Goal: Task Accomplishment & Management: Manage account settings

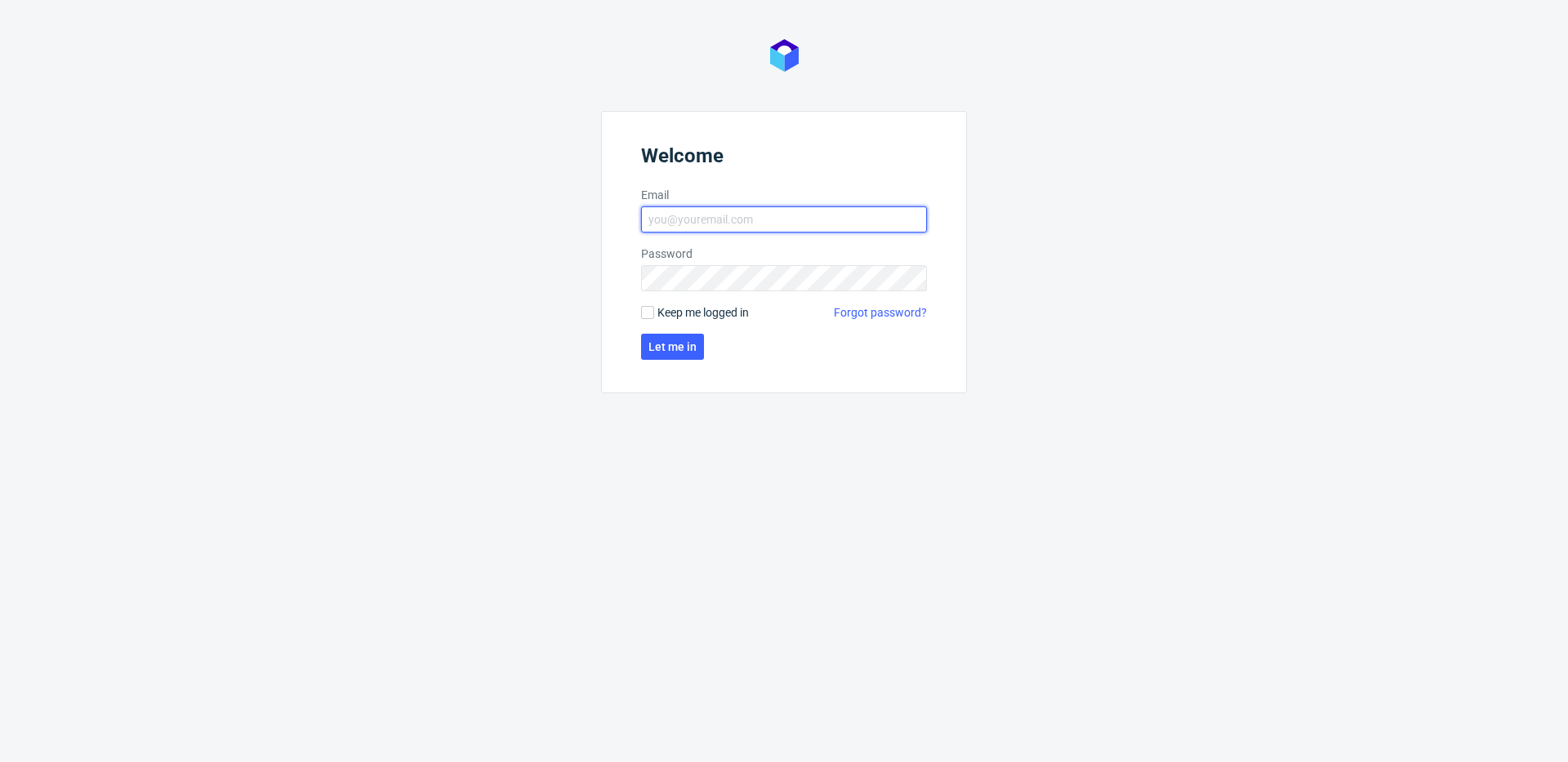
type input "krystian.gaza@packhelp.com"
click at [712, 302] on form "Welcome Email krystian.gaza@packhelp.com Password Keep me logged in Forgot pass…" at bounding box center [784, 252] width 366 height 283
click at [704, 308] on span "Keep me logged in" at bounding box center [703, 312] width 92 height 17
click at [654, 308] on input "Keep me logged in" at bounding box center [648, 312] width 13 height 13
checkbox input "true"
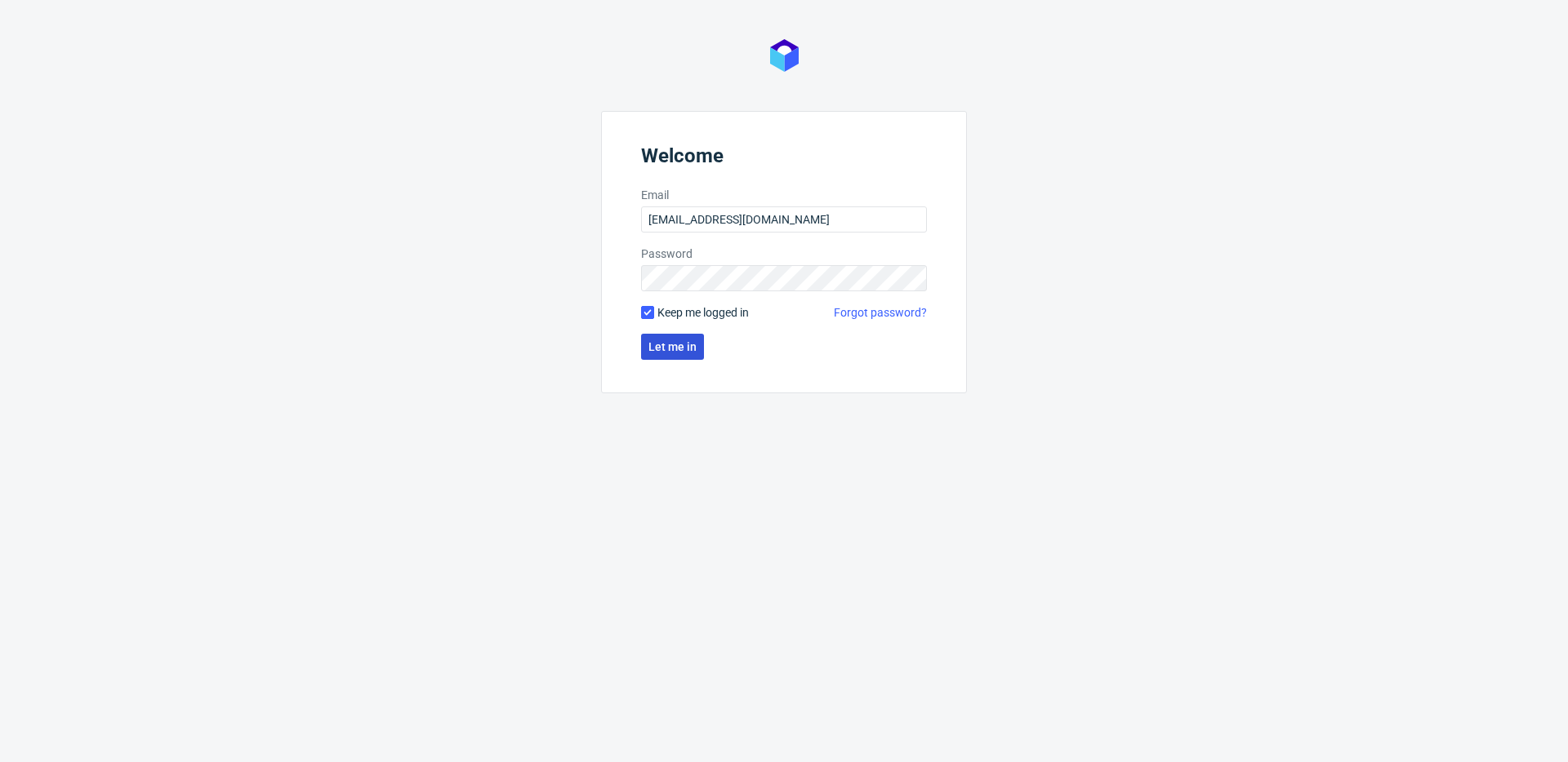
click at [691, 357] on button "Let me in" at bounding box center [672, 347] width 63 height 26
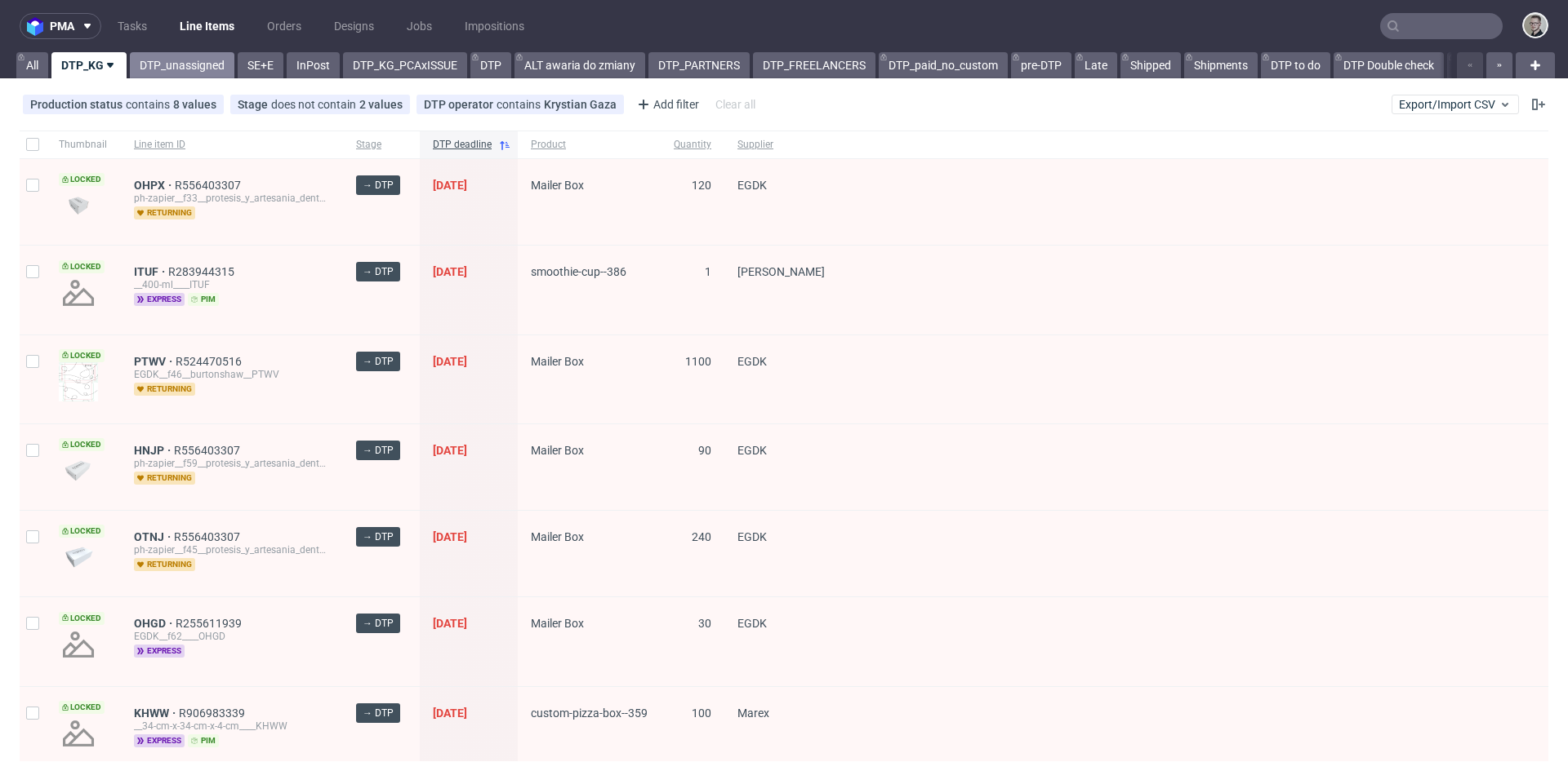
click at [176, 53] on link "DTP_unassigned" at bounding box center [182, 65] width 104 height 26
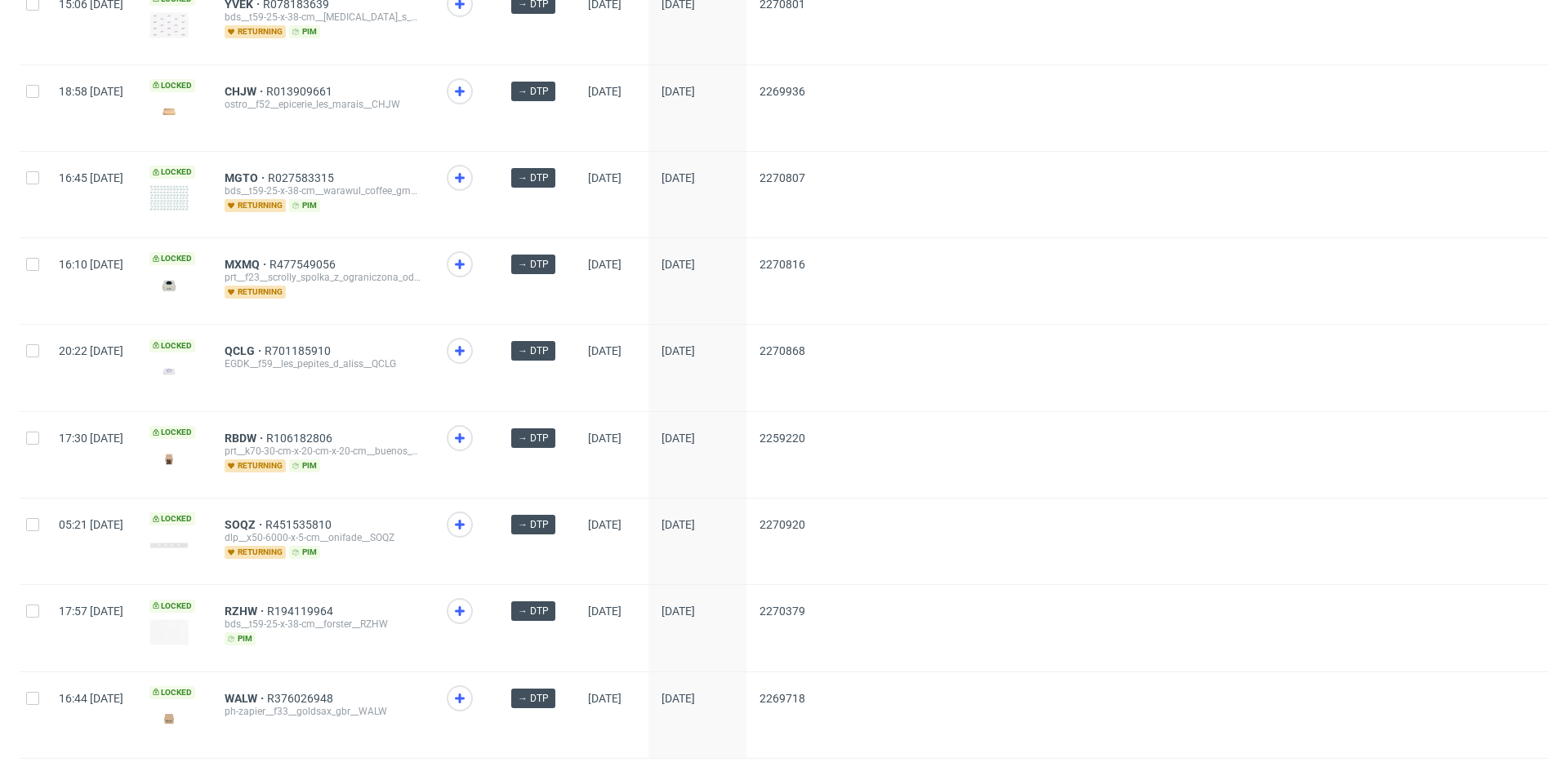
scroll to position [2111, 0]
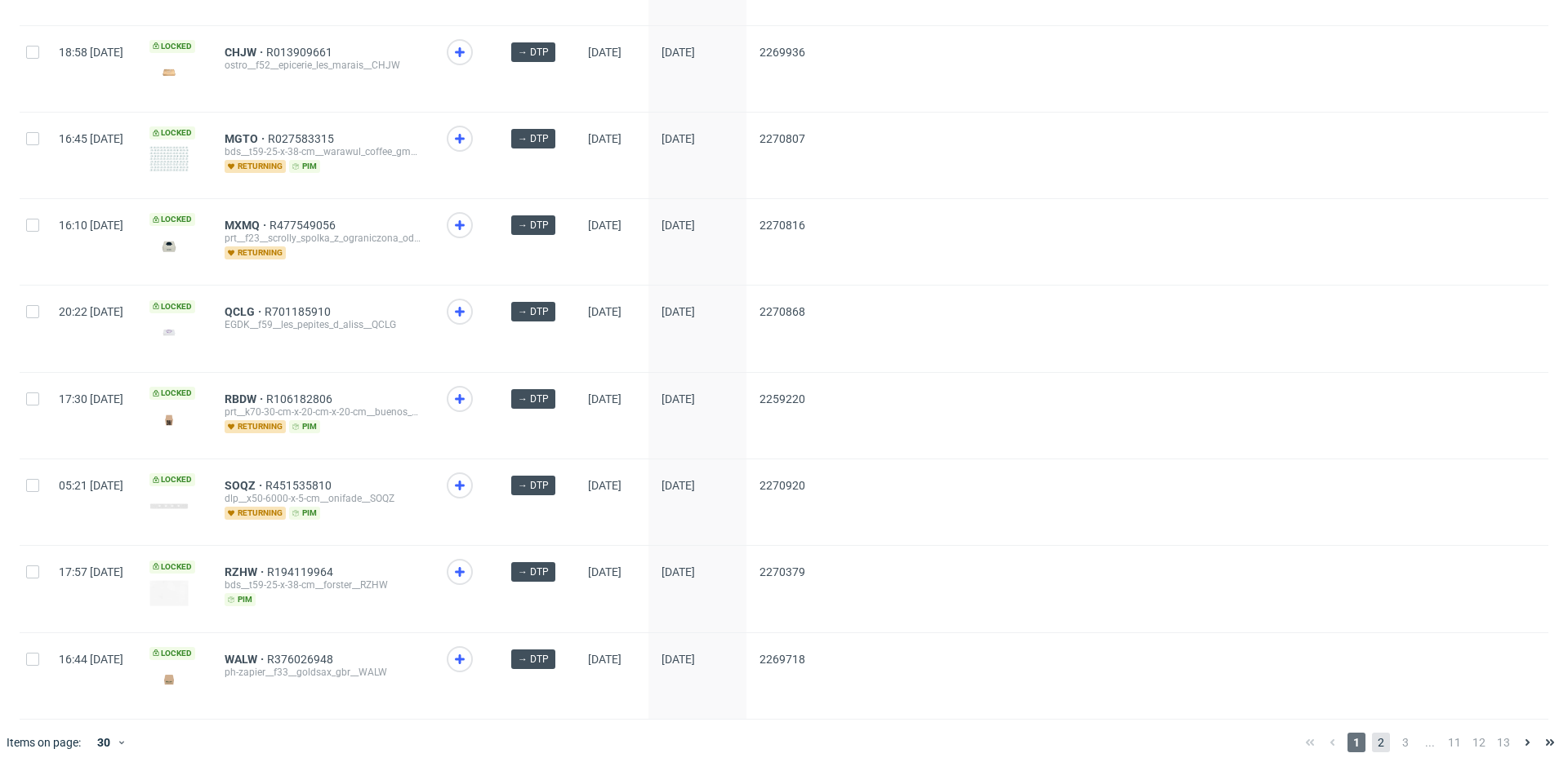
click at [1372, 733] on span "2" at bounding box center [1381, 743] width 18 height 20
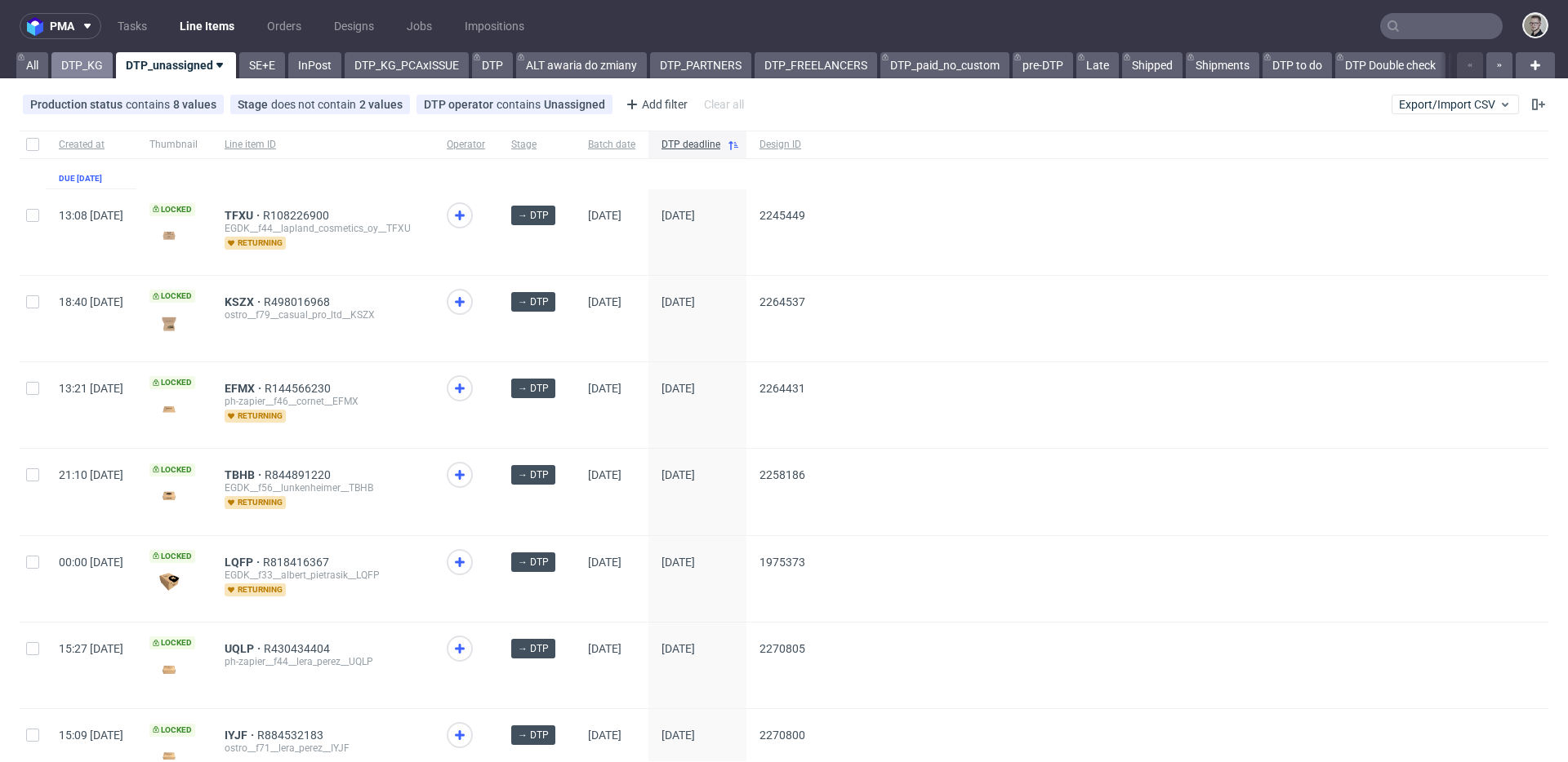
click at [74, 68] on link "DTP_KG" at bounding box center [82, 65] width 61 height 26
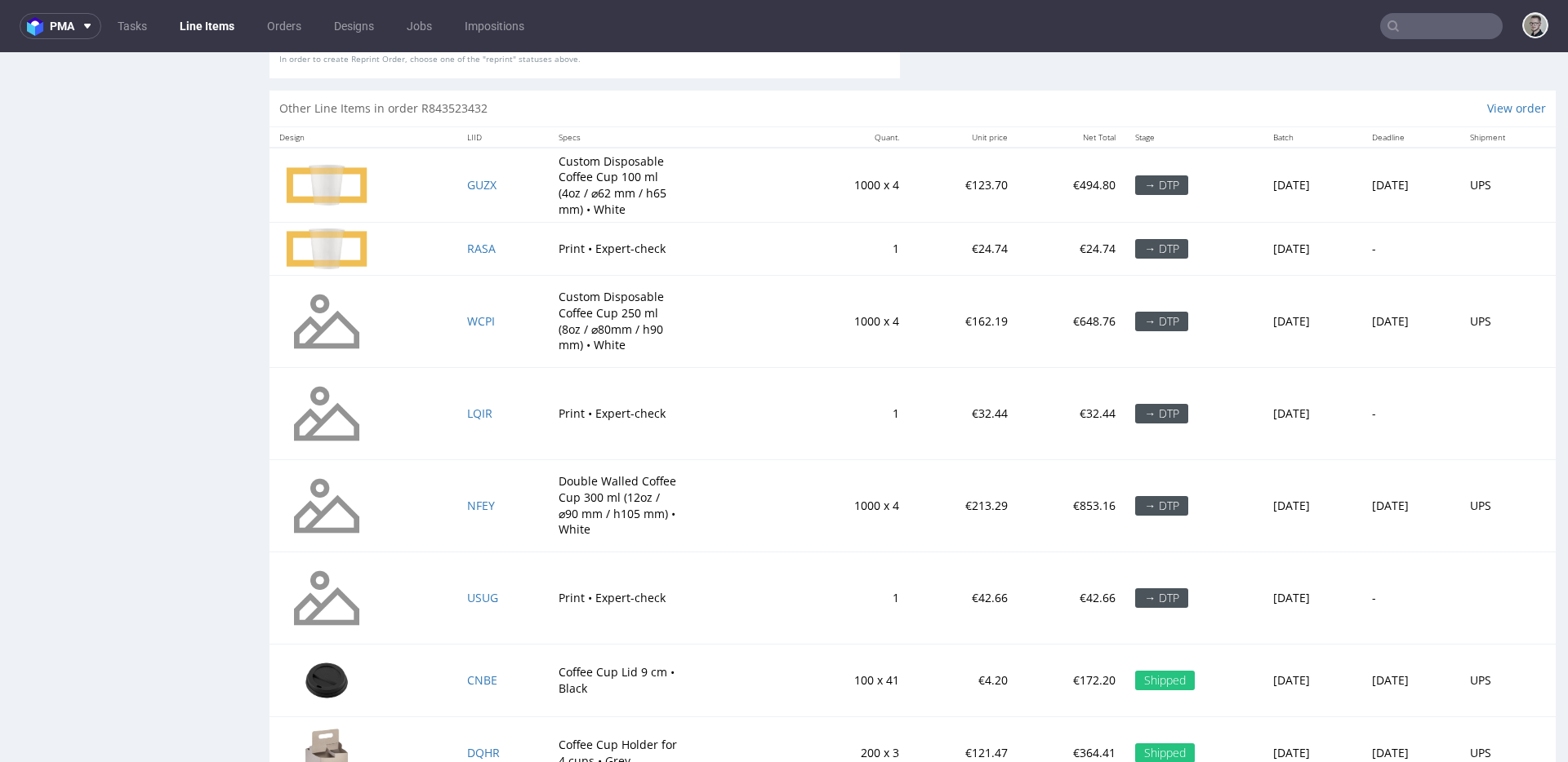
scroll to position [1612, 0]
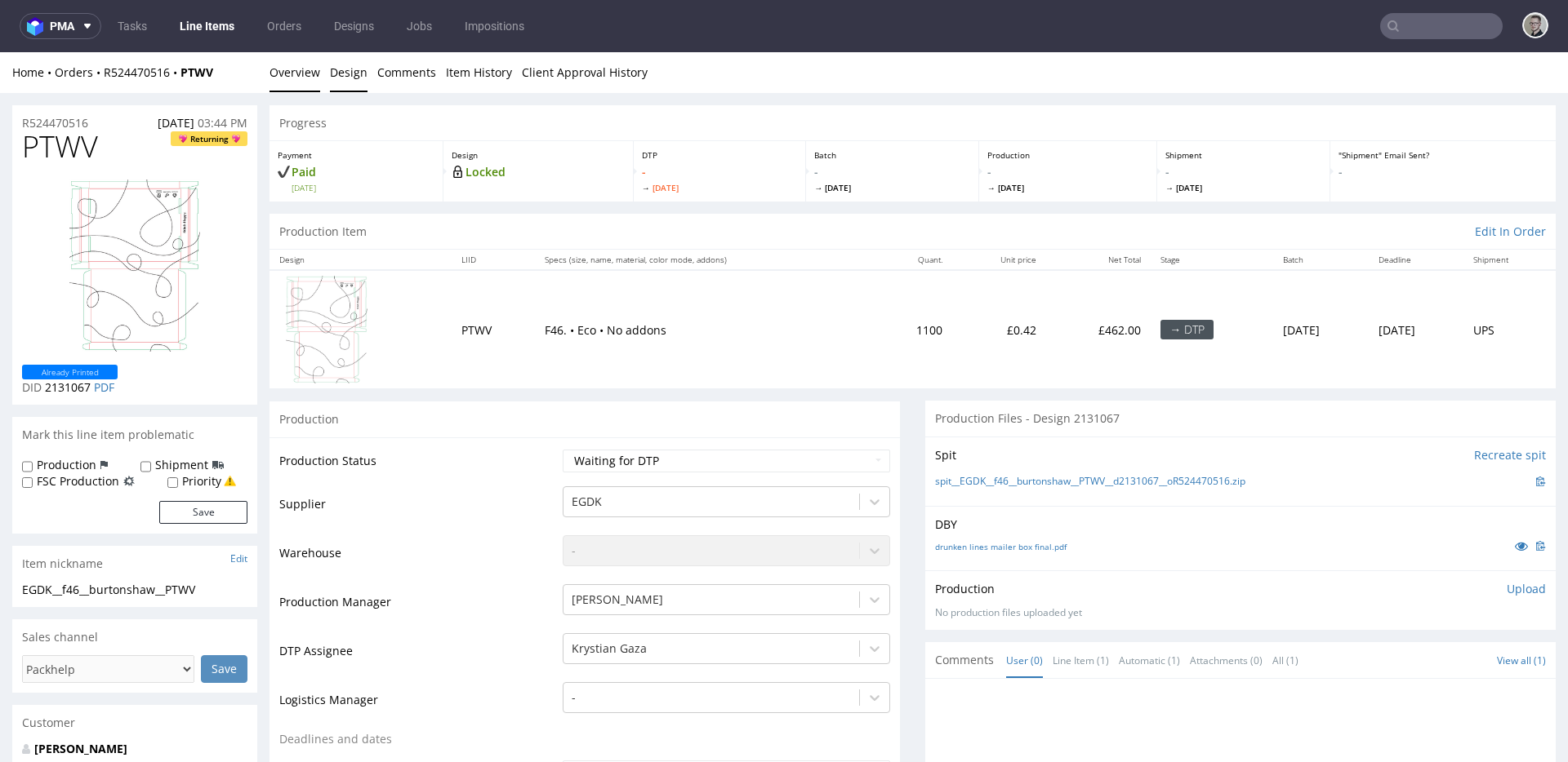
click at [342, 75] on link "Design" at bounding box center [348, 72] width 37 height 40
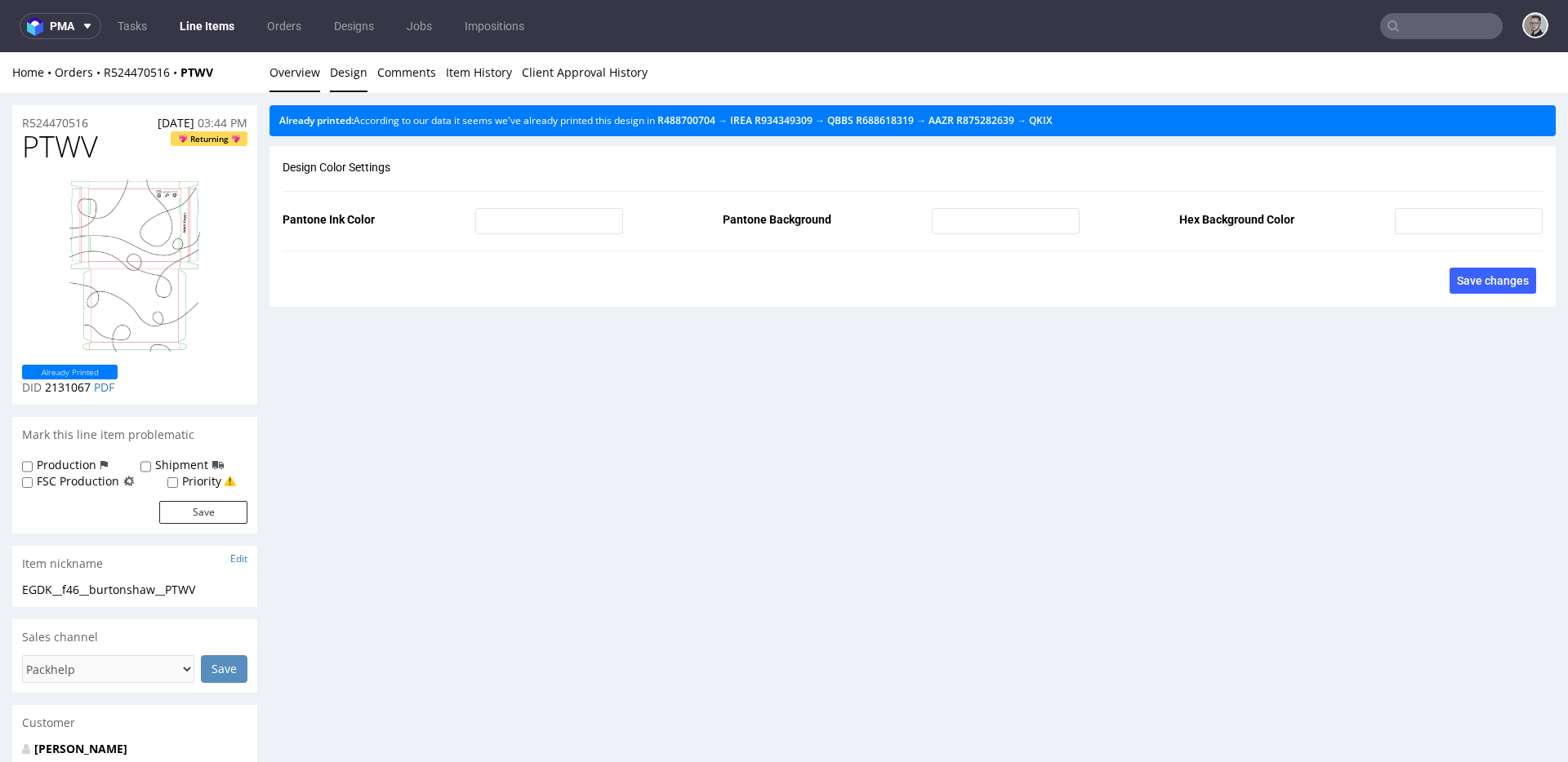
click at [302, 70] on link "Overview" at bounding box center [294, 72] width 50 height 40
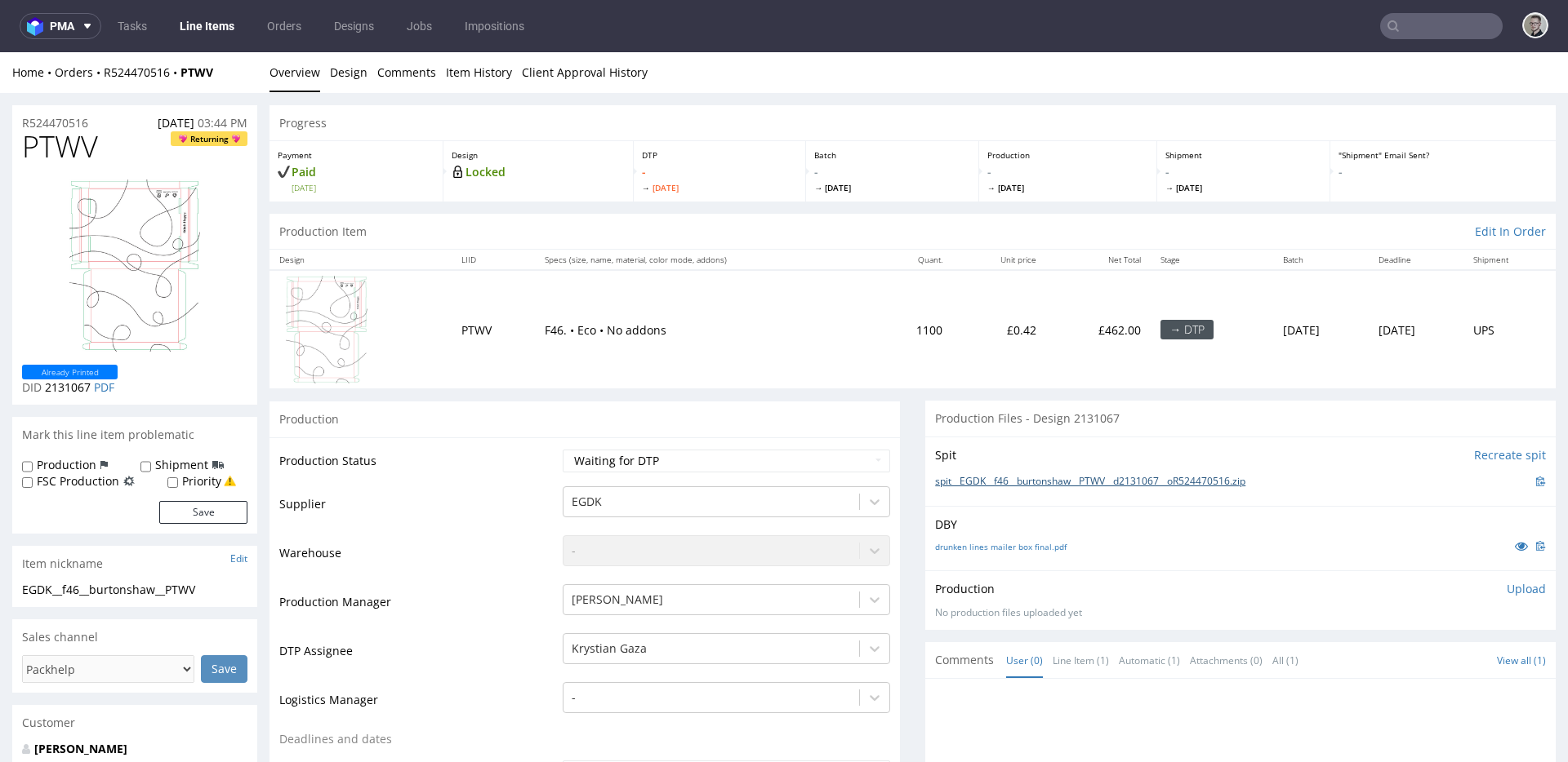
click at [1068, 483] on link "spit__EGDK__f46__burtonshaw__PTWV__d2131067__oR524470516.zip" at bounding box center [1089, 482] width 310 height 14
click at [719, 450] on select "Waiting for Artwork Waiting for Diecut Waiting for Mockup Waiting for DTP Waiti…" at bounding box center [726, 461] width 327 height 23
select select "dtp_in_process"
click at [562, 450] on select "Waiting for Artwork Waiting for Diecut Waiting for Mockup Waiting for DTP Waiti…" at bounding box center [726, 461] width 327 height 23
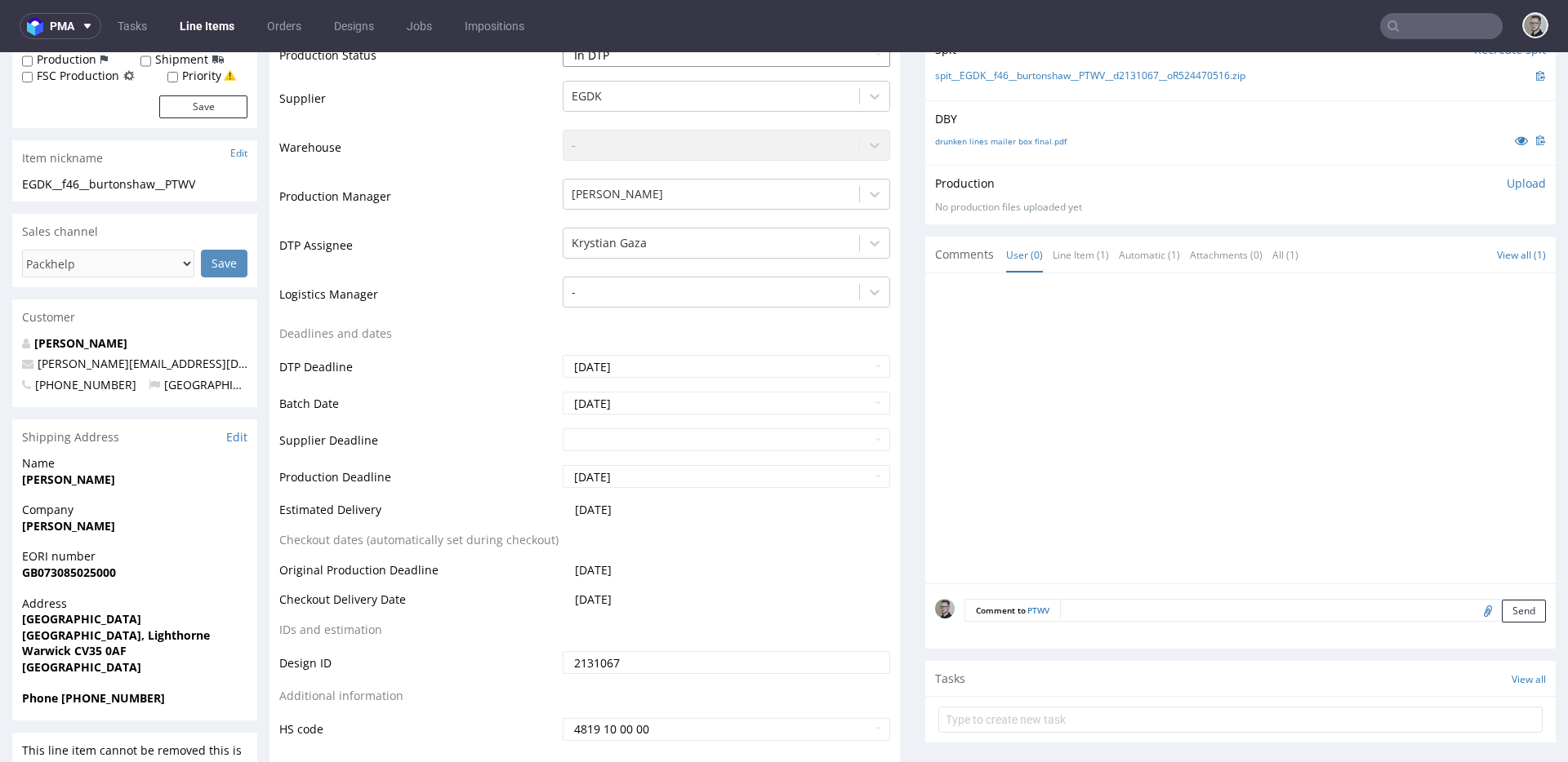
scroll to position [528, 0]
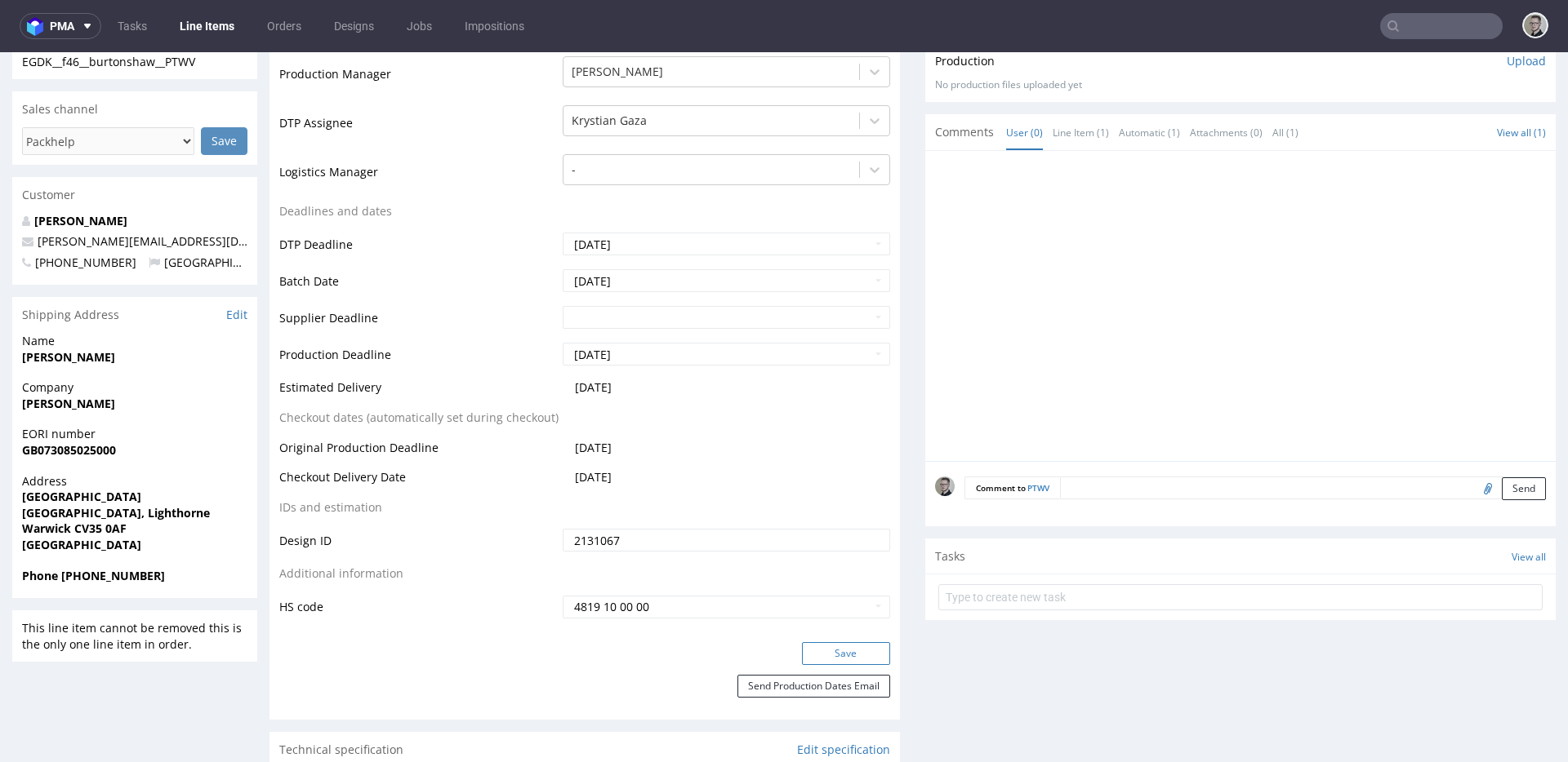
click at [844, 657] on button "Save" at bounding box center [846, 654] width 88 height 23
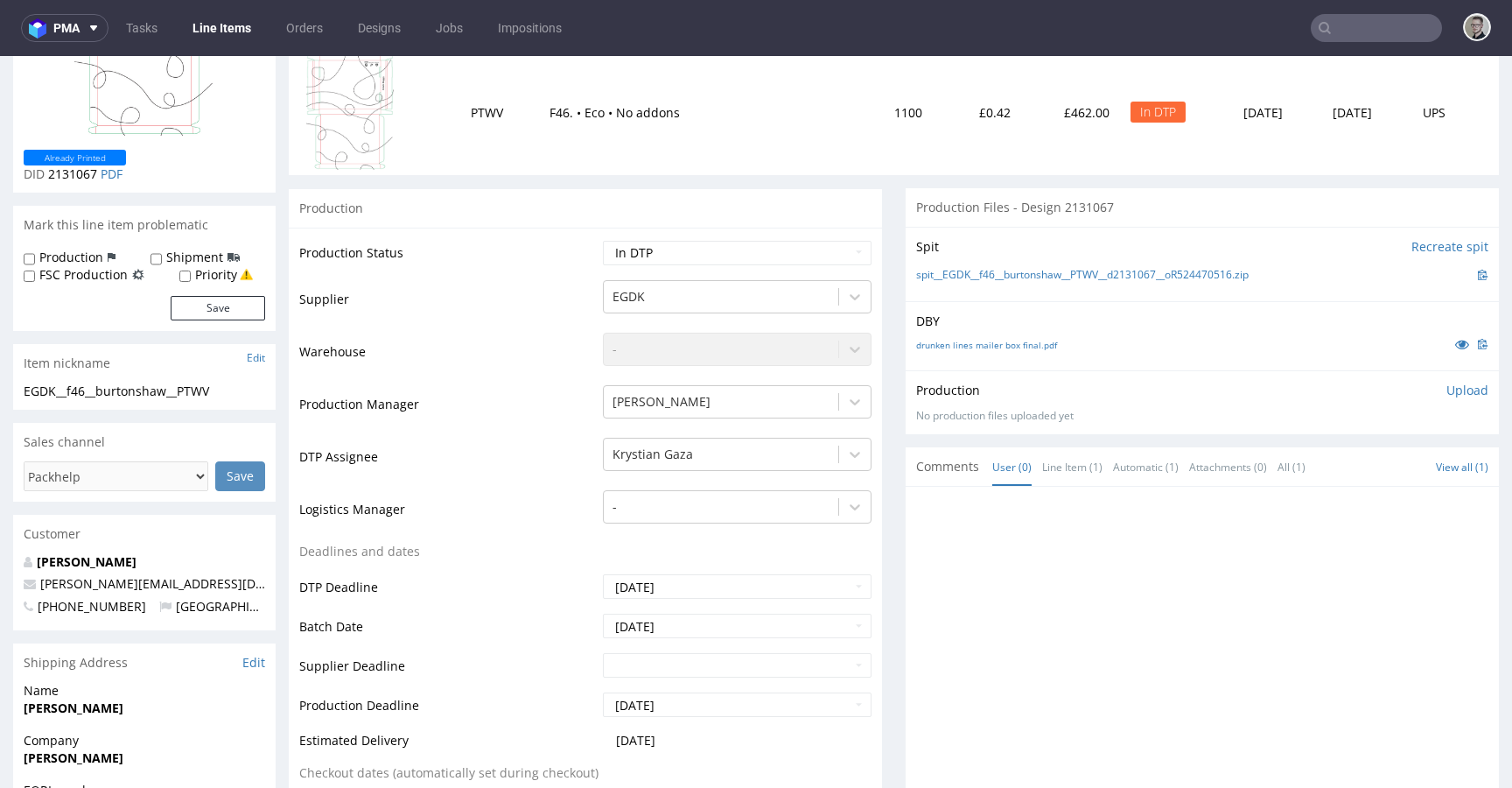
scroll to position [0, 0]
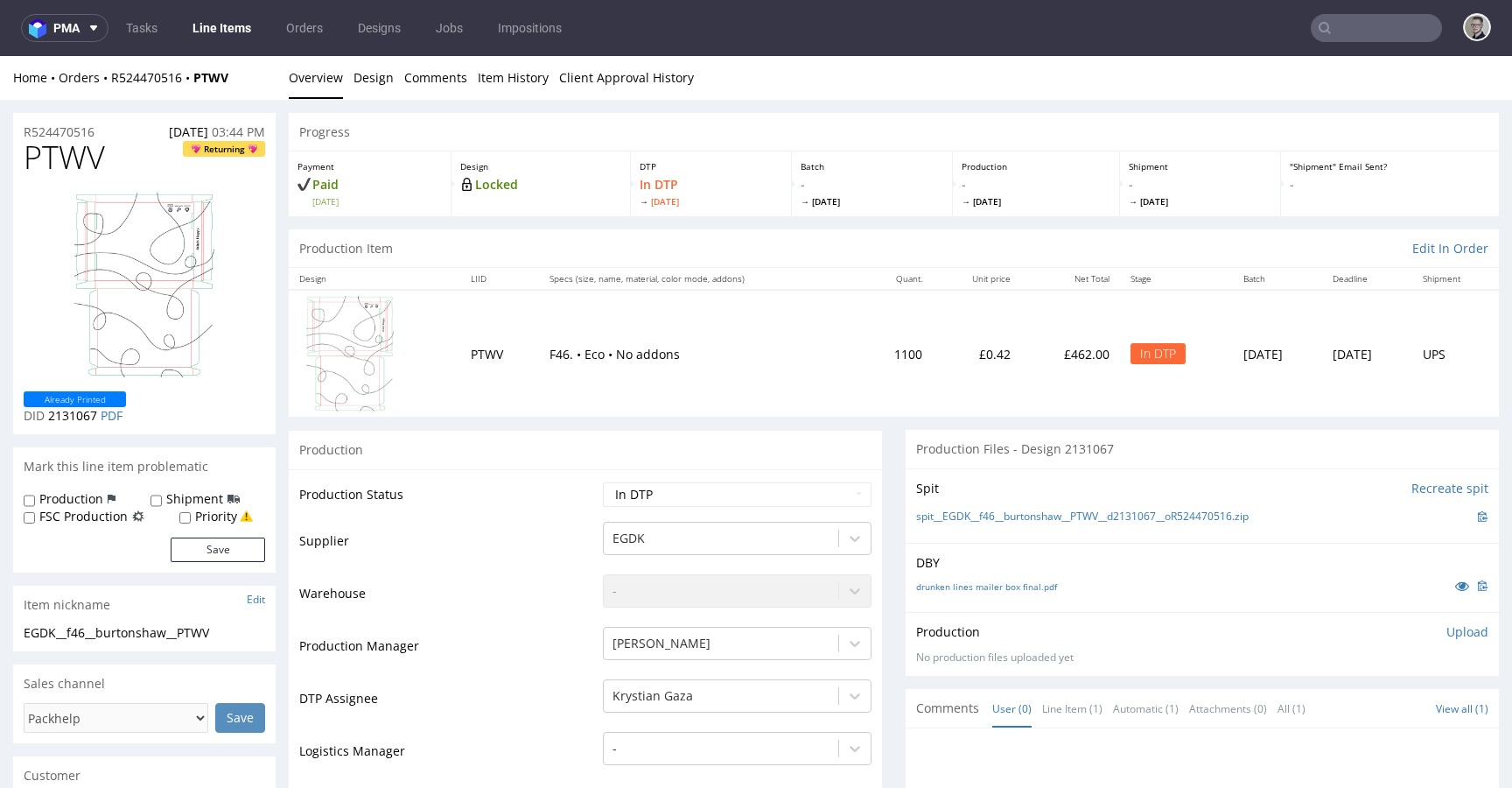
click at [68, 157] on span "PTWV" at bounding box center [65, 157] width 82 height 35
click at [1446, 640] on div "Production Upload No production files uploaded yet Description (optional) Add f…" at bounding box center [1203, 644] width 573 height 42
drag, startPoint x: 1464, startPoint y: 628, endPoint x: 1446, endPoint y: 629, distance: 18.0
click at [1456, 628] on div "Production Upload No production files uploaded yet Description (optional) Add f…" at bounding box center [1202, 644] width 593 height 64
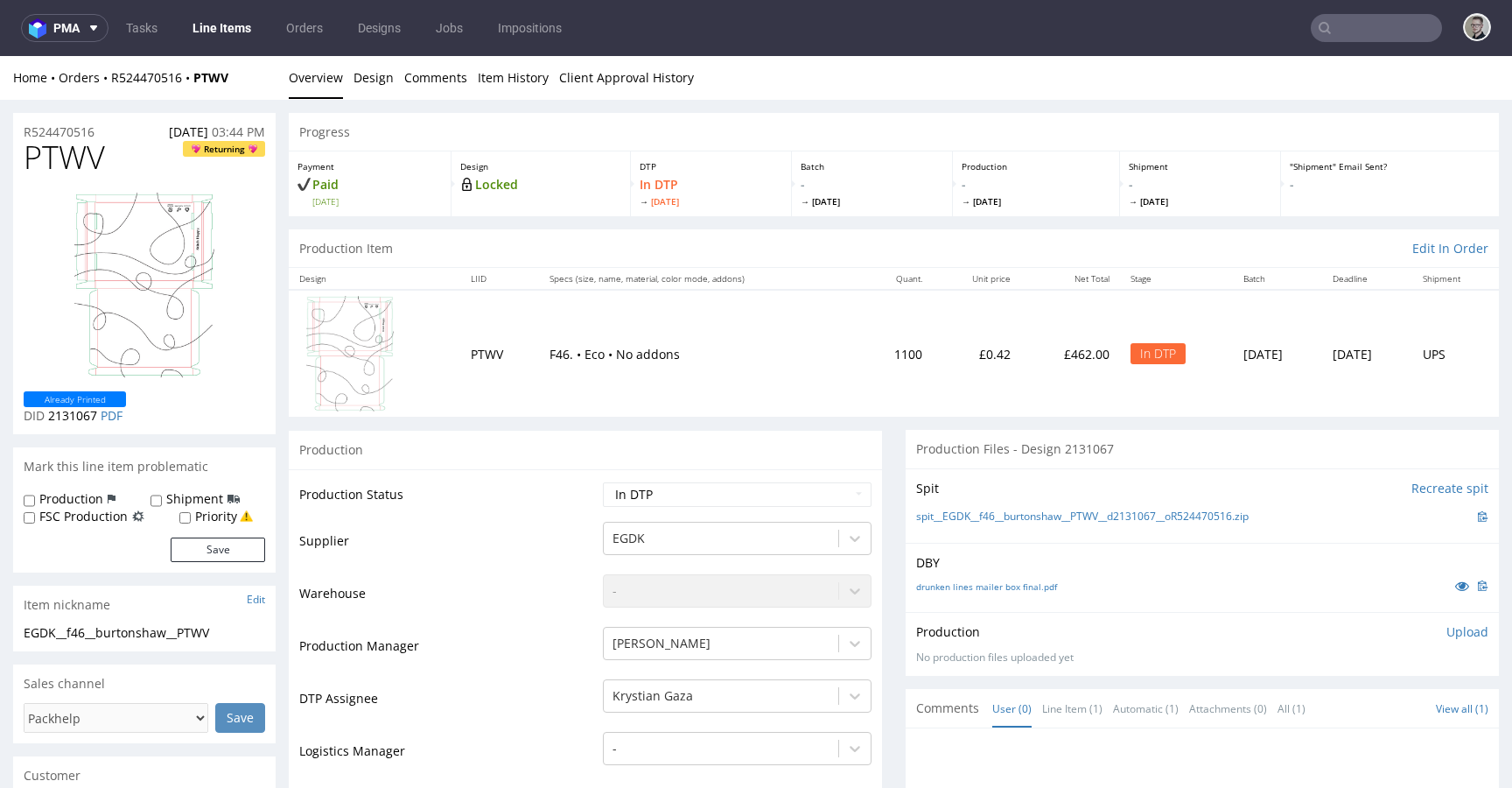
click at [1446, 630] on p "Upload" at bounding box center [1467, 632] width 42 height 18
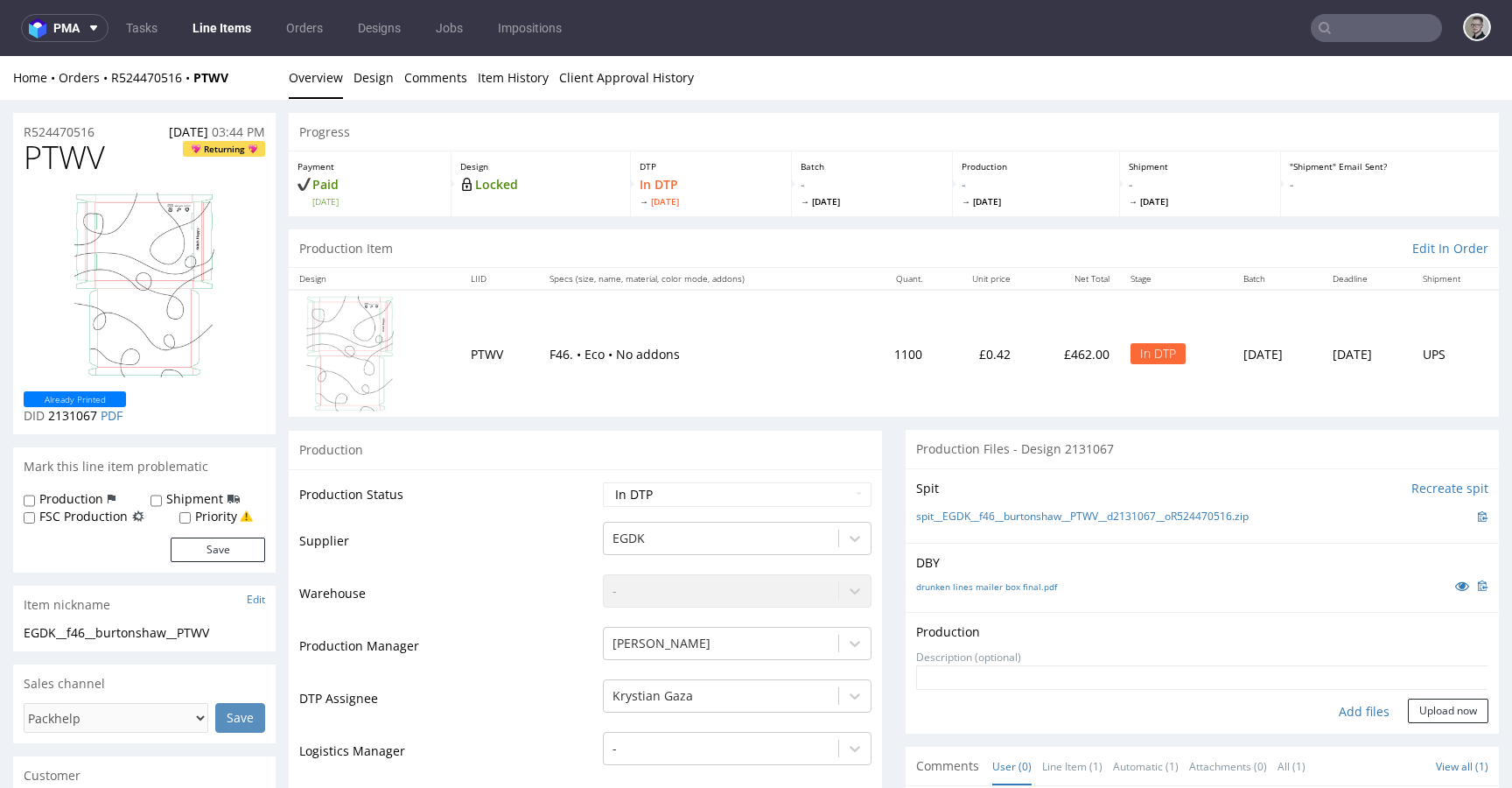
click at [1348, 712] on div "Add files" at bounding box center [1364, 712] width 88 height 27
type input "C:\fakepath\EGDK__f46__burtonshaw__PTWV__d2131067__oR524470516__latest__outside…"
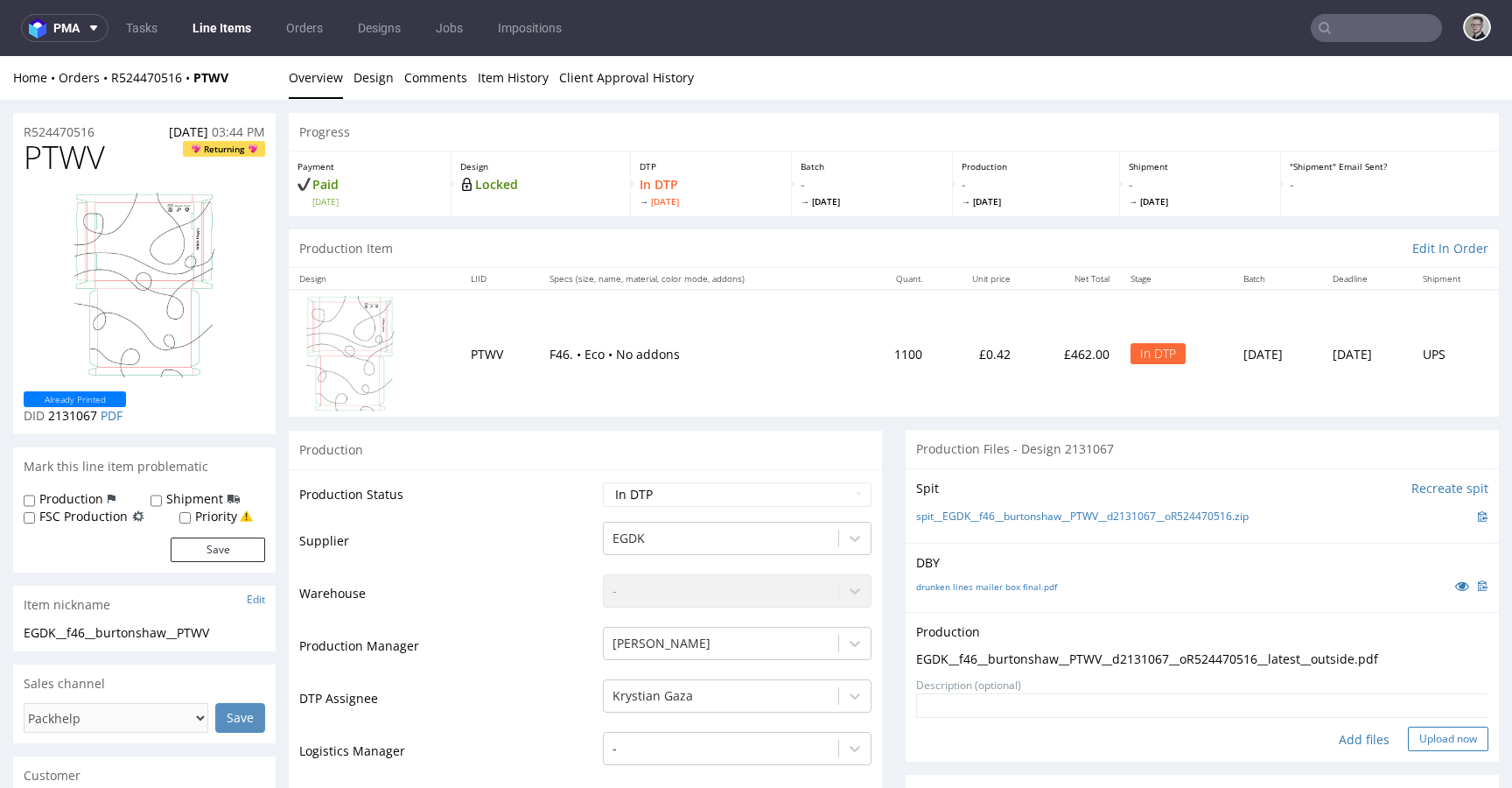
click at [1437, 745] on button "Upload now" at bounding box center [1448, 738] width 81 height 25
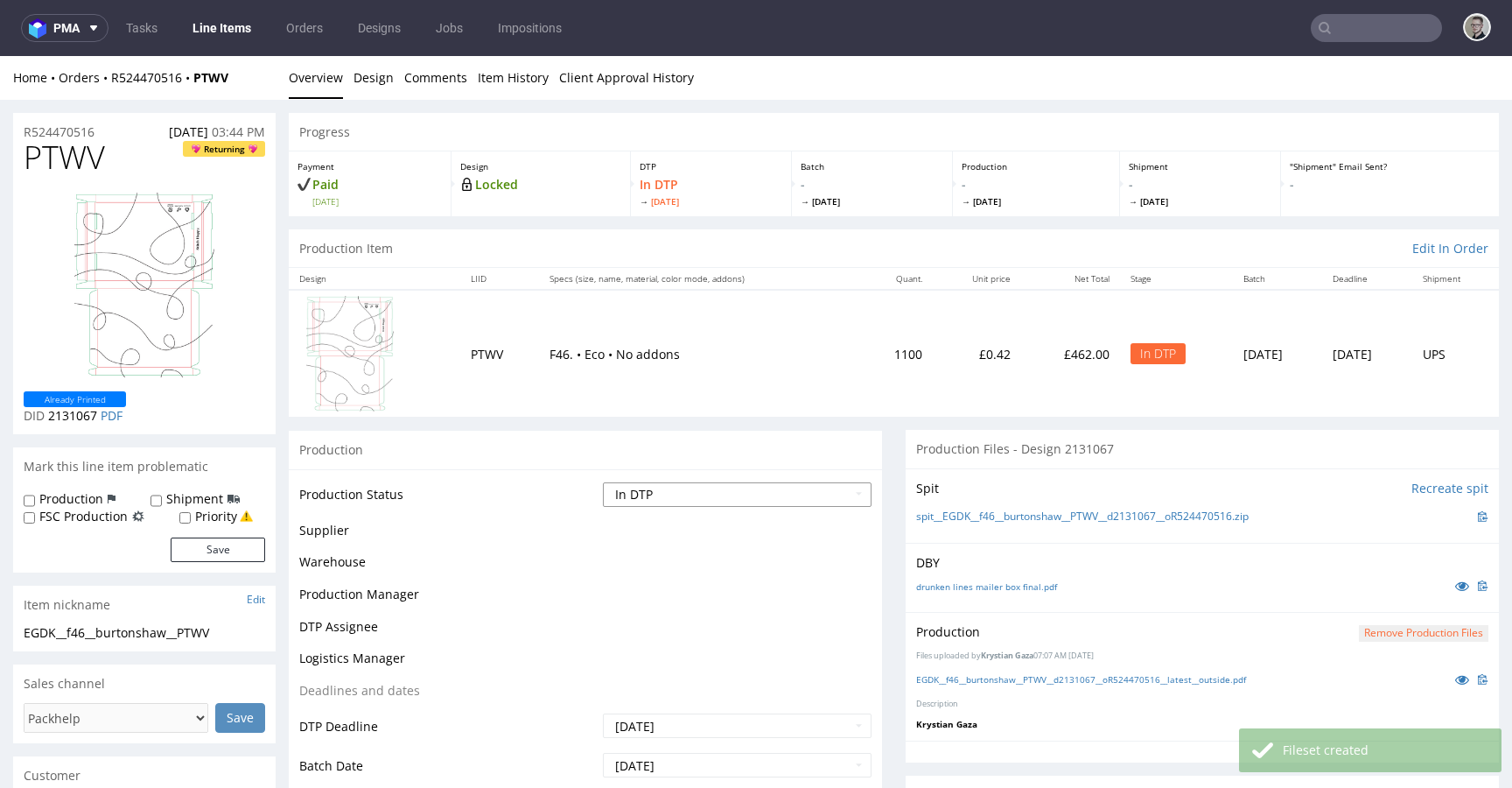
click at [671, 490] on select "Waiting for Artwork Waiting for Diecut Waiting for Mockup Waiting for DTP Waiti…" at bounding box center [737, 495] width 269 height 25
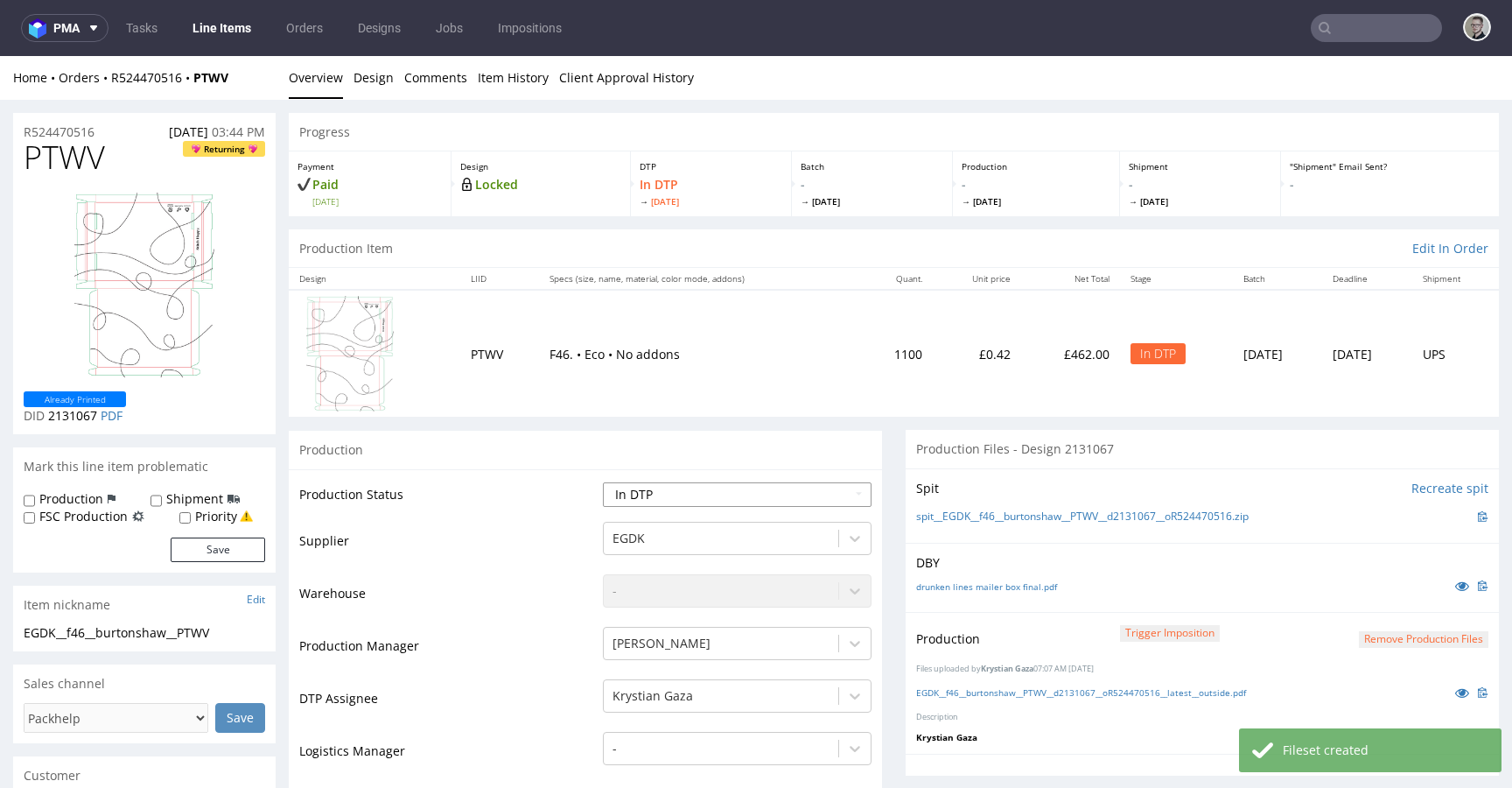
select select "dtp_production_ready"
click at [603, 482] on select "Waiting for Artwork Waiting for Diecut Waiting for Mockup Waiting for DTP Waiti…" at bounding box center [737, 495] width 269 height 25
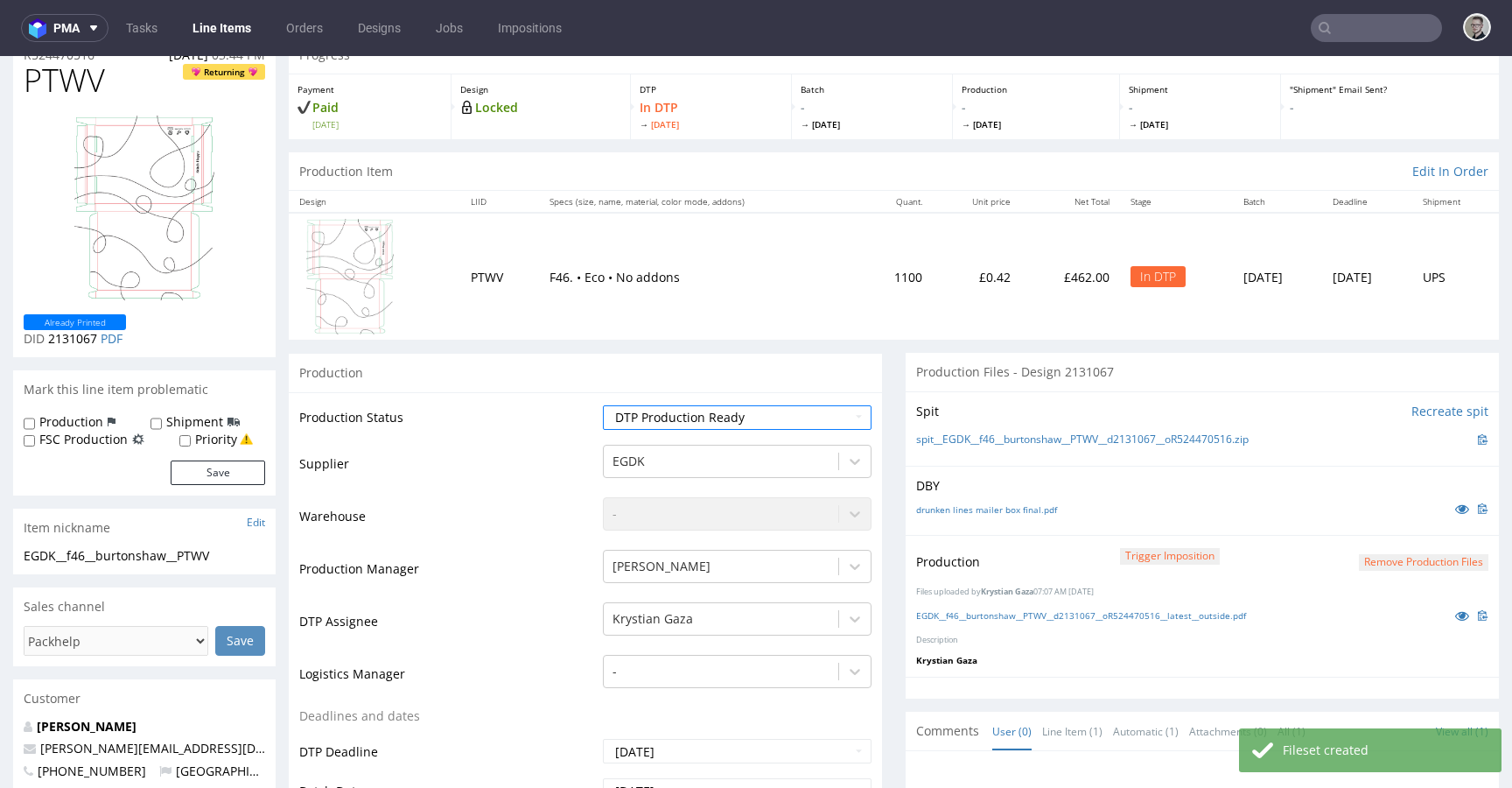
scroll to position [565, 0]
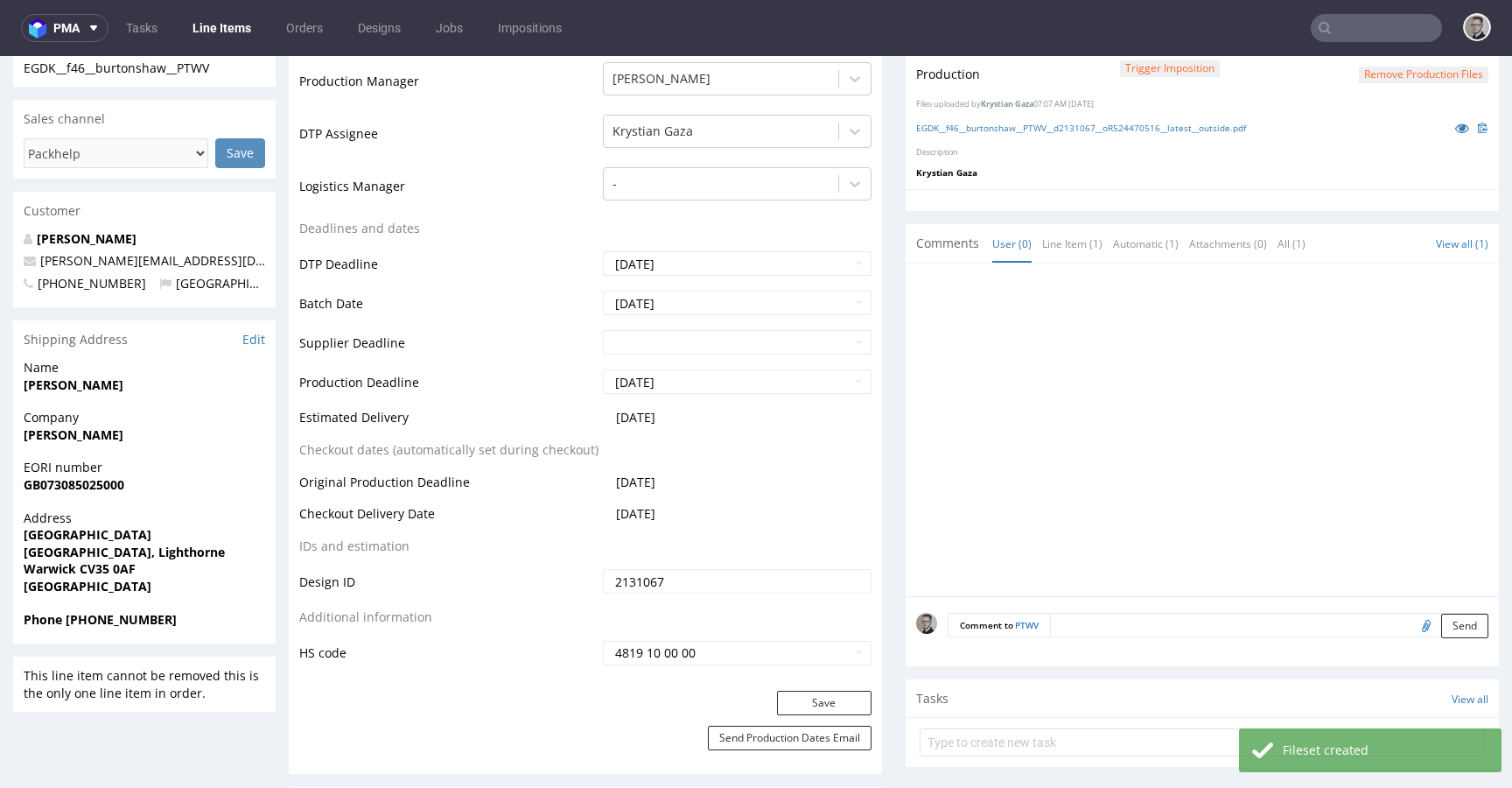
click at [807, 714] on button "Save" at bounding box center [824, 703] width 95 height 25
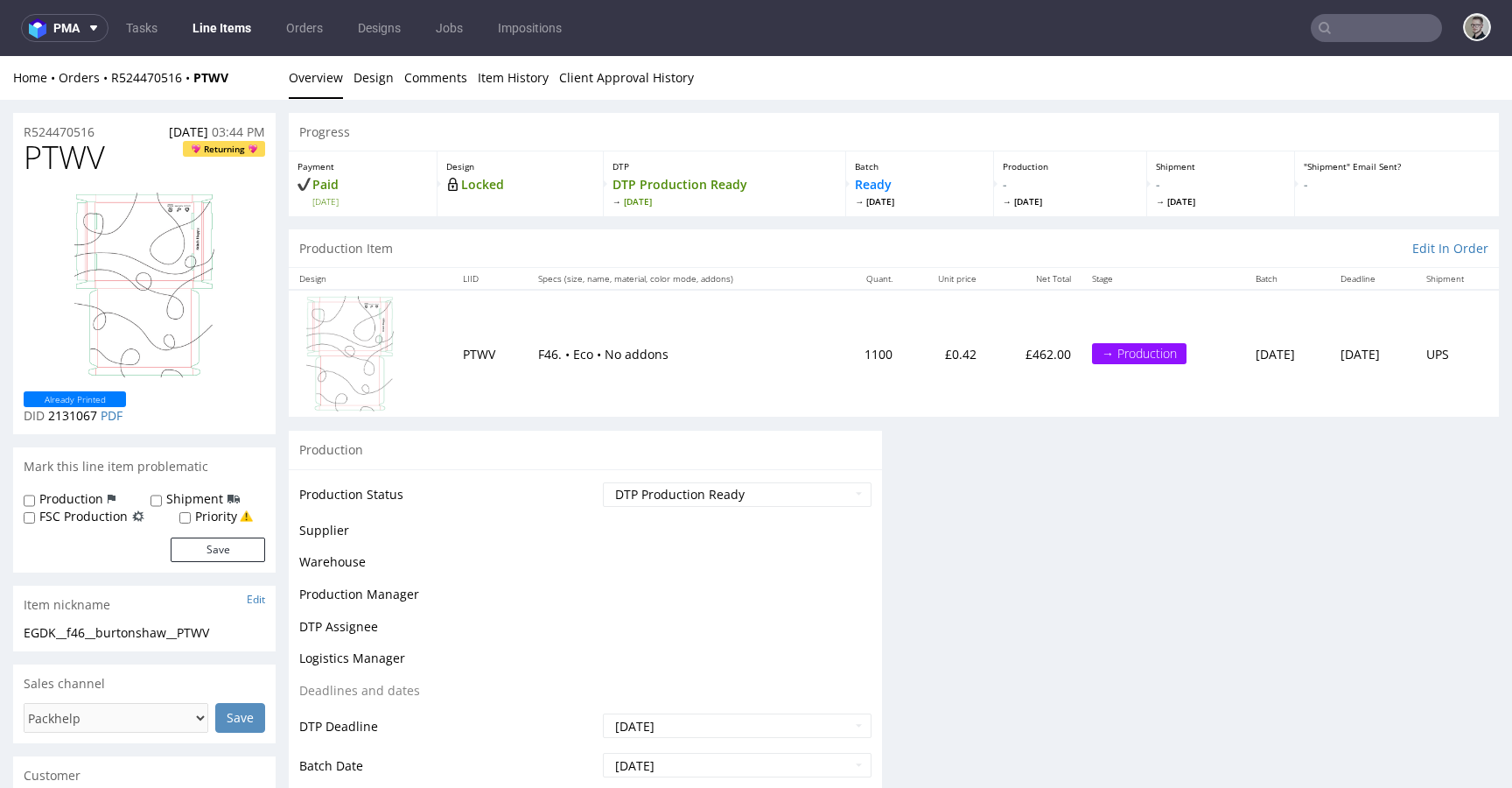
scroll to position [0, 0]
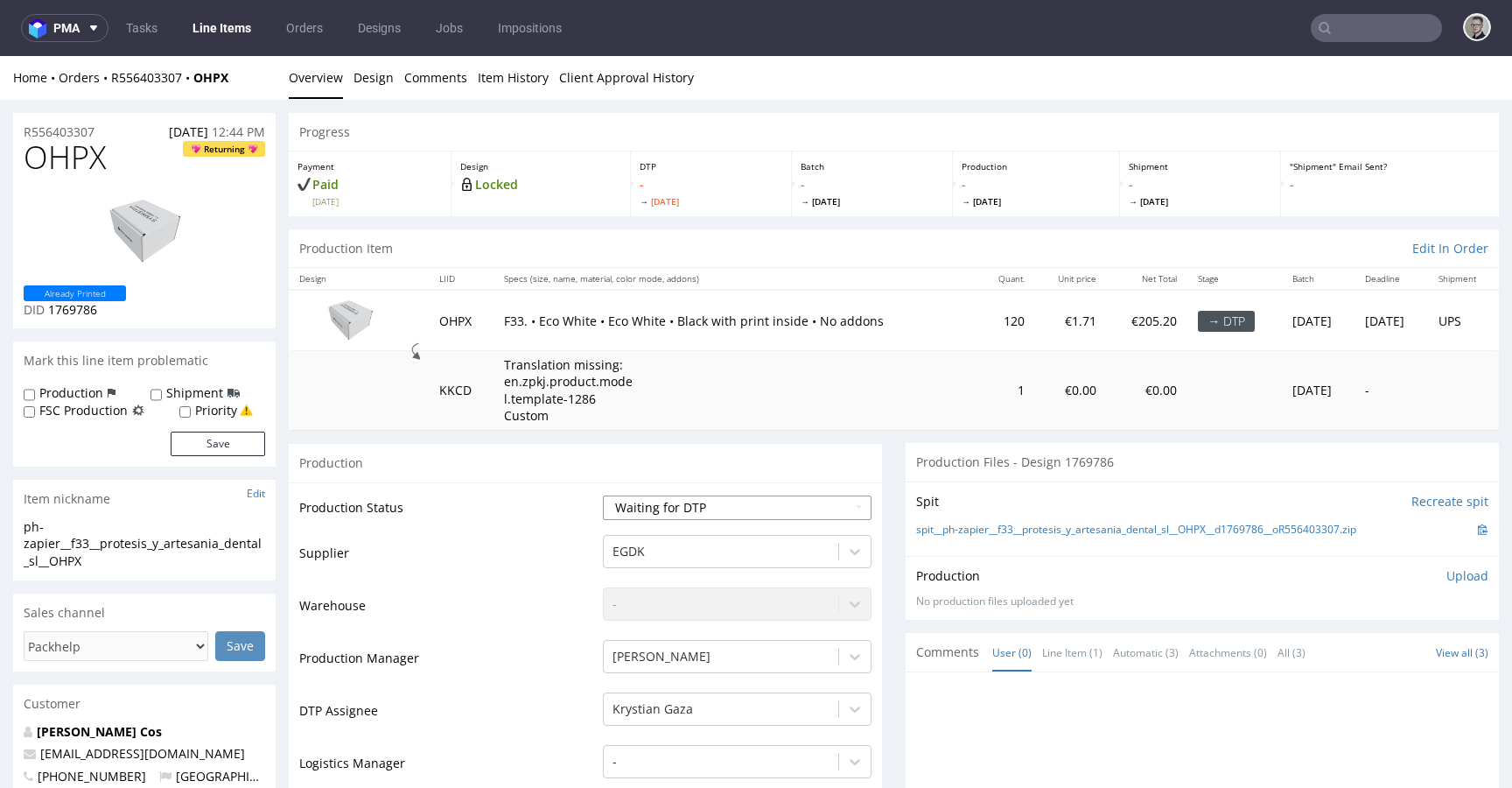
click at [681, 503] on select "Waiting for Artwork Waiting for Diecut Waiting for Mockup Waiting for DTP Waiti…" at bounding box center [737, 508] width 269 height 25
select select "dtp_in_process"
click at [603, 495] on select "Waiting for Artwork Waiting for Diecut Waiting for Mockup Waiting for DTP Waiti…" at bounding box center [737, 508] width 269 height 25
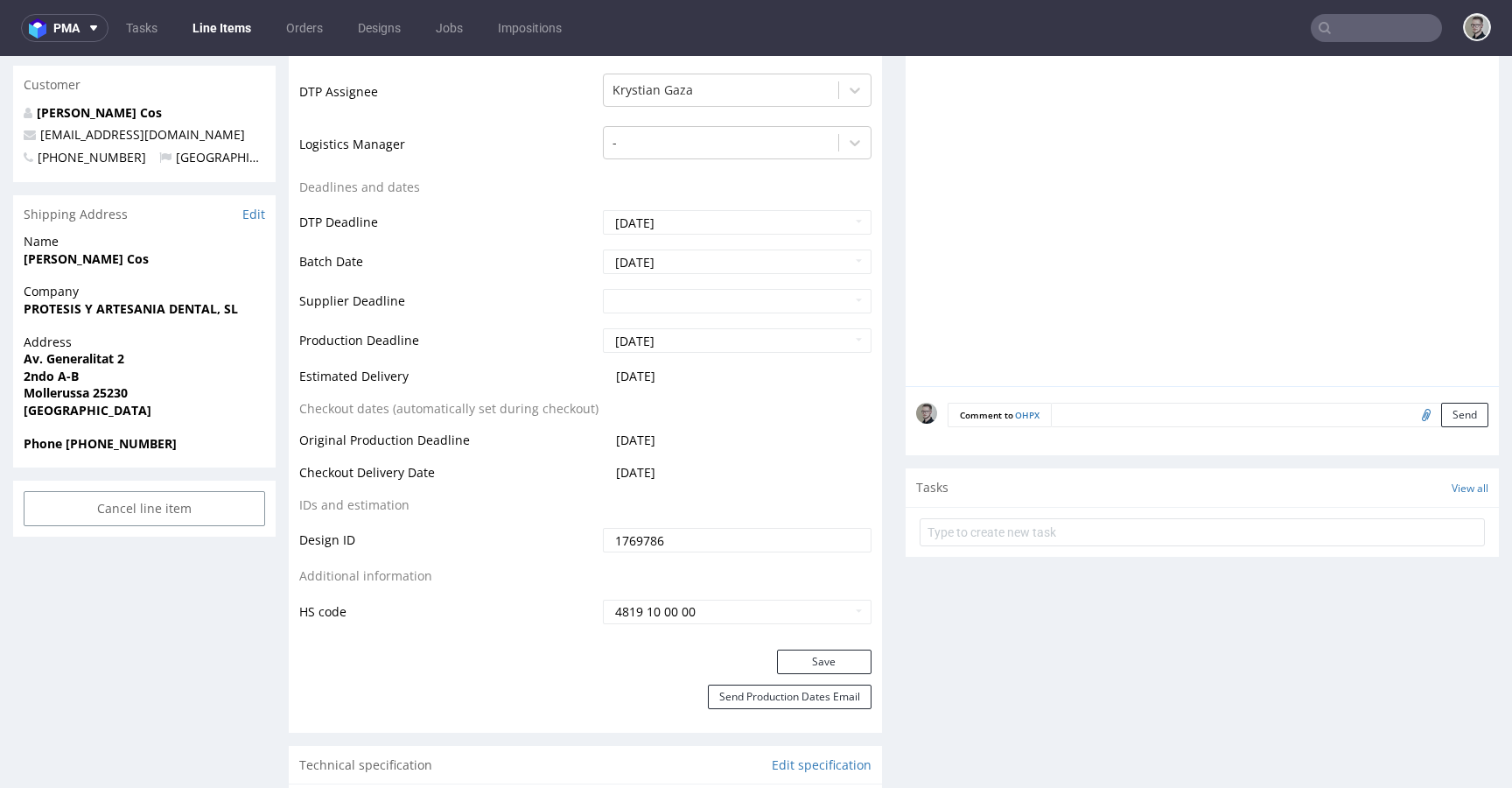
scroll to position [630, 0]
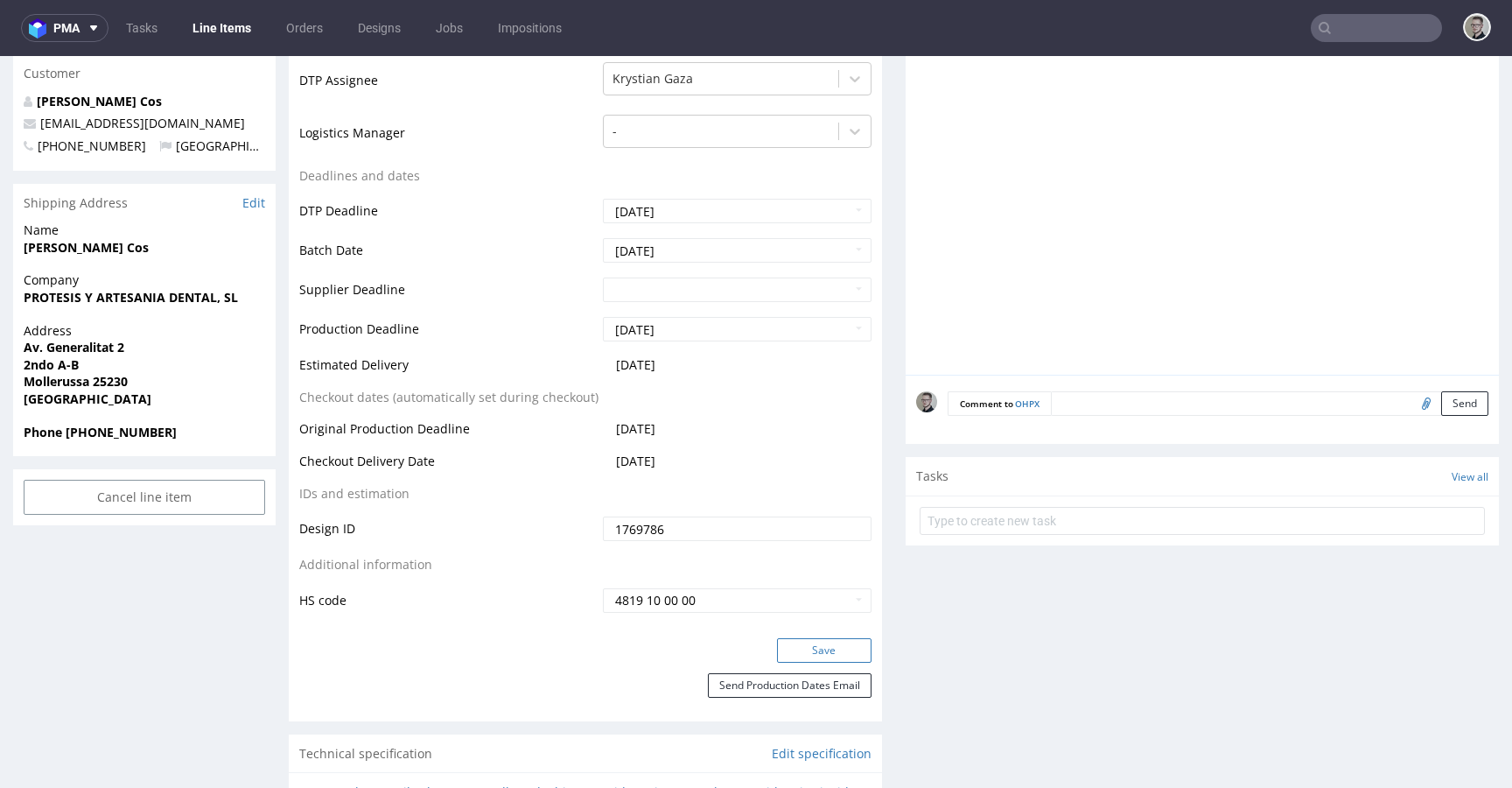
click at [822, 659] on button "Save" at bounding box center [824, 651] width 95 height 25
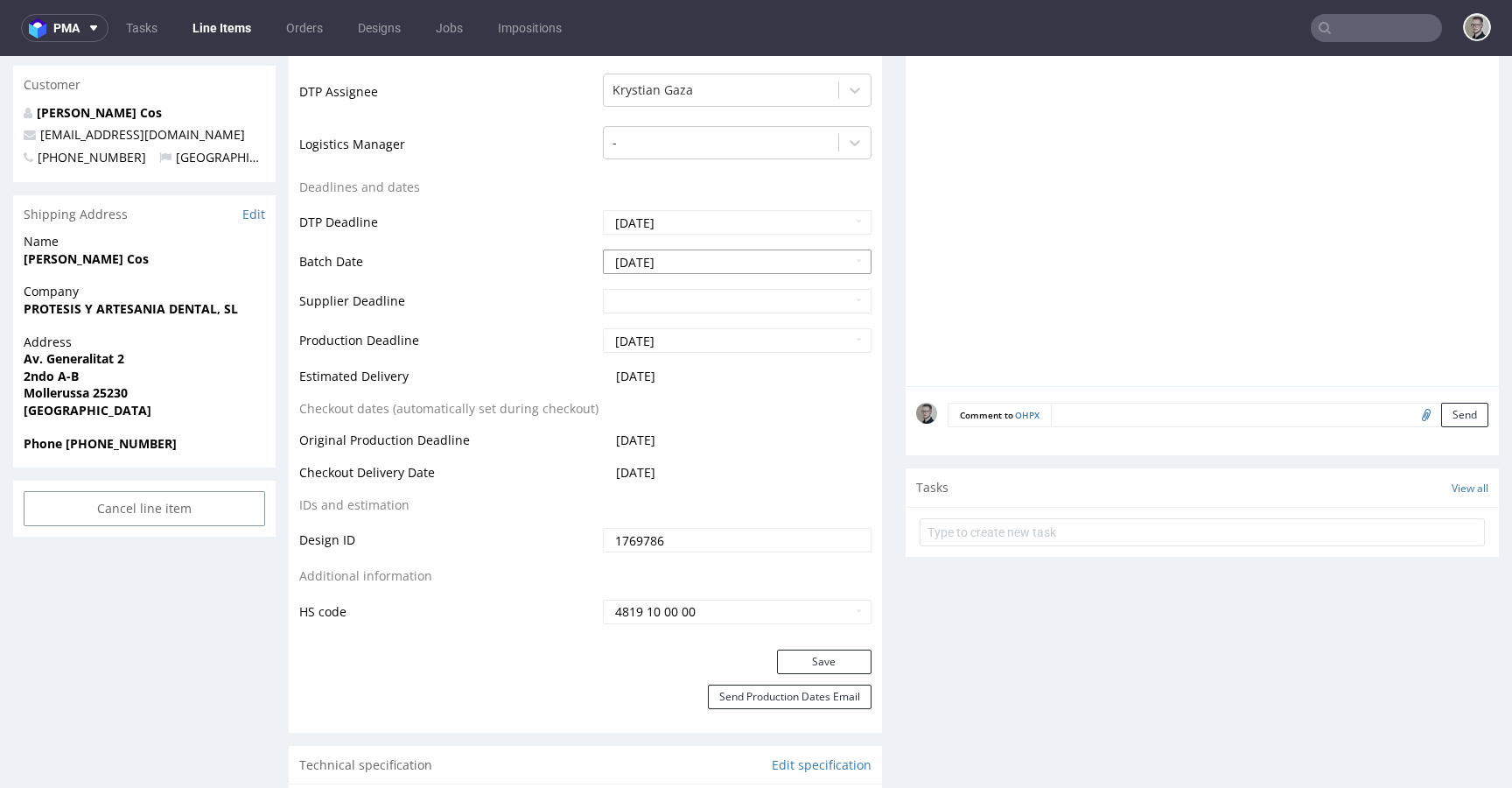
scroll to position [0, 0]
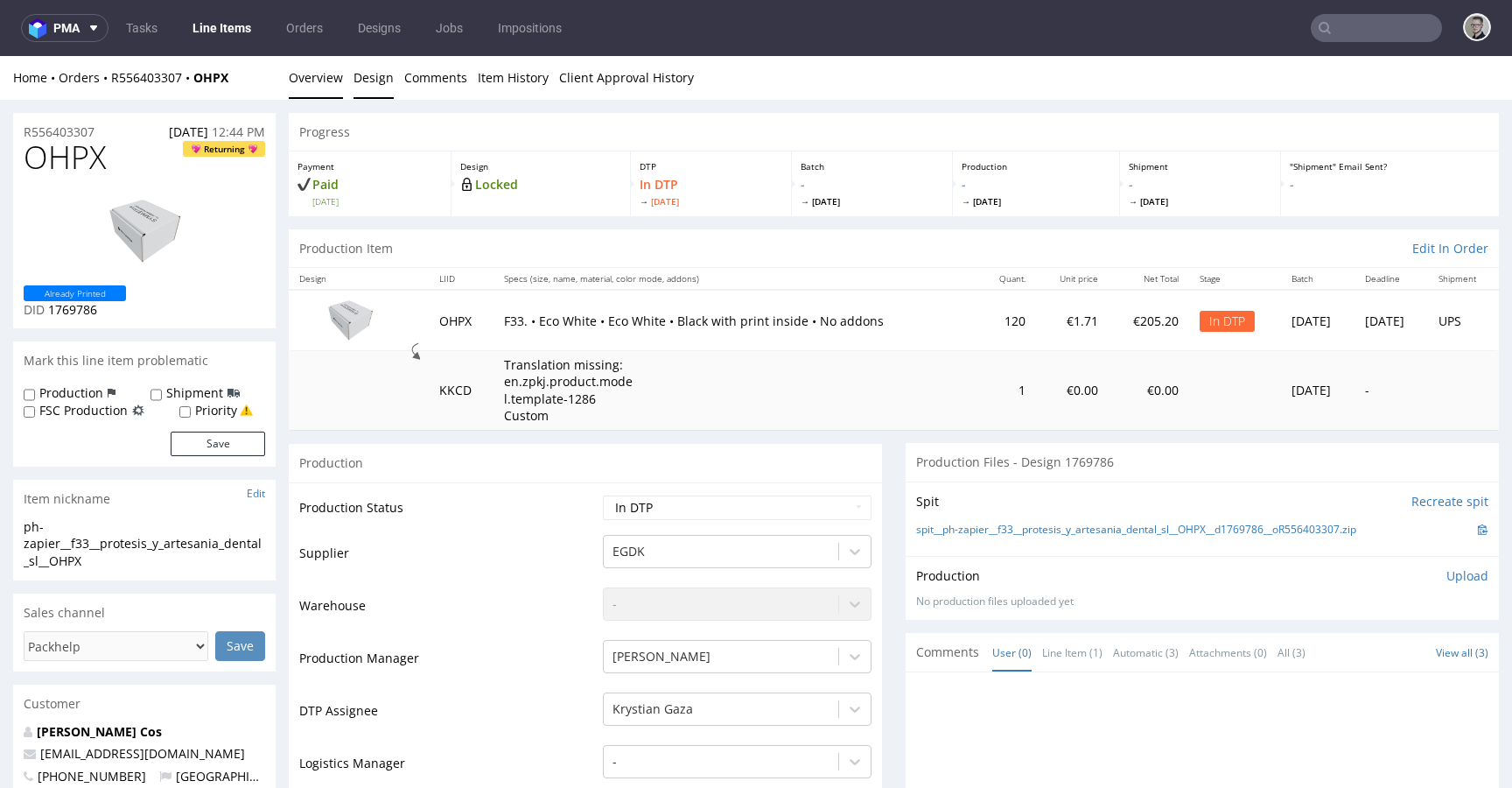
click at [364, 74] on link "Design" at bounding box center [373, 77] width 40 height 43
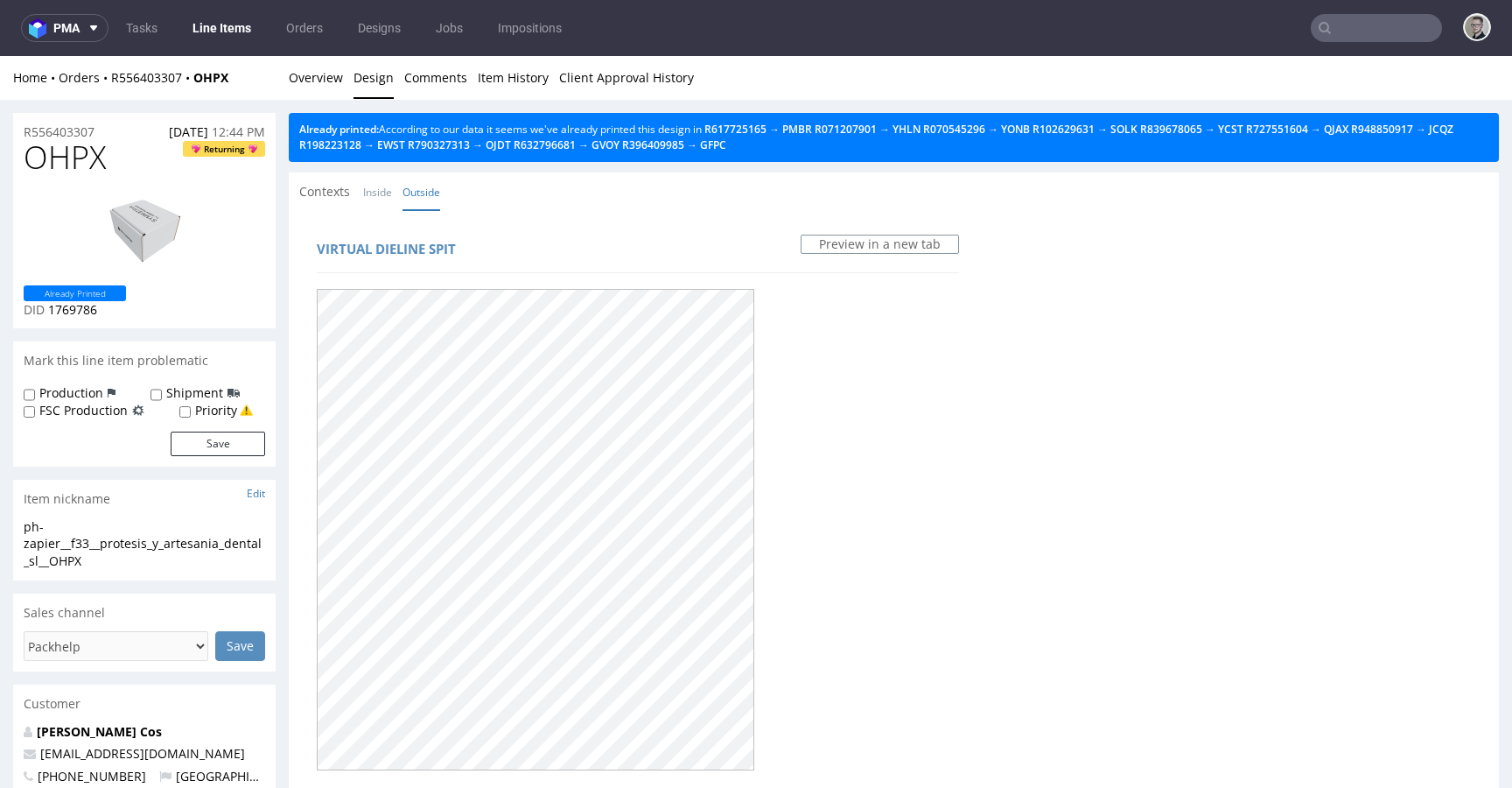
click at [284, 66] on div "Home Orders R556403307 OHPX Overview Design Comments Item History Client Approv…" at bounding box center [756, 77] width 1512 height 43
click at [302, 71] on link "Overview" at bounding box center [316, 77] width 54 height 43
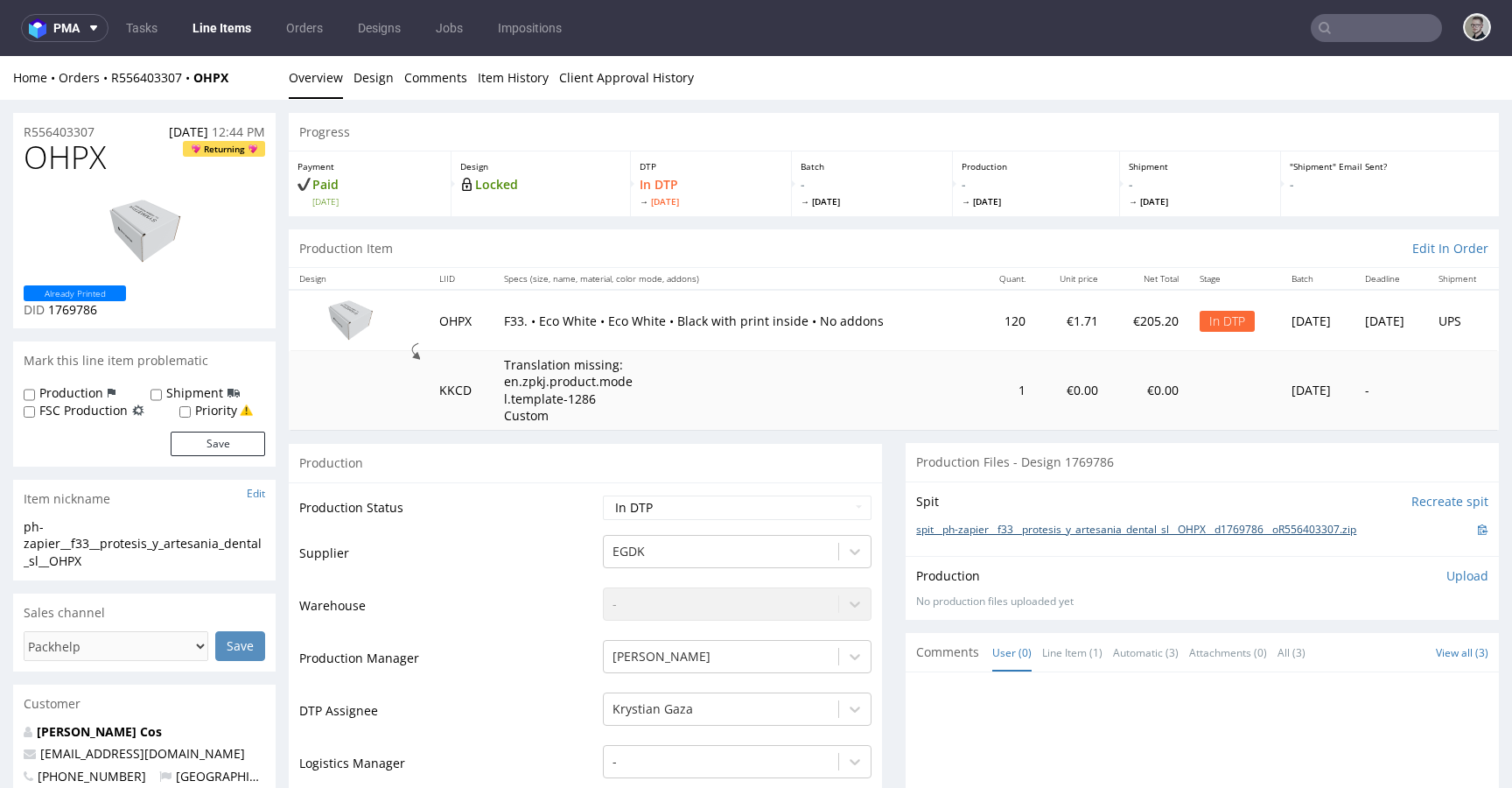
click at [1129, 529] on link "spit__ph-zapier__f33__protesis_y_artesania_dental_sl__OHPX__d1769786__oR5564033…" at bounding box center [1136, 529] width 440 height 15
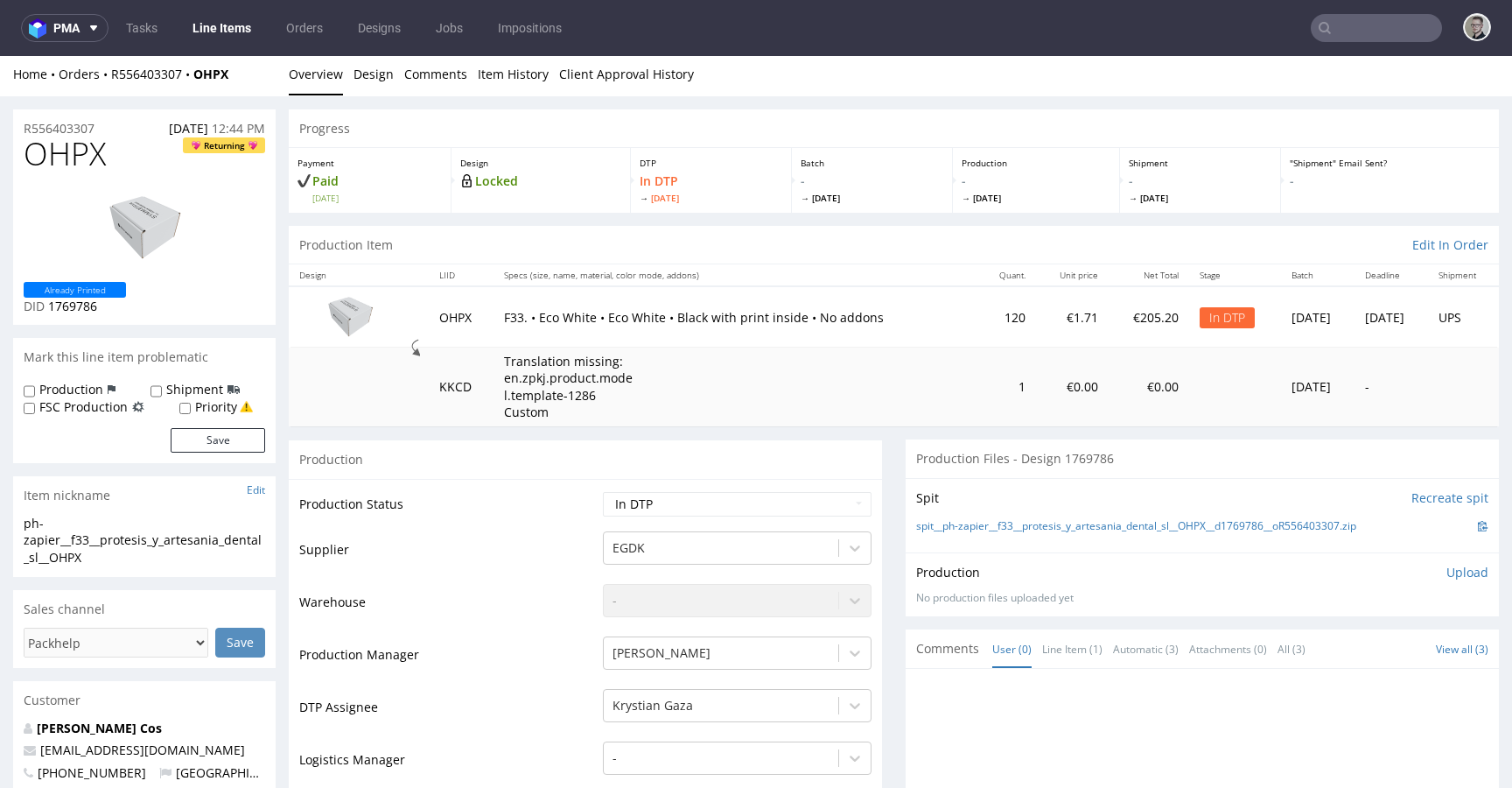
click at [1446, 570] on p "Upload" at bounding box center [1467, 573] width 42 height 18
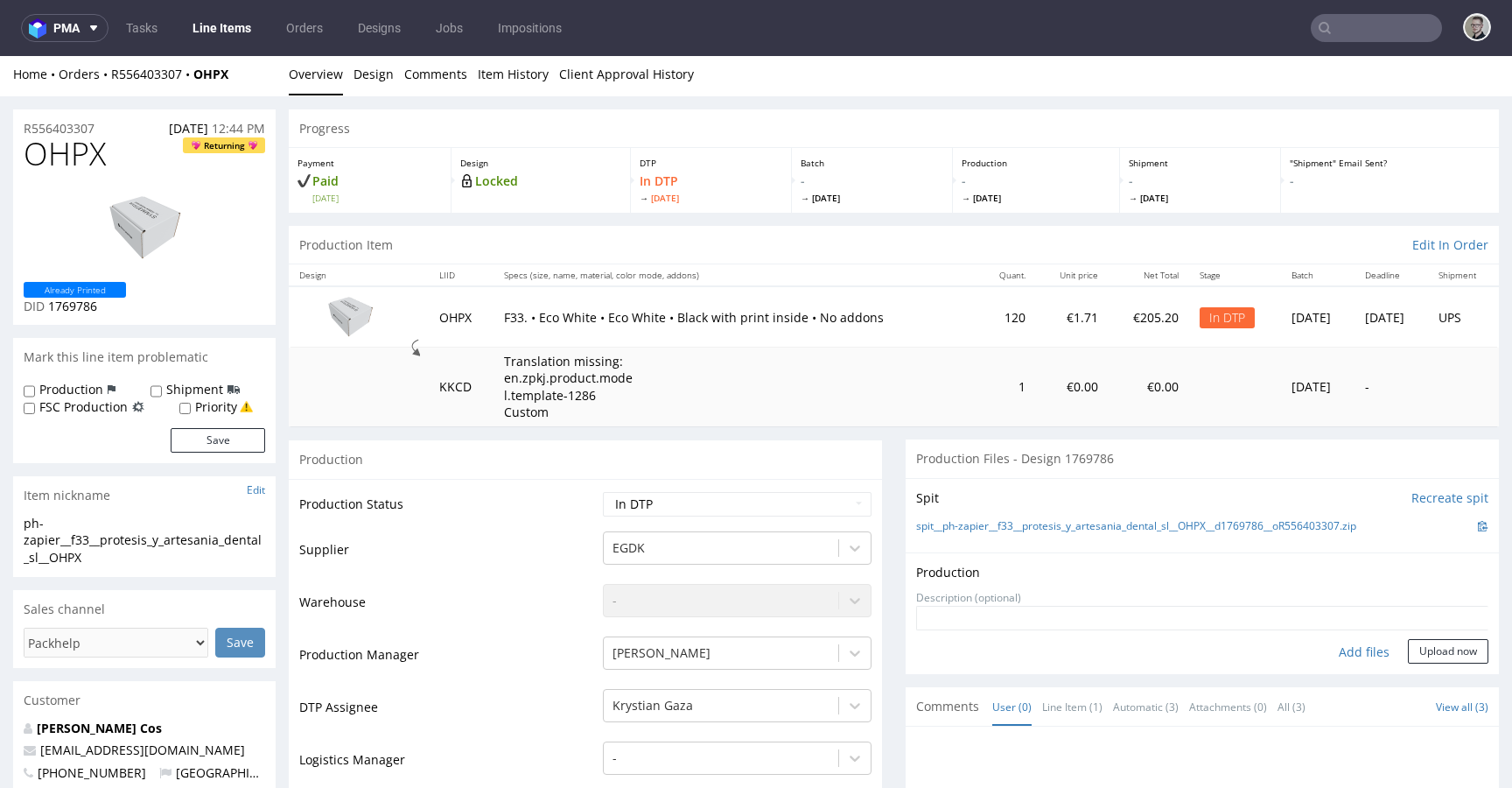
click at [1342, 653] on div "Add files" at bounding box center [1364, 652] width 88 height 27
type input "C:\fakepath\ph-zapier__f33__protesis_y_artesania_dental_sl__OHPX__d1769786__oR5…"
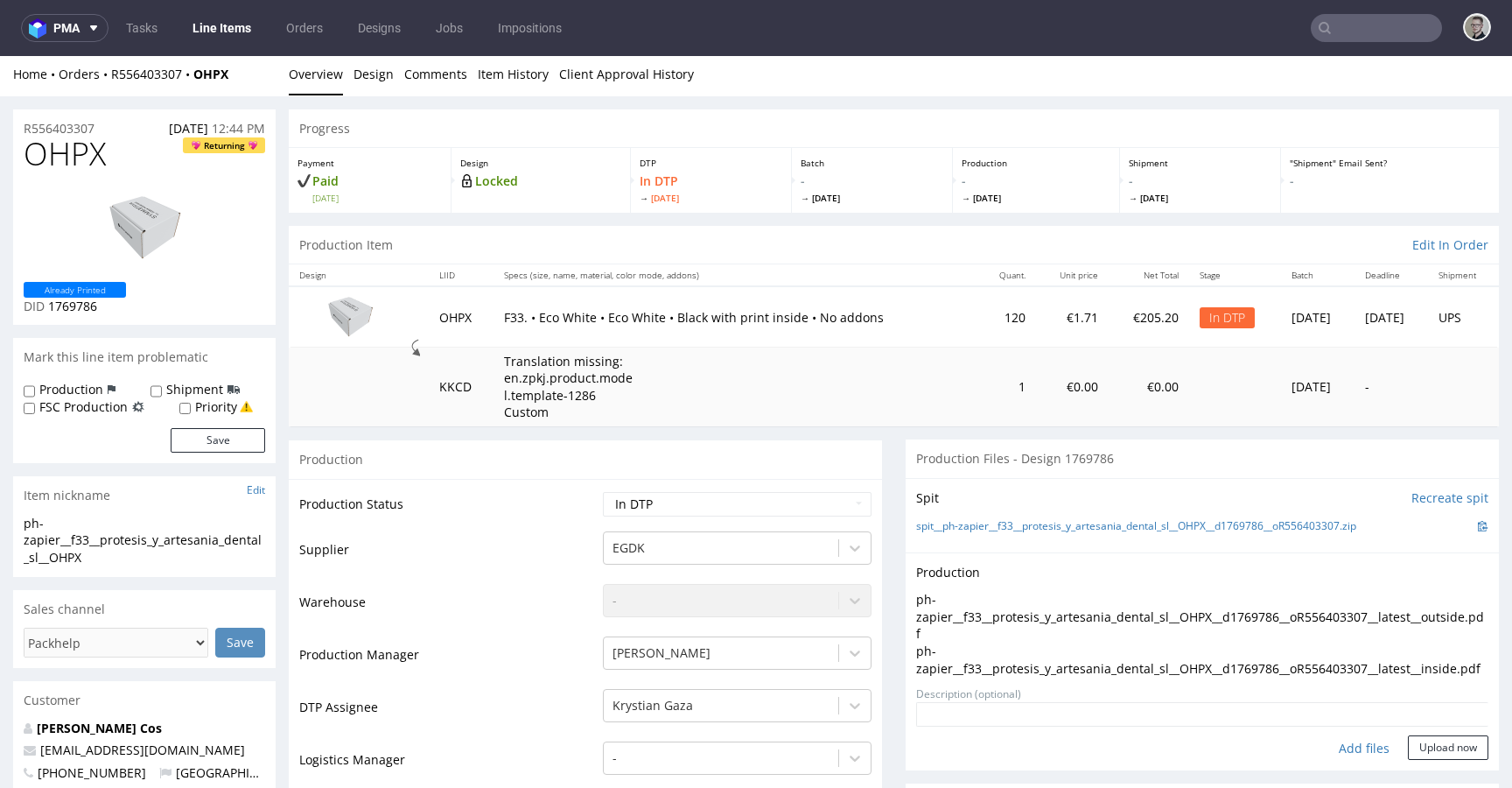
click at [1427, 670] on p "ph-zapier__f33__protesis_y_artesania_dental_sl__OHPX__d1769786__oR556403307__la…" at bounding box center [1203, 659] width 573 height 35
click at [1413, 760] on button "Upload now" at bounding box center [1448, 747] width 81 height 25
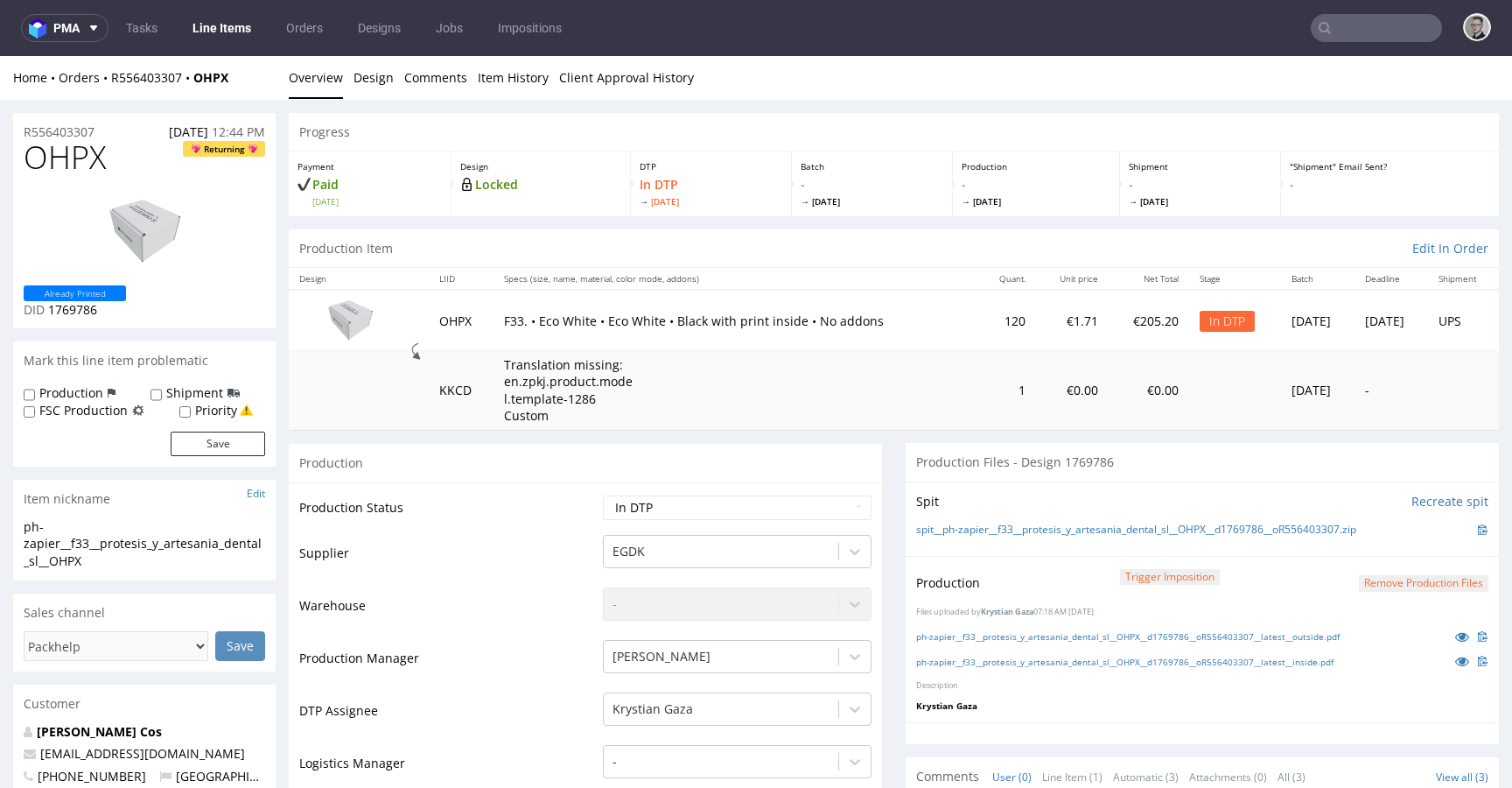
scroll to position [0, 0]
click at [676, 504] on select "Waiting for Artwork Waiting for Diecut Waiting for Mockup Waiting for DTP Waiti…" at bounding box center [737, 508] width 269 height 25
select select "dtp_production_ready"
click at [603, 495] on select "Waiting for Artwork Waiting for Diecut Waiting for Mockup Waiting for DTP Waiti…" at bounding box center [737, 508] width 269 height 25
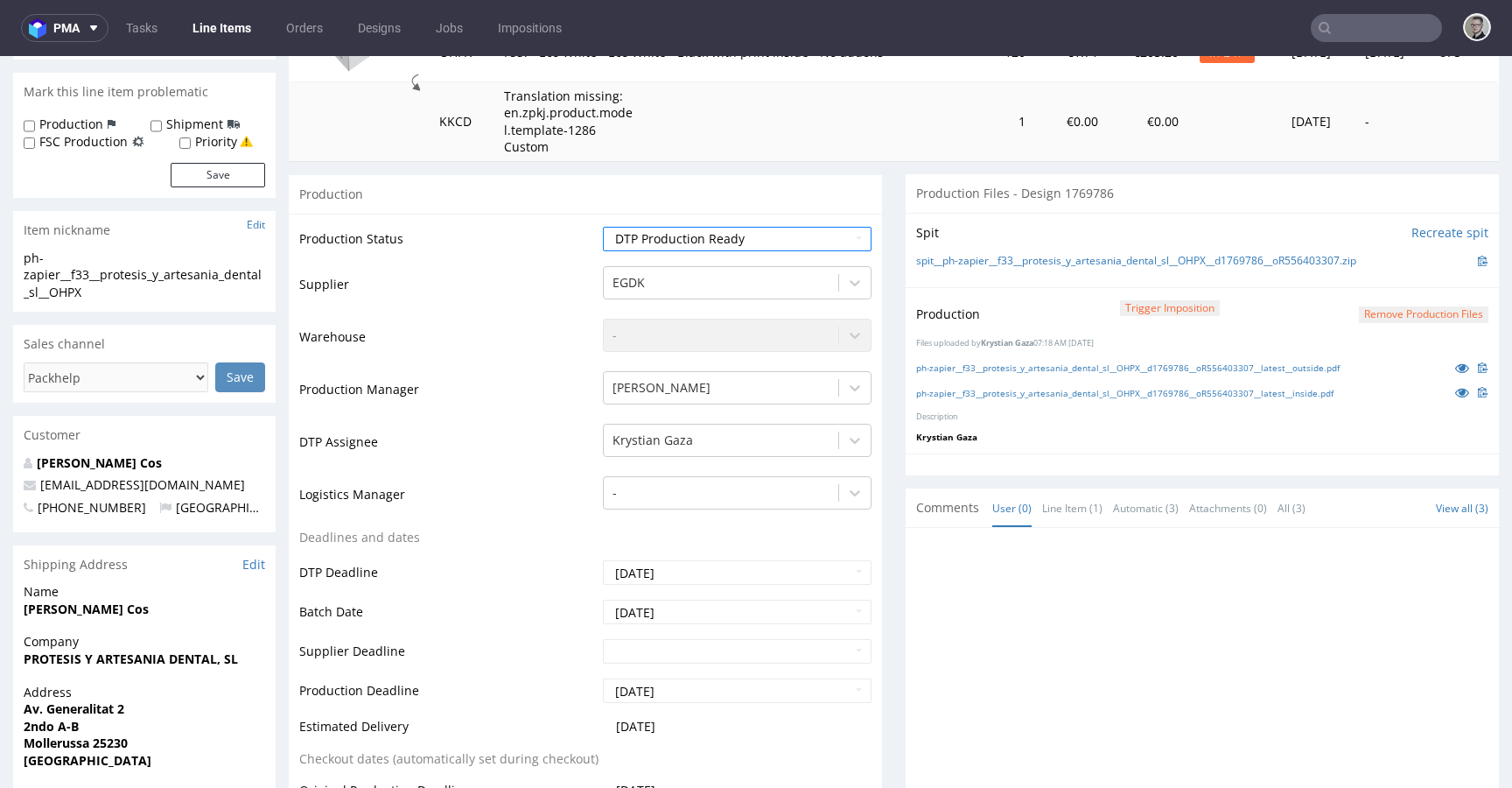
scroll to position [527, 0]
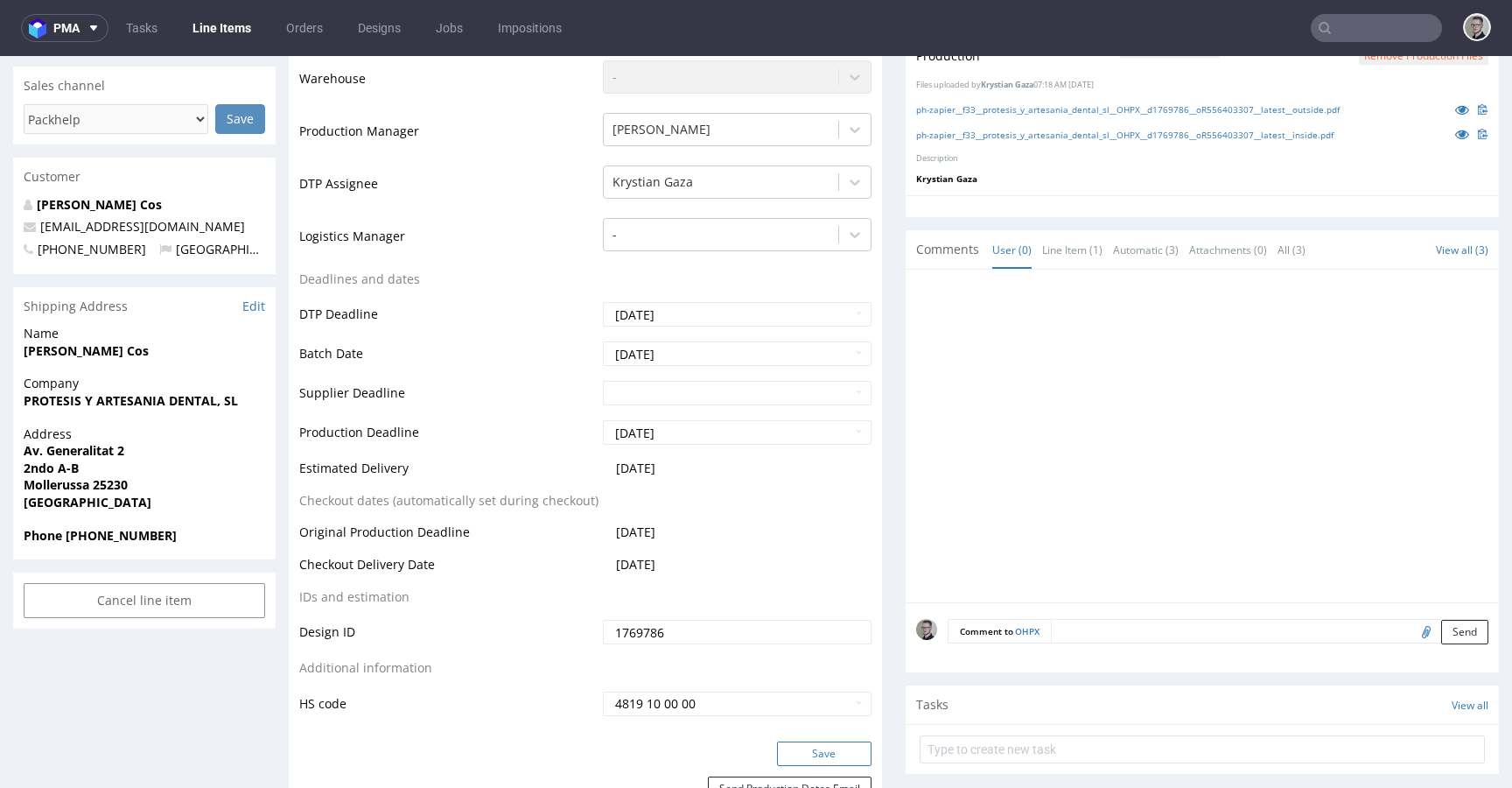
click at [833, 745] on button "Save" at bounding box center [824, 753] width 95 height 25
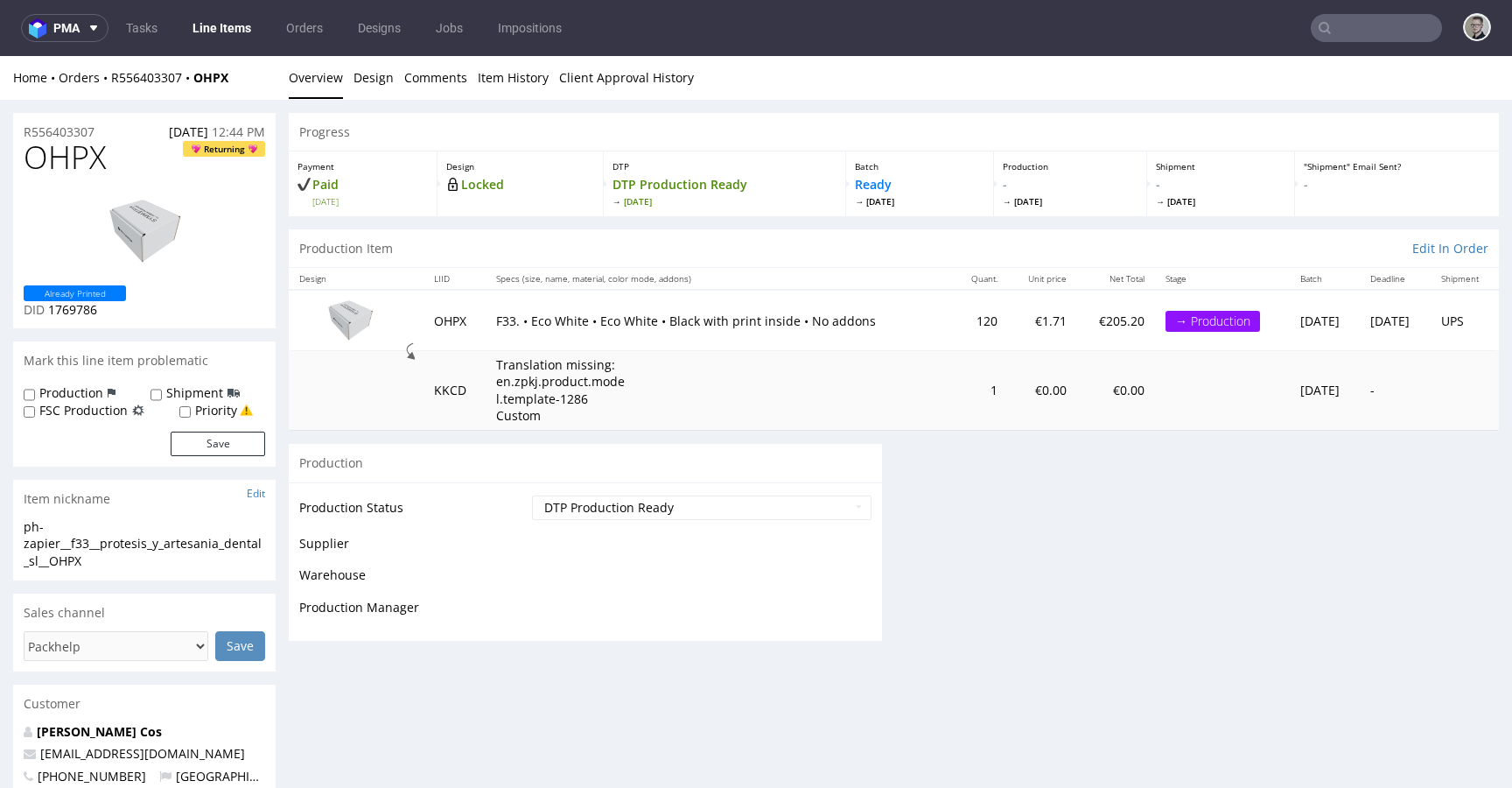
scroll to position [0, 0]
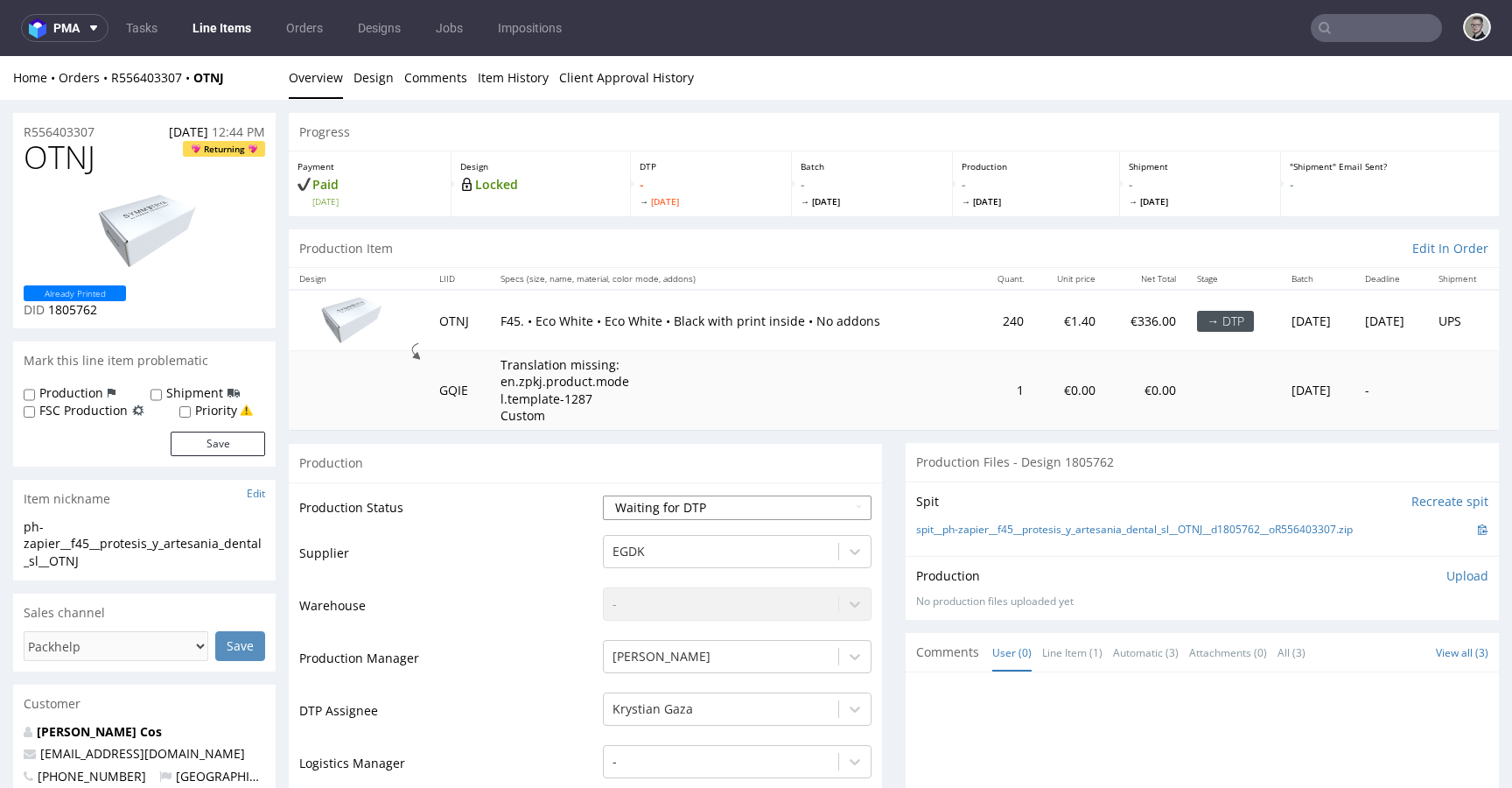
click at [743, 501] on select "Waiting for Artwork Waiting for Diecut Waiting for Mockup Waiting for DTP Waiti…" at bounding box center [737, 508] width 269 height 25
select select "dtp_in_process"
click at [603, 495] on select "Waiting for Artwork Waiting for Diecut Waiting for Mockup Waiting for DTP Waiti…" at bounding box center [737, 508] width 269 height 25
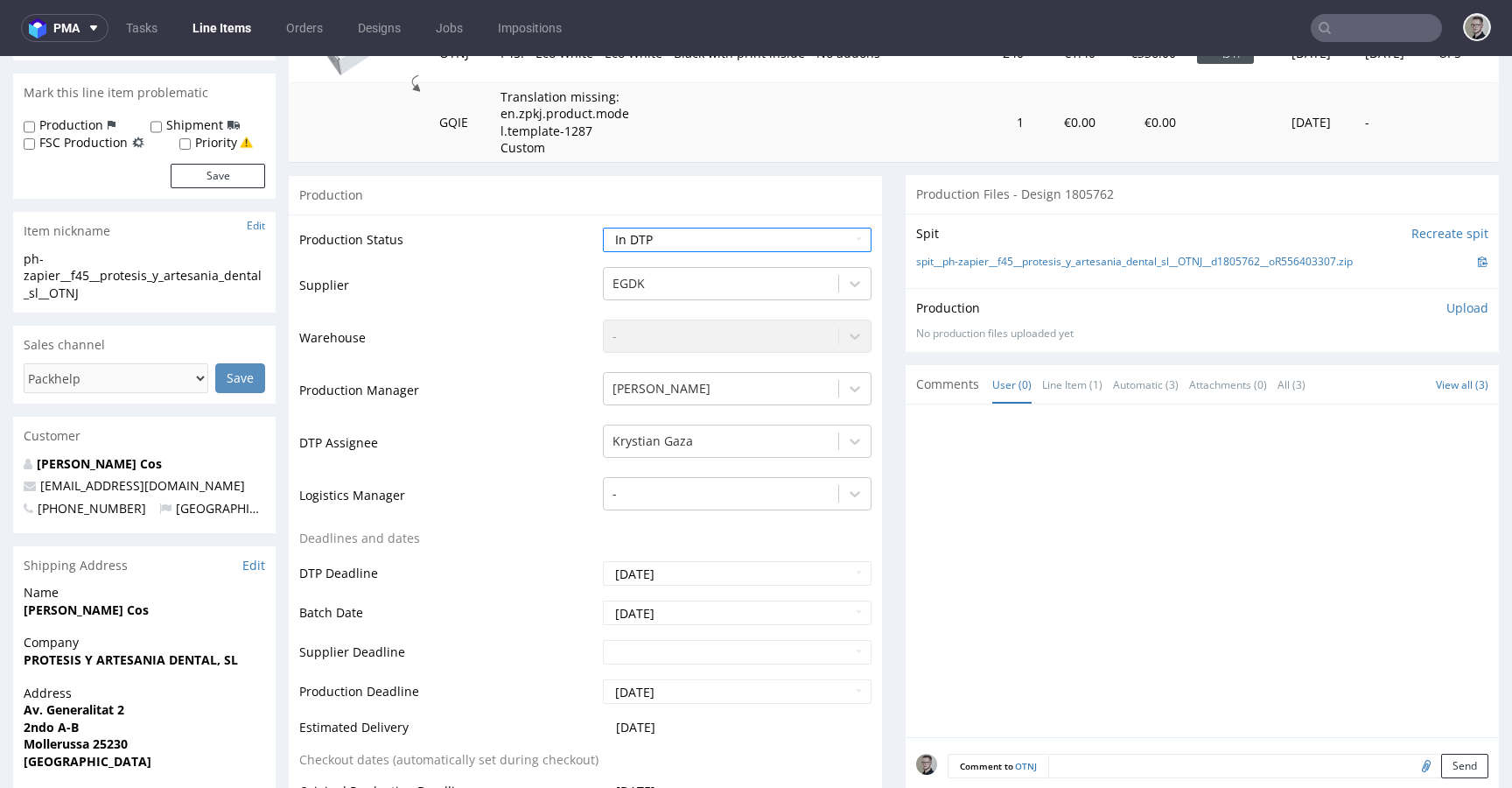
scroll to position [591, 0]
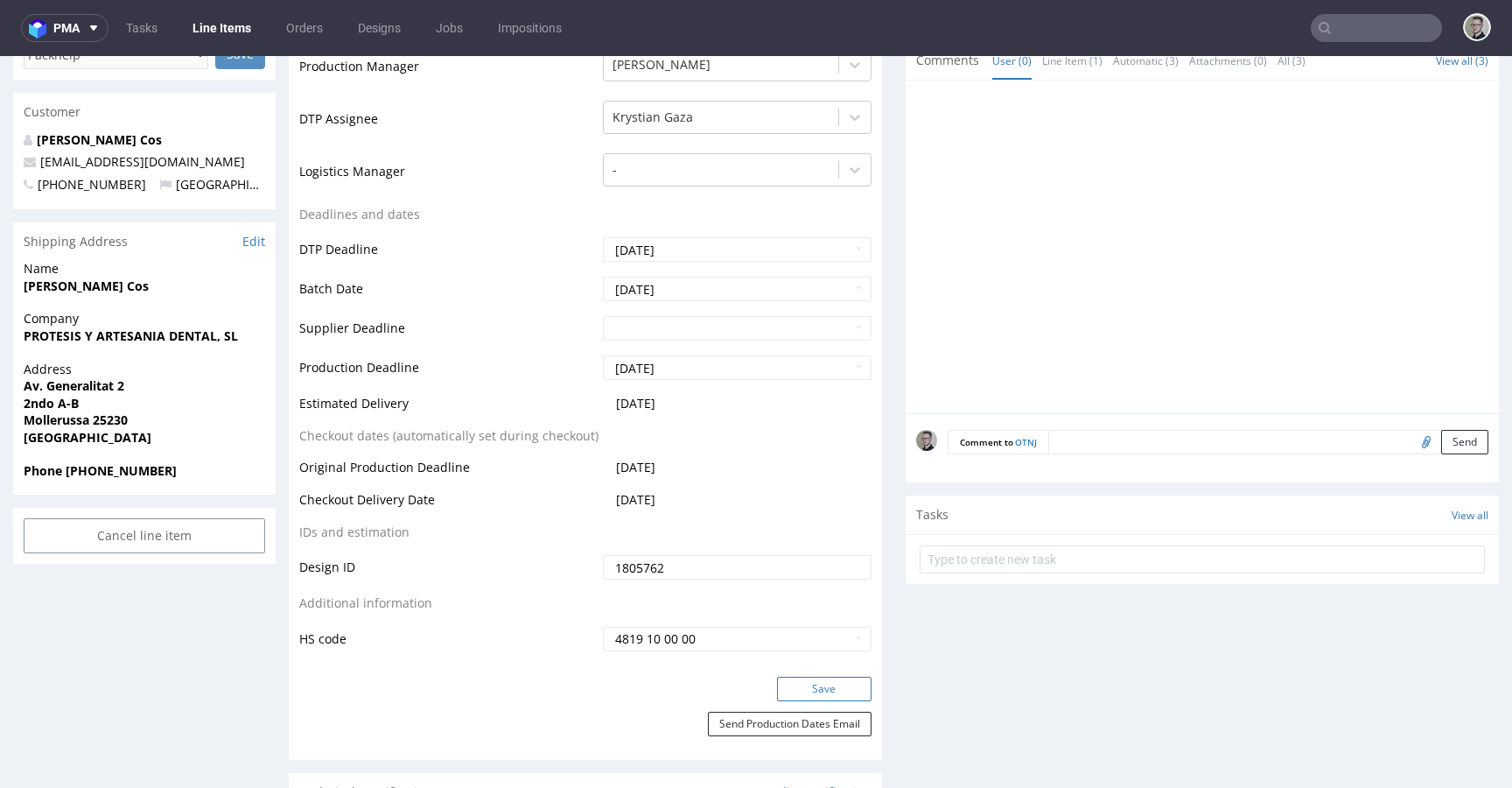
click at [827, 684] on button "Save" at bounding box center [824, 689] width 95 height 25
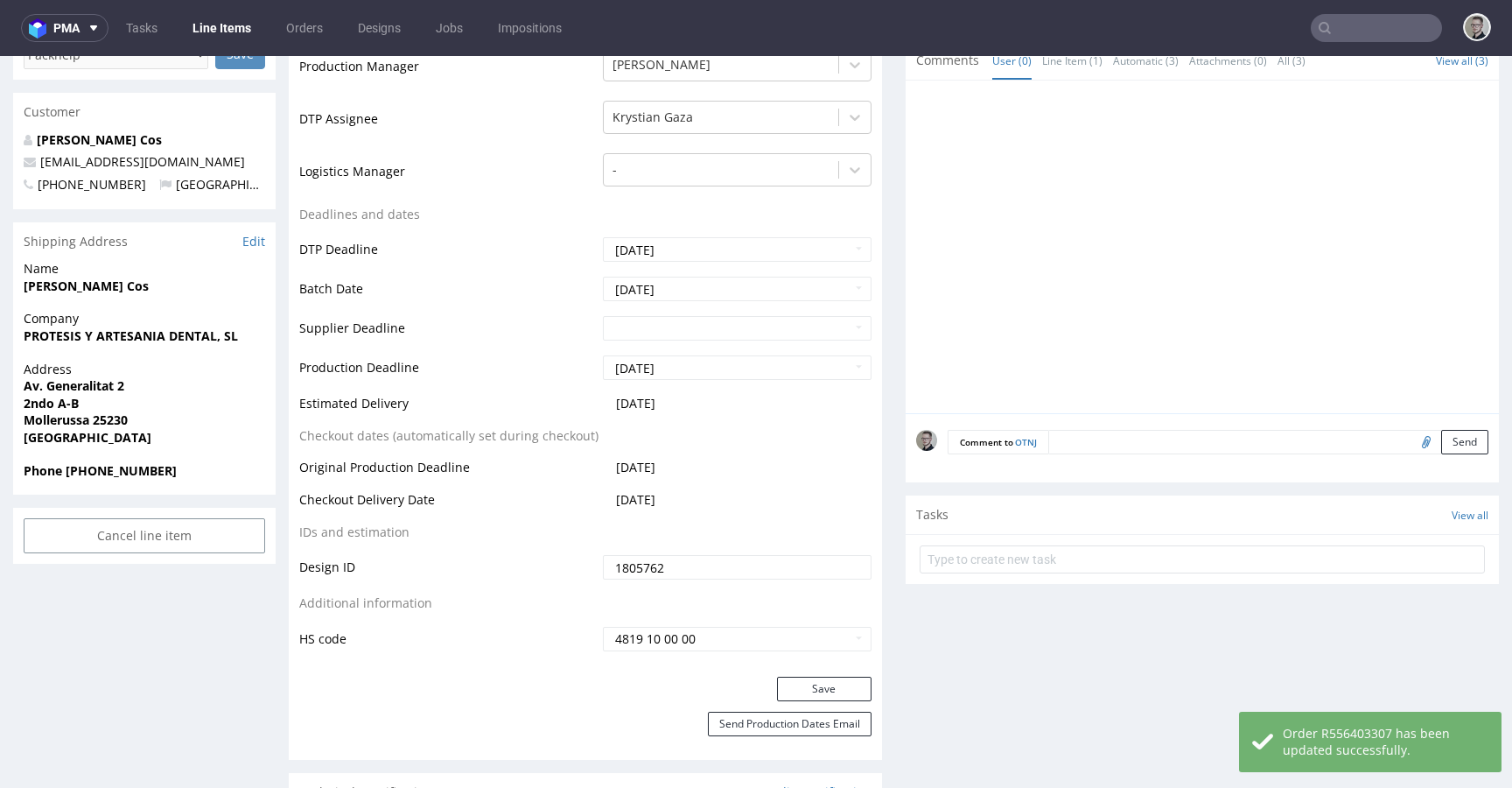
scroll to position [0, 0]
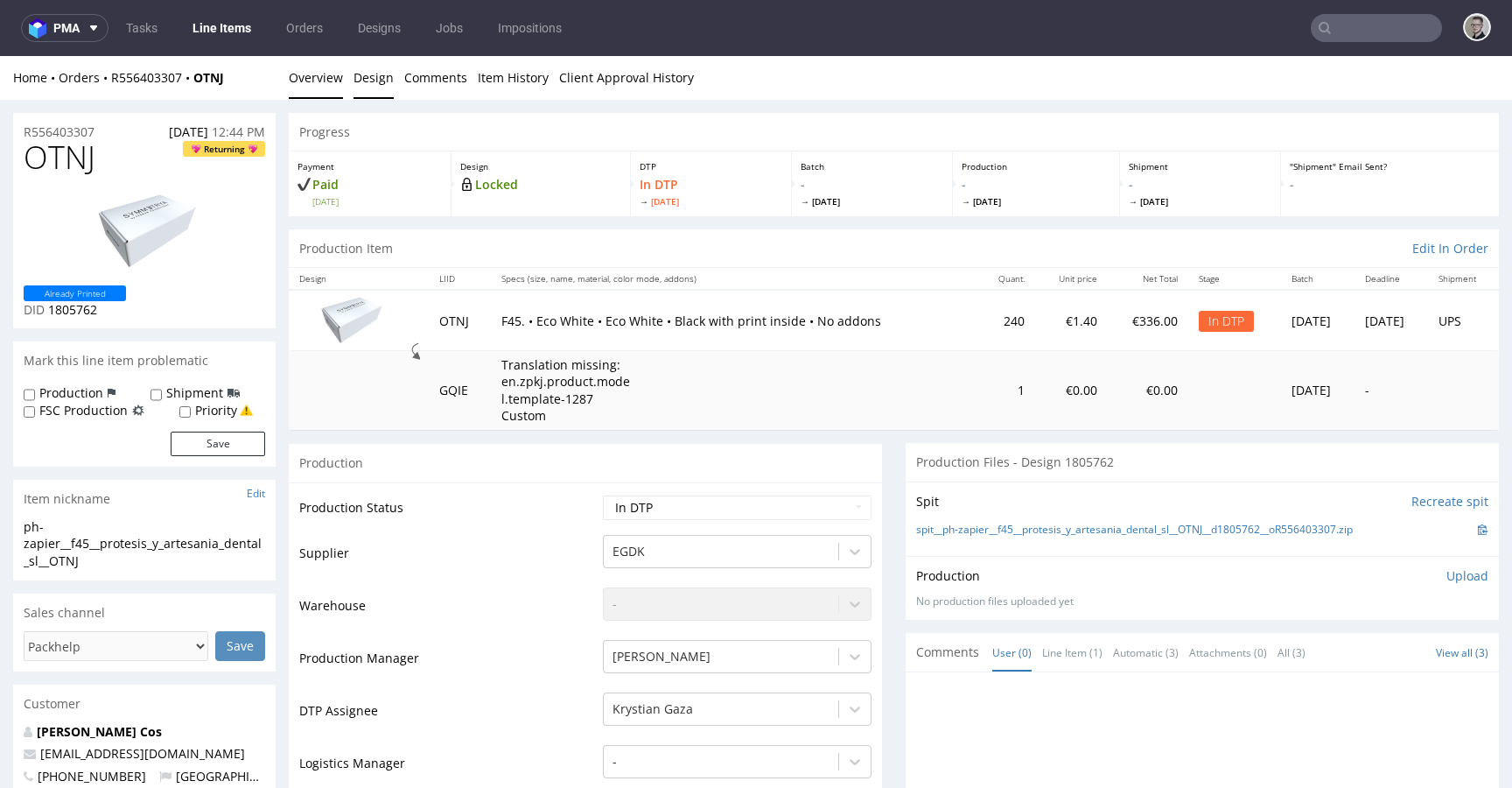
click at [370, 82] on link "Design" at bounding box center [373, 77] width 40 height 43
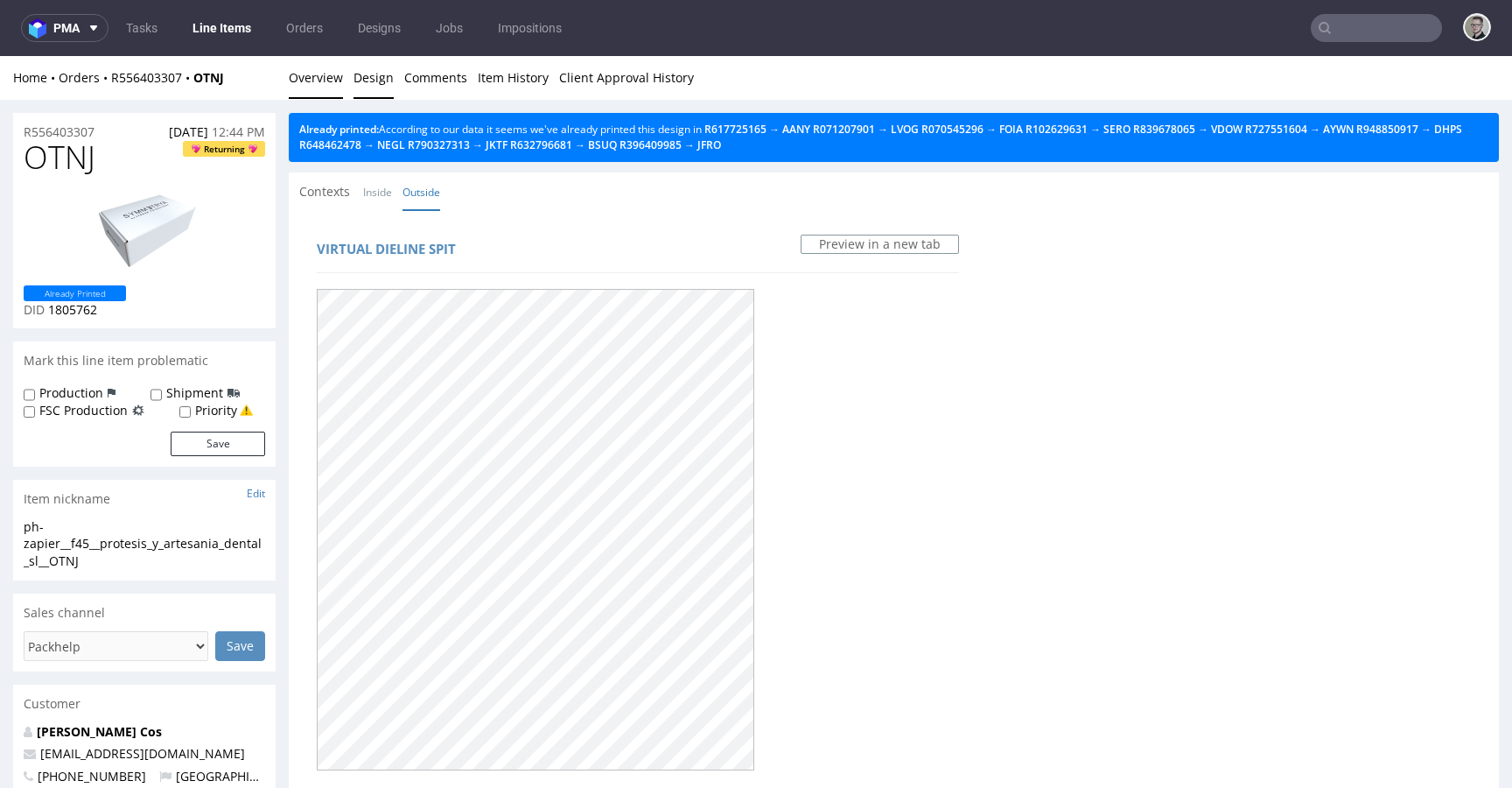
click at [323, 73] on link "Overview" at bounding box center [316, 77] width 54 height 43
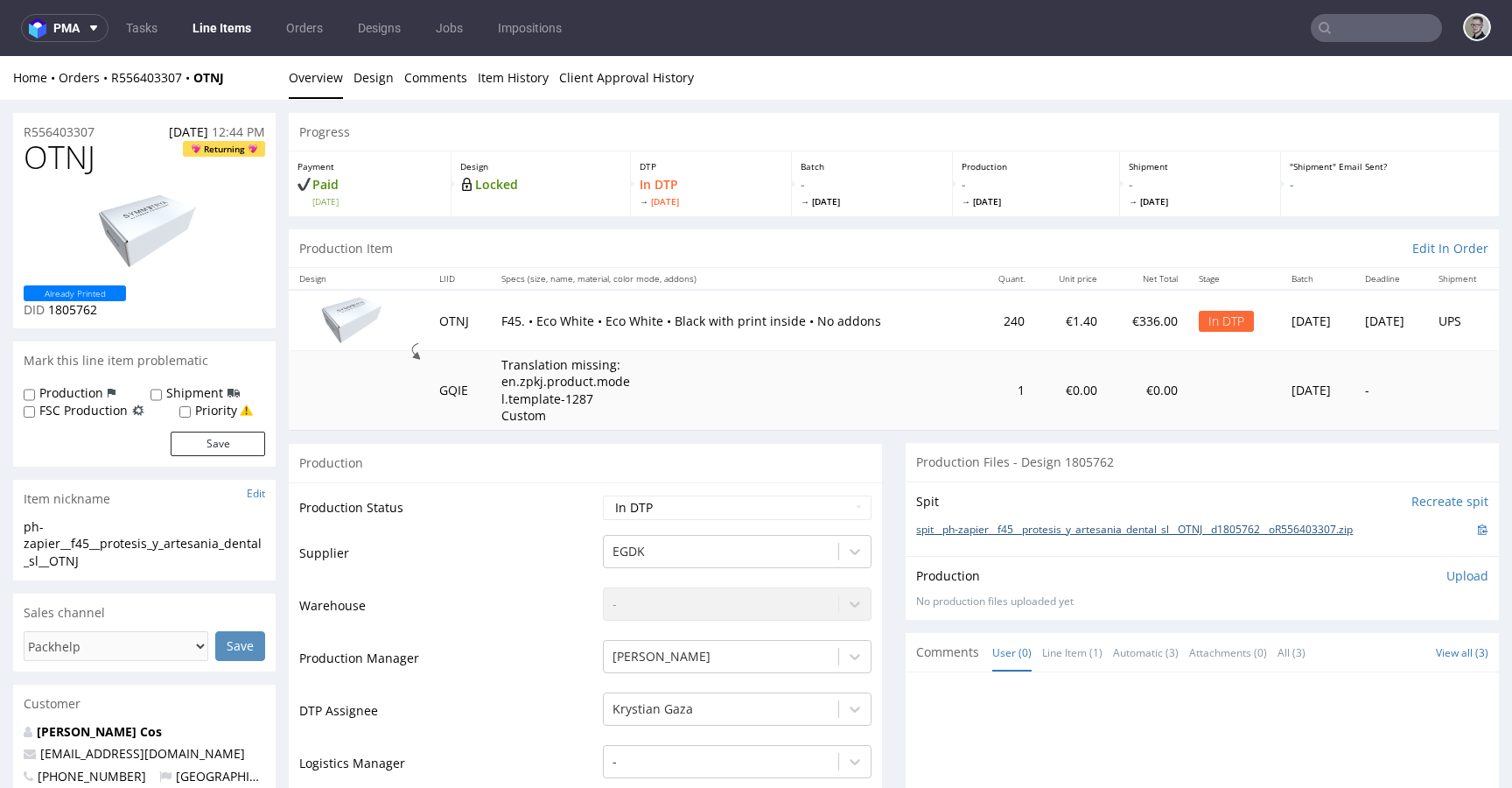
click at [1076, 535] on link "spit__ph-zapier__f45__protesis_y_artesania_dental_sl__OTNJ__d1805762__oR5564033…" at bounding box center [1134, 529] width 437 height 15
click at [1461, 575] on div "Production Upload No production files uploaded yet Description (optional) Add f…" at bounding box center [1202, 588] width 593 height 64
click at [1446, 575] on p "Upload" at bounding box center [1467, 576] width 42 height 18
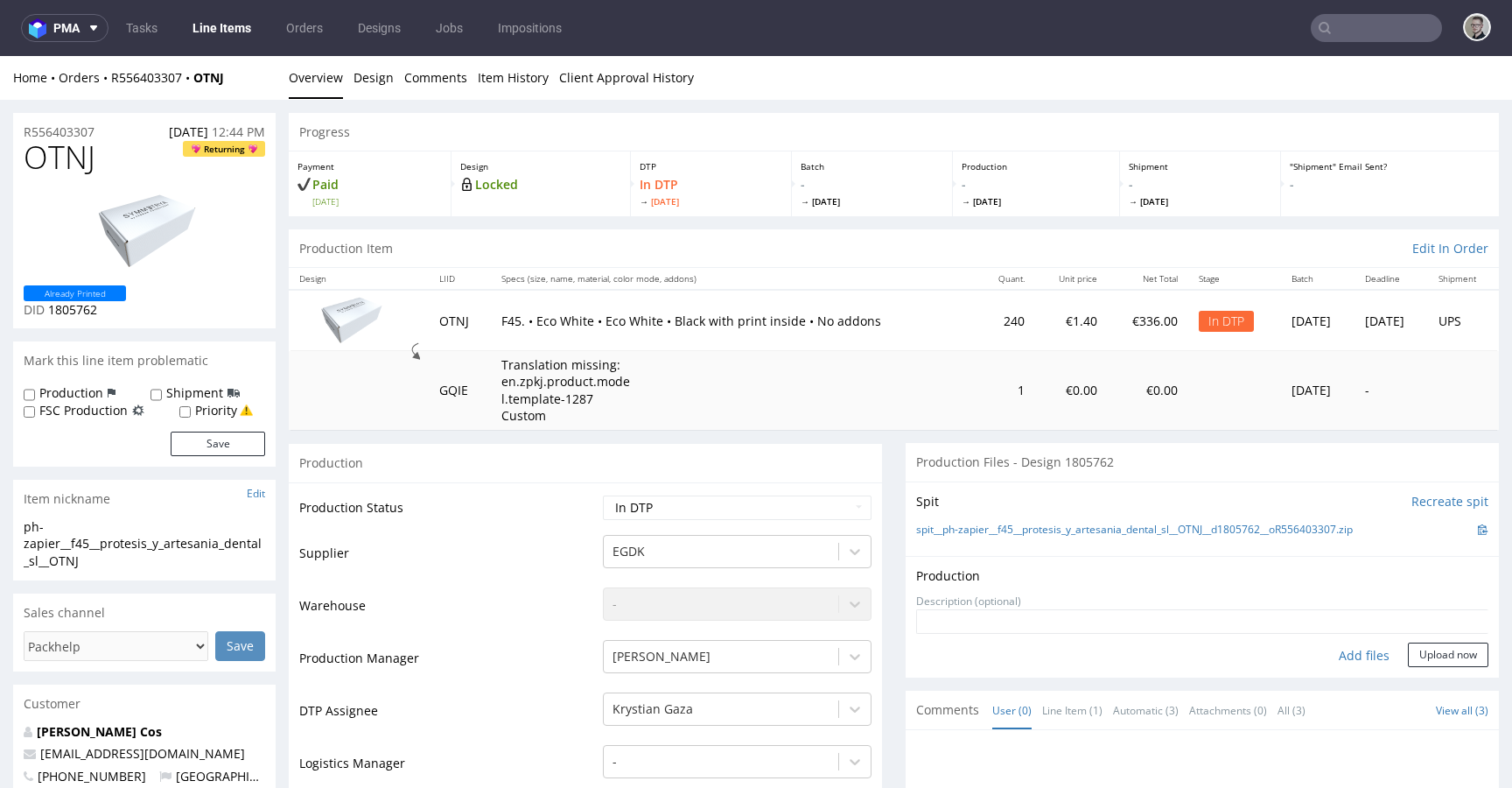
click at [1344, 653] on div "Add files" at bounding box center [1364, 656] width 88 height 27
type input "C:\fakepath\ph-zapier__f45__protesis_y_artesania_dental_sl__OTNJ__d1805762__oR5…"
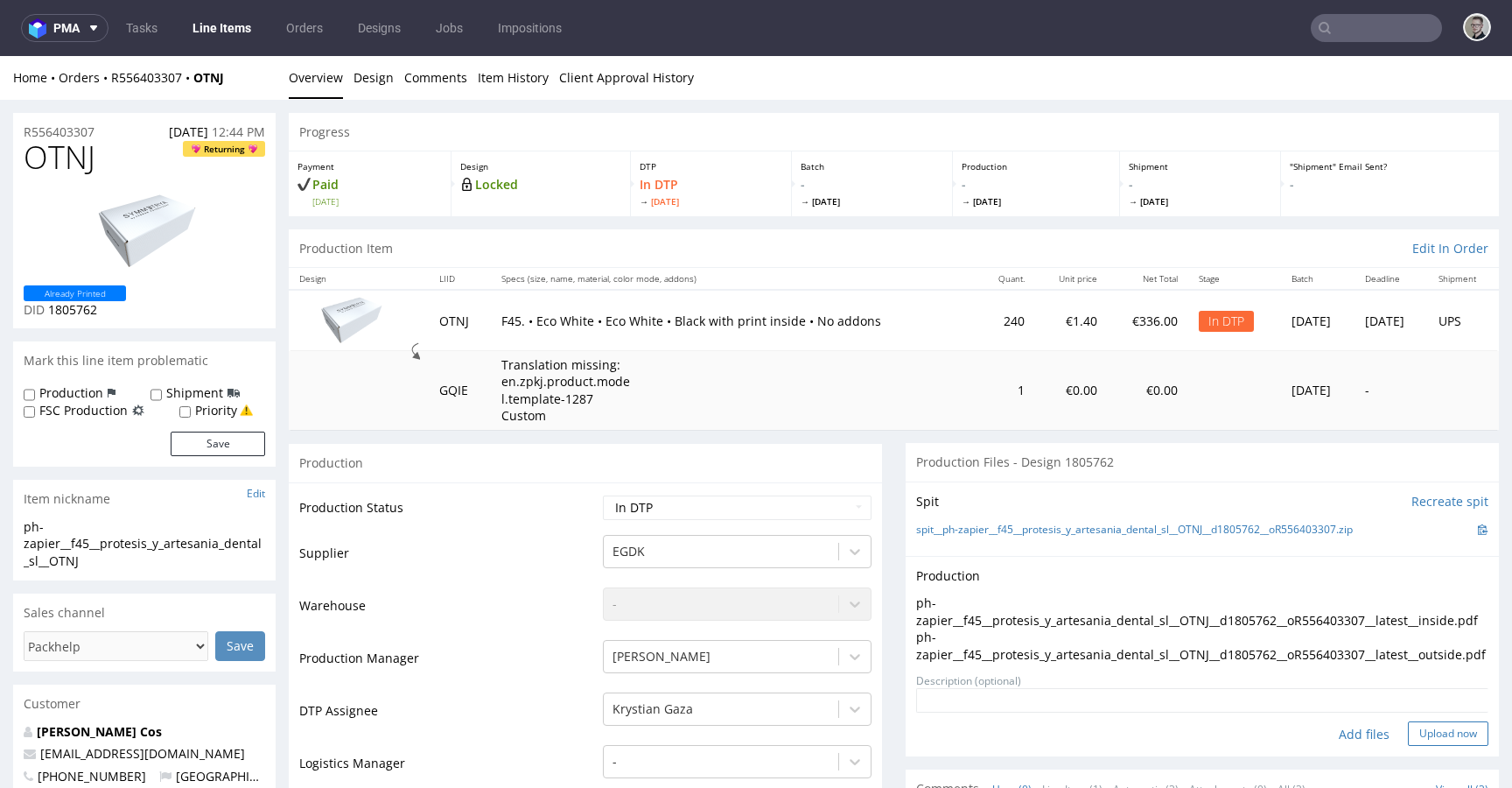
click at [1430, 745] on button "Upload now" at bounding box center [1448, 734] width 81 height 25
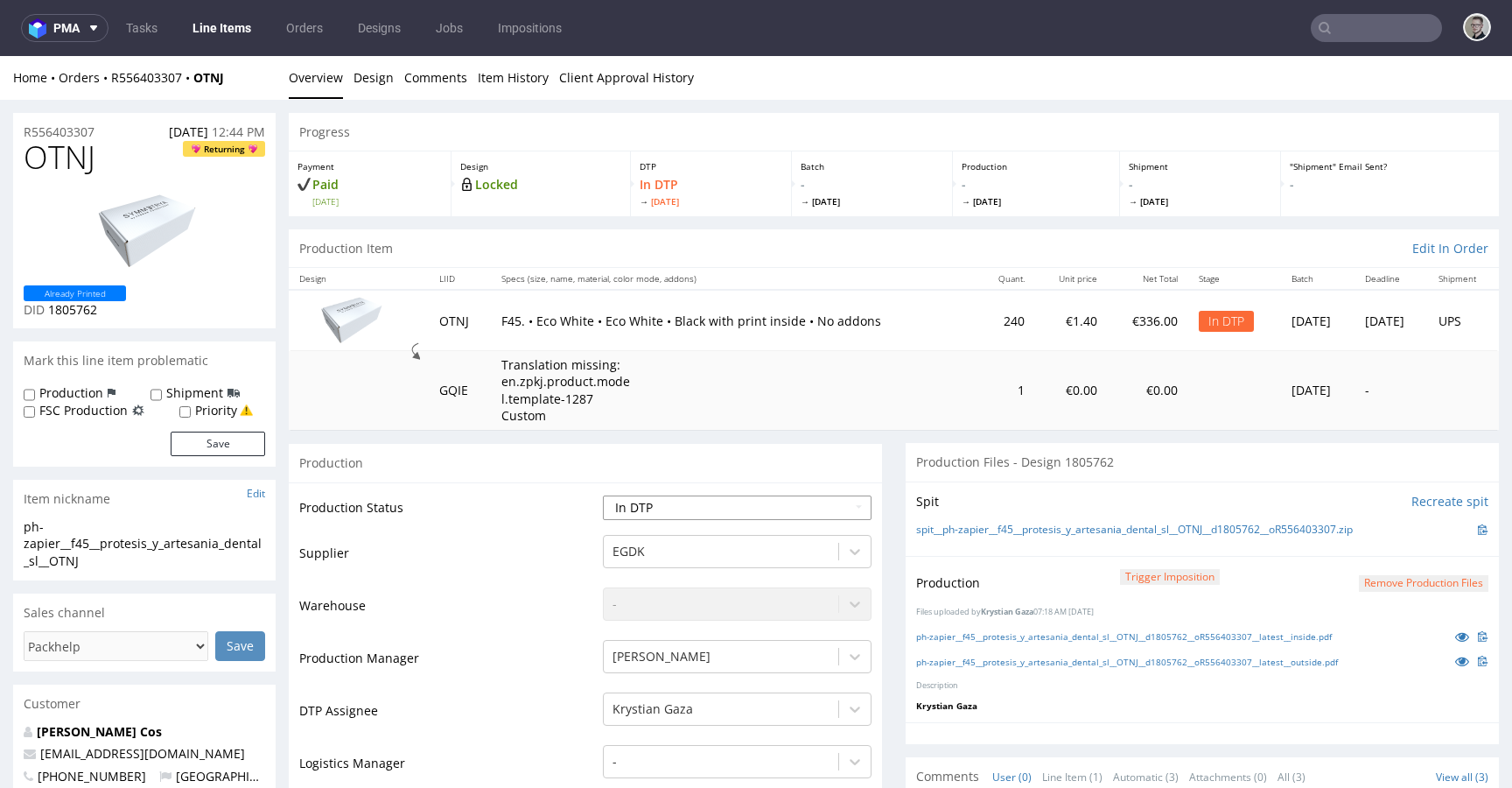
click at [729, 514] on select "Waiting for Artwork Waiting for Diecut Waiting for Mockup Waiting for DTP Waiti…" at bounding box center [737, 508] width 269 height 25
select select "dtp_production_ready"
click at [603, 495] on select "Waiting for Artwork Waiting for Diecut Waiting for Mockup Waiting for DTP Waiti…" at bounding box center [737, 508] width 269 height 25
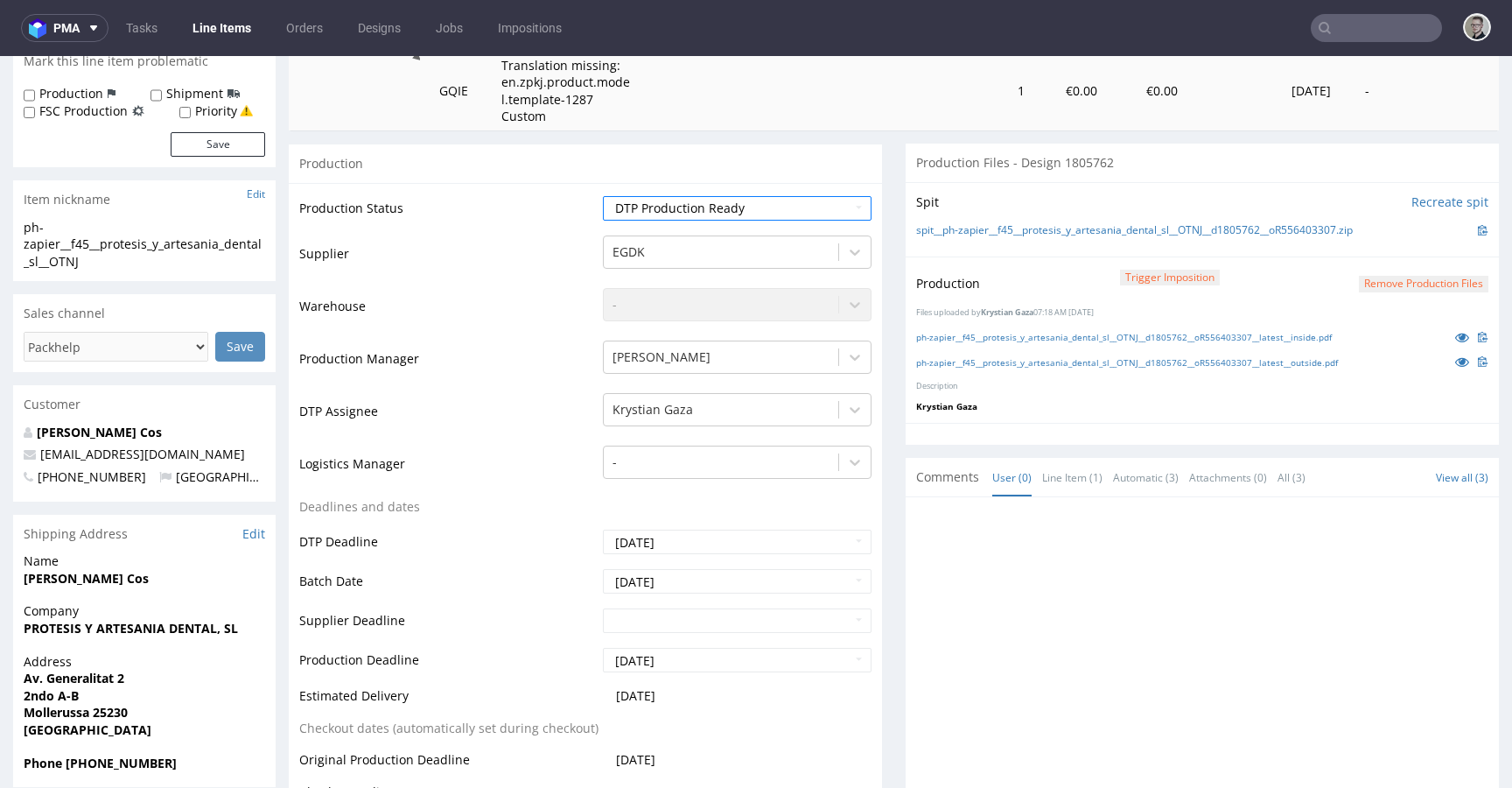
scroll to position [555, 0]
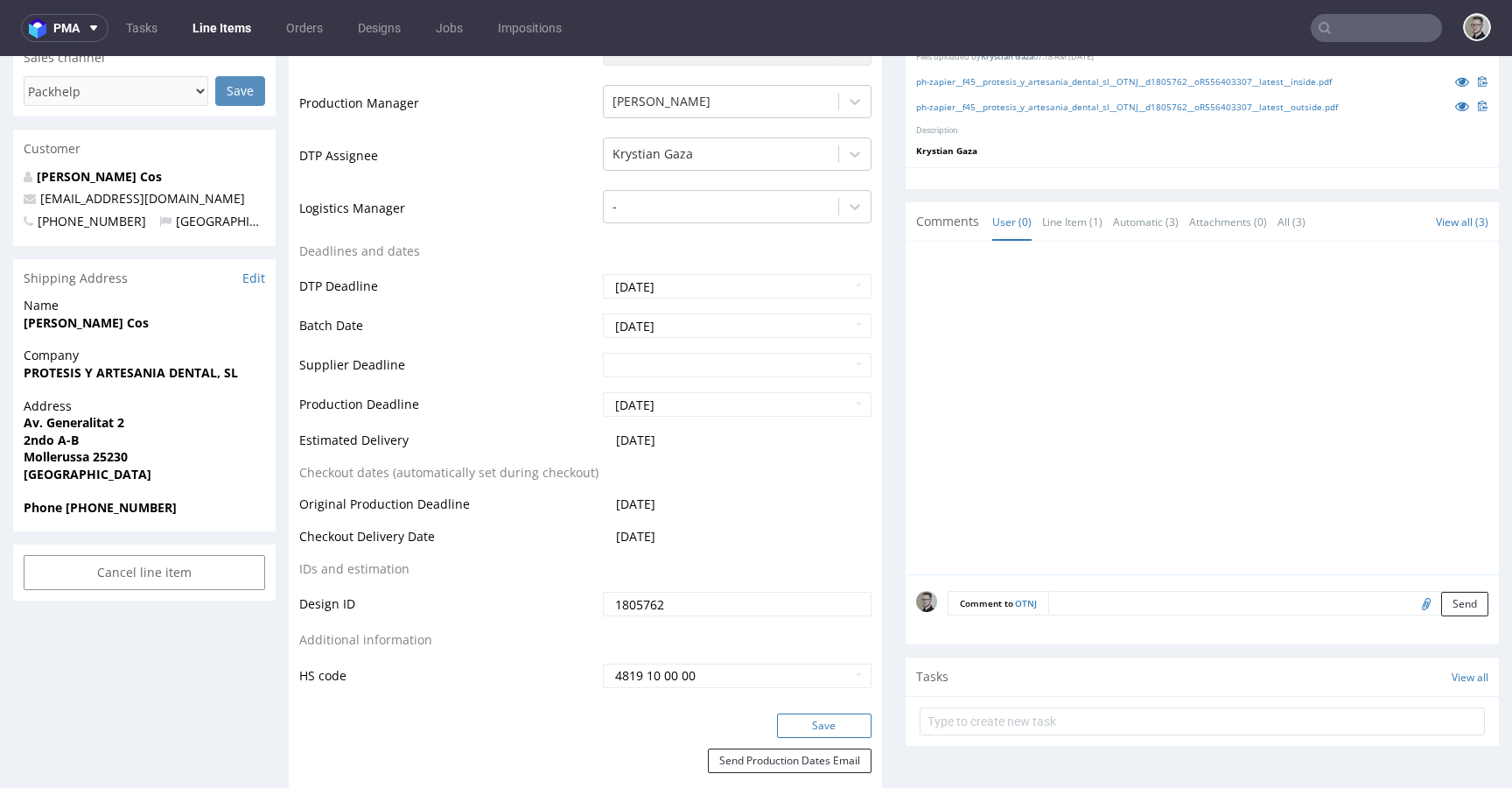
click at [822, 718] on button "Save" at bounding box center [824, 726] width 95 height 25
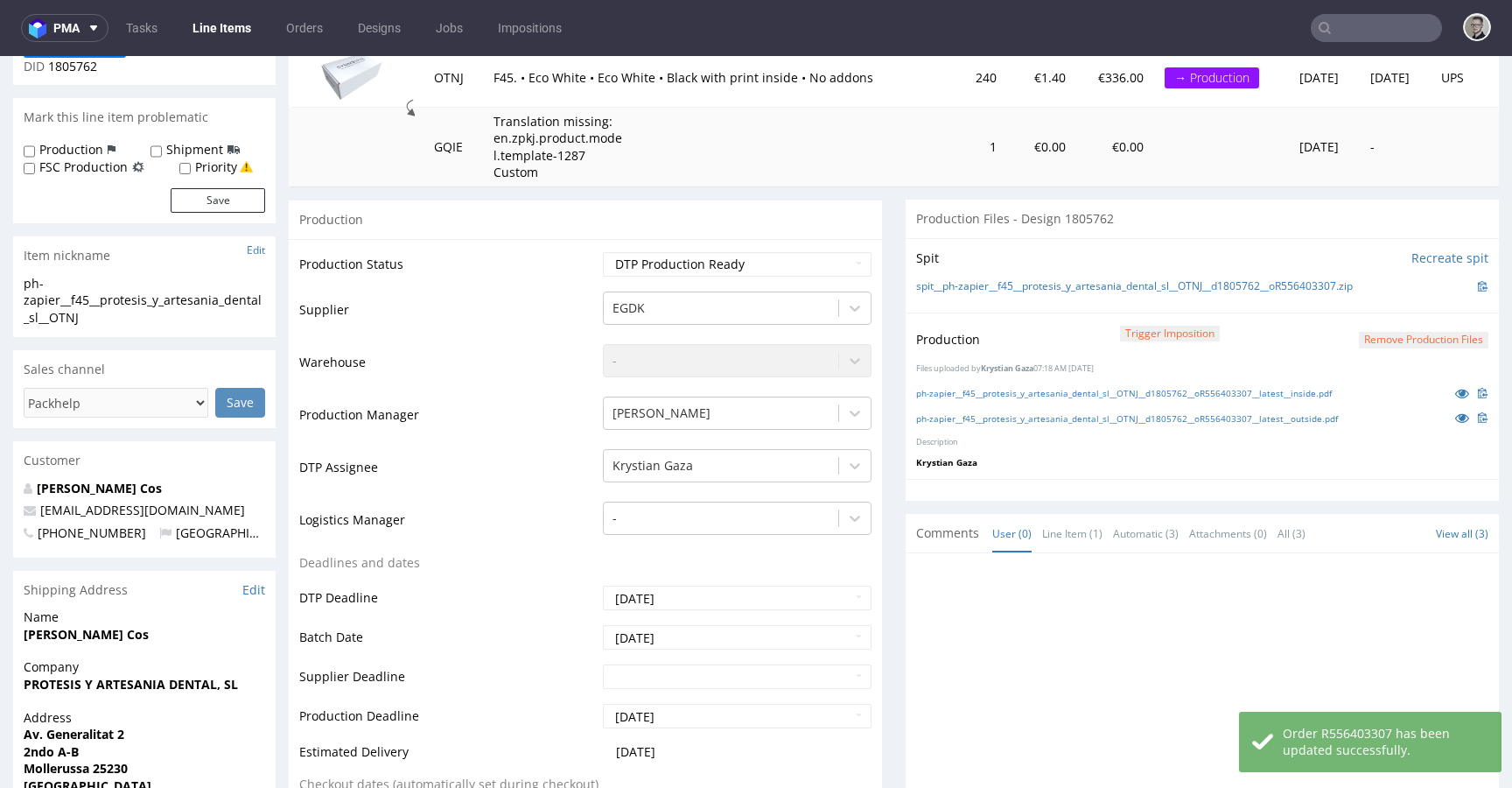
scroll to position [0, 0]
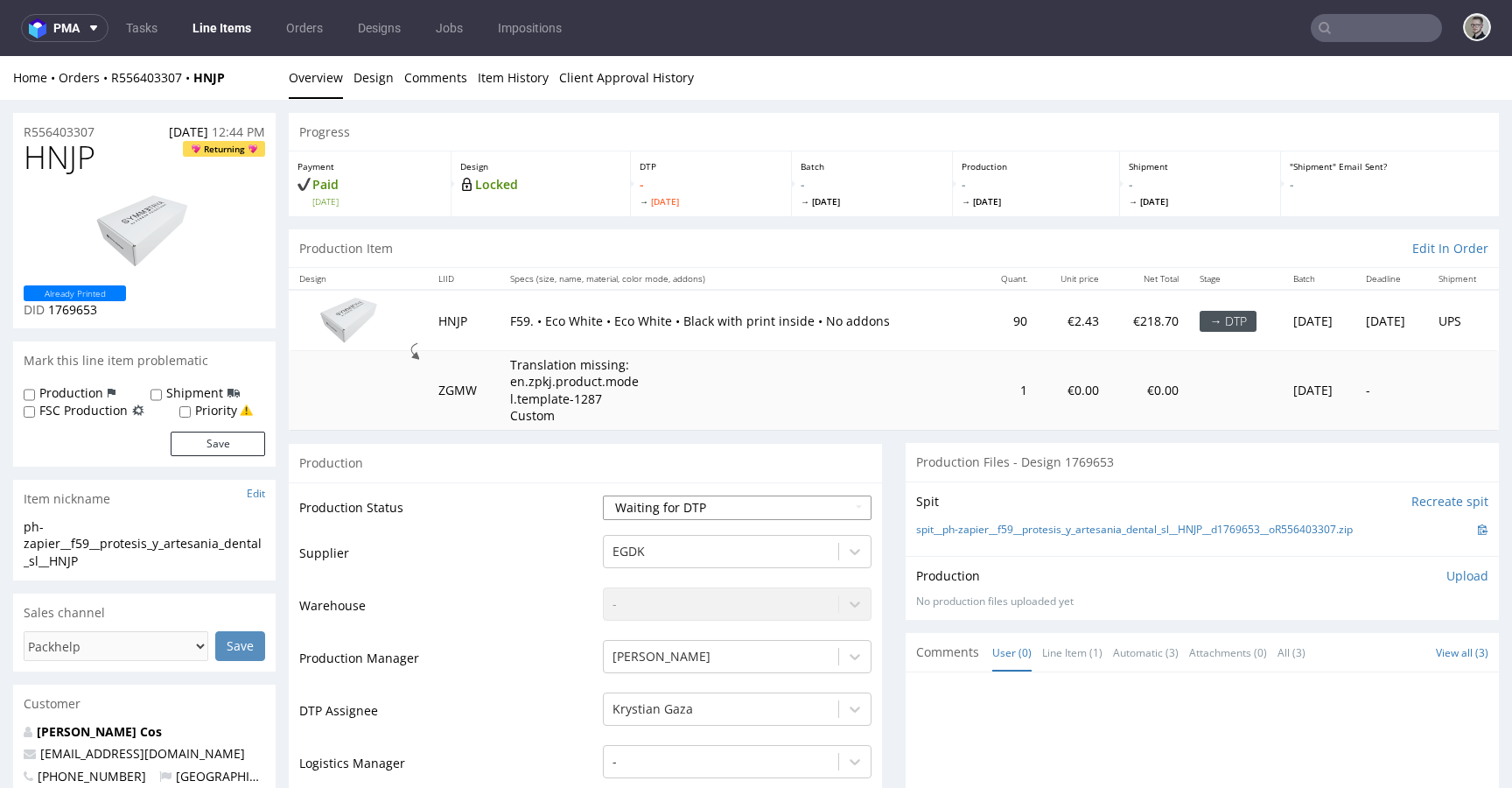
click at [736, 503] on select "Waiting for Artwork Waiting for Diecut Waiting for Mockup Waiting for DTP Waiti…" at bounding box center [737, 508] width 269 height 25
select select "dtp_in_process"
click at [603, 495] on select "Waiting for Artwork Waiting for Diecut Waiting for Mockup Waiting for DTP Waiti…" at bounding box center [737, 508] width 269 height 25
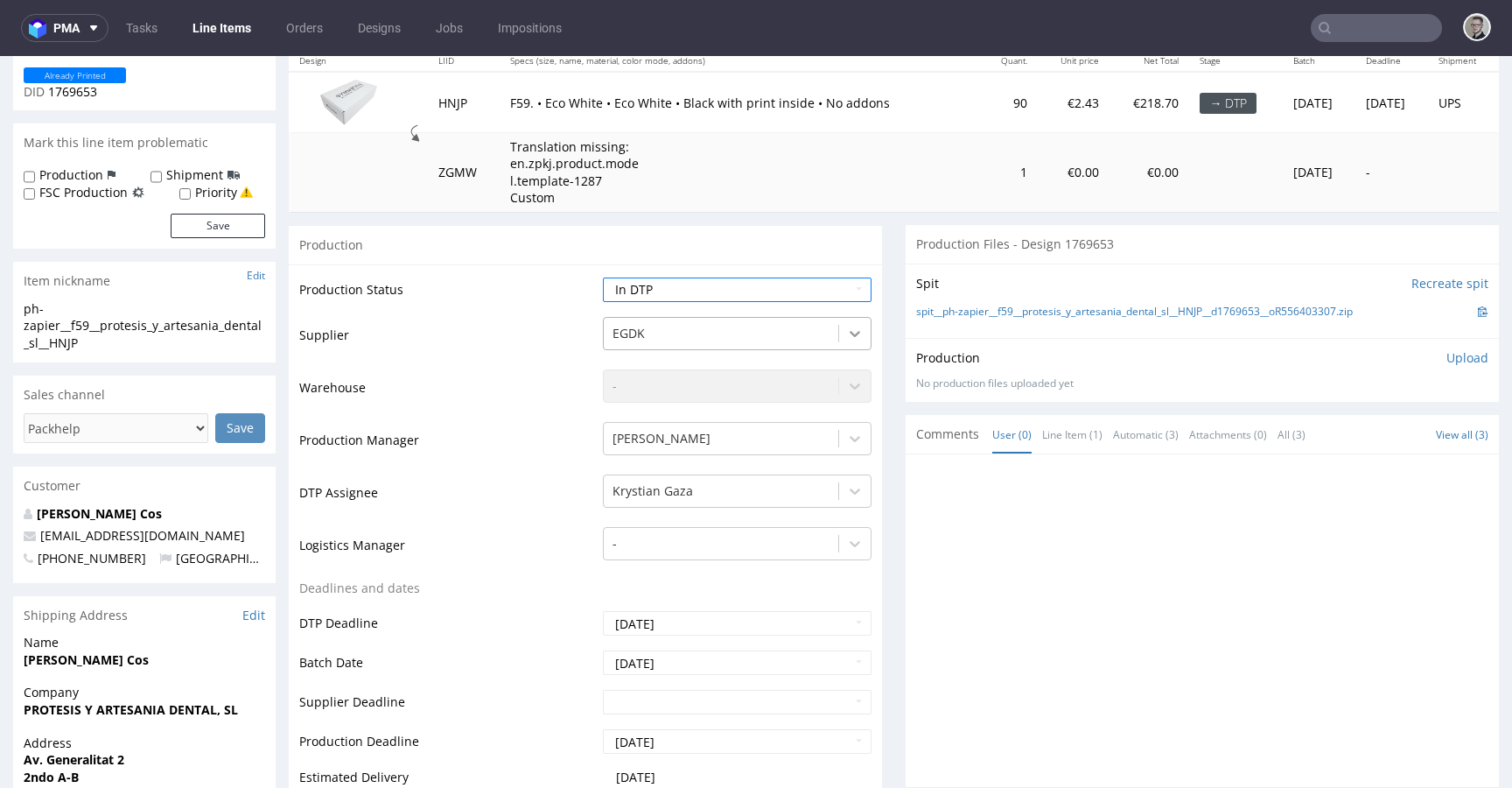
scroll to position [770, 0]
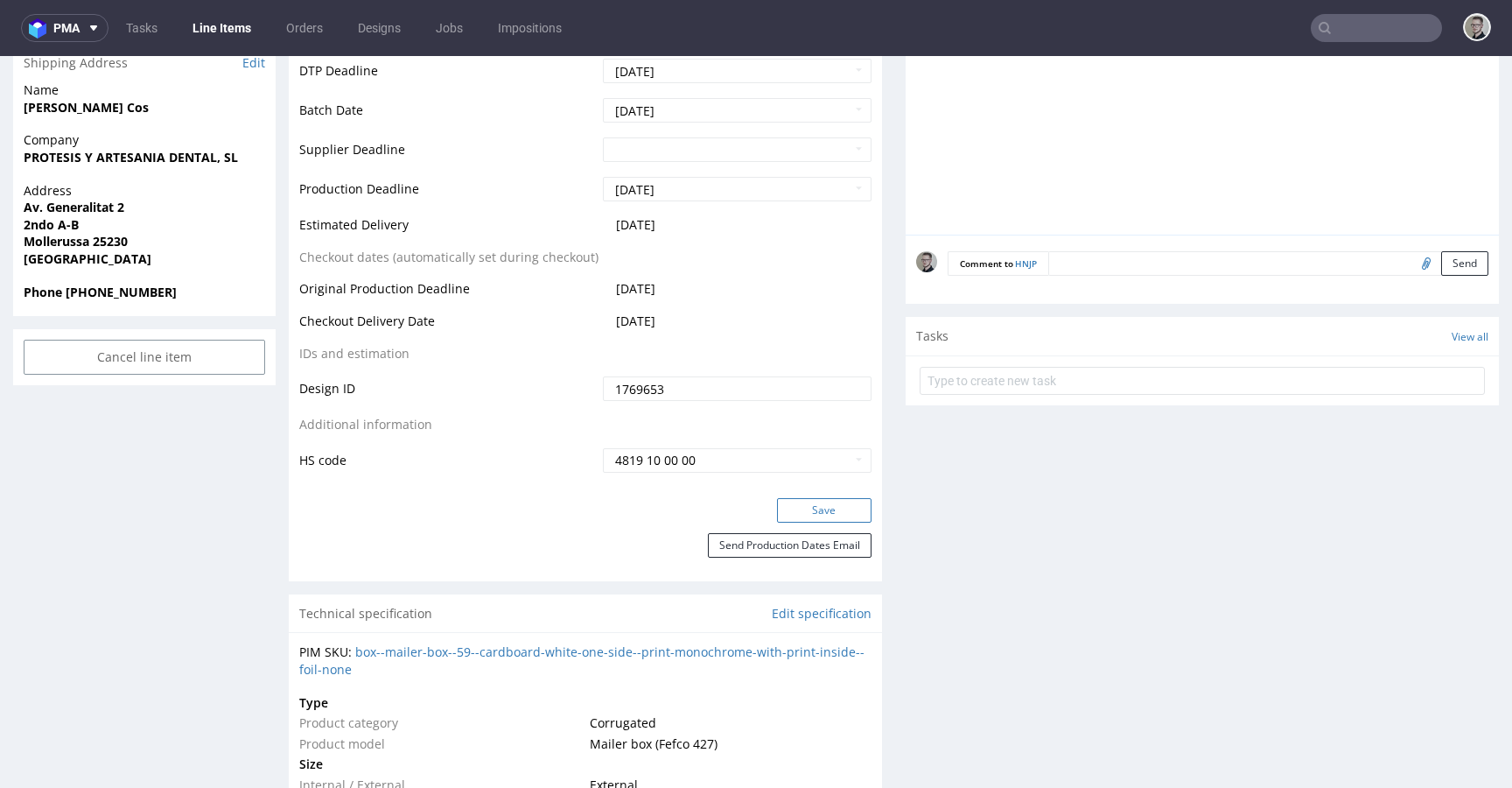
click at [853, 517] on button "Save" at bounding box center [824, 511] width 95 height 25
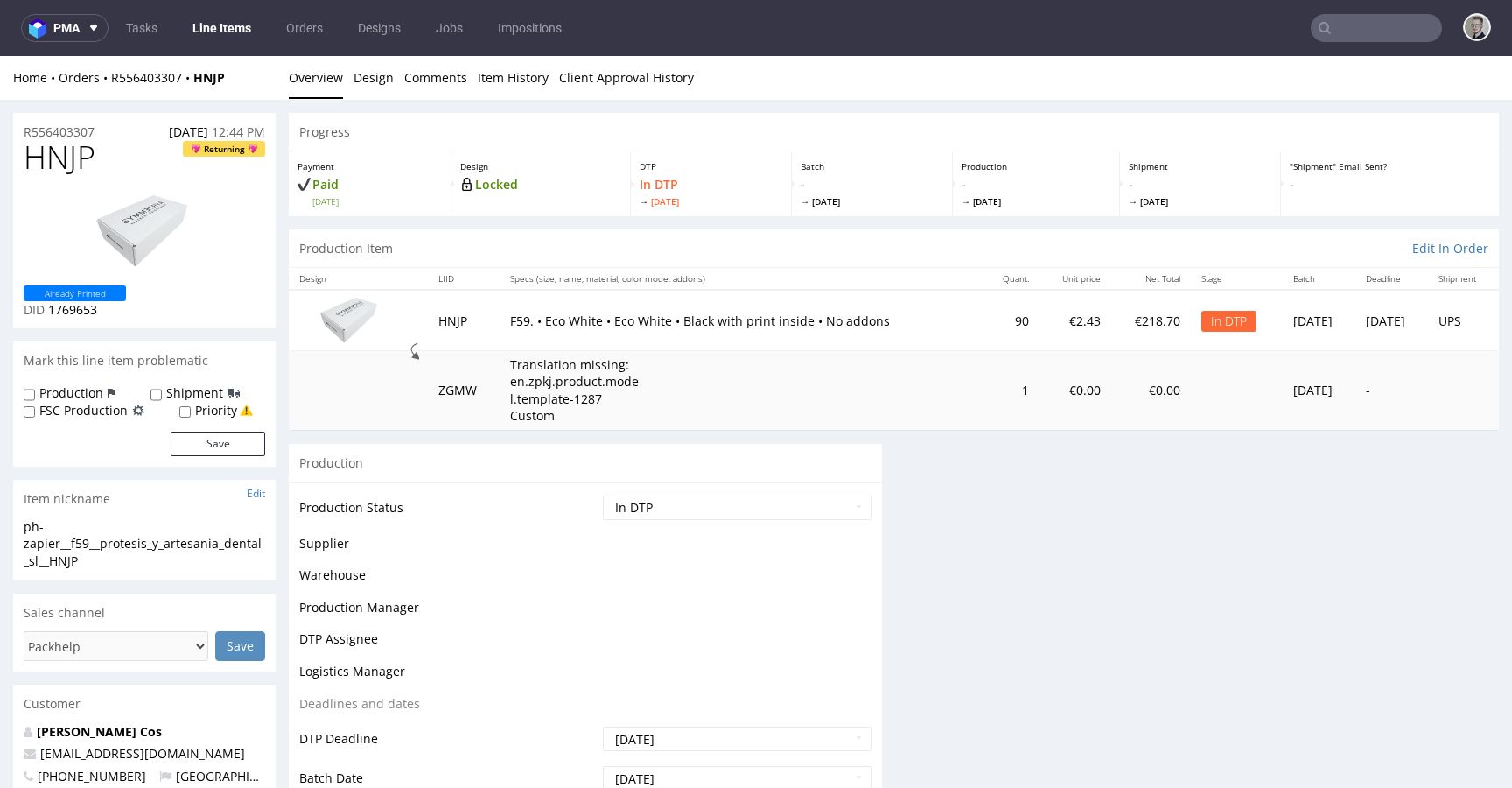
scroll to position [0, 0]
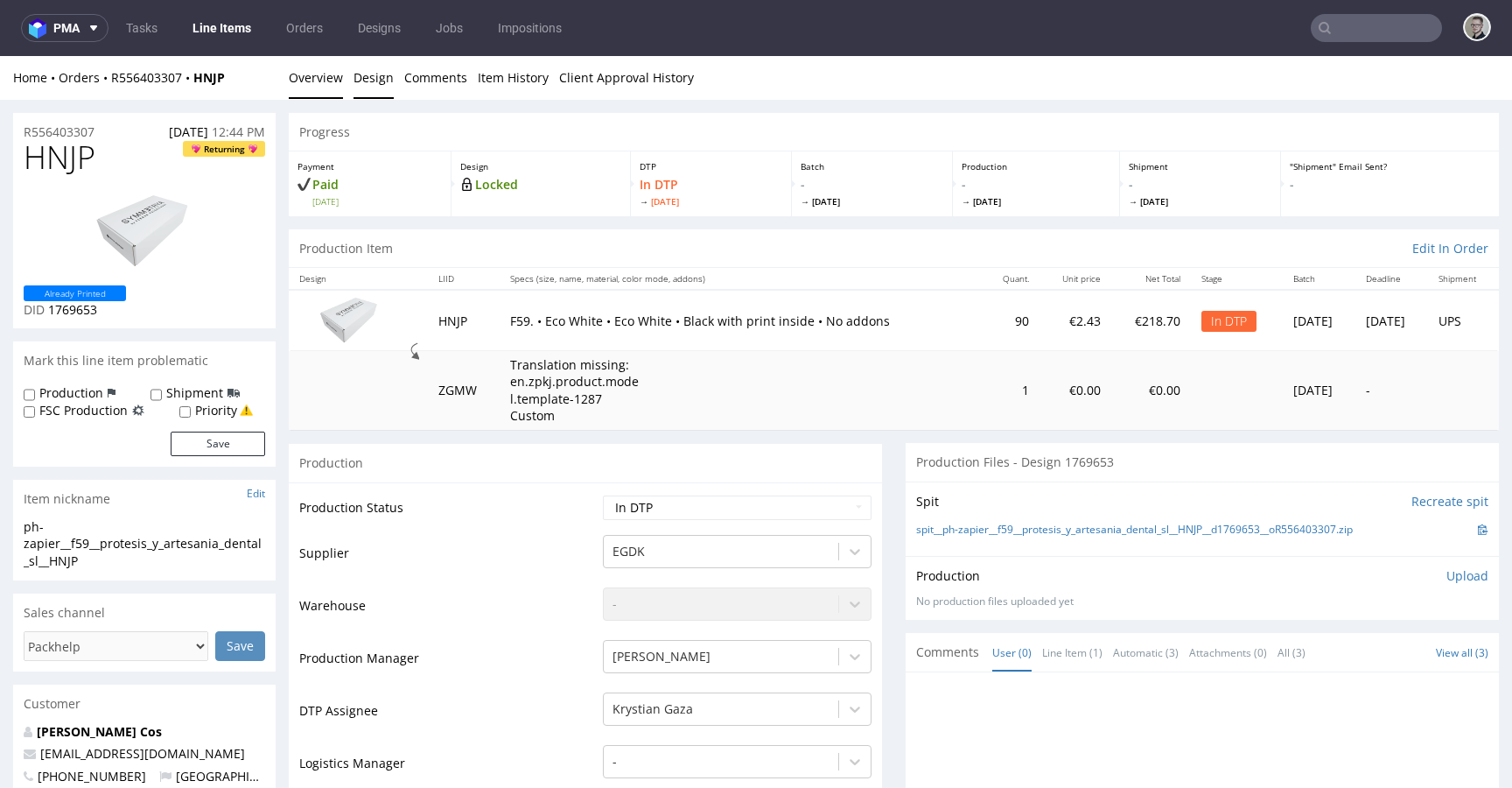
click at [365, 85] on link "Design" at bounding box center [373, 77] width 40 height 43
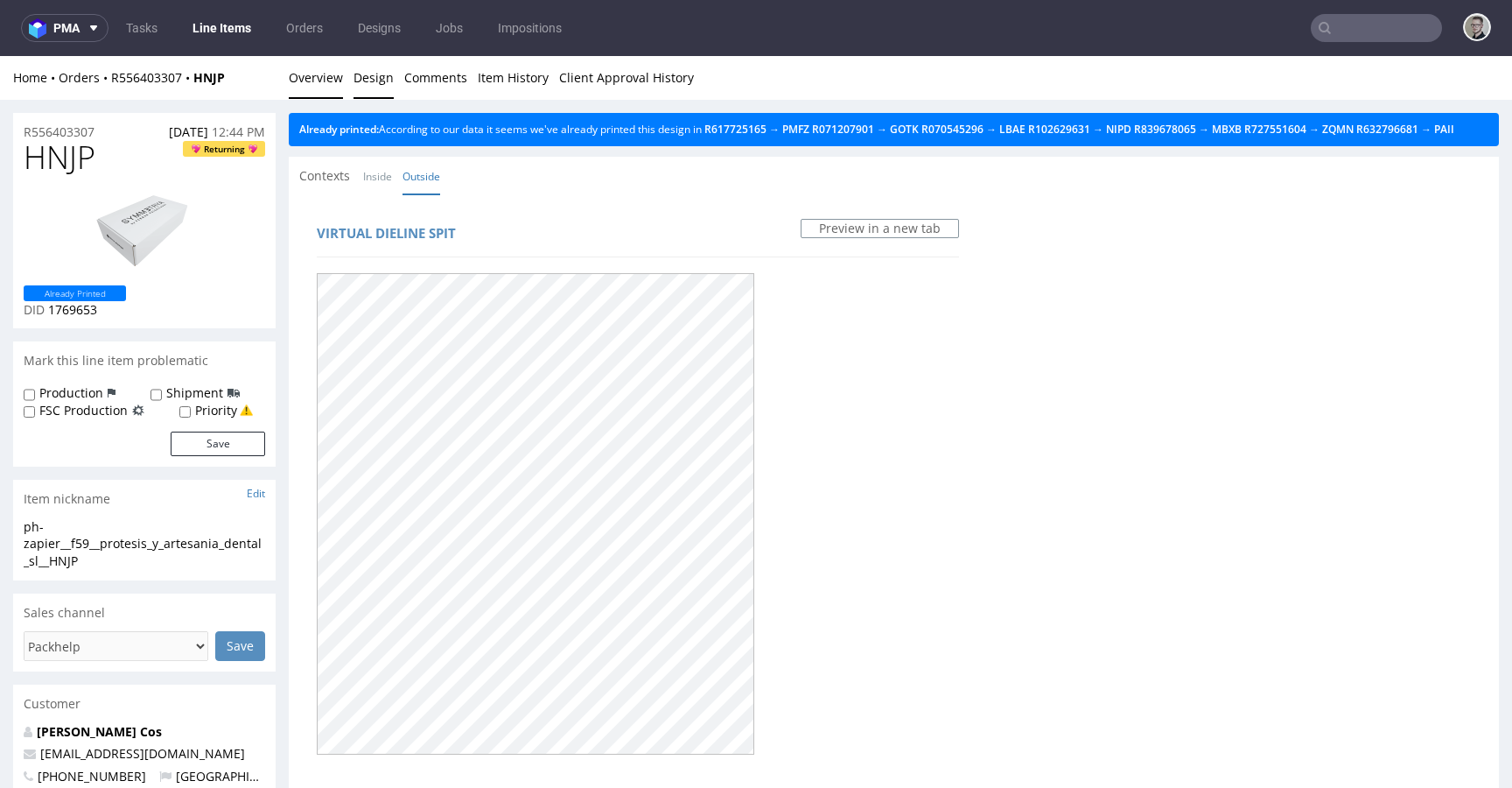
click at [310, 79] on link "Overview" at bounding box center [316, 77] width 54 height 43
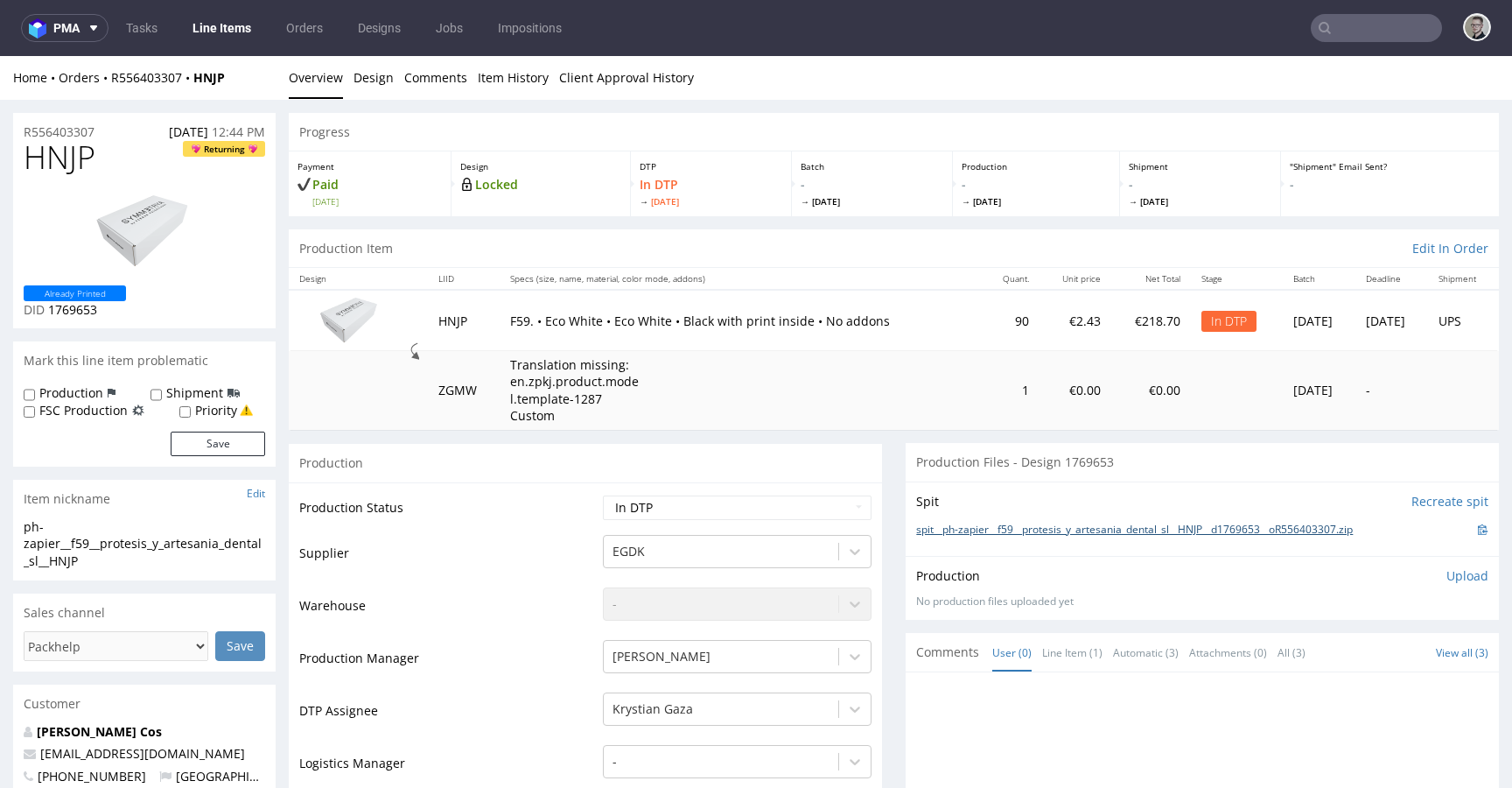
click at [1079, 534] on link "spit__ph-zapier__f59__protesis_y_artesania_dental_sl__HNJP__d1769653__oR5564033…" at bounding box center [1134, 529] width 437 height 15
click at [1446, 580] on p "Upload" at bounding box center [1467, 576] width 42 height 18
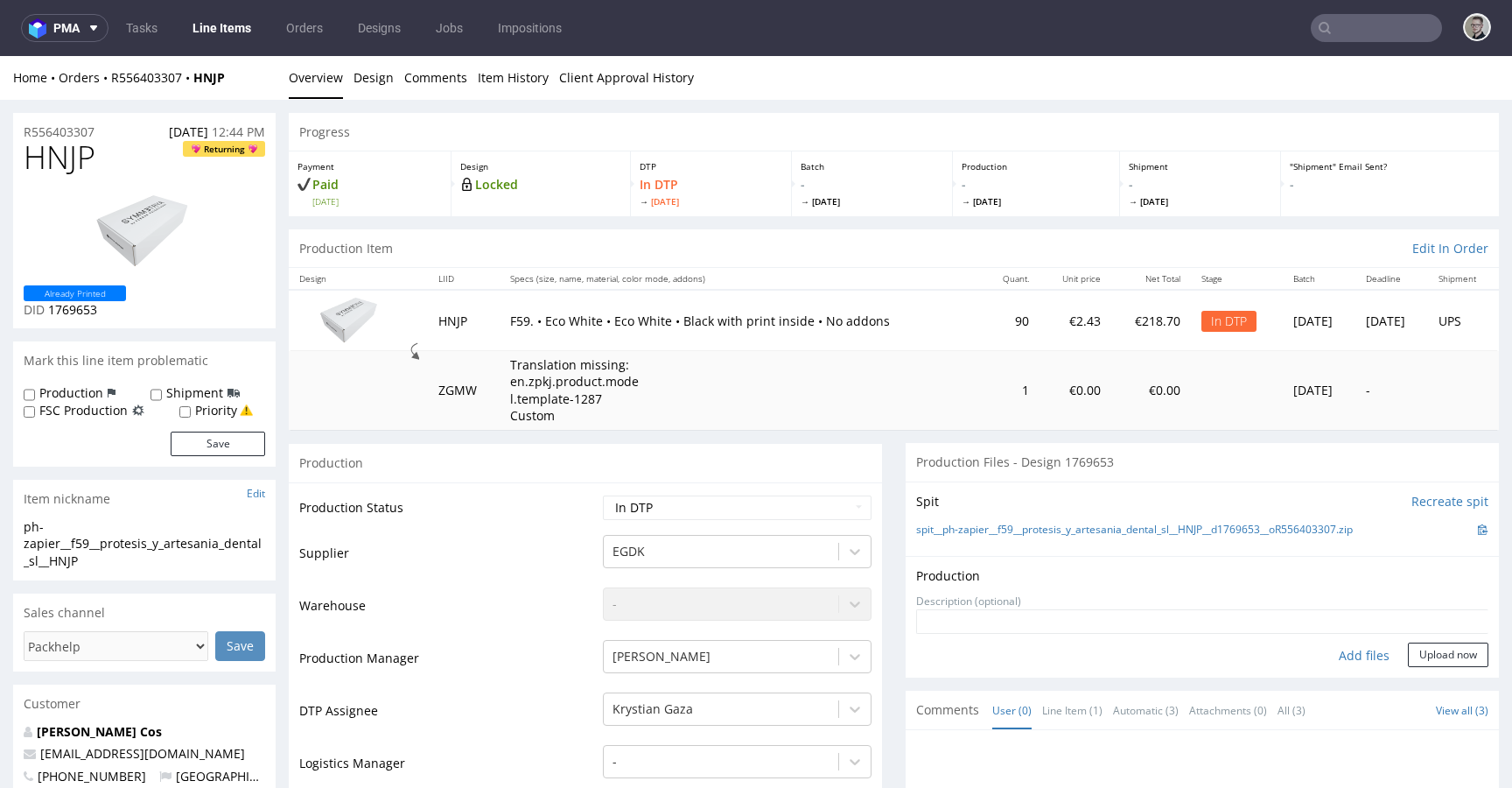
click at [1325, 649] on div "Add files" at bounding box center [1364, 656] width 88 height 27
type input "C:\fakepath\ph-zapier__f59__protesis_y_artesania_dental_sl__HNJP__d1769653__oR5…"
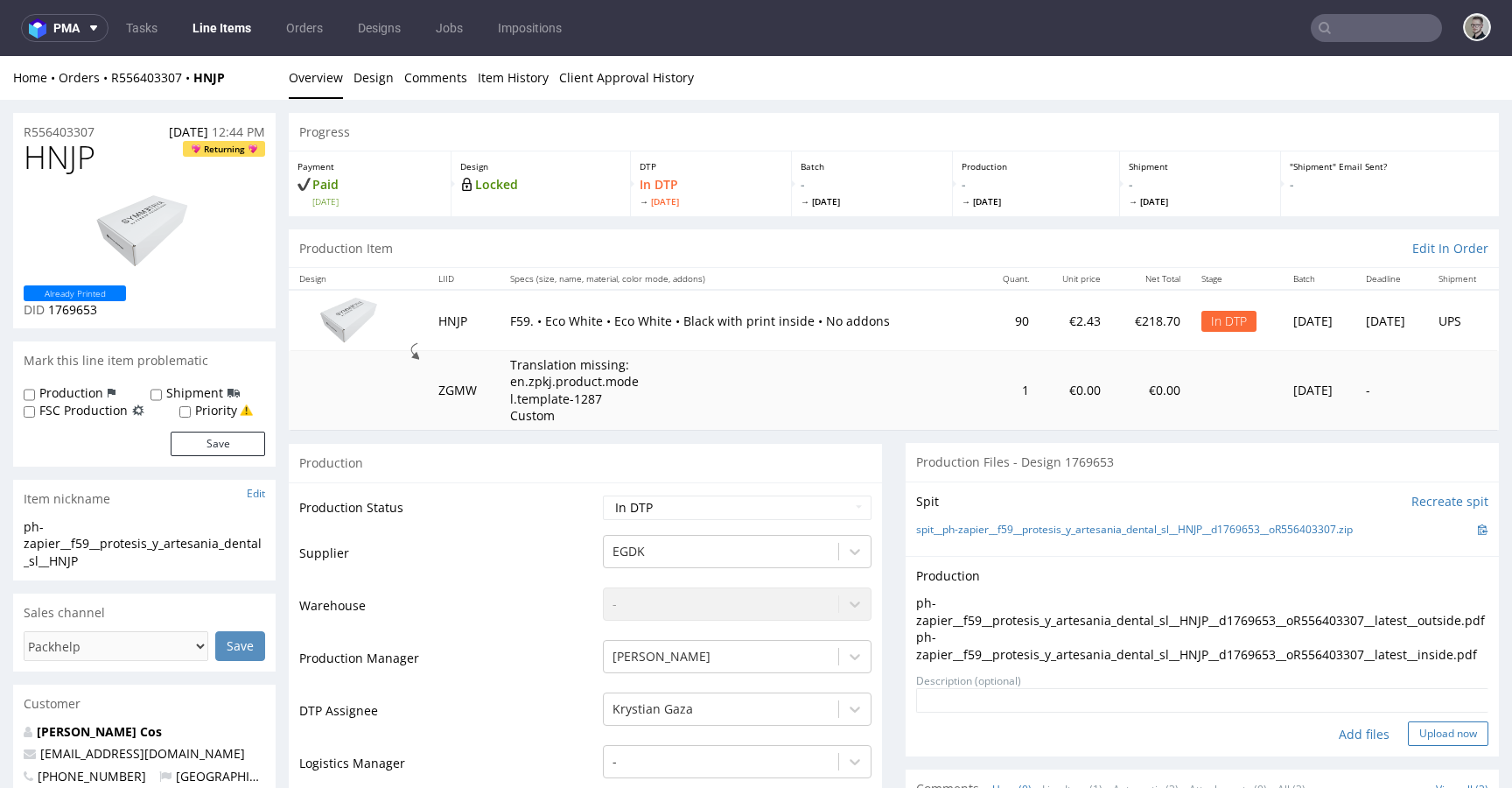
click at [1418, 745] on button "Upload now" at bounding box center [1448, 734] width 81 height 25
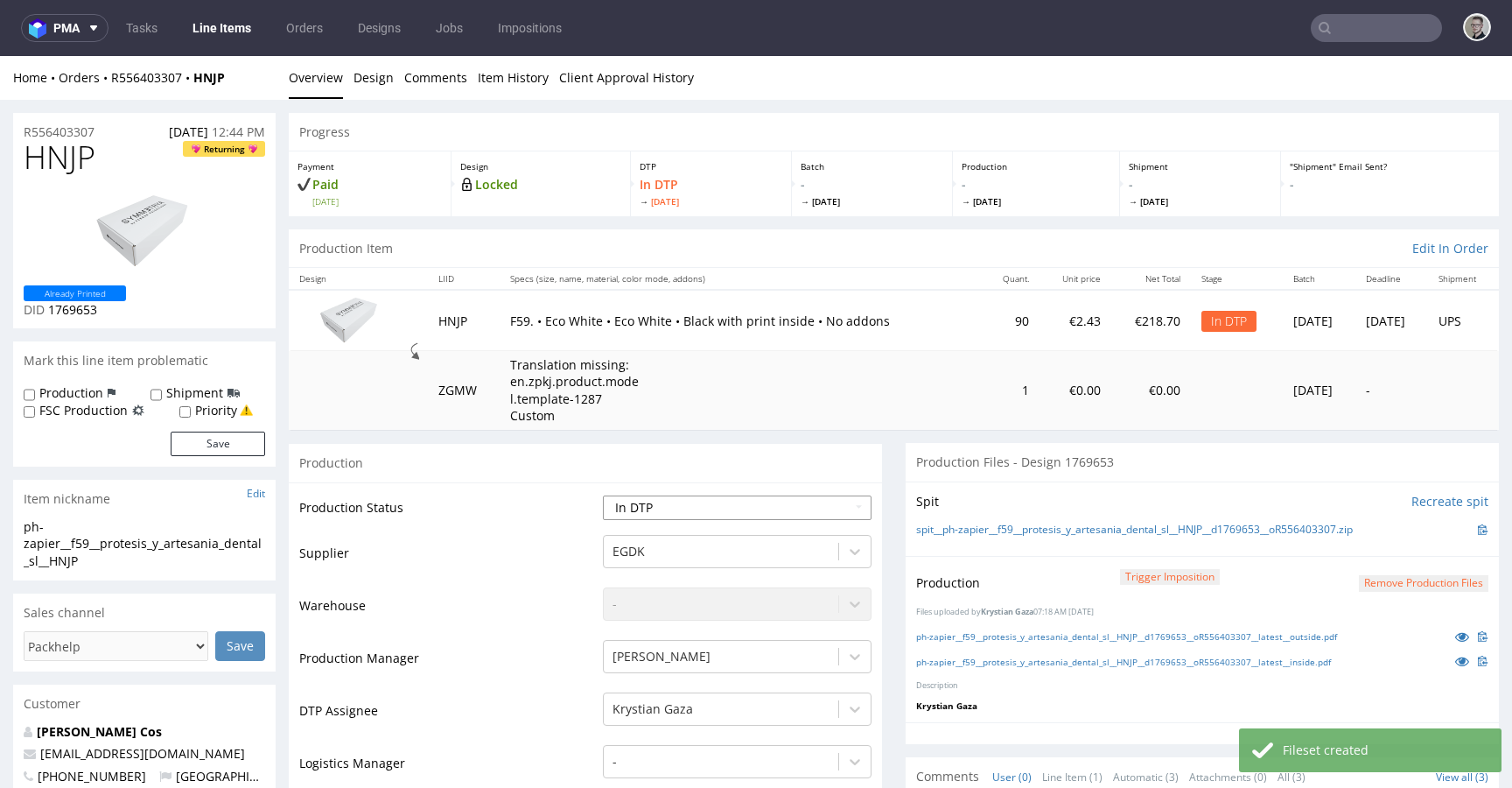
click at [705, 503] on select "Waiting for Artwork Waiting for Diecut Waiting for Mockup Waiting for DTP Waiti…" at bounding box center [737, 508] width 269 height 25
select select "dtp_production_ready"
click at [603, 495] on select "Waiting for Artwork Waiting for Diecut Waiting for Mockup Waiting for DTP Waiti…" at bounding box center [737, 508] width 269 height 25
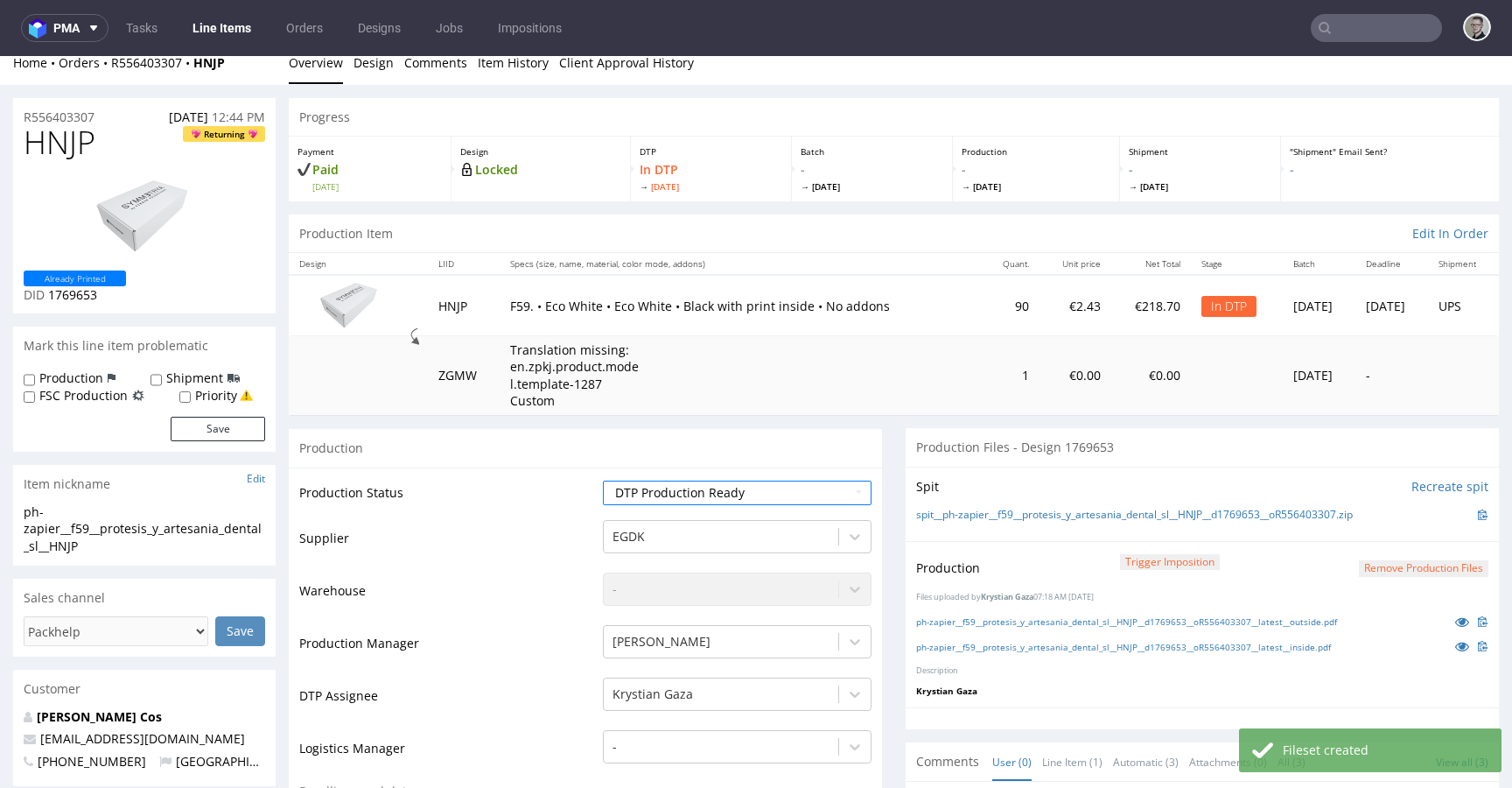
scroll to position [567, 0]
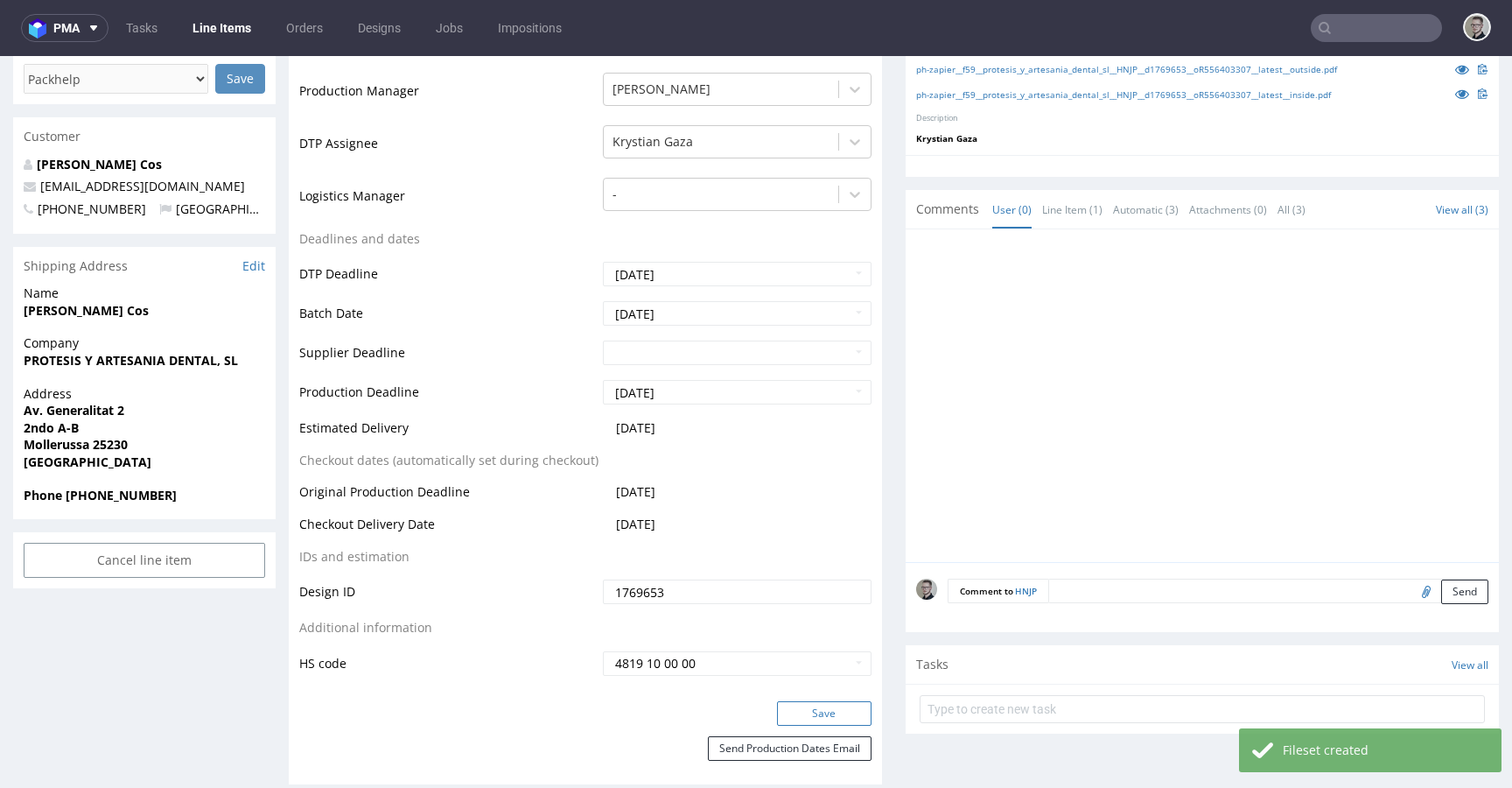
click at [814, 717] on button "Save" at bounding box center [824, 714] width 95 height 25
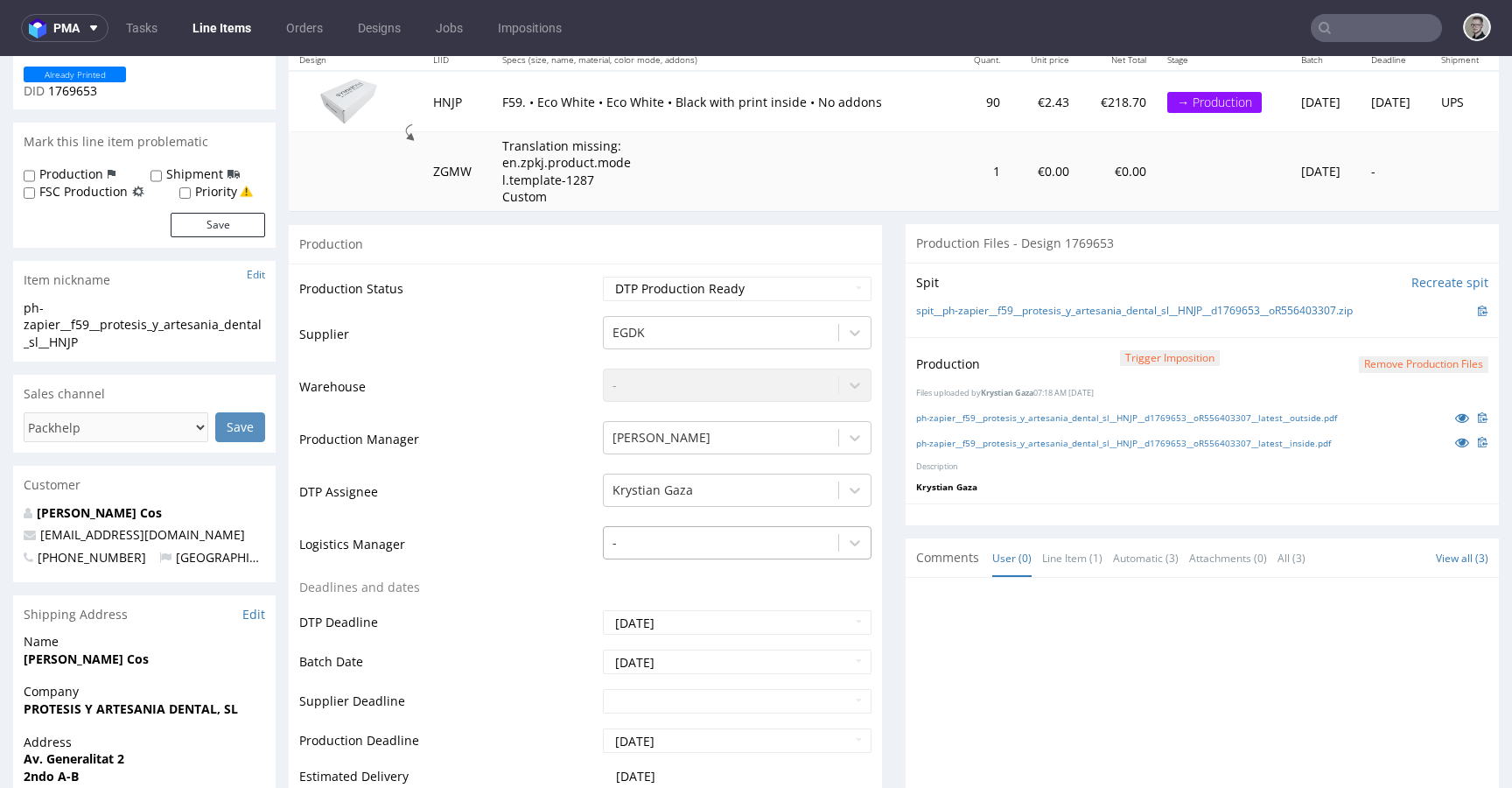
scroll to position [0, 0]
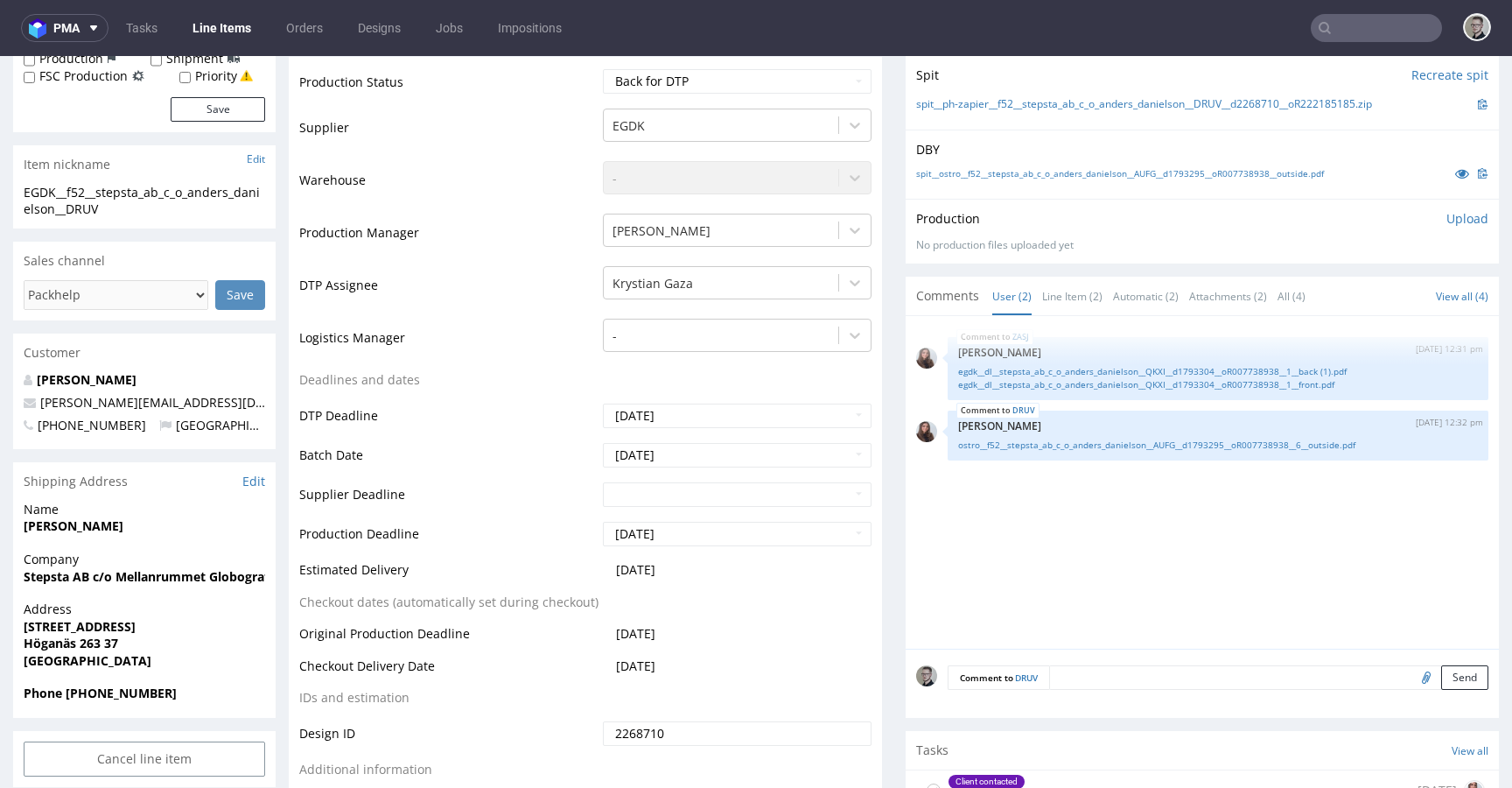
scroll to position [662, 0]
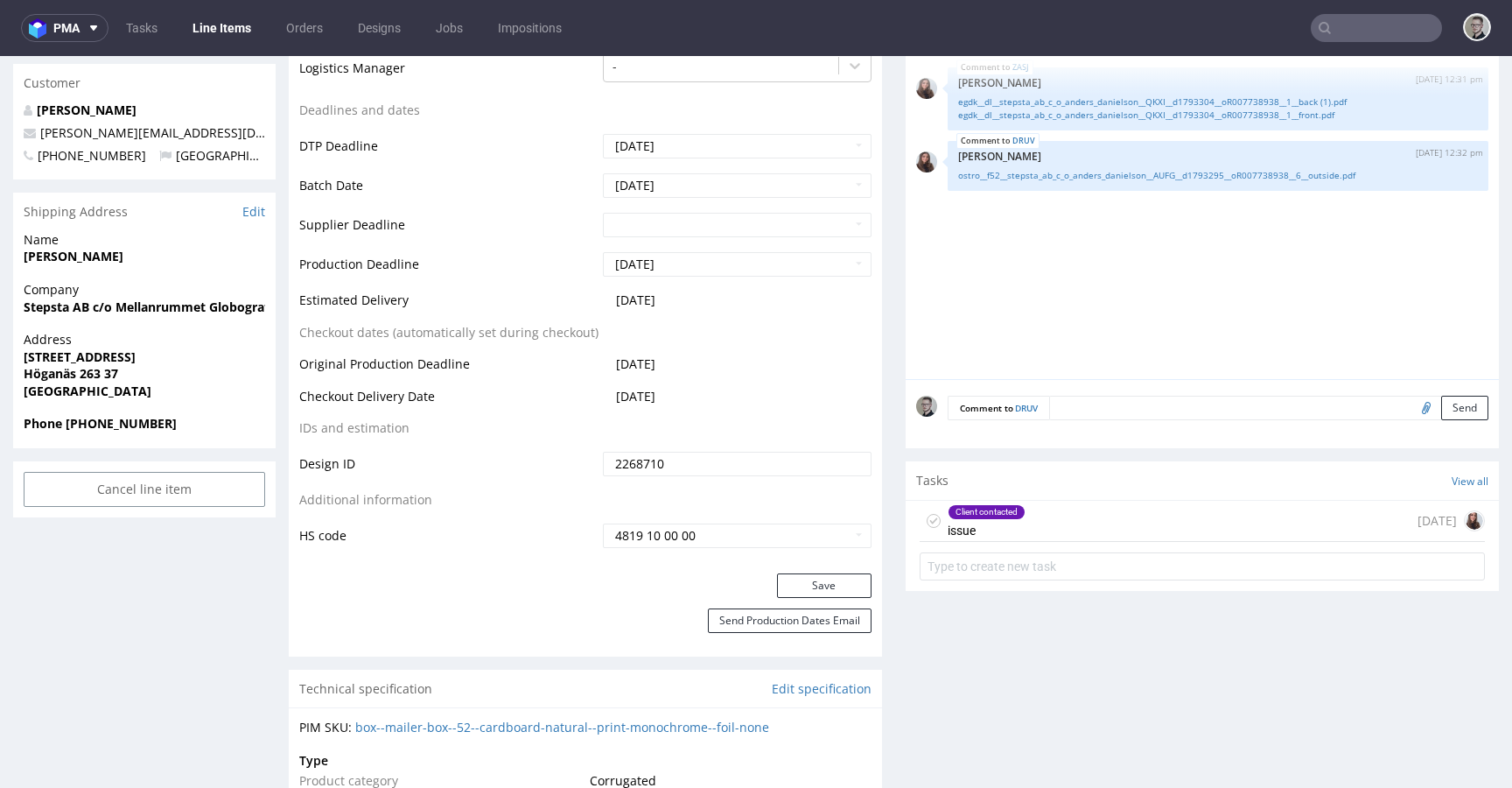
drag, startPoint x: 1011, startPoint y: 524, endPoint x: 966, endPoint y: 573, distance: 66.5
click at [1011, 524] on div "Client contacted issue" at bounding box center [986, 520] width 78 height 40
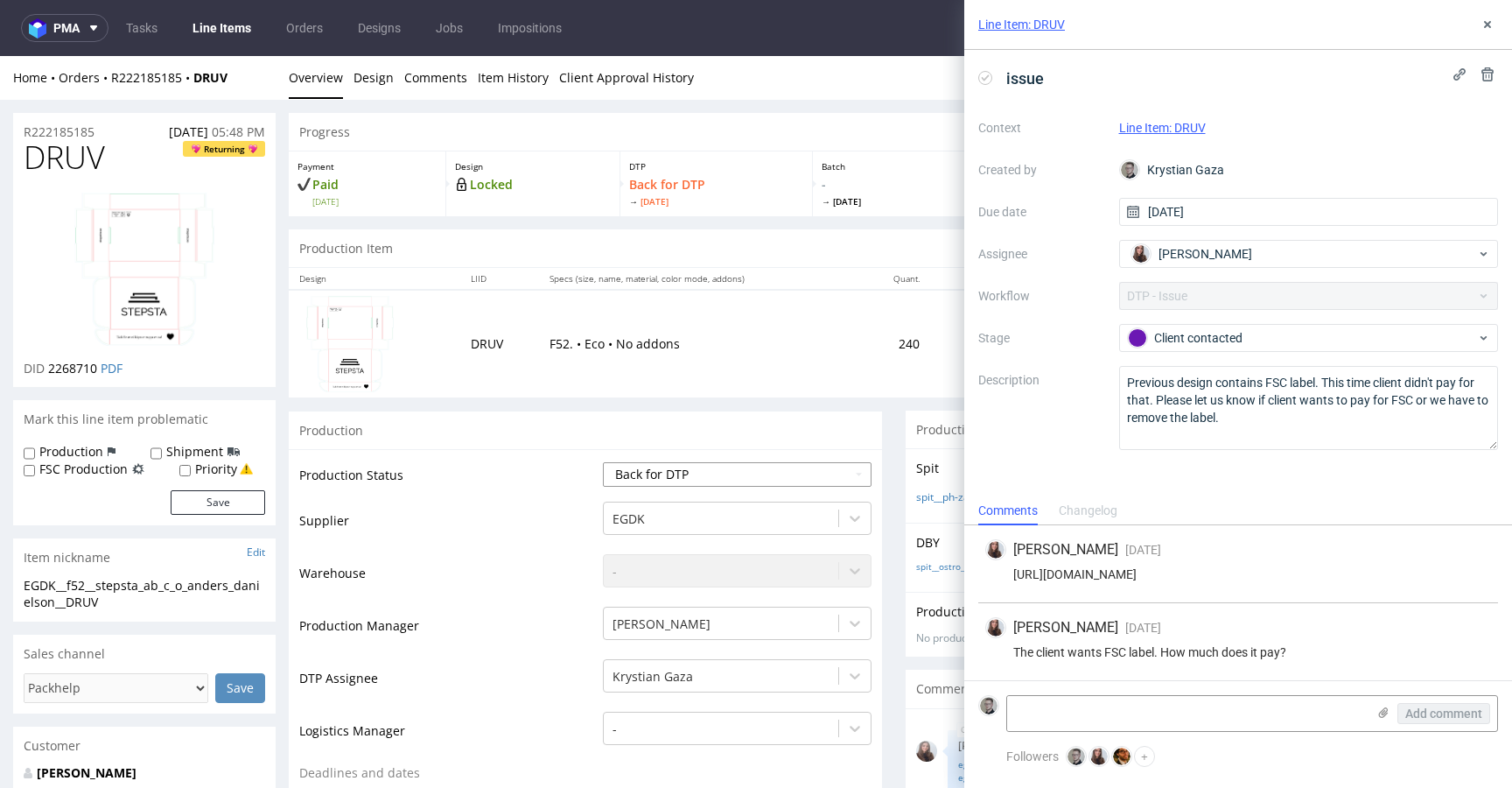
click at [699, 473] on select "Waiting for Artwork Waiting for Diecut Waiting for Mockup Waiting for DTP Waiti…" at bounding box center [737, 474] width 269 height 25
select select "dtp_issue"
click at [603, 462] on select "Waiting for Artwork Waiting for Diecut Waiting for Mockup Waiting for DTP Waiti…" at bounding box center [737, 474] width 269 height 25
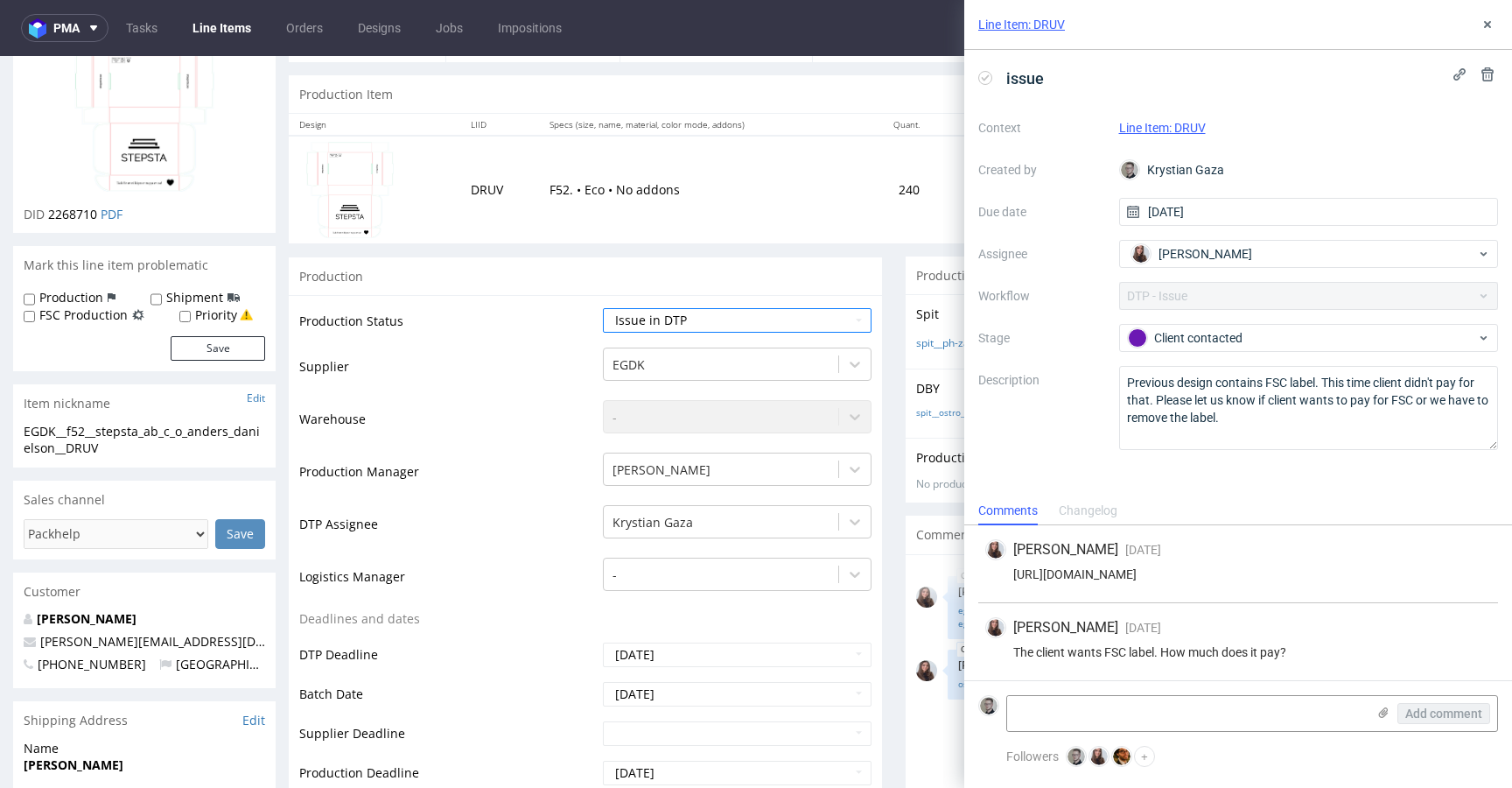
scroll to position [553, 0]
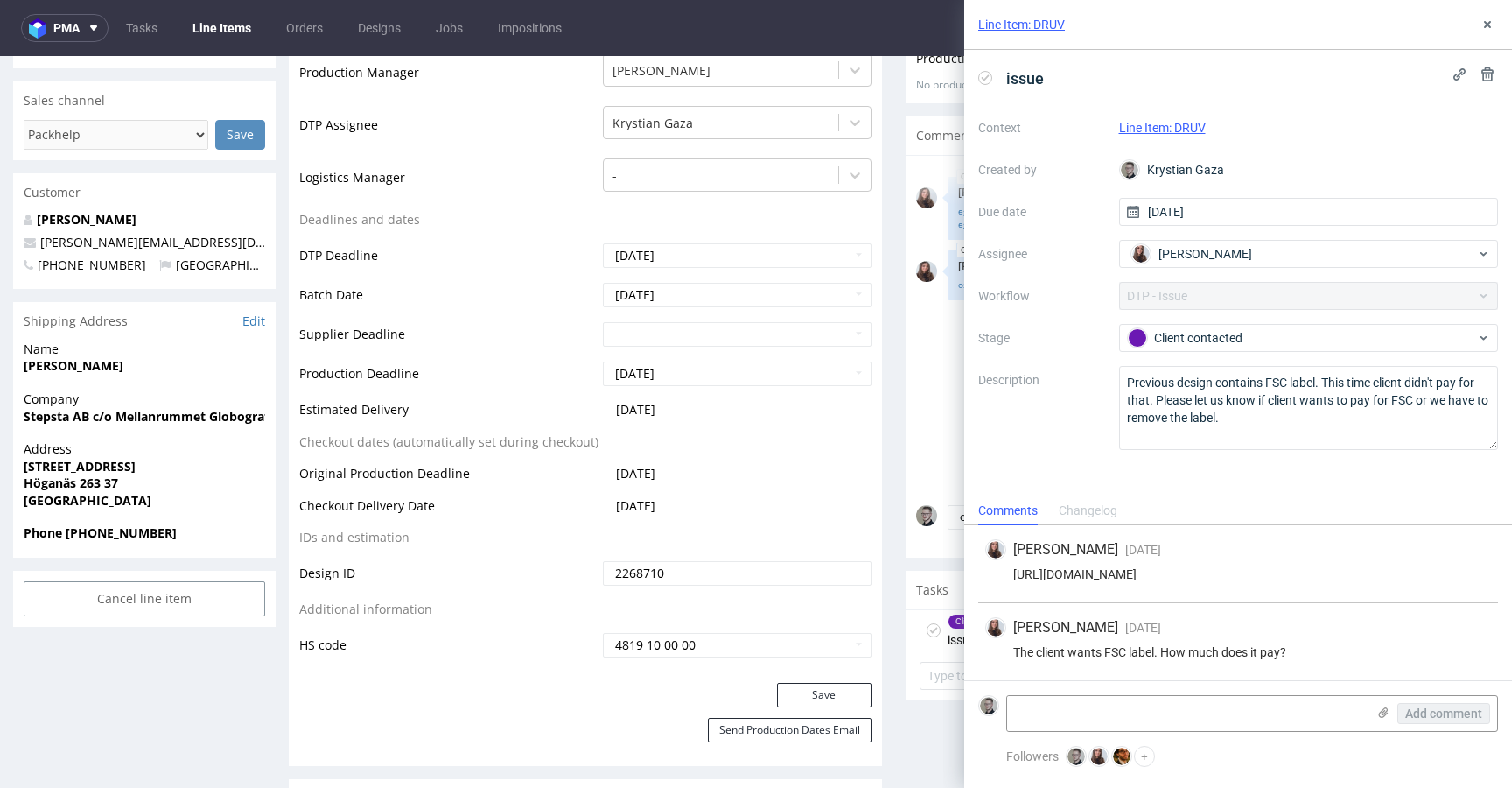
click at [840, 680] on div "Production Status Waiting for Artwork Waiting for Diecut Waiting for Mockup Wai…" at bounding box center [585, 289] width 593 height 786
click at [848, 693] on button "Save" at bounding box center [824, 695] width 95 height 25
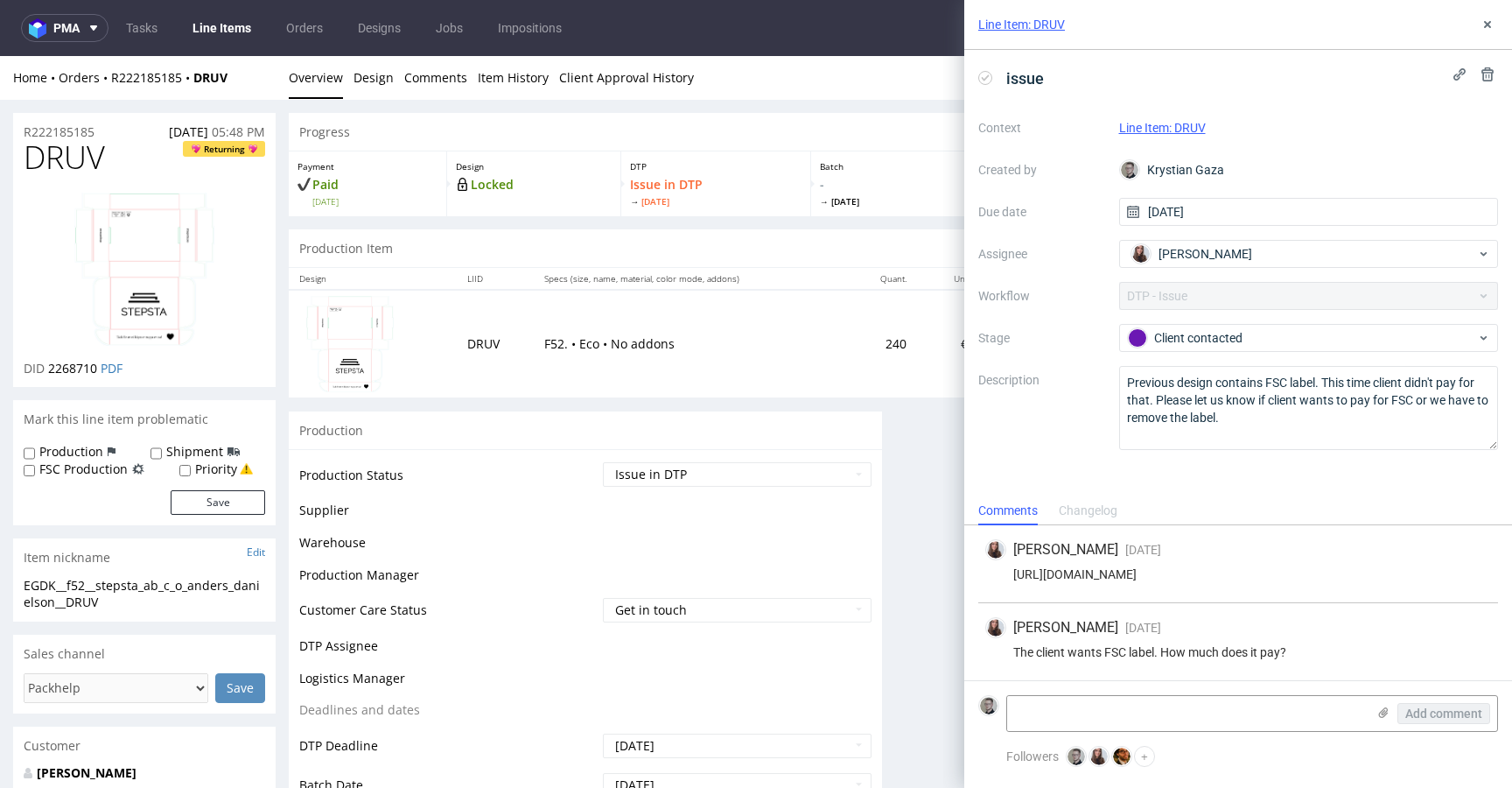
scroll to position [0, 0]
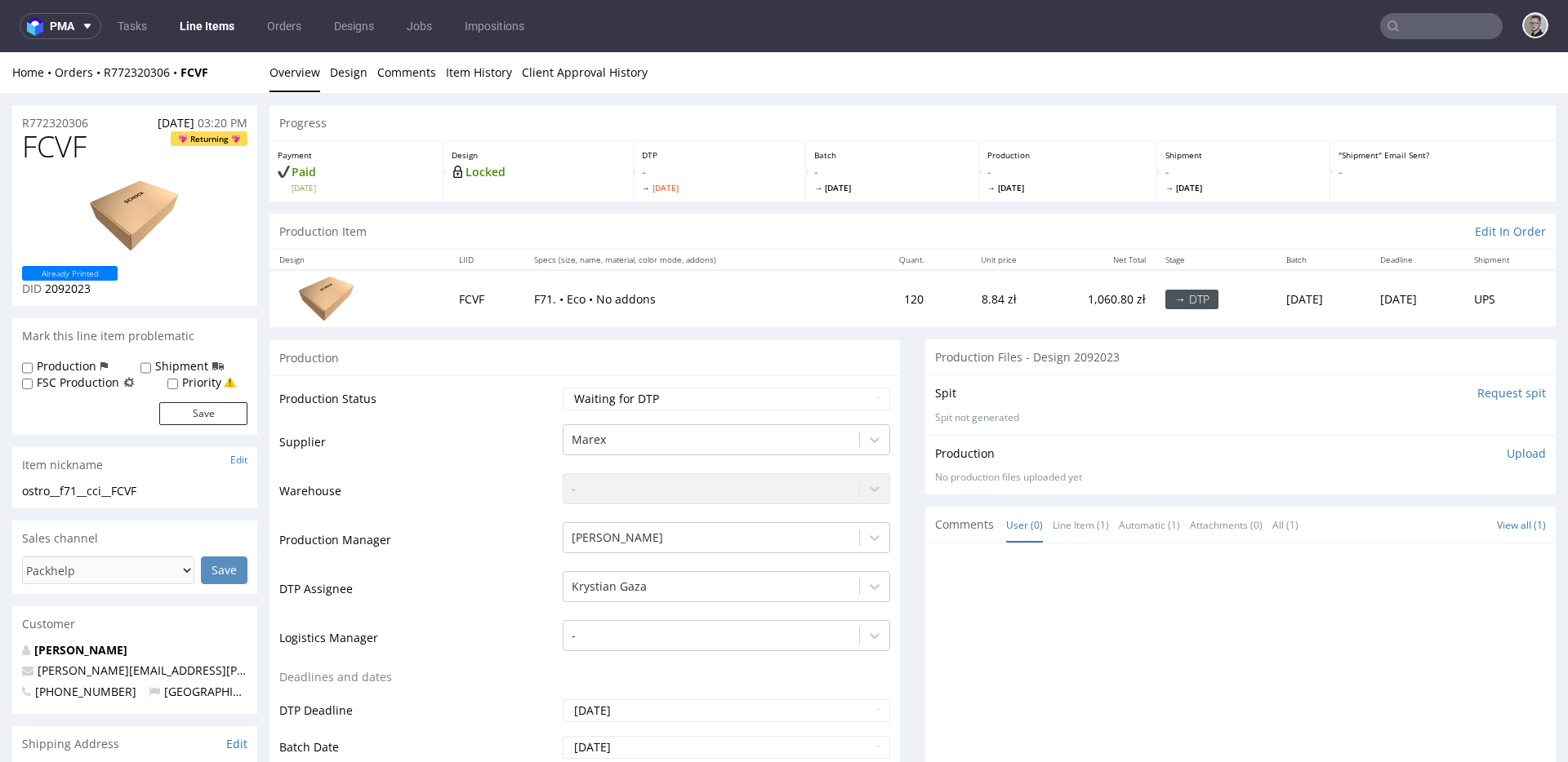
click at [1477, 391] on input "Request spit" at bounding box center [1511, 393] width 69 height 17
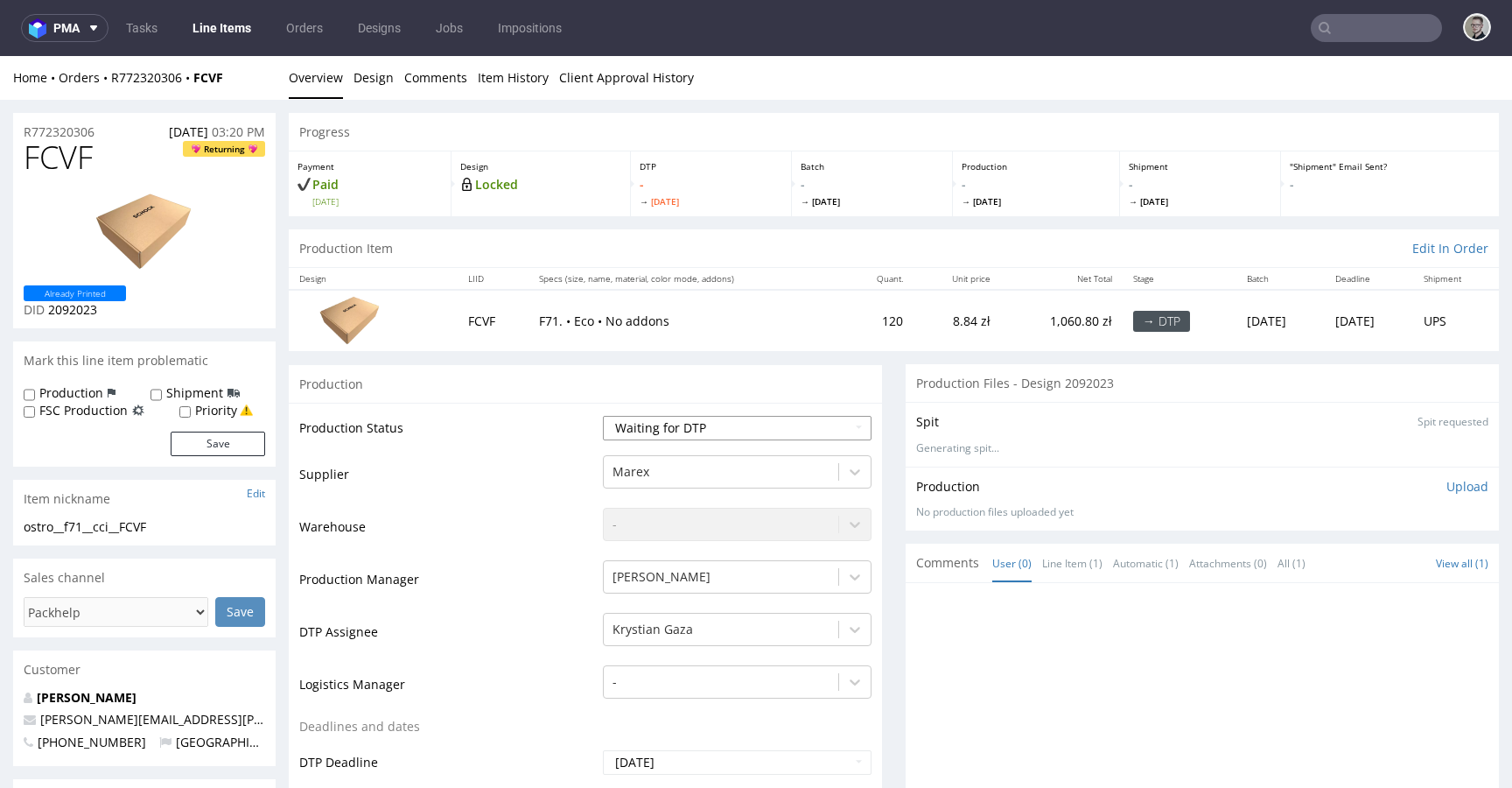
click at [697, 426] on select "Waiting for Artwork Waiting for Diecut Waiting for Mockup Waiting for DTP Waiti…" at bounding box center [737, 428] width 269 height 25
select select "dtp_in_process"
click at [603, 416] on select "Waiting for Artwork Waiting for Diecut Waiting for Mockup Waiting for DTP Waiti…" at bounding box center [737, 428] width 269 height 25
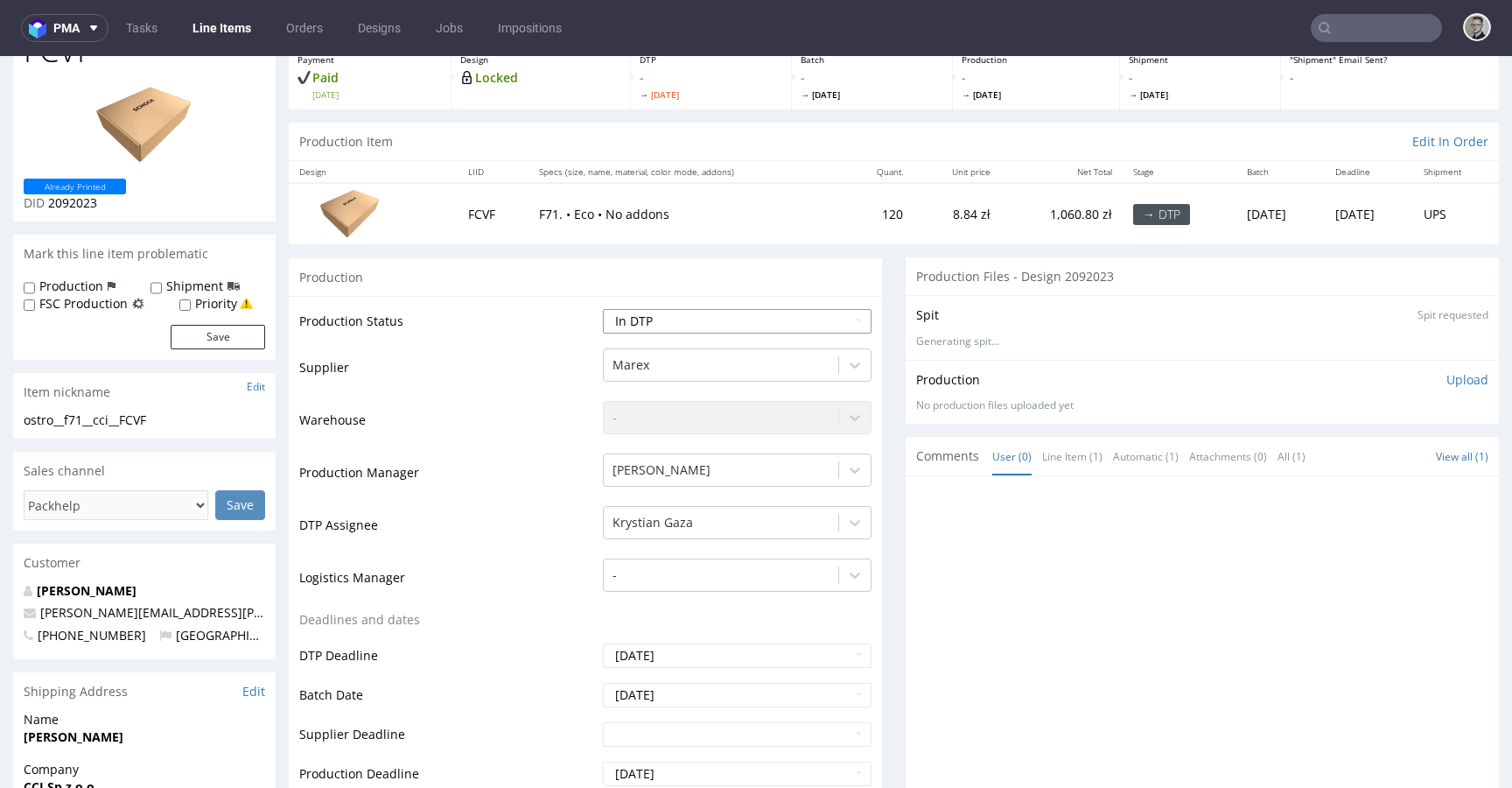
scroll to position [571, 0]
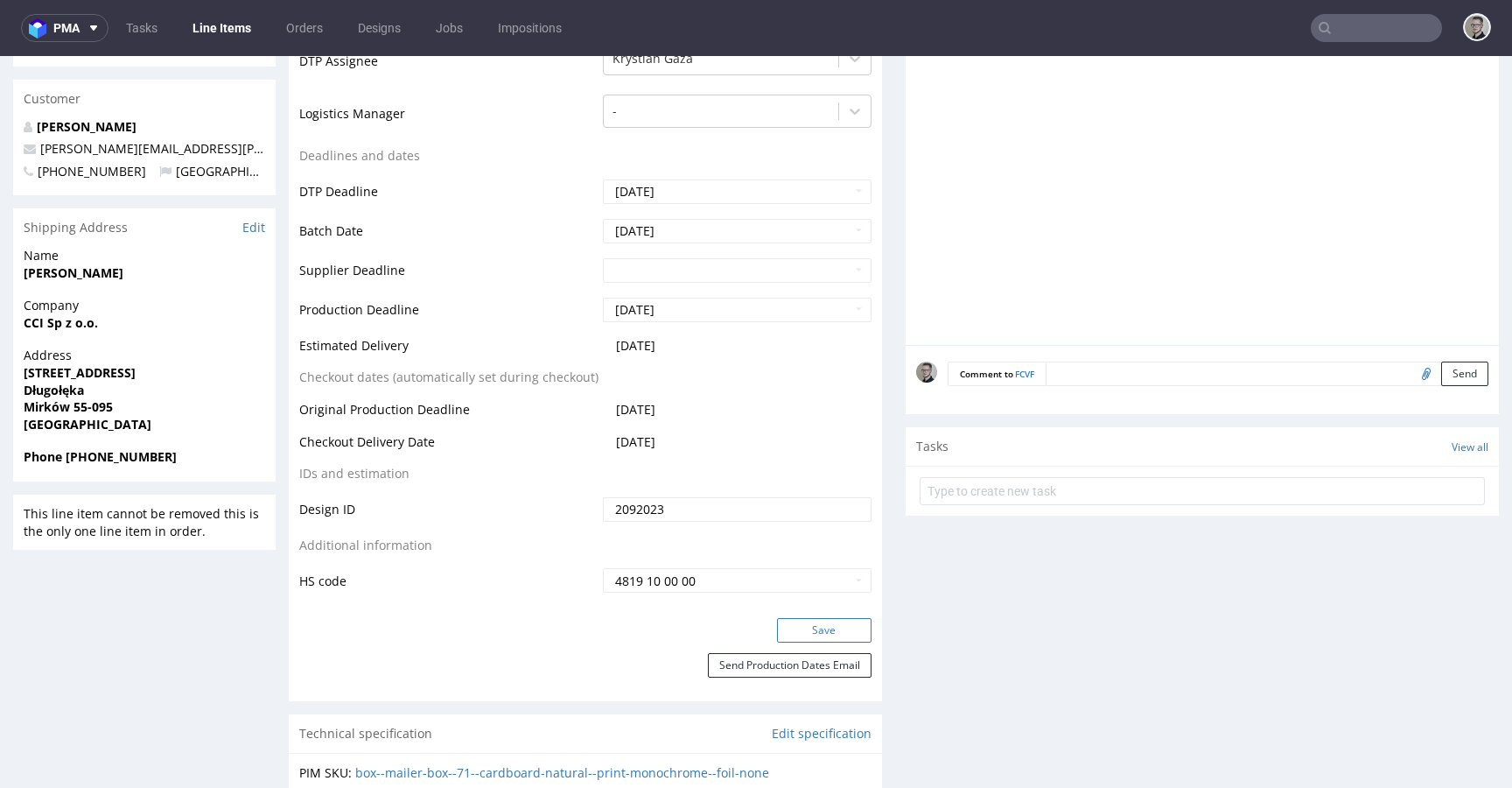
click at [803, 628] on button "Save" at bounding box center [824, 630] width 95 height 25
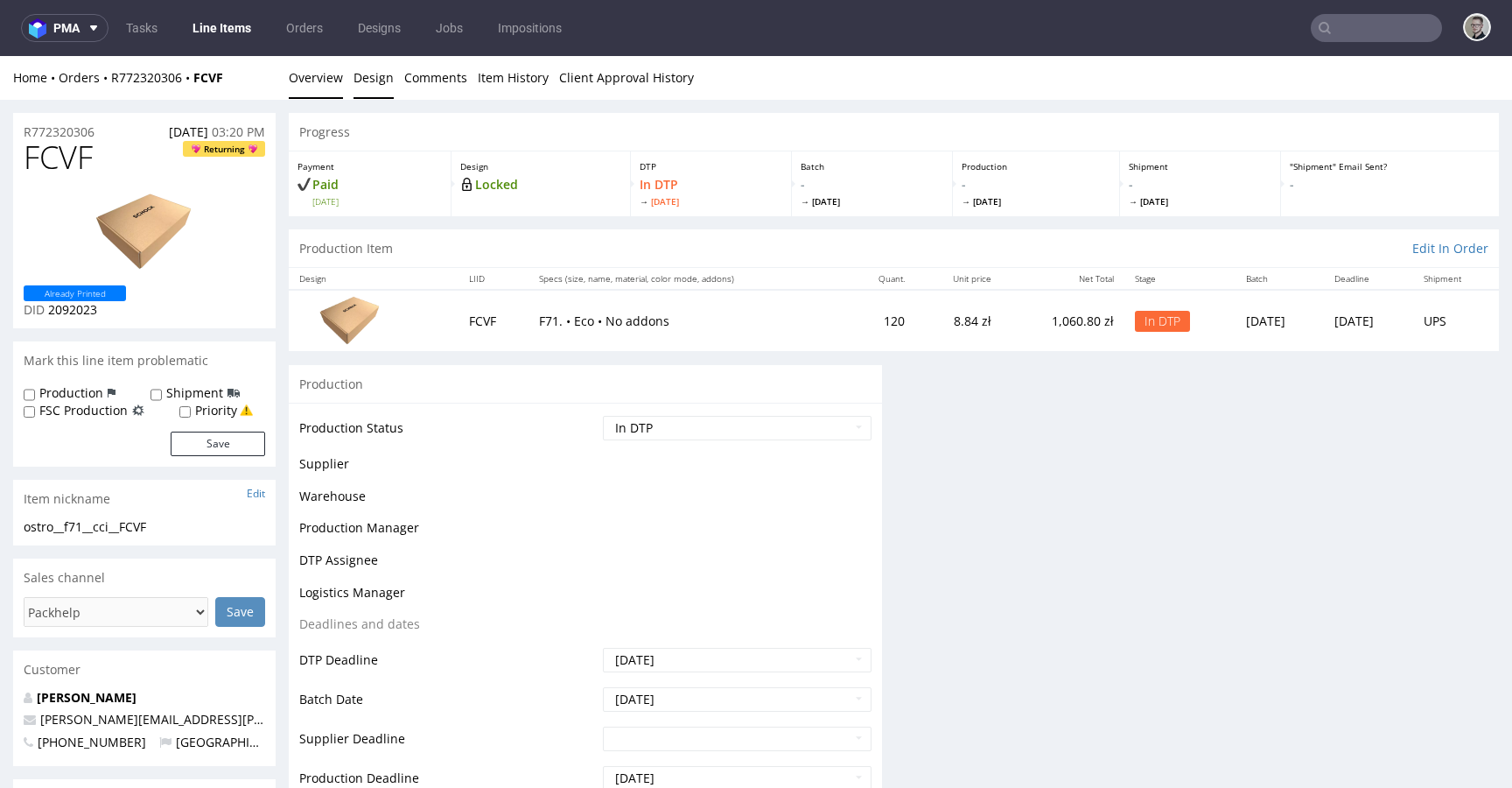
scroll to position [0, 0]
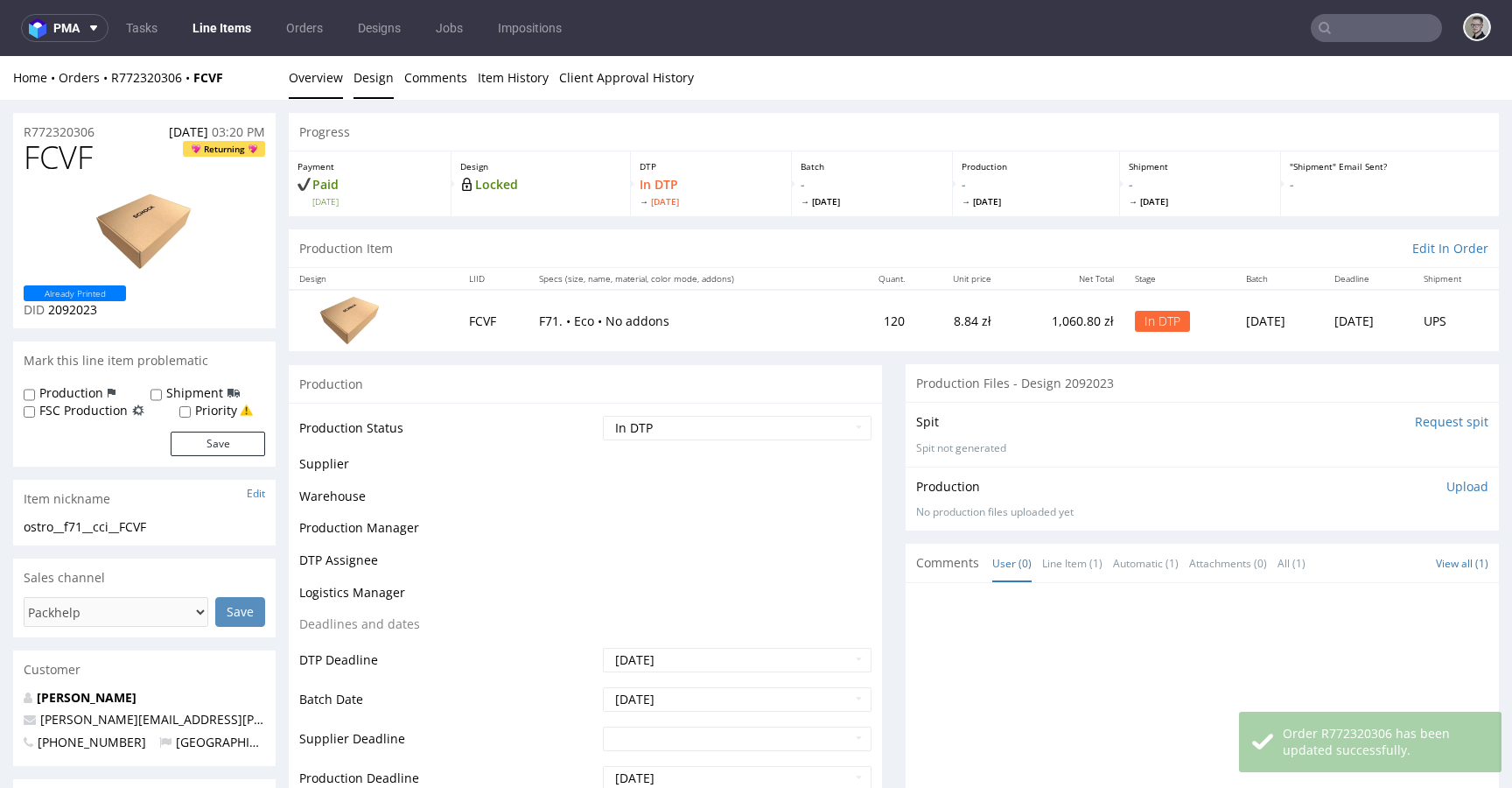
click at [379, 81] on link "Design" at bounding box center [373, 77] width 40 height 43
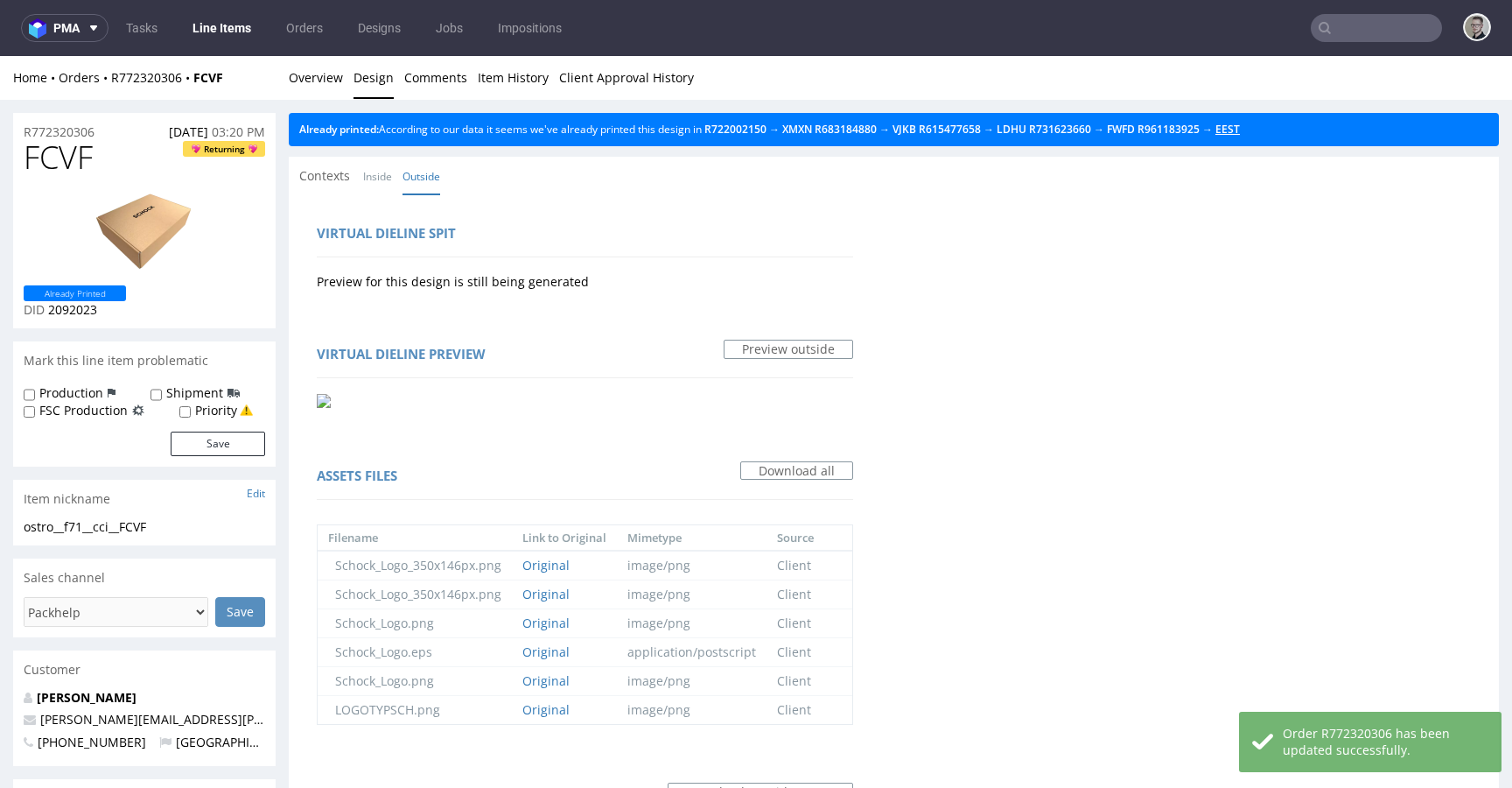
drag, startPoint x: 1268, startPoint y: 133, endPoint x: 1175, endPoint y: 125, distance: 93.3
click at [303, 87] on link "Overview" at bounding box center [316, 77] width 54 height 43
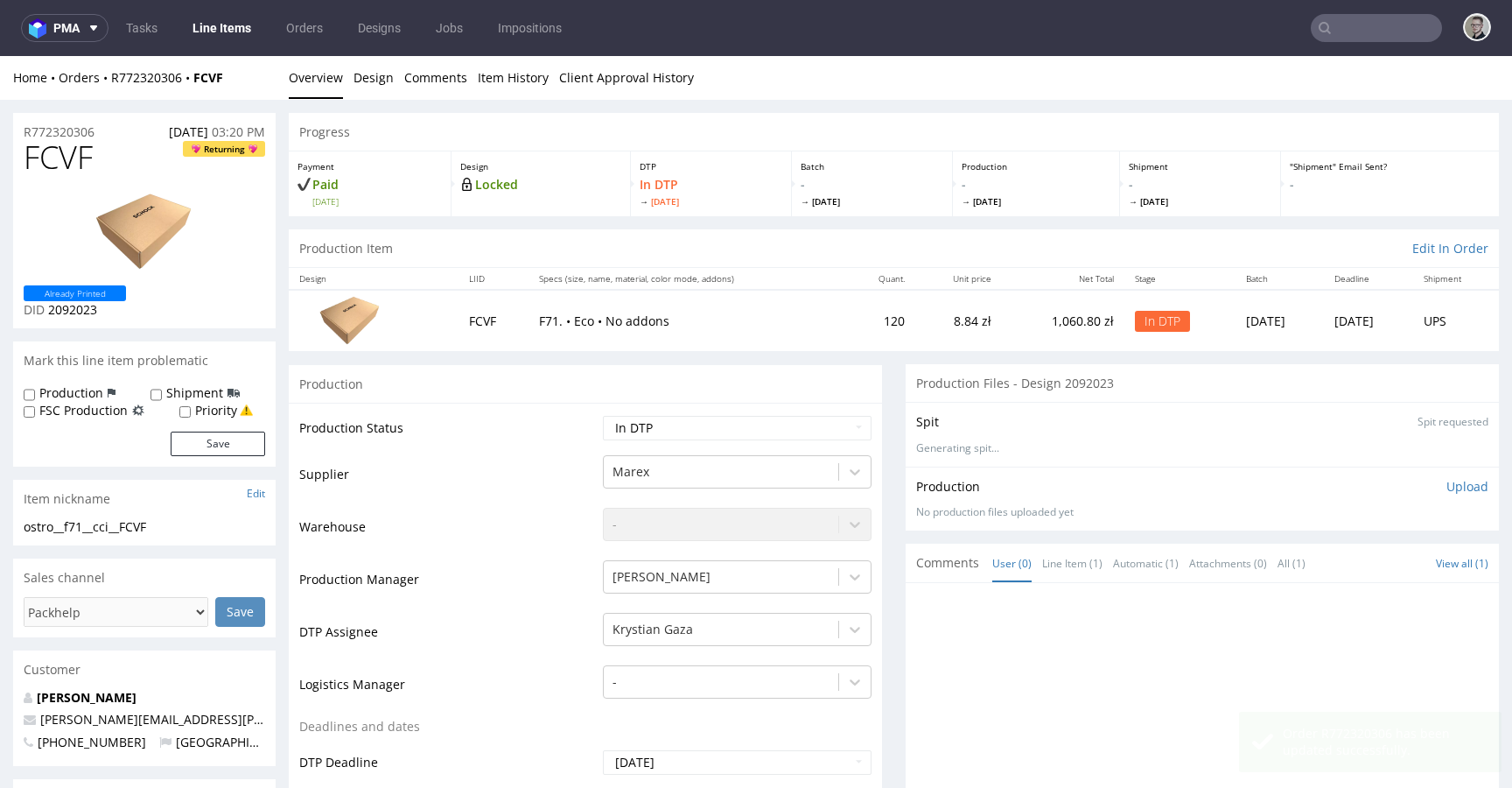
click at [111, 535] on div "ostro__f71__cci__FCVF ostro__f71 __cci__FCVF Update" at bounding box center [144, 532] width 262 height 28
click at [111, 534] on div "ostro__f71__cci__FCVF ostro__f71 __cci__FCVF Update" at bounding box center [144, 532] width 262 height 28
copy div "ostro__f71__cci__FCVF Update"
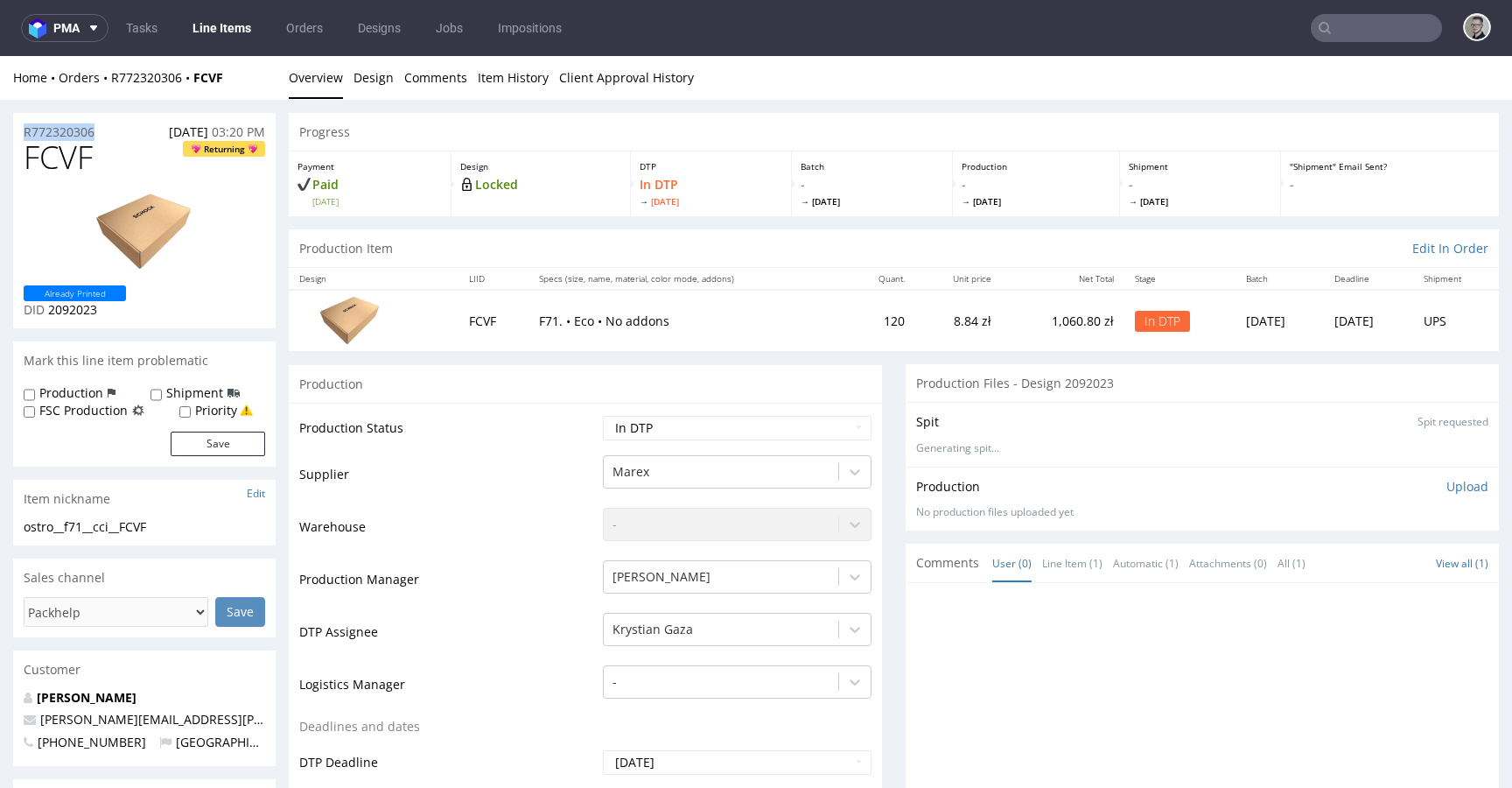
drag, startPoint x: 119, startPoint y: 129, endPoint x: 0, endPoint y: 122, distance: 119.2
copy p "R772320306"
click at [76, 163] on span "FCVF" at bounding box center [58, 157] width 69 height 35
click at [77, 163] on span "FCVF" at bounding box center [58, 157] width 69 height 35
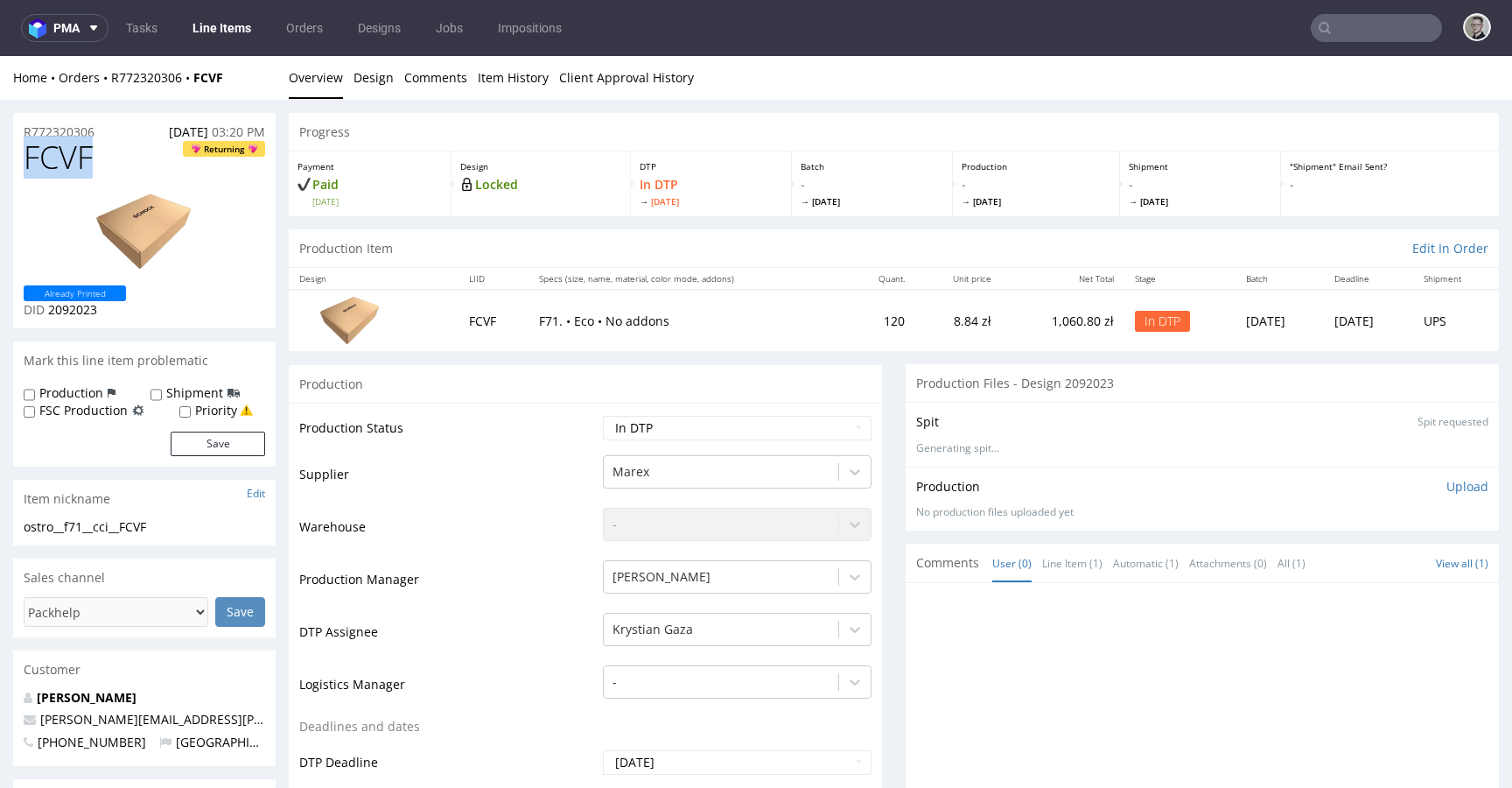
copy span "FCVF"
click at [1446, 488] on p "Upload" at bounding box center [1467, 487] width 42 height 18
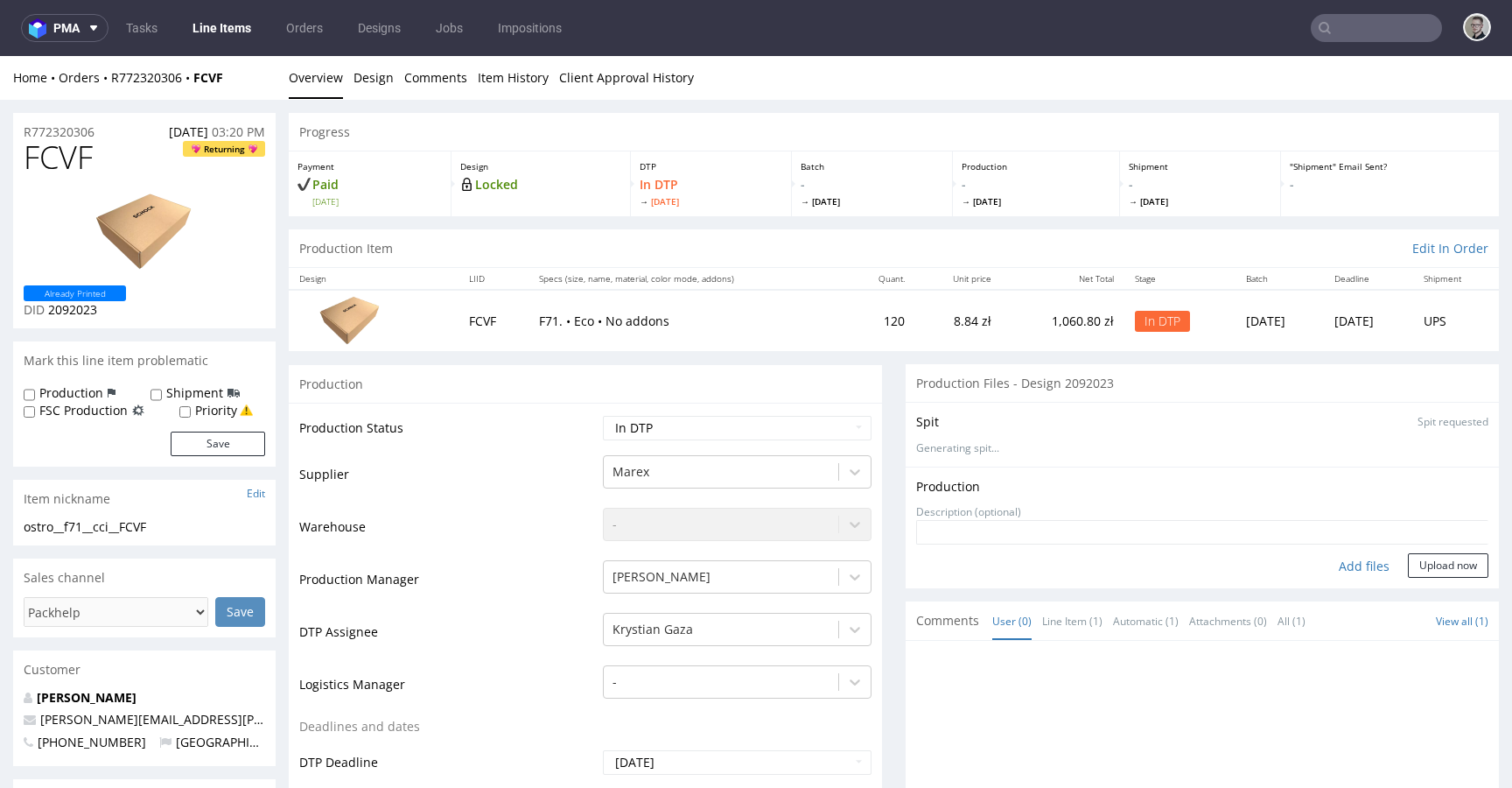
click at [1352, 571] on div "Add files" at bounding box center [1364, 566] width 88 height 27
type input "C:\fakepath\ostro__f71__cci__FCVF__d2092023__oR772320306__outside.pdf"
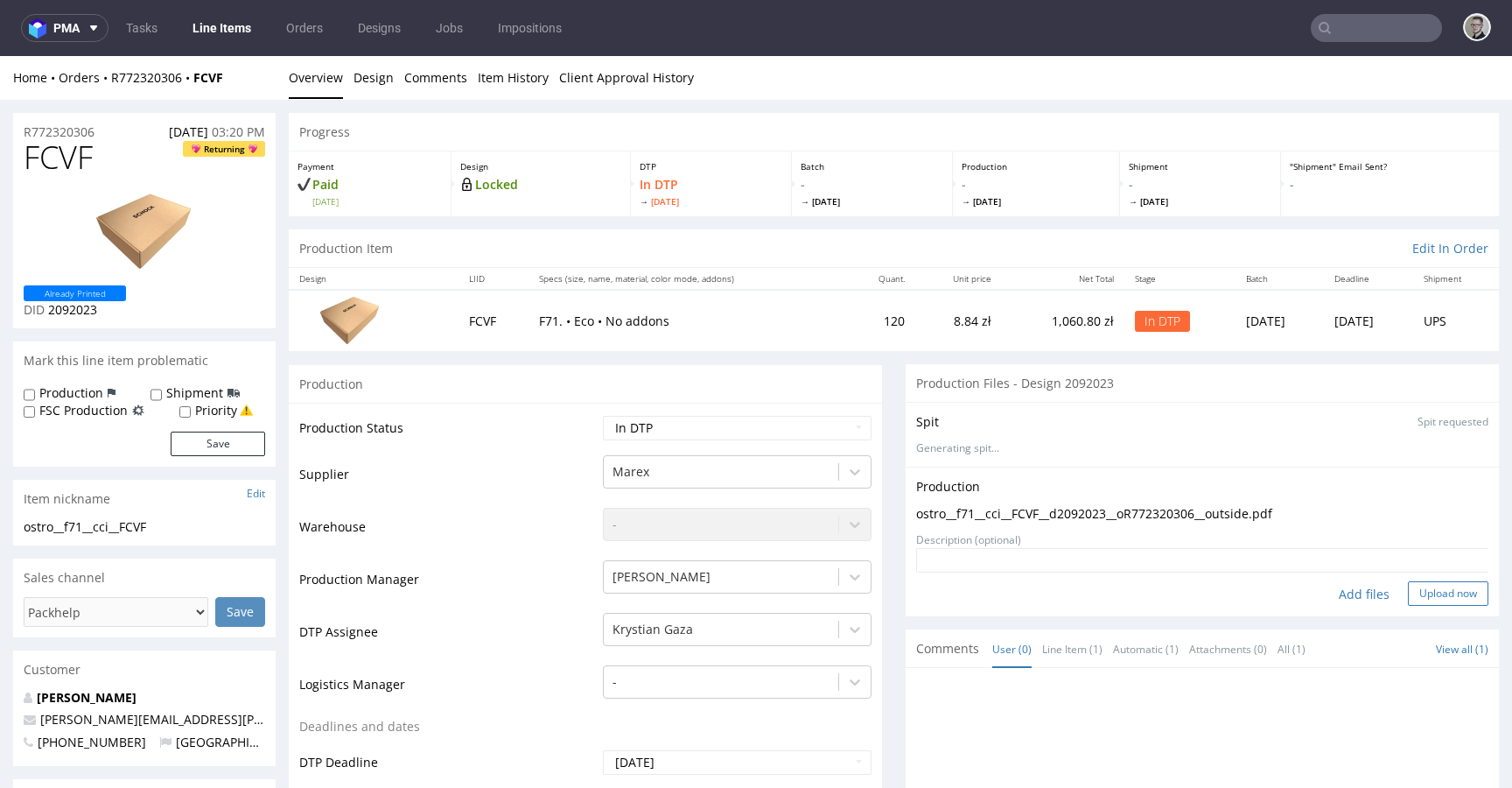
click at [1409, 594] on button "Upload now" at bounding box center [1448, 594] width 81 height 25
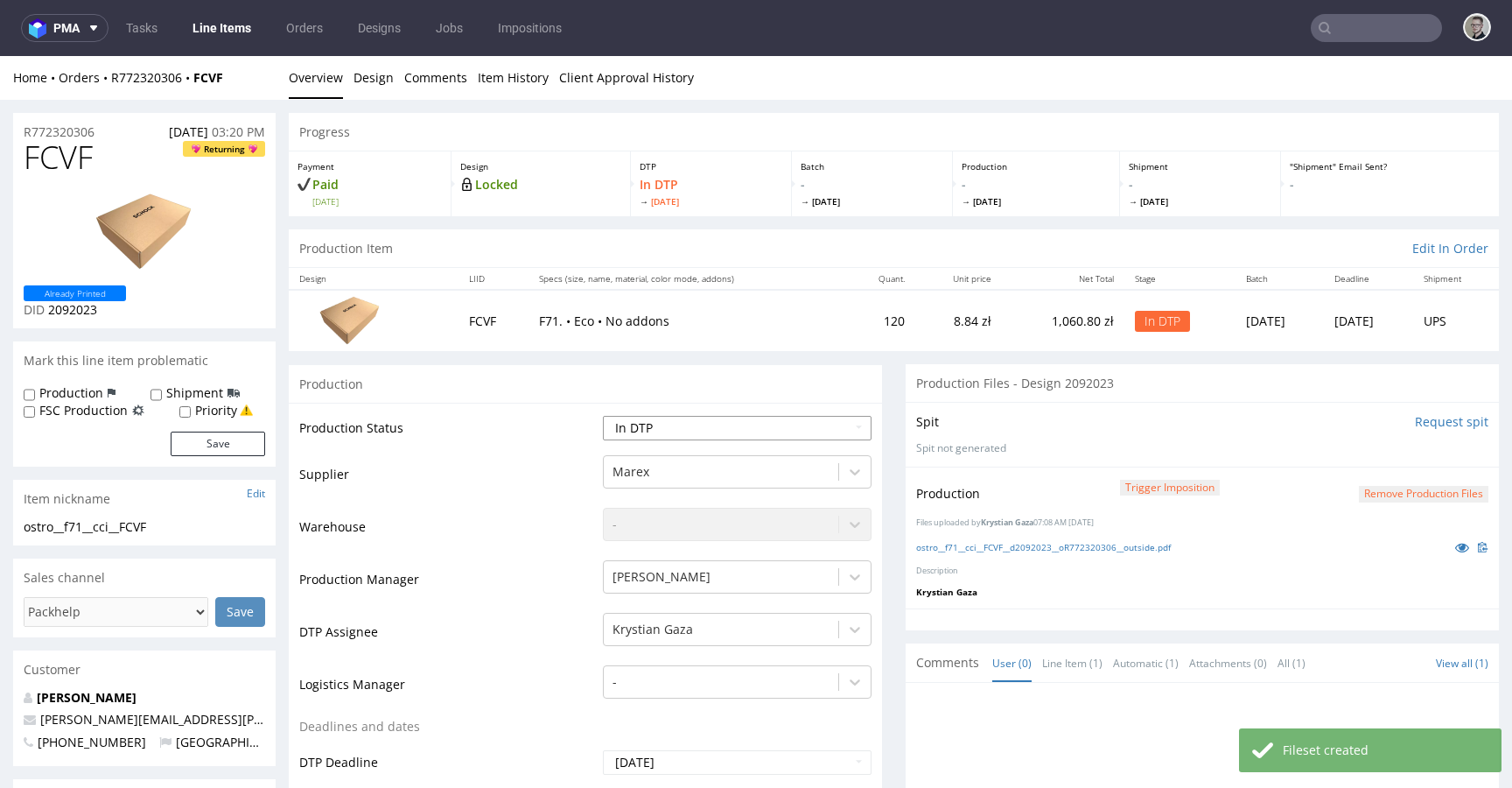
click at [751, 425] on select "Waiting for Artwork Waiting for Diecut Waiting for Mockup Waiting for DTP Waiti…" at bounding box center [737, 428] width 269 height 25
select select "dtp_production_ready"
click at [603, 416] on select "Waiting for Artwork Waiting for Diecut Waiting for Mockup Waiting for DTP Waiti…" at bounding box center [737, 428] width 269 height 25
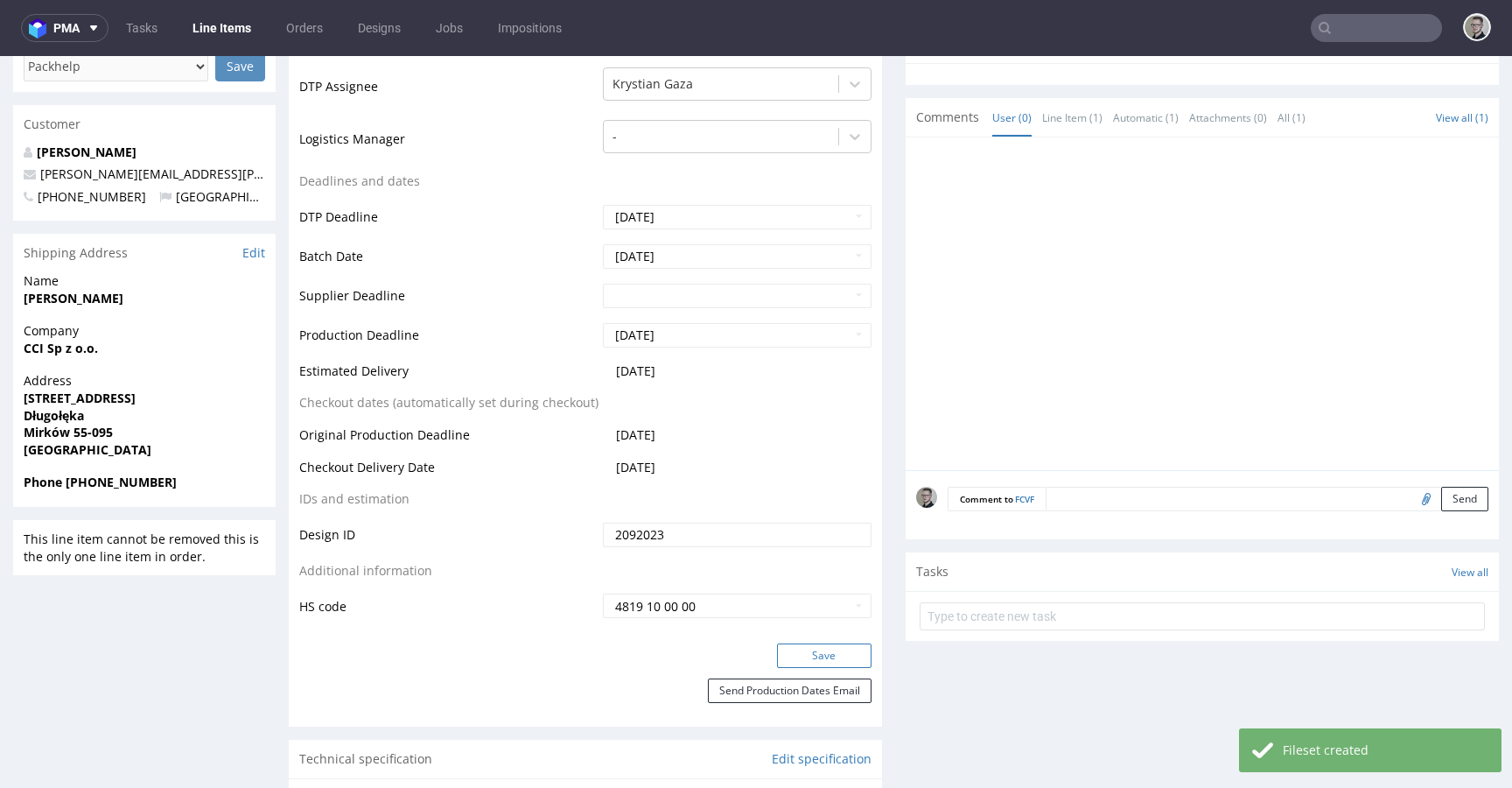
click at [834, 657] on button "Save" at bounding box center [824, 656] width 95 height 25
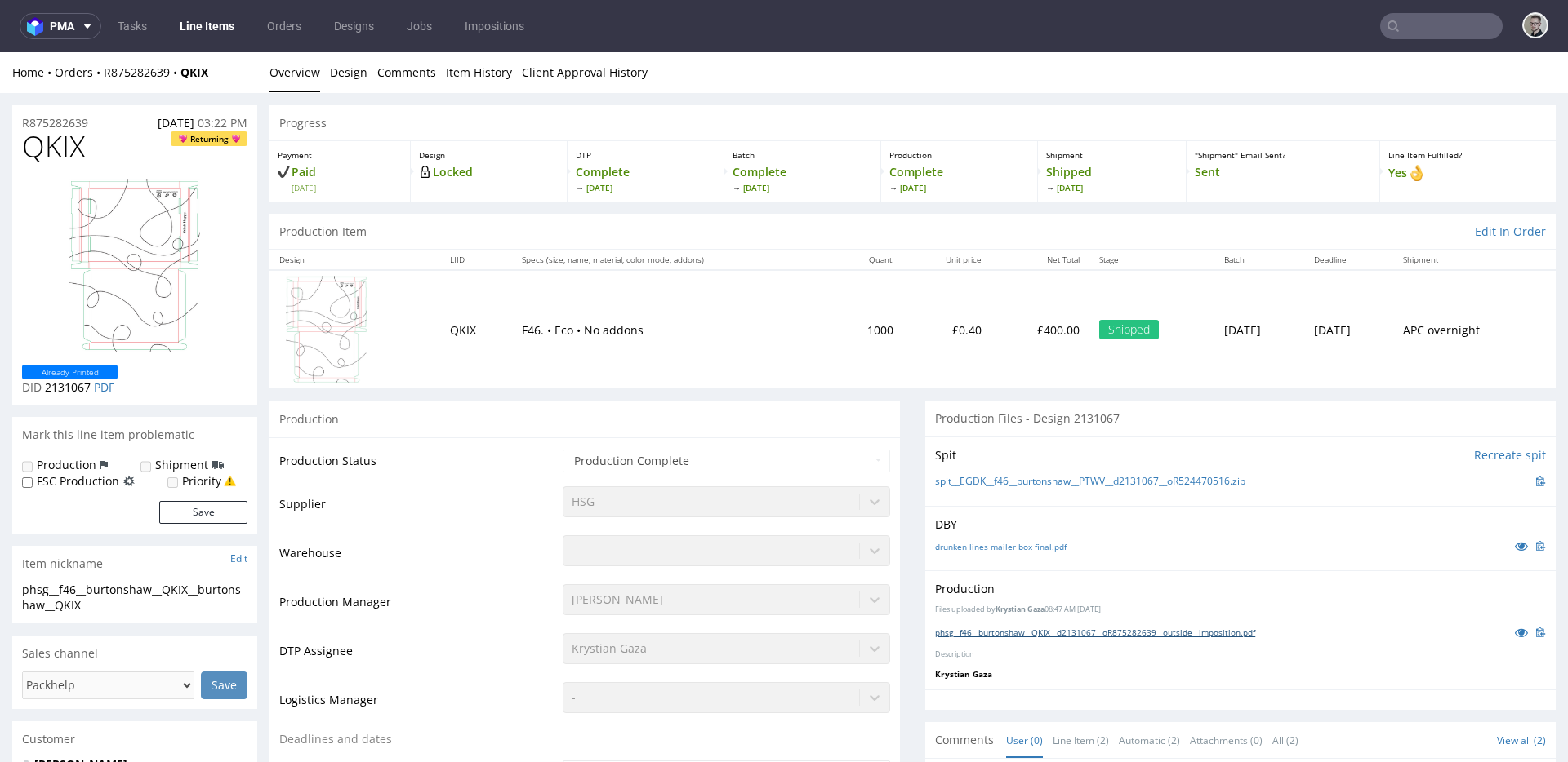
click at [1039, 636] on link "phsg__f46__burtonshaw__QKIX__d2131067__oR875282639__outside__imposition.pdf" at bounding box center [1094, 632] width 320 height 12
click at [349, 83] on link "Design" at bounding box center [348, 72] width 37 height 40
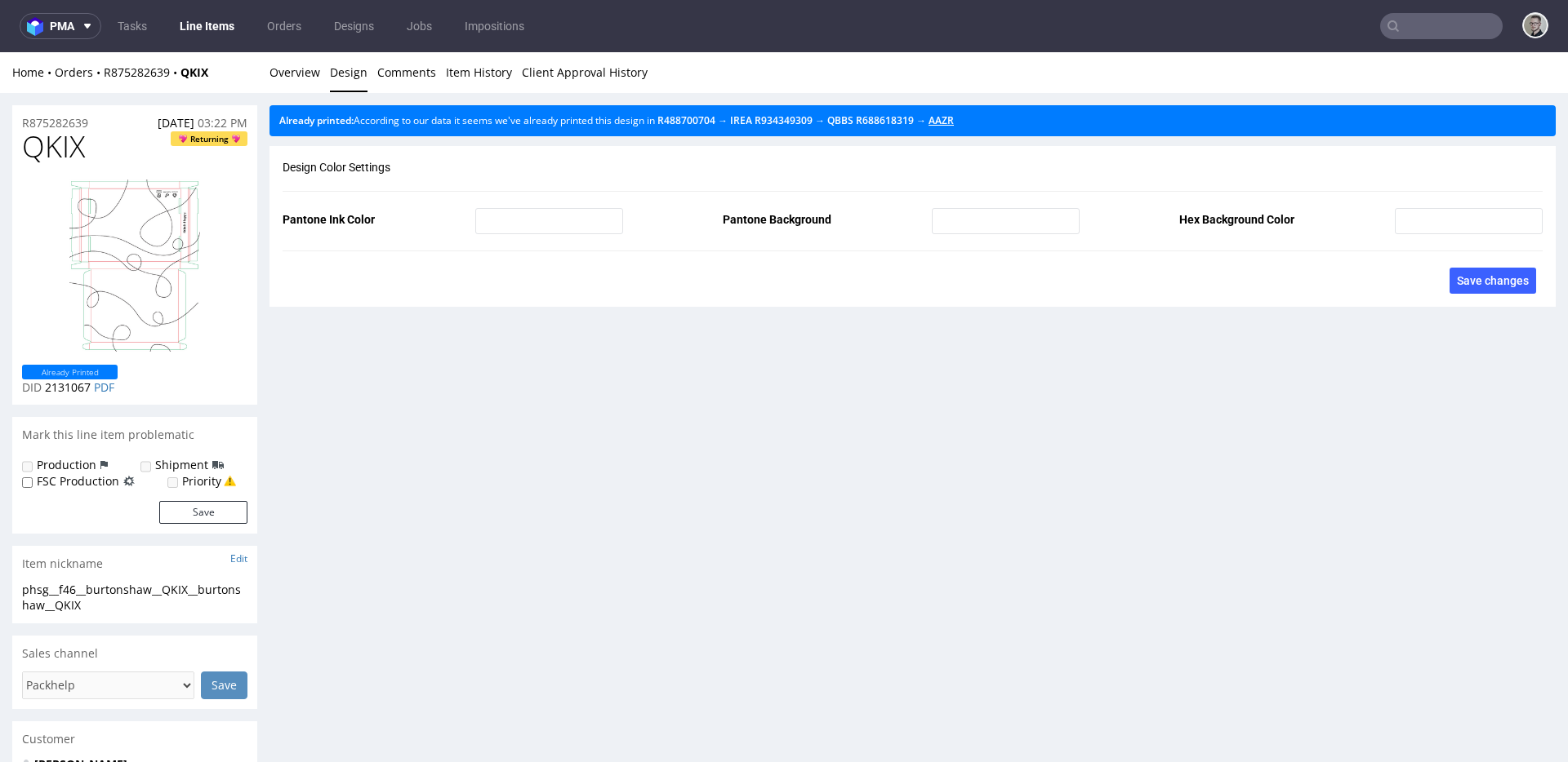
click at [954, 119] on link "AAZR" at bounding box center [941, 120] width 26 height 14
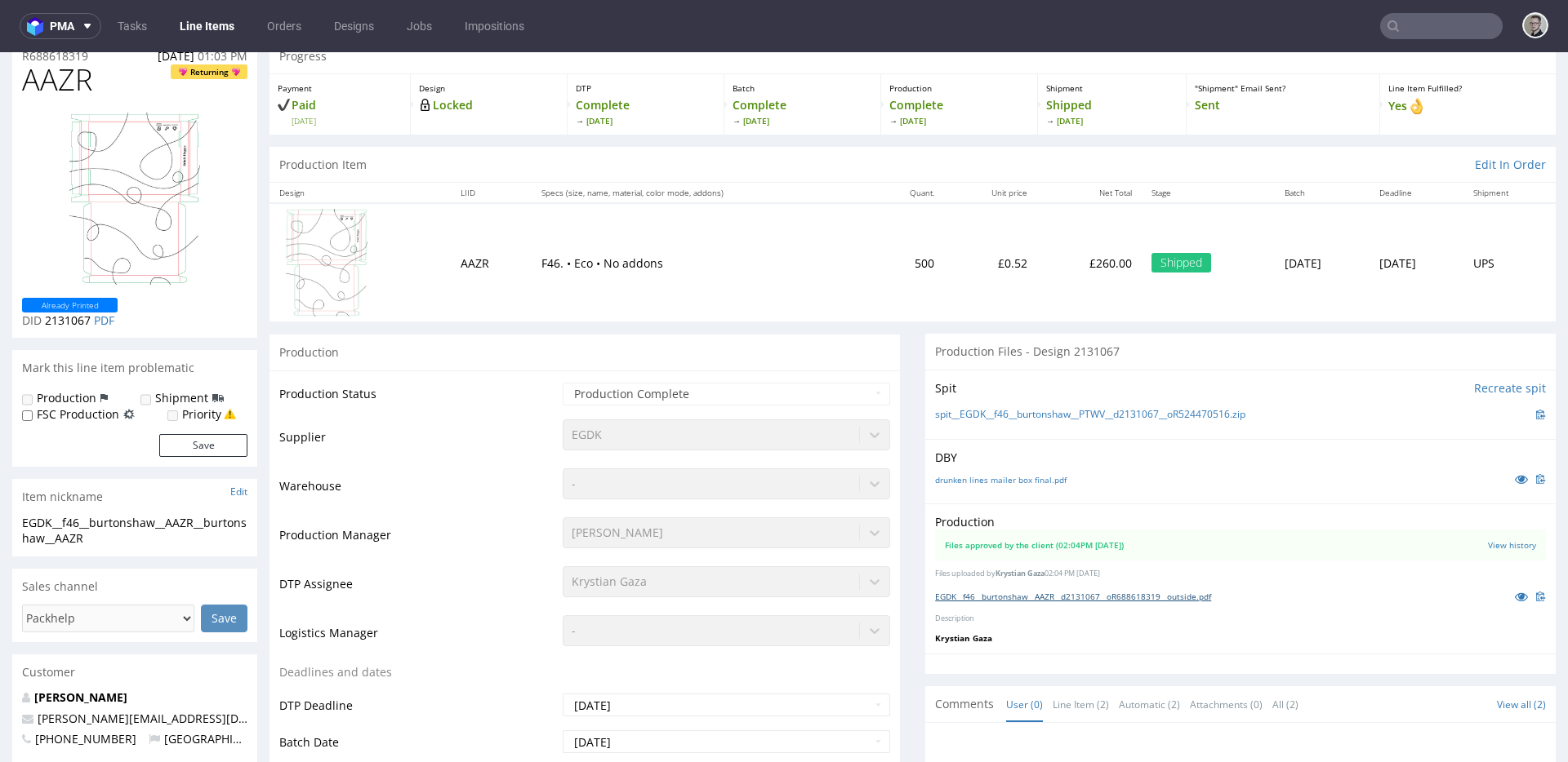
scroll to position [127, 0]
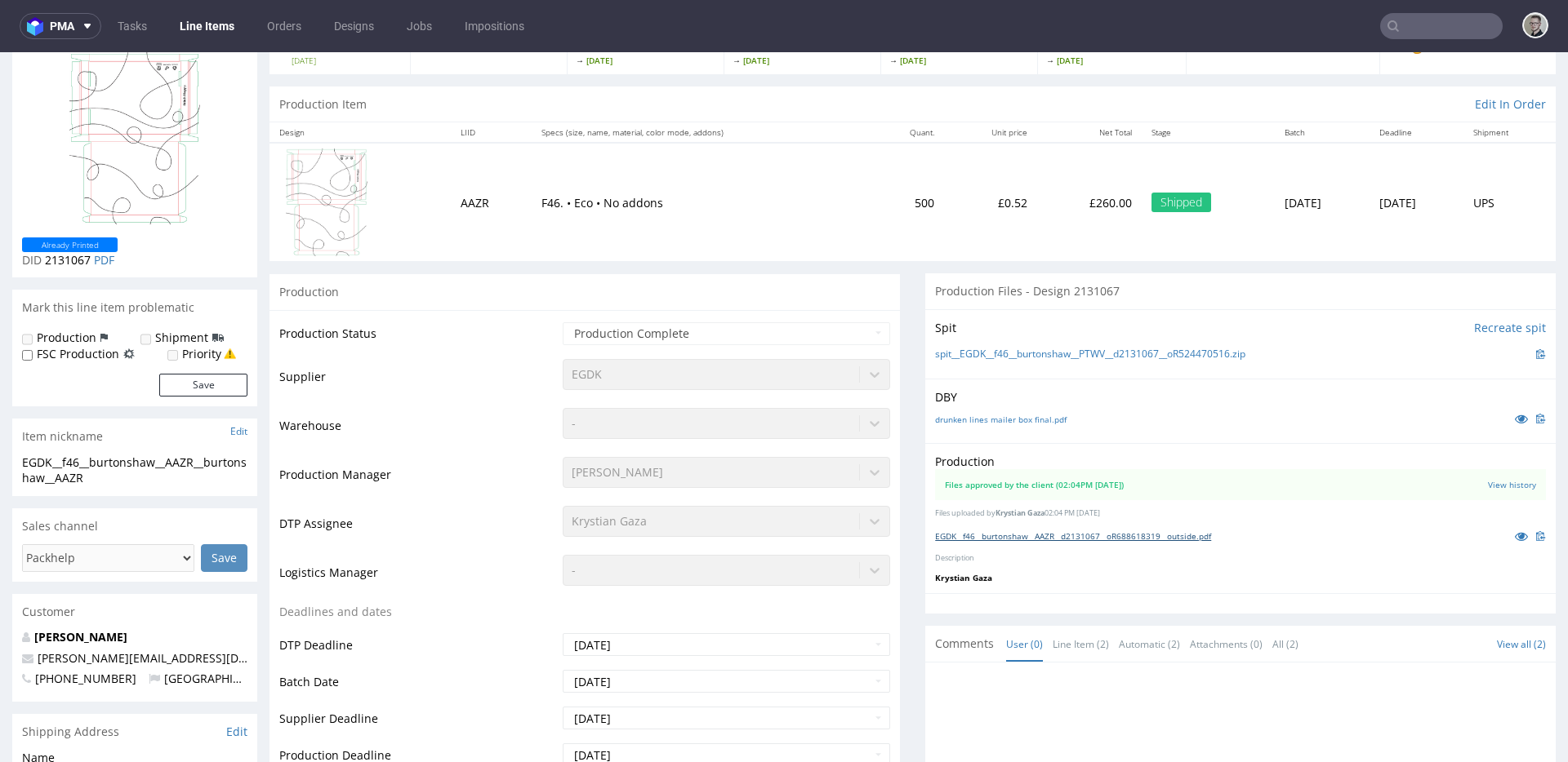
click at [1142, 541] on link "EGDK__f46__burtonshaw__AAZR__d2131067__oR688618319__outside.pdf" at bounding box center [1073, 536] width 276 height 12
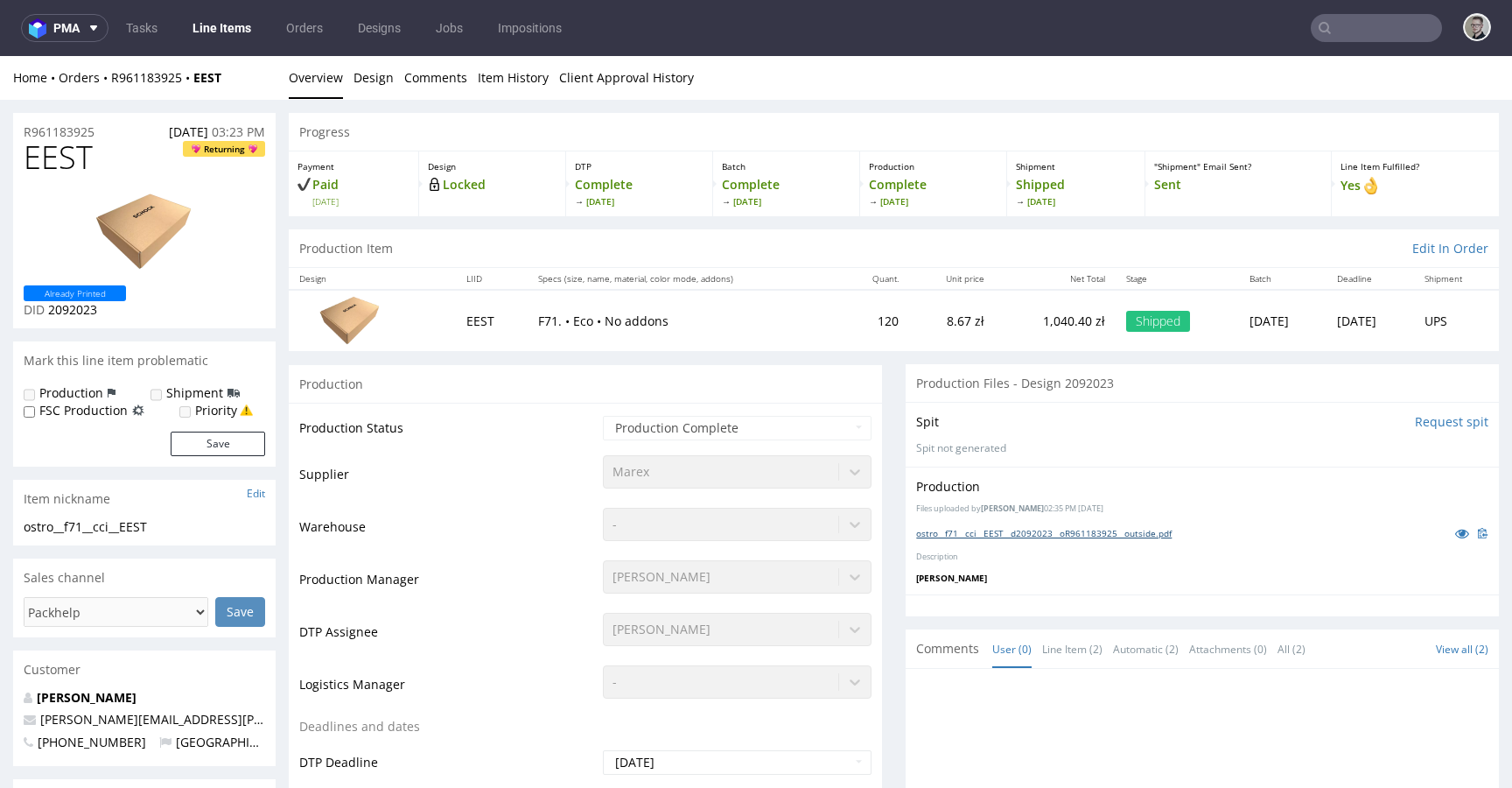
click at [1133, 538] on link "ostro__f71__cci__EEST__d2092023__oR961183925__outside.pdf" at bounding box center [1044, 533] width 255 height 12
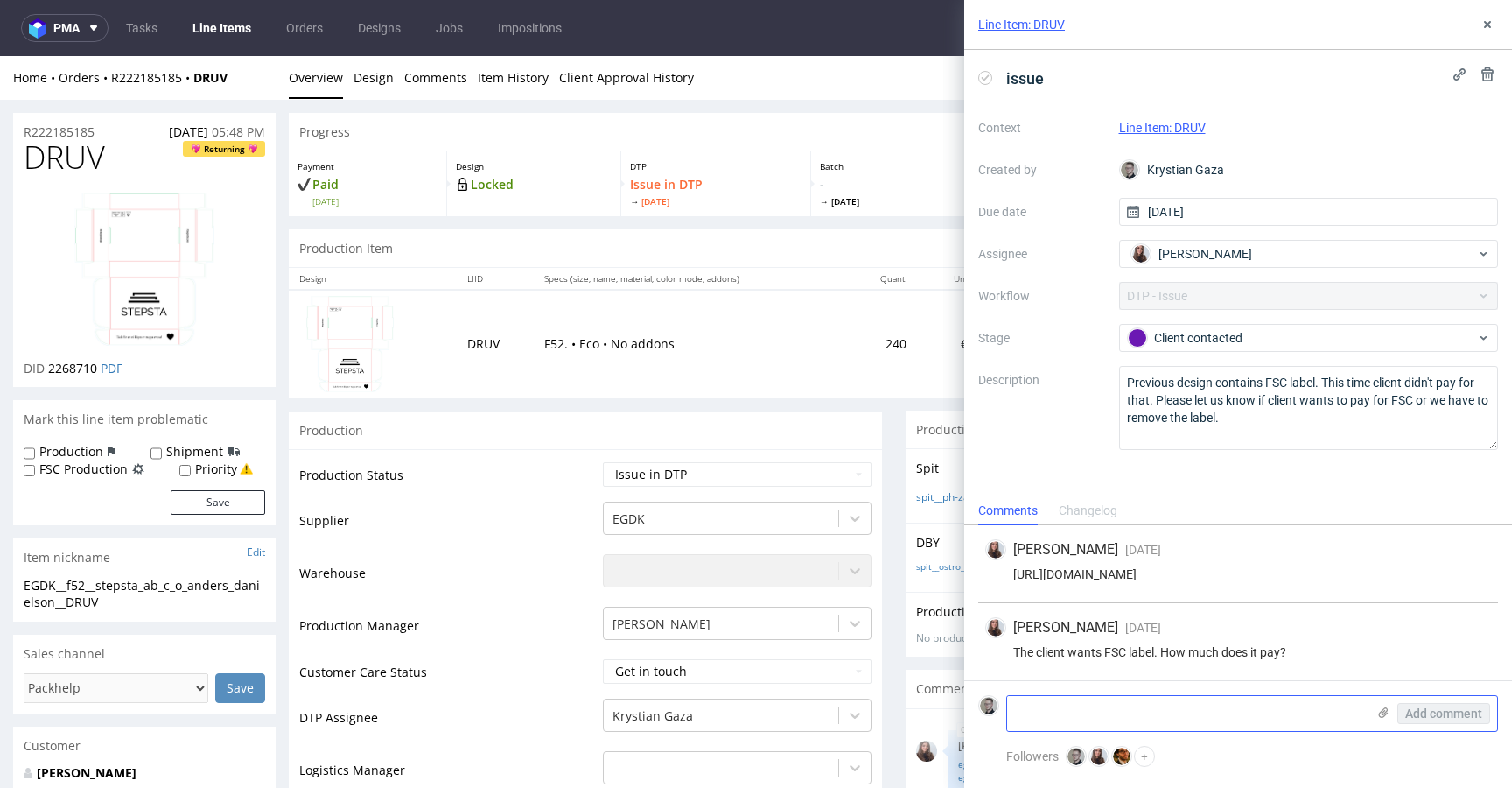
click at [1163, 706] on textarea at bounding box center [1186, 713] width 359 height 35
paste textarea "nie mam pojęcia ile tam wynosi dopłata, w edytorze to chyba jest do zaznaczenia"
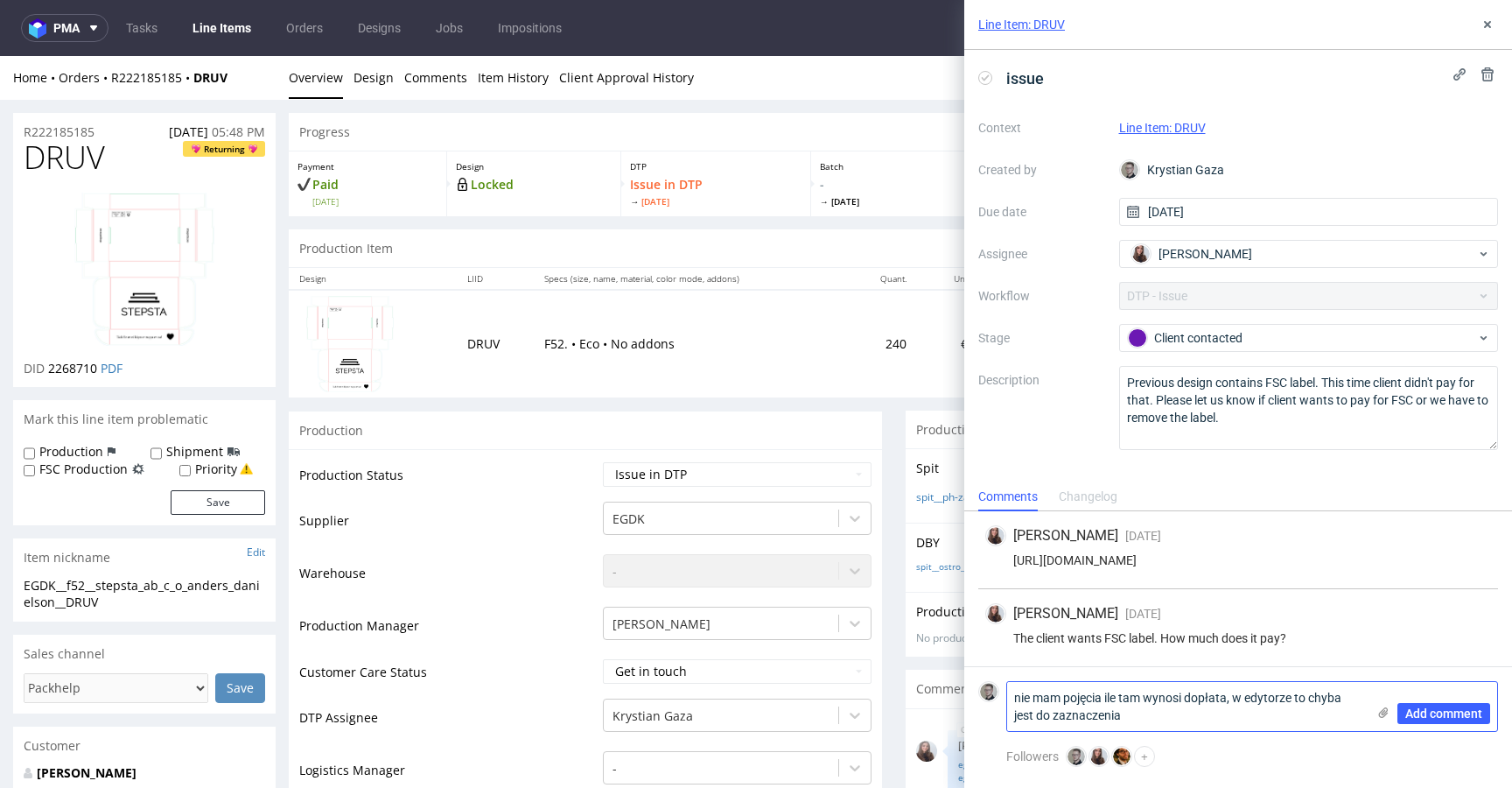
click at [1011, 701] on textarea "nie mam pojęcia ile tam wynosi dopłata, w edytorze to chyba jest do zaznaczenia" at bounding box center [1186, 706] width 359 height 49
type textarea "niestety nie mam pojęcia ile tam wynosi dopłata, w edytorze to chyba jest do za…"
click at [1462, 712] on span "Add comment" at bounding box center [1444, 714] width 77 height 12
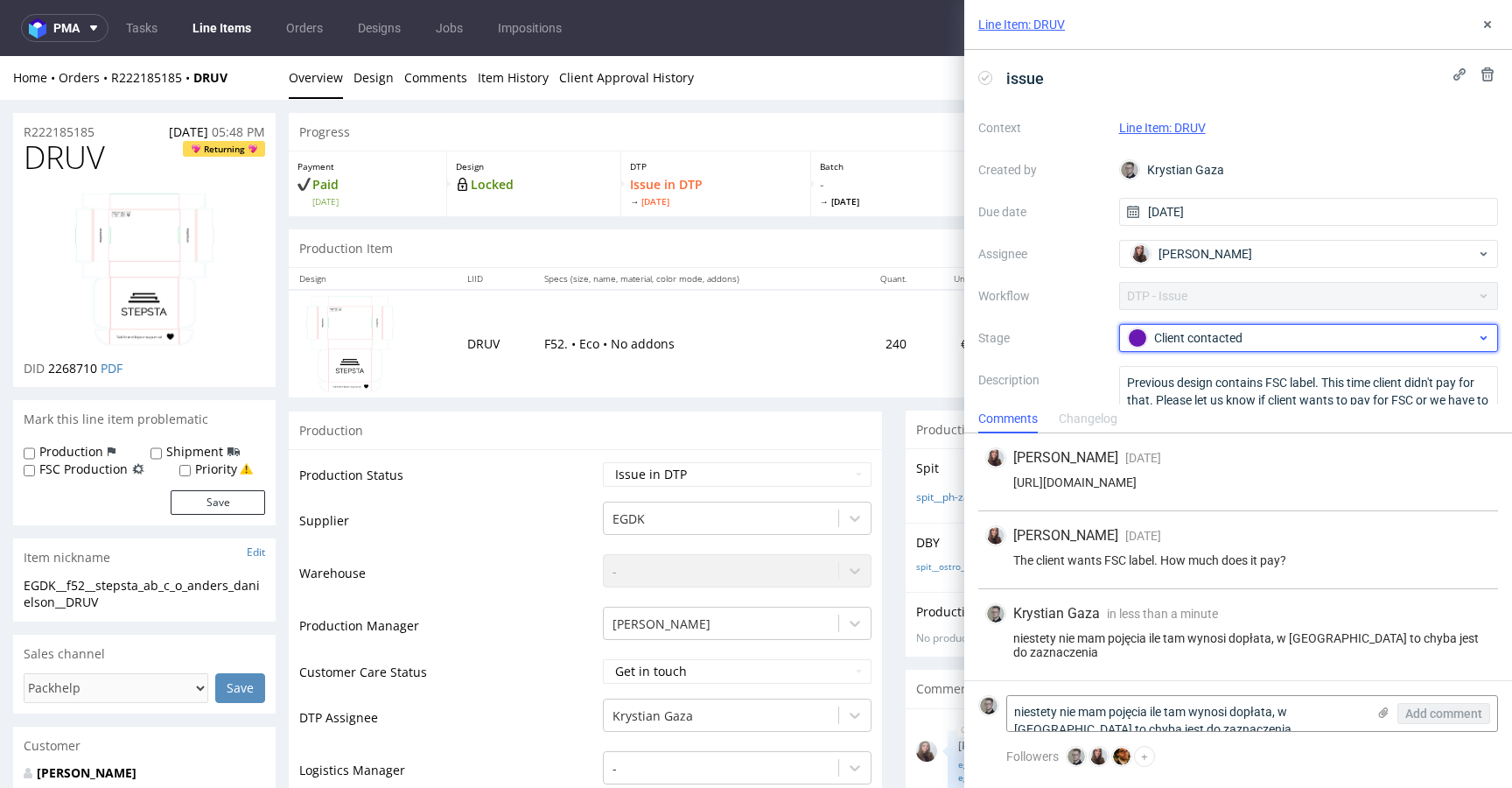
click at [1246, 333] on div "Client contacted" at bounding box center [1302, 338] width 348 height 20
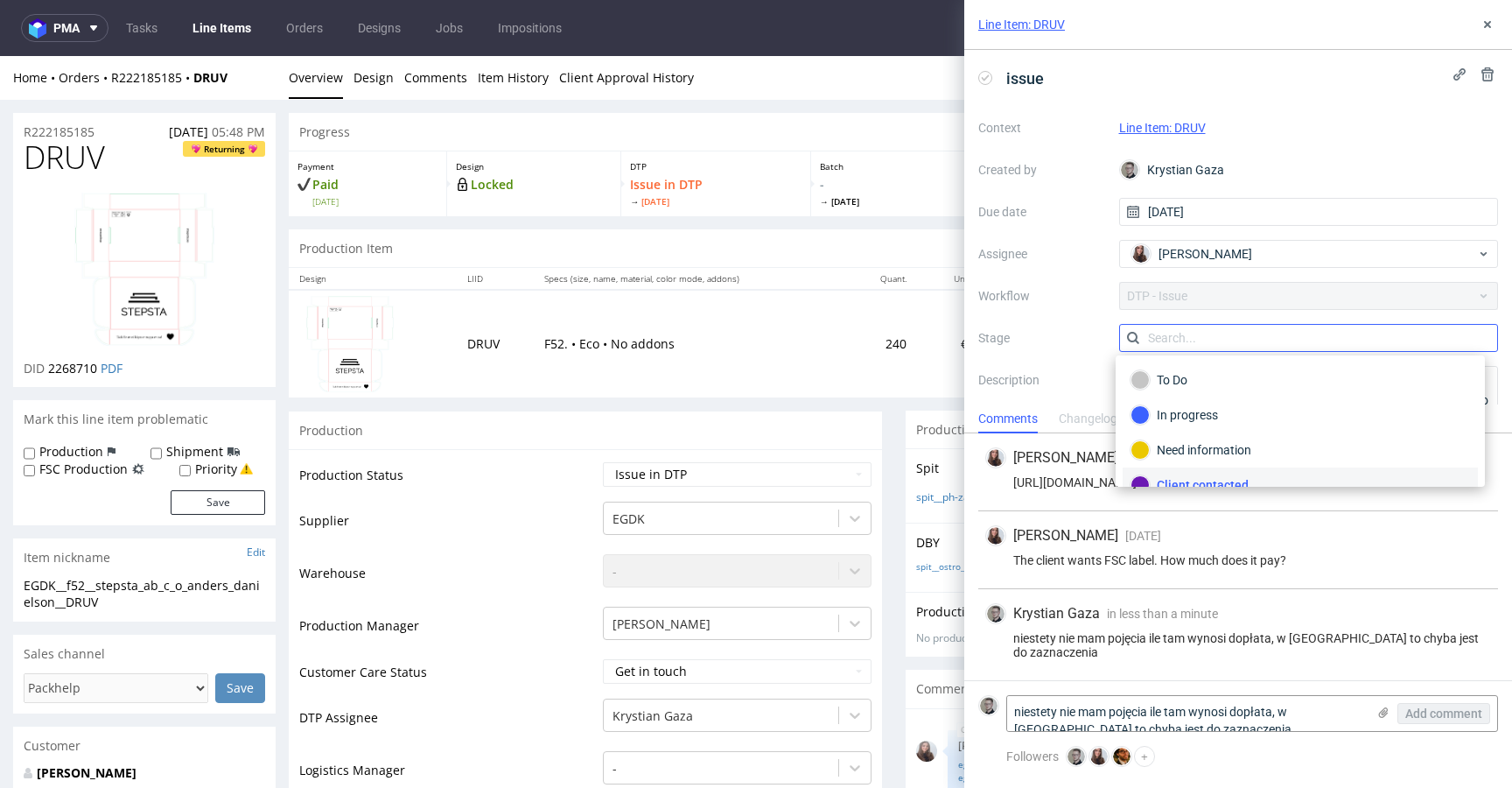
scroll to position [16, 0]
click at [1215, 368] on div "To Do" at bounding box center [1300, 364] width 339 height 20
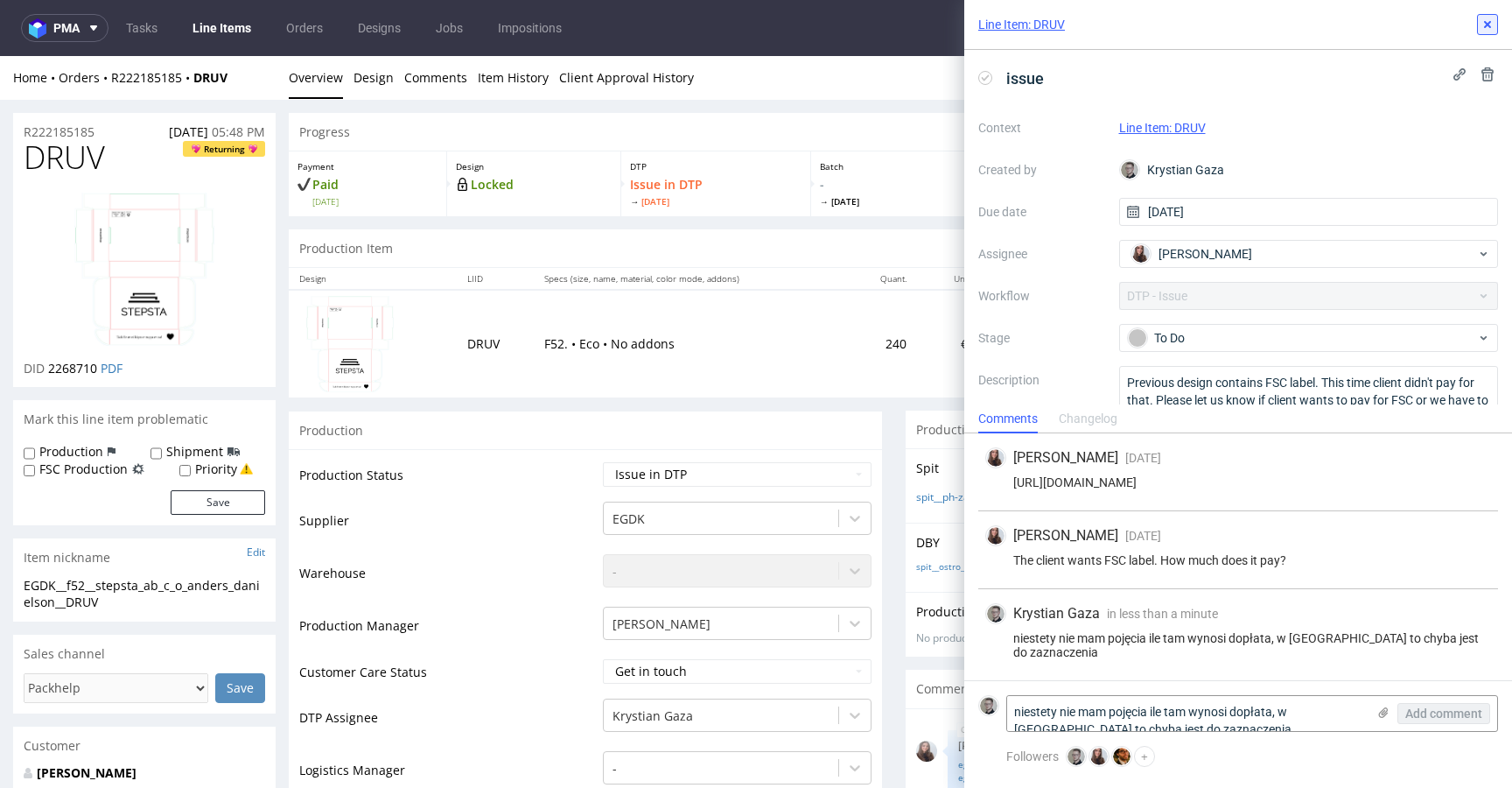
click at [1488, 22] on use at bounding box center [1488, 25] width 7 height 7
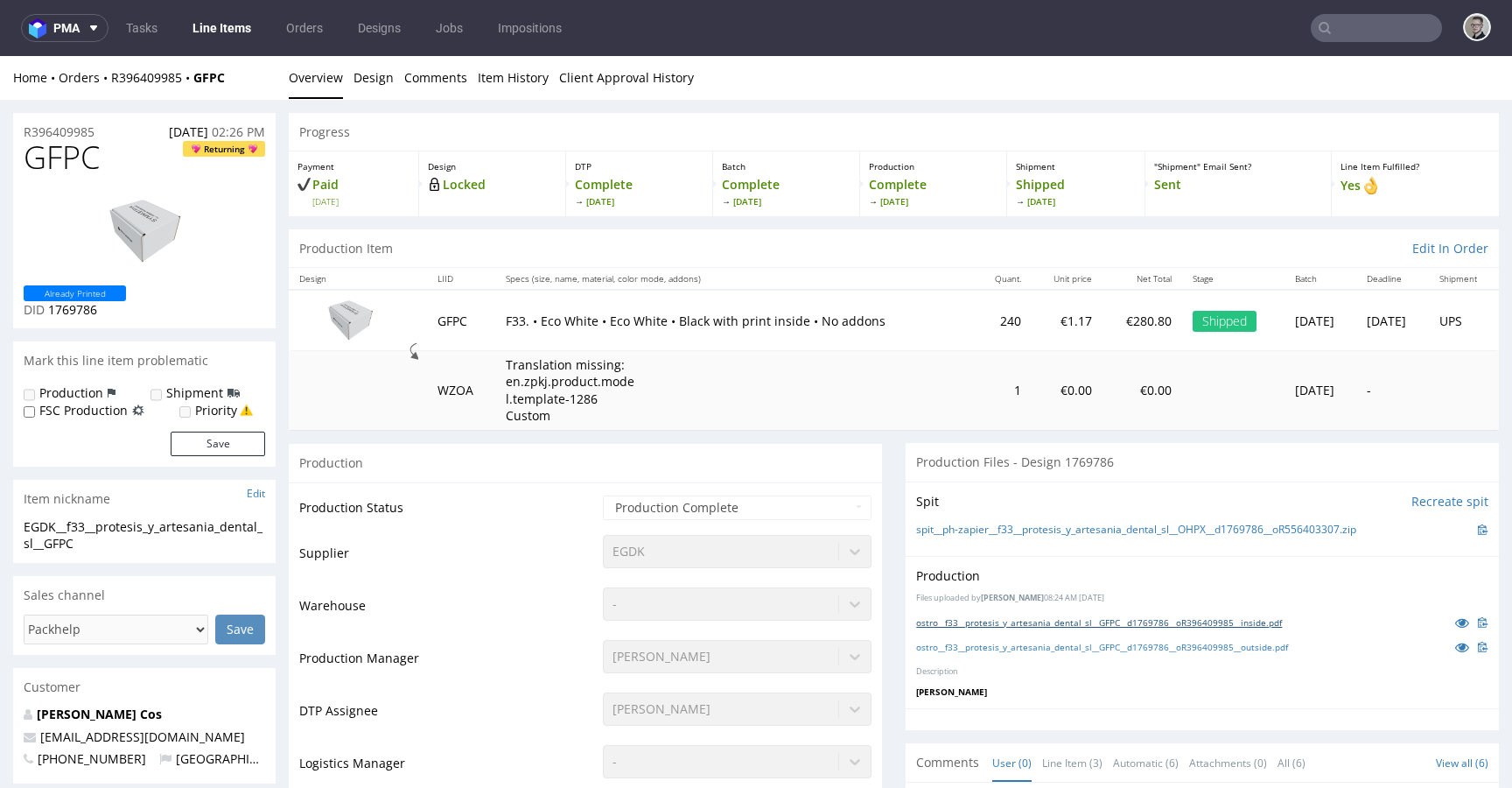
click at [1019, 628] on link "ostro__f33__protesis_y_artesania_dental_sl__GFPC__d1769786__oR396409985__inside…" at bounding box center [1099, 622] width 366 height 12
click at [1017, 649] on link "ostro__f33__protesis_y_artesania_dental_sl__GFPC__d1769786__oR396409985__outsid…" at bounding box center [1103, 647] width 372 height 12
click at [1019, 620] on link "ostro__f45__protesis_y_artesania_dental_sl__JFRO__d1805762__oR396409985__inside…" at bounding box center [1098, 622] width 364 height 12
click at [1029, 651] on link "ostro__f45__protesis_y_artesania_dental_sl__JFRO__d1805762__oR396409985__outsid…" at bounding box center [1102, 647] width 370 height 12
click at [1053, 618] on link "EGDK__f59__protesis_y_artesania_dental_sl__PAII__d1769653__oR632796681__5__outs…" at bounding box center [1106, 622] width 380 height 12
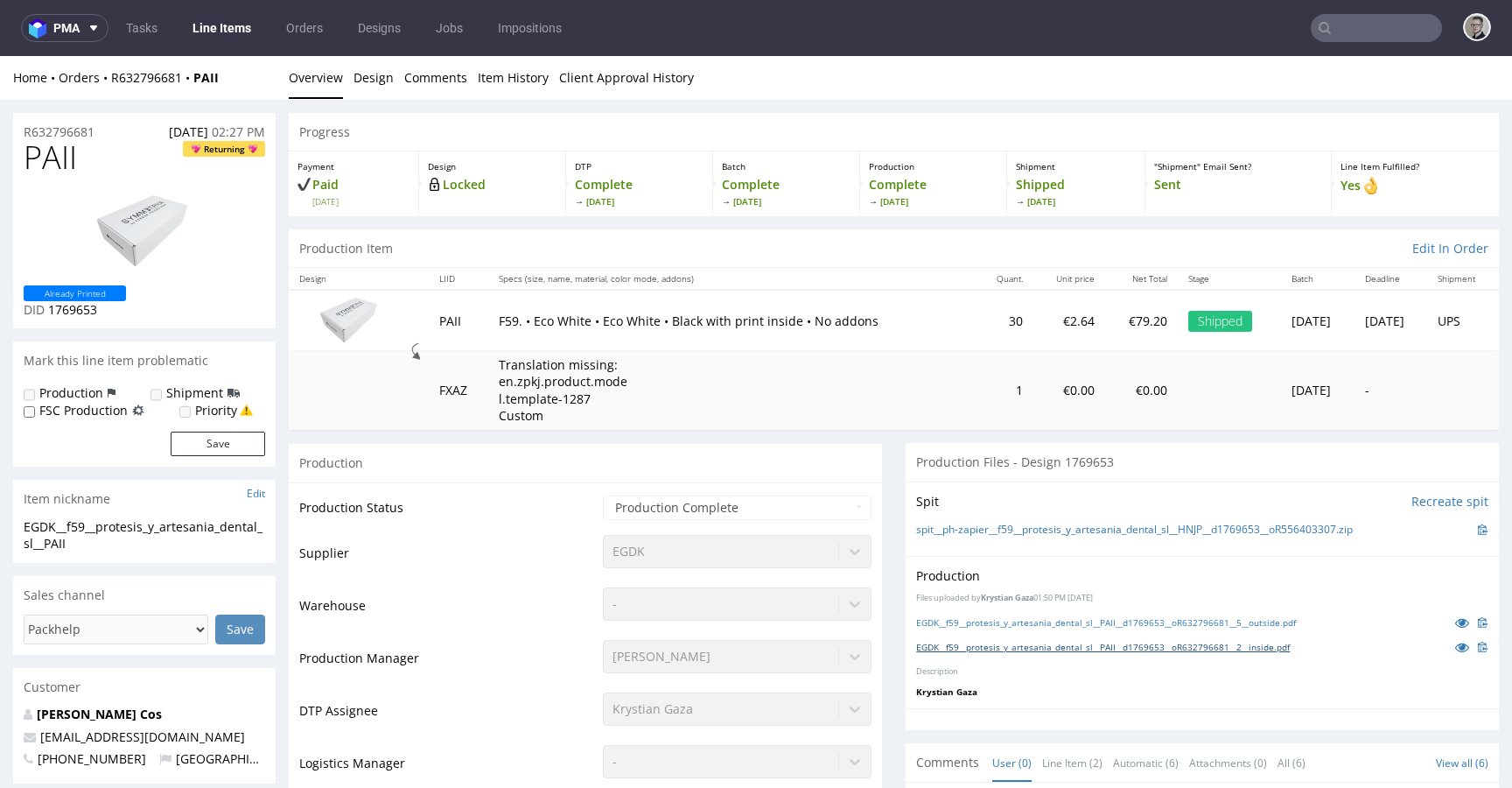
click at [1066, 644] on link "EGDK__f59__protesis_y_artesania_dental_sl__PAII__d1769653__oR632796681__2__insi…" at bounding box center [1103, 647] width 374 height 12
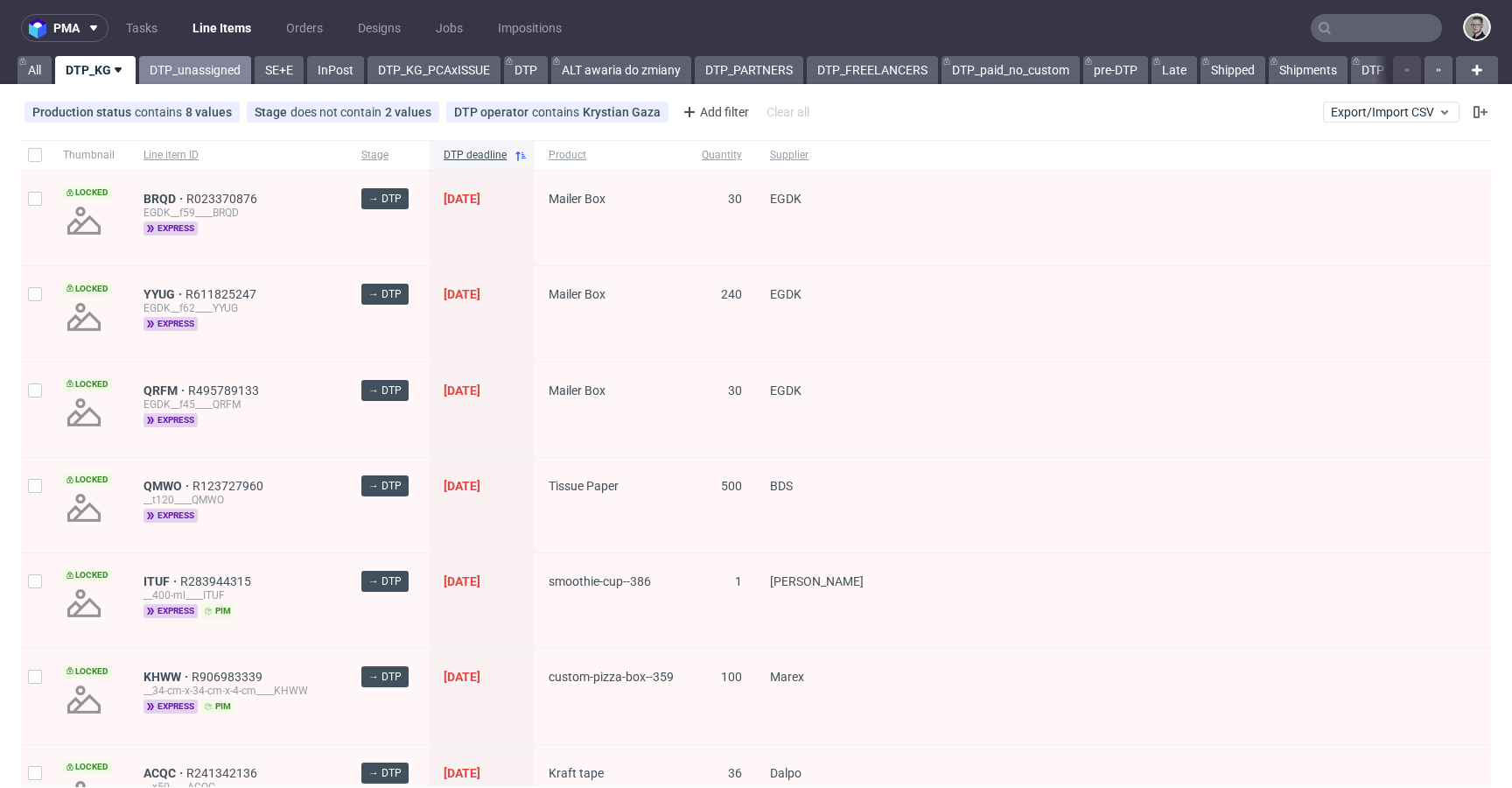
click at [184, 62] on link "DTP_unassigned" at bounding box center [195, 70] width 112 height 28
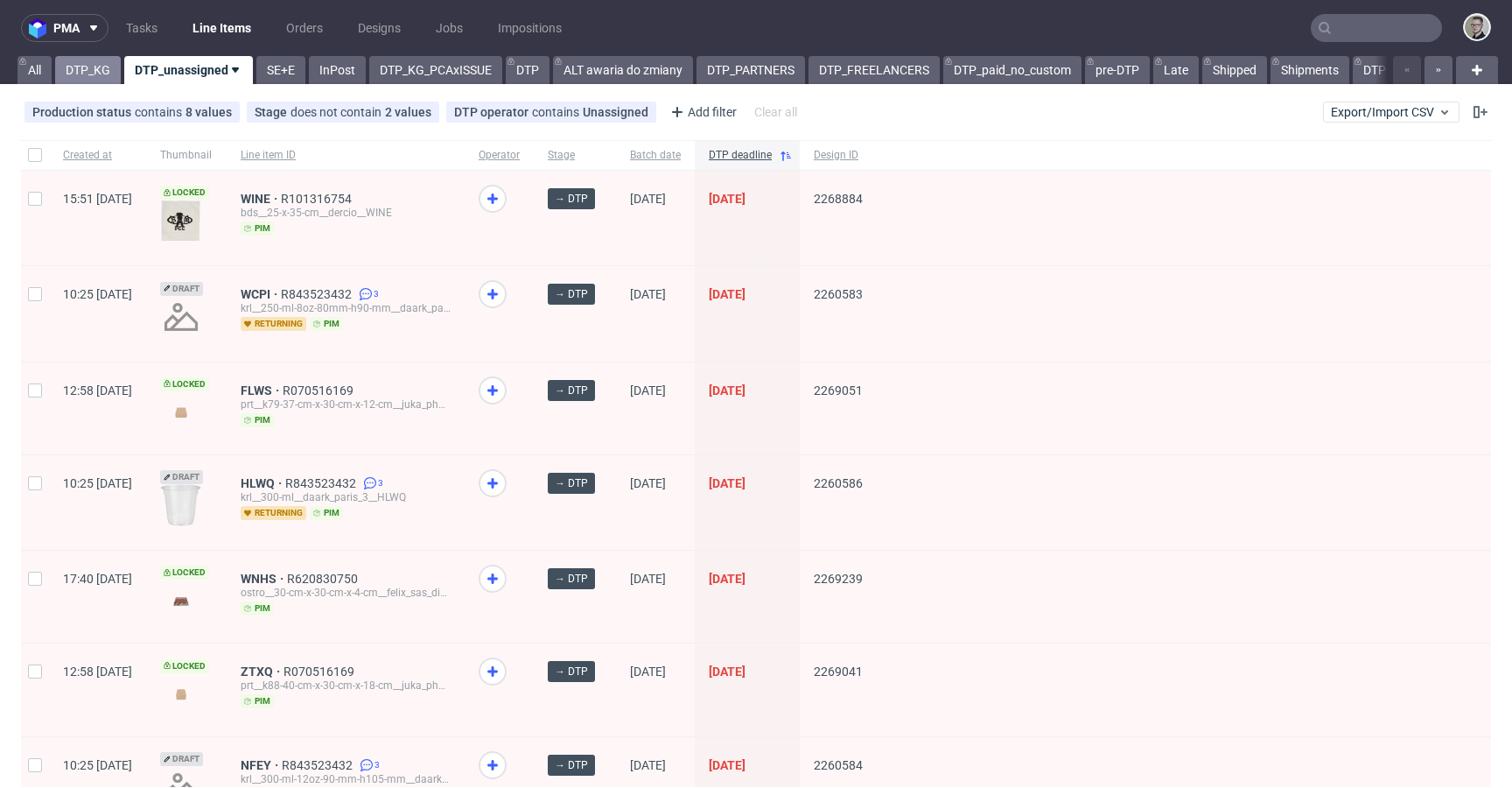
click at [87, 62] on link "DTP_KG" at bounding box center [88, 70] width 66 height 28
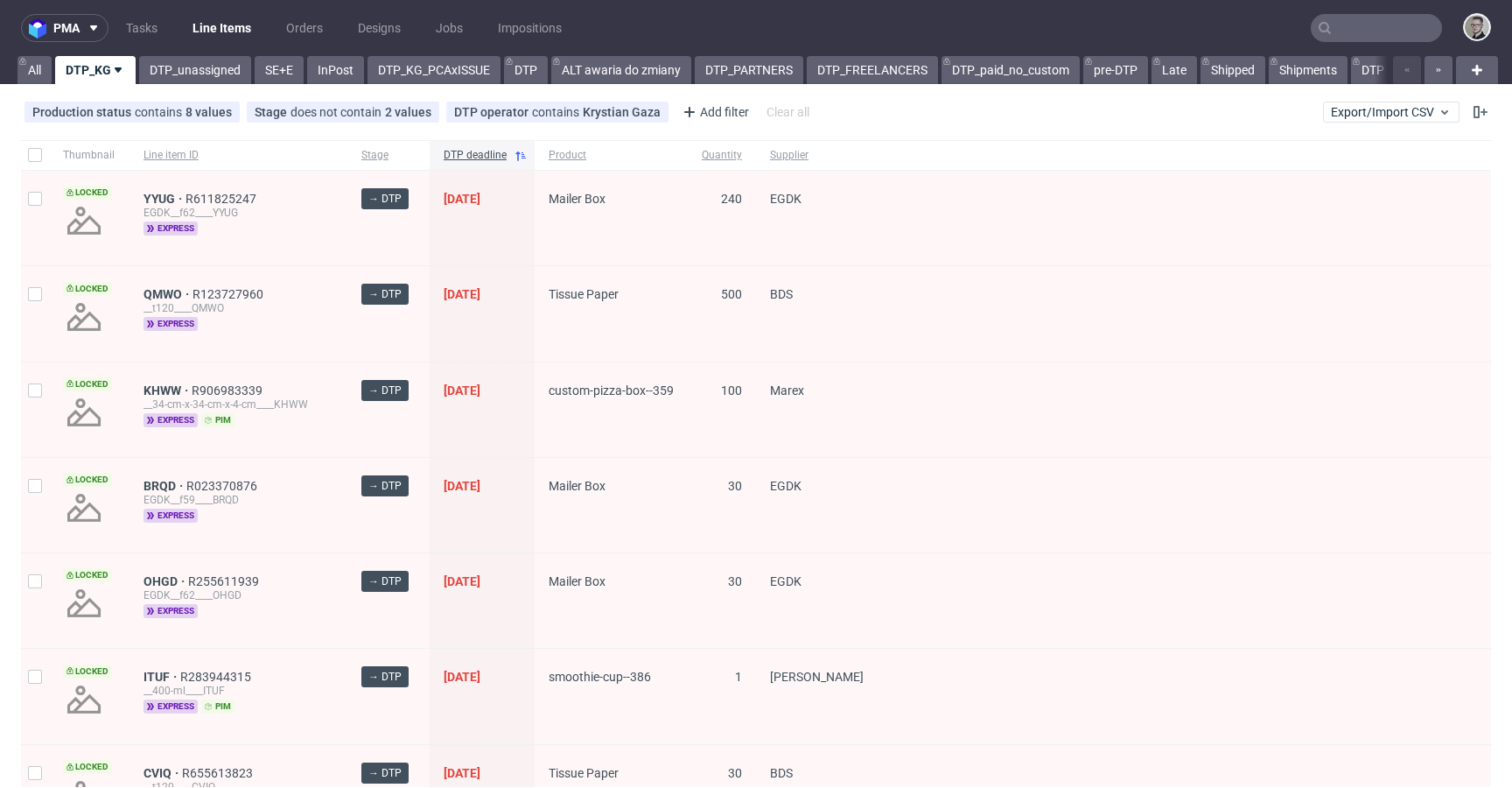
click at [30, 144] on div at bounding box center [35, 155] width 28 height 30
checkbox input "true"
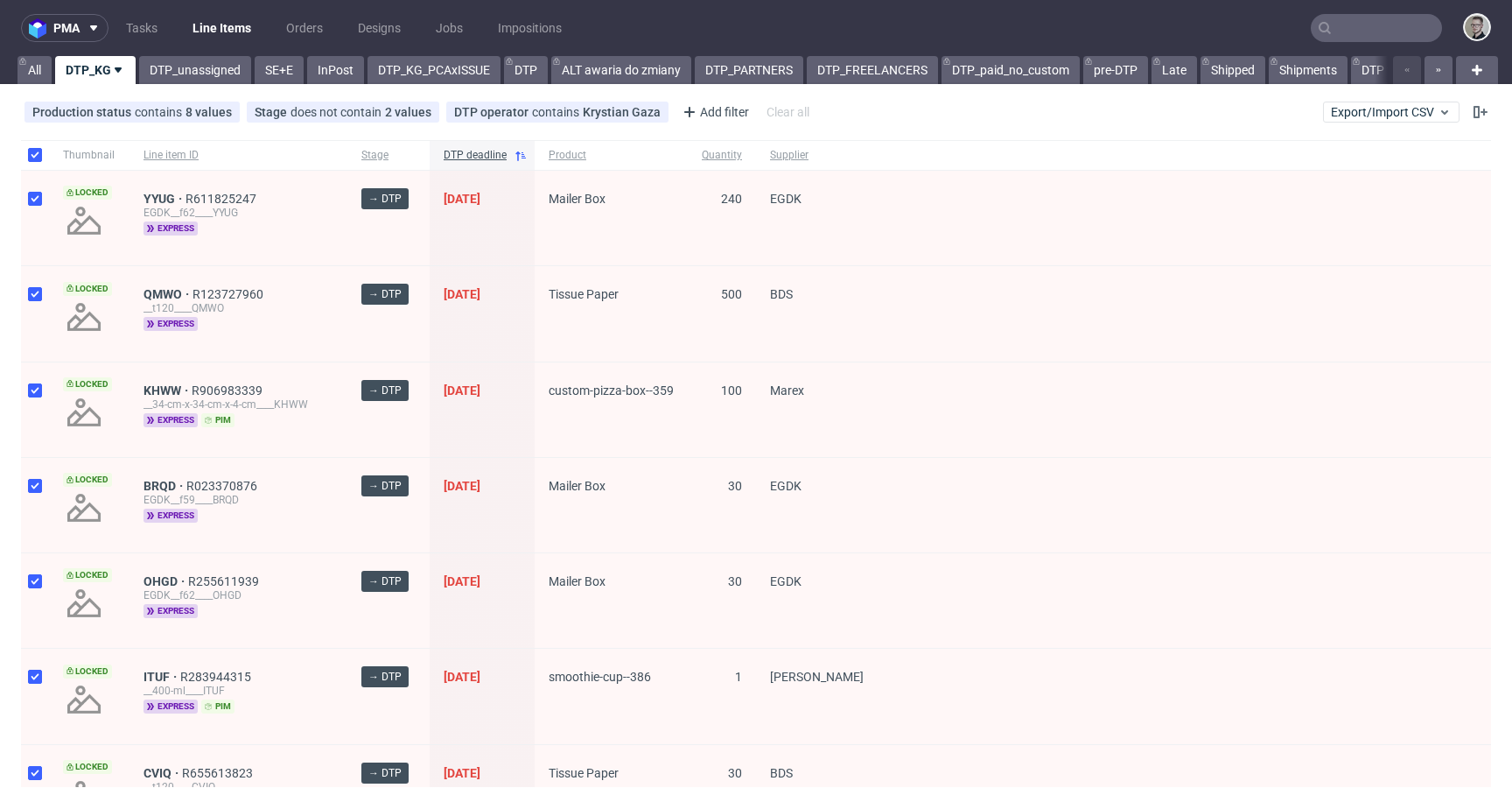
checkbox input "true"
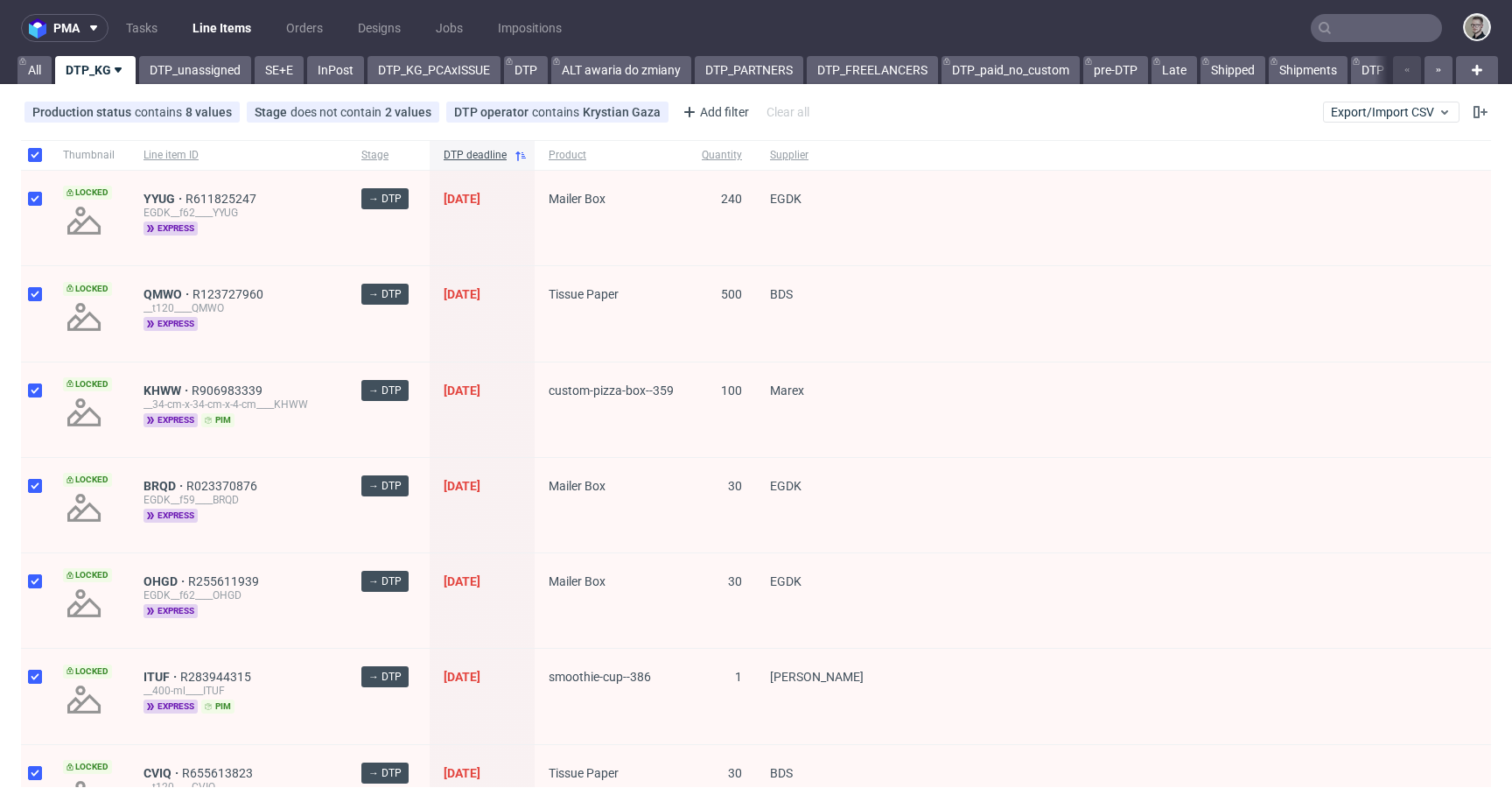
checkbox input "true"
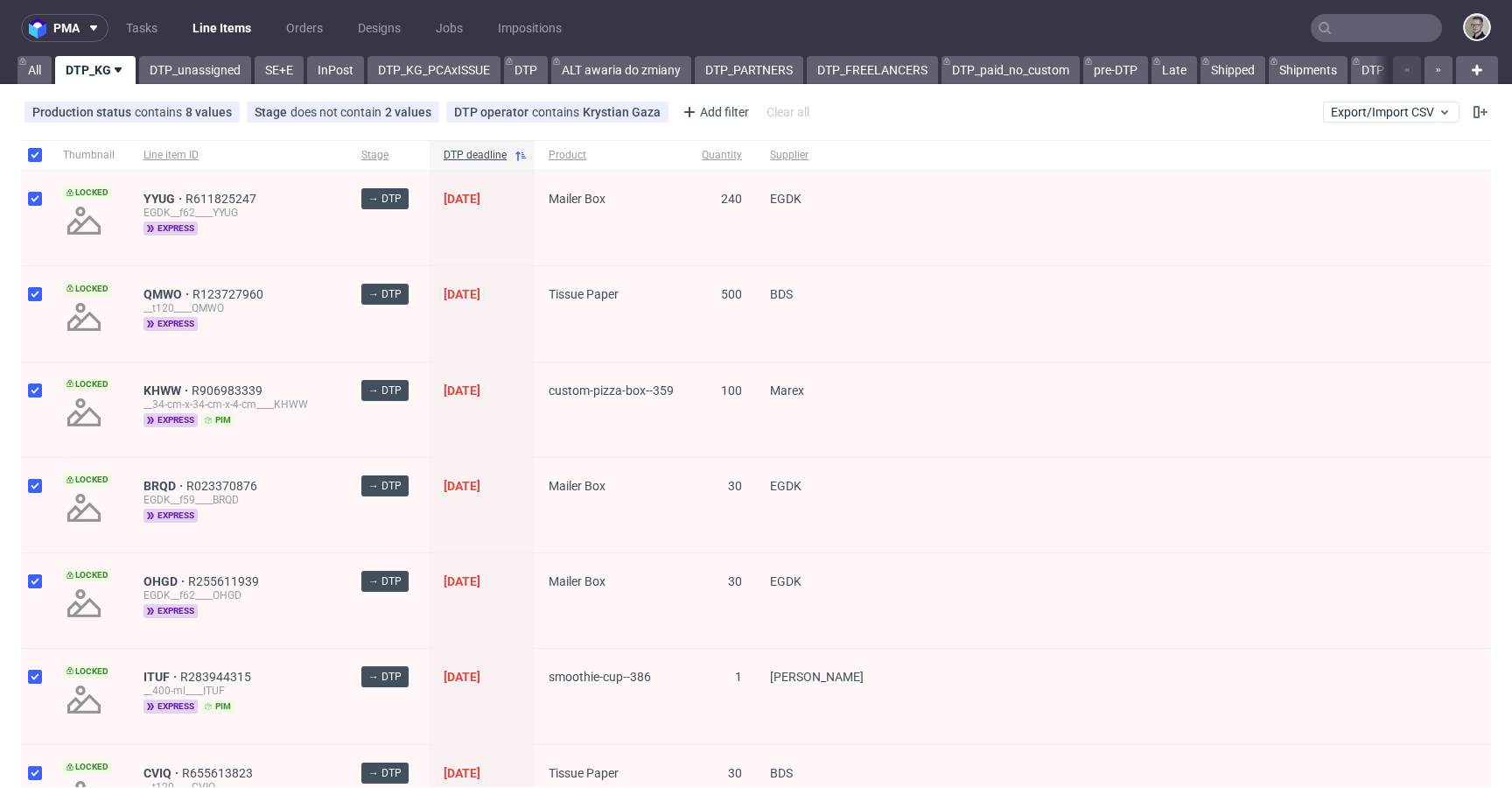
checkbox input "true"
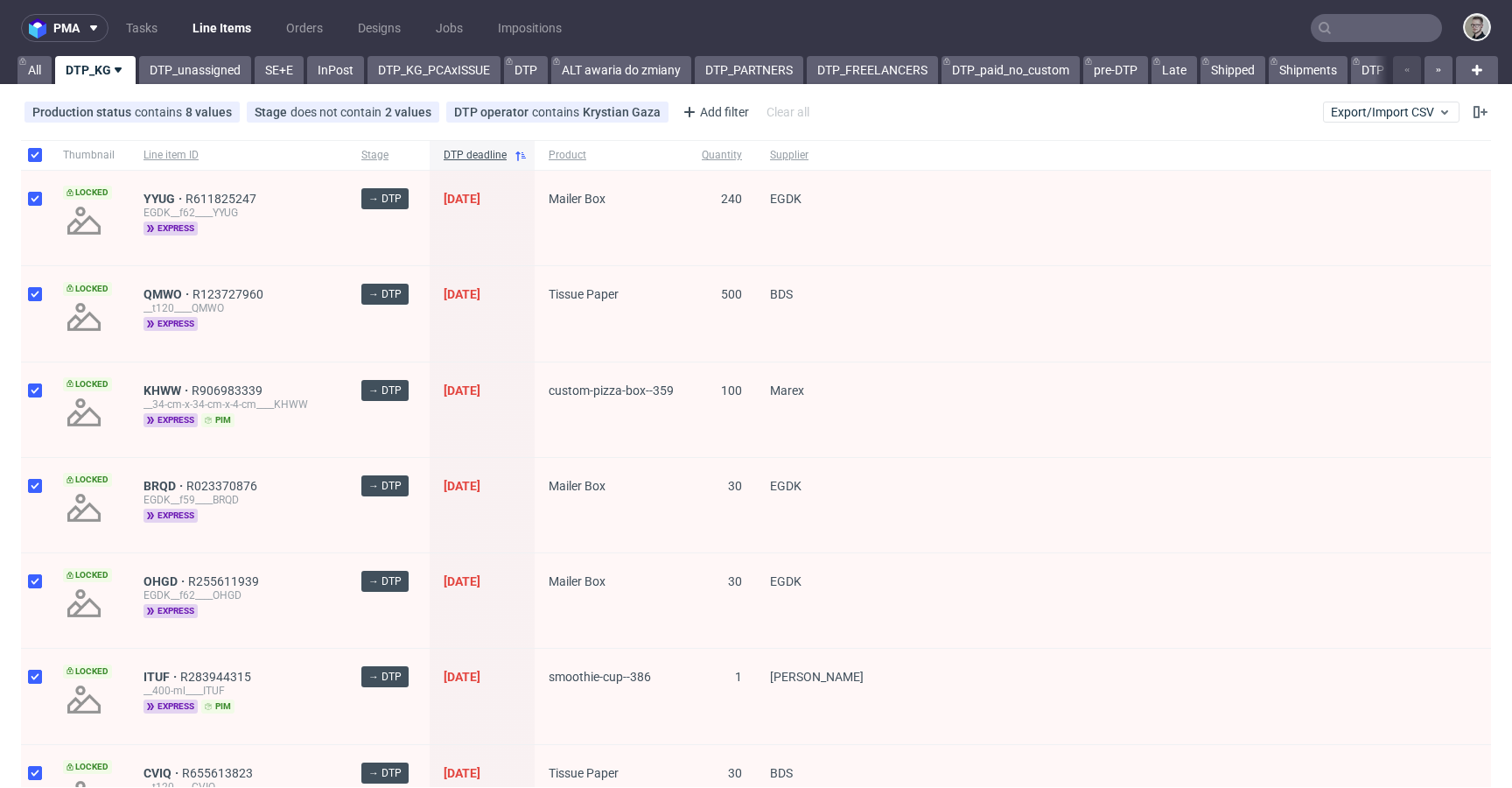
checkbox input "true"
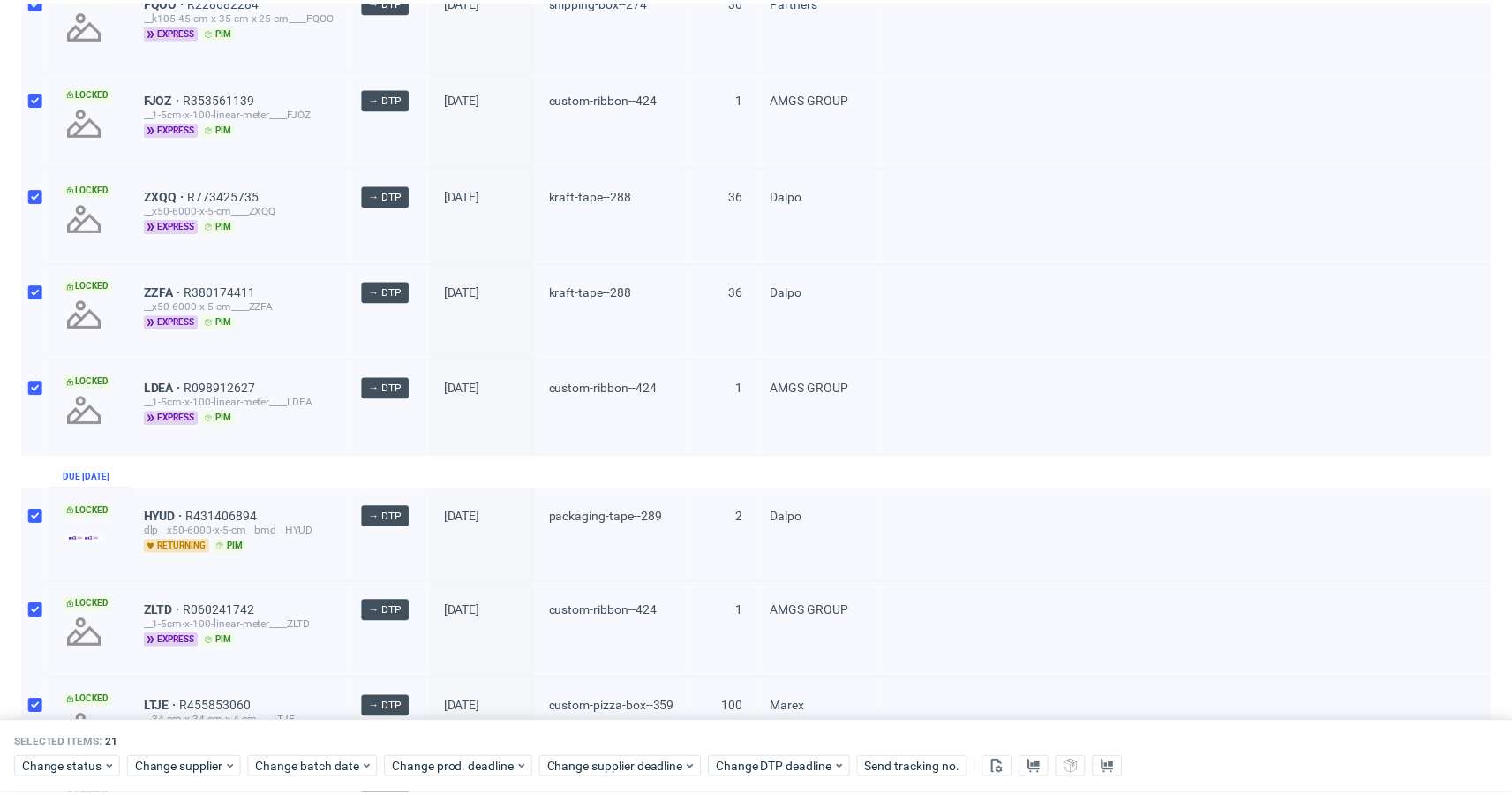
scroll to position [1671, 0]
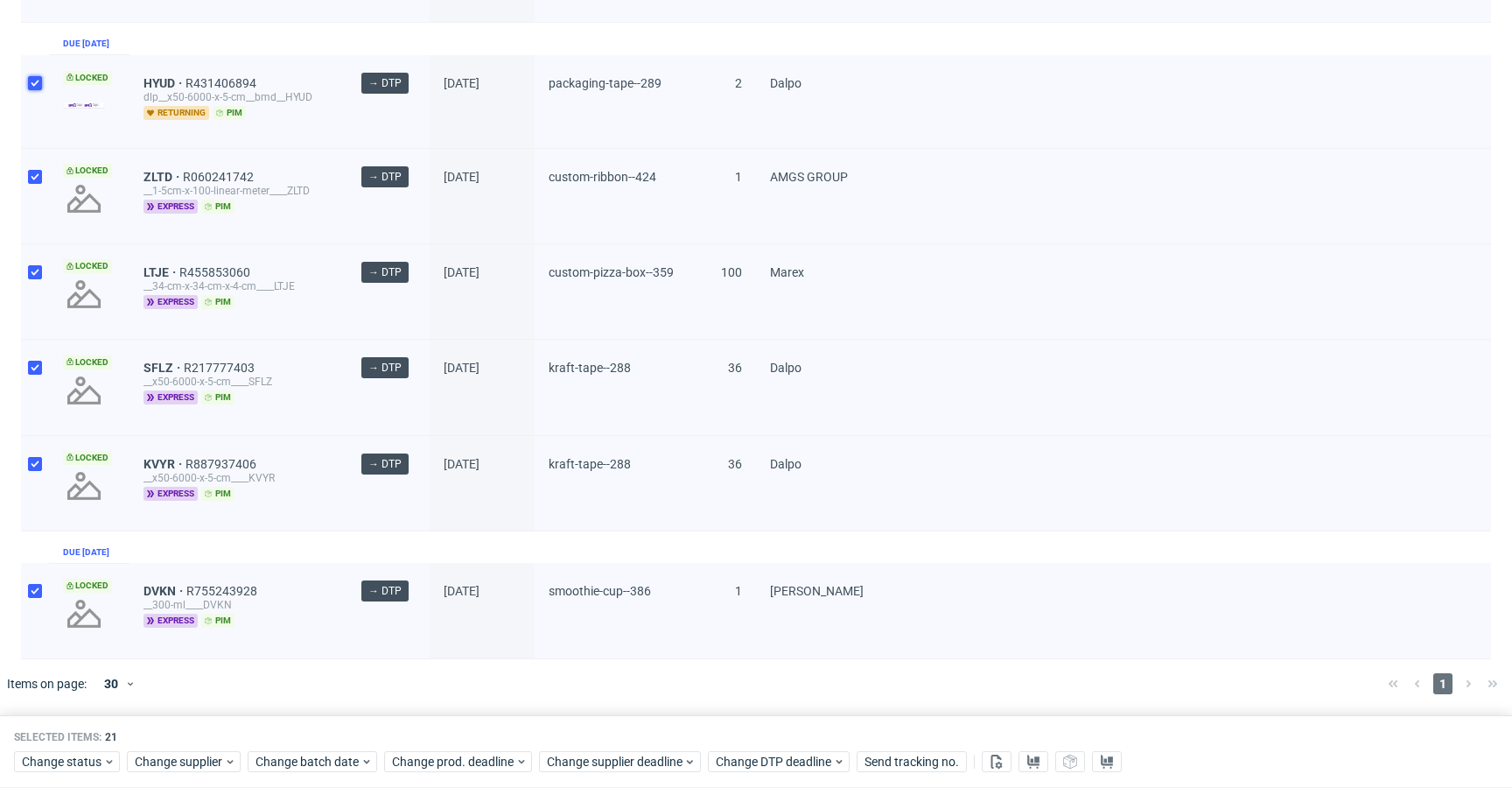
click at [40, 76] on input "checkbox" at bounding box center [35, 83] width 14 height 14
checkbox input "false"
click at [81, 754] on span "Change status" at bounding box center [63, 761] width 82 height 18
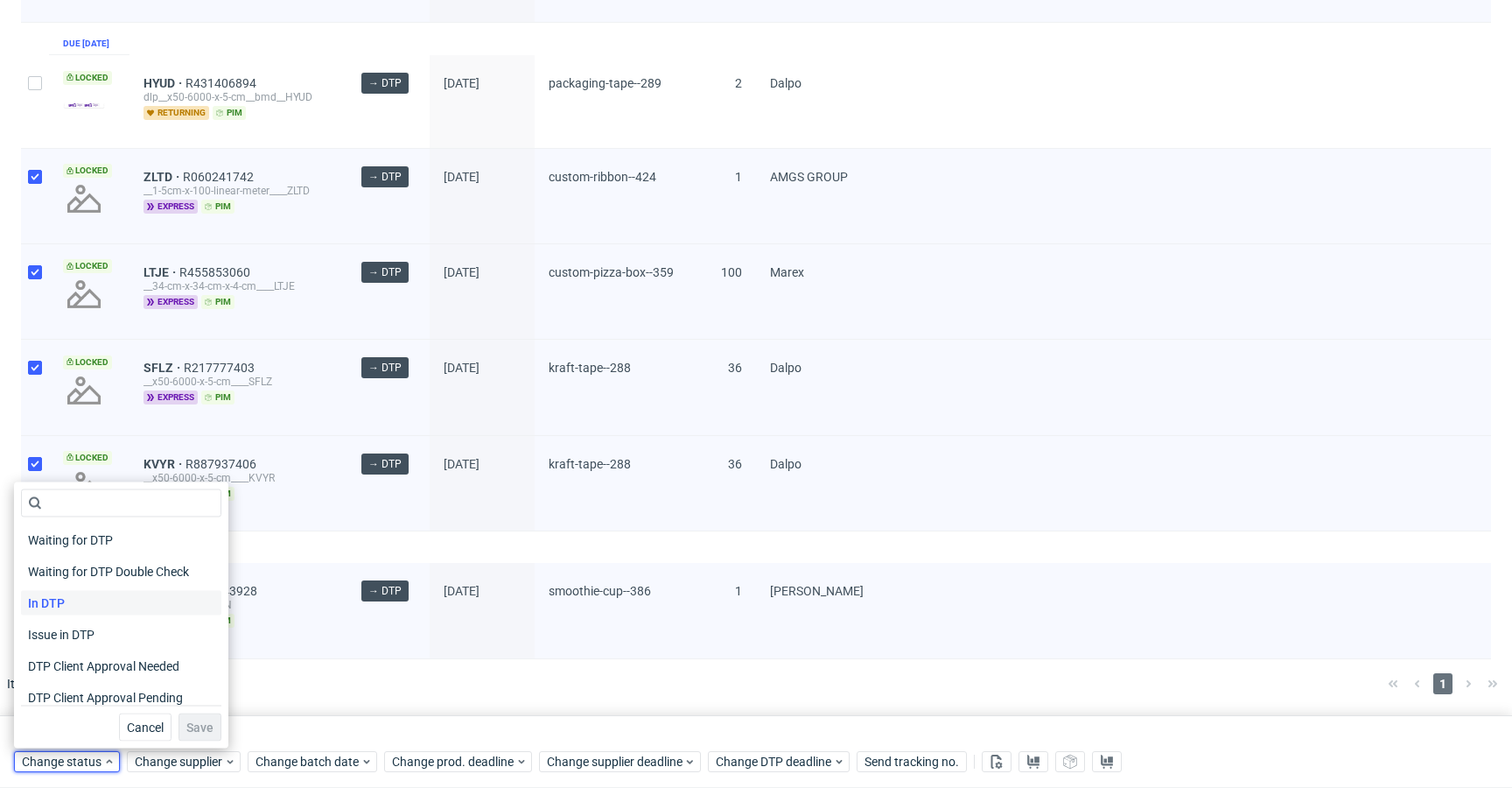
click at [68, 602] on span "In DTP" at bounding box center [46, 603] width 51 height 25
click at [189, 722] on span "Save" at bounding box center [199, 728] width 27 height 12
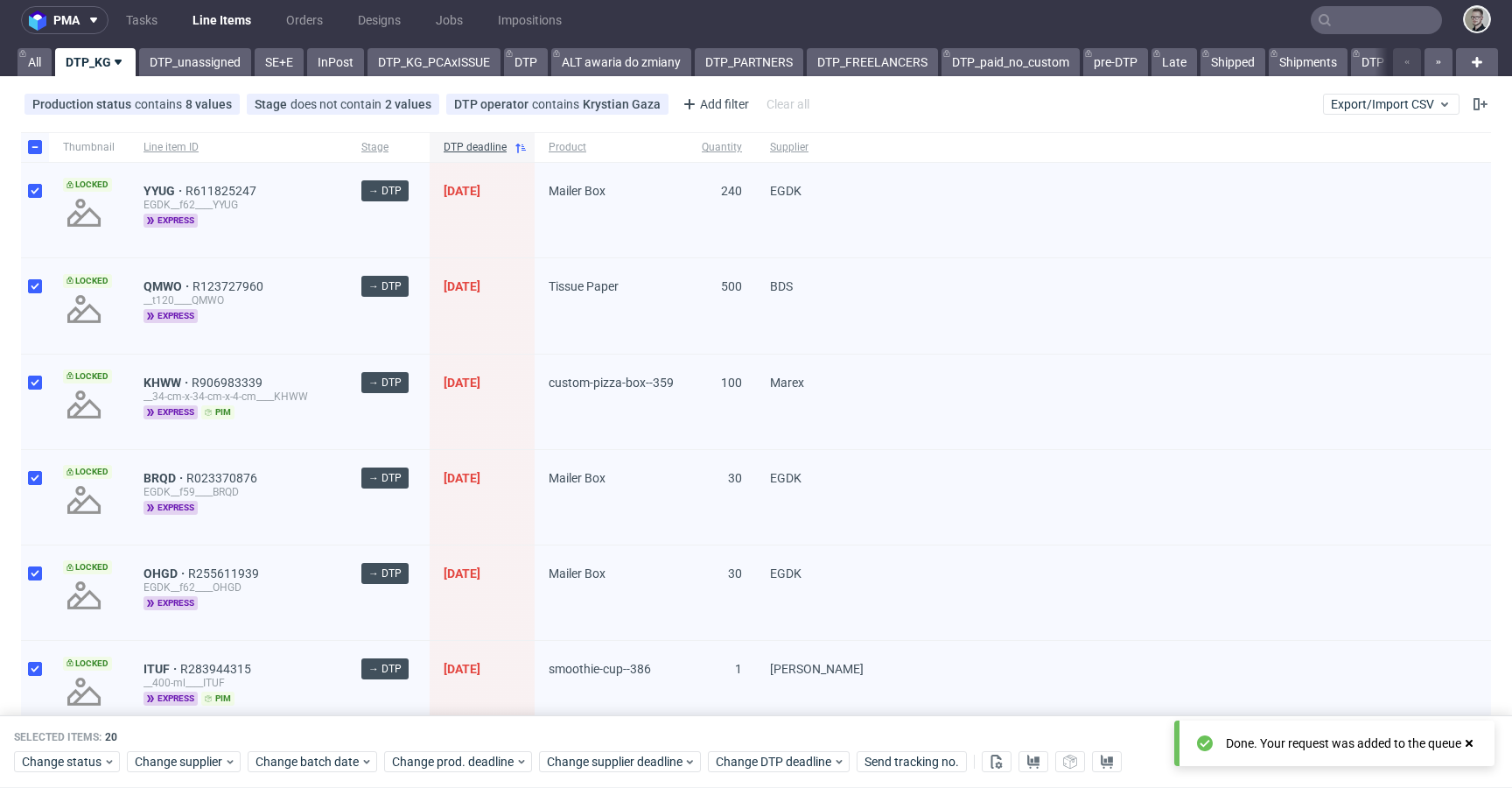
scroll to position [0, 0]
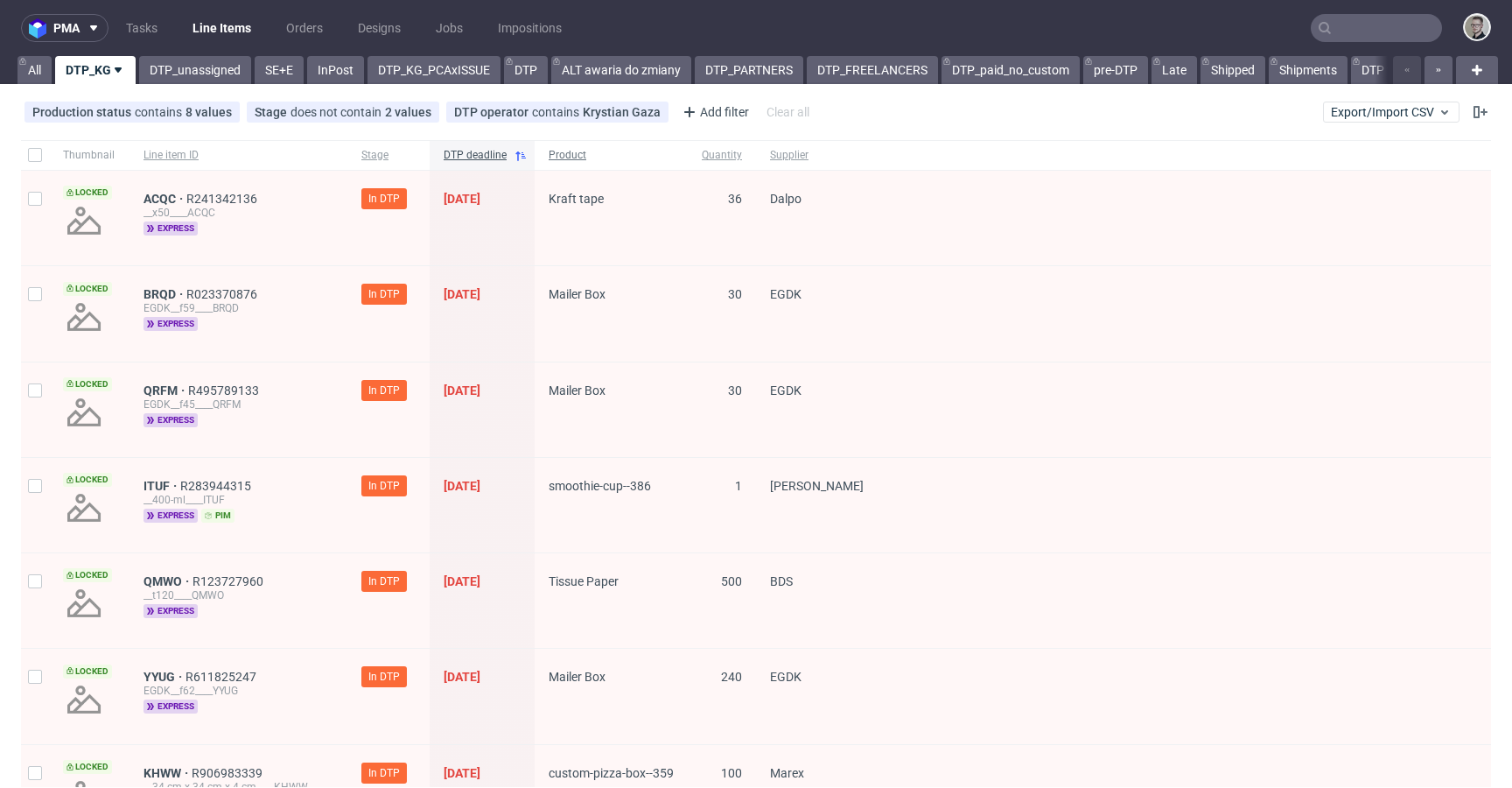
click at [565, 154] on span "Product" at bounding box center [611, 155] width 125 height 15
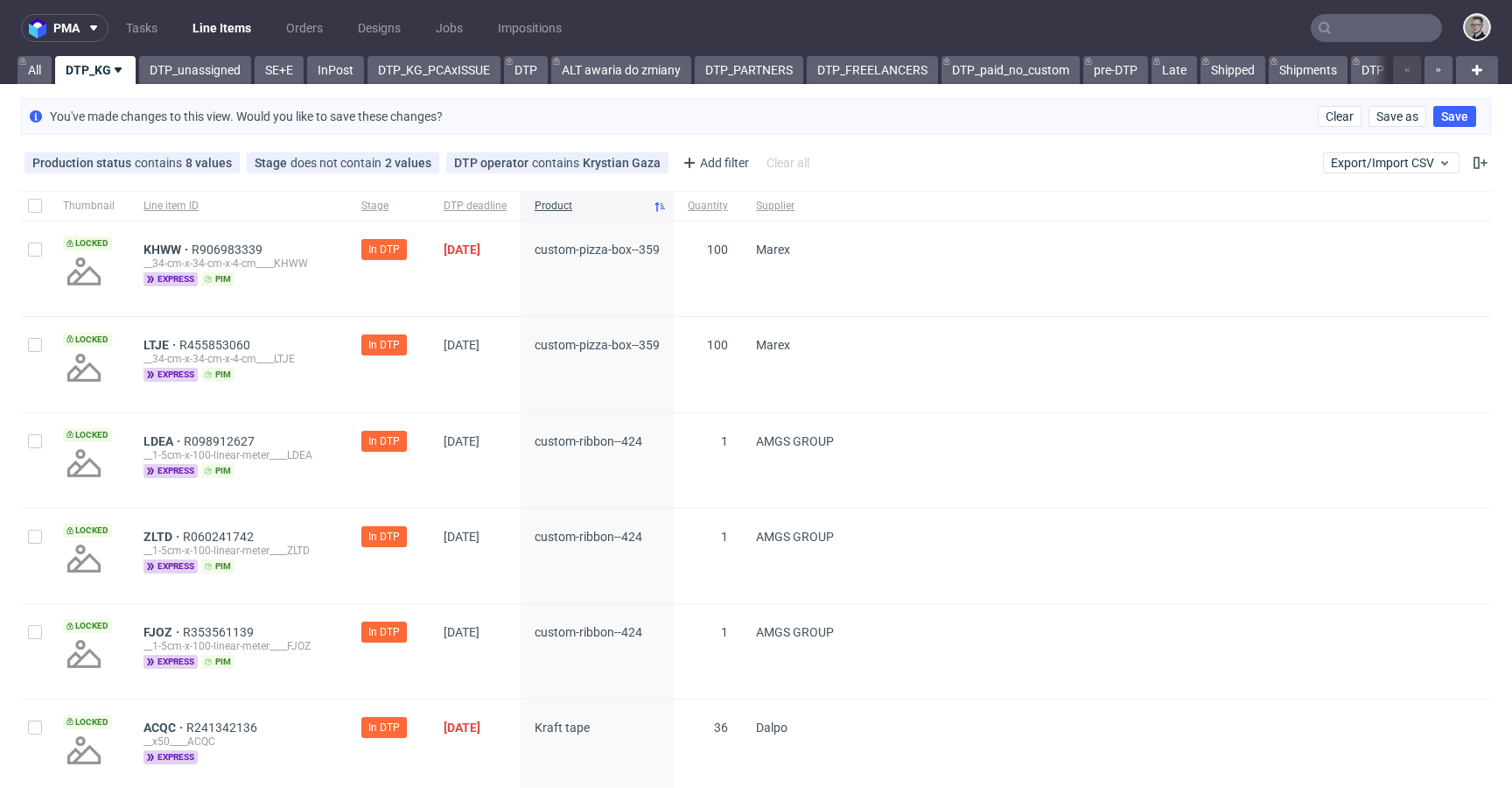
drag, startPoint x: 211, startPoint y: 85, endPoint x: 201, endPoint y: 89, distance: 10.8
click at [211, 85] on div "pma Tasks Line Items Orders Designs Jobs Impositions All DTP_KG DTP_unassigned …" at bounding box center [756, 394] width 1512 height 788
click at [183, 82] on link "DTP_unassigned" at bounding box center [195, 70] width 112 height 28
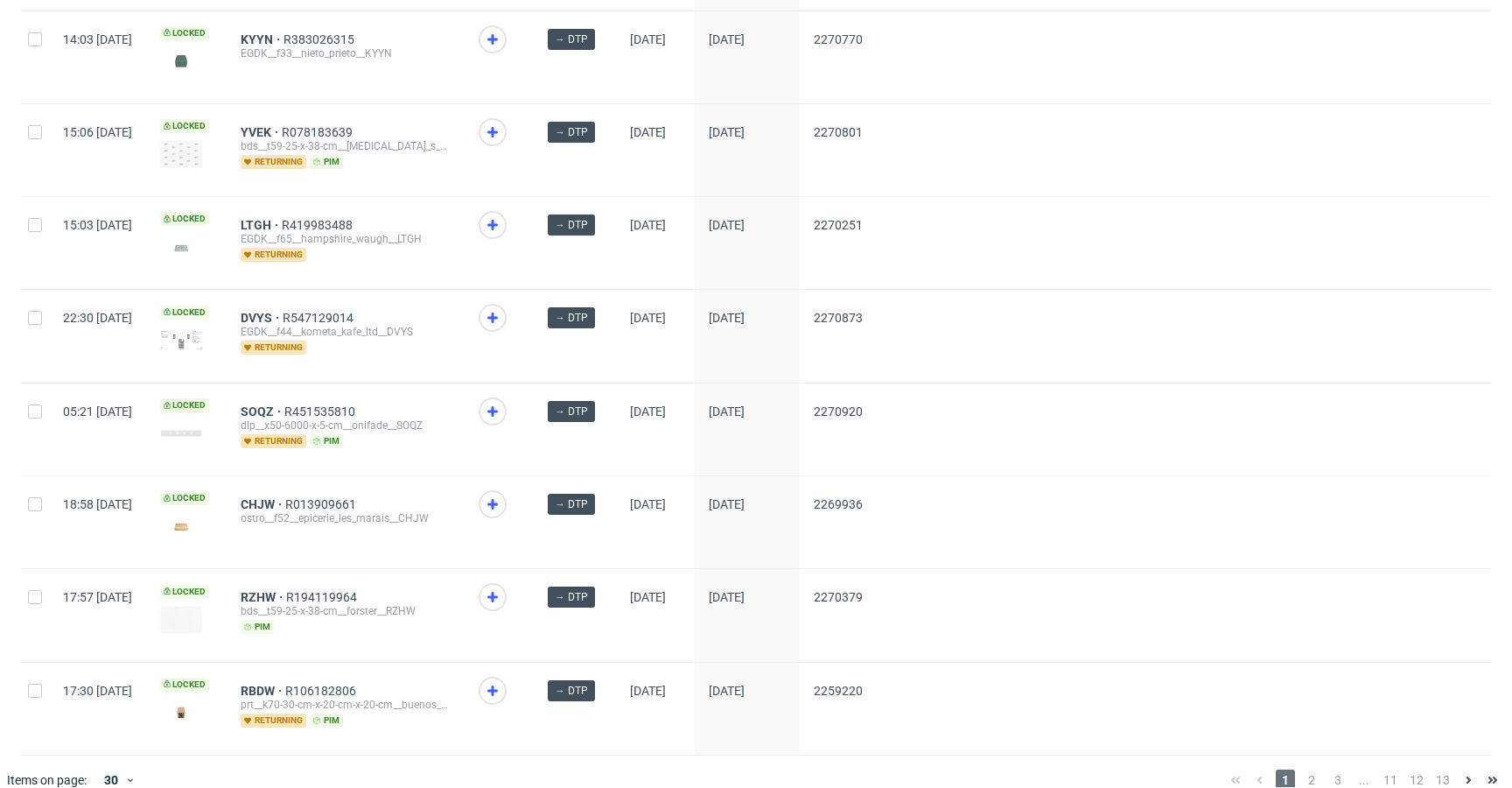
scroll to position [2294, 0]
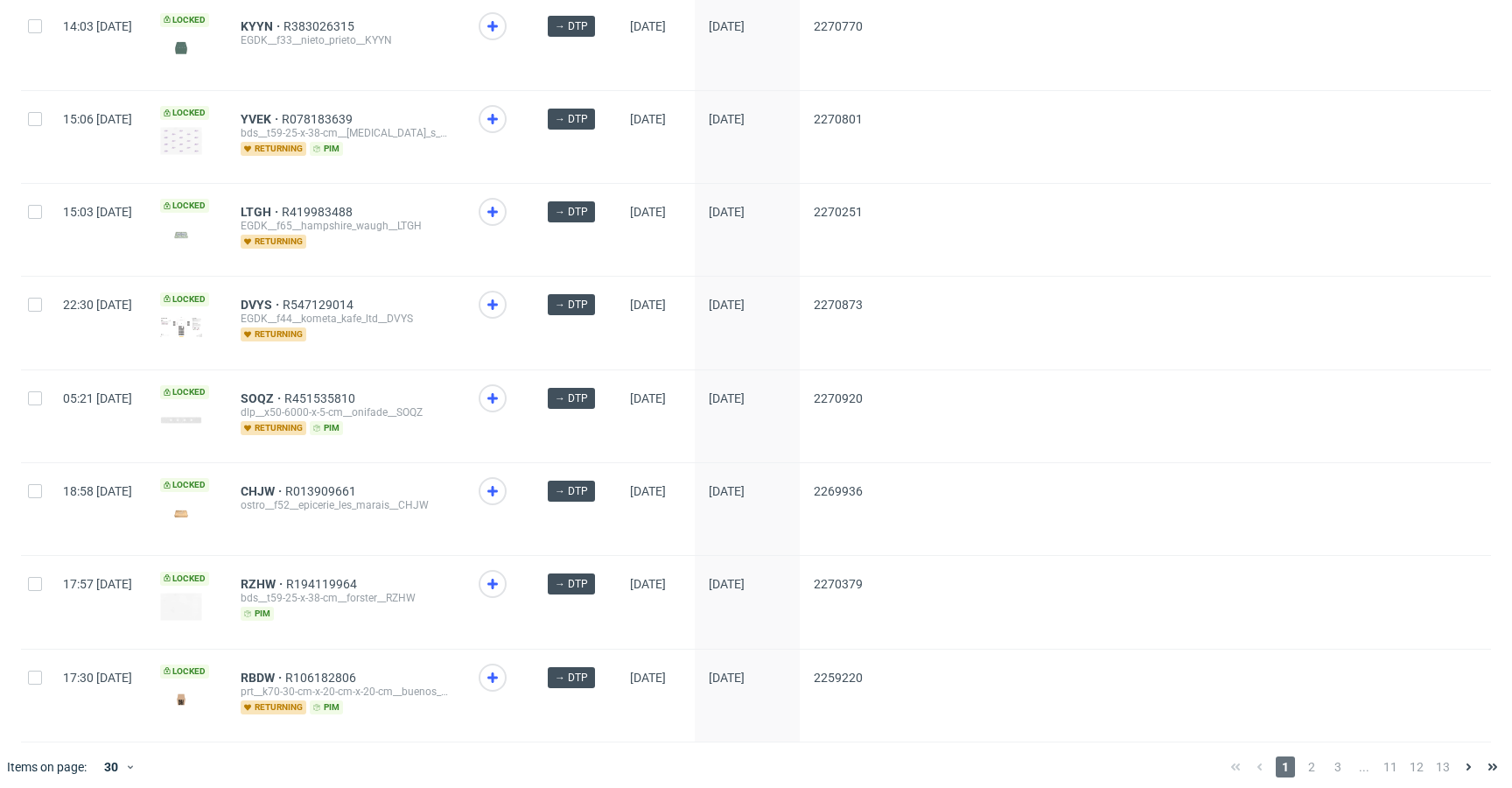
click at [1287, 756] on div "1 2 3 ... 11 12 13" at bounding box center [1364, 767] width 282 height 21
click at [1302, 756] on span "2" at bounding box center [1312, 767] width 19 height 21
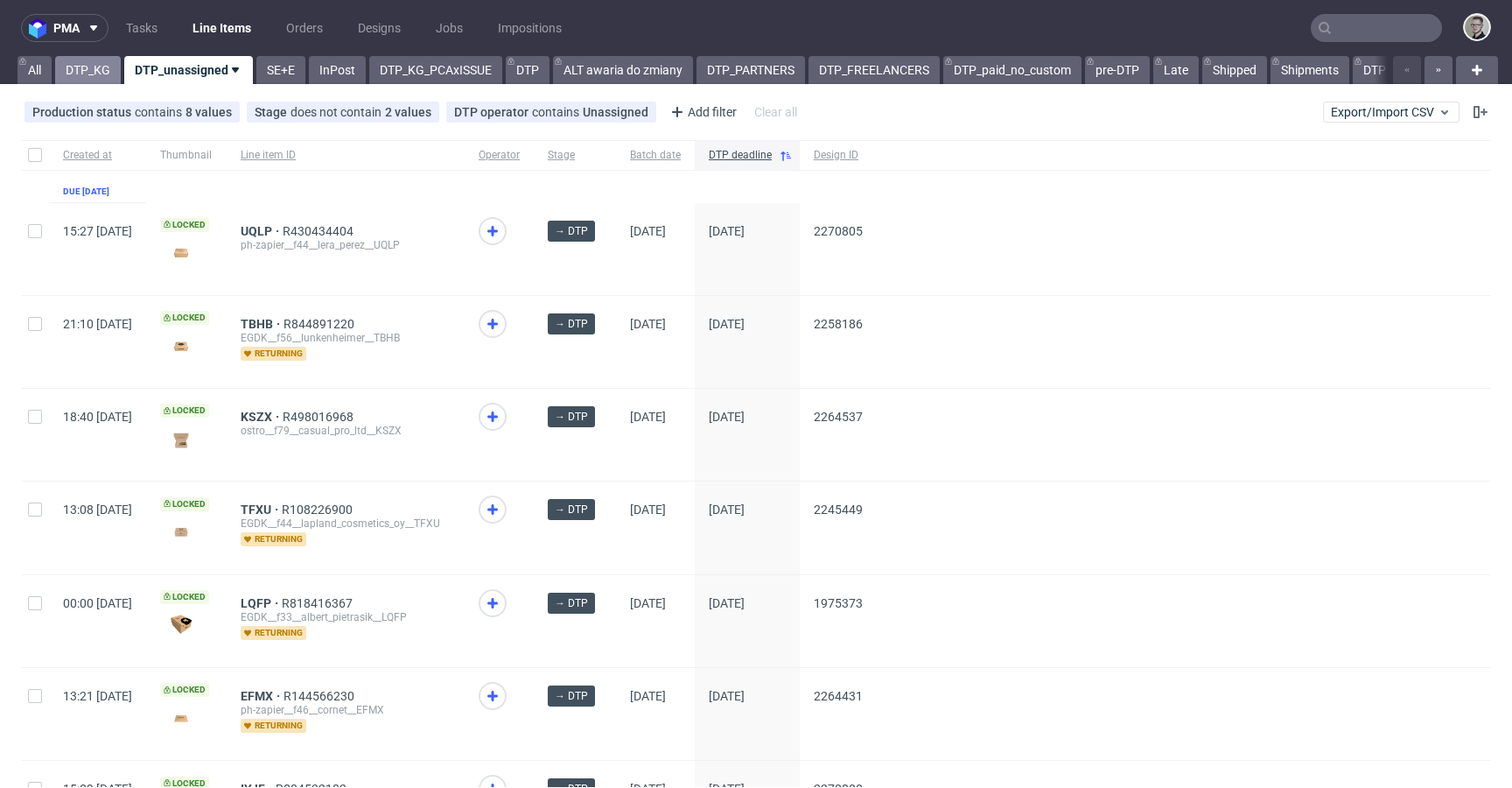
click at [88, 70] on link "DTP_KG" at bounding box center [88, 70] width 66 height 28
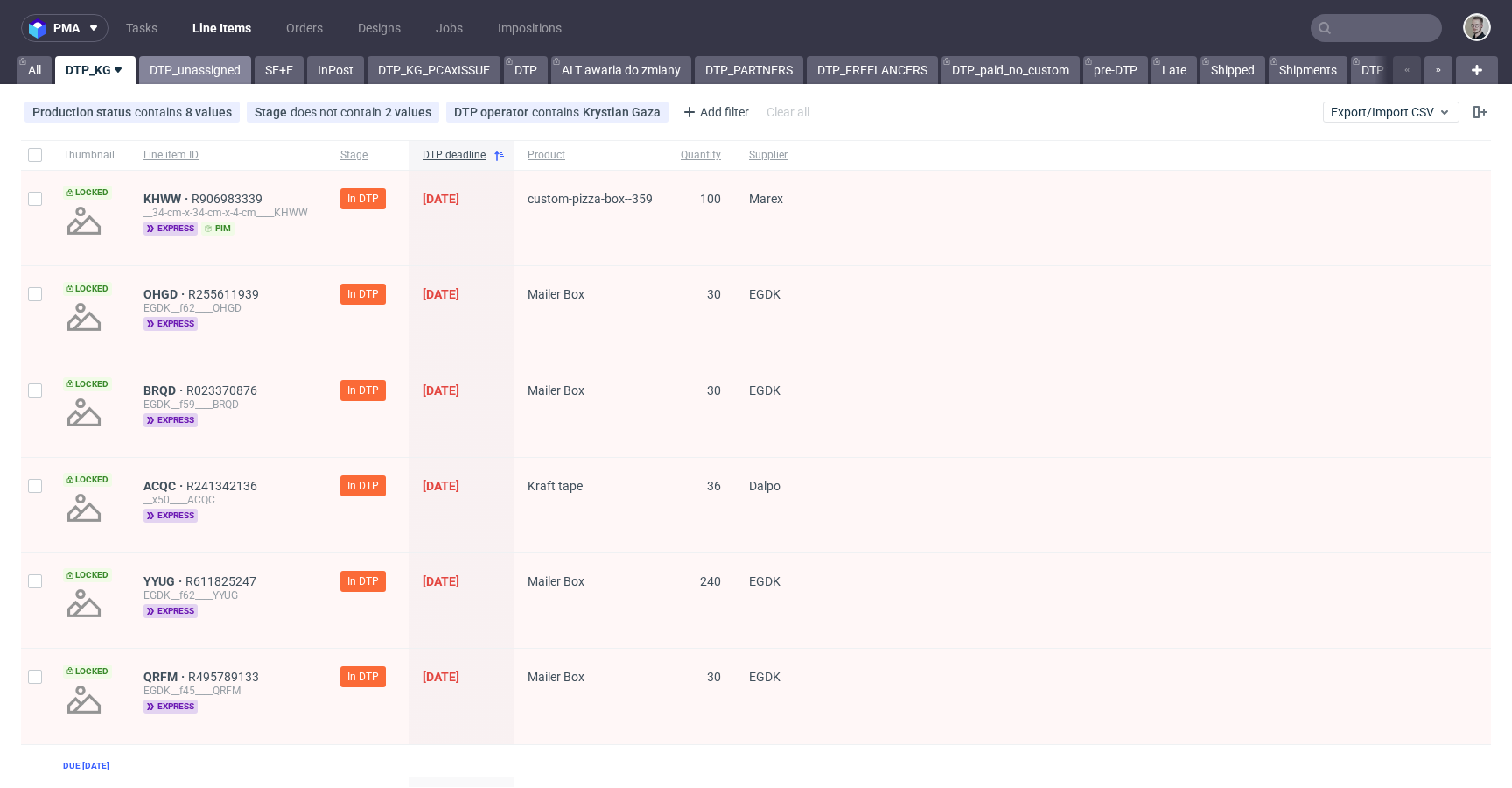
click at [205, 68] on link "DTP_unassigned" at bounding box center [195, 70] width 112 height 28
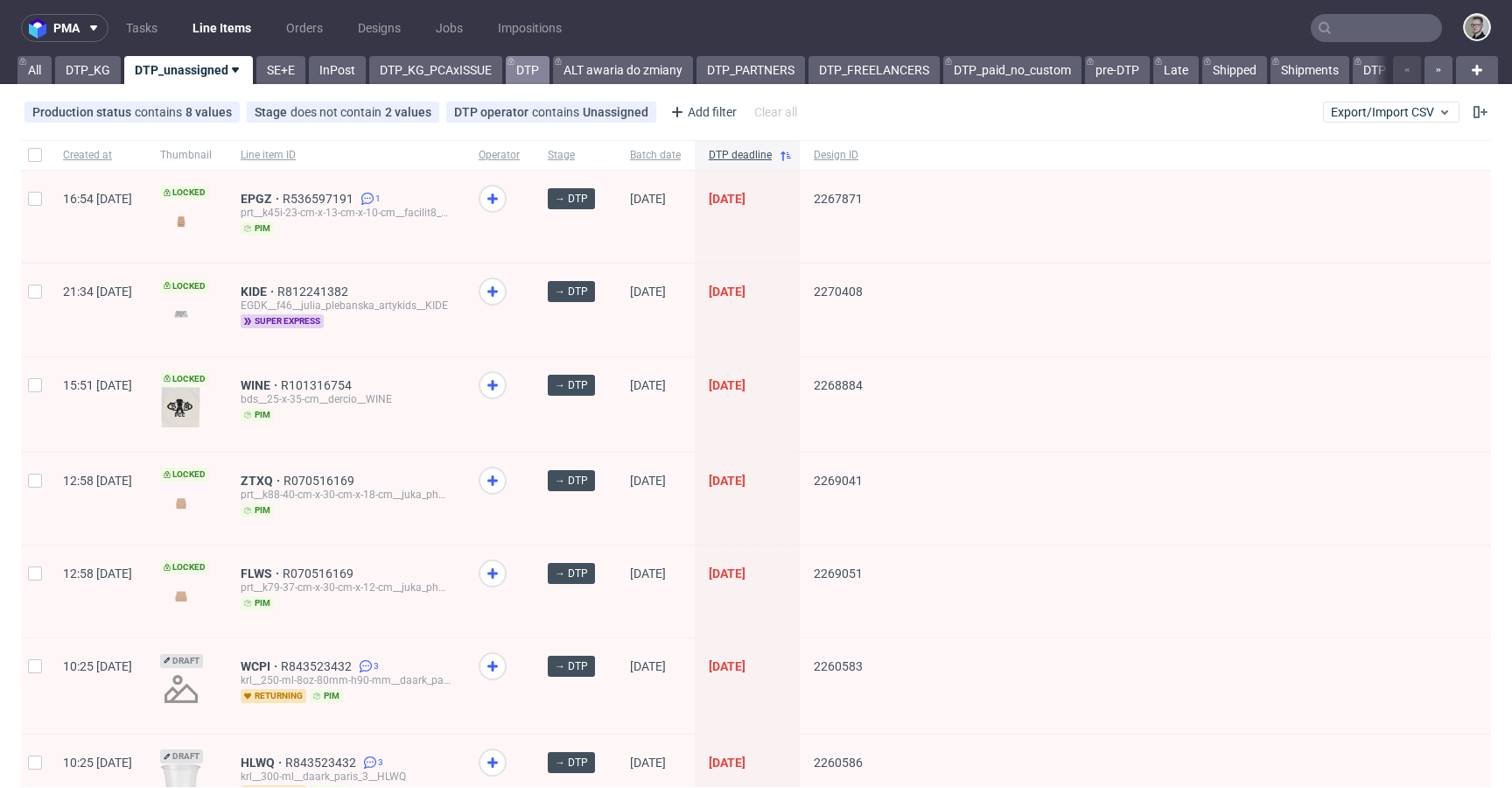
click at [514, 68] on link "DTP" at bounding box center [527, 70] width 43 height 28
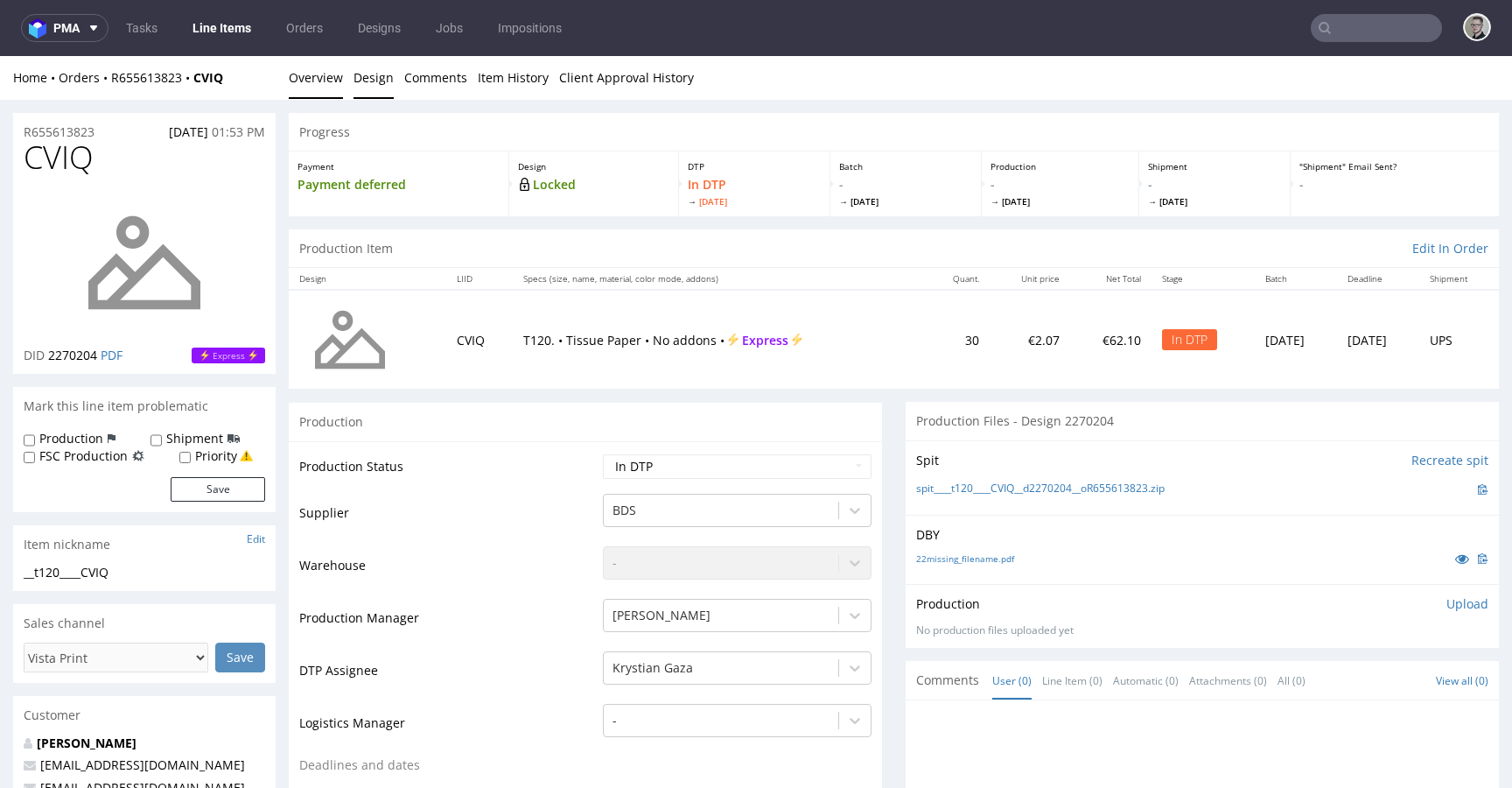
click at [370, 81] on link "Design" at bounding box center [373, 77] width 40 height 43
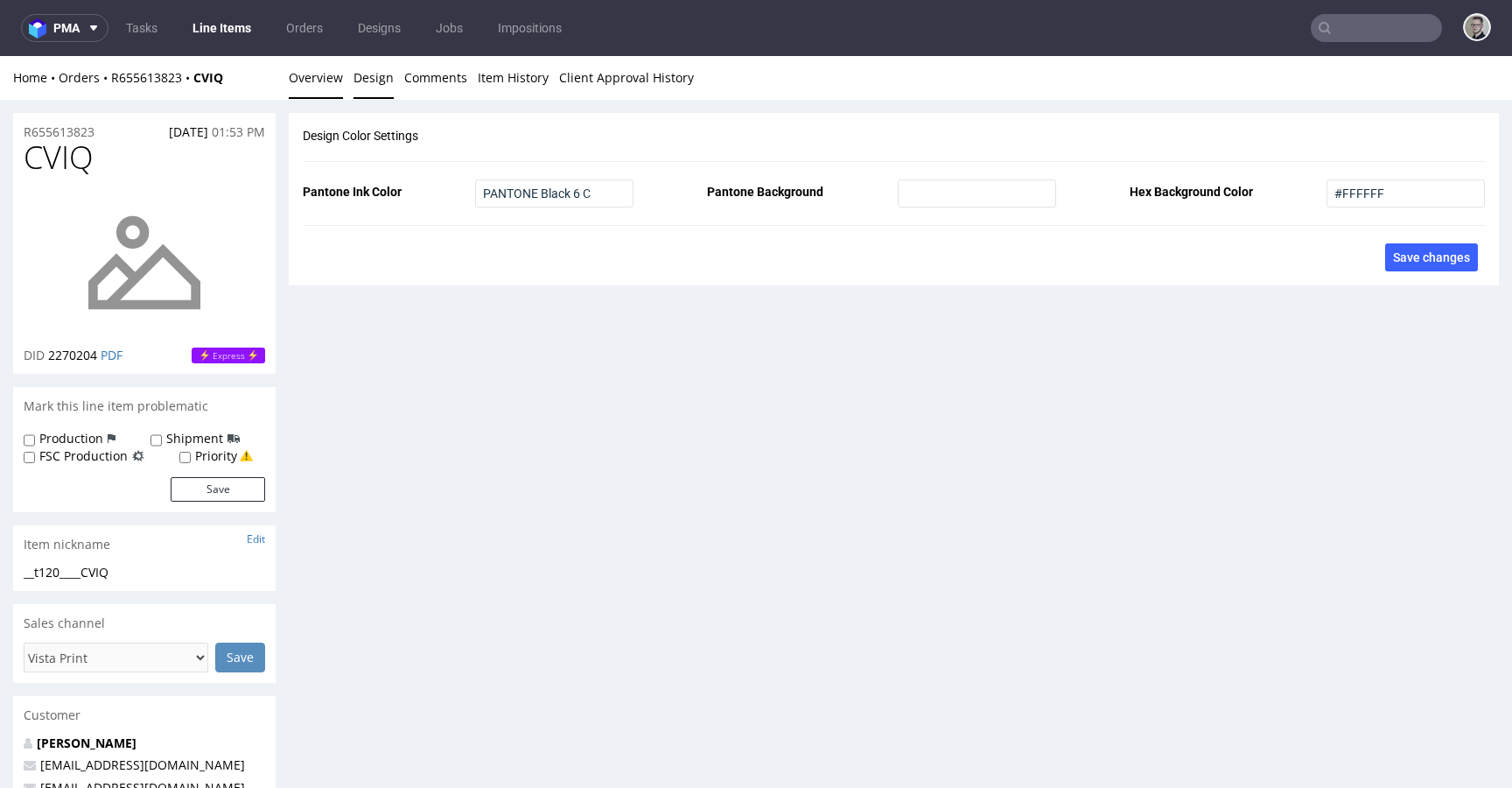
click at [314, 71] on link "Overview" at bounding box center [316, 77] width 54 height 43
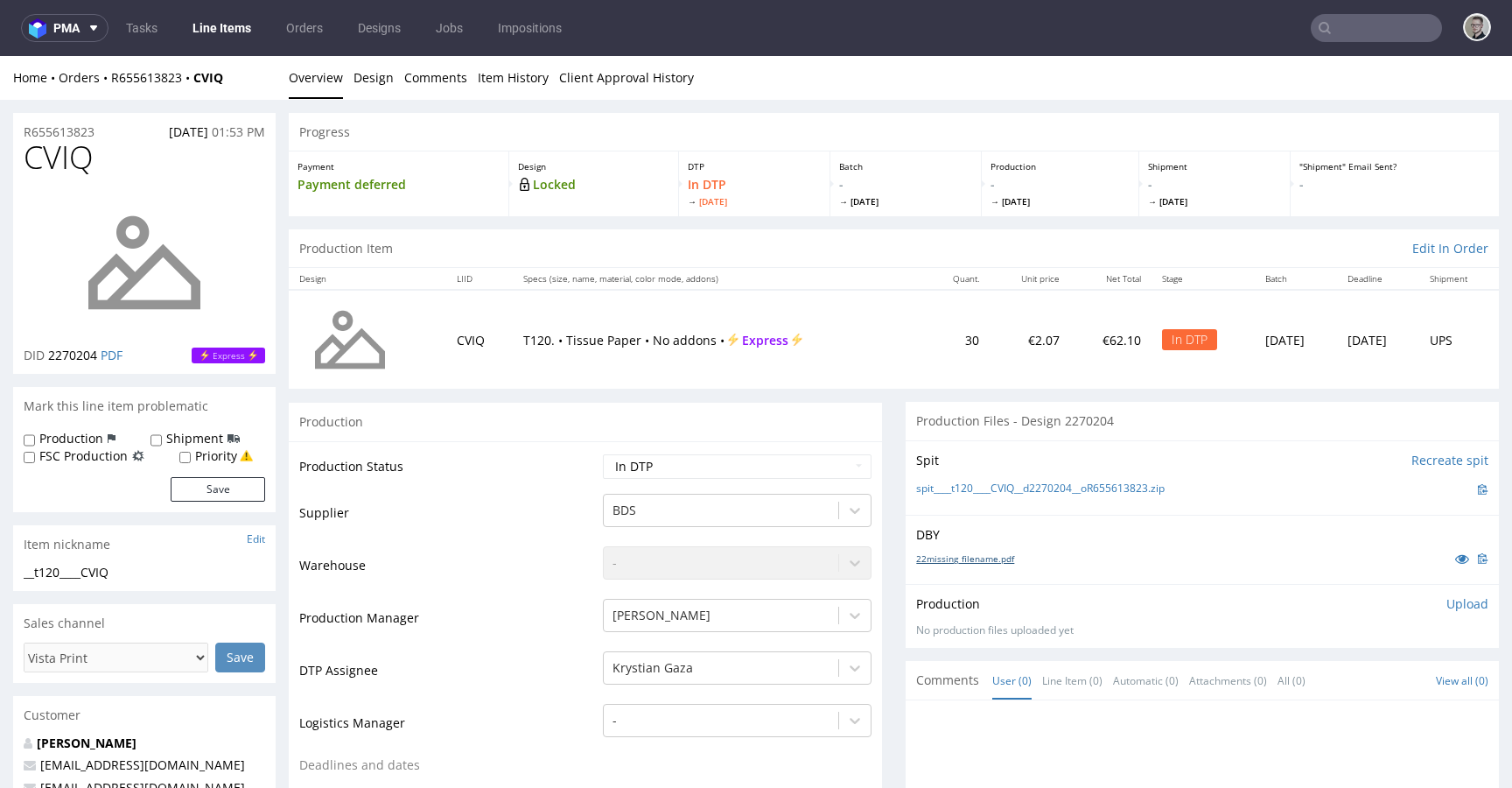
click at [988, 555] on link "22missing_filename.pdf" at bounding box center [965, 558] width 98 height 12
click at [1064, 485] on link "spit____t120____CVIQ__d2270204__oR655613823.zip" at bounding box center [1040, 488] width 248 height 15
click at [1446, 604] on p "Upload" at bounding box center [1467, 604] width 42 height 18
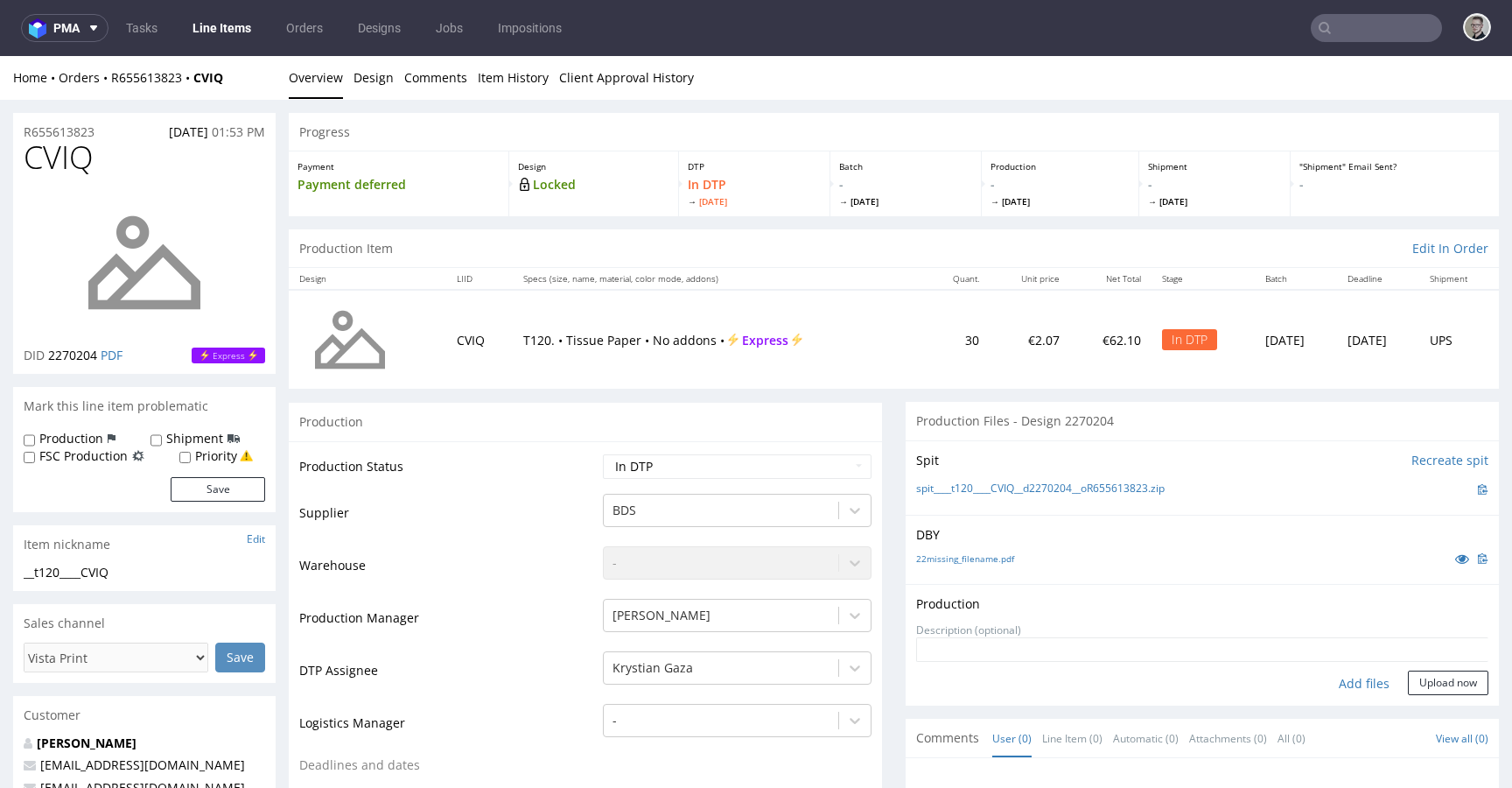
click at [1360, 681] on div "Add files" at bounding box center [1364, 683] width 88 height 27
type input "C:\fakepath\__t120____CVIQ__d2270204__oR655613823__latest__front.pdf"
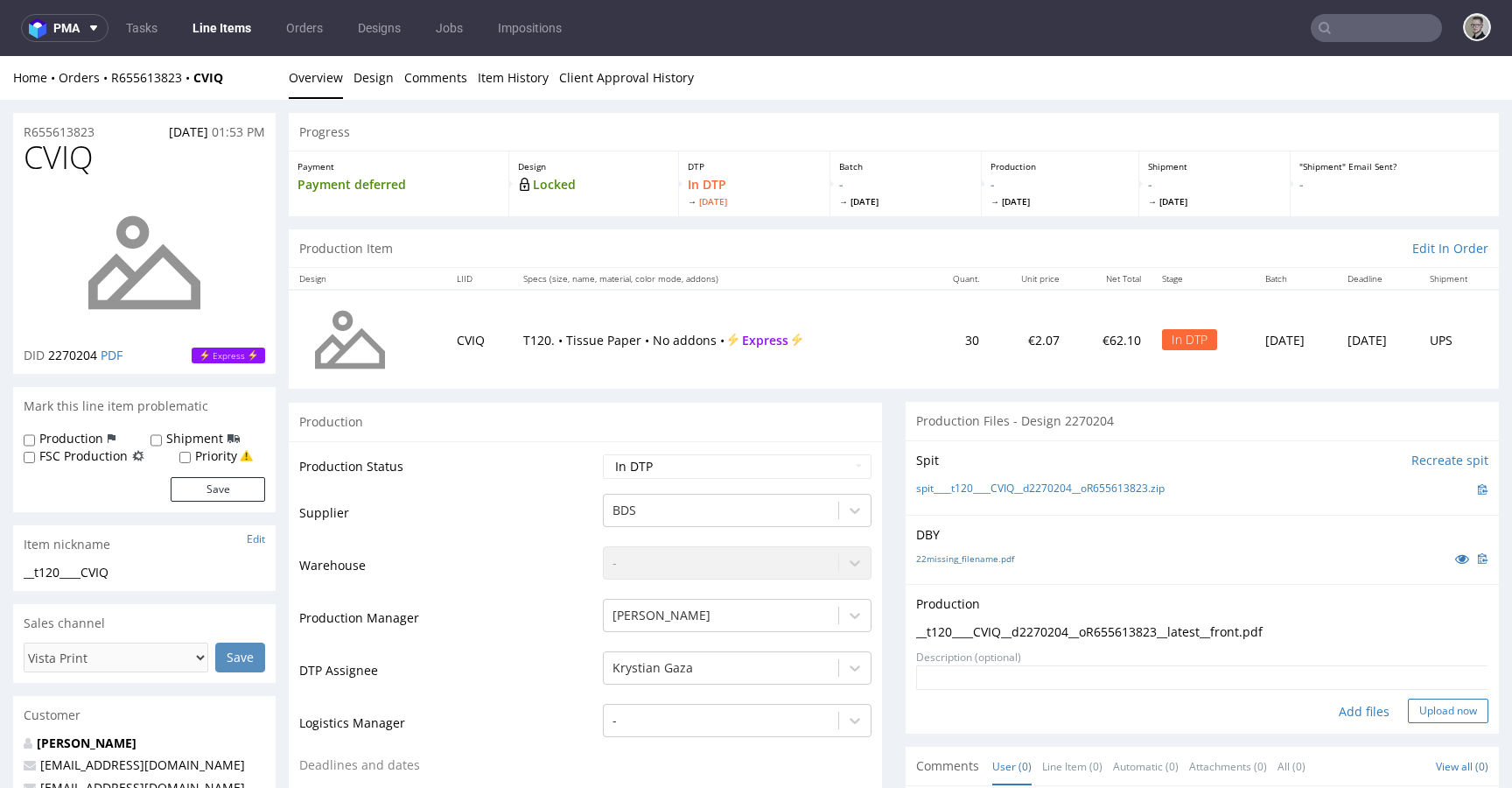
click at [1434, 718] on button "Upload now" at bounding box center [1448, 711] width 81 height 25
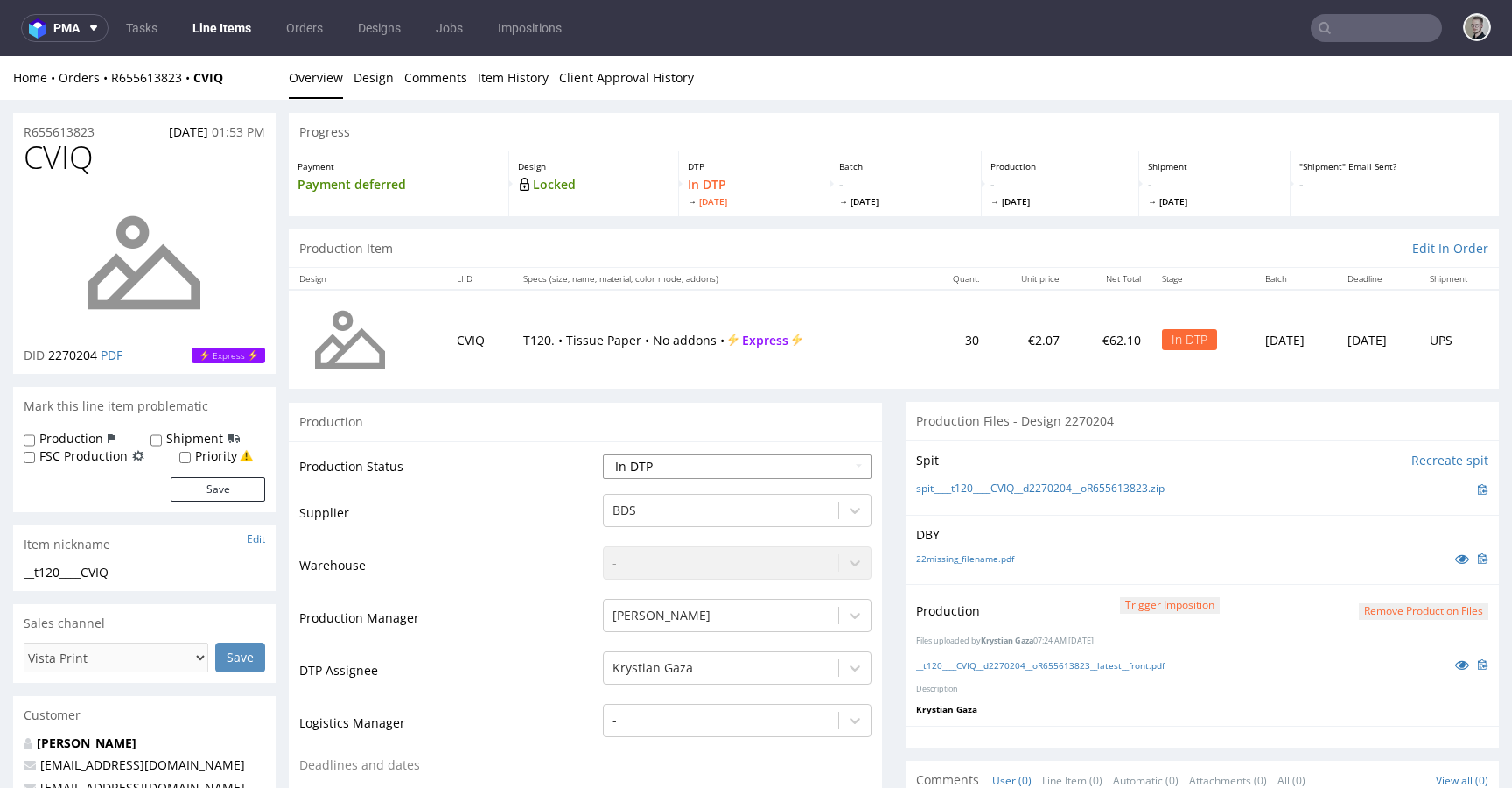
click at [676, 458] on select "Waiting for Artwork Waiting for Diecut Waiting for Mockup Waiting for DTP Waiti…" at bounding box center [737, 466] width 269 height 25
select select "dtp_production_ready"
click at [603, 454] on select "Waiting for Artwork Waiting for Diecut Waiting for Mockup Waiting for DTP Waiti…" at bounding box center [737, 466] width 269 height 25
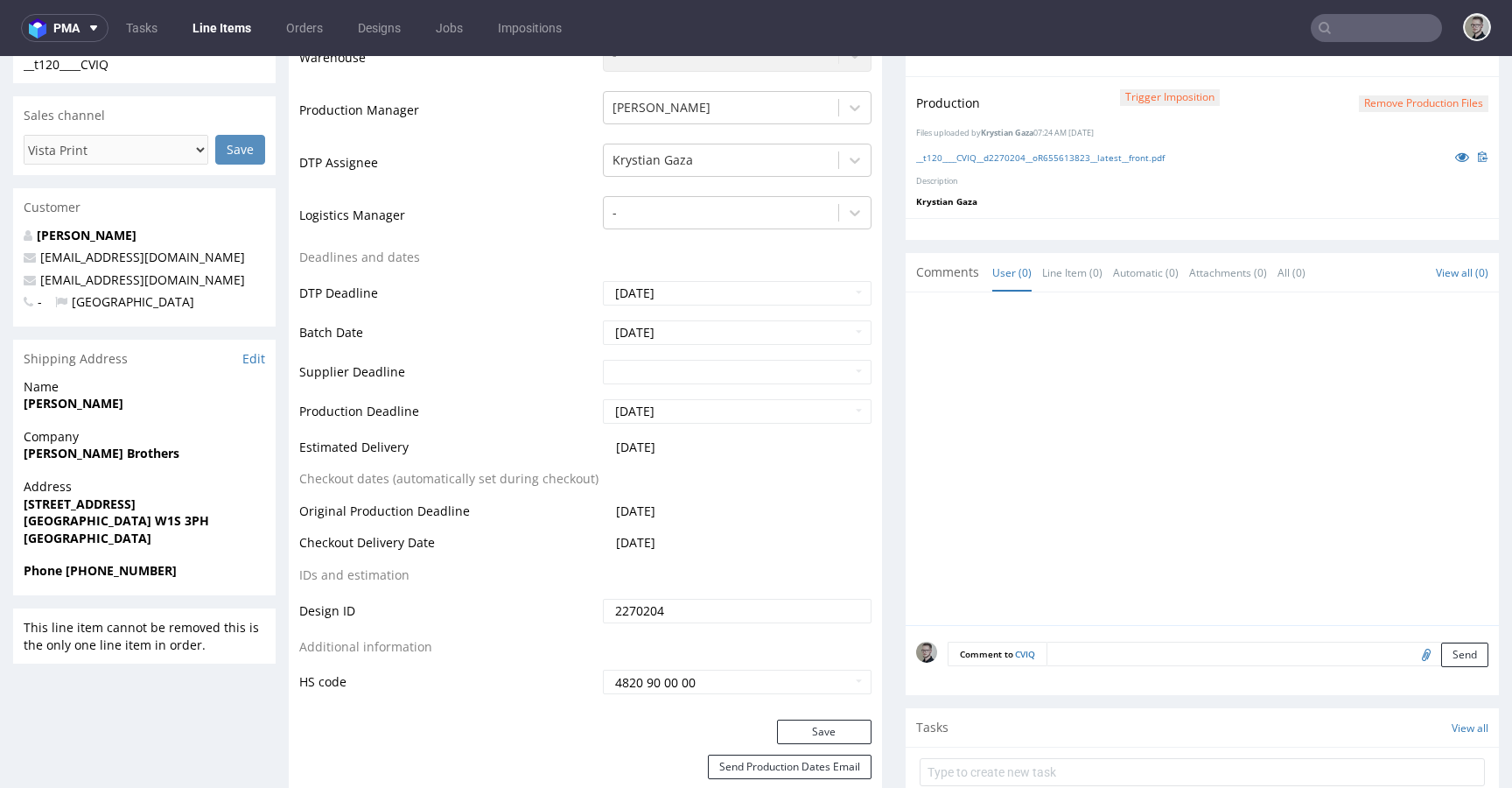
scroll to position [811, 0]
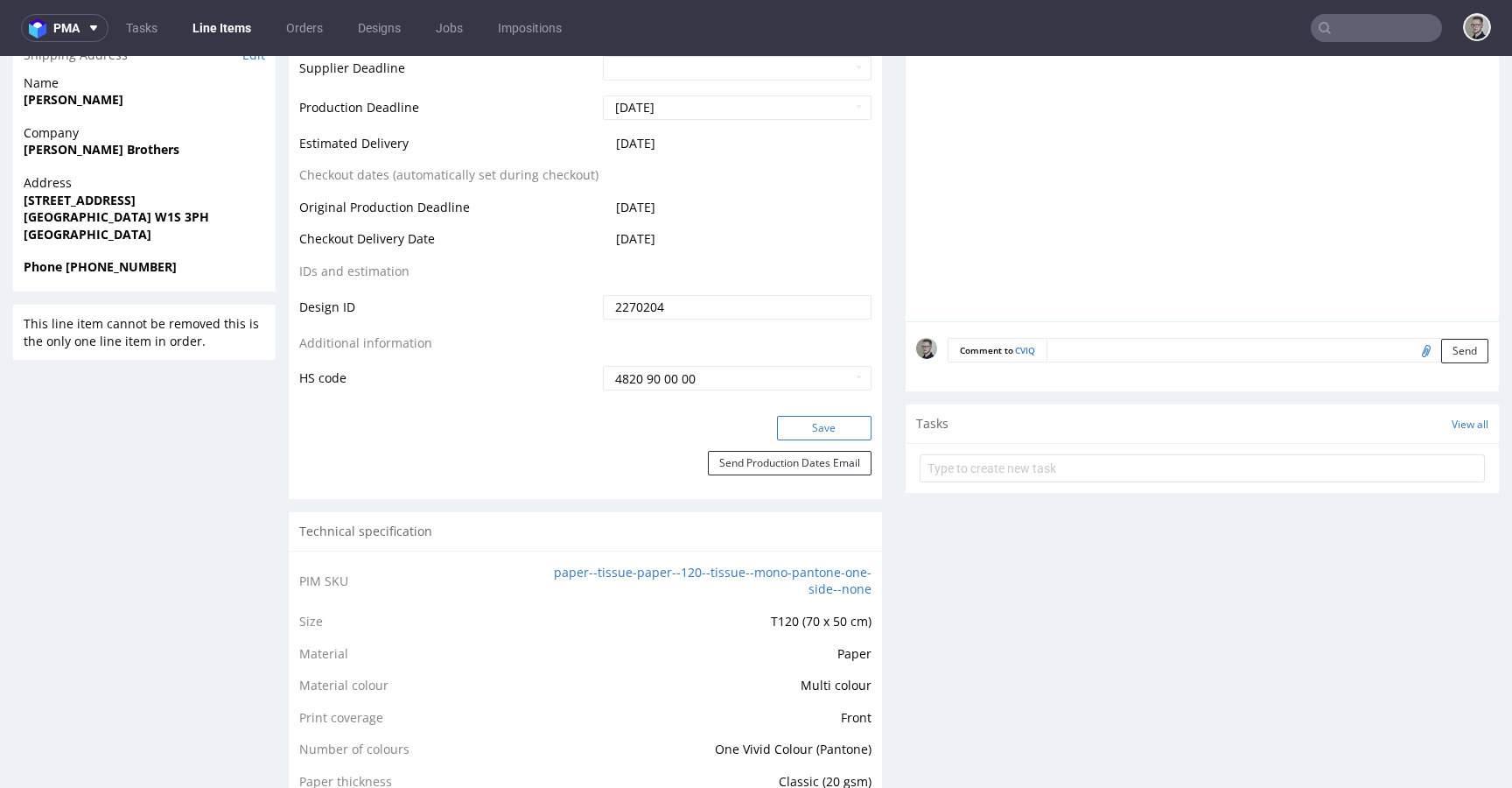
click at [832, 427] on button "Save" at bounding box center [824, 428] width 95 height 25
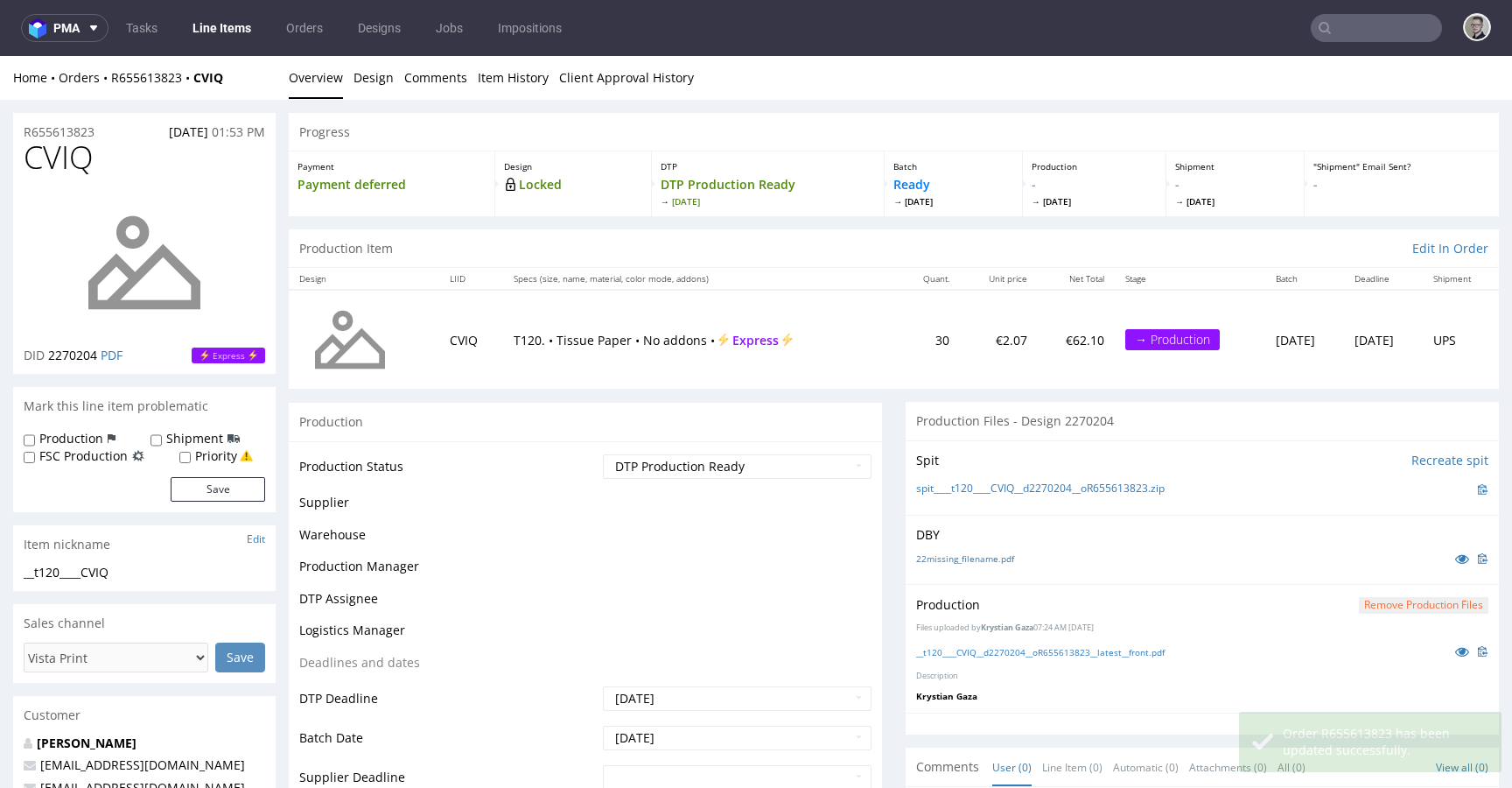
scroll to position [0, 0]
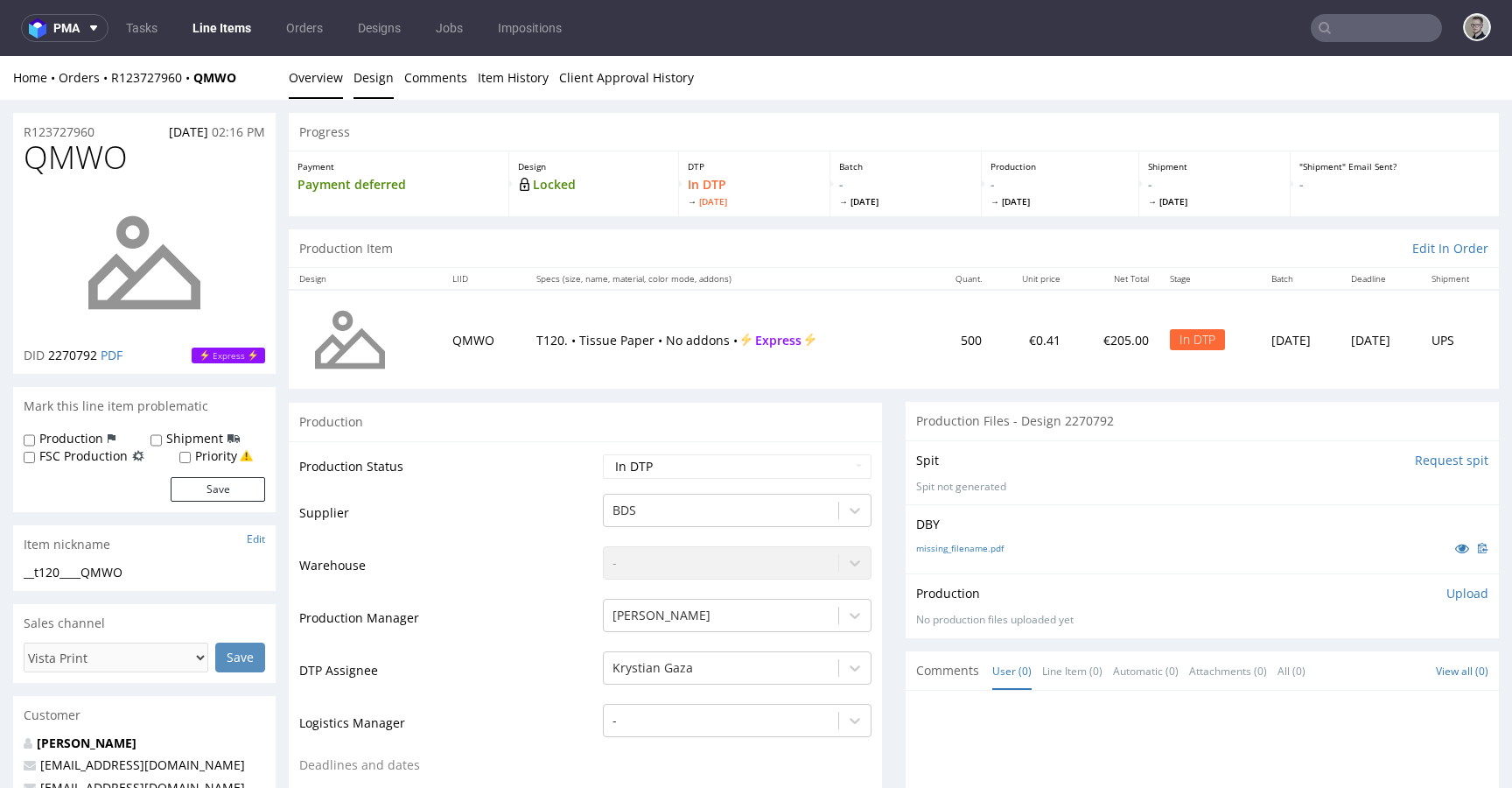
click at [354, 90] on link "Design" at bounding box center [373, 77] width 40 height 43
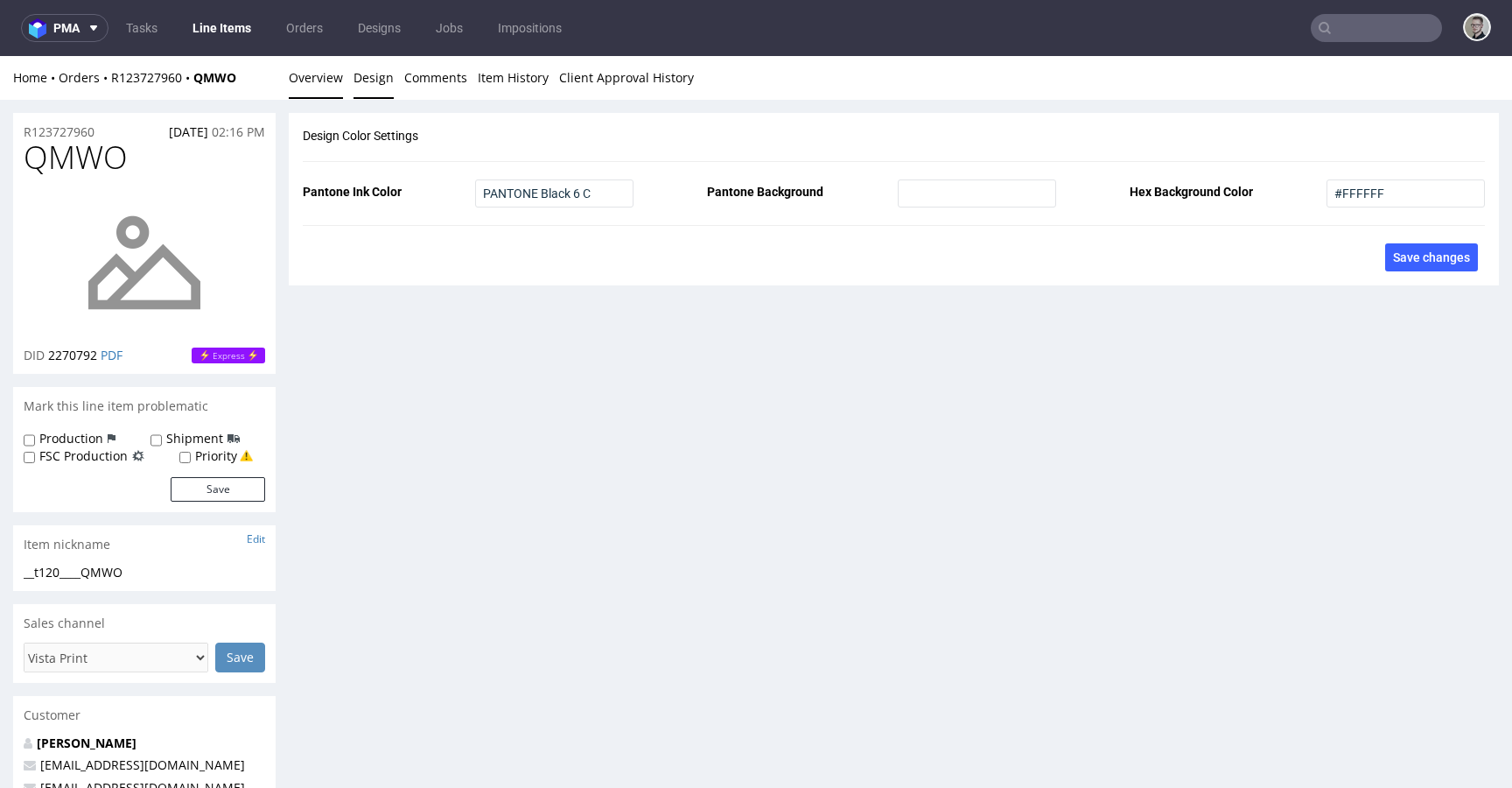
click at [321, 82] on link "Overview" at bounding box center [316, 77] width 54 height 43
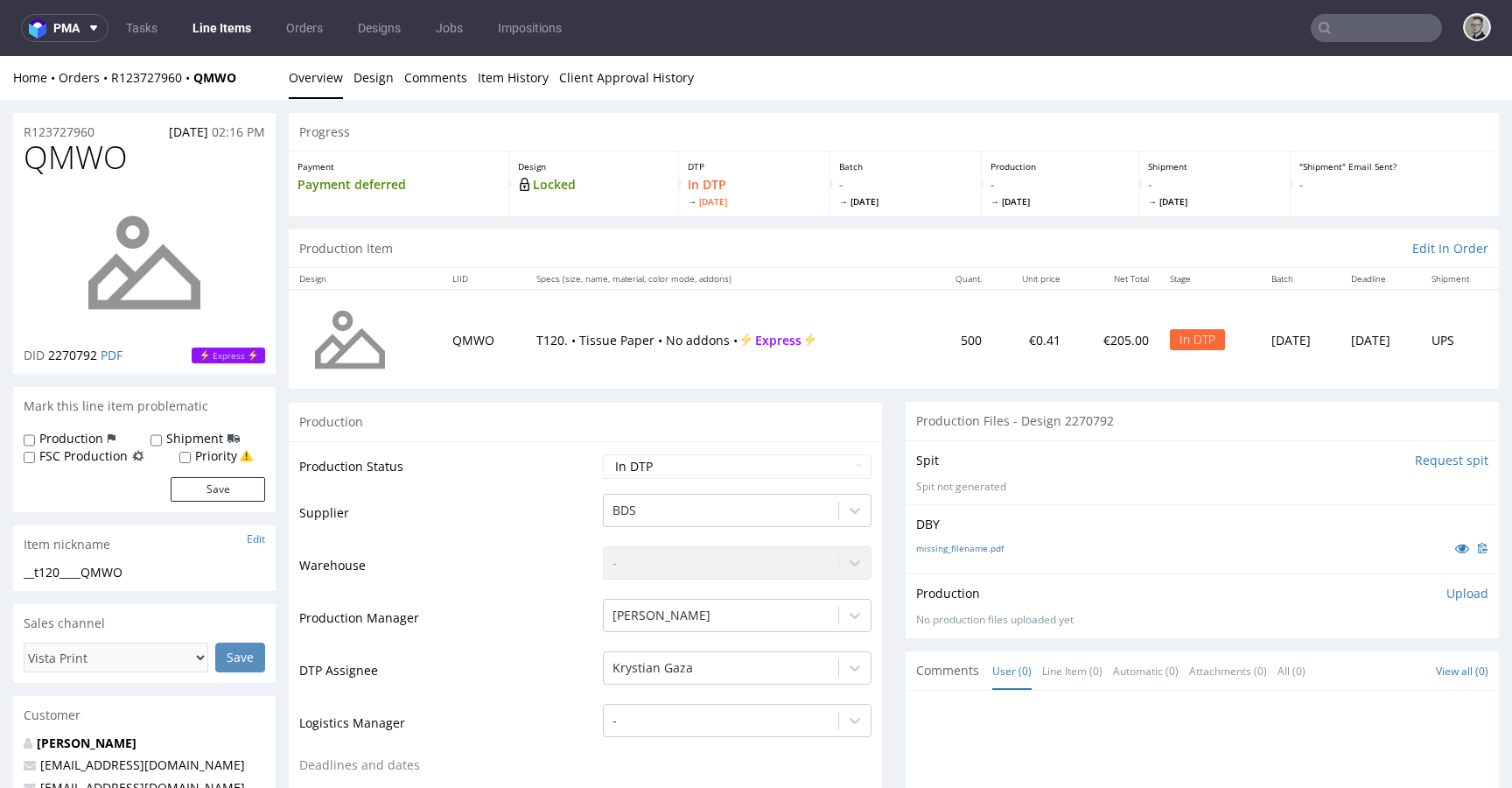
click at [1420, 463] on input "Request spit" at bounding box center [1452, 460] width 74 height 18
click at [1418, 463] on p "👉 Spit created, reload 👈" at bounding box center [1413, 460] width 152 height 18
click at [970, 558] on link "missing_filename.pdf" at bounding box center [960, 558] width 88 height 12
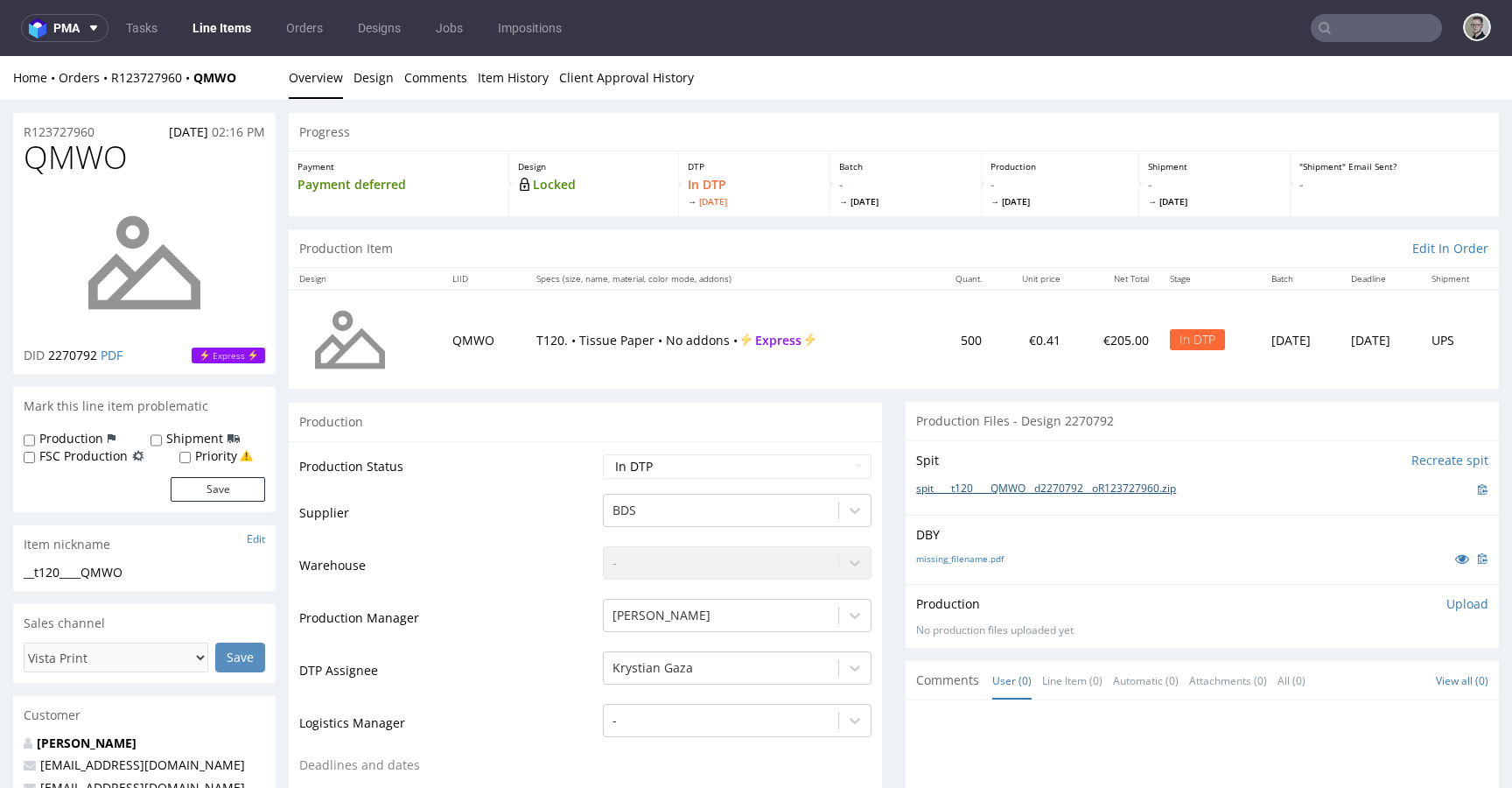
click at [1007, 484] on link "spit____t120____QMWO__d2270792__oR123727960.zip" at bounding box center [1046, 488] width 260 height 15
click at [1422, 604] on div "Production Upload" at bounding box center [1203, 604] width 573 height 18
click at [1446, 604] on p "Upload" at bounding box center [1467, 604] width 42 height 18
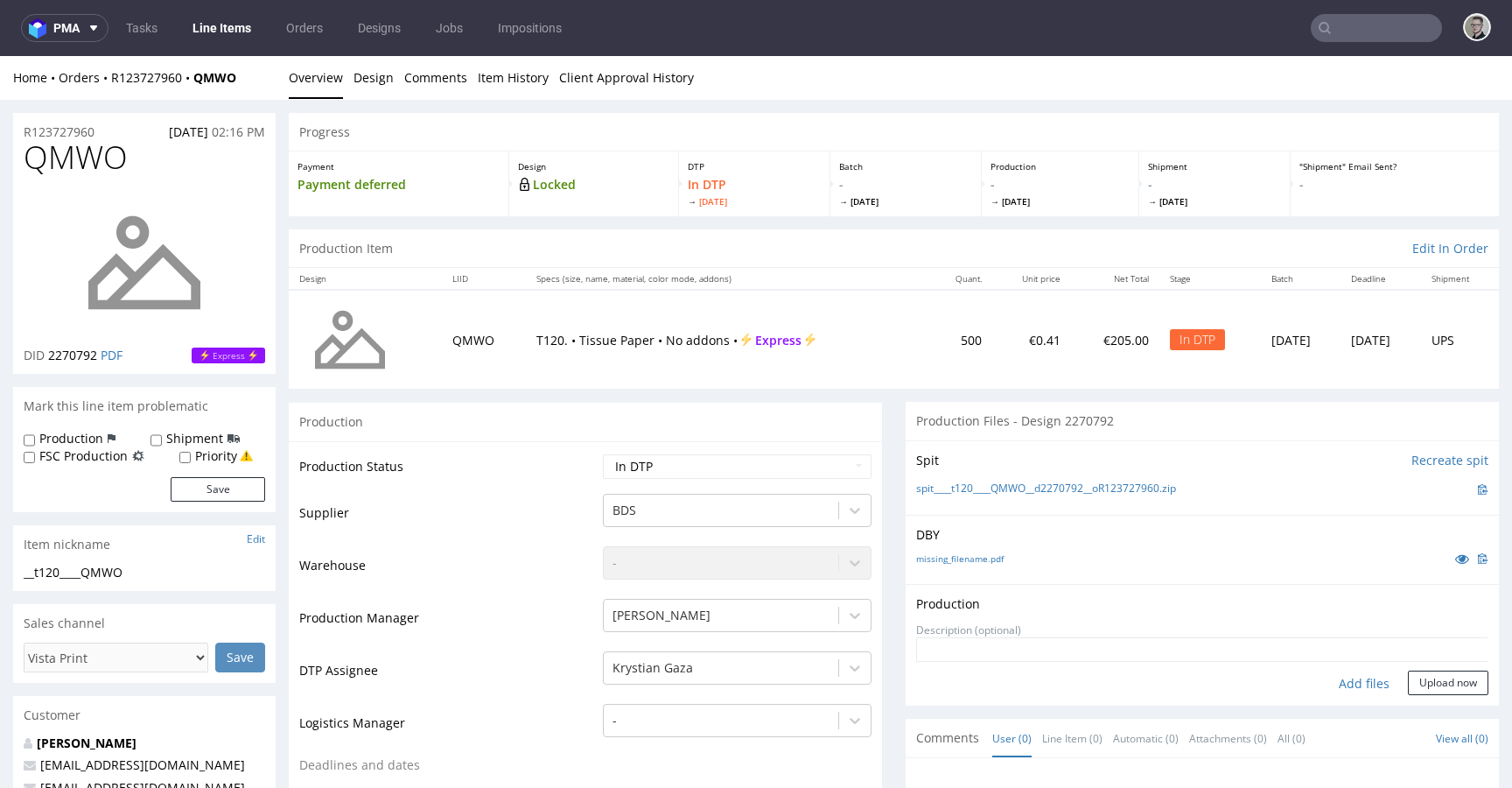
click at [1347, 679] on div "Add files" at bounding box center [1364, 683] width 88 height 27
type input "C:\fakepath\__t120____QMWO__d2270792__oR123727960__latest__front.pdf"
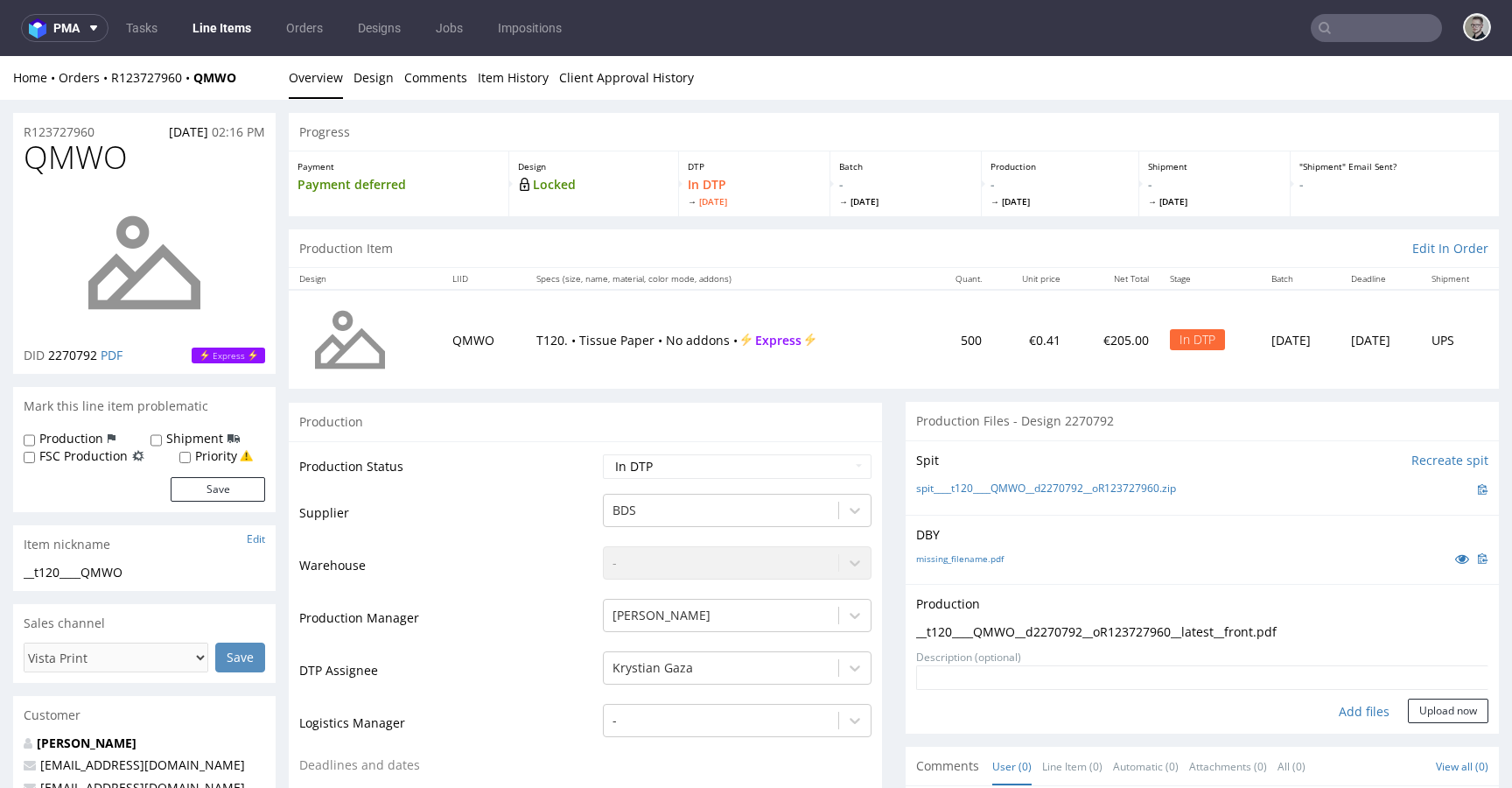
drag, startPoint x: 1407, startPoint y: 698, endPoint x: 1434, endPoint y: 726, distance: 38.9
click at [1408, 699] on button "Upload now" at bounding box center [1448, 711] width 81 height 25
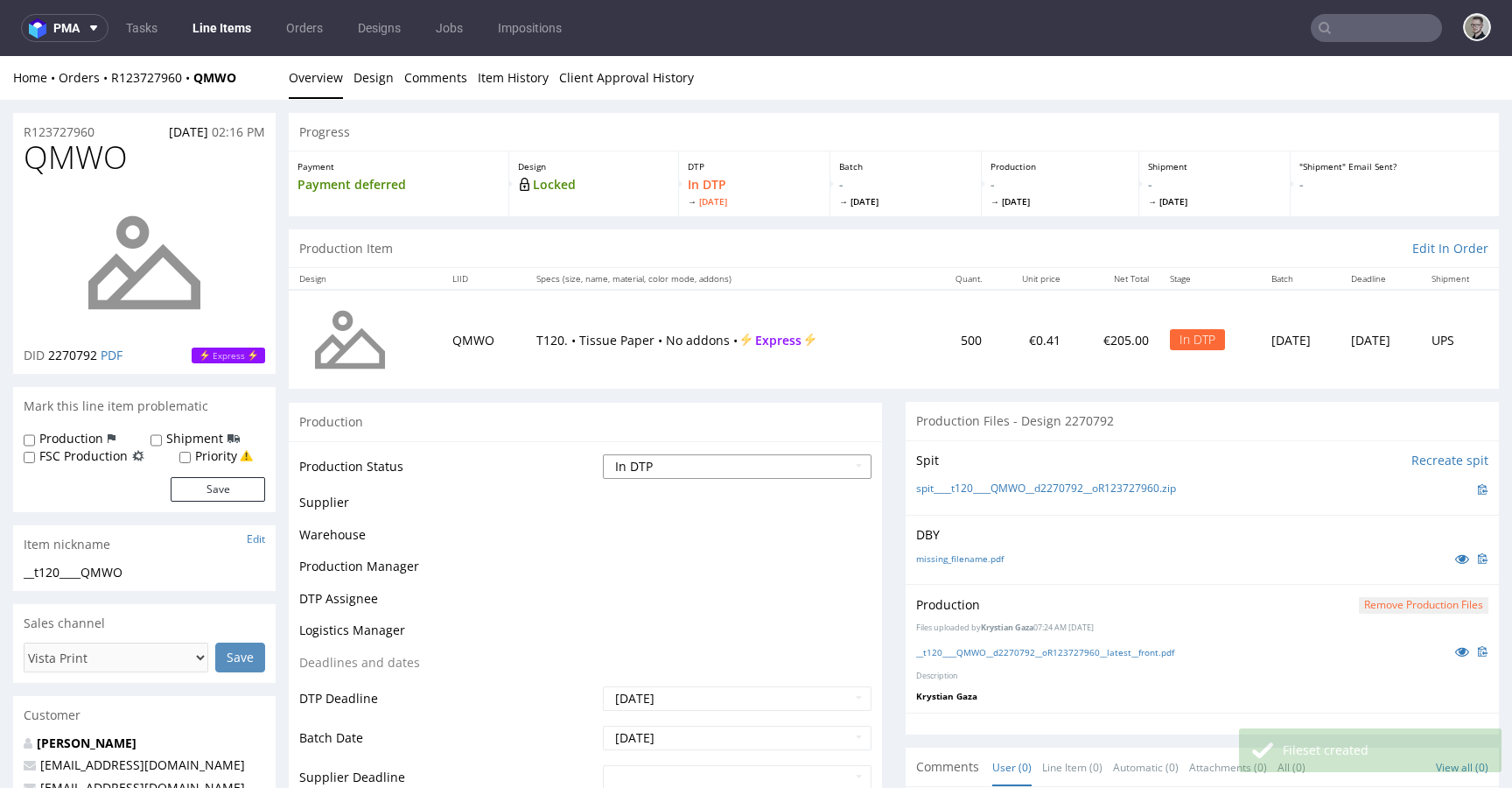
click at [684, 470] on select "Waiting for Artwork Waiting for Diecut Waiting for Mockup Waiting for DTP Waiti…" at bounding box center [737, 466] width 269 height 25
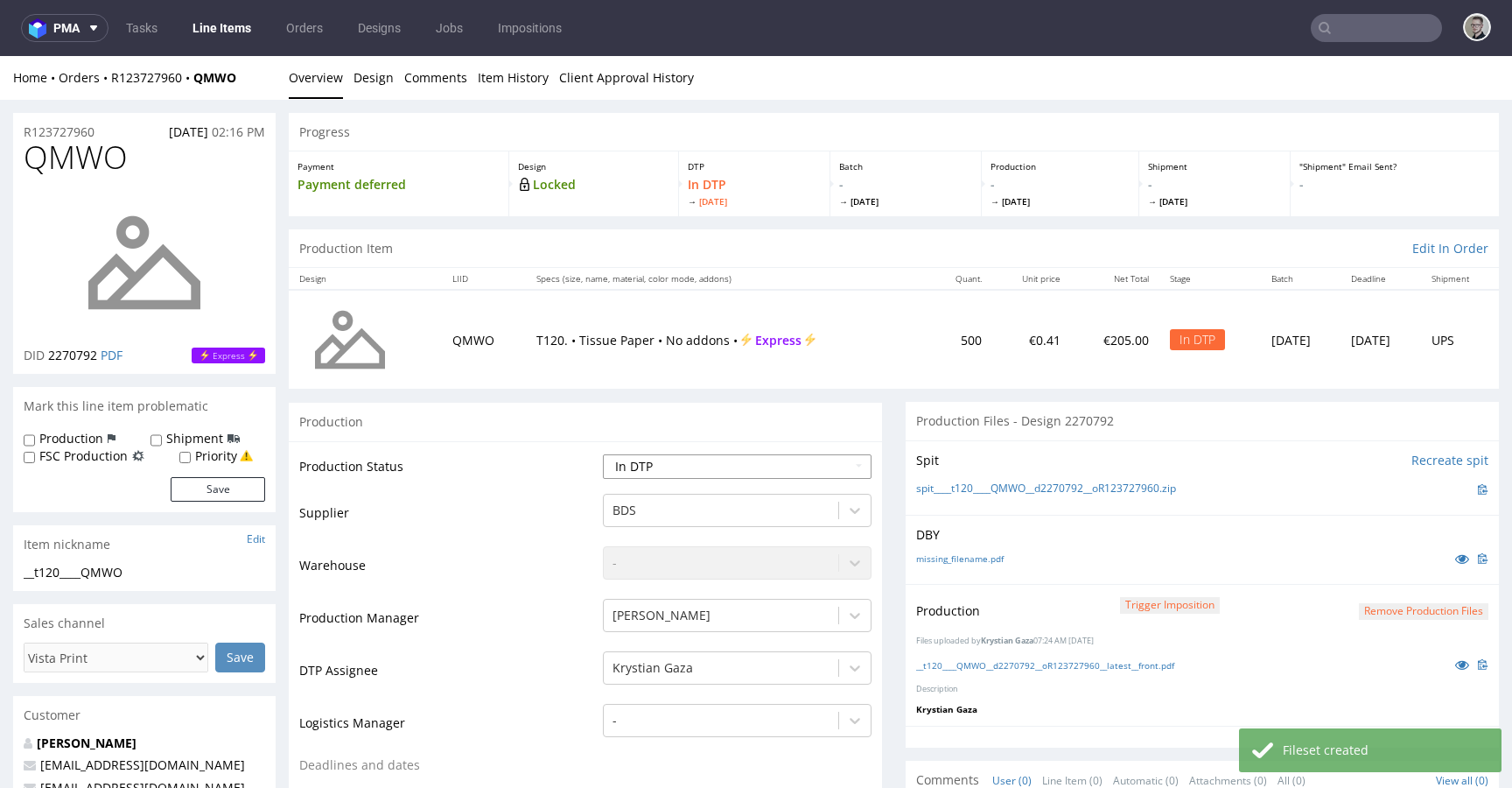
select select "dtp_production_ready"
click at [603, 454] on select "Waiting for Artwork Waiting for Diecut Waiting for Mockup Waiting for DTP Waiti…" at bounding box center [737, 466] width 269 height 25
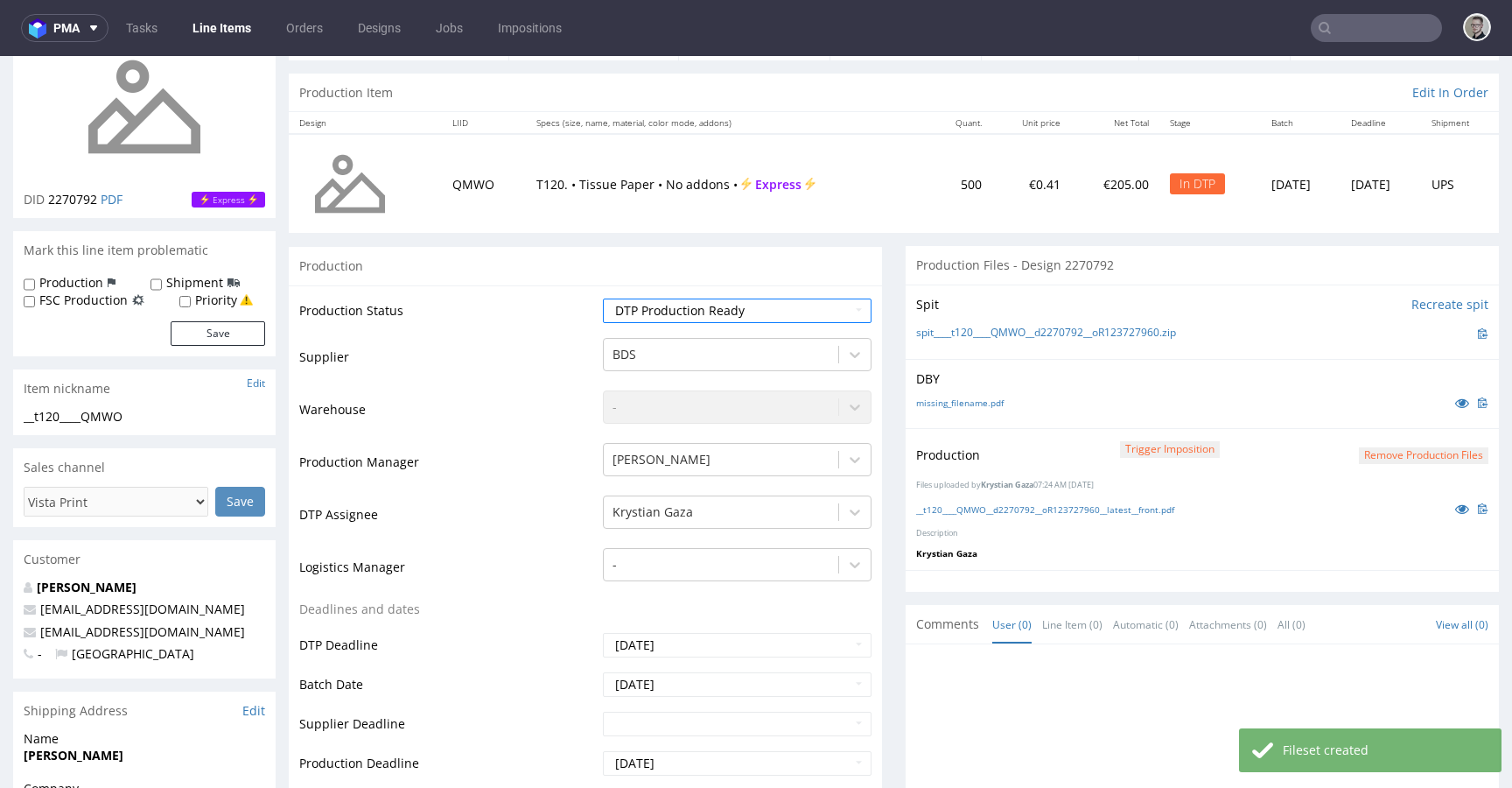
scroll to position [567, 0]
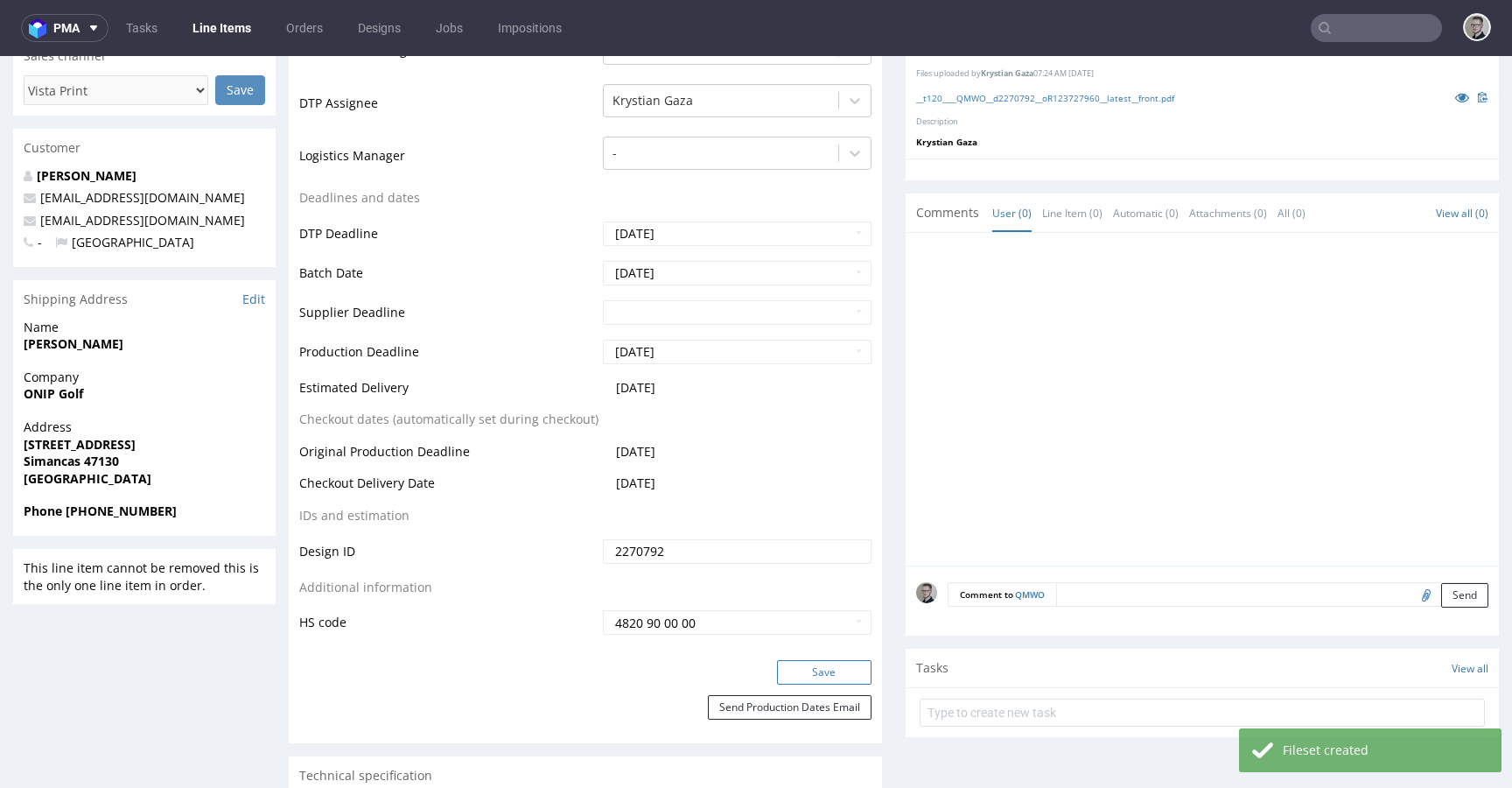
click at [809, 667] on button "Save" at bounding box center [824, 672] width 95 height 25
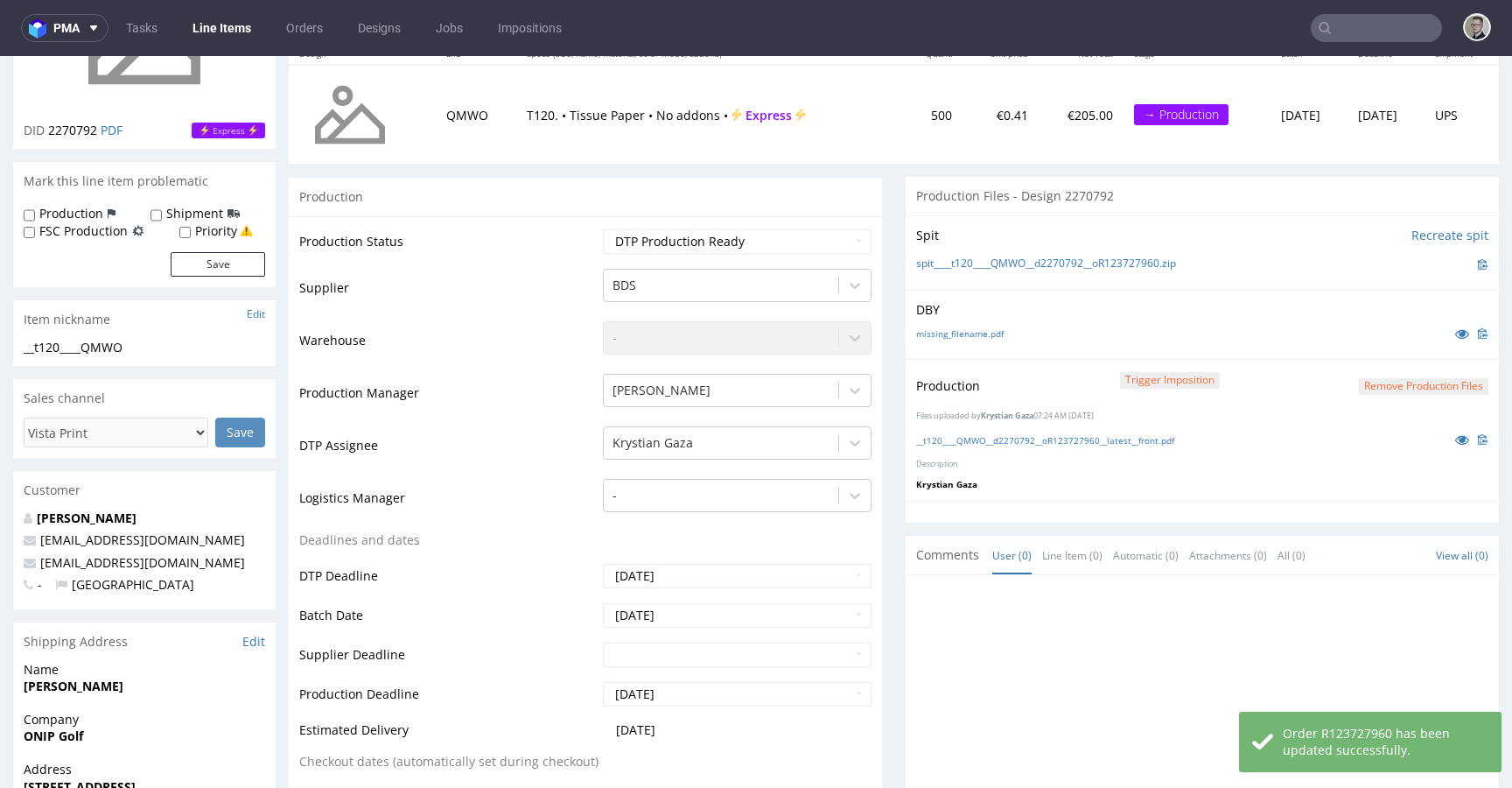
scroll to position [0, 0]
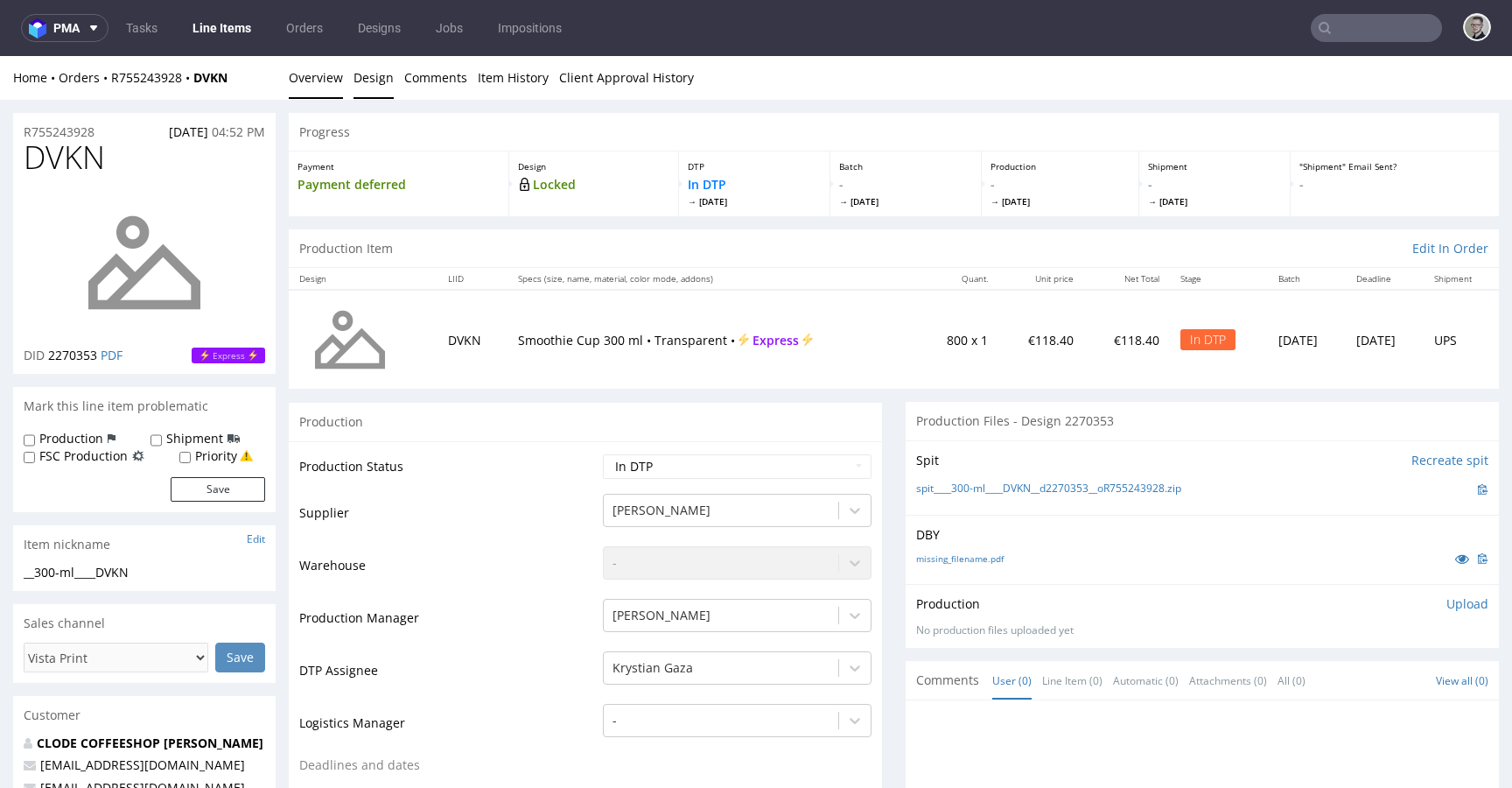
click at [357, 65] on link "Design" at bounding box center [373, 77] width 40 height 43
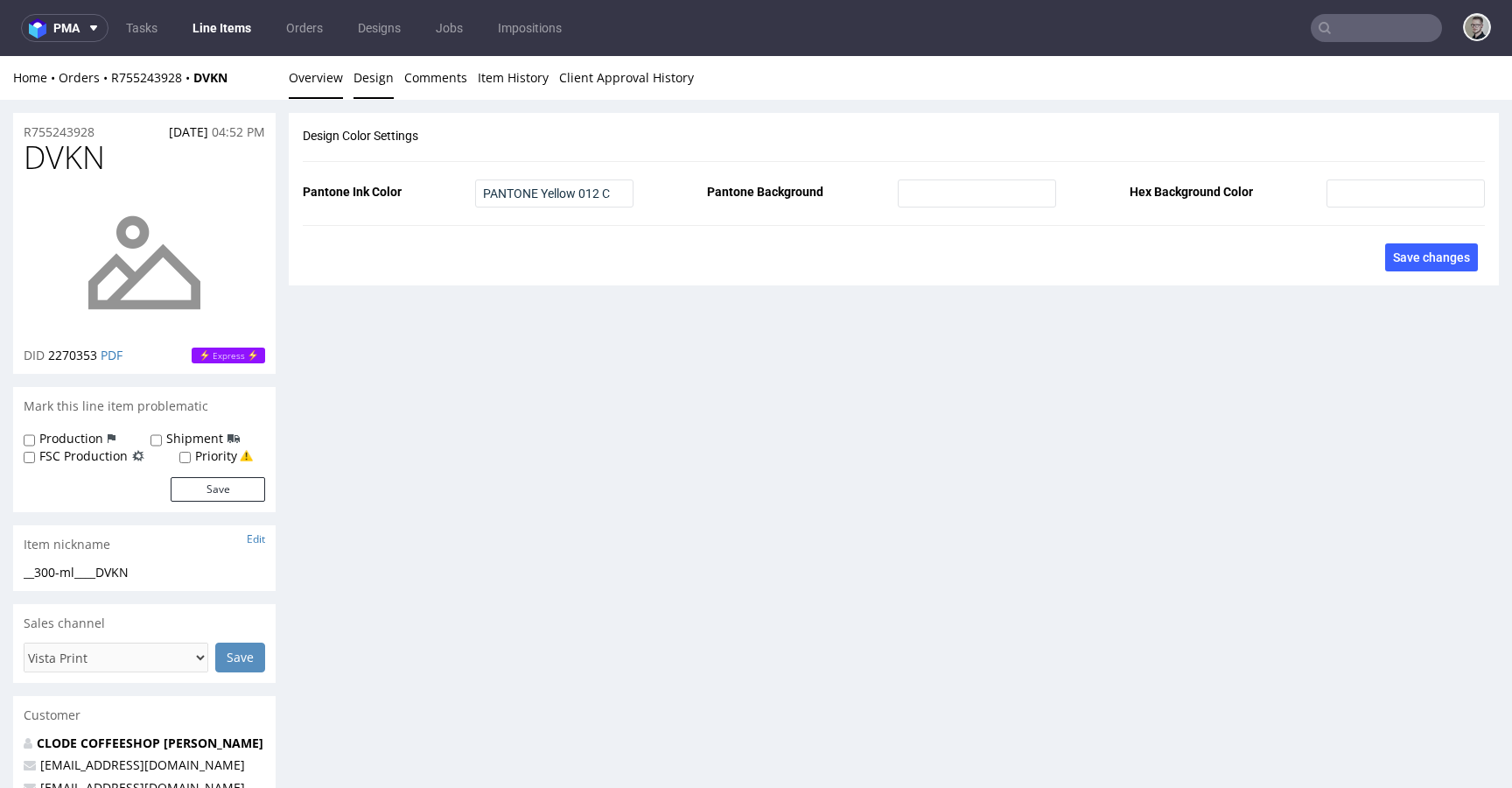
click at [301, 78] on link "Overview" at bounding box center [316, 77] width 54 height 43
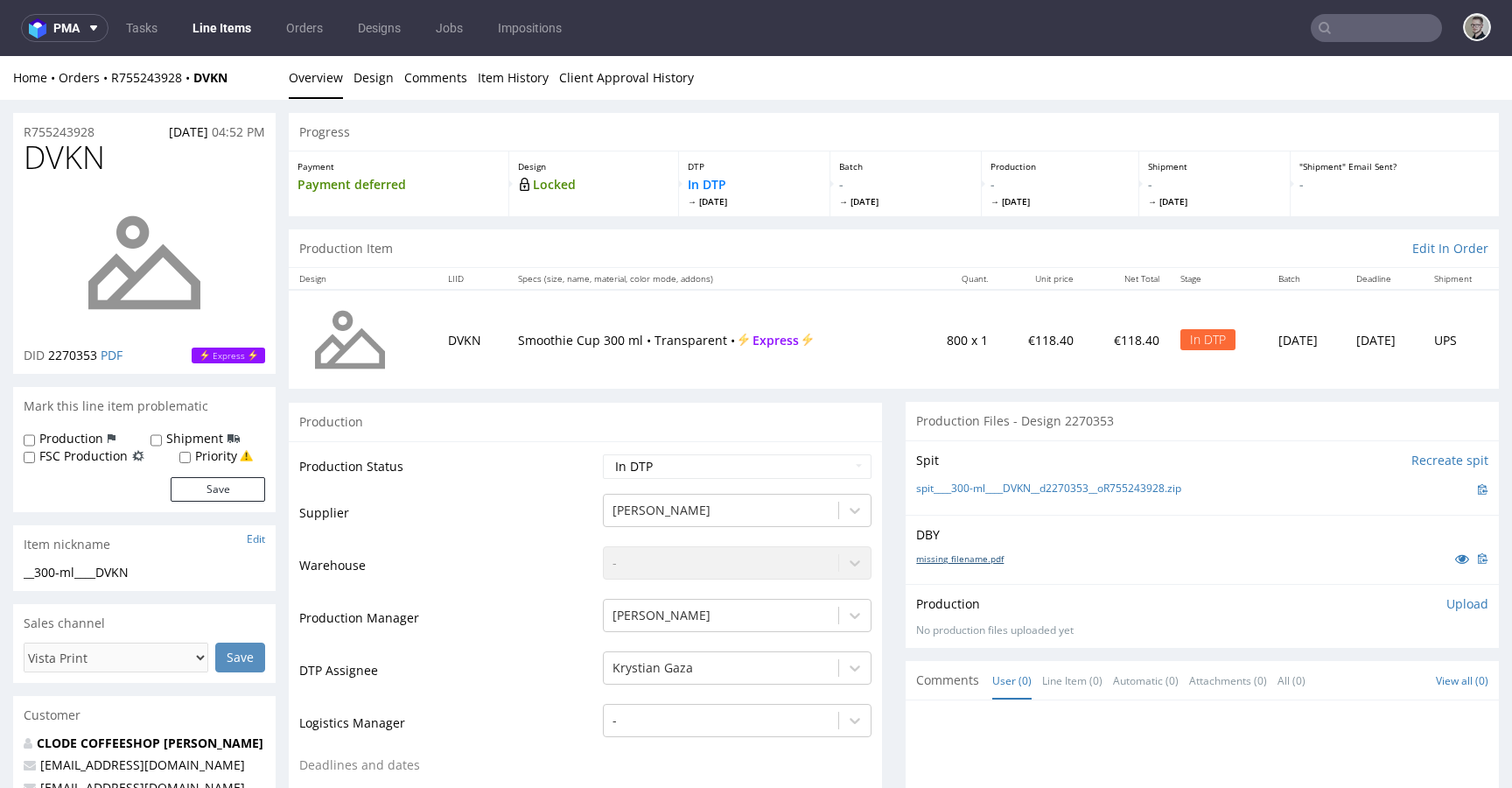
click at [973, 561] on link "missing_filename.pdf" at bounding box center [960, 558] width 88 height 12
click at [1027, 490] on link "spit____300-ml____DVKN__d2270353__oR755243928.zip" at bounding box center [1048, 488] width 265 height 15
click at [1446, 597] on p "Upload" at bounding box center [1467, 604] width 42 height 18
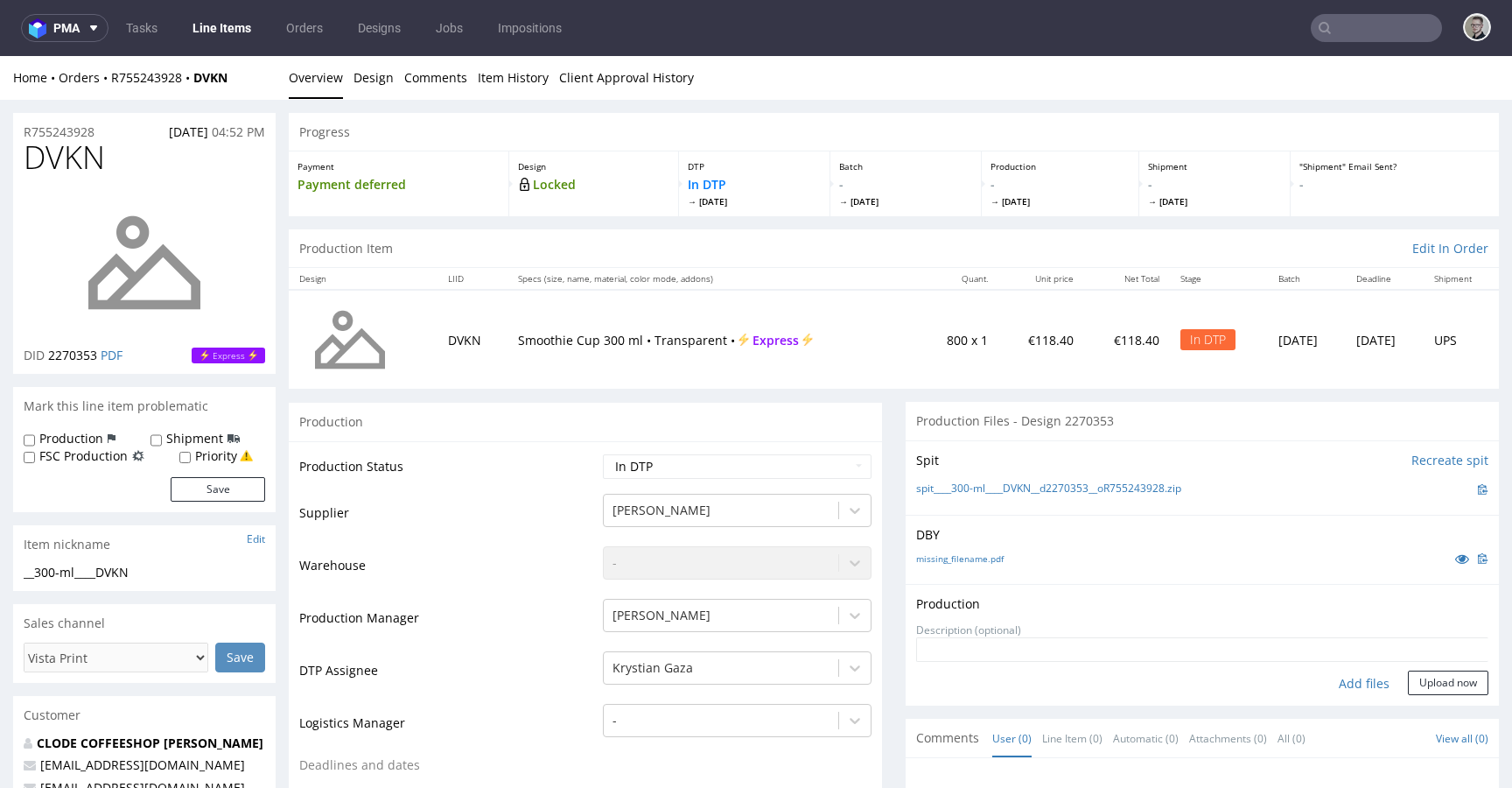
click at [1338, 682] on div "Add files" at bounding box center [1364, 683] width 88 height 27
type input "C:\fakepath\__300-ml____DVKN__d2270353__oR755243928__latest__front.pdf"
click at [1427, 695] on form "Add files Upload now" at bounding box center [1203, 666] width 573 height 58
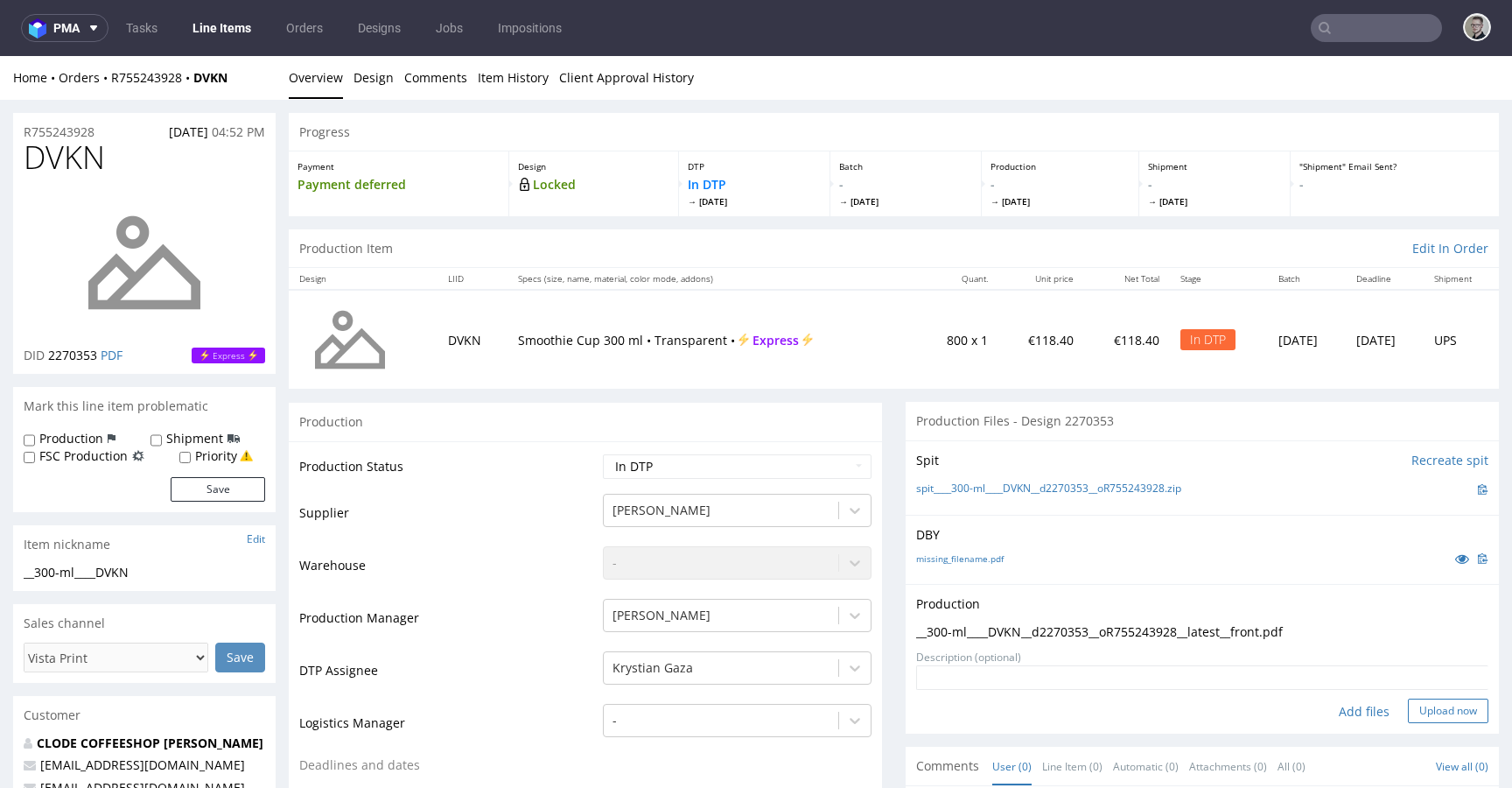
click at [1430, 705] on button "Upload now" at bounding box center [1448, 711] width 81 height 25
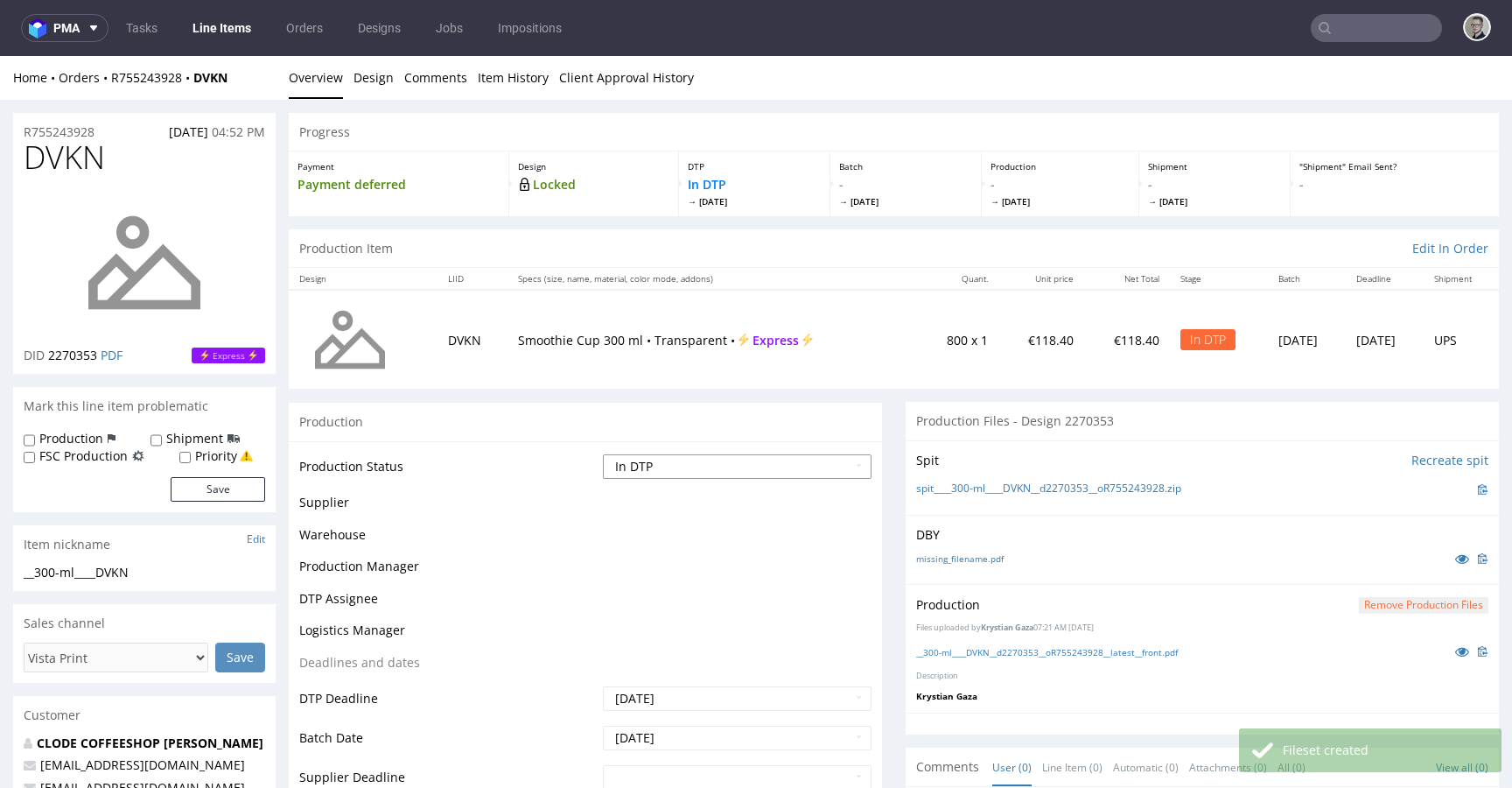
click at [813, 468] on select "Waiting for Artwork Waiting for Diecut Waiting for Mockup Waiting for DTP Waiti…" at bounding box center [737, 466] width 269 height 25
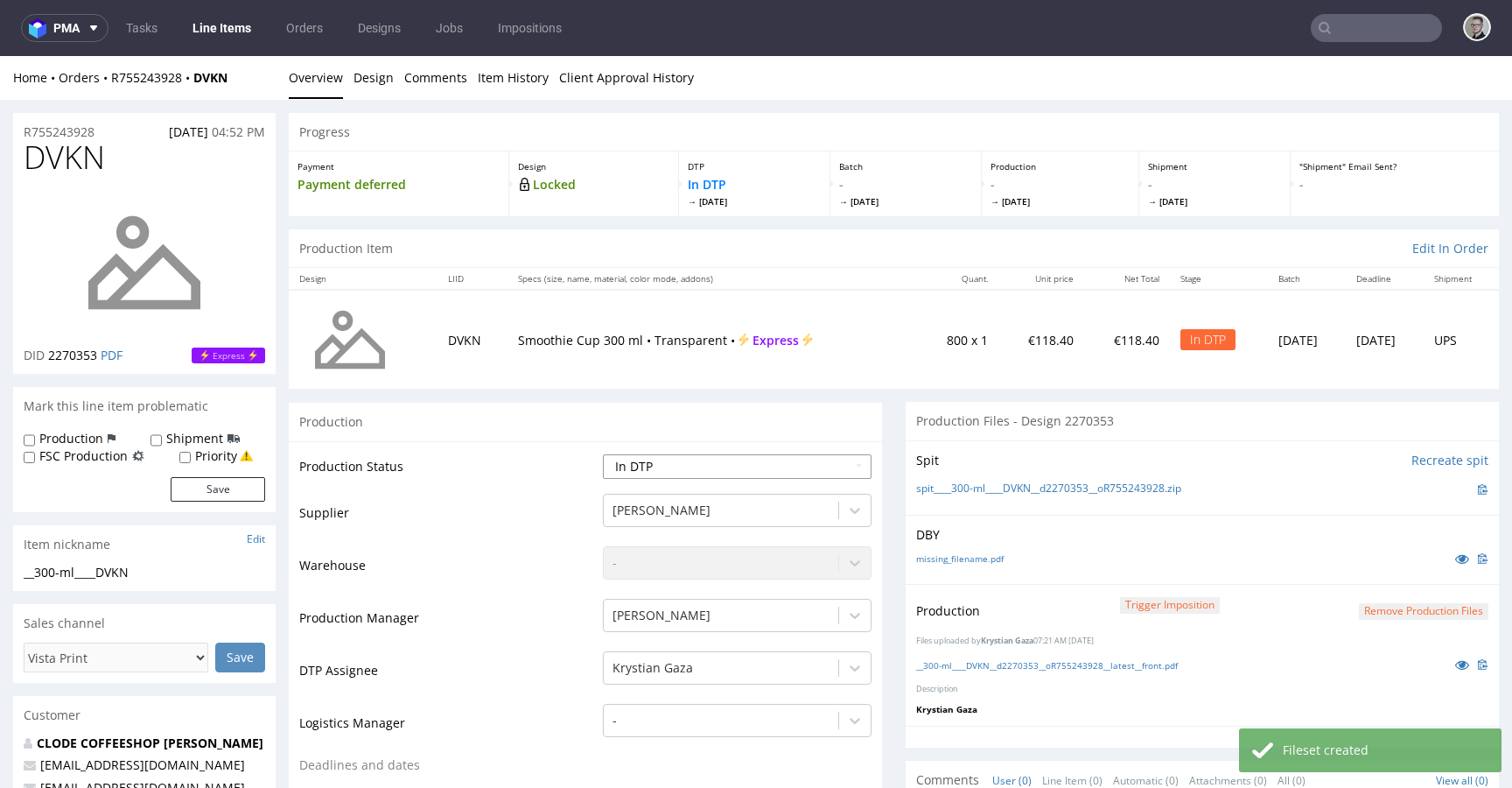
select select "dtp_production_ready"
click at [603, 454] on select "Waiting for Artwork Waiting for Diecut Waiting for Mockup Waiting for DTP Waiti…" at bounding box center [737, 466] width 269 height 25
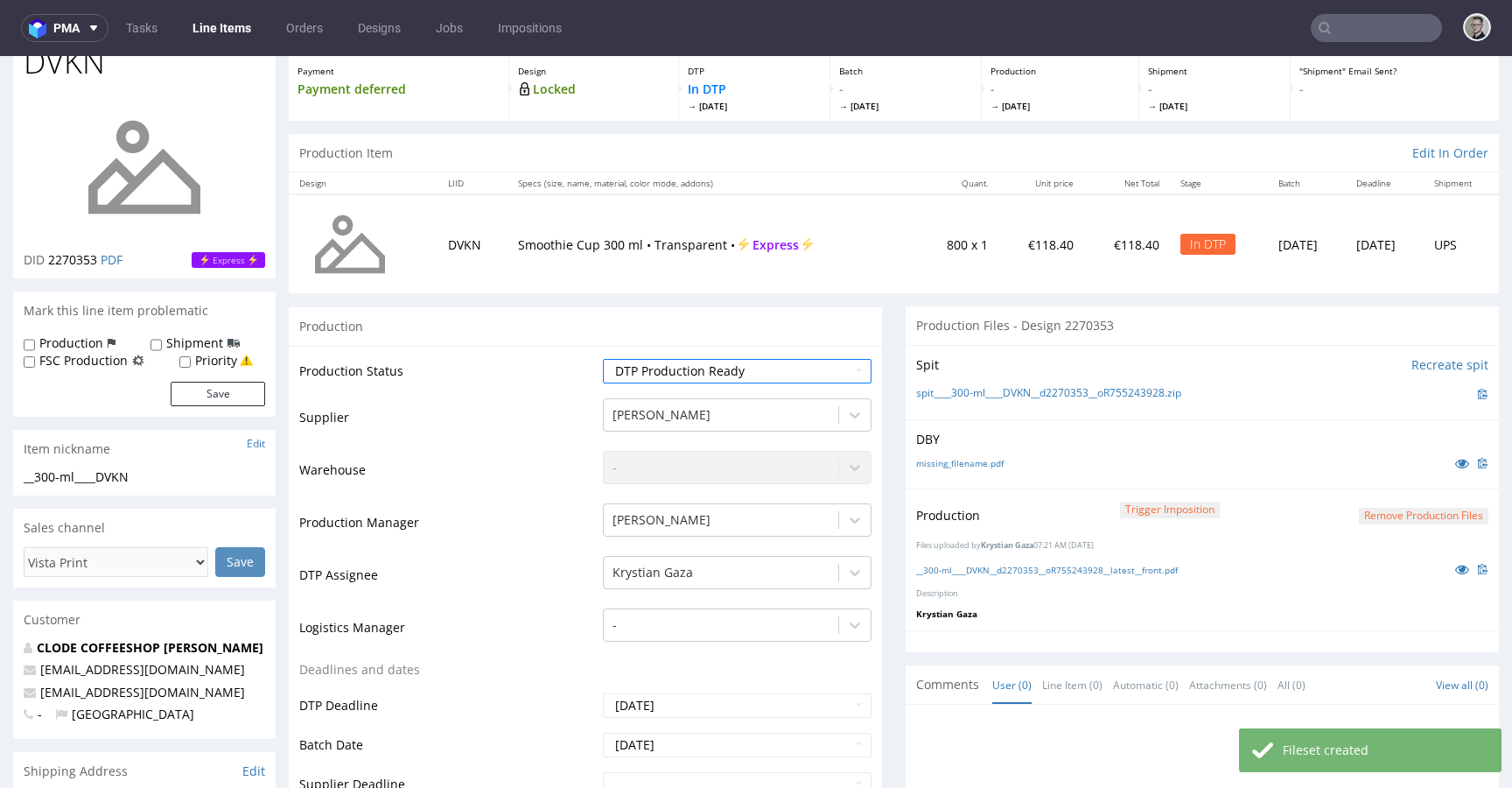
scroll to position [569, 0]
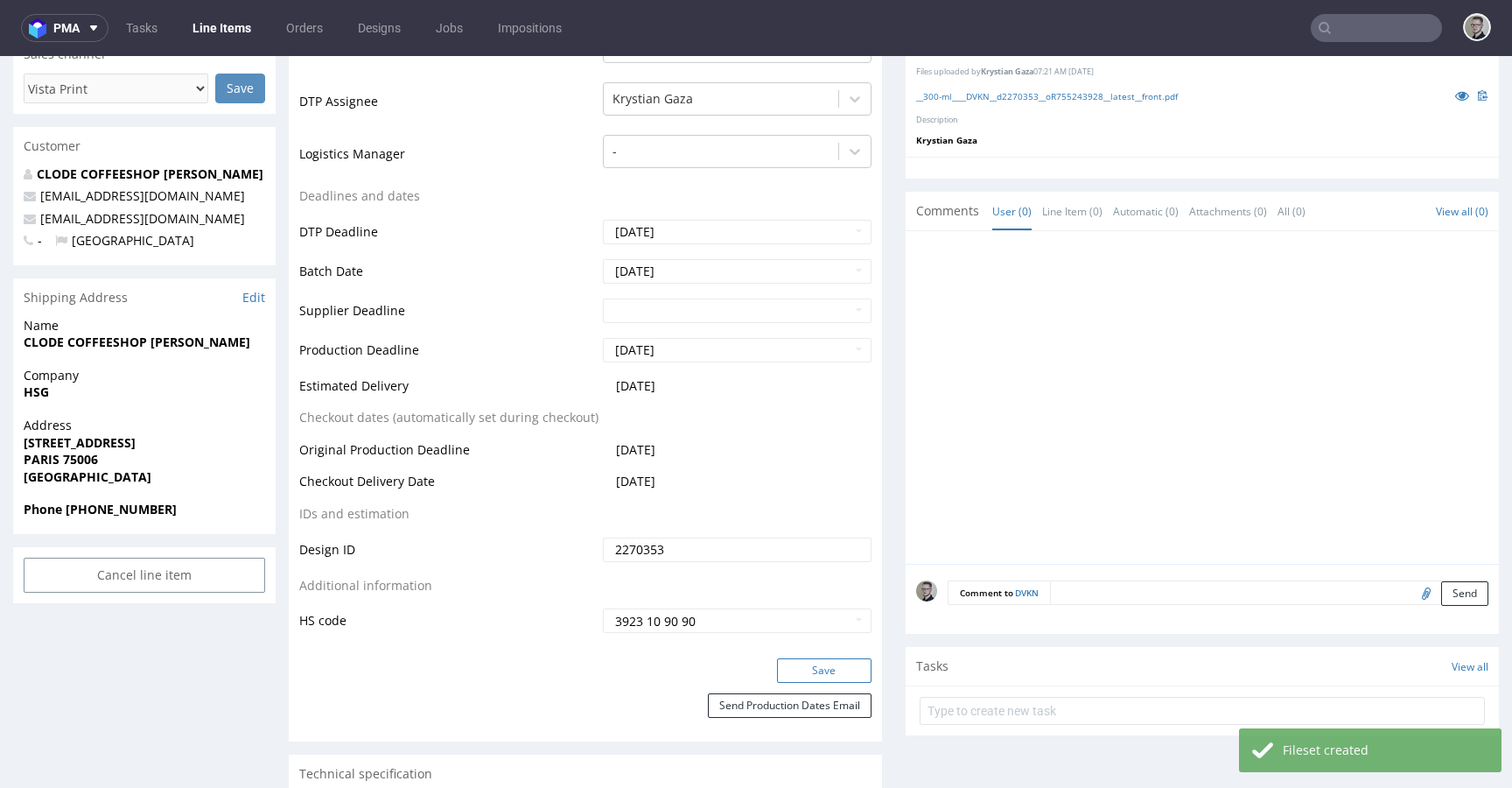
click at [829, 663] on button "Save" at bounding box center [824, 670] width 95 height 25
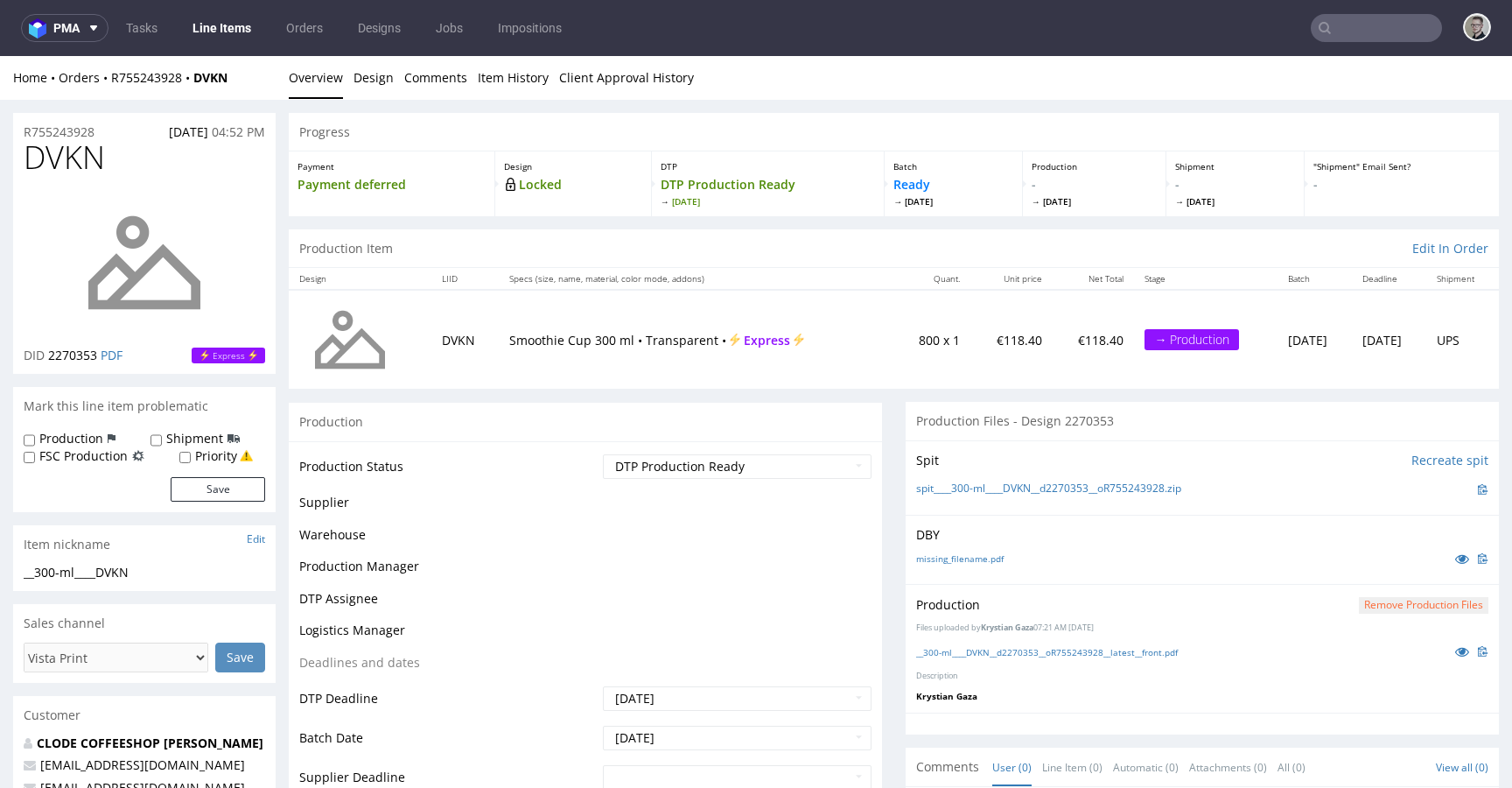
scroll to position [0, 0]
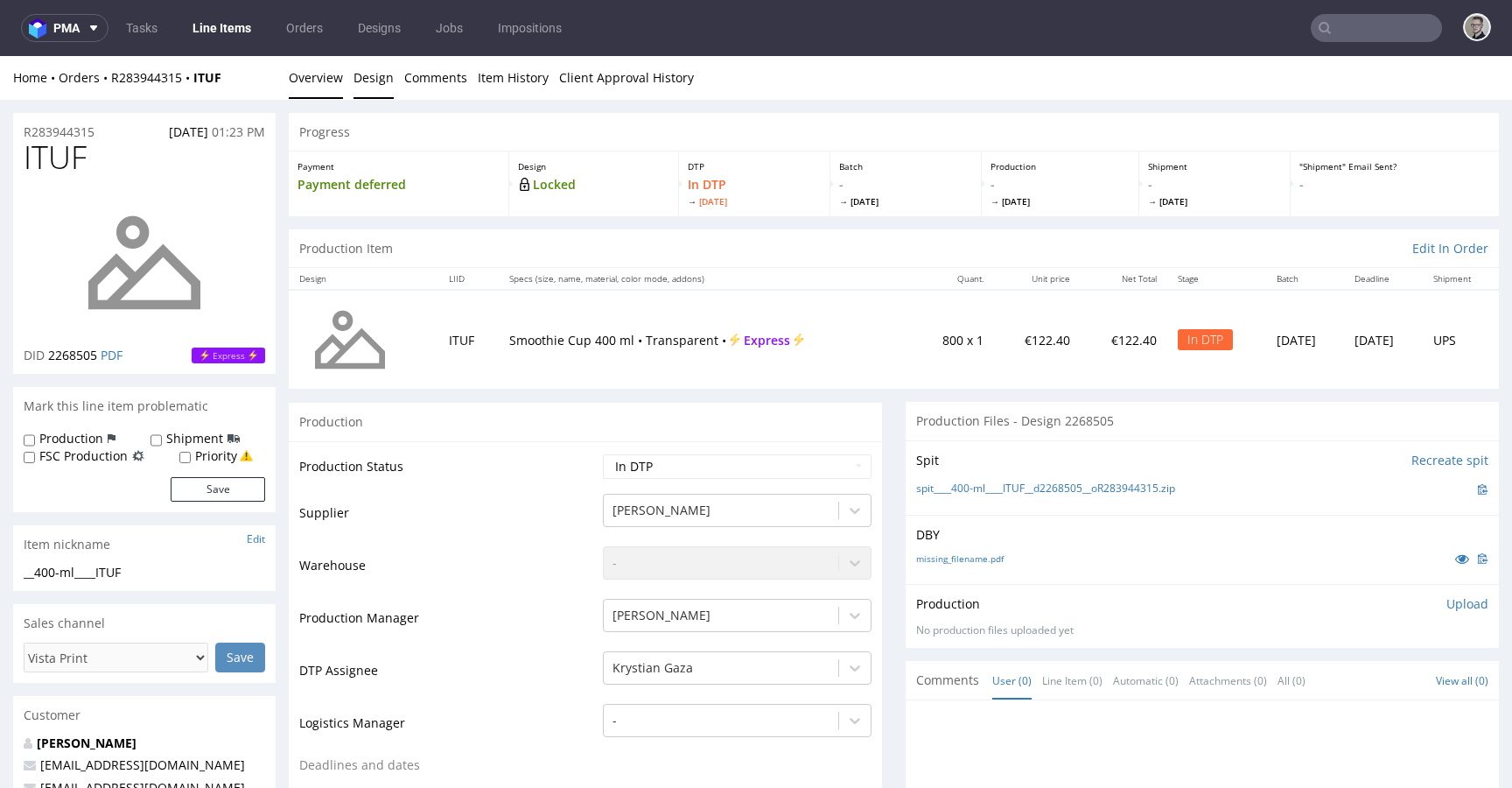
click at [387, 77] on link "Design" at bounding box center [373, 77] width 40 height 43
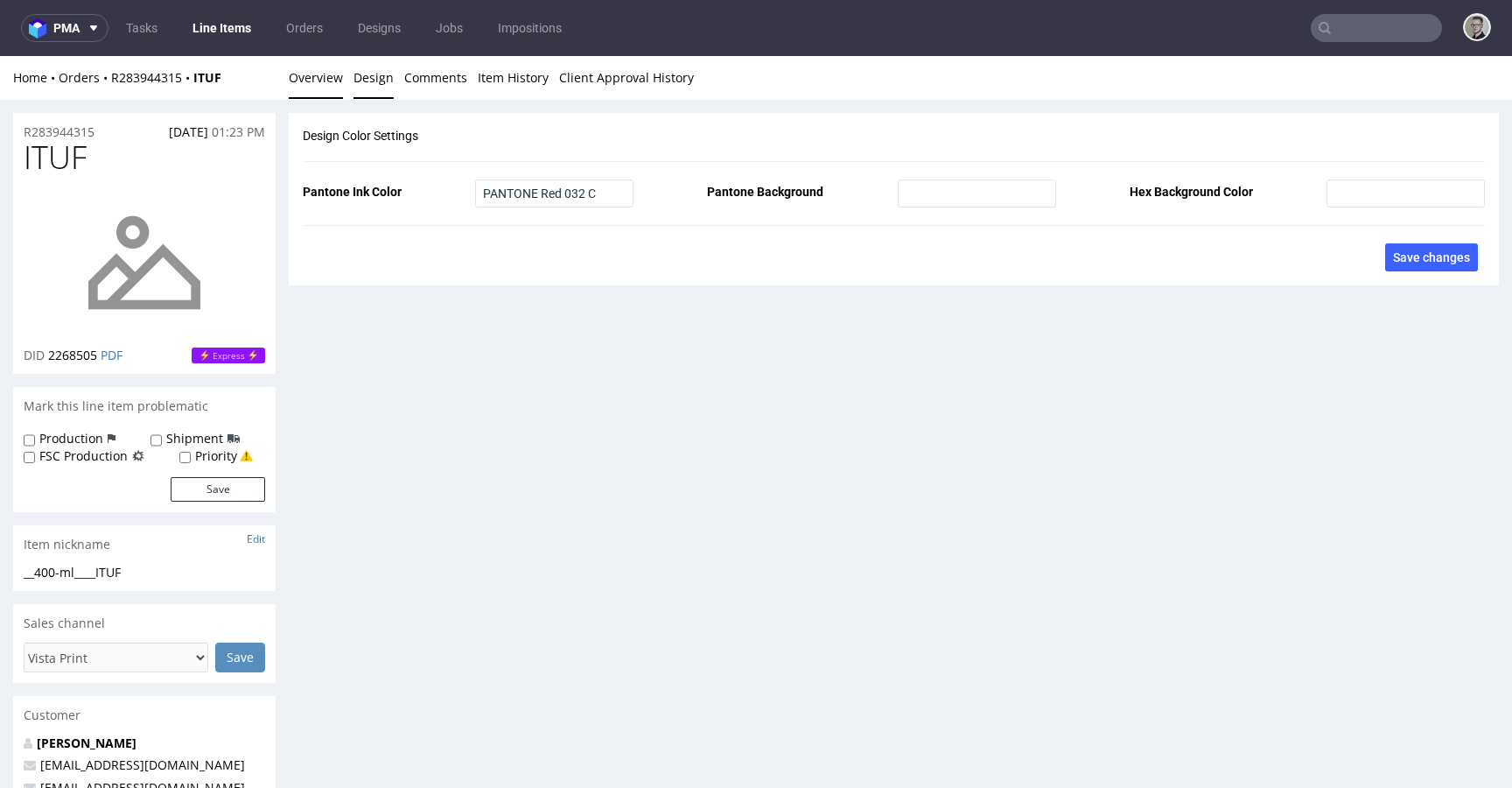
click at [319, 82] on link "Overview" at bounding box center [316, 77] width 54 height 43
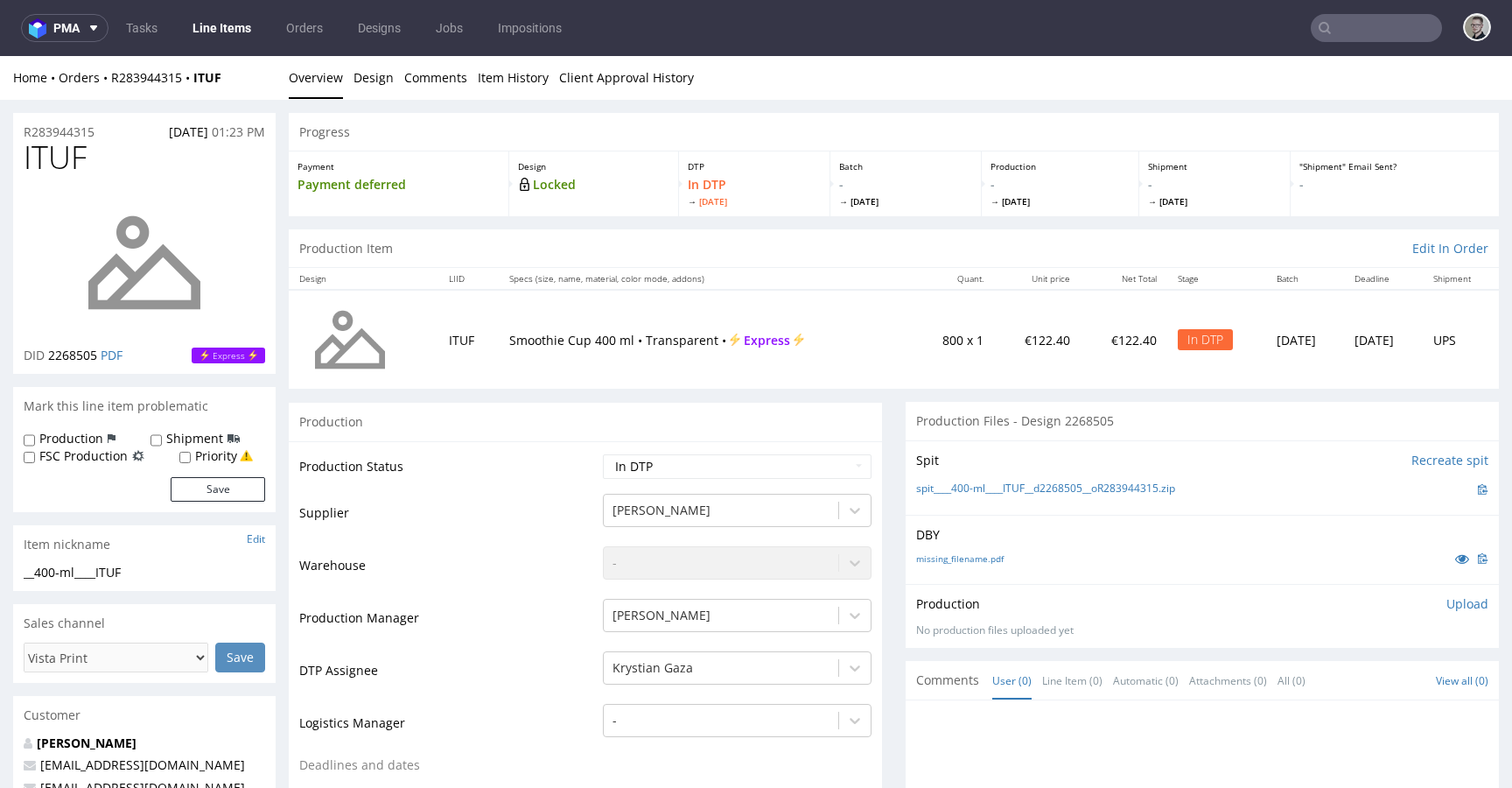
click at [969, 566] on div "missing_filename.pdf" at bounding box center [1203, 558] width 573 height 20
click at [976, 552] on link "missing_filename.pdf" at bounding box center [960, 558] width 88 height 12
click at [992, 488] on link "spit____400-ml____ITUF__d2268505__oR283944315.zip" at bounding box center [1046, 488] width 259 height 15
click at [1446, 603] on p "Upload" at bounding box center [1467, 604] width 42 height 18
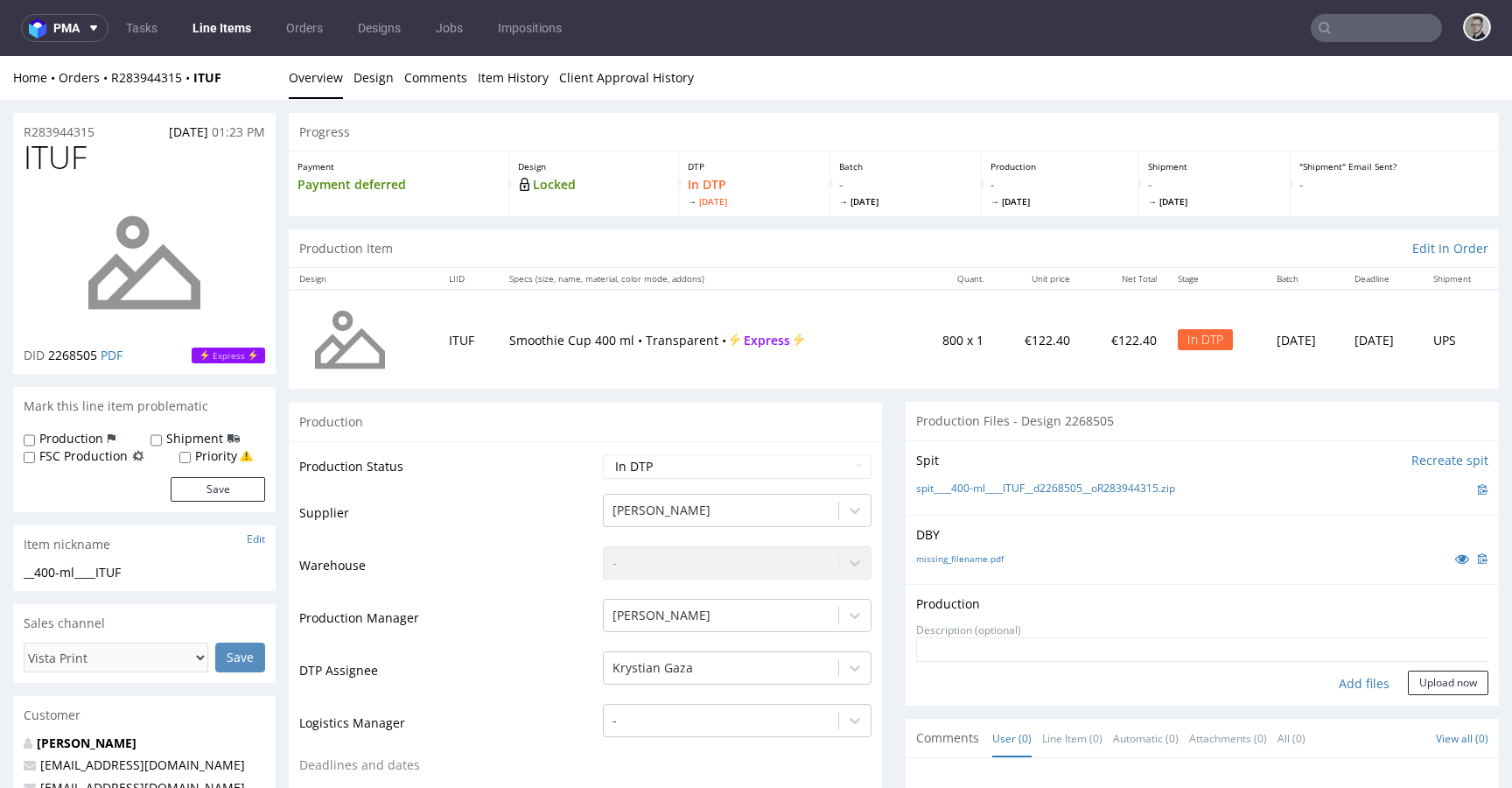
click at [1349, 679] on div "Add files" at bounding box center [1364, 683] width 88 height 27
type input "C:\fakepath\__400-ml____ITUF__d2268505__oR283944315__latest__front.pdf"
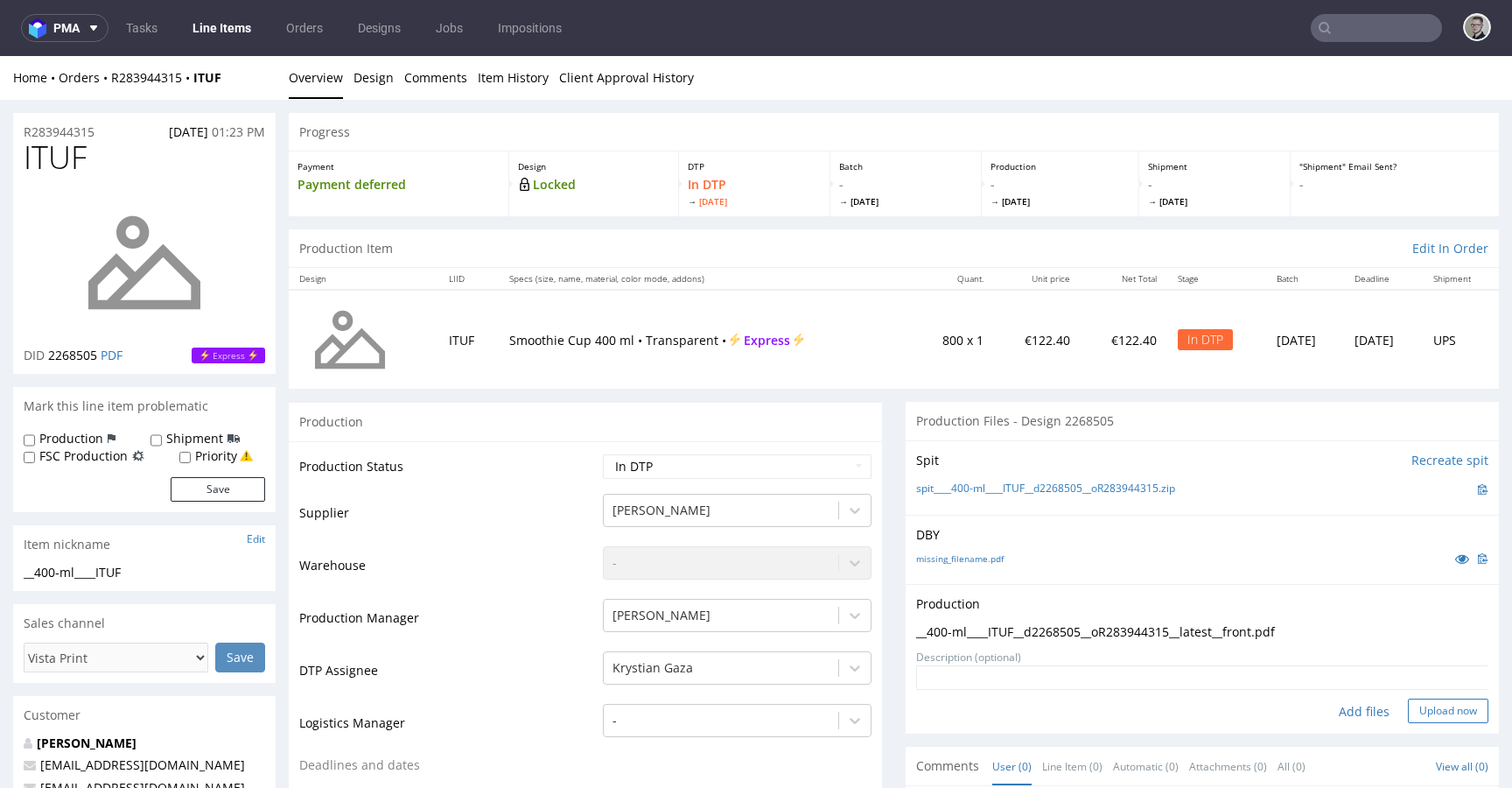
click at [1431, 704] on button "Upload now" at bounding box center [1448, 711] width 81 height 25
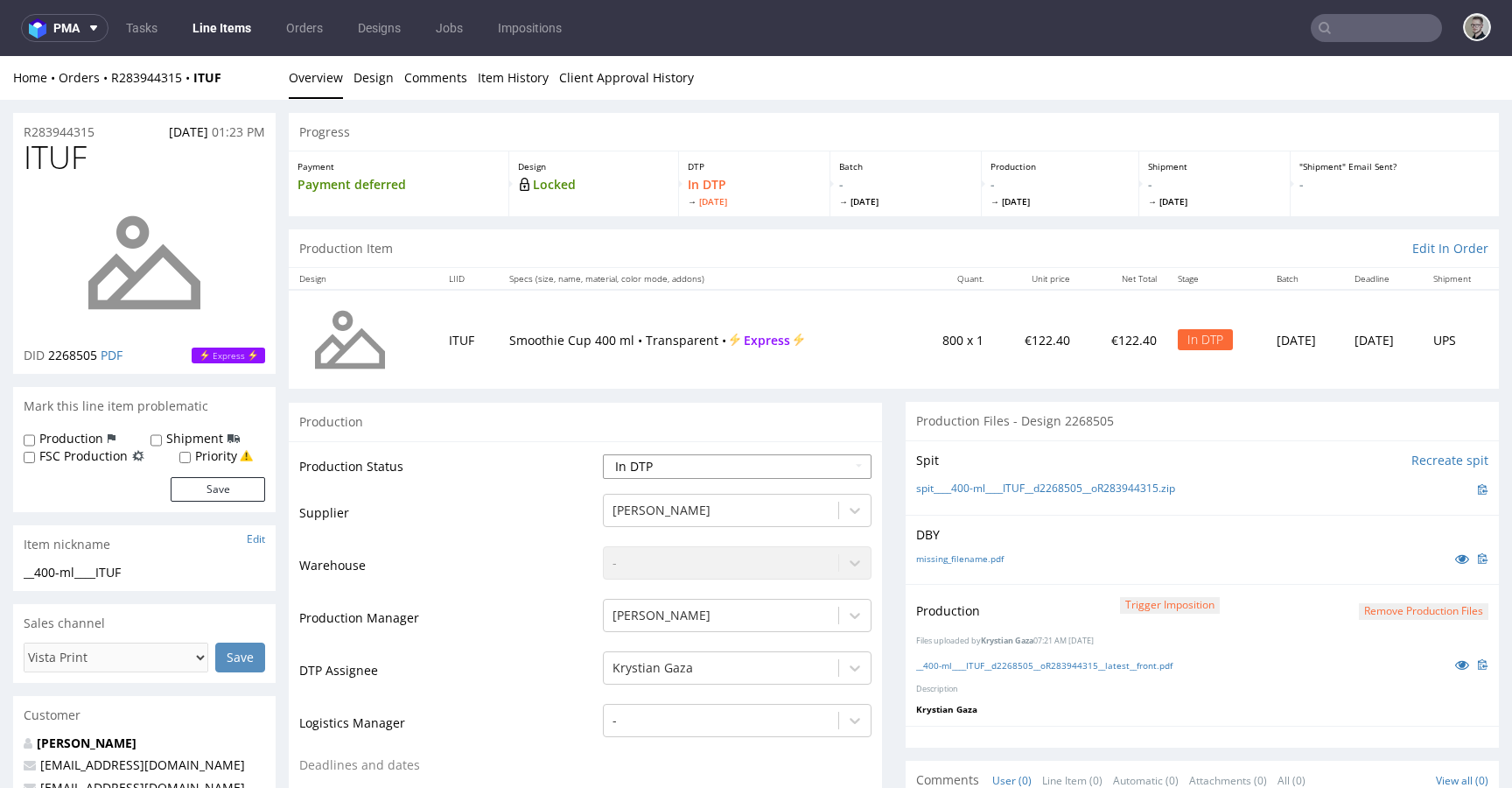
click at [747, 468] on select "Waiting for Artwork Waiting for Diecut Waiting for Mockup Waiting for DTP Waiti…" at bounding box center [737, 466] width 269 height 25
select select "dtp_production_ready"
click at [603, 454] on select "Waiting for Artwork Waiting for Diecut Waiting for Mockup Waiting for DTP Waiti…" at bounding box center [737, 466] width 269 height 25
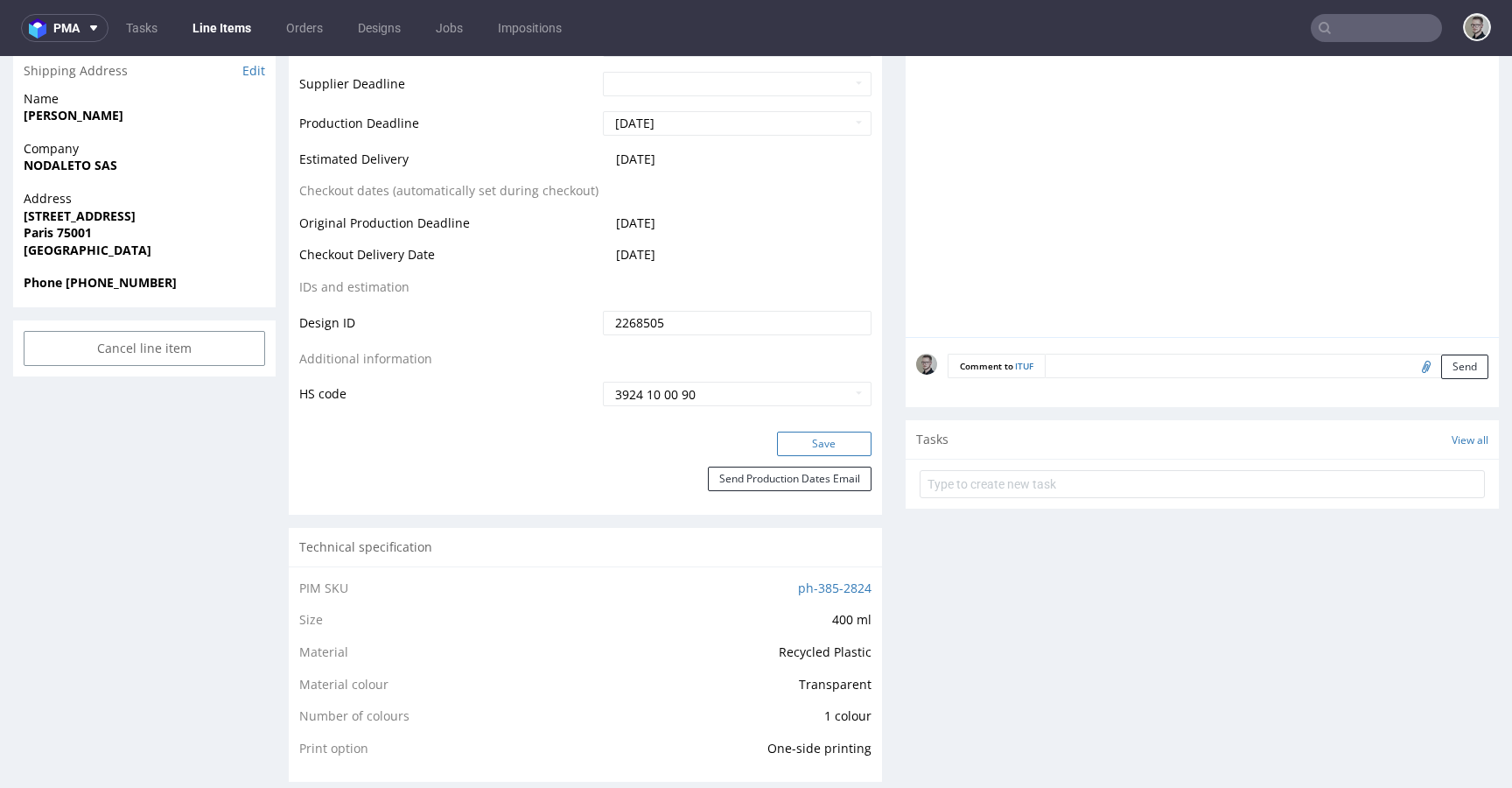
click at [816, 436] on button "Save" at bounding box center [824, 444] width 95 height 25
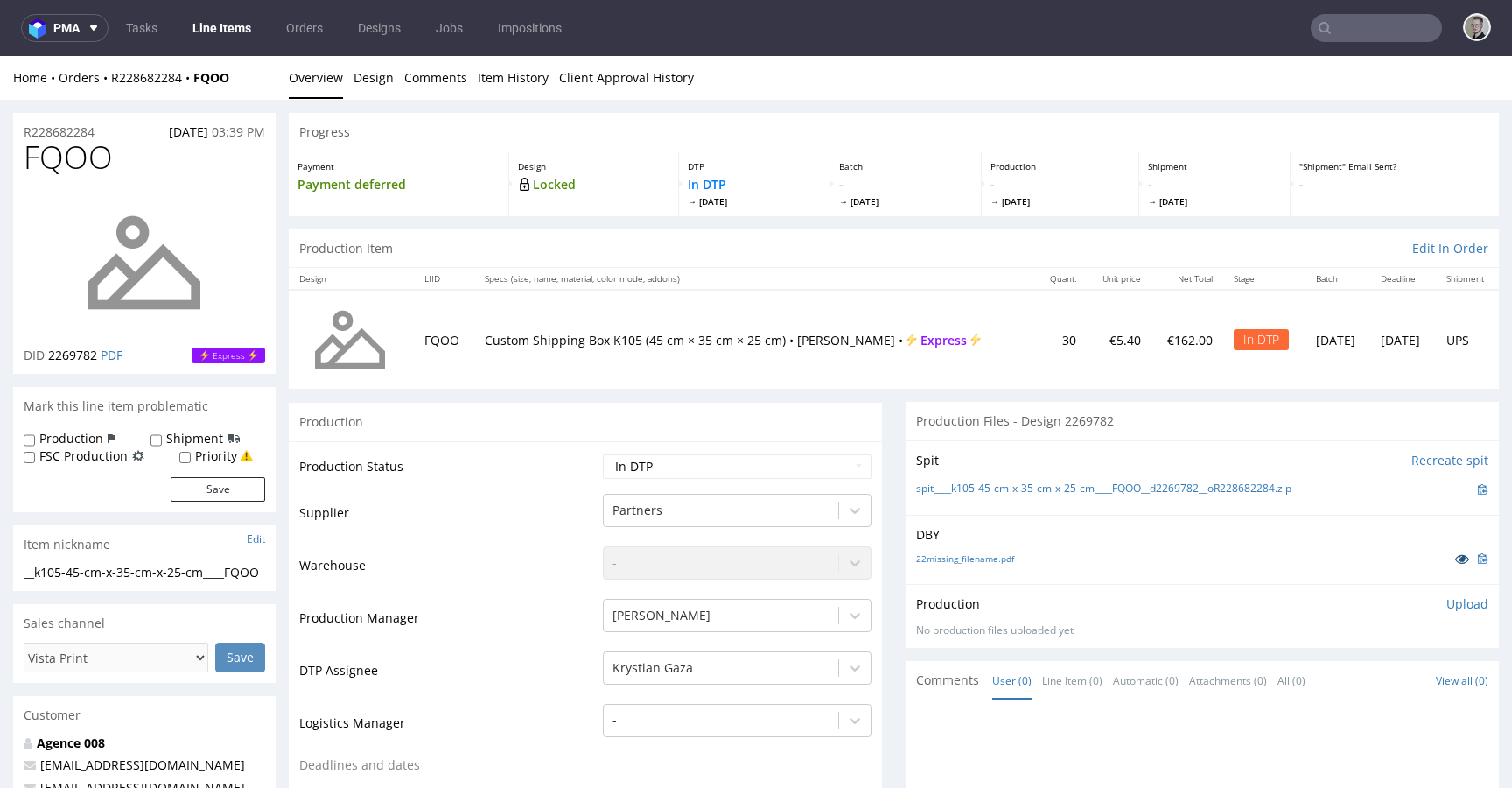
click at [1455, 558] on icon at bounding box center [1462, 558] width 14 height 12
click at [691, 470] on select "Waiting for Artwork Waiting for Diecut Waiting for Mockup Waiting for DTP Waiti…" at bounding box center [737, 466] width 269 height 25
select select "dtp_issue"
click at [603, 454] on select "Waiting for Artwork Waiting for Diecut Waiting for Mockup Waiting for DTP Waiti…" at bounding box center [737, 466] width 269 height 25
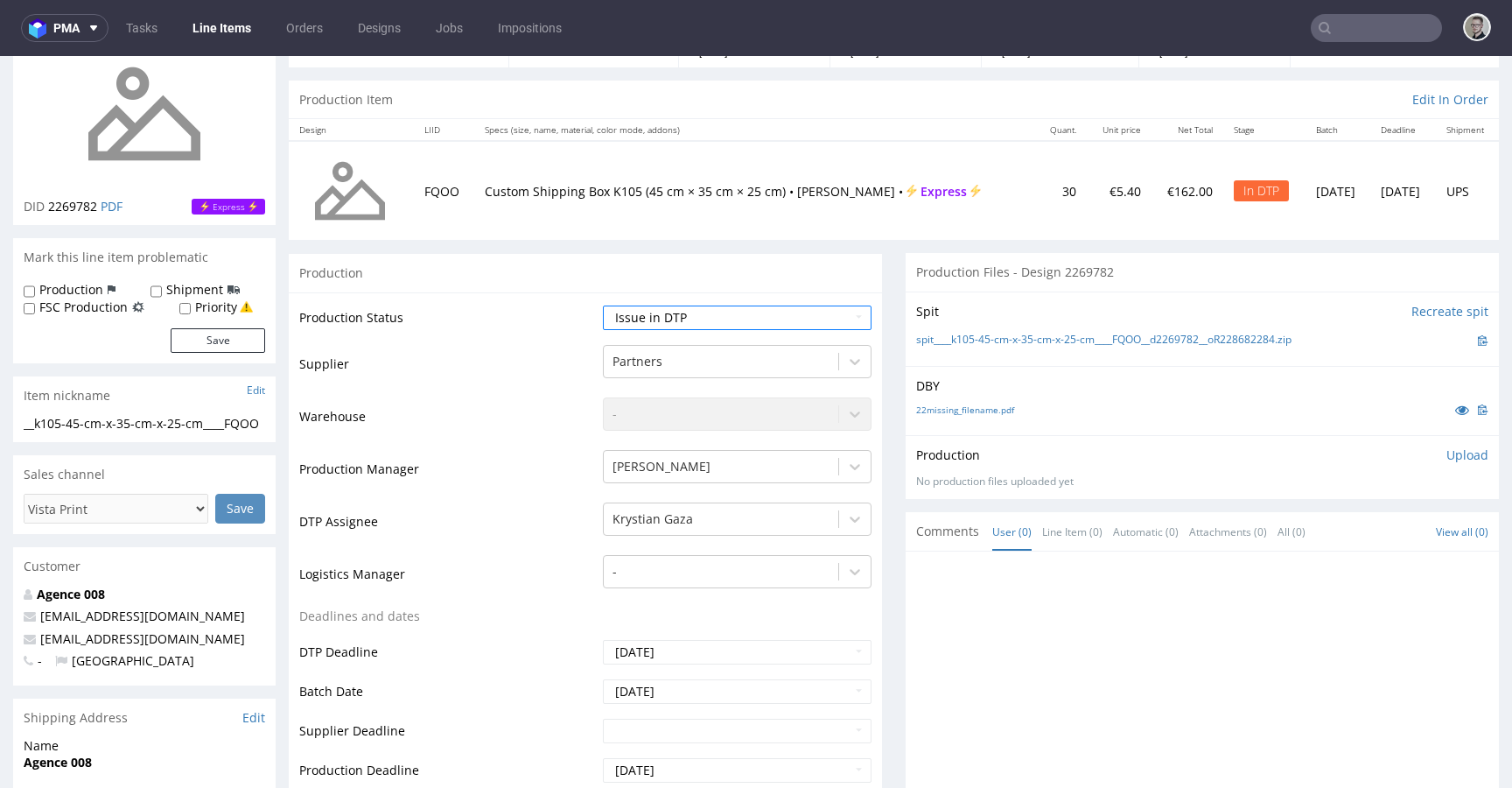
scroll to position [558, 0]
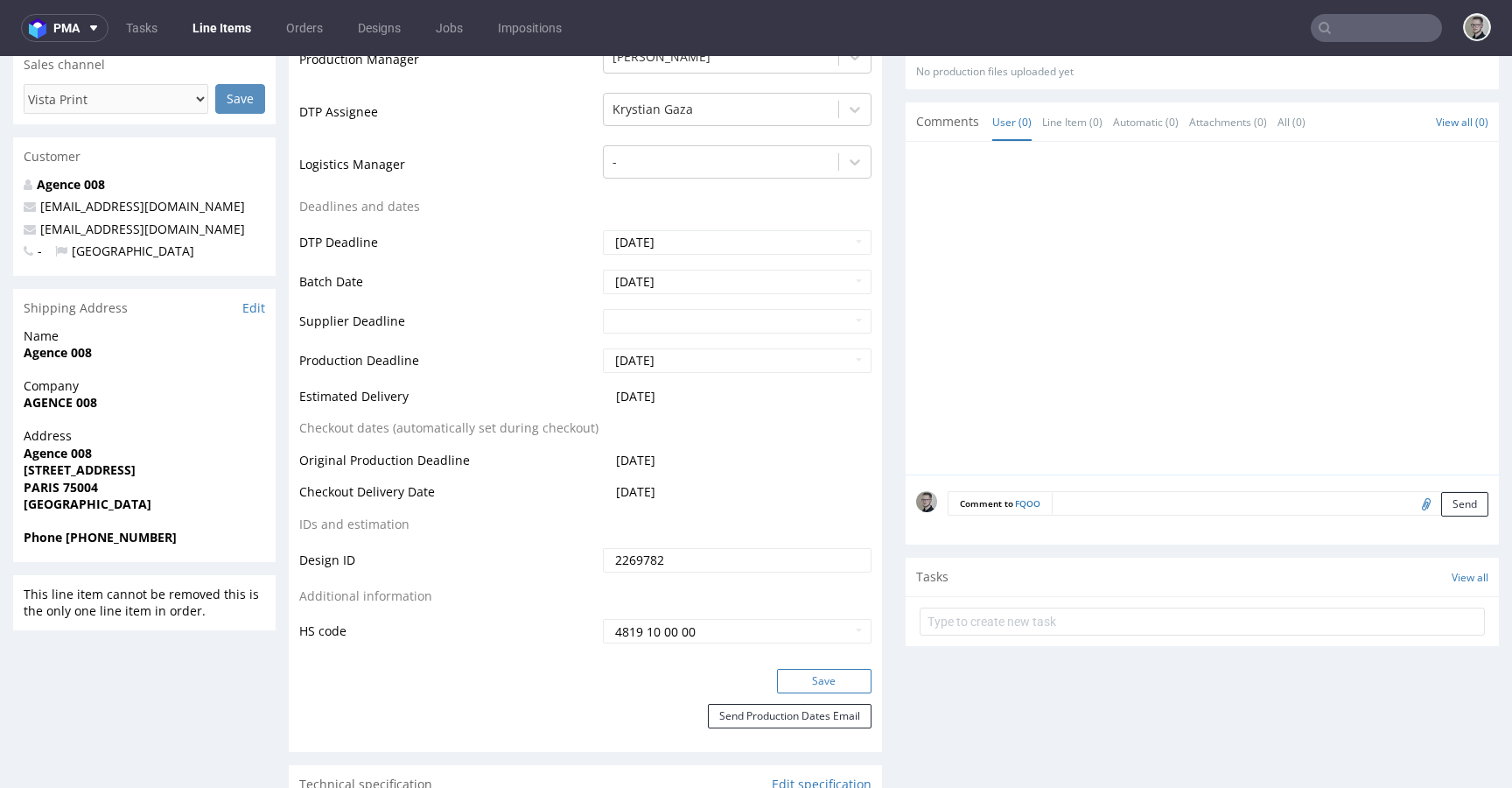
click at [806, 681] on button "Save" at bounding box center [824, 681] width 95 height 25
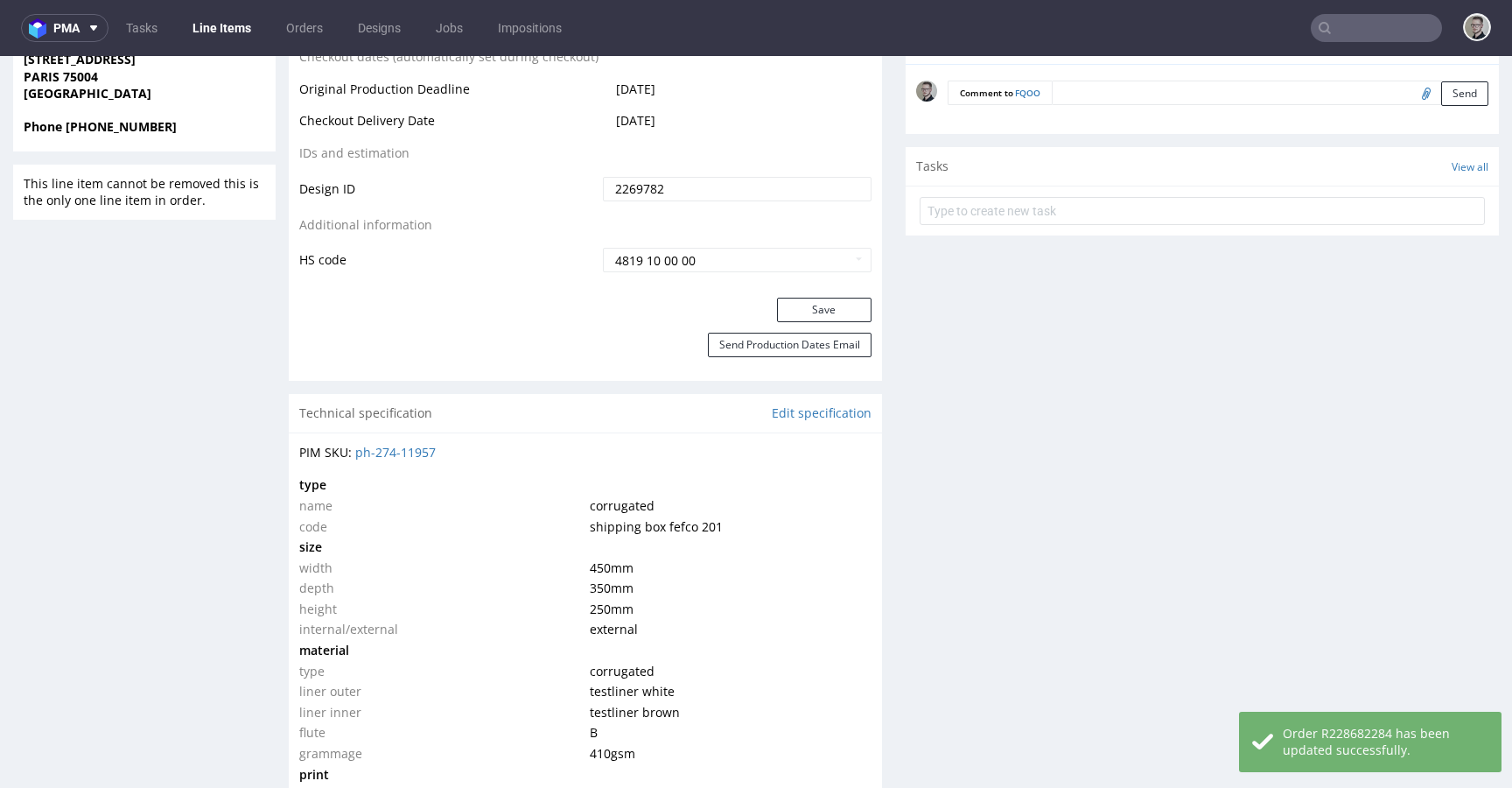
scroll to position [873, 0]
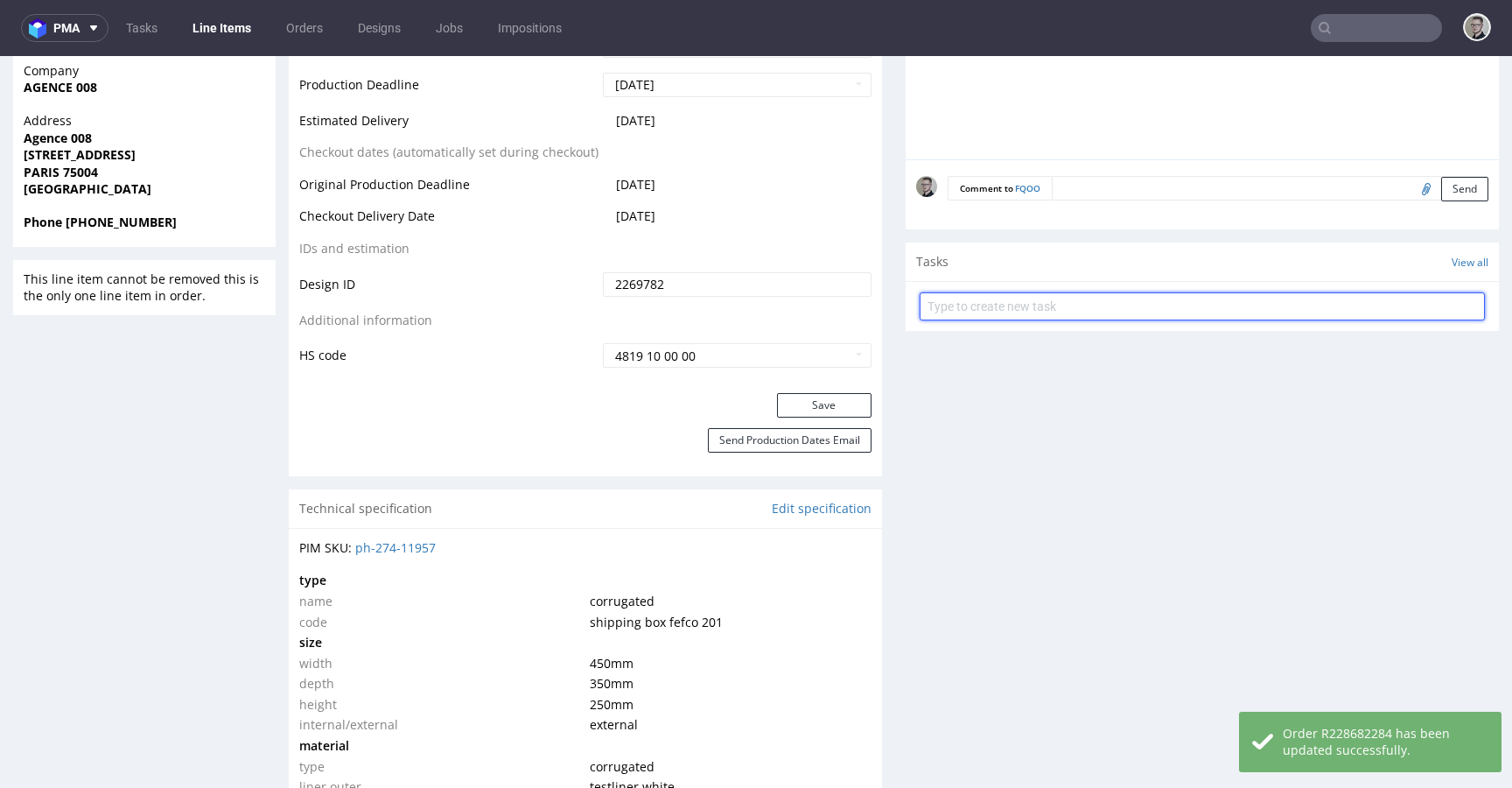
click at [1057, 306] on input "text" at bounding box center [1203, 307] width 565 height 28
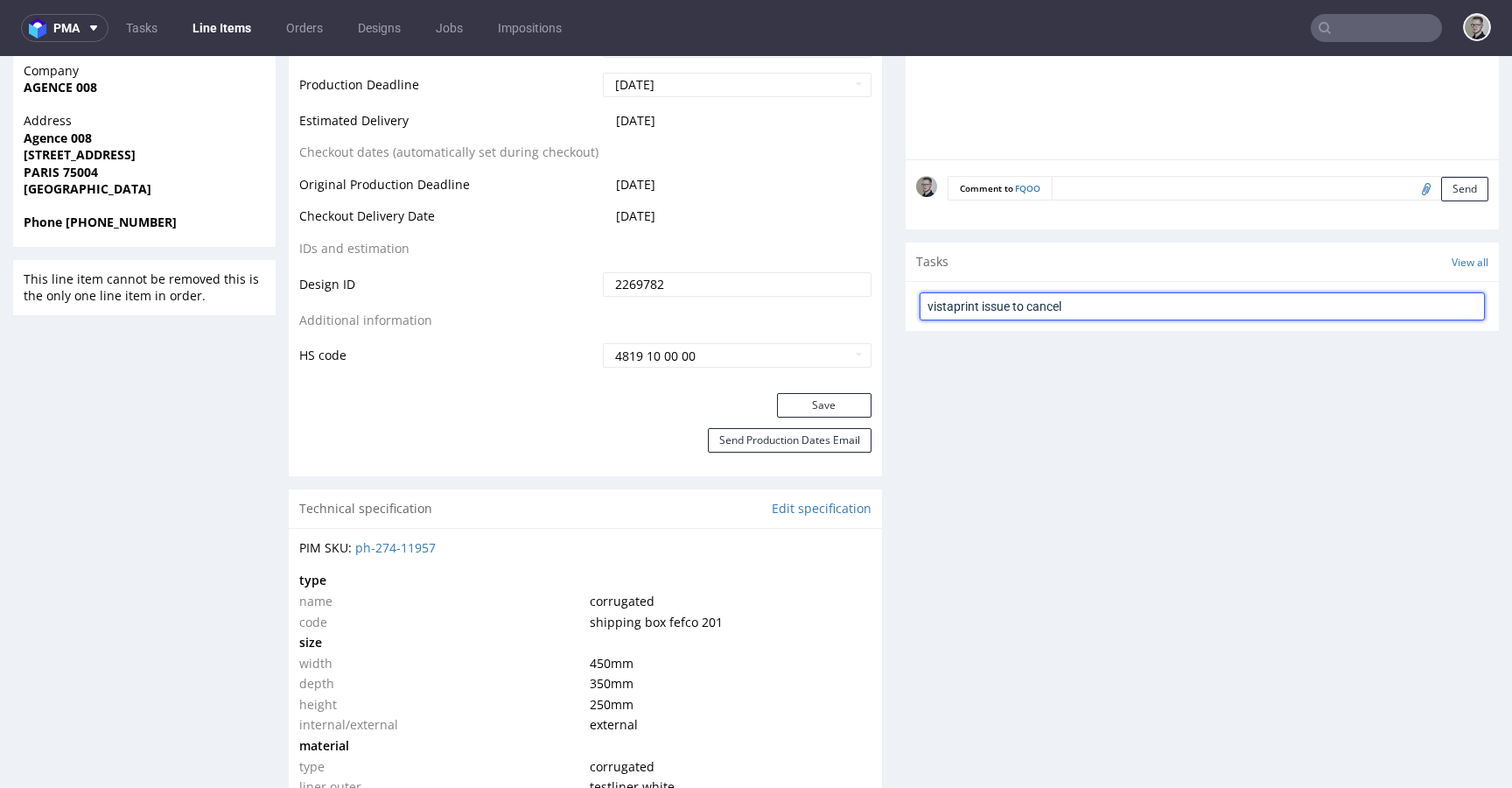
type input "vistaprint issue to cancel"
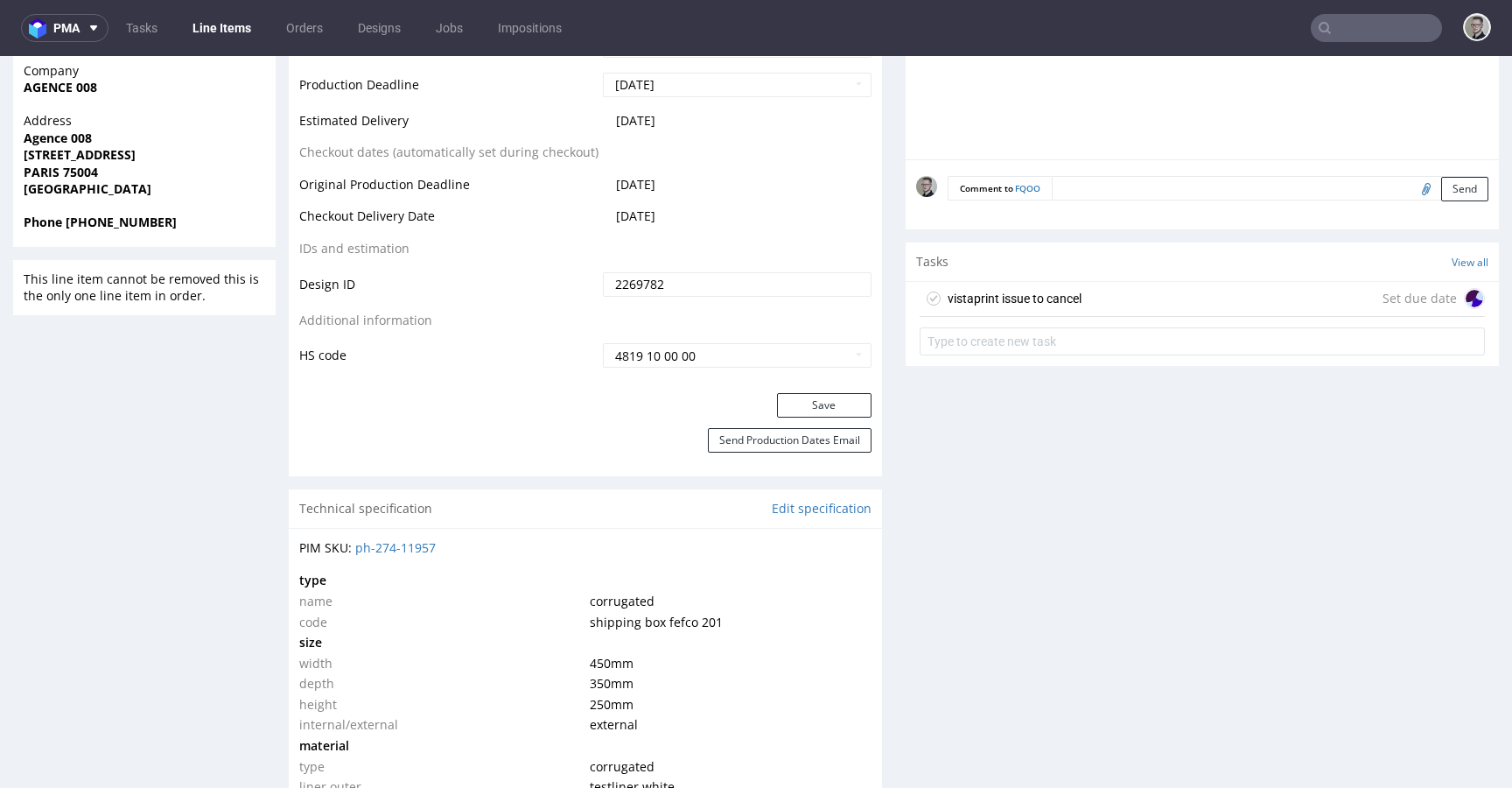
click at [1151, 290] on div "vistaprint issue to cancel Set due date" at bounding box center [1203, 299] width 565 height 35
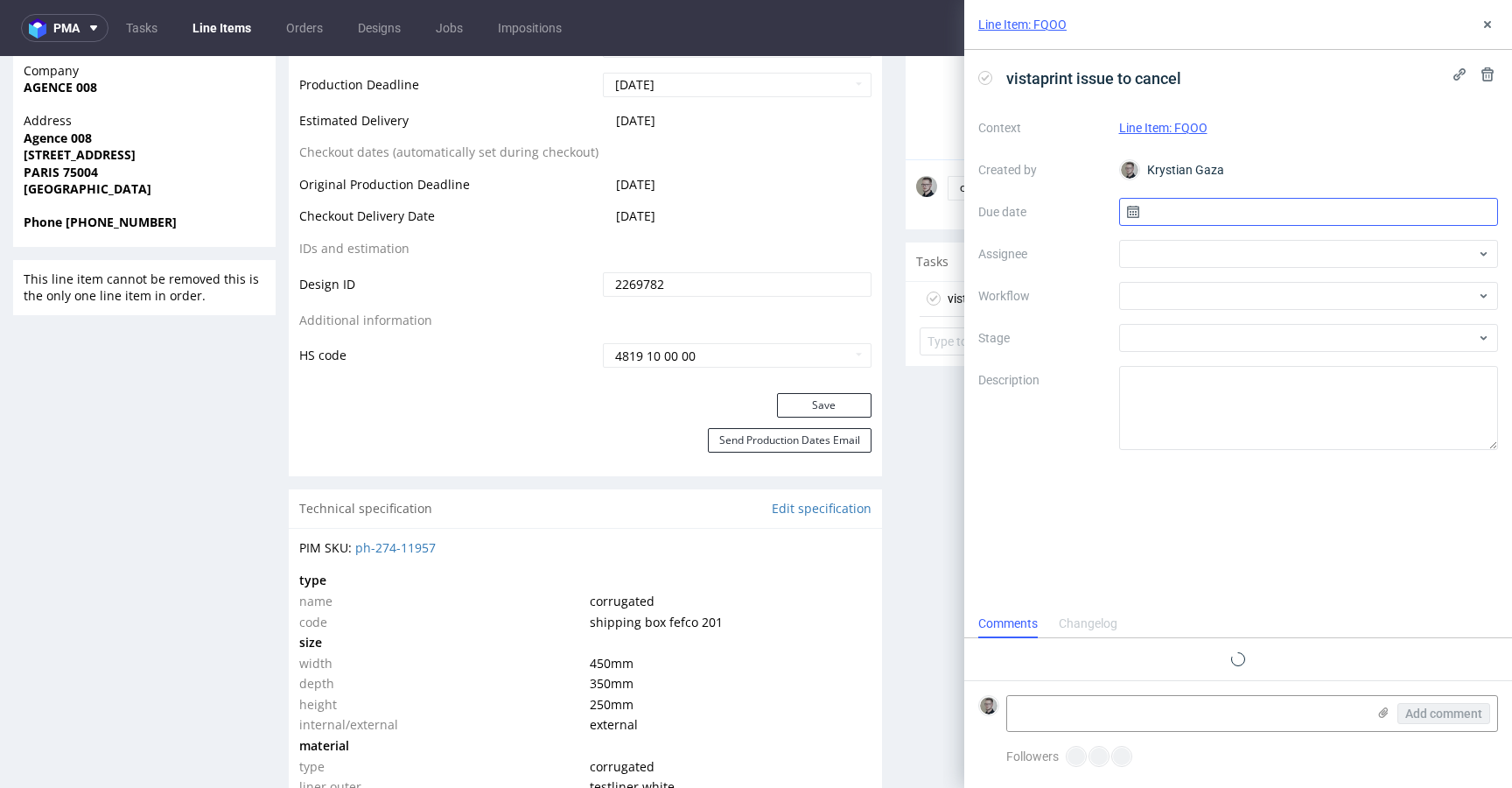
scroll to position [14, 0]
click at [1203, 196] on div "Context Line Item: FQOO Created by Krystian Gaza Due date Assignee Workflow Sta…" at bounding box center [1238, 281] width 519 height 336
click at [1213, 214] on input "text" at bounding box center [1309, 212] width 380 height 28
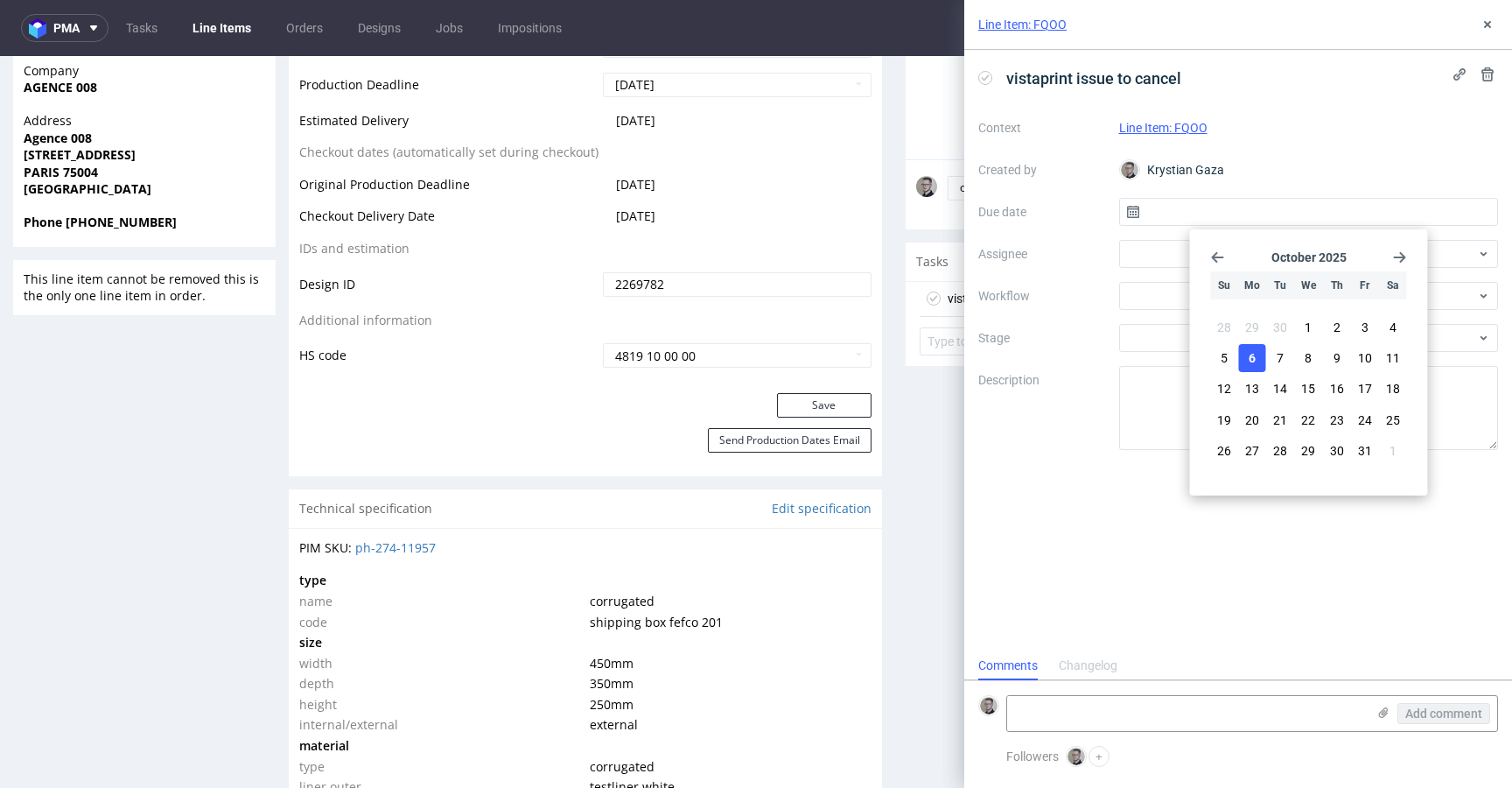
click at [1260, 362] on button "6" at bounding box center [1252, 358] width 27 height 28
type input "06/10/2025"
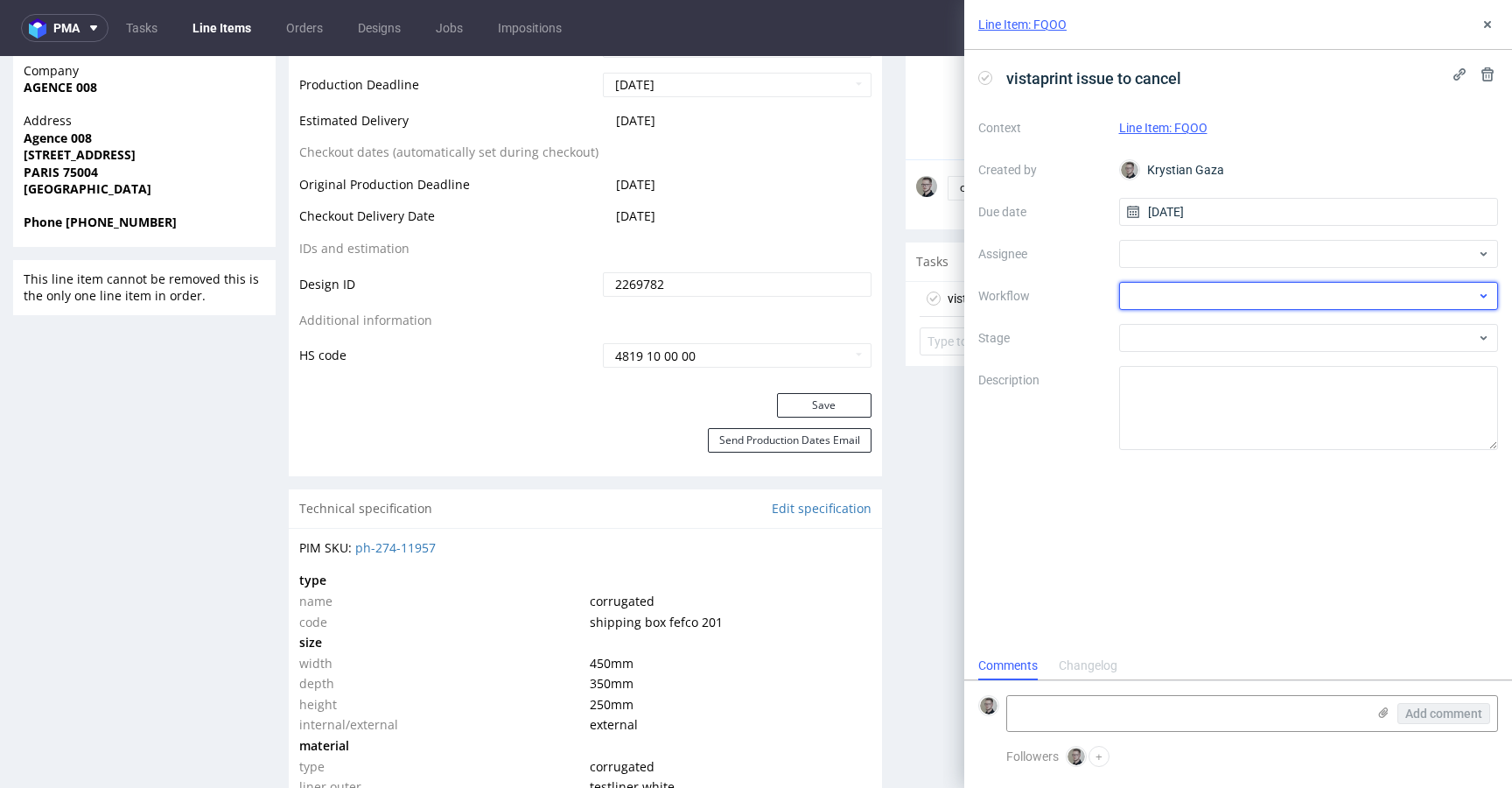
click at [1205, 293] on div at bounding box center [1309, 296] width 380 height 28
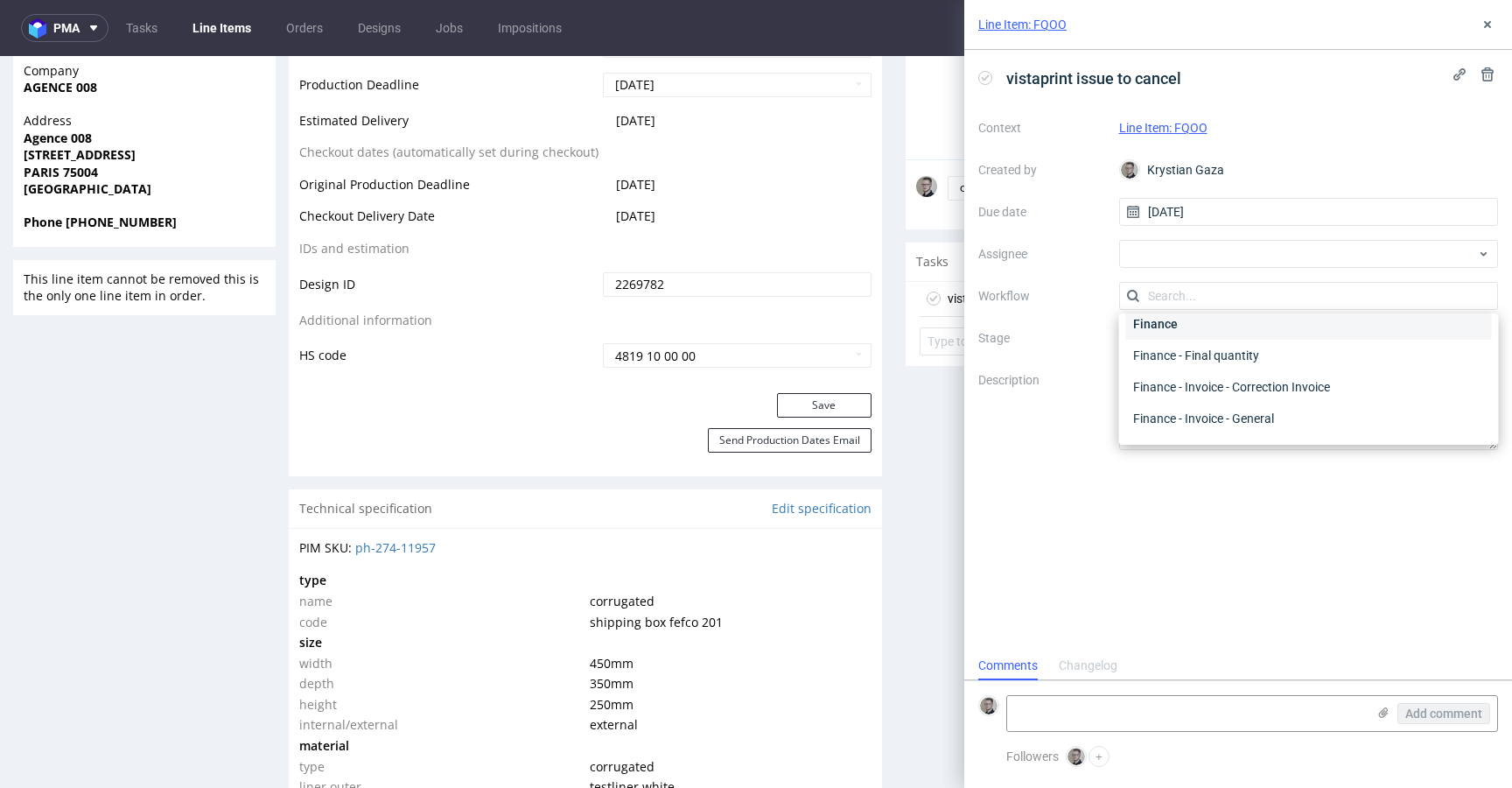
scroll to position [0, 0]
click at [1234, 391] on div "DTP - Issue" at bounding box center [1309, 391] width 366 height 32
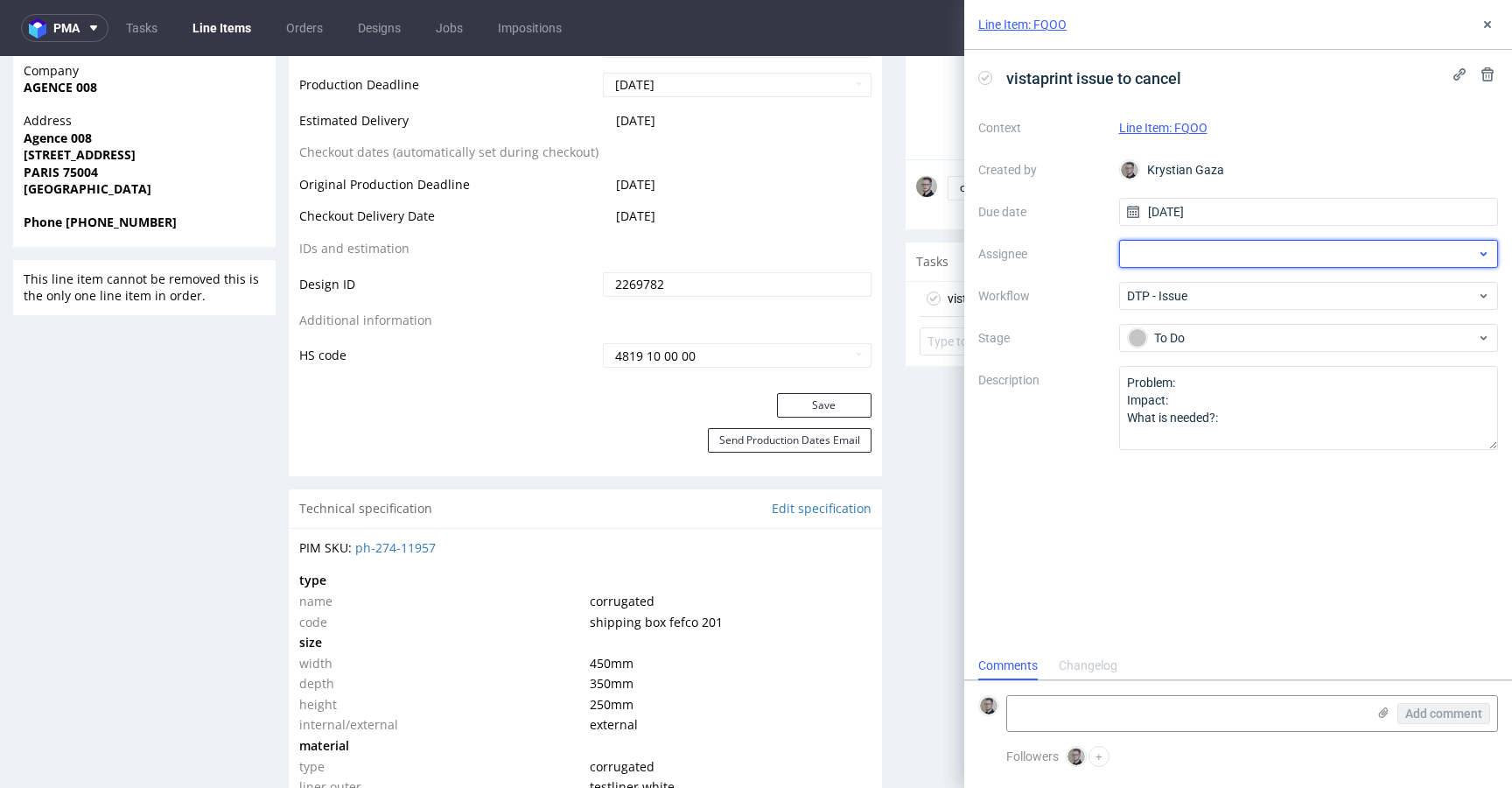
click at [1214, 258] on div at bounding box center [1309, 254] width 380 height 28
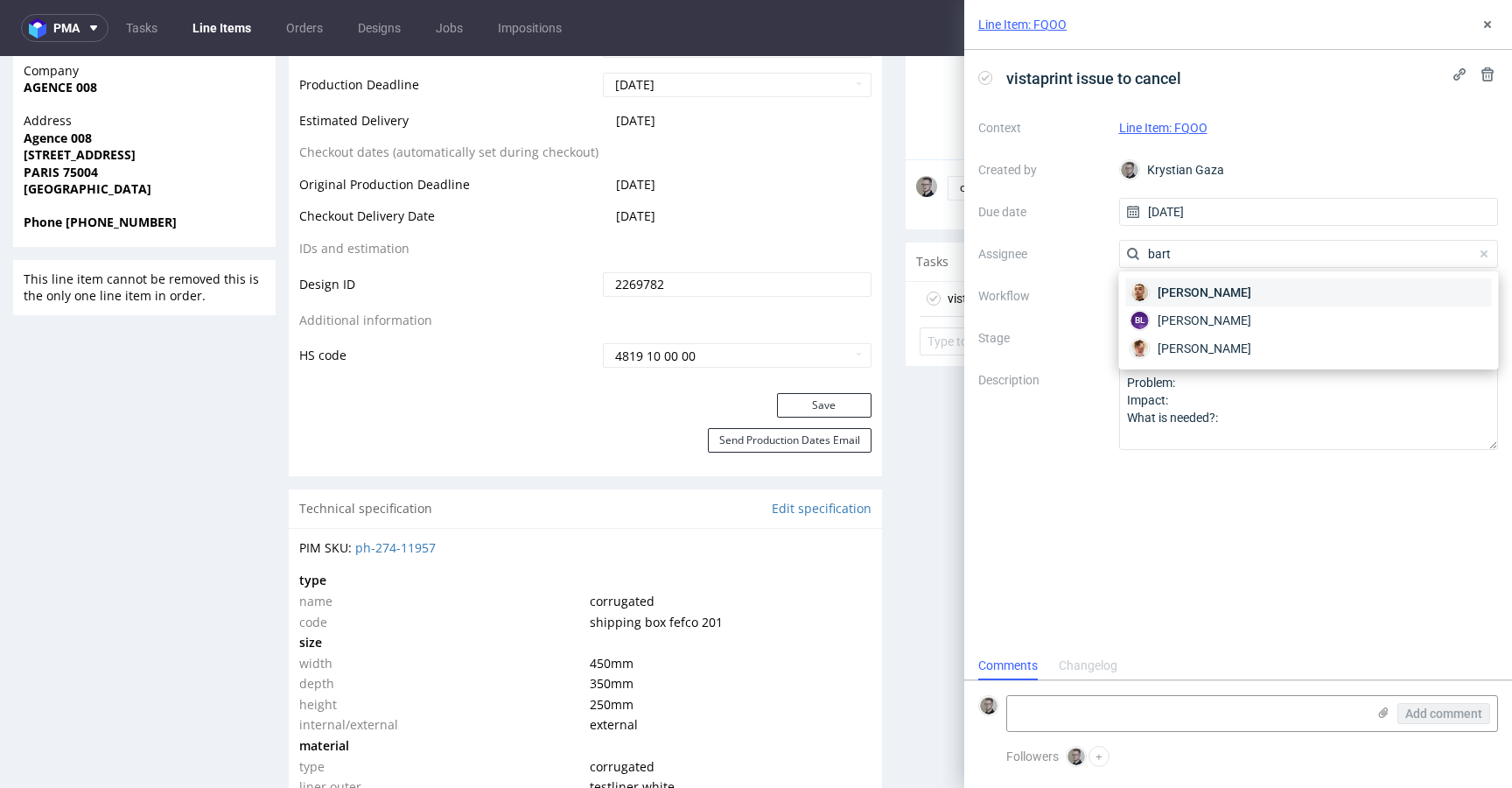
type input "bart"
click at [1235, 290] on span "Bartłomiej Leśniczuk" at bounding box center [1204, 293] width 94 height 18
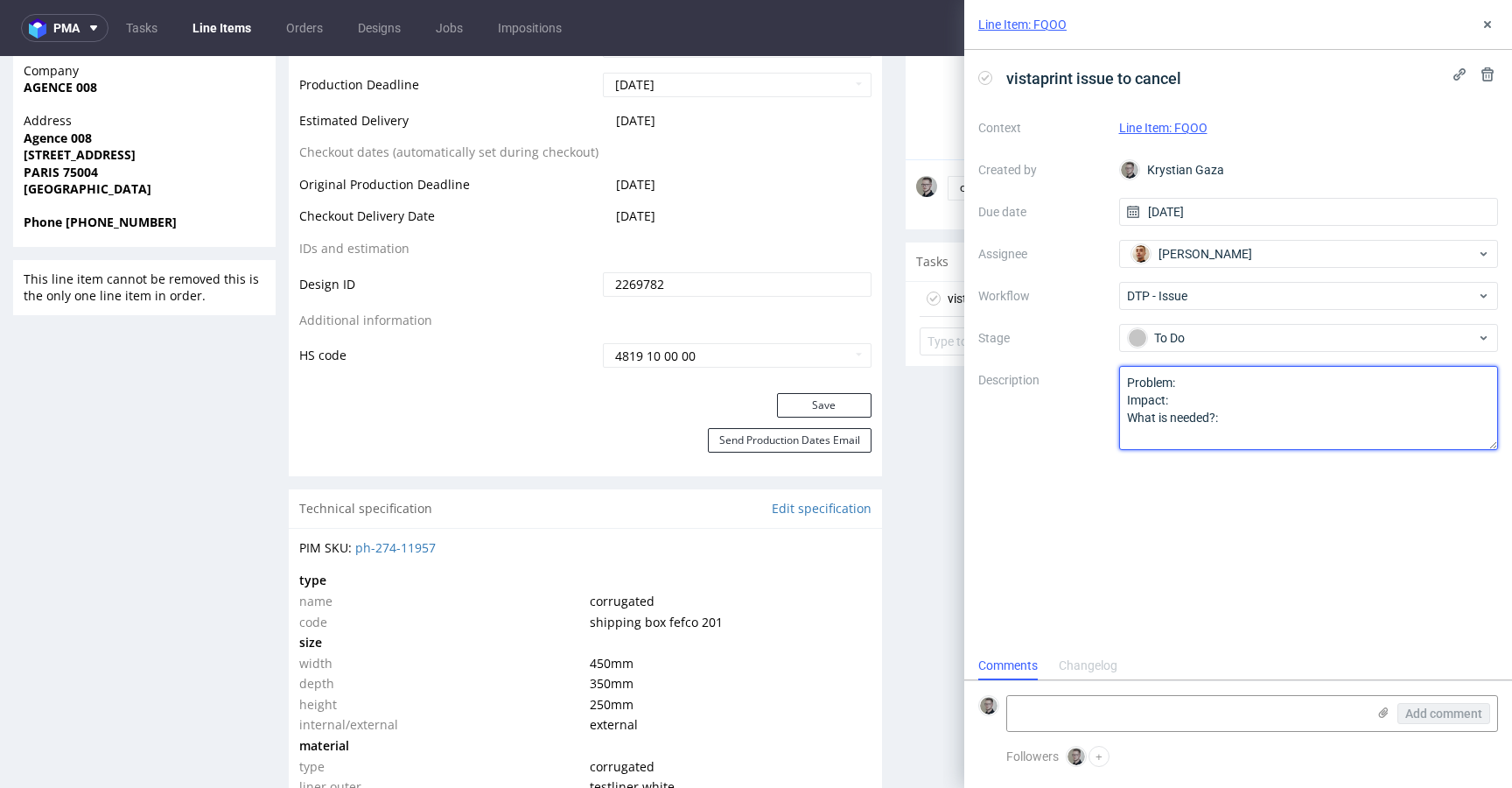
drag, startPoint x: 1254, startPoint y: 464, endPoint x: 814, endPoint y: 261, distance: 484.6
drag, startPoint x: 1237, startPoint y: 477, endPoint x: 882, endPoint y: 281, distance: 405.5
paste textarea "Multicolor design (different shades of color) on one color design."
drag, startPoint x: 1223, startPoint y: 382, endPoint x: 1365, endPoint y: 379, distance: 142.0
click at [1363, 379] on textarea "Problem: Impact: What is needed?:" at bounding box center [1309, 408] width 380 height 84
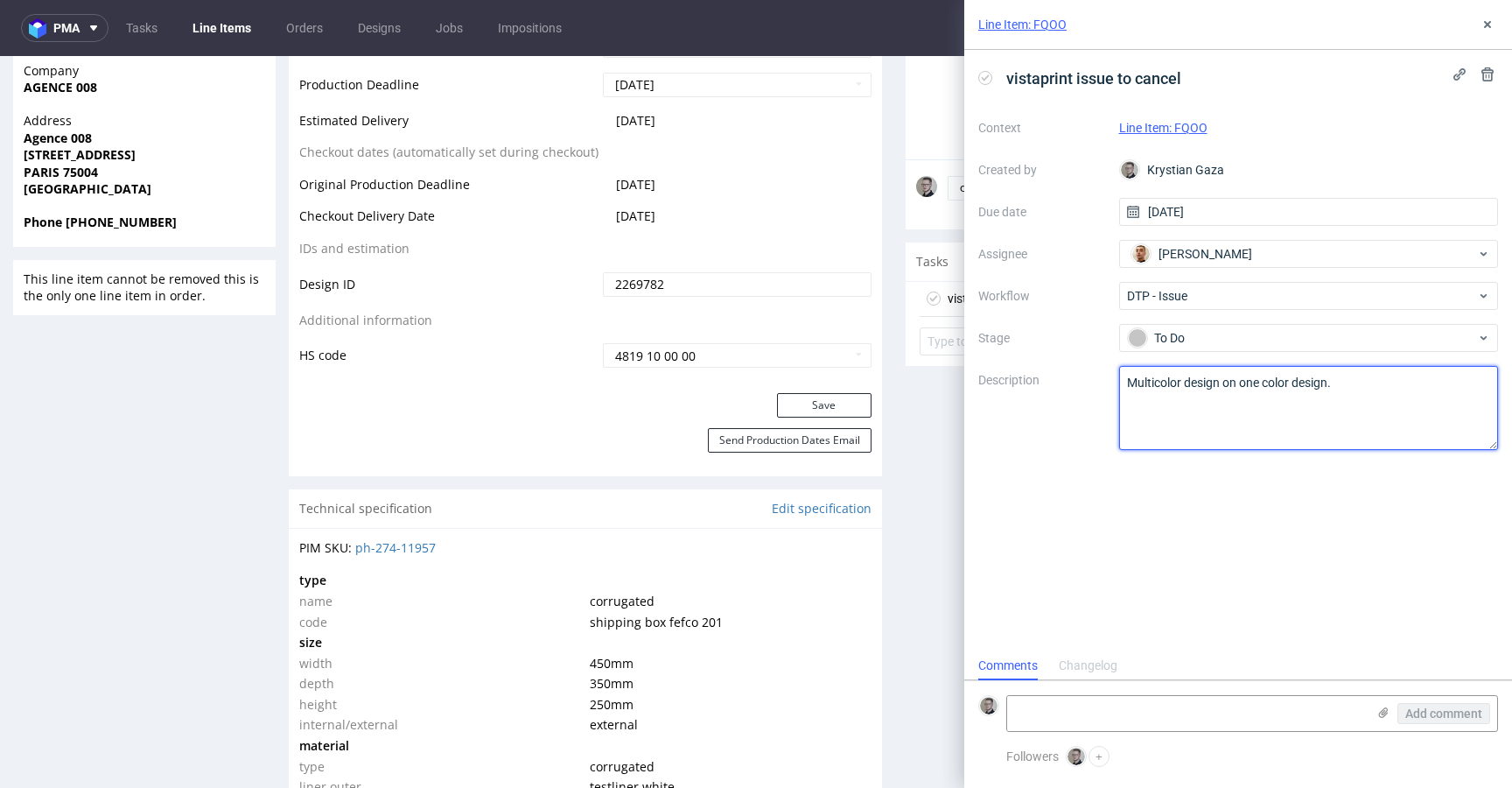
click at [1313, 380] on textarea "Problem: Impact: What is needed?:" at bounding box center [1309, 408] width 380 height 84
type textarea "Multicolor design on one color printing product."
click at [1501, 562] on div "vistaprint issue to cancel Context Line Item: FQOO Created by Krystian Gaza Due…" at bounding box center [1238, 350] width 548 height 601
click at [1490, 26] on icon at bounding box center [1488, 25] width 14 height 14
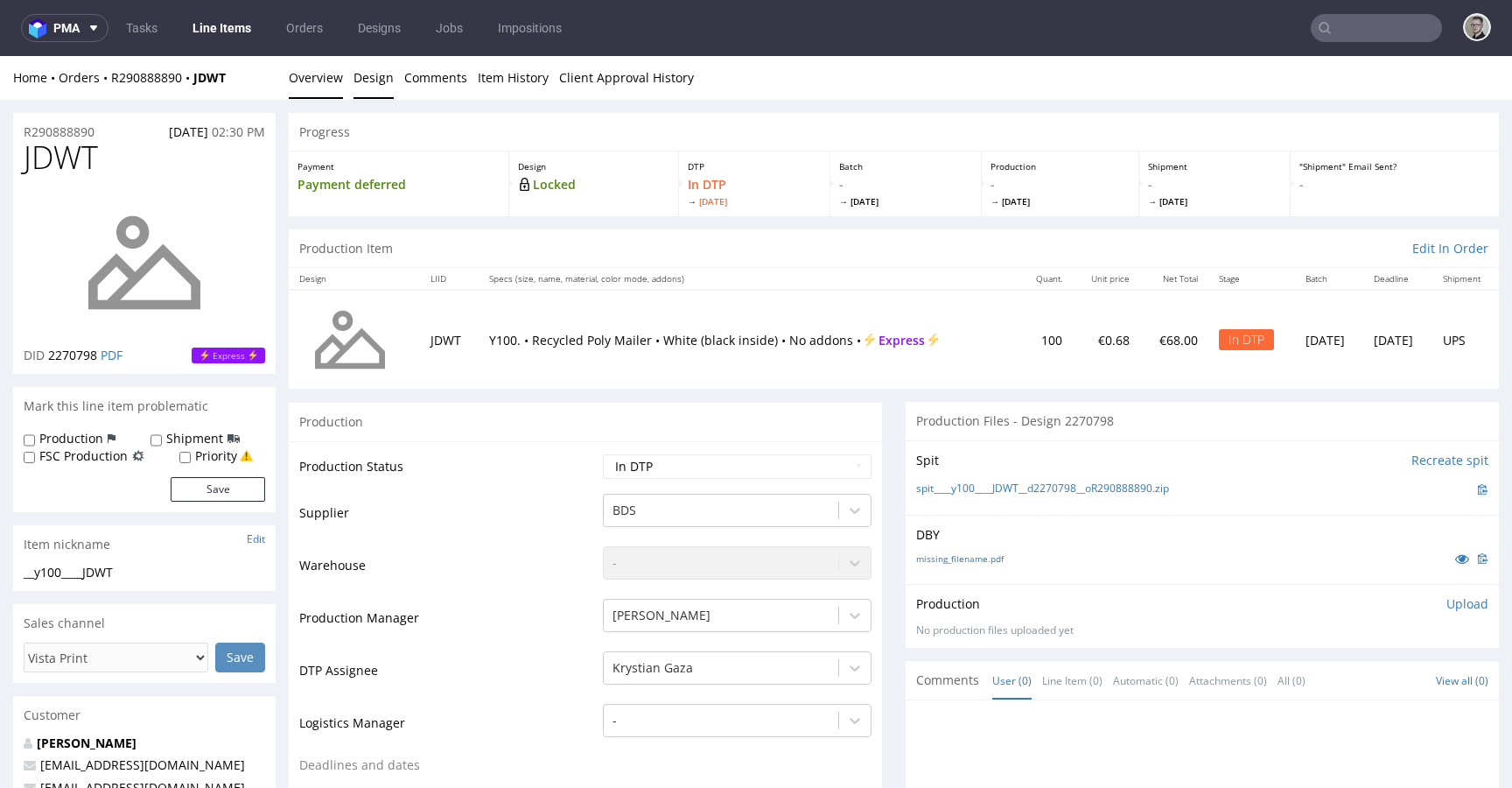
click at [362, 88] on link "Design" at bounding box center [373, 77] width 40 height 43
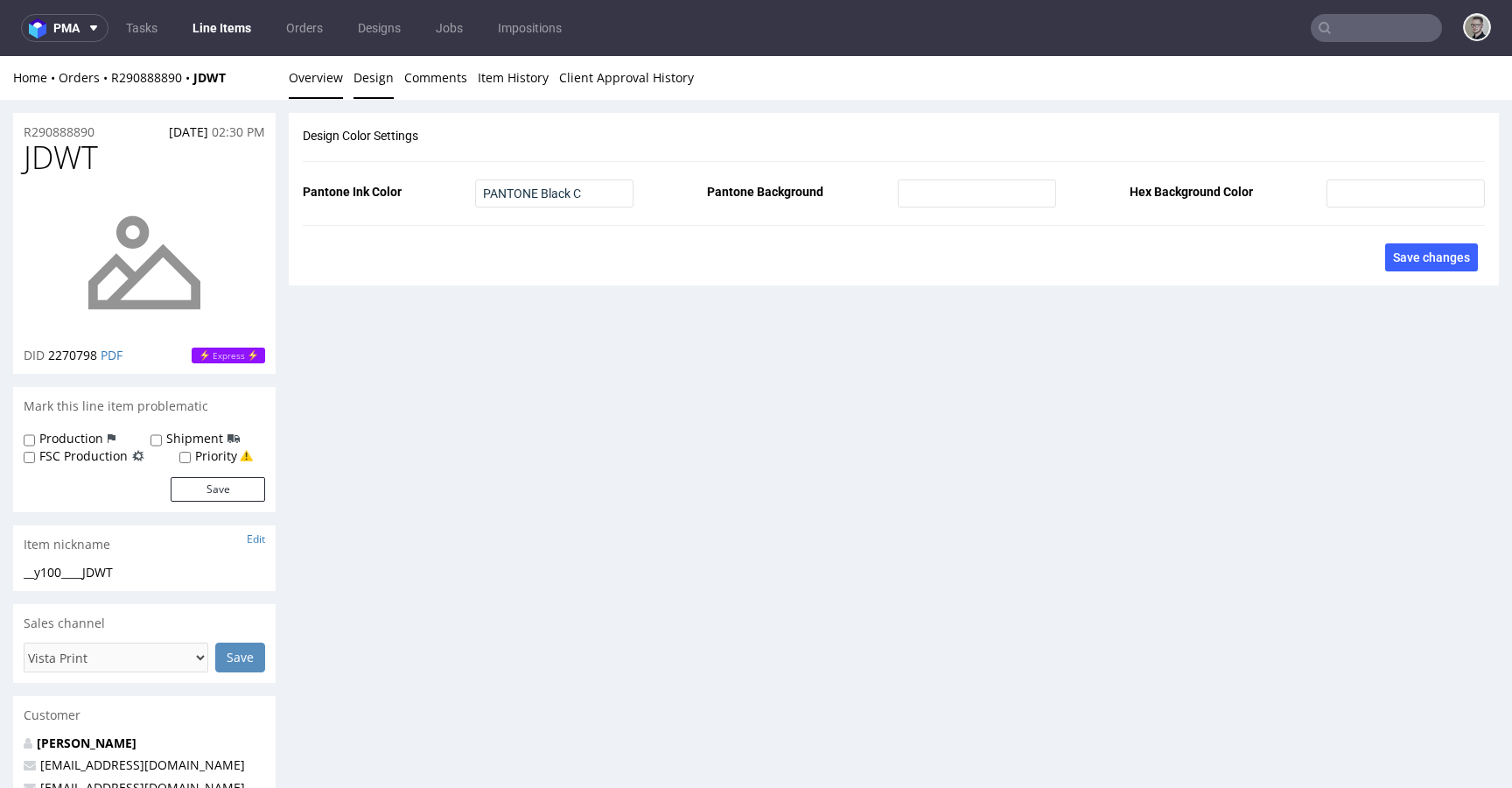
click at [316, 80] on link "Overview" at bounding box center [316, 77] width 54 height 43
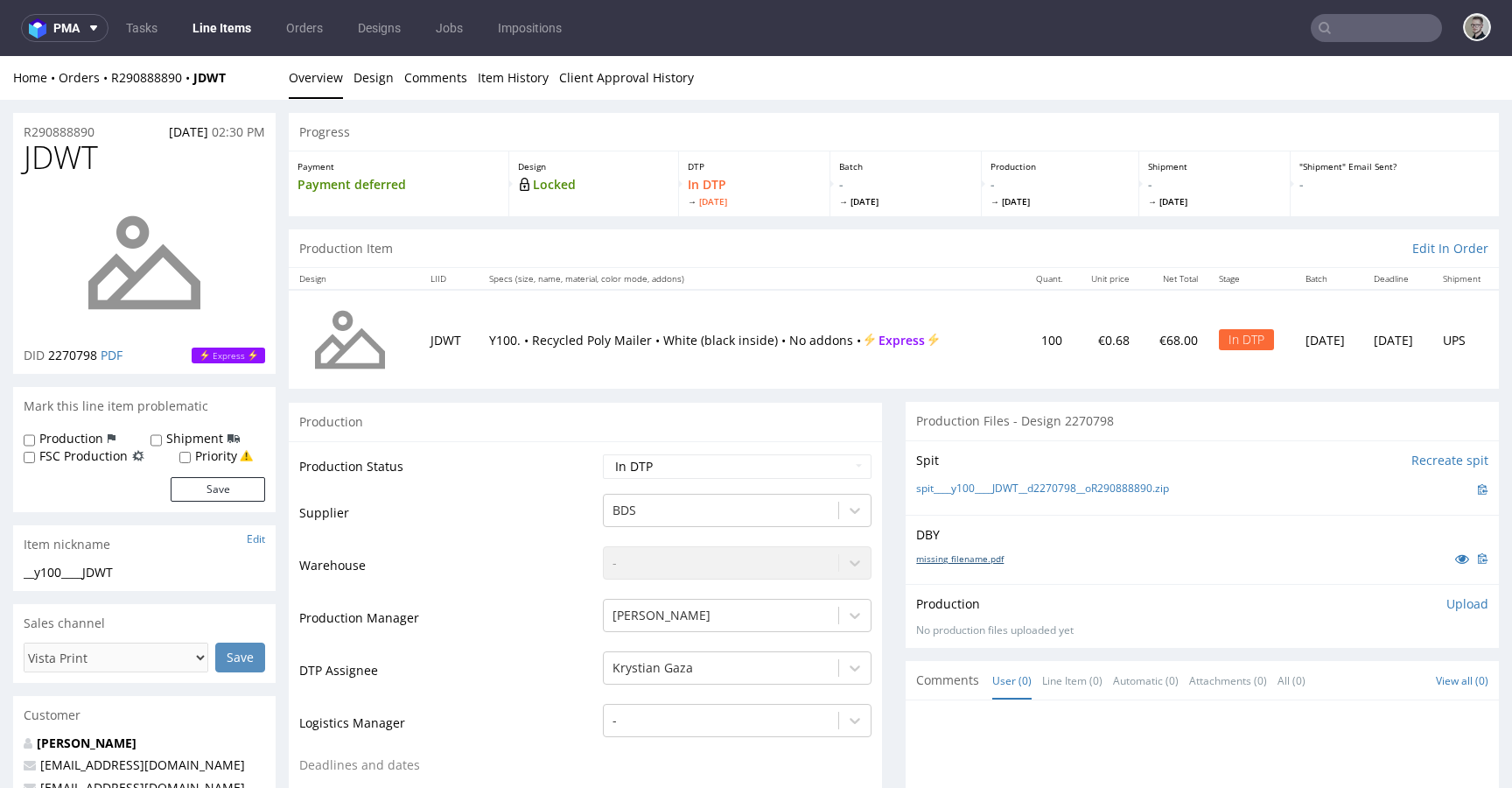
click at [965, 557] on link "missing_filename.pdf" at bounding box center [960, 558] width 88 height 12
click at [1059, 496] on div "spit____y100____JDWT__d2270798__oR290888890.zip" at bounding box center [1203, 489] width 573 height 20
click at [1065, 496] on div "spit____y100____JDWT__d2270798__oR290888890.zip" at bounding box center [1203, 489] width 573 height 20
click at [1081, 489] on link "spit____y100____JDWT__d2270798__oR290888890.zip" at bounding box center [1042, 488] width 253 height 15
click at [1432, 593] on div "Production Upload No production files uploaded yet Description (optional) Add f…" at bounding box center [1202, 616] width 593 height 64
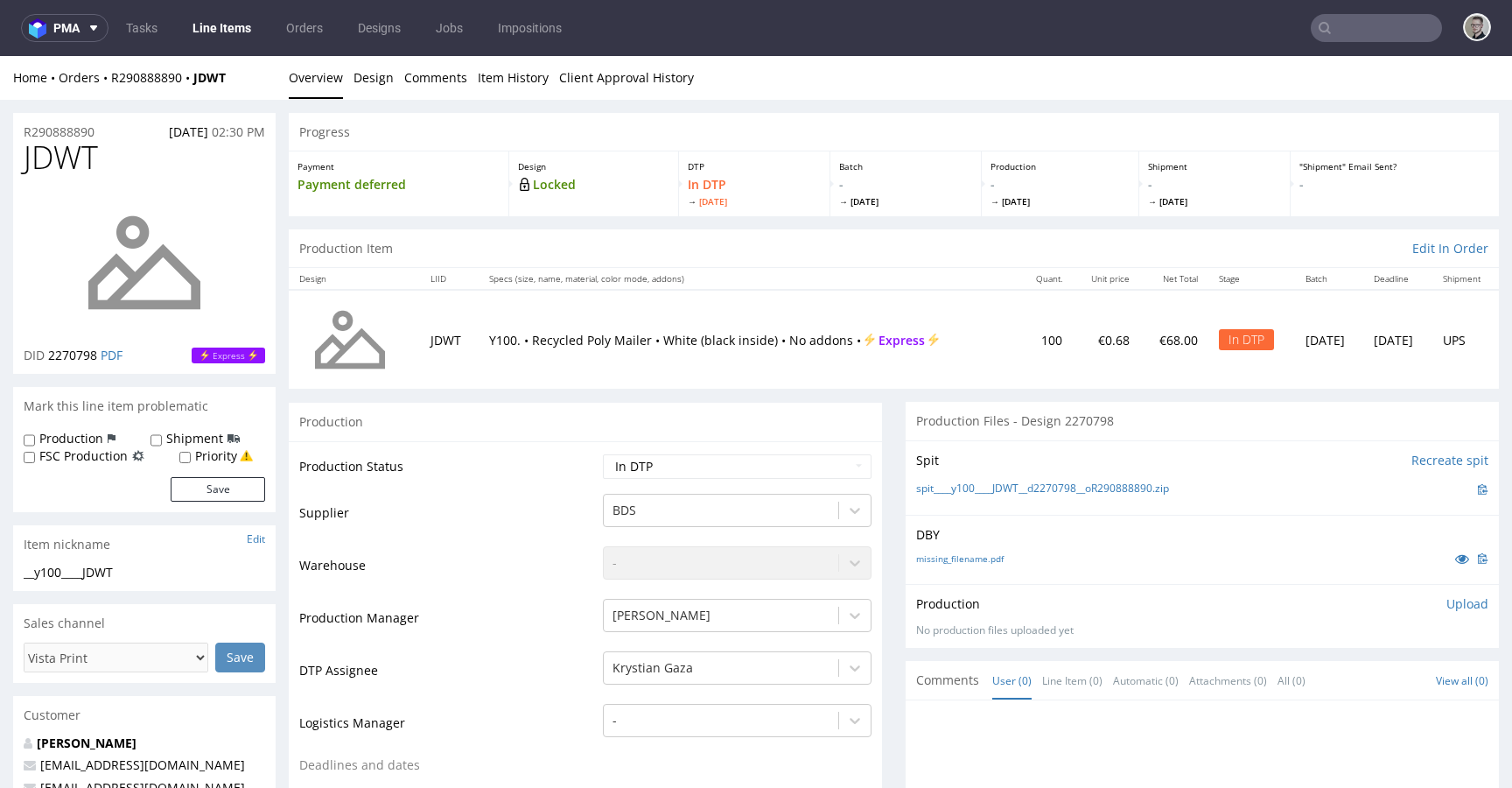
click at [1446, 599] on p "Upload" at bounding box center [1467, 604] width 42 height 18
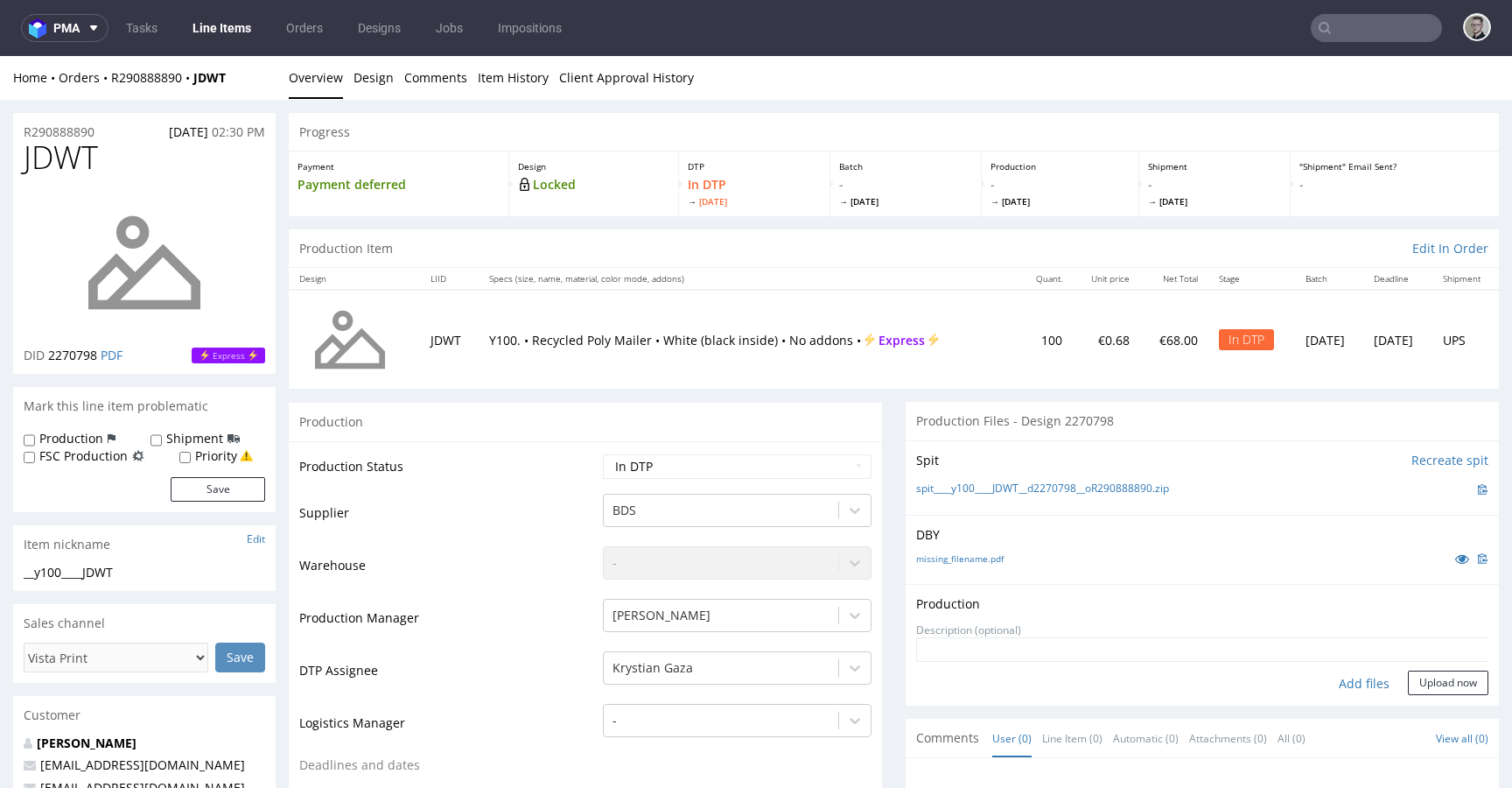
click at [1344, 677] on div "Add files" at bounding box center [1364, 683] width 88 height 27
type input "C:\fakepath\__y100____JDWT__d2270798__oR290888890__latest__front.pdf"
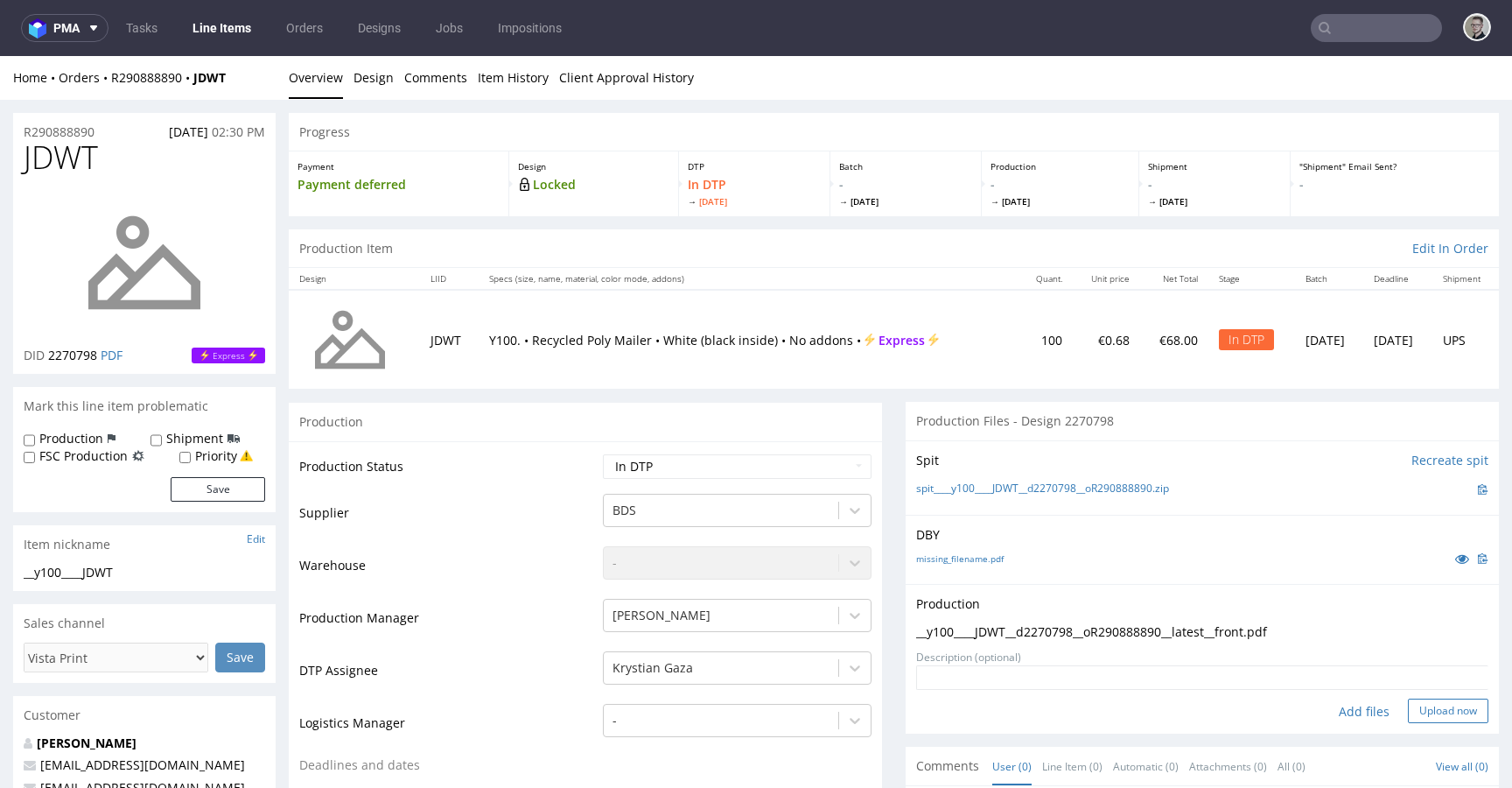
click at [1447, 707] on button "Upload now" at bounding box center [1448, 711] width 81 height 25
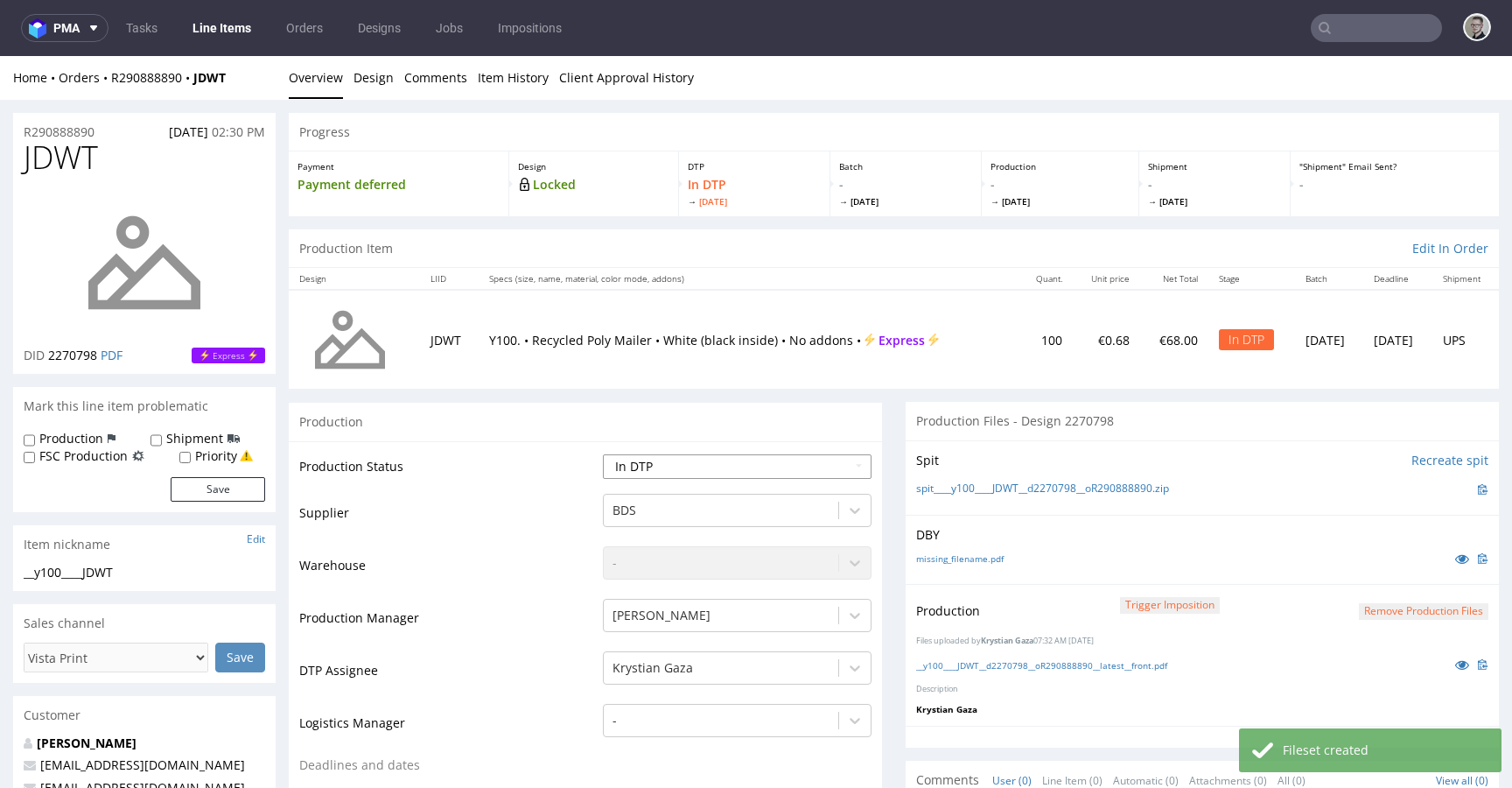
click at [706, 468] on select "Waiting for Artwork Waiting for Diecut Waiting for Mockup Waiting for DTP Waiti…" at bounding box center [737, 466] width 269 height 25
select select "dtp_production_ready"
click at [603, 454] on select "Waiting for Artwork Waiting for Diecut Waiting for Mockup Waiting for DTP Waiti…" at bounding box center [737, 466] width 269 height 25
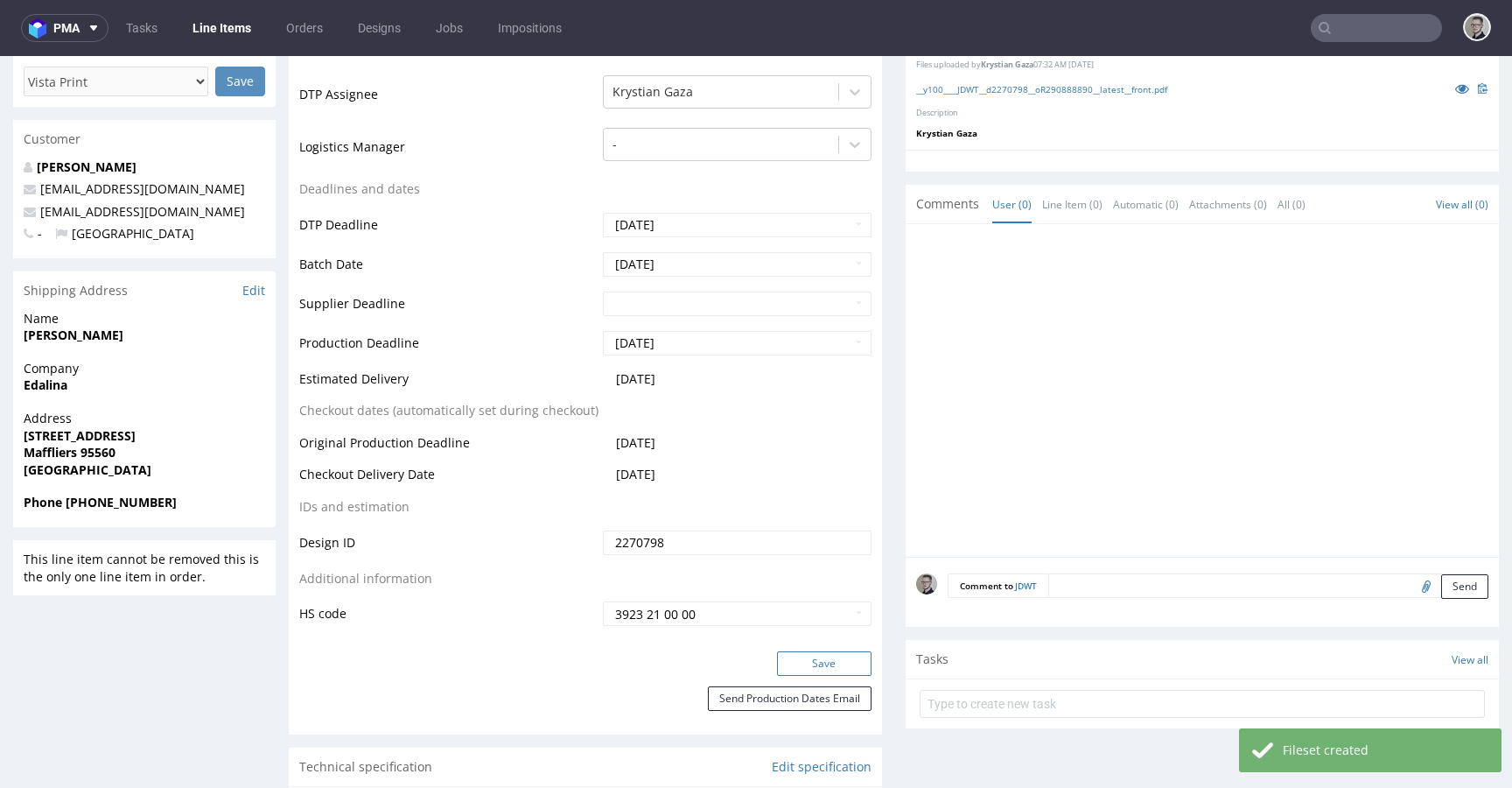
click at [832, 661] on button "Save" at bounding box center [824, 664] width 95 height 25
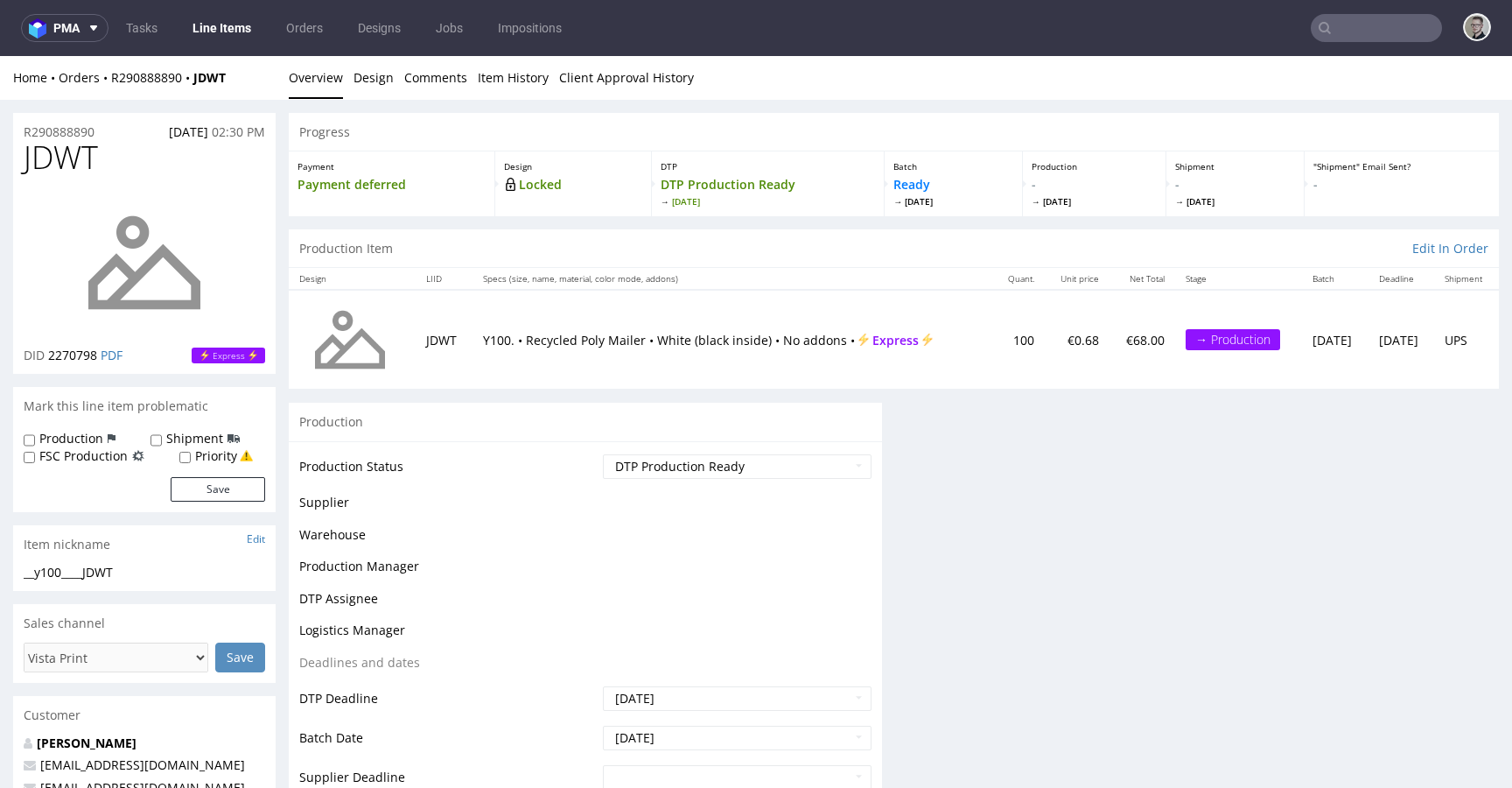
scroll to position [0, 0]
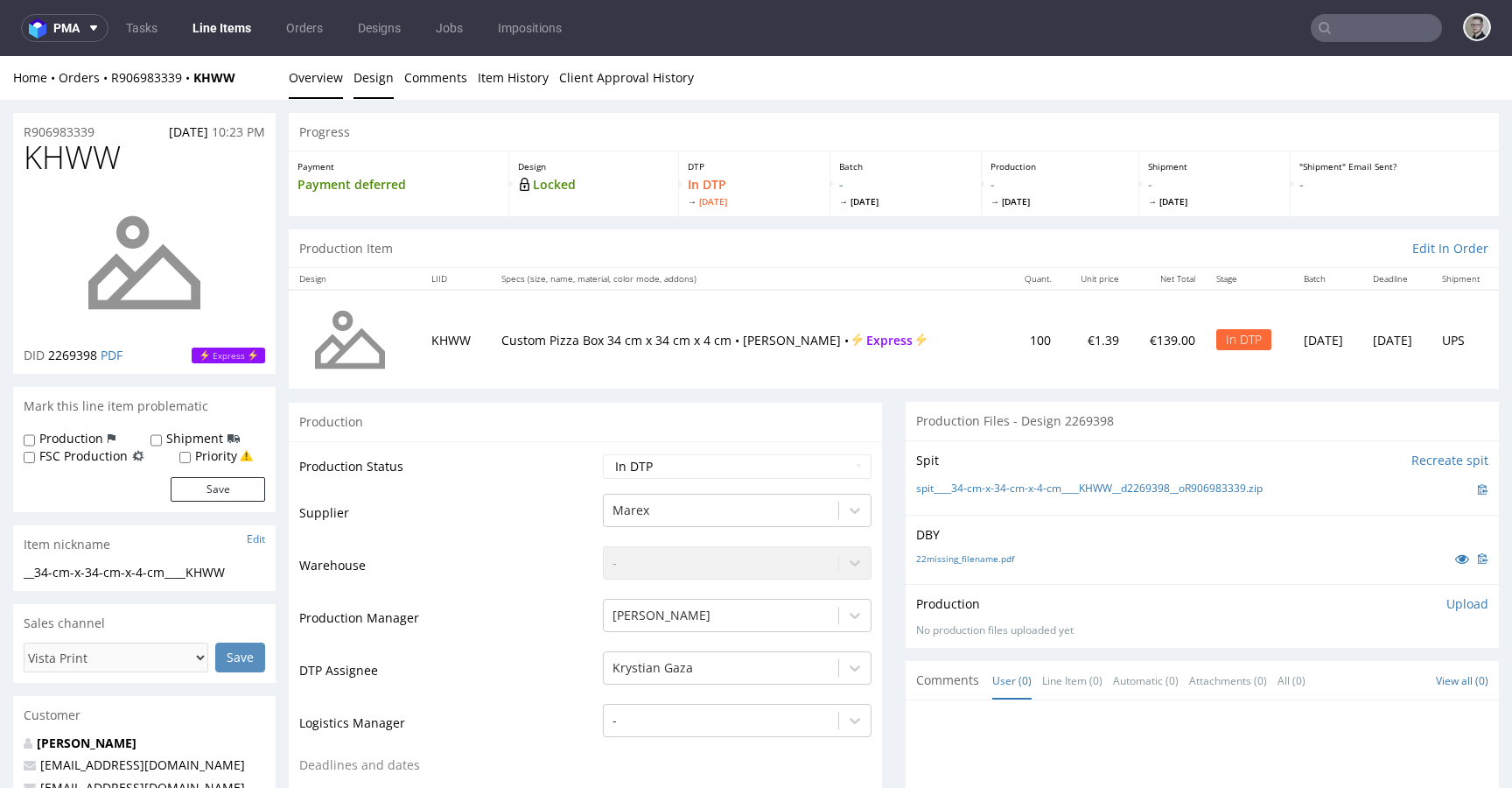
click at [363, 68] on link "Design" at bounding box center [373, 77] width 40 height 43
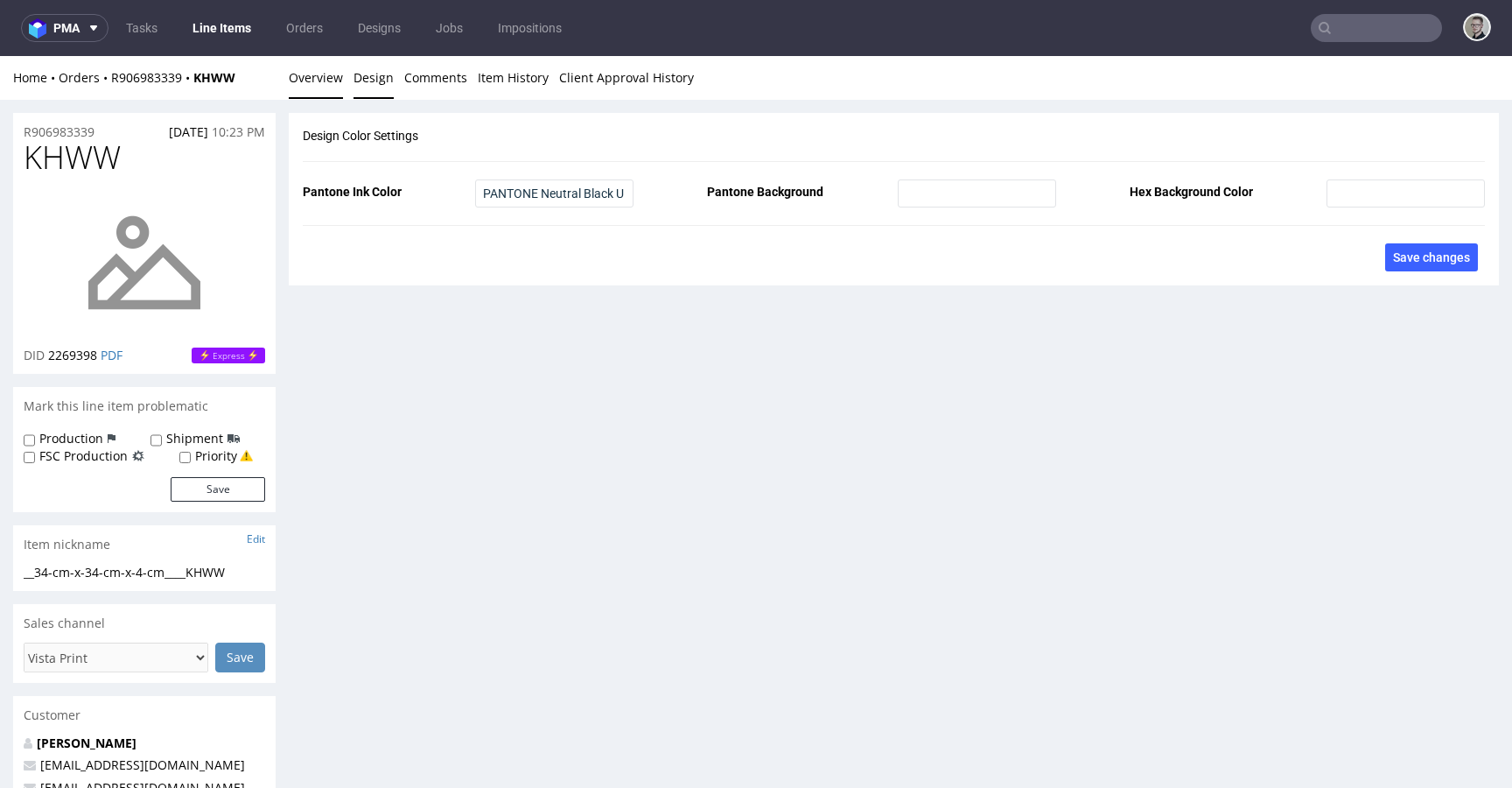
click at [298, 74] on link "Overview" at bounding box center [316, 77] width 54 height 43
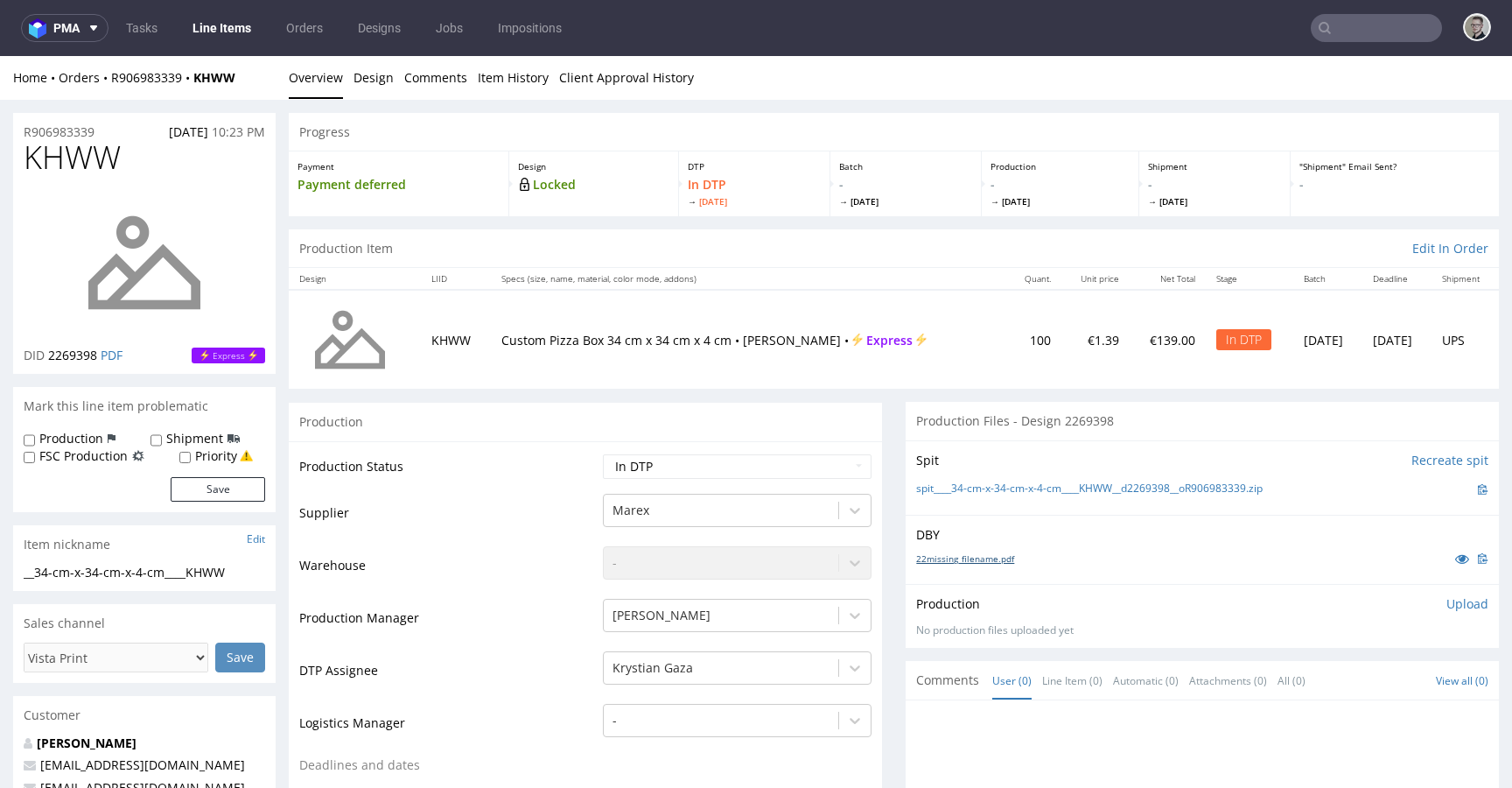
click at [966, 559] on link "22missing_filename.pdf" at bounding box center [965, 558] width 98 height 12
click at [1174, 493] on link "spit____34-cm-x-34-cm-x-4-cm____KHWW__d2269398__oR906983339.zip" at bounding box center [1089, 488] width 347 height 15
click at [374, 66] on link "Design" at bounding box center [373, 77] width 40 height 43
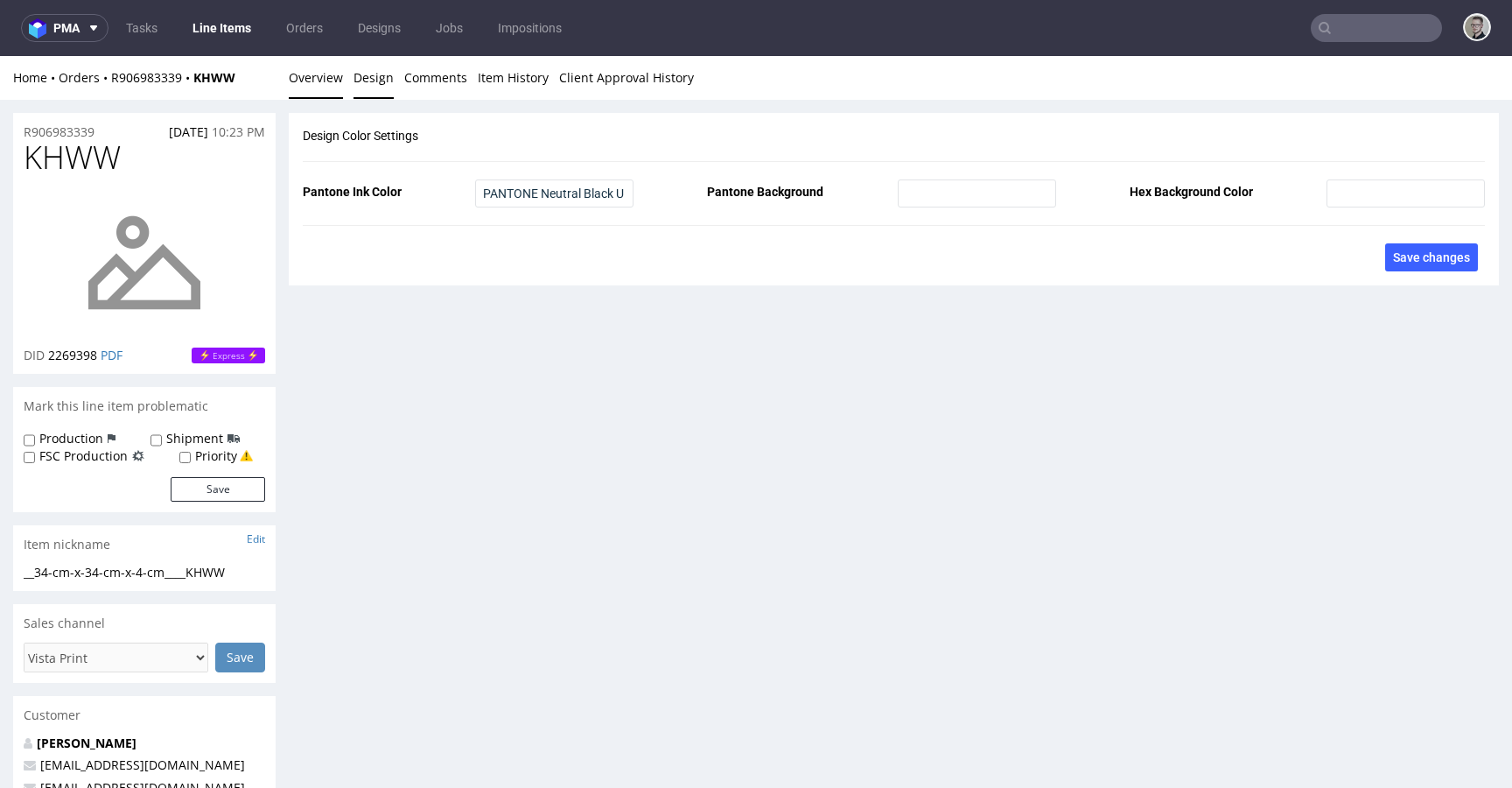
click at [327, 79] on link "Overview" at bounding box center [316, 77] width 54 height 43
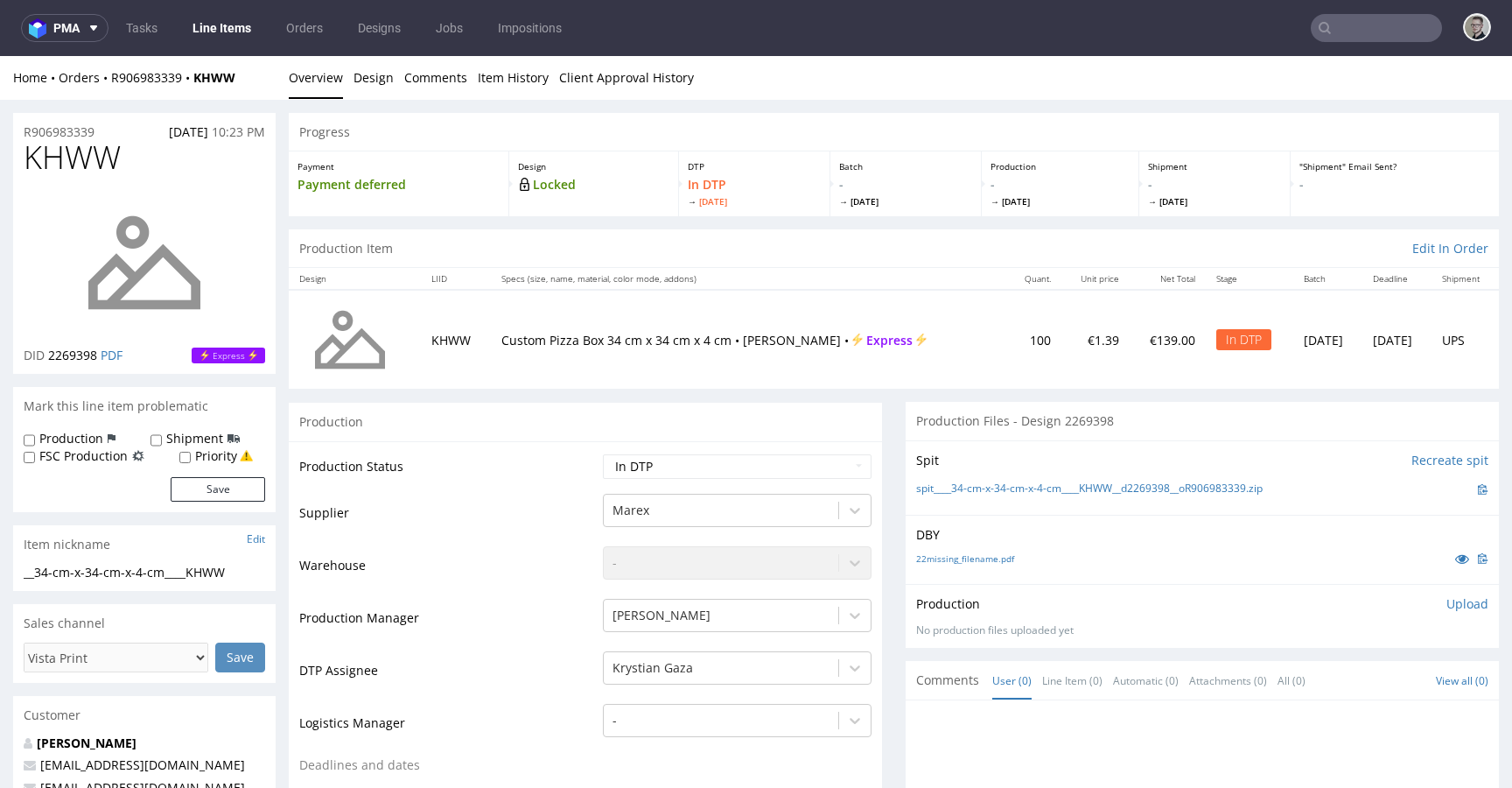
click at [1437, 593] on div "Production Upload No production files uploaded yet Description (optional) Add f…" at bounding box center [1202, 616] width 593 height 64
click at [1446, 598] on p "Upload" at bounding box center [1467, 604] width 42 height 18
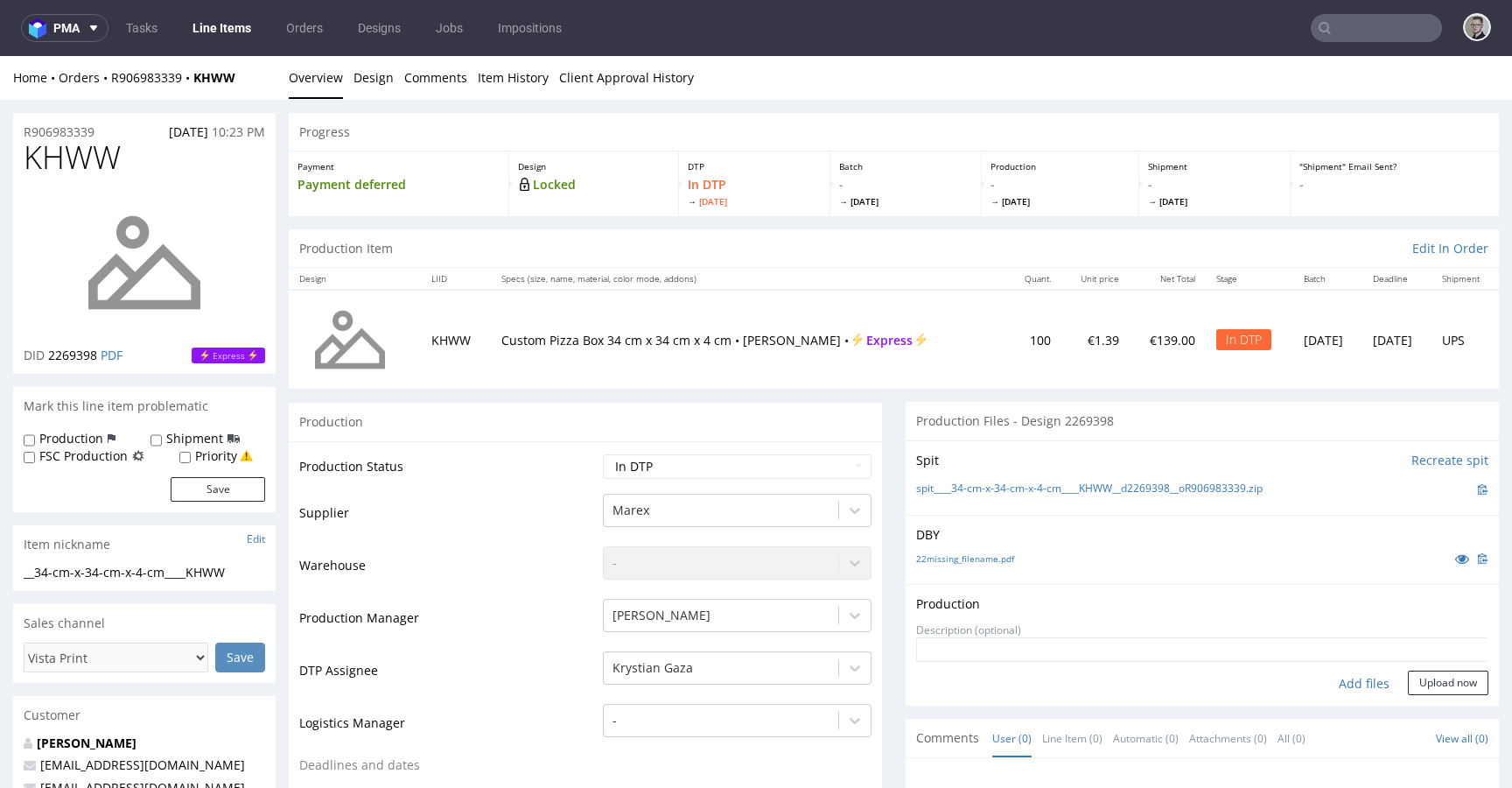
click at [1326, 675] on div "Add files" at bounding box center [1364, 683] width 88 height 27
type input "C:\fakepath\__34-cm-x-34-cm-x-4-cm____KHWW__d2269398__oR906983339__latest__outs…"
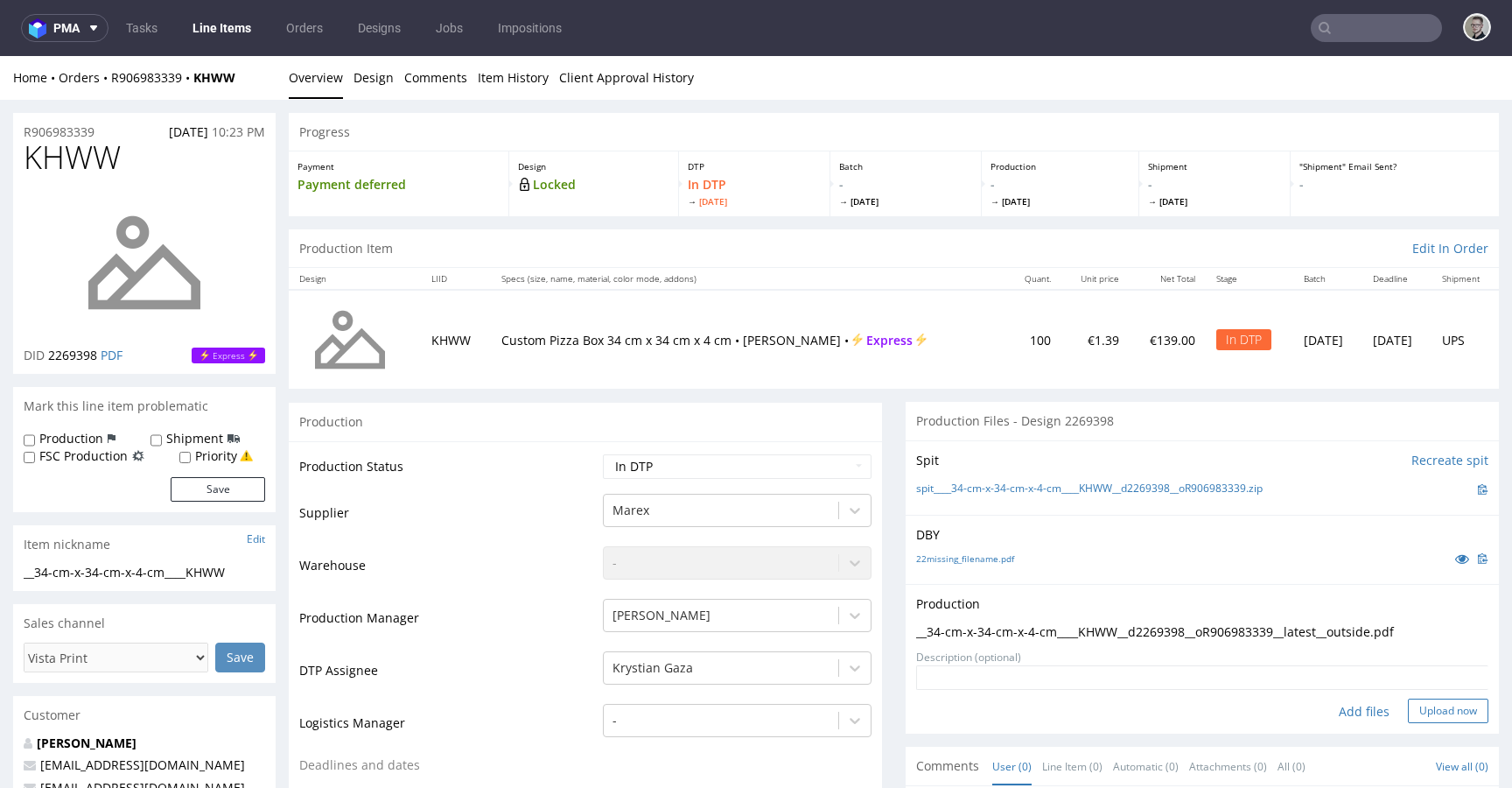
click at [1414, 707] on button "Upload now" at bounding box center [1448, 711] width 81 height 25
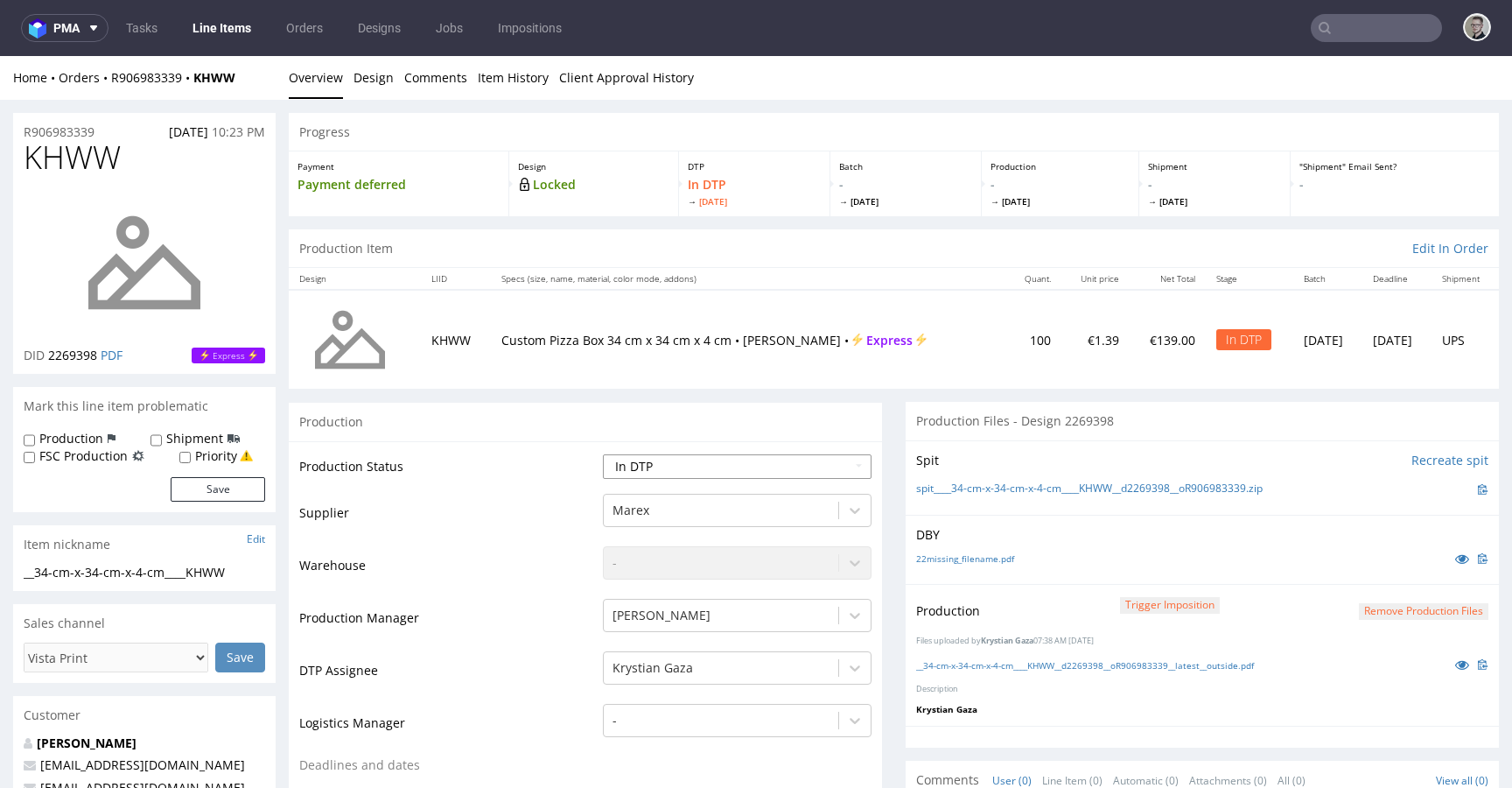
click at [643, 464] on select "Waiting for Artwork Waiting for Diecut Waiting for Mockup Waiting for DTP Waiti…" at bounding box center [737, 466] width 269 height 25
select select "dtp_production_ready"
click at [603, 454] on select "Waiting for Artwork Waiting for Diecut Waiting for Mockup Waiting for DTP Waiti…" at bounding box center [737, 466] width 269 height 25
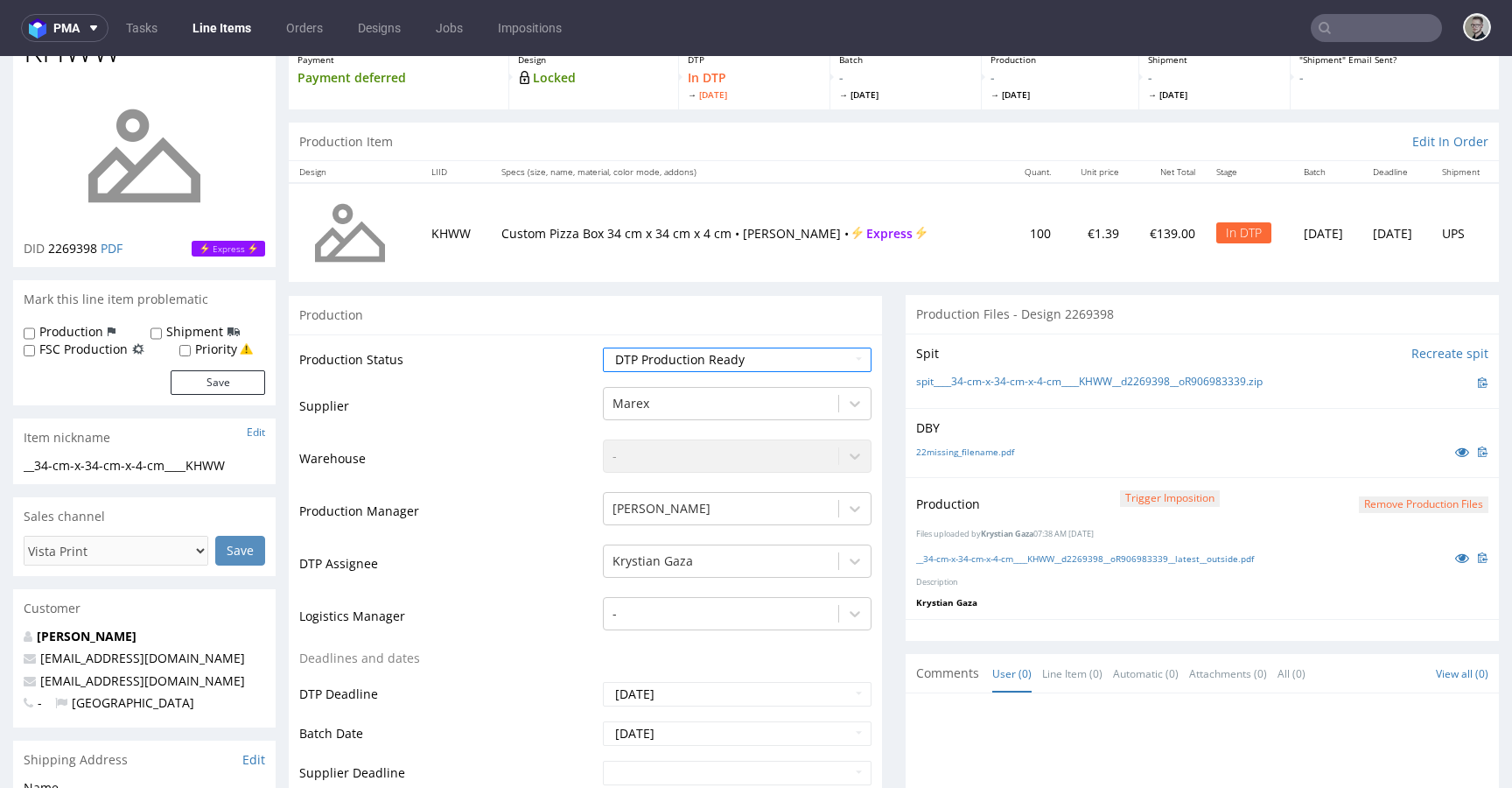
scroll to position [812, 0]
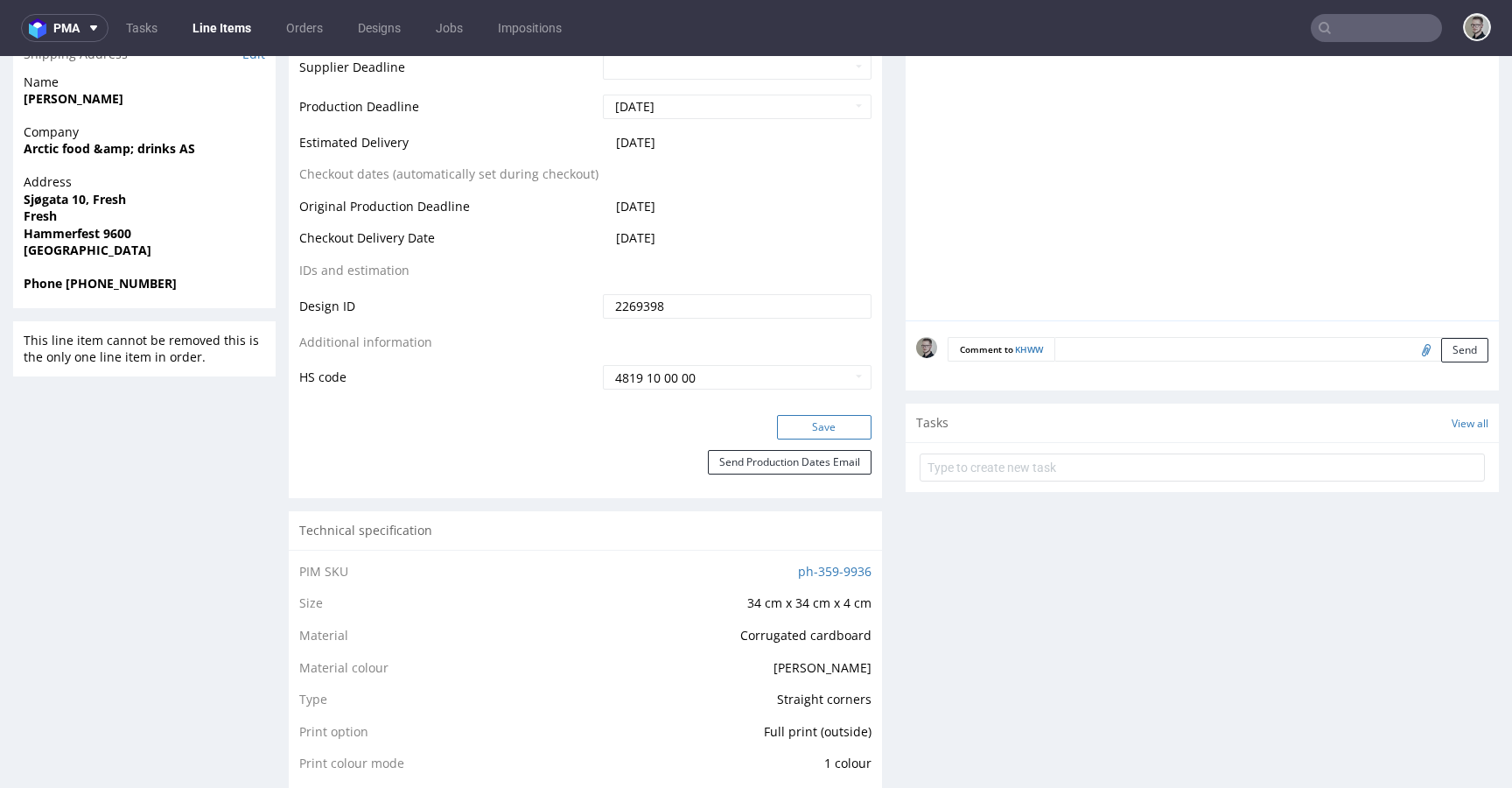
click at [804, 425] on button "Save" at bounding box center [824, 427] width 95 height 25
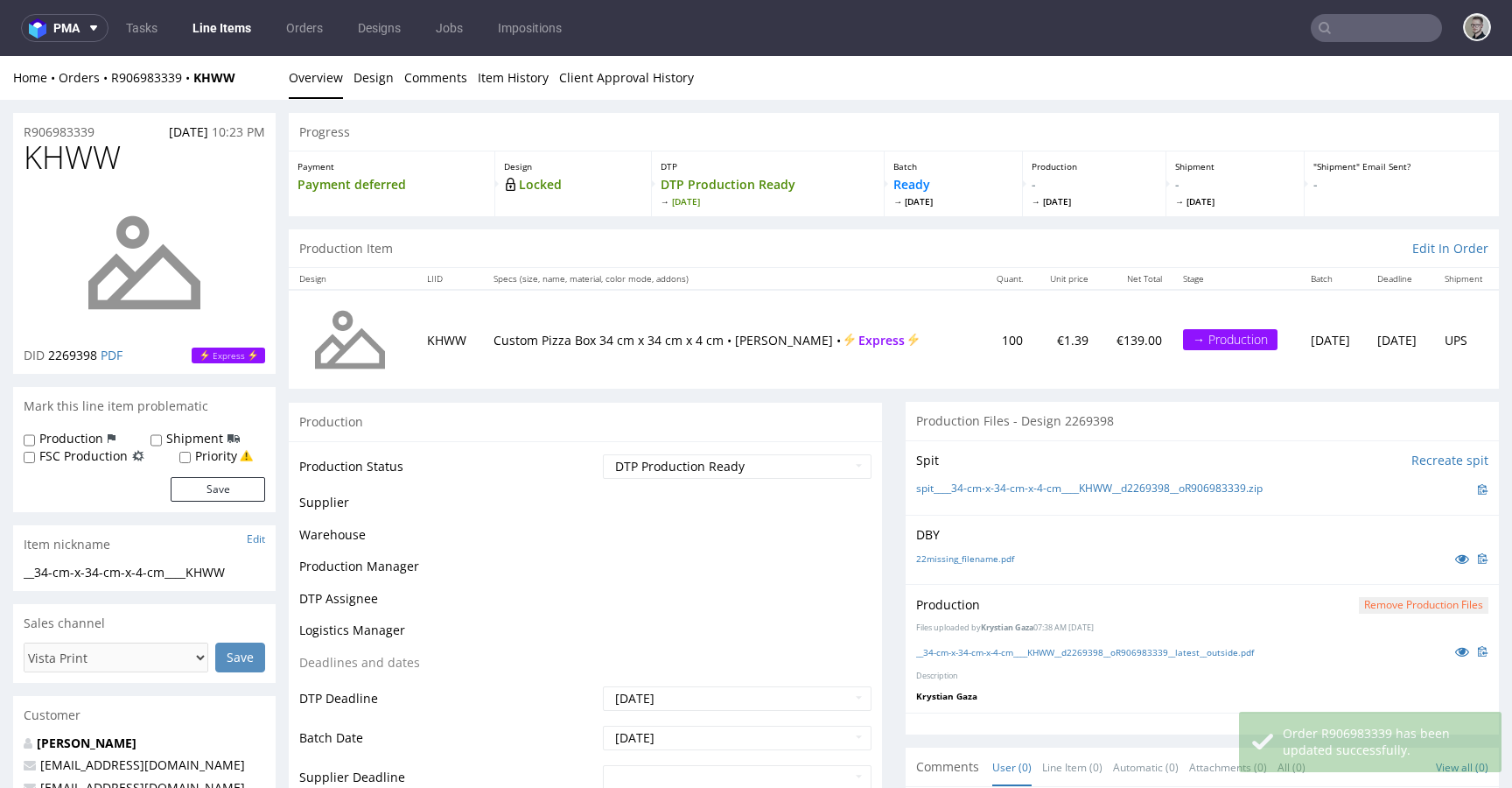
scroll to position [0, 0]
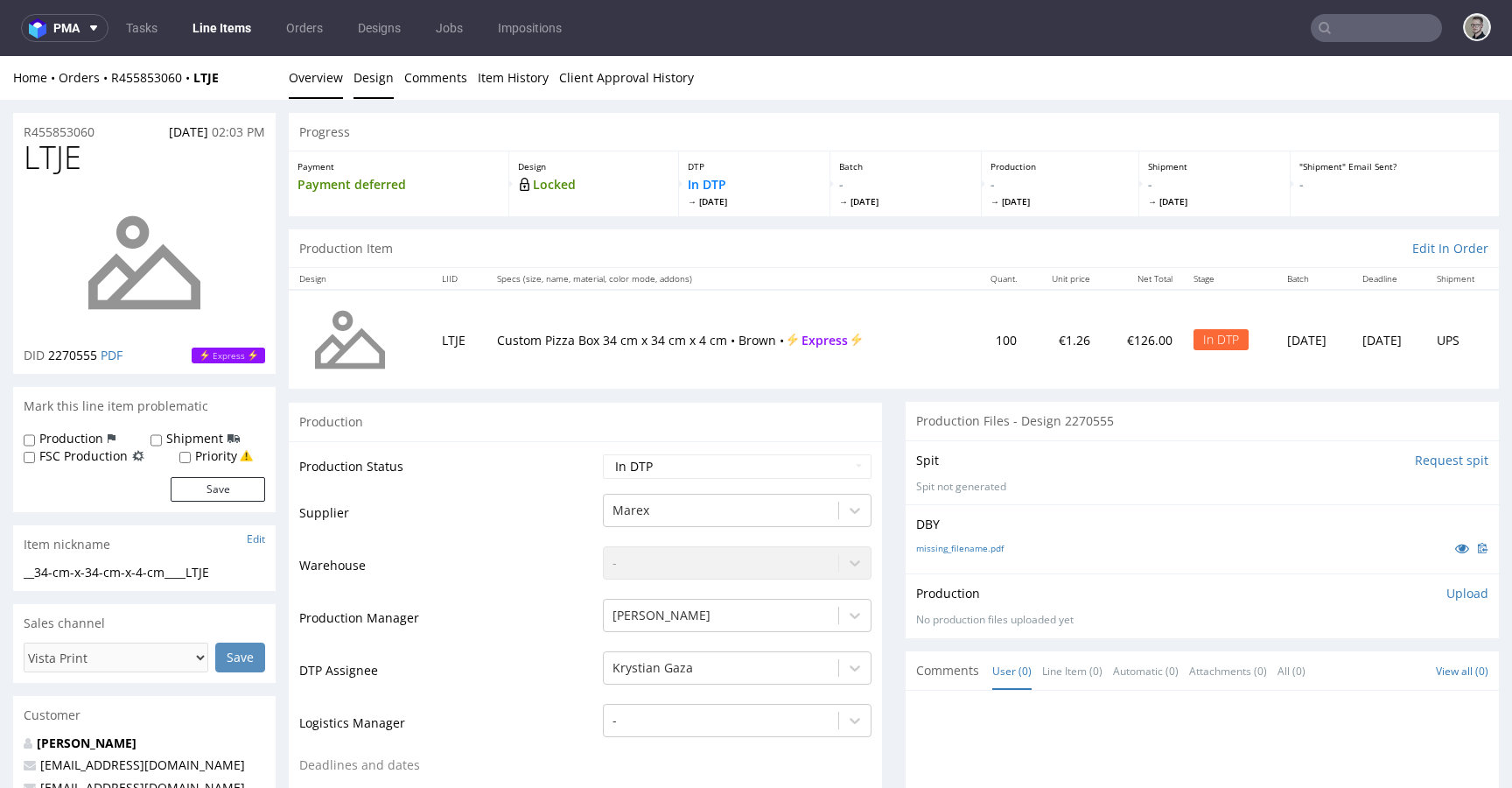
click at [364, 66] on link "Design" at bounding box center [373, 77] width 40 height 43
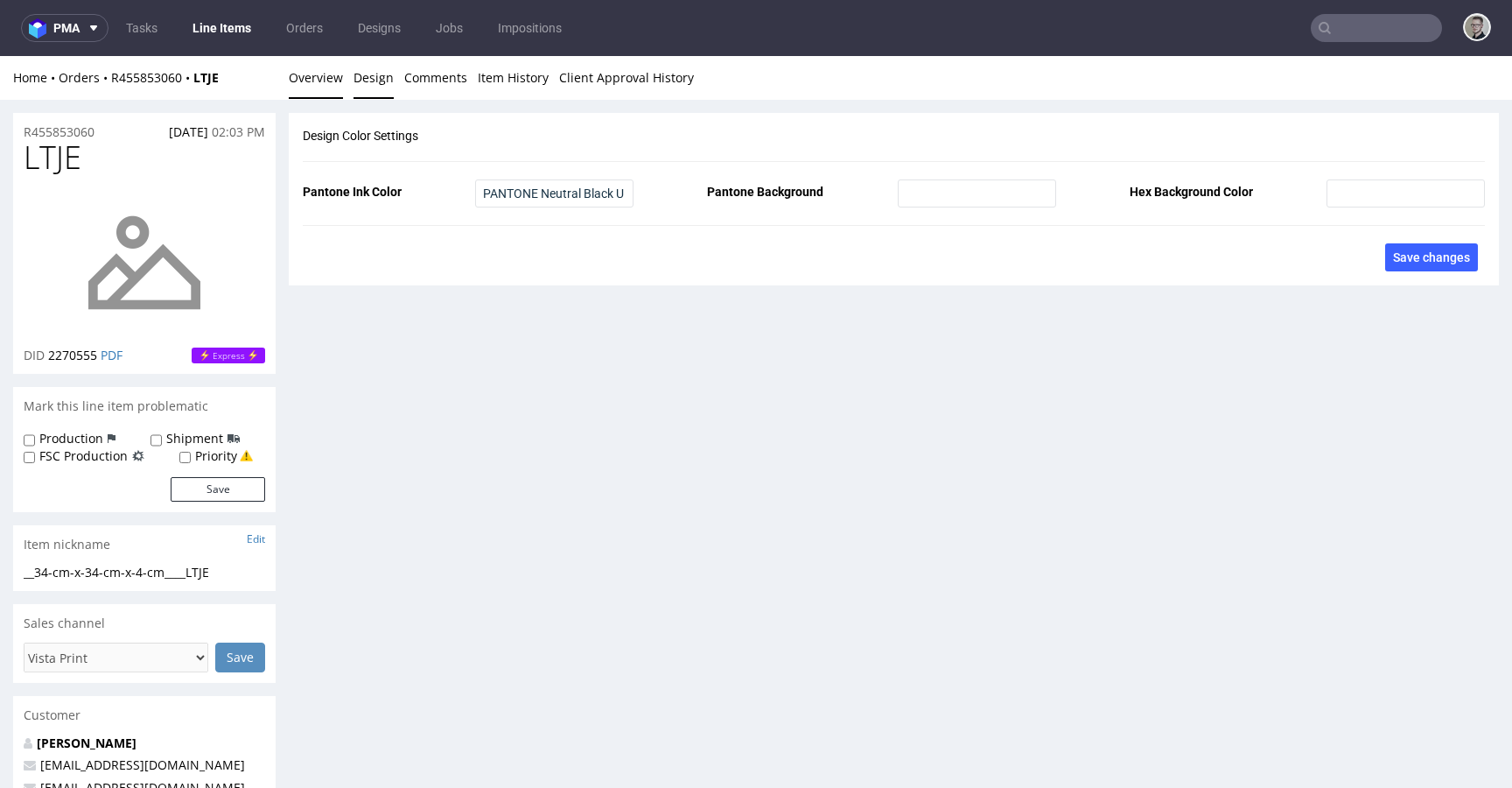
click at [292, 74] on link "Overview" at bounding box center [316, 77] width 54 height 43
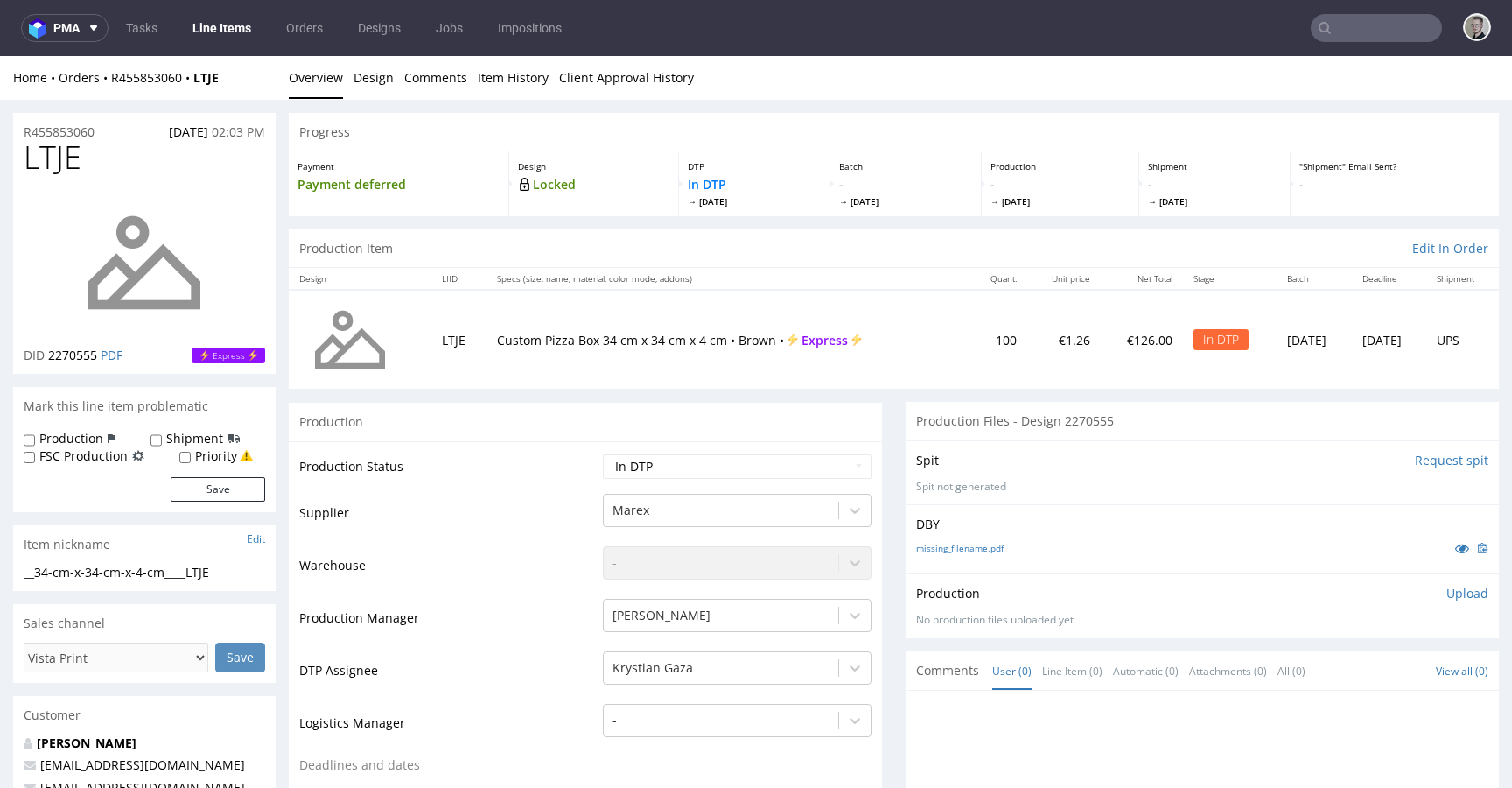
click at [1430, 466] on input "Request spit" at bounding box center [1452, 460] width 74 height 18
click at [1368, 458] on p "👉 Spit created, reload 👈" at bounding box center [1413, 460] width 152 height 18
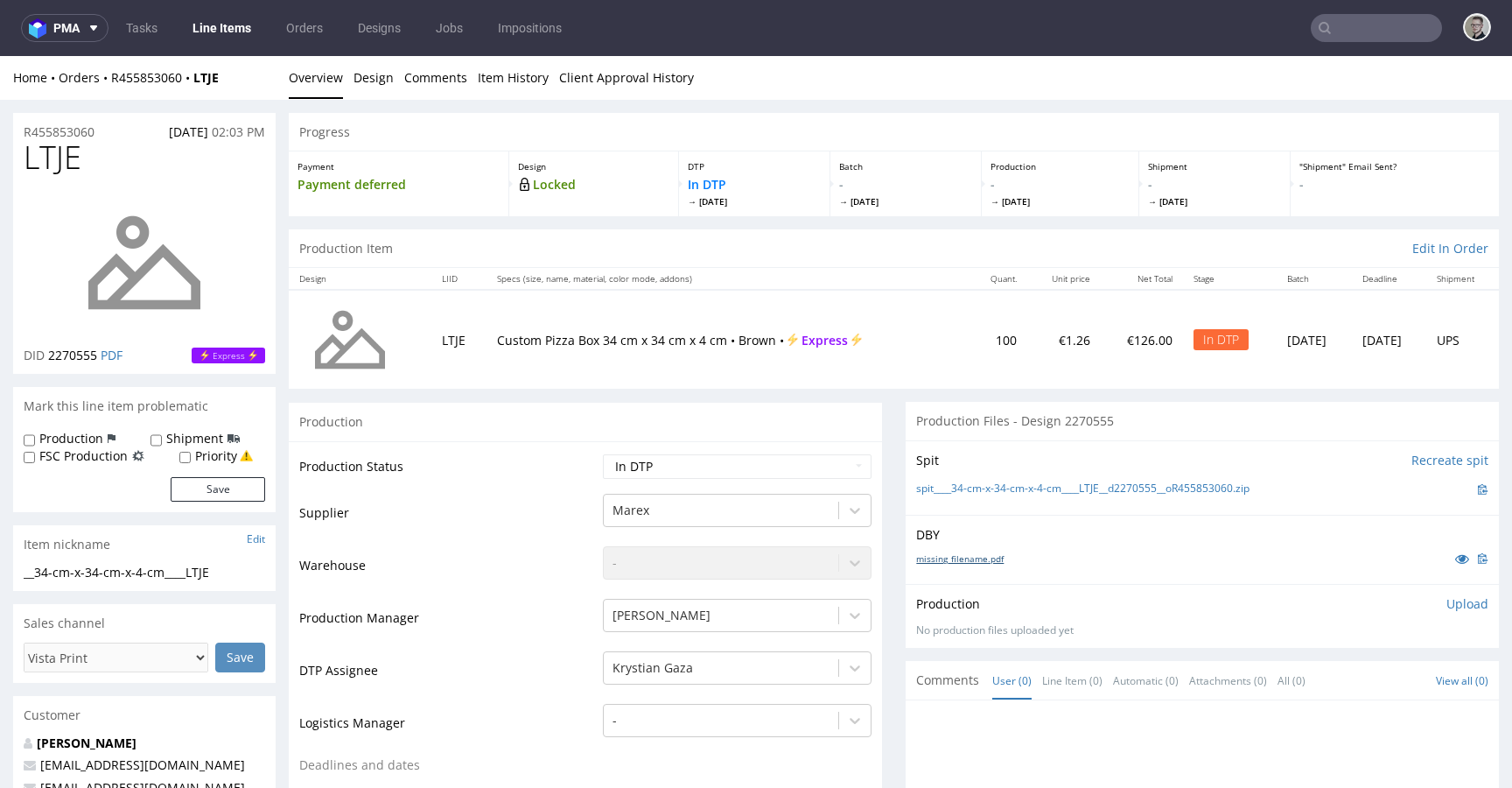
click at [946, 558] on link "missing_filename.pdf" at bounding box center [960, 558] width 88 height 12
click at [1023, 482] on link "spit____34-cm-x-34-cm-x-4-cm____LTJE__d2270555__oR455853060.zip" at bounding box center [1083, 488] width 333 height 15
click at [380, 82] on link "Design" at bounding box center [373, 77] width 40 height 43
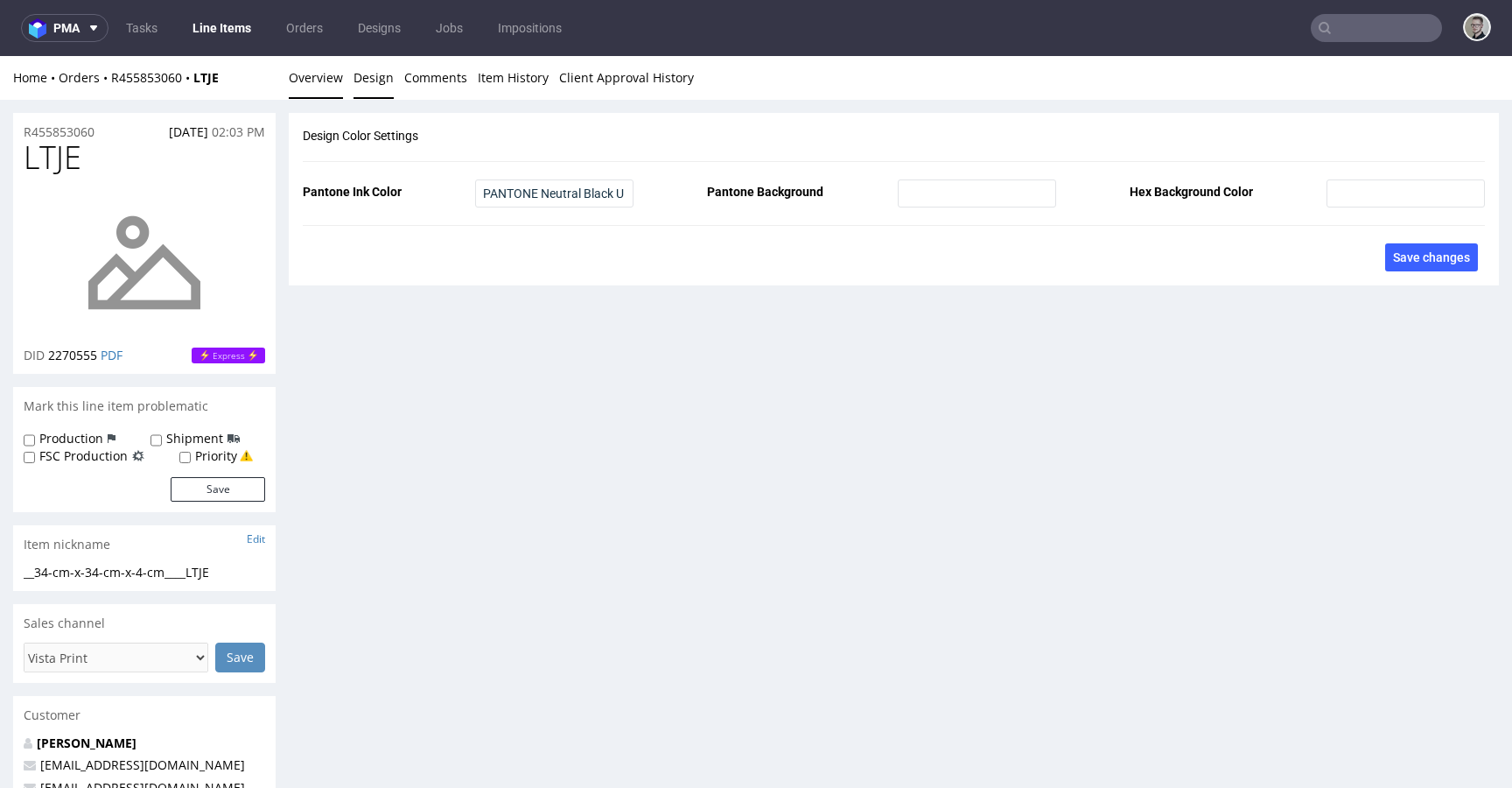
click at [315, 86] on link "Overview" at bounding box center [316, 77] width 54 height 43
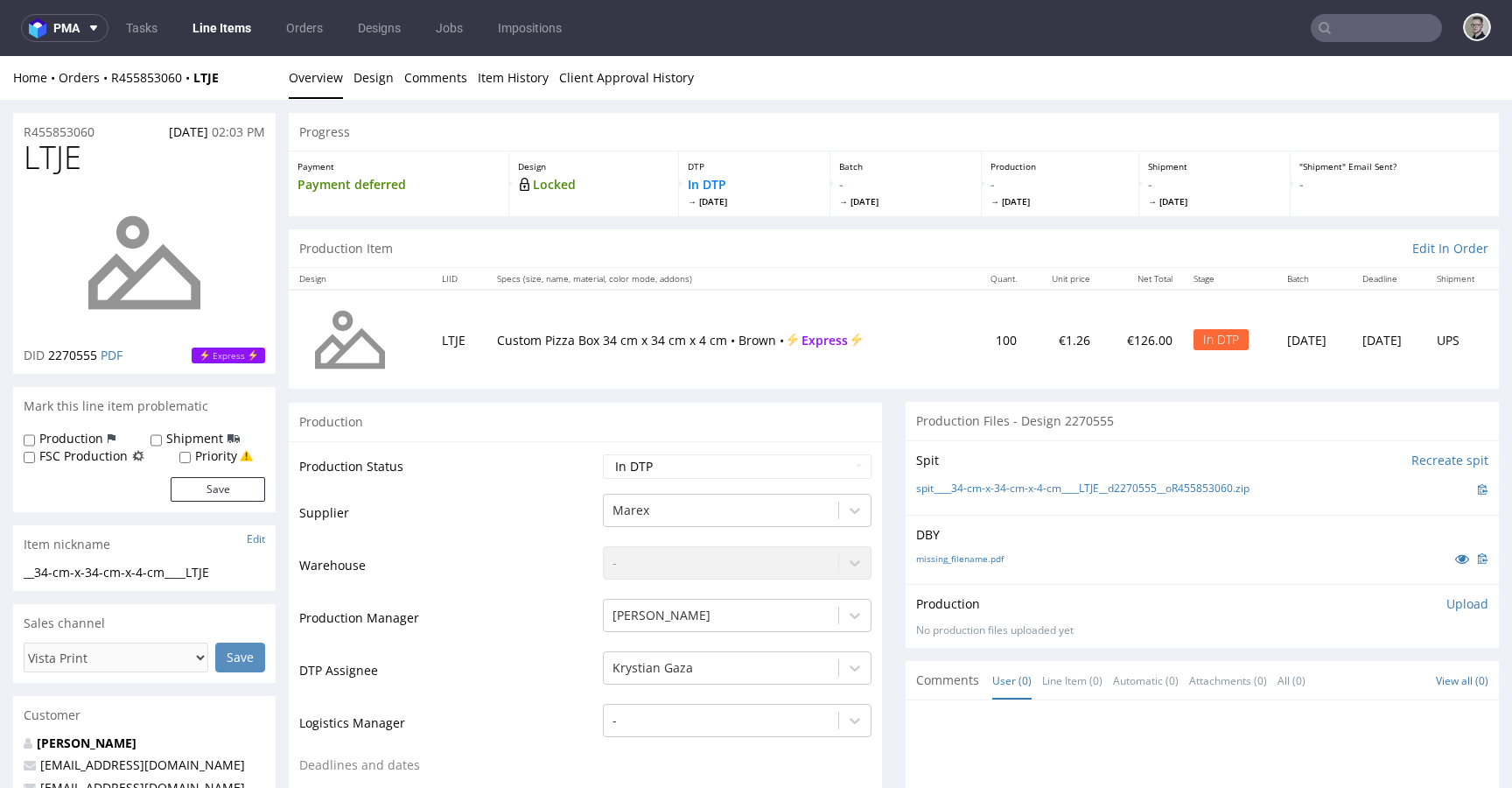
click at [1446, 602] on p "Upload" at bounding box center [1467, 604] width 42 height 18
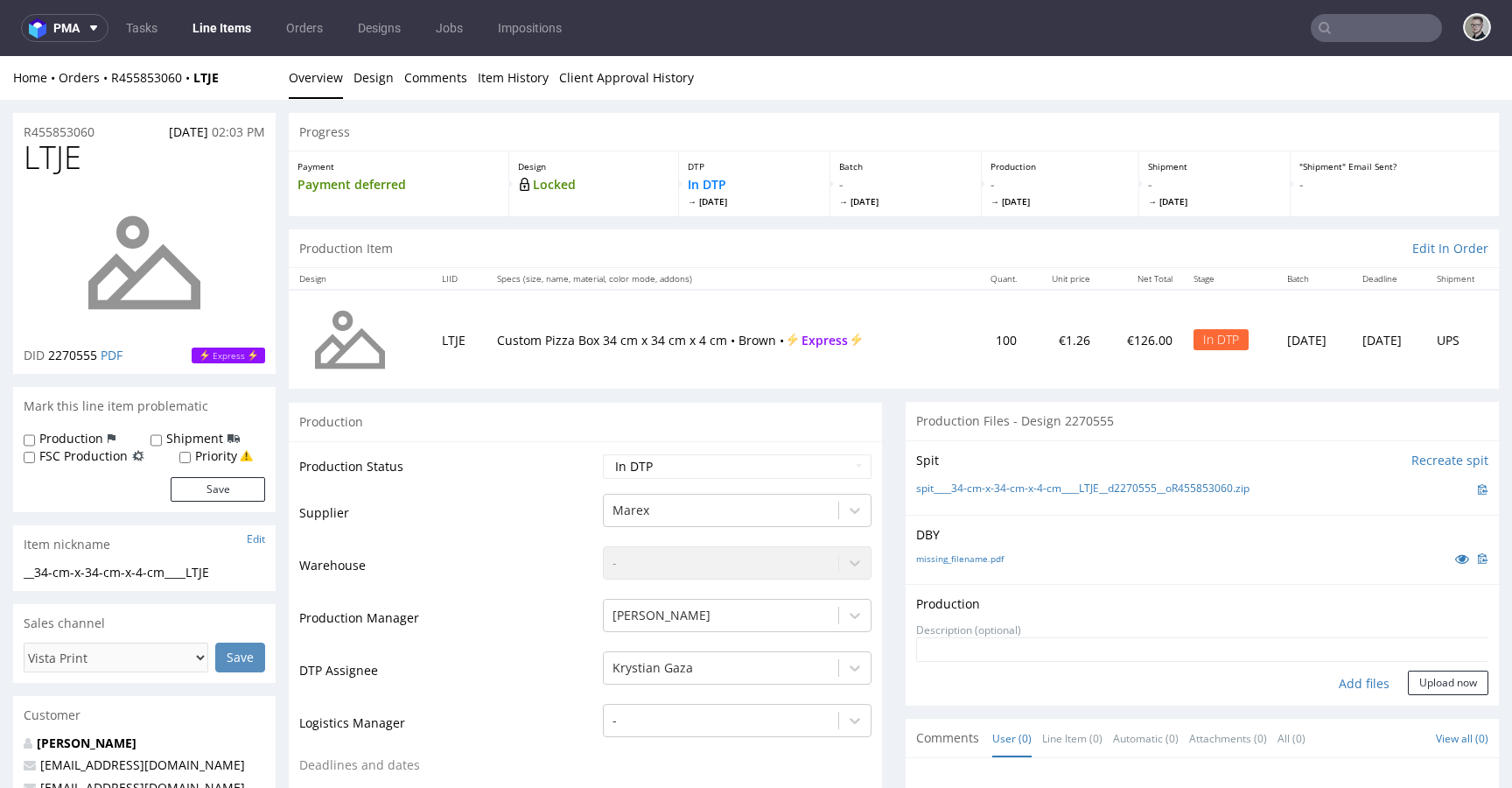
click at [1340, 685] on div "Add files" at bounding box center [1364, 683] width 88 height 27
type input "C:\fakepath\__34-cm-x-34-cm-x-4-cm____LTJE__d2270555__oR455853060__latest__top.…"
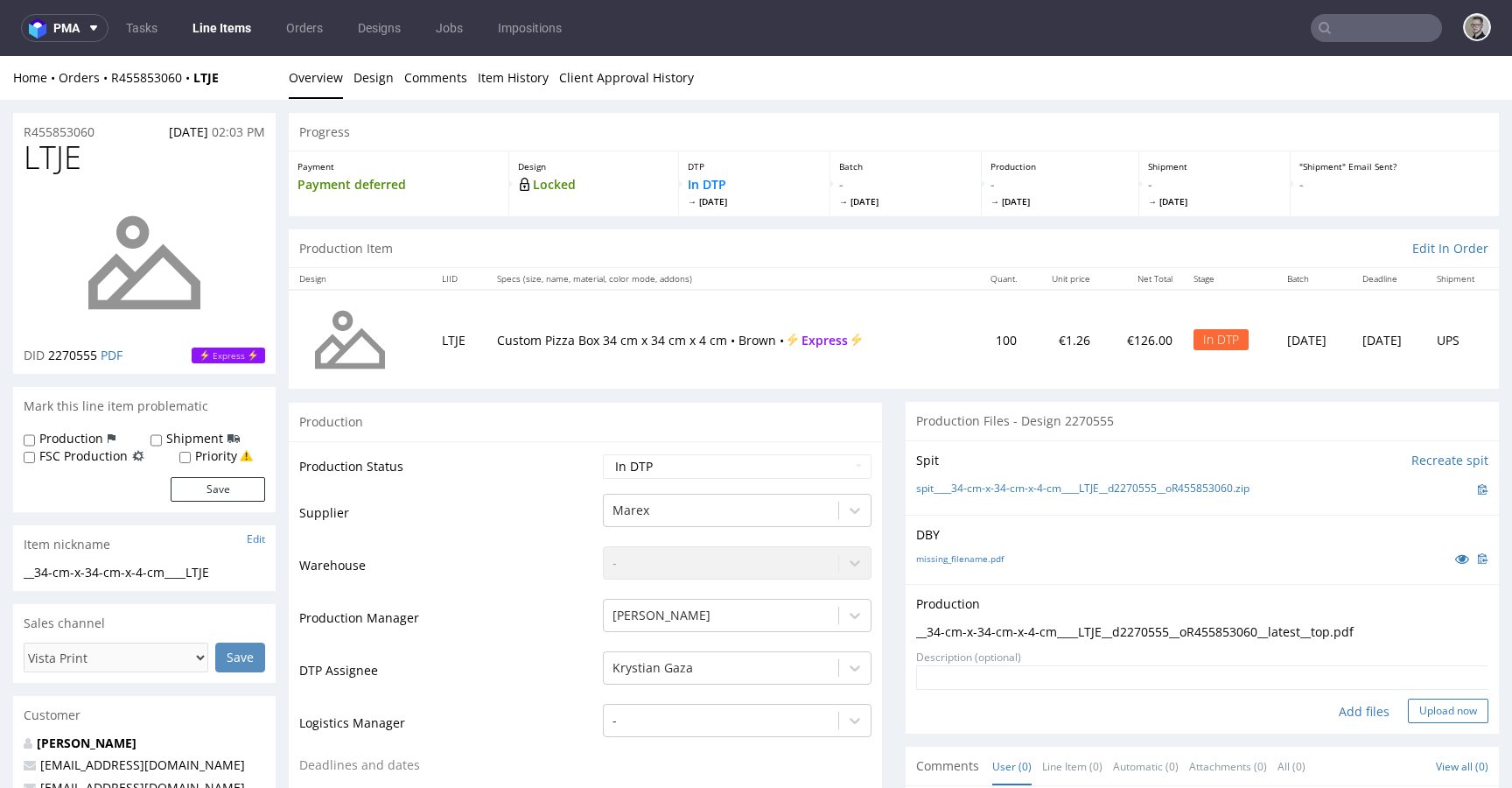
click at [1409, 707] on button "Upload now" at bounding box center [1448, 711] width 81 height 25
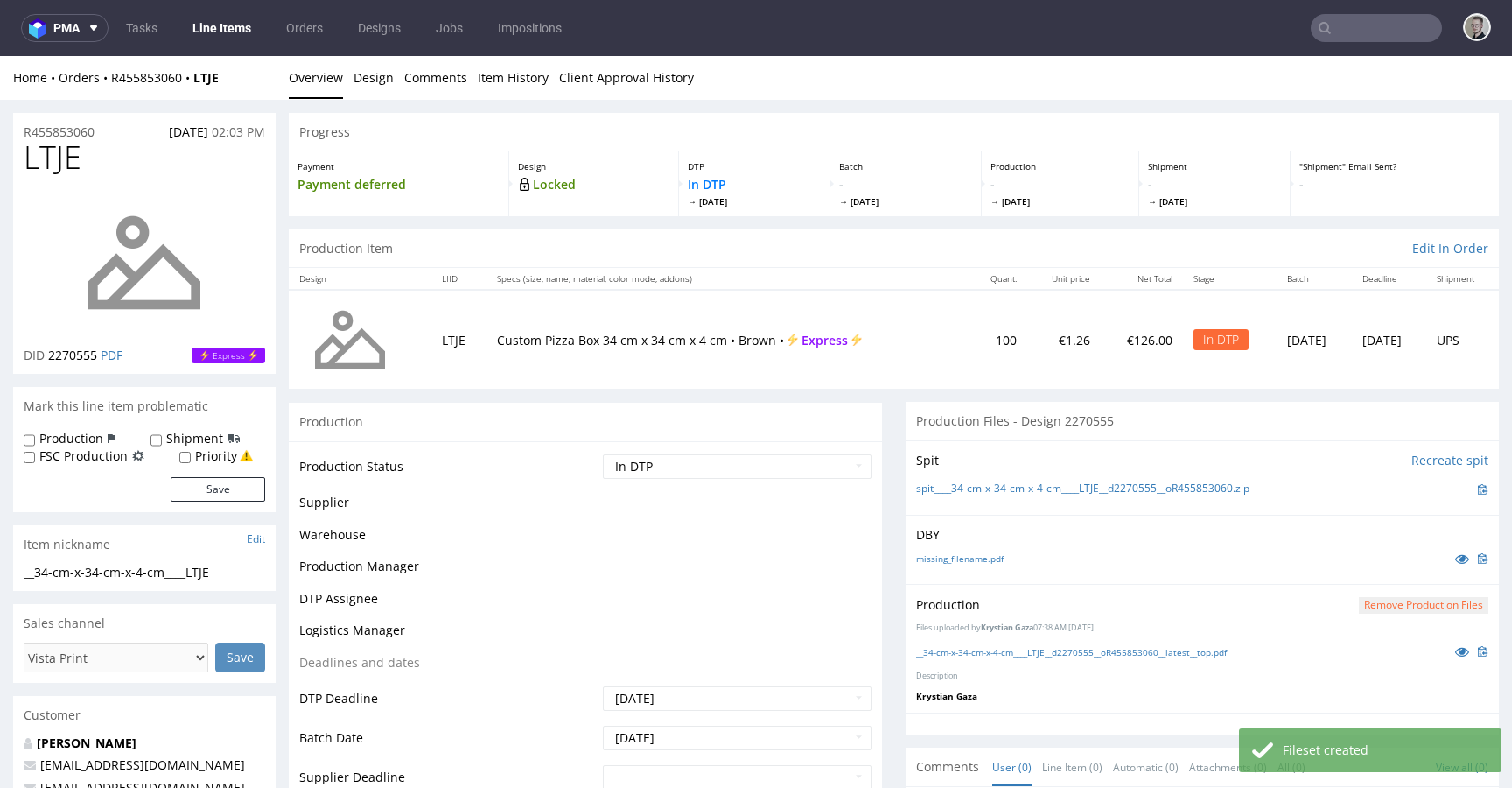
click at [698, 463] on select "Waiting for Artwork Waiting for Diecut Waiting for Mockup Waiting for DTP Waiti…" at bounding box center [737, 466] width 269 height 25
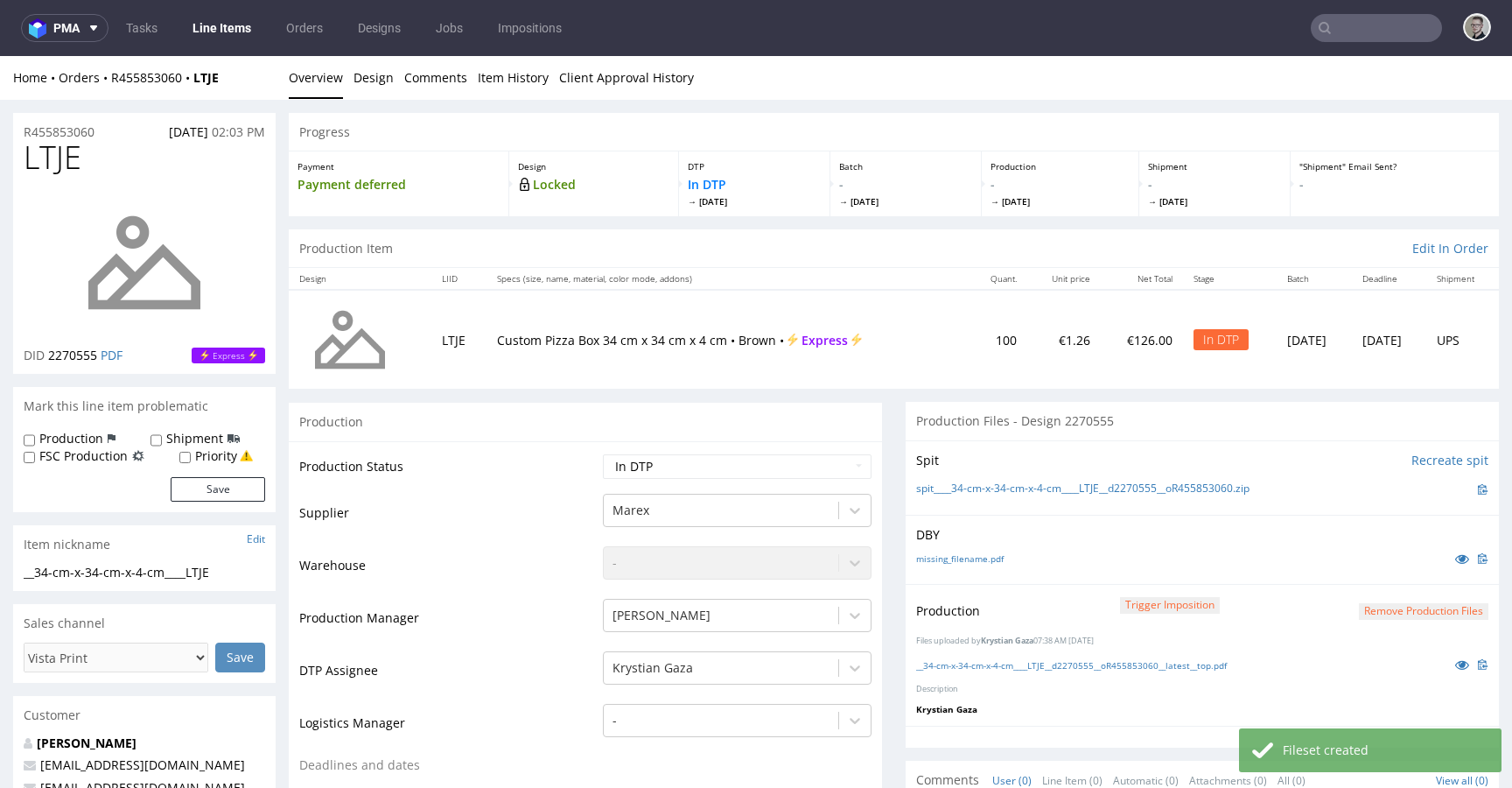
select select "dtp_production_ready"
click at [603, 454] on select "Waiting for Artwork Waiting for Diecut Waiting for Mockup Waiting for DTP Waiti…" at bounding box center [737, 466] width 269 height 25
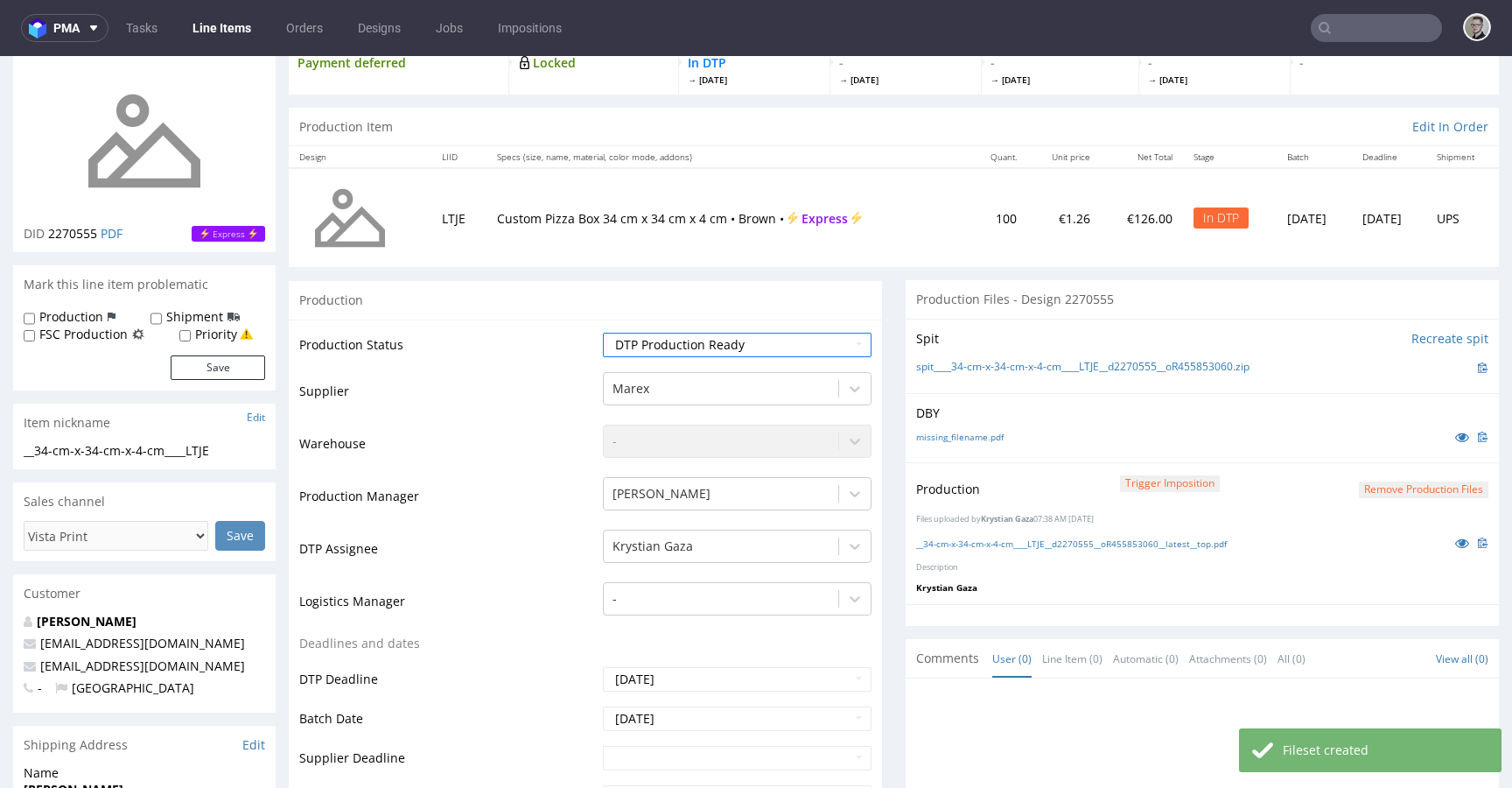
scroll to position [551, 0]
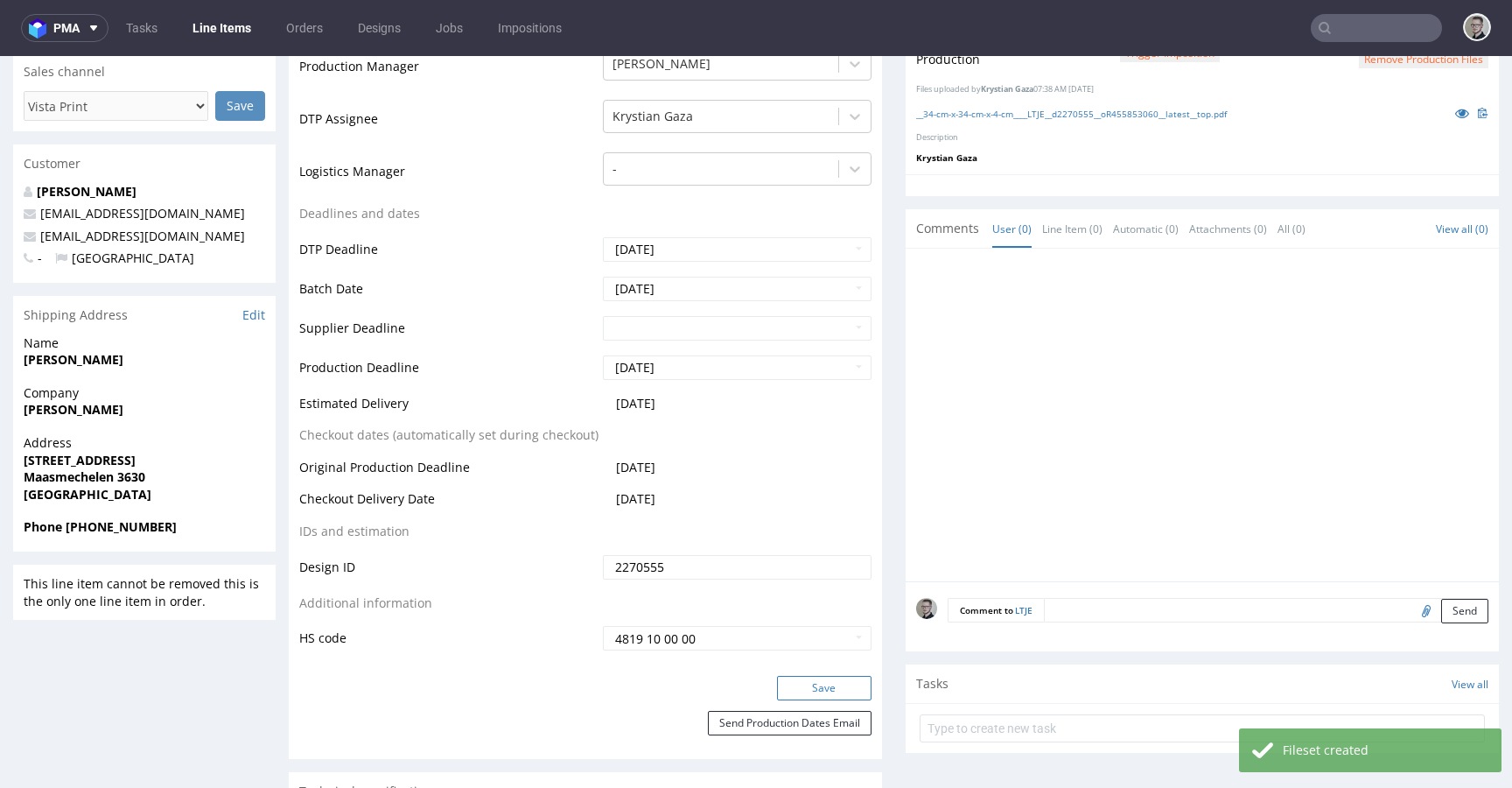
click at [827, 686] on button "Save" at bounding box center [824, 688] width 95 height 25
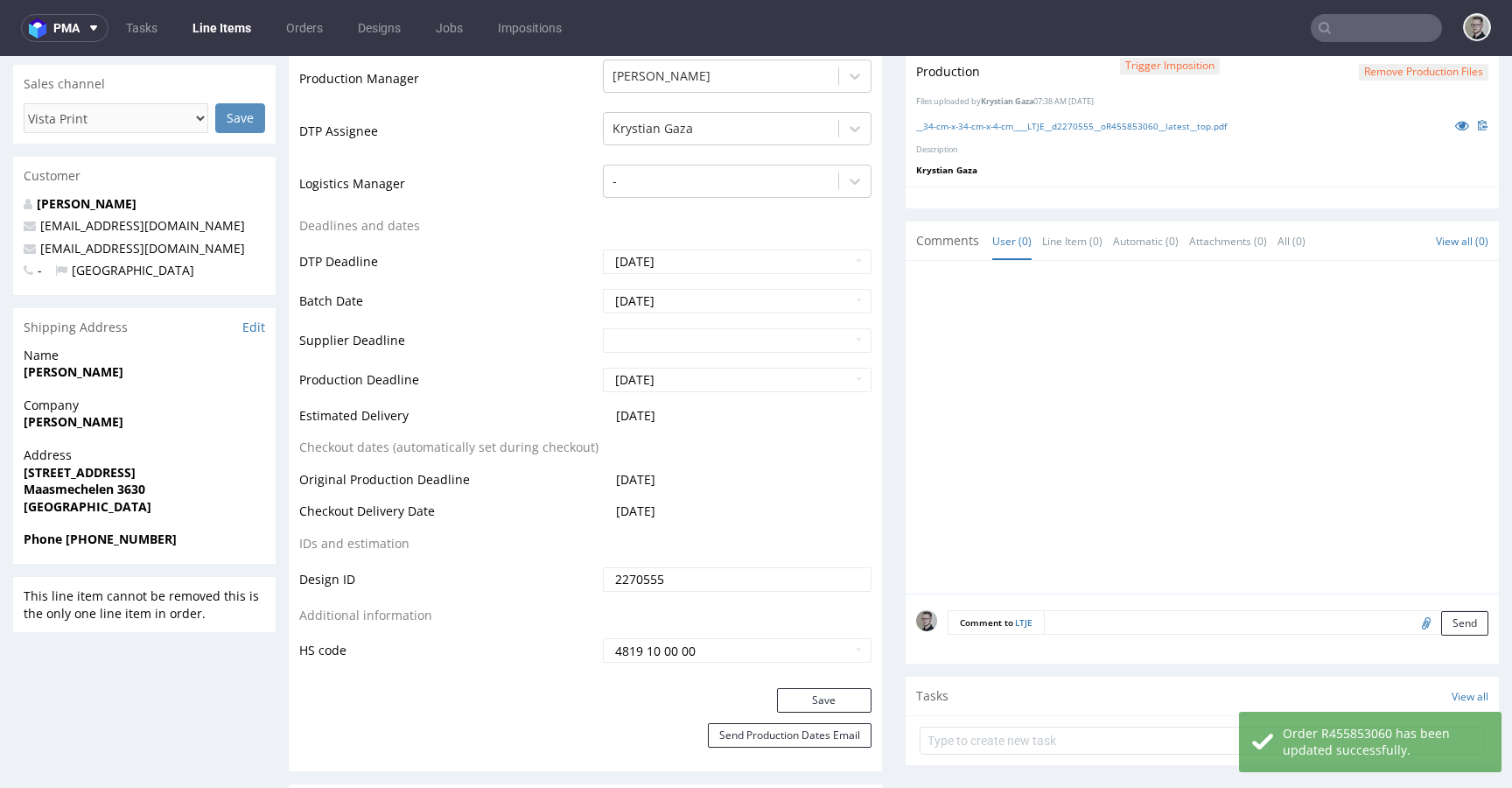
scroll to position [0, 0]
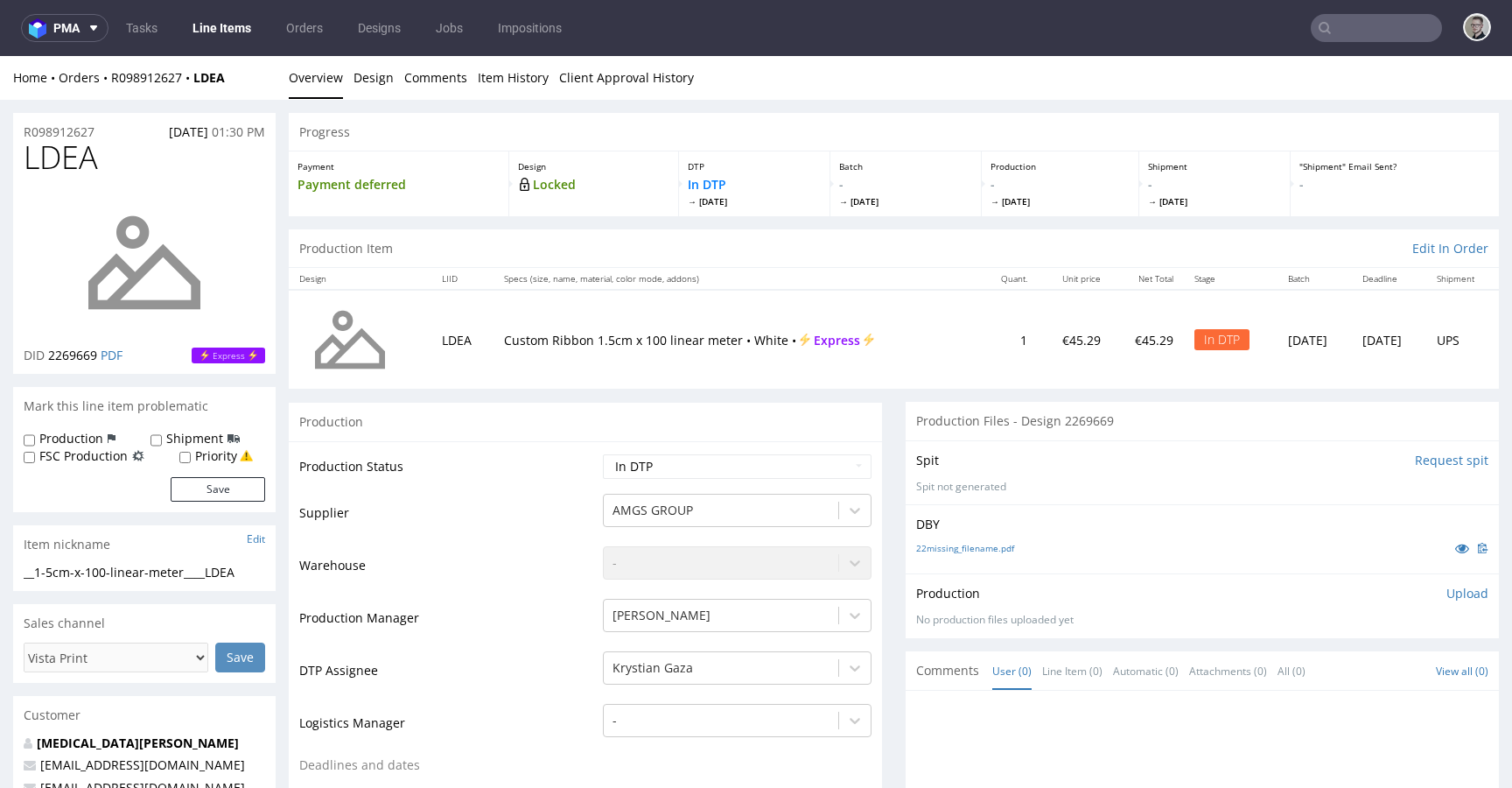
click at [1427, 460] on input "Request spit" at bounding box center [1452, 460] width 74 height 18
click at [1371, 453] on p "👉 Spit created, reload 👈" at bounding box center [1413, 460] width 152 height 18
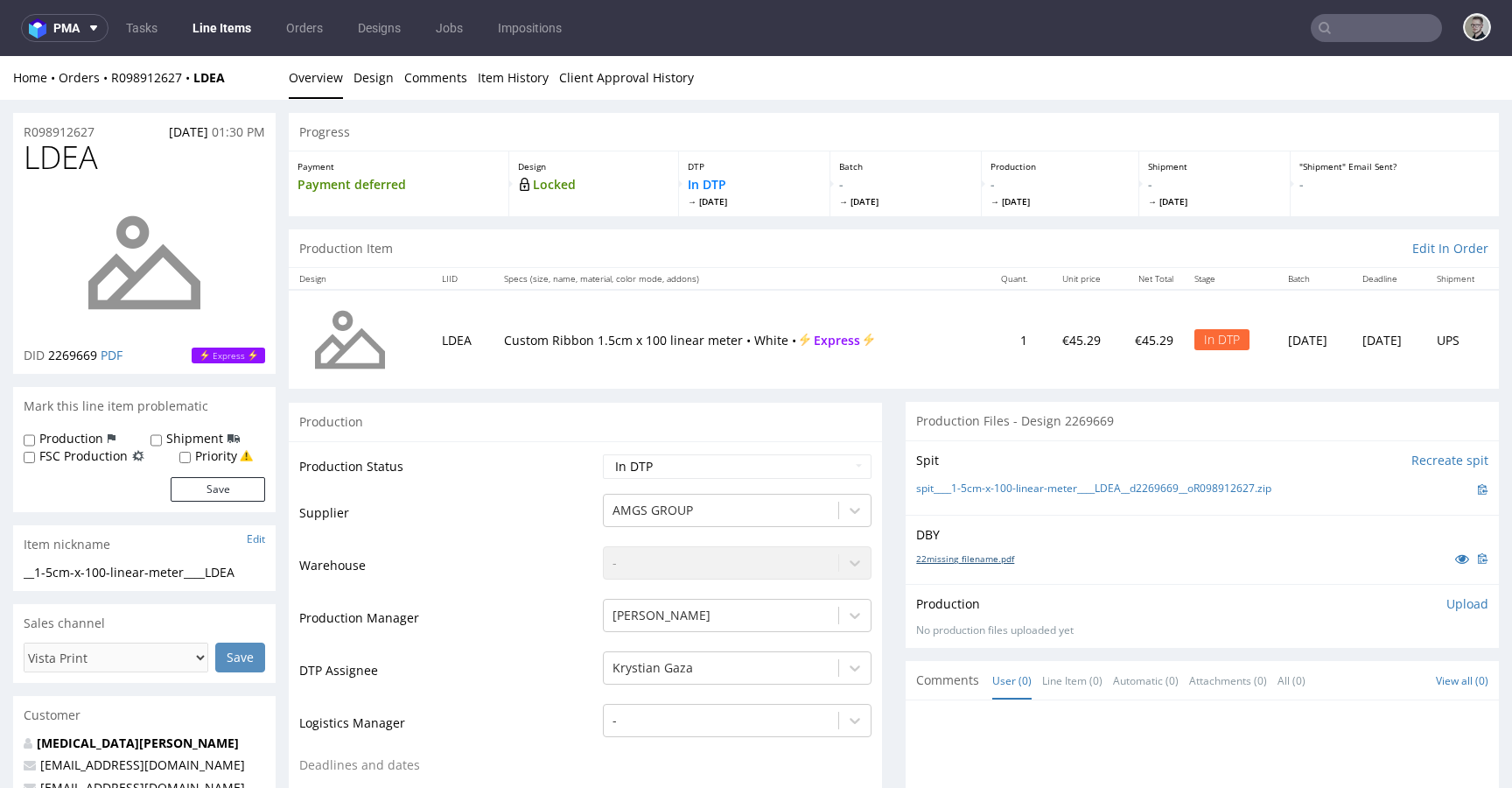
click at [970, 558] on link "22missing_filename.pdf" at bounding box center [965, 558] width 98 height 12
click at [1029, 488] on link "spit____1-5cm-x-100-linear-meter____LDEA__d2269669__oR098912627.zip" at bounding box center [1094, 488] width 355 height 15
click at [1446, 601] on p "Upload" at bounding box center [1467, 604] width 42 height 18
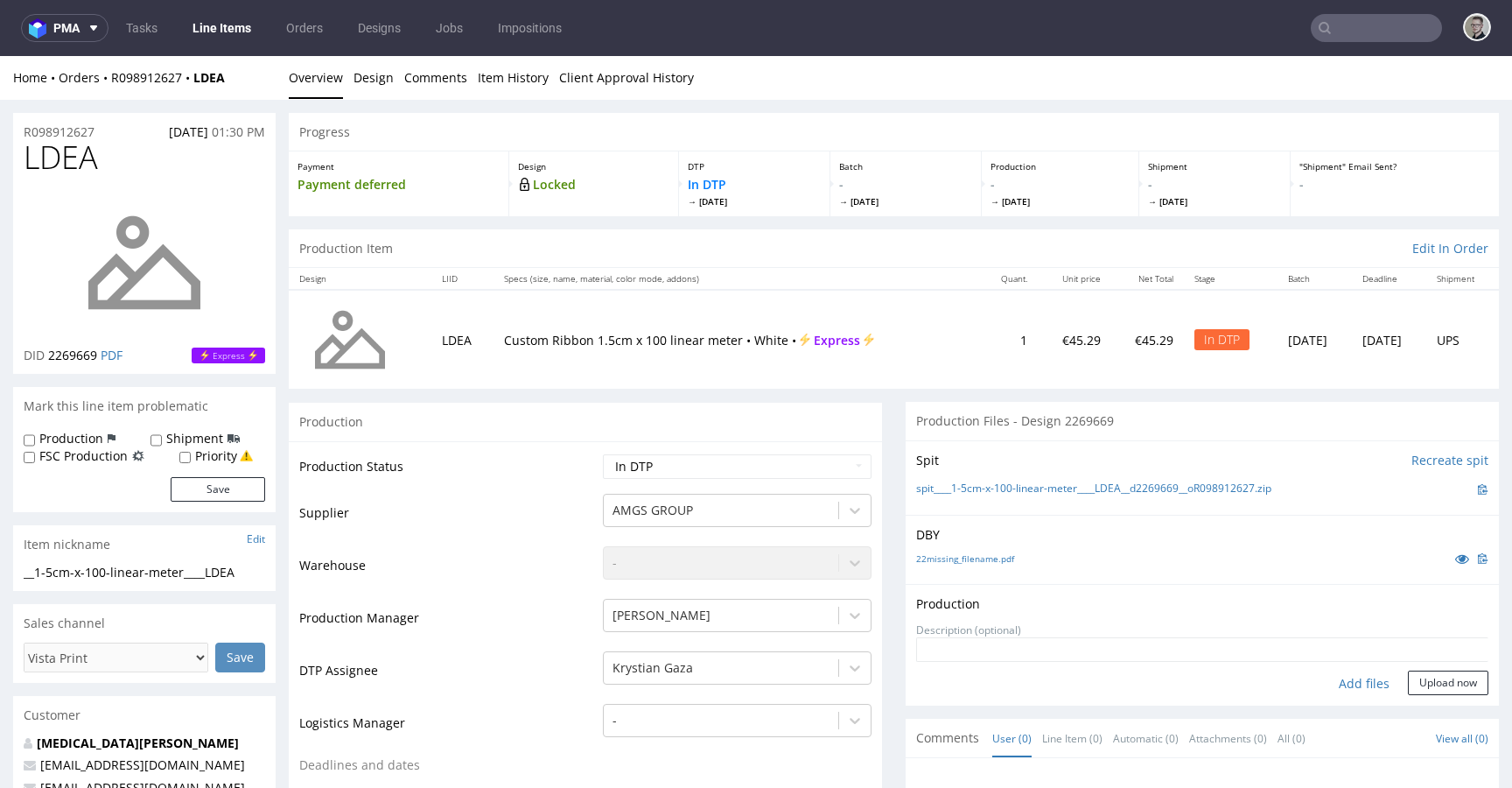
click at [1336, 683] on div "Add files" at bounding box center [1364, 683] width 88 height 27
type input "C:\fakepath\__1-5cm-x-100-linear-meter____LDEA__d2269669__oR098912627__latest__…"
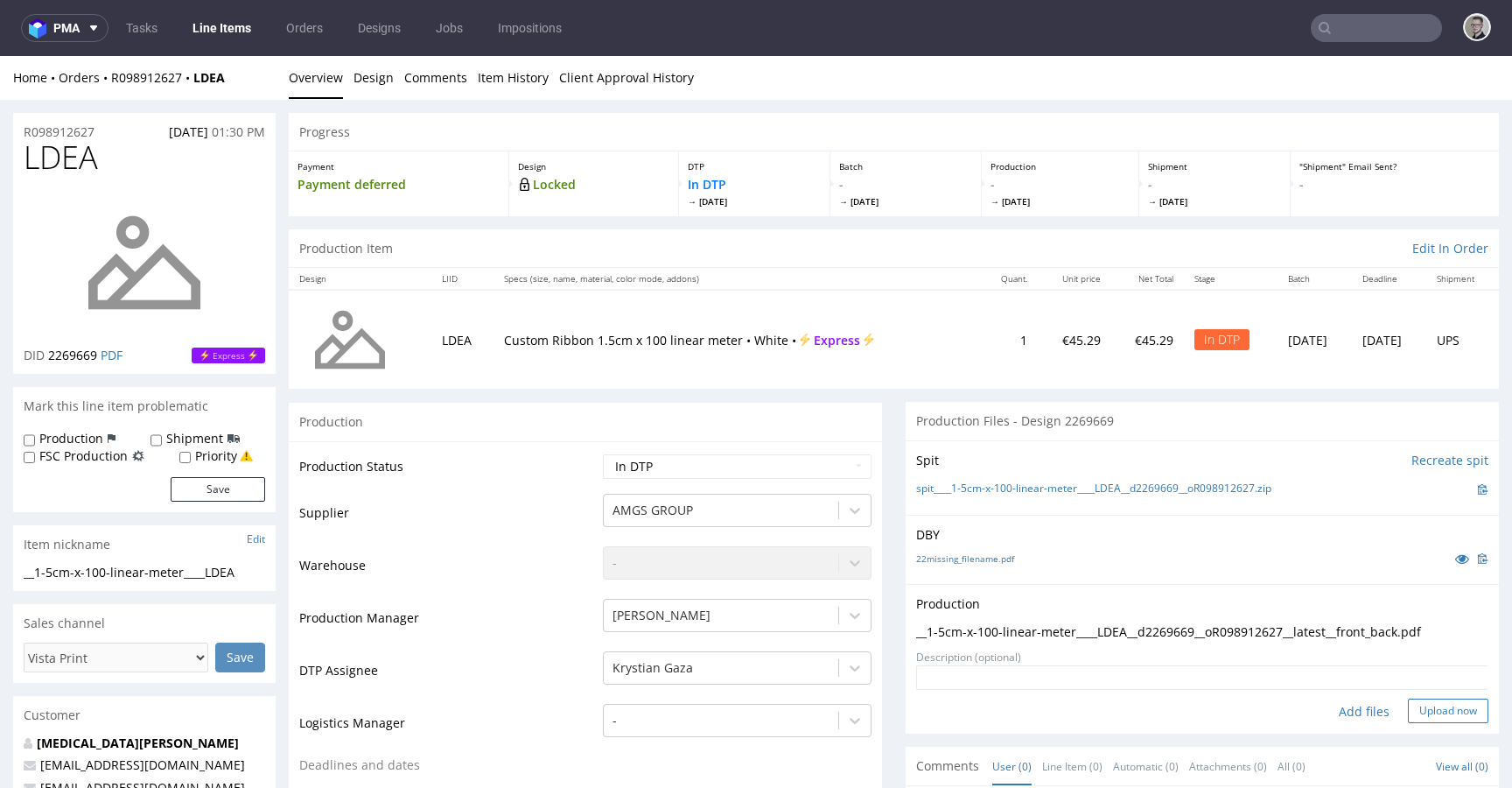
click at [1444, 717] on button "Upload now" at bounding box center [1448, 711] width 81 height 25
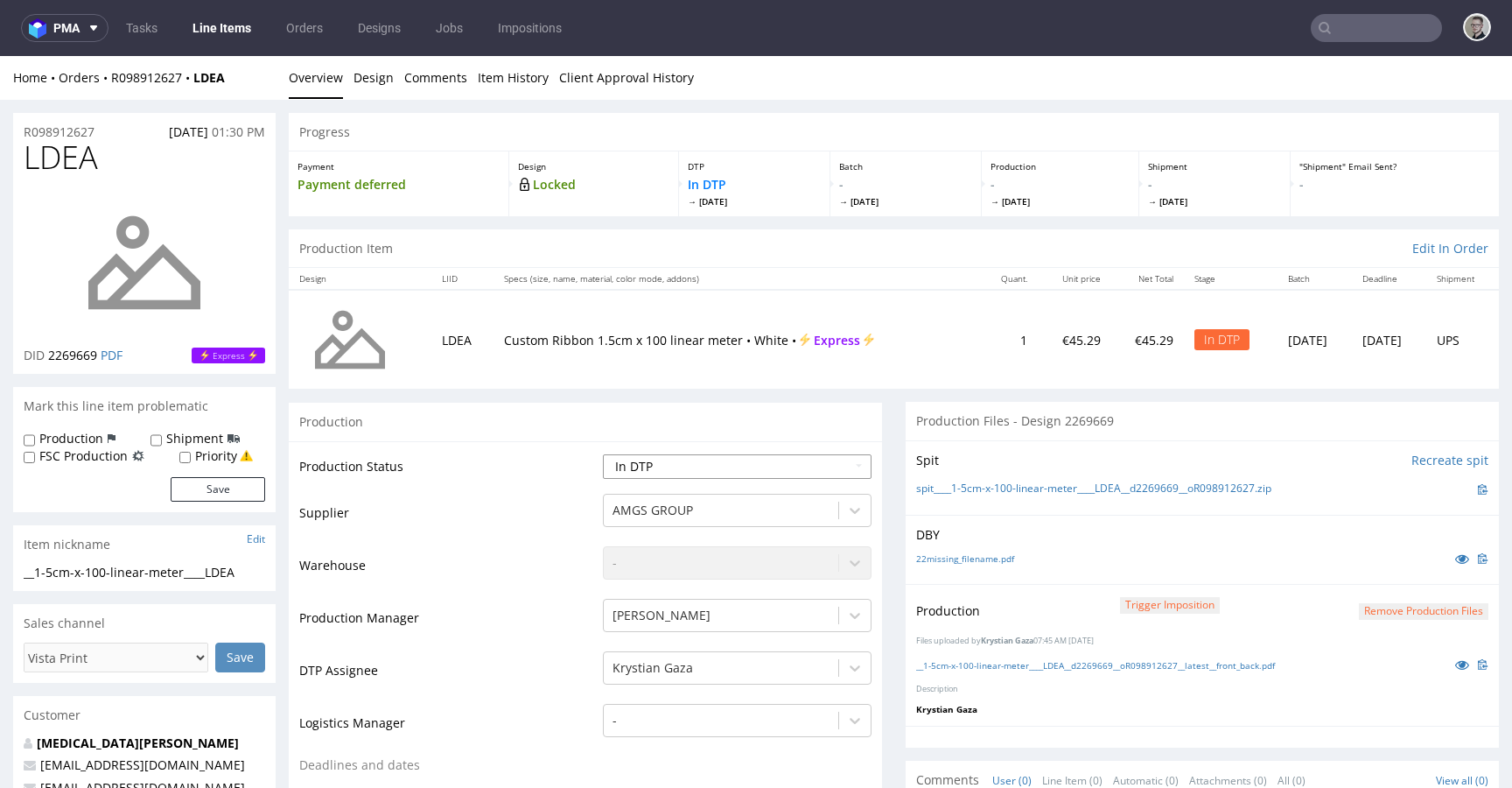
click at [633, 474] on select "Waiting for Artwork Waiting for Diecut Waiting for Mockup Waiting for DTP Waiti…" at bounding box center [737, 466] width 269 height 25
select select "dtp_production_ready"
click at [603, 454] on select "Waiting for Artwork Waiting for Diecut Waiting for Mockup Waiting for DTP Waiti…" at bounding box center [737, 466] width 269 height 25
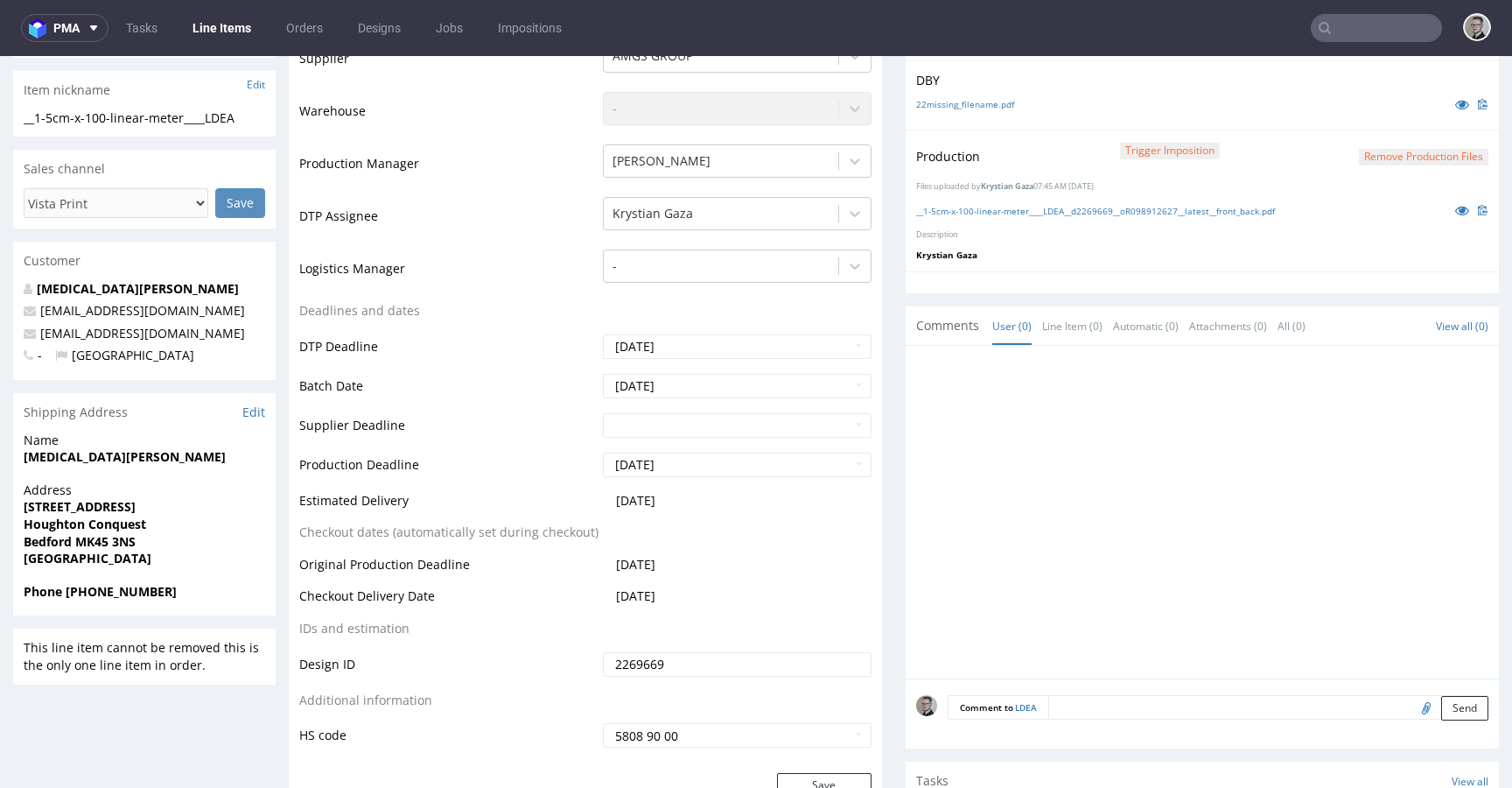
scroll to position [947, 0]
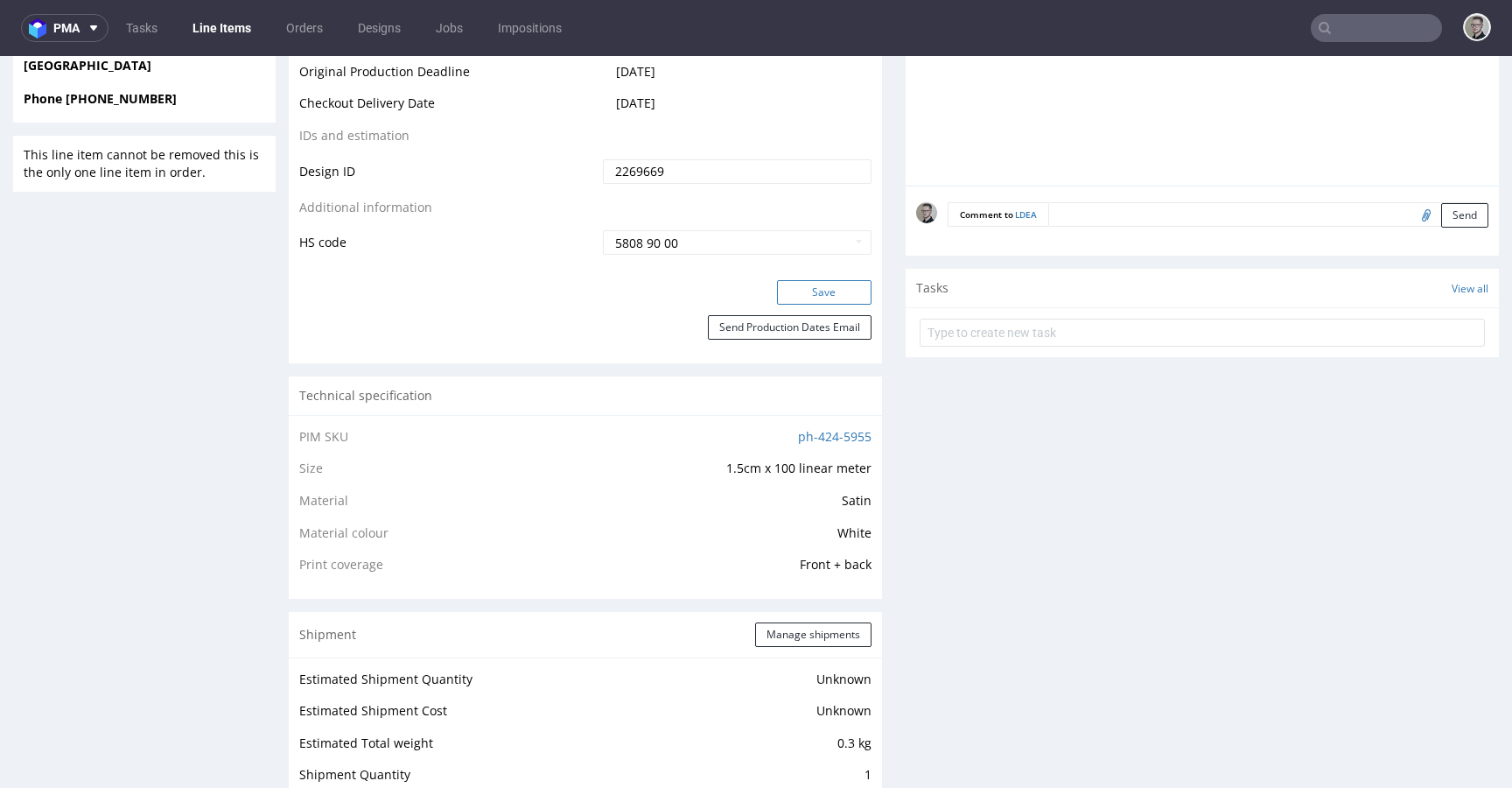
click at [834, 294] on button "Save" at bounding box center [824, 293] width 95 height 25
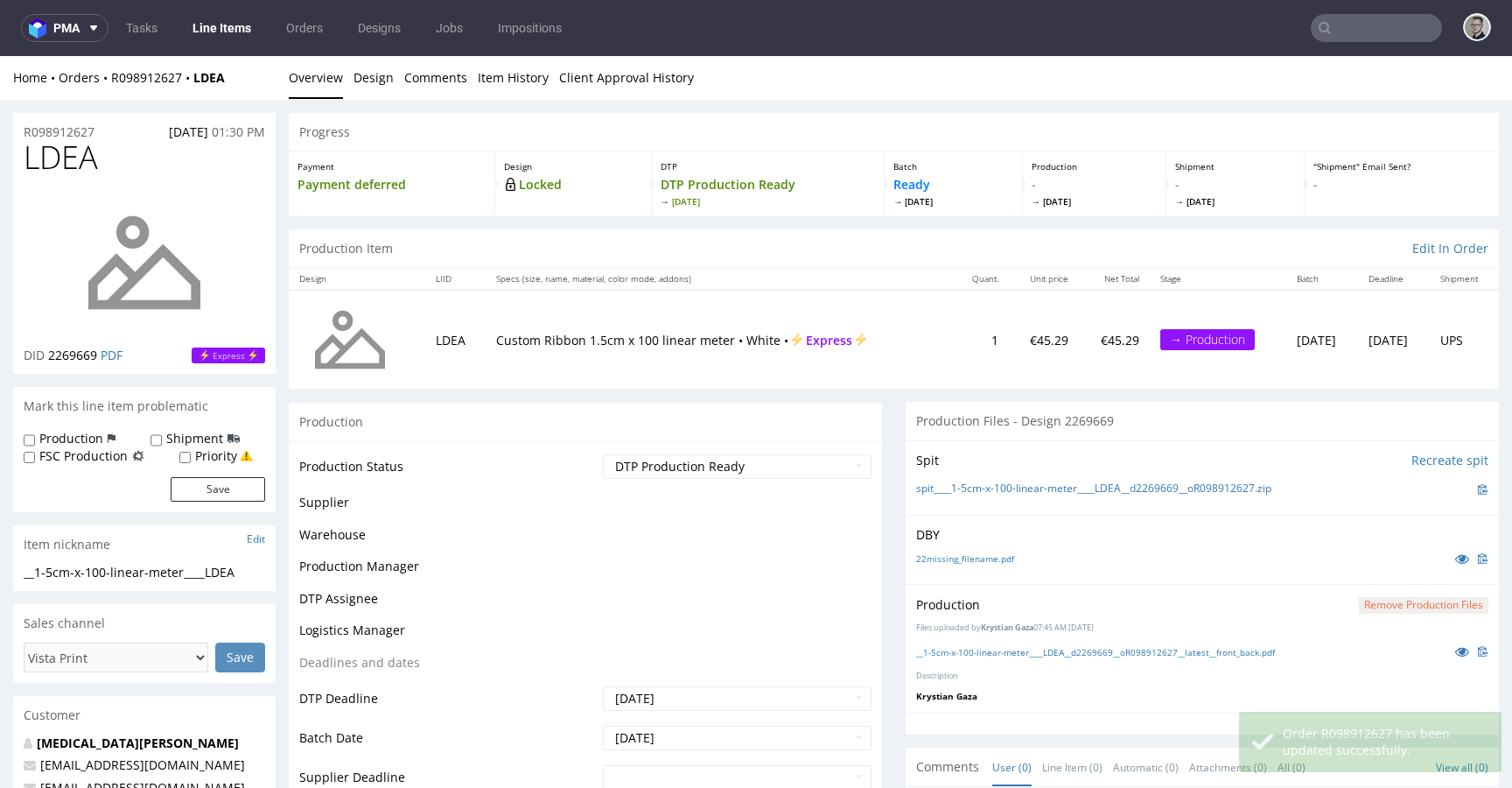
scroll to position [0, 0]
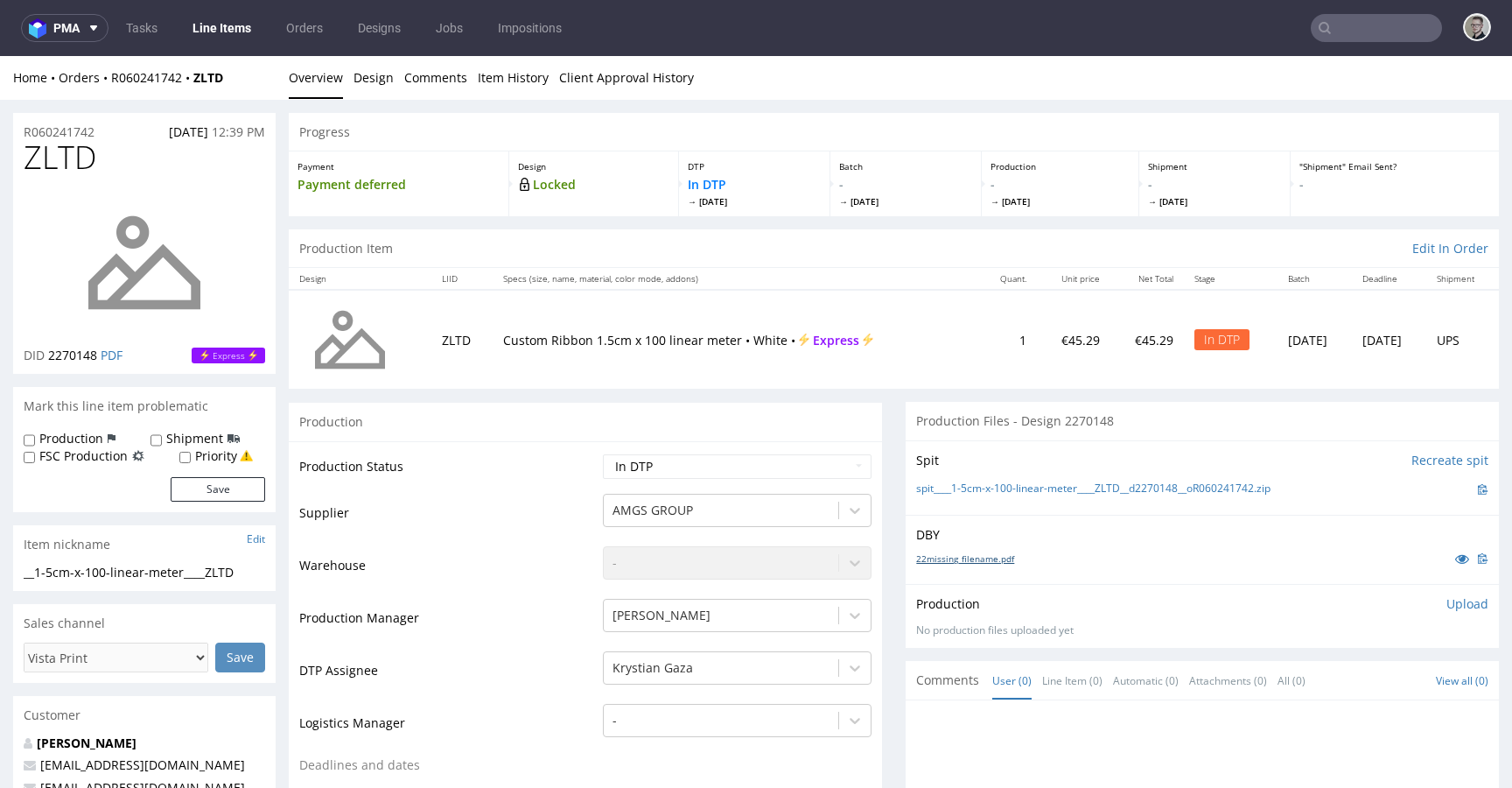
click at [970, 555] on link "22missing_filename.pdf" at bounding box center [965, 558] width 98 height 12
click at [1041, 486] on link "spit____1-5cm-x-100-linear-meter____ZLTD__d2270148__oR060241742.zip" at bounding box center [1094, 488] width 355 height 15
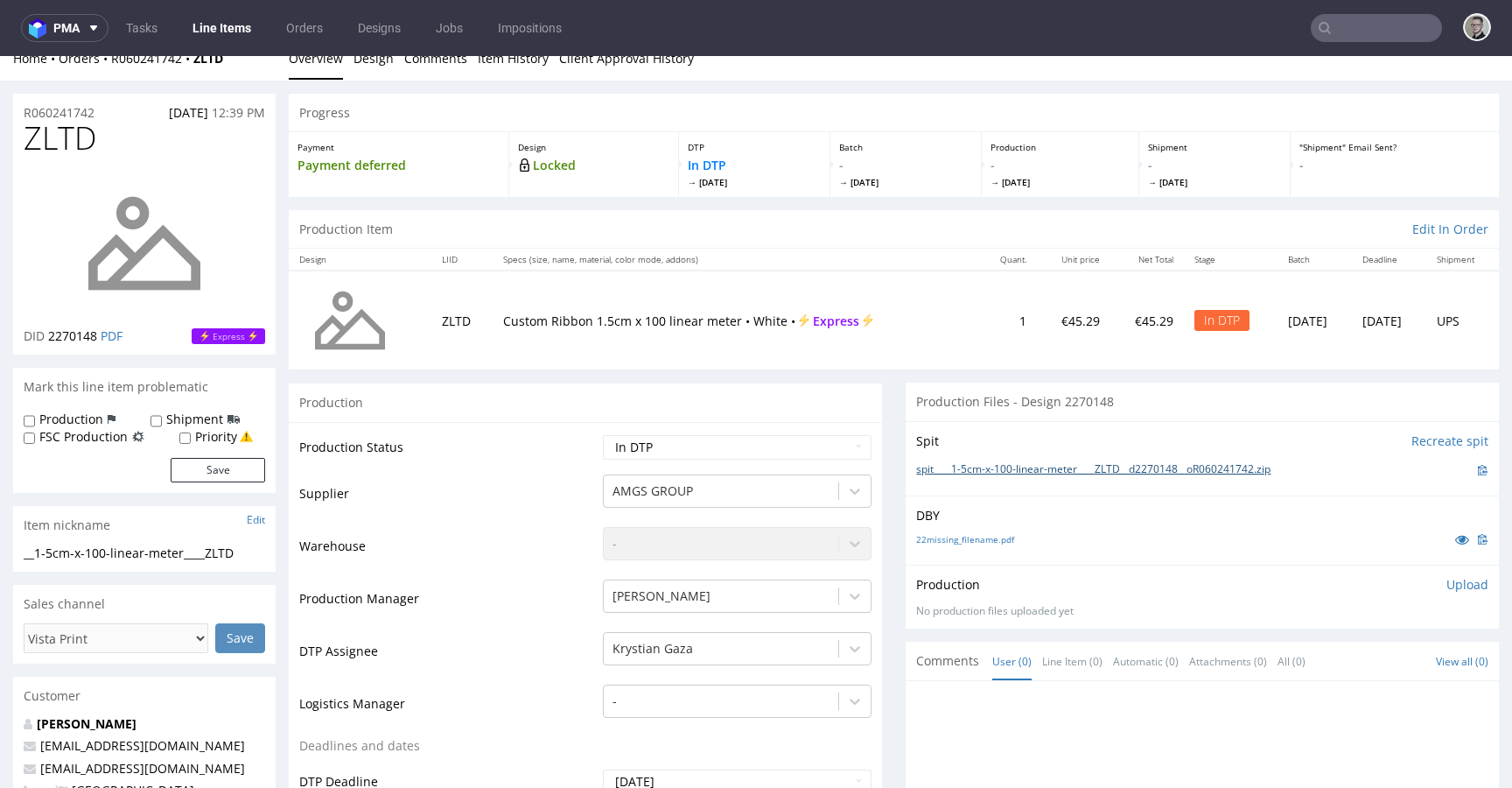
scroll to position [489, 0]
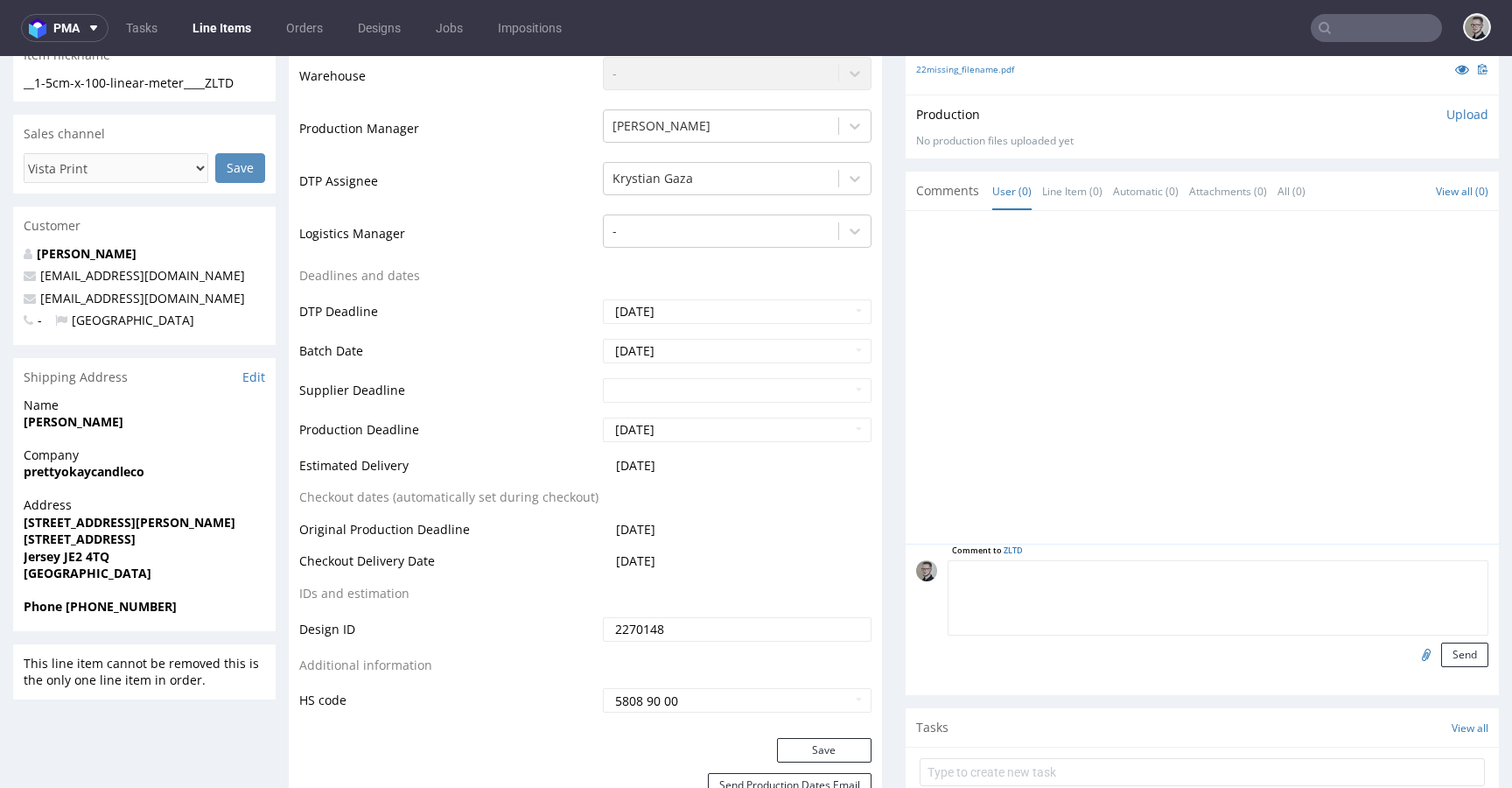
click at [1240, 576] on textarea at bounding box center [1218, 597] width 541 height 75
paste textarea "ISSUE: Texts in the design are smaller than minimal 2mm height and some white l…"
type textarea "ISSUE: Texts in the design are smaller than minimal 2mm height and some white l…"
click at [1441, 652] on button "Send" at bounding box center [1464, 655] width 47 height 25
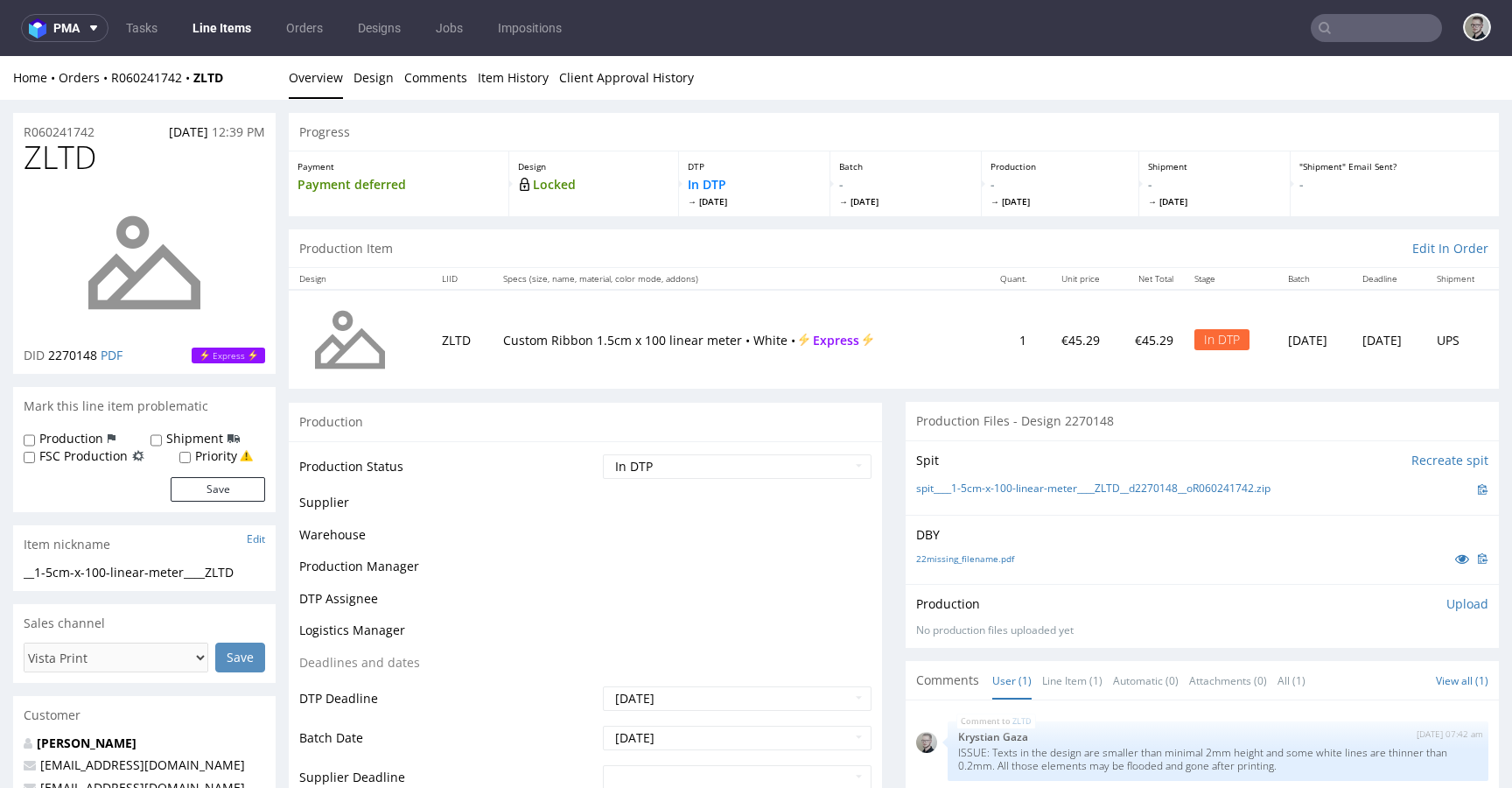
scroll to position [0, 0]
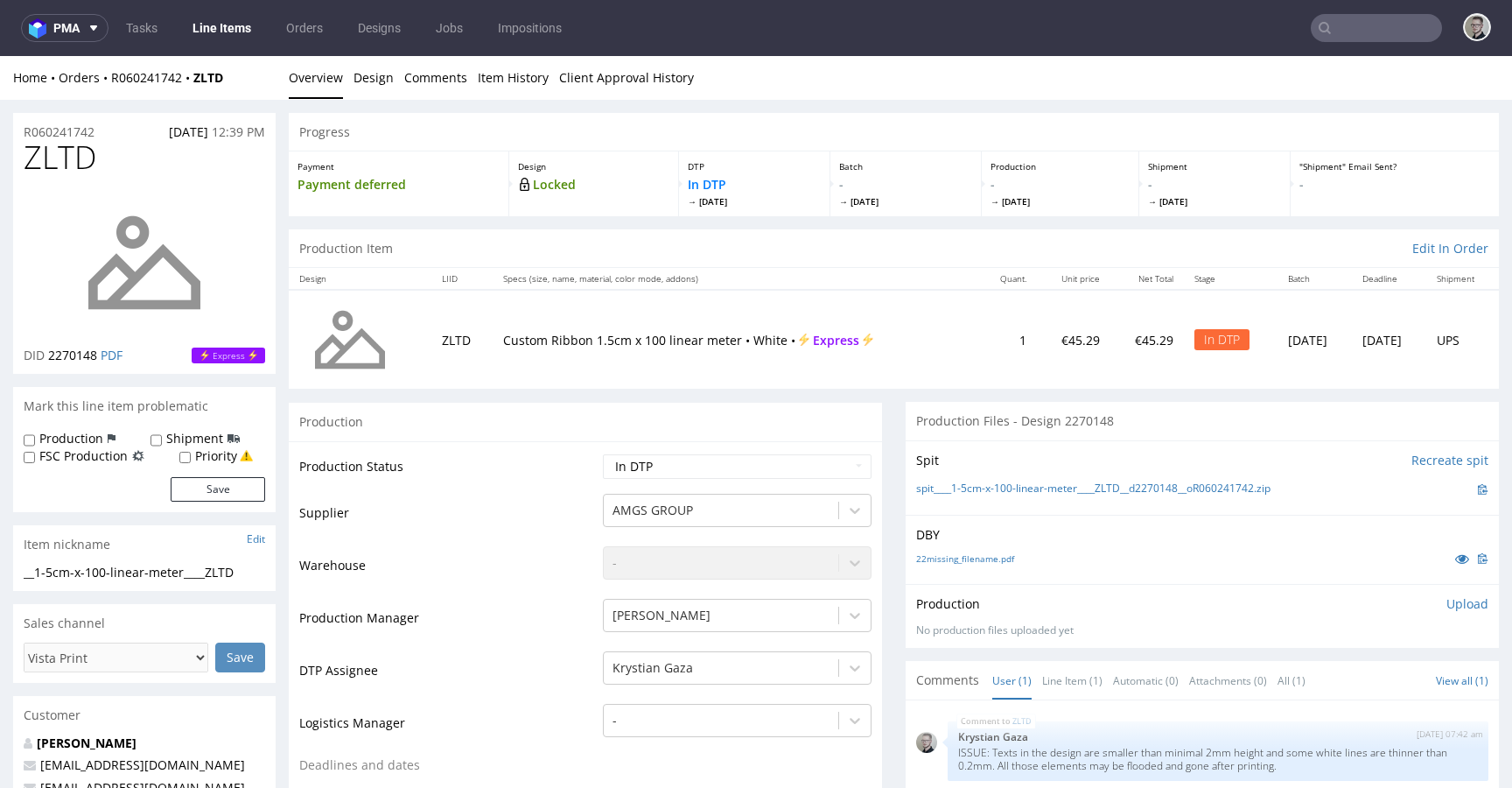
click at [1446, 598] on p "Upload" at bounding box center [1467, 604] width 42 height 18
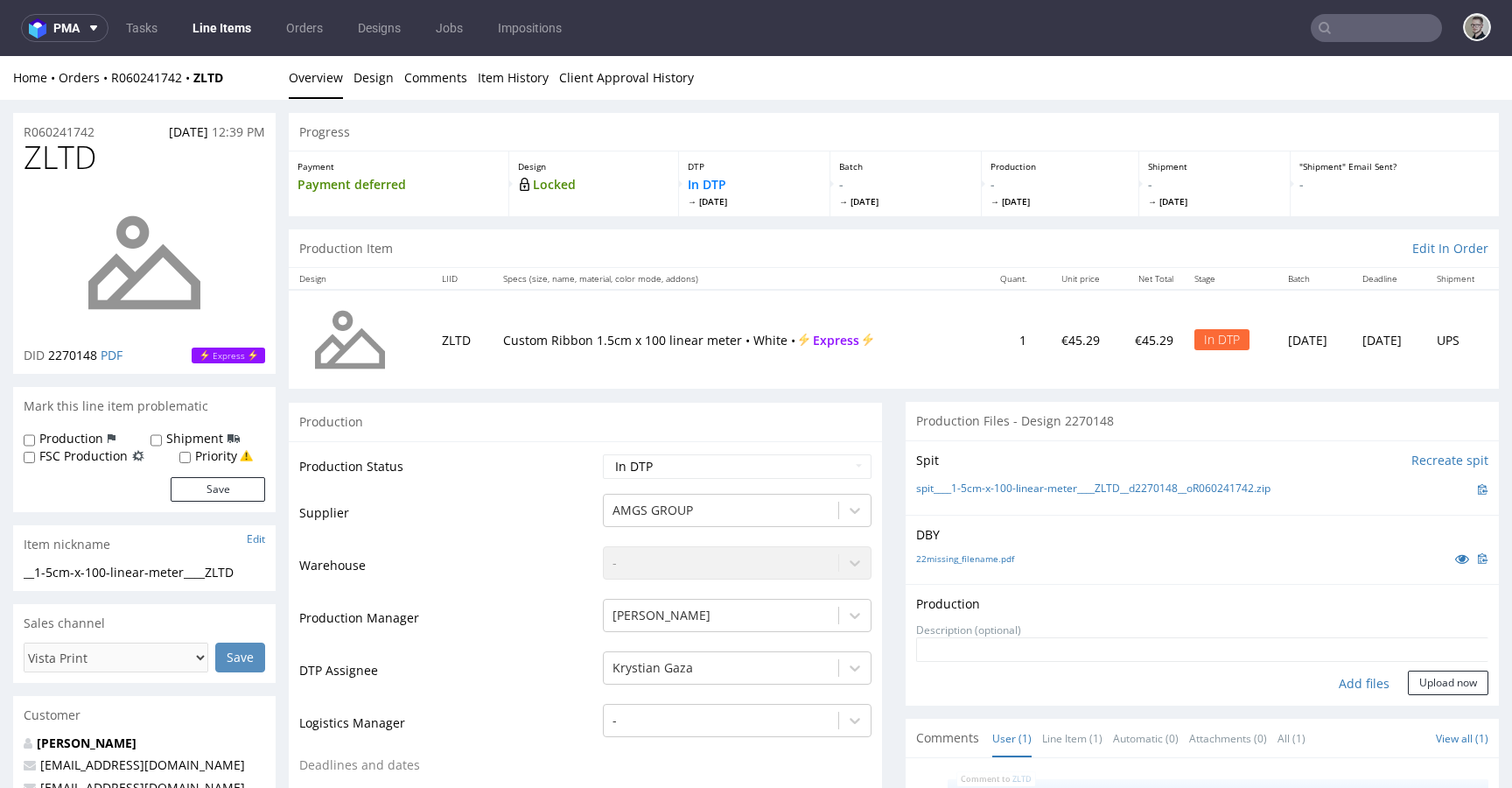
click at [1344, 683] on div "Add files" at bounding box center [1364, 683] width 88 height 27
type input "C:\fakepath\__1-5cm-x-100-linear-meter____ZLTD__d2270148__oR060241742__latest__…"
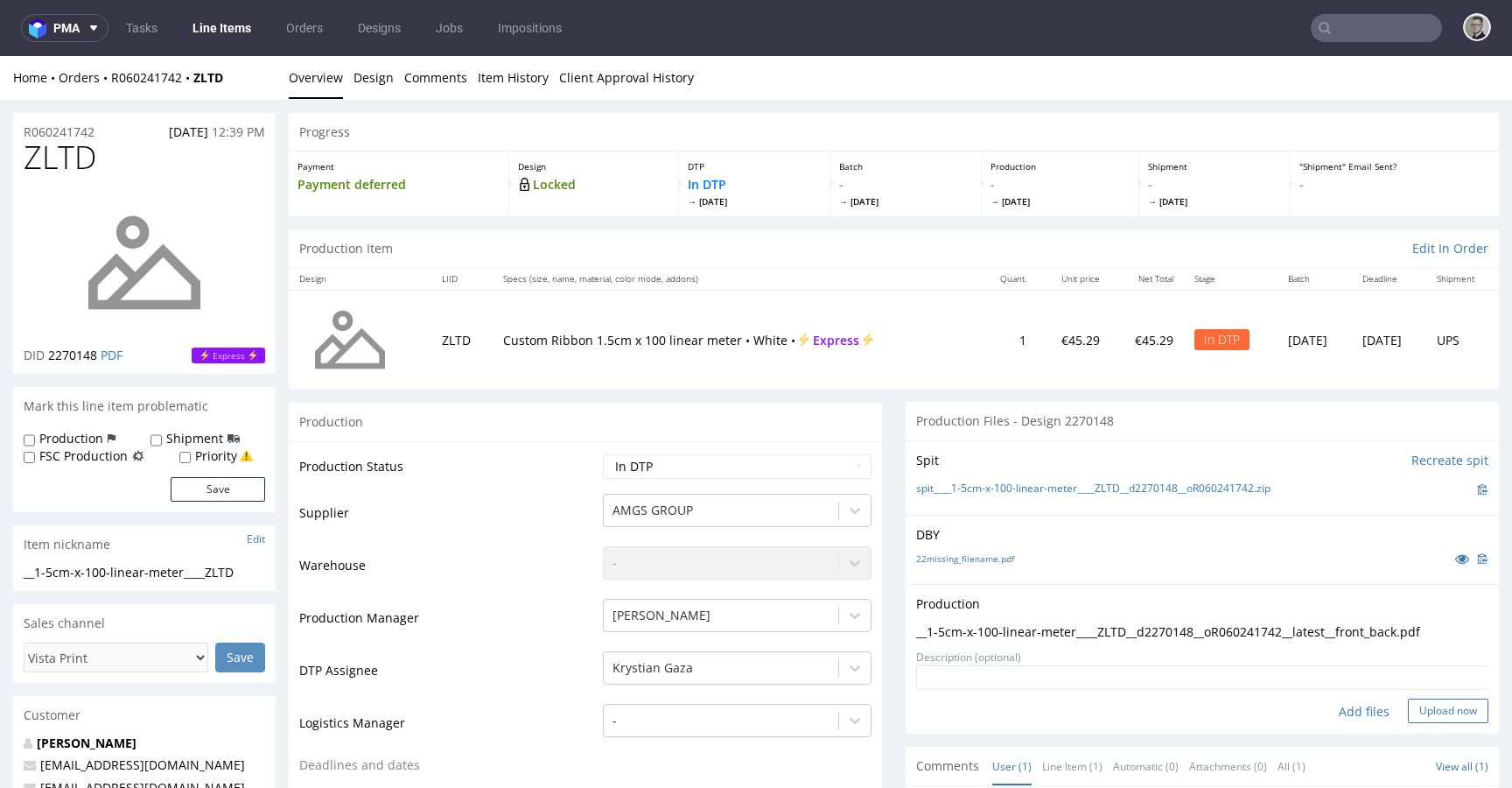
click at [1445, 712] on button "Upload now" at bounding box center [1448, 711] width 81 height 25
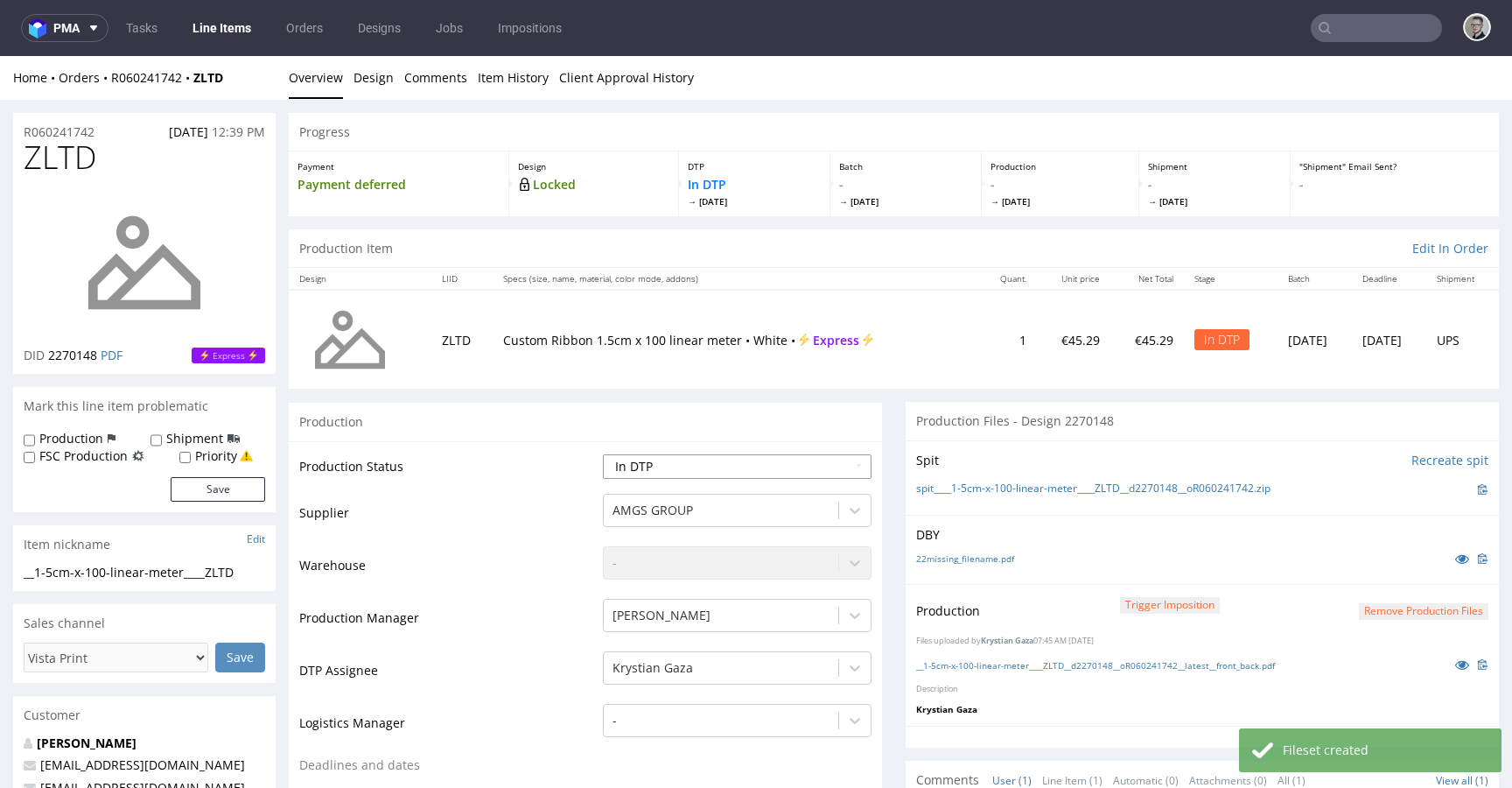
click at [657, 458] on select "Waiting for Artwork Waiting for Diecut Waiting for Mockup Waiting for DTP Waiti…" at bounding box center [737, 466] width 269 height 25
select select "dtp_production_ready"
click at [603, 454] on select "Waiting for Artwork Waiting for Diecut Waiting for Mockup Waiting for DTP Waiti…" at bounding box center [737, 466] width 269 height 25
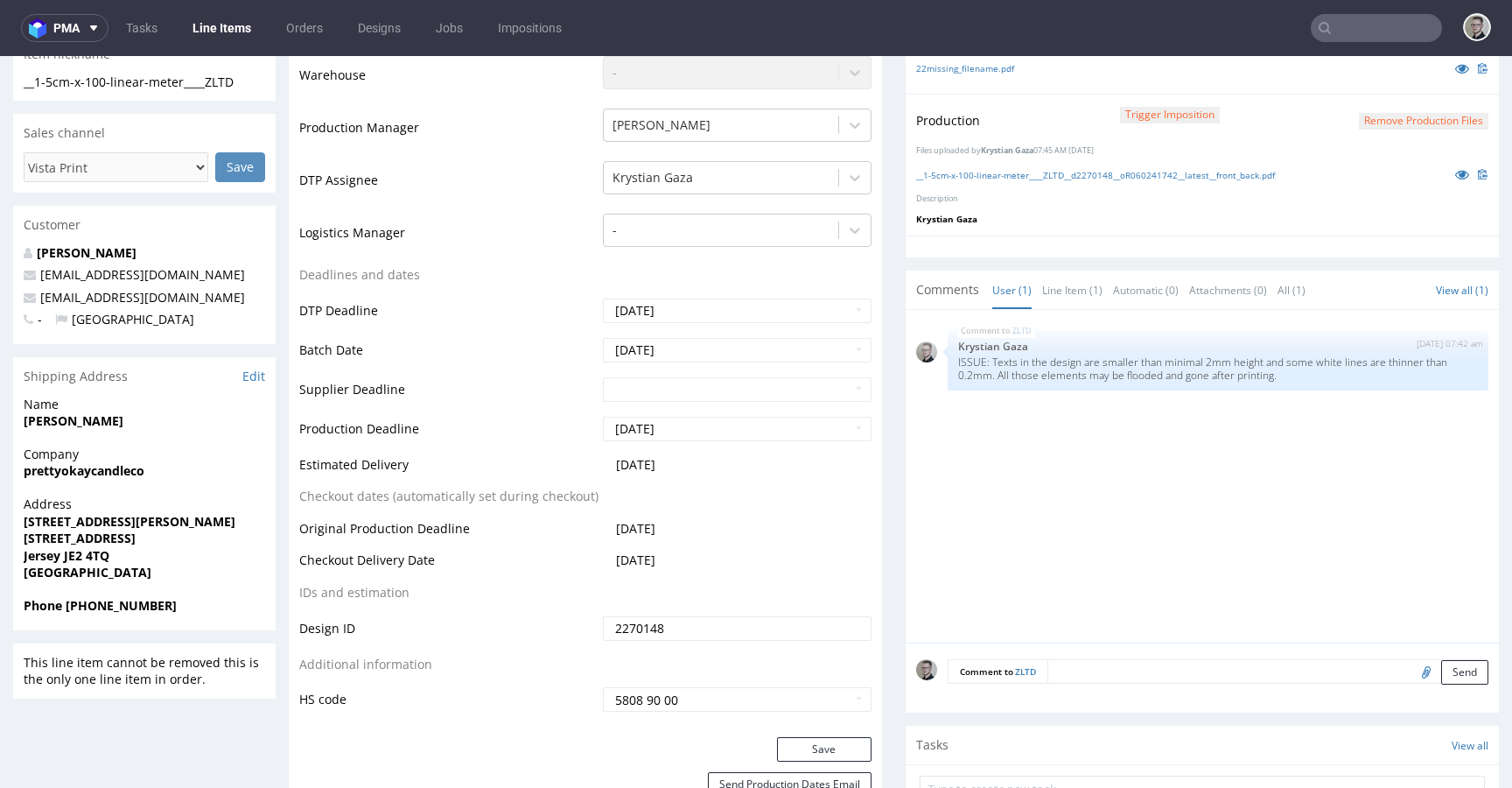
scroll to position [727, 0]
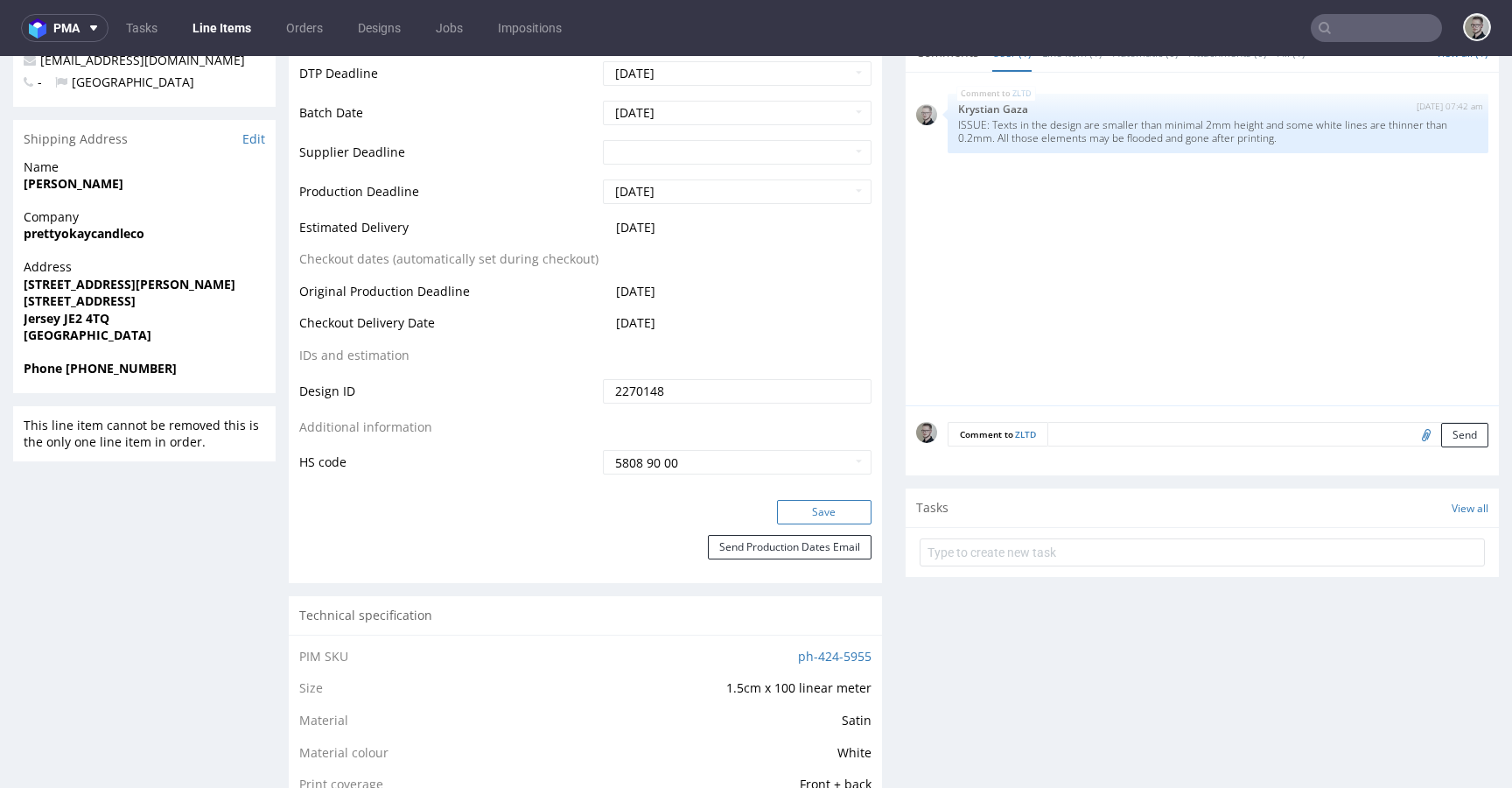
click at [808, 510] on button "Save" at bounding box center [824, 512] width 95 height 25
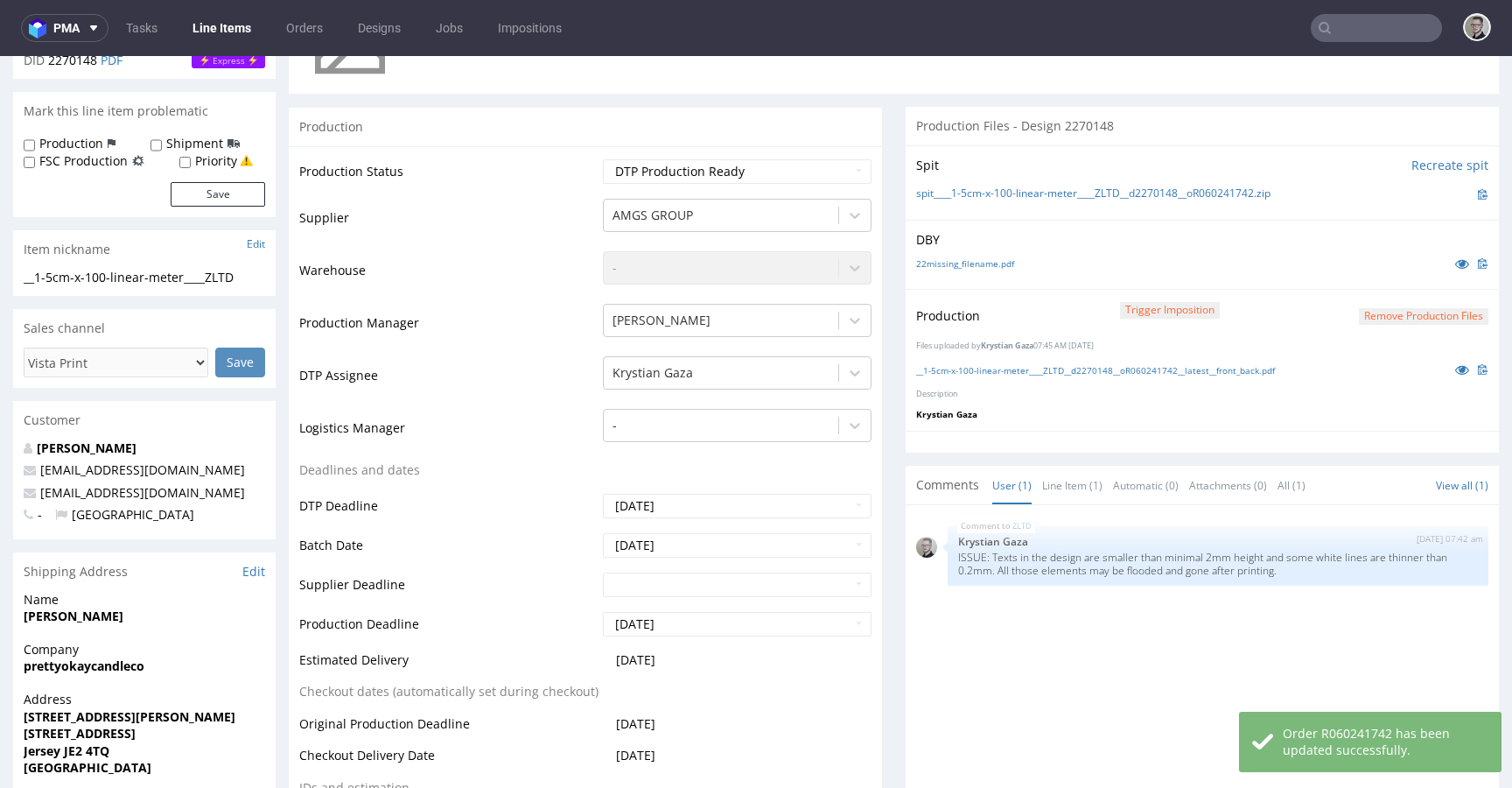
scroll to position [0, 0]
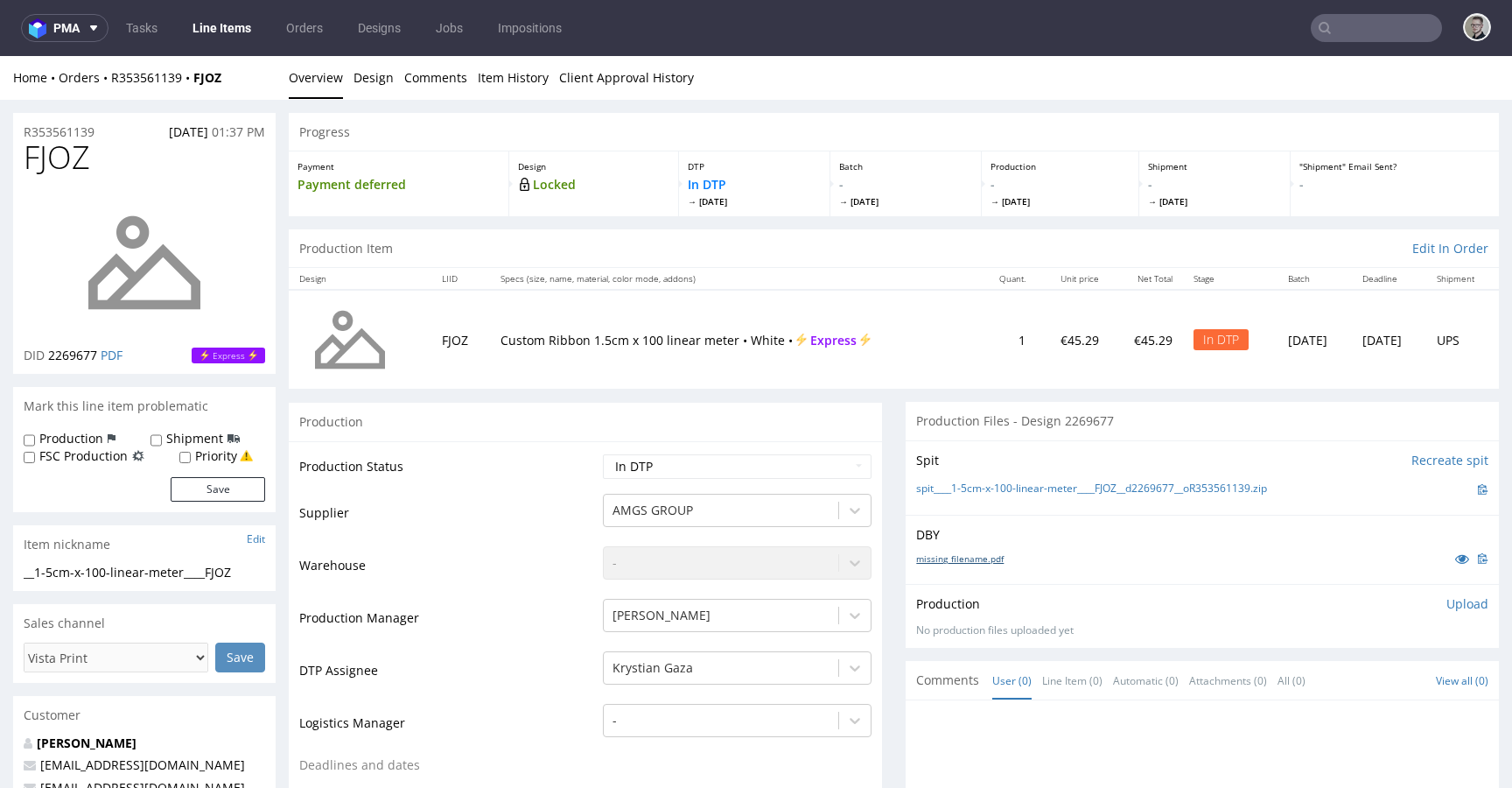
click at [950, 555] on link "missing_filename.pdf" at bounding box center [960, 558] width 88 height 12
click at [1040, 490] on link "spit____1-5cm-x-100-linear-meter____FJOZ__d2269677__oR353561139.zip" at bounding box center [1092, 488] width 351 height 15
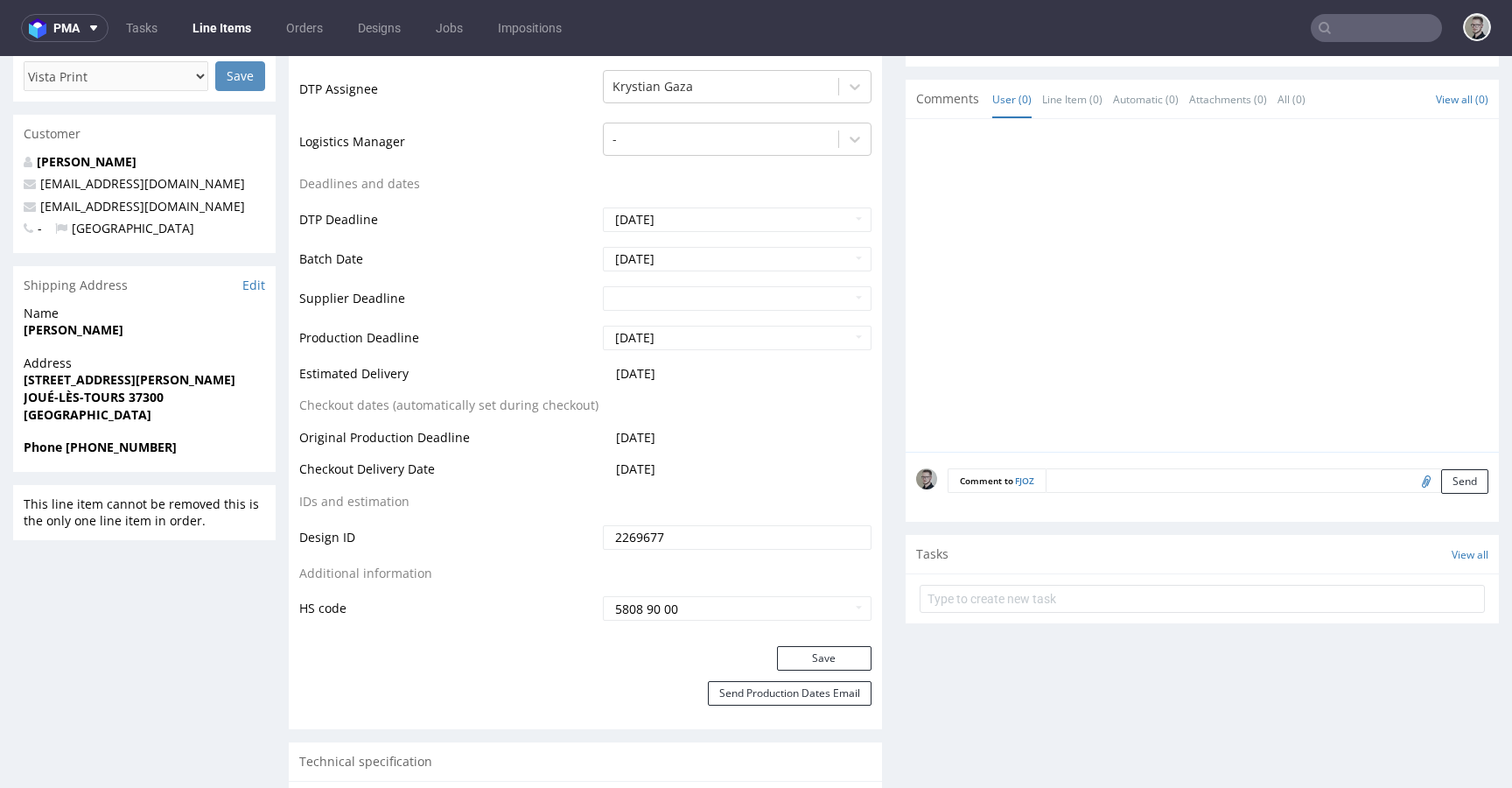
click at [1252, 482] on textarea at bounding box center [1267, 480] width 443 height 25
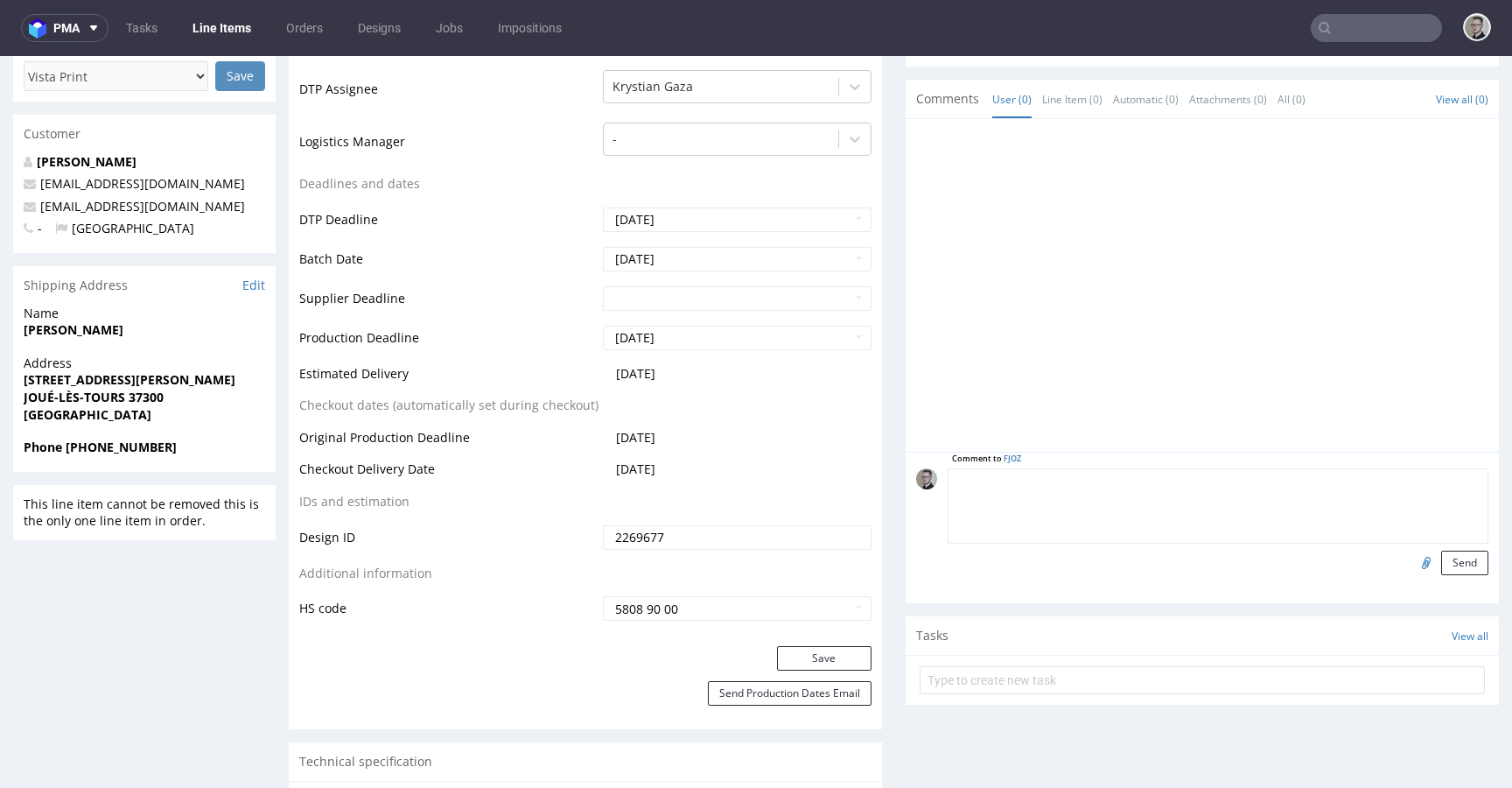
paste textarea "ISSUE: Texts in the design are smaller than minimal 2mm height and some white l…"
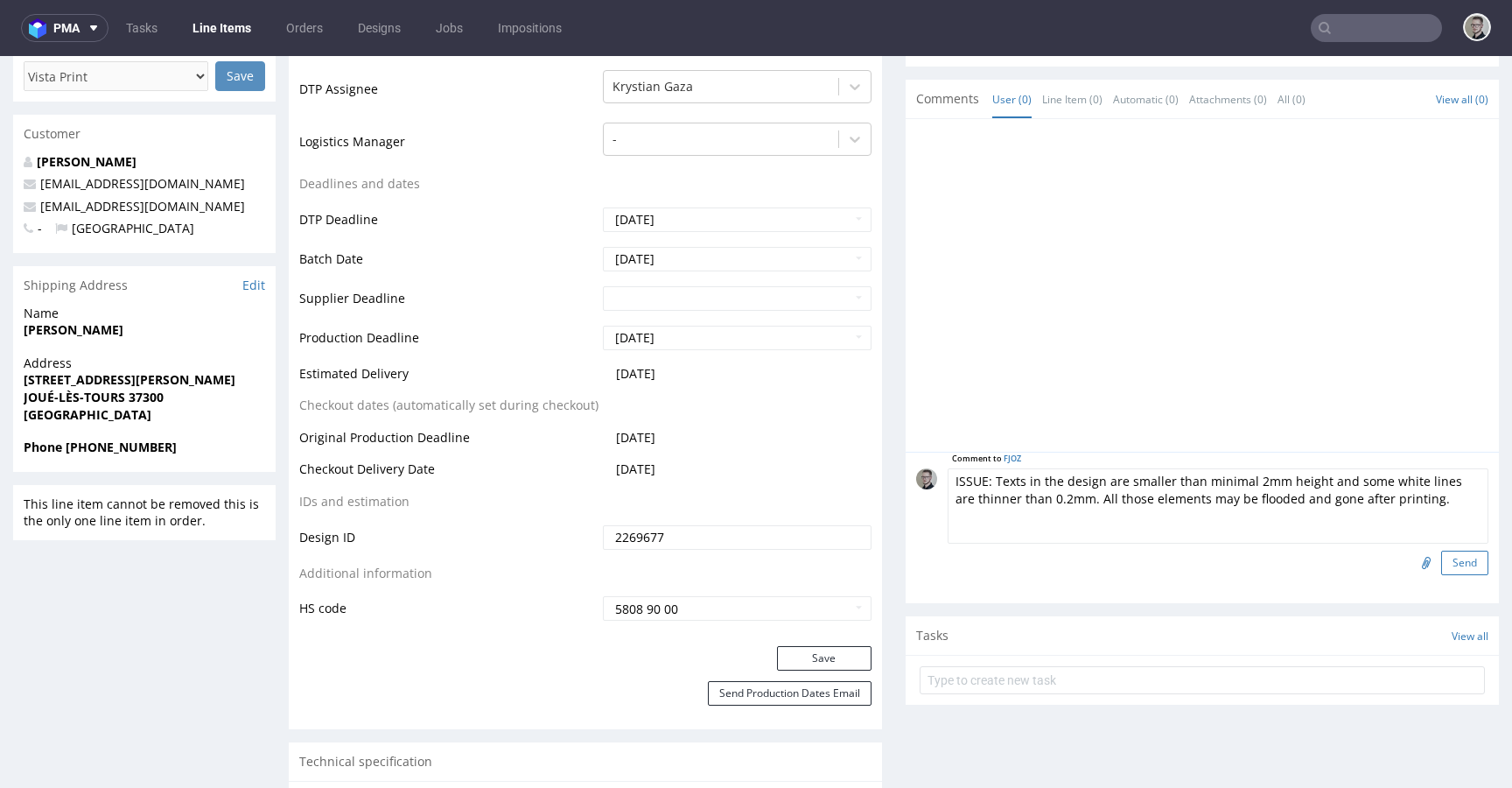
scroll to position [71, 0]
type textarea "ISSUE: Texts in the design are smaller than minimal 2mm height and some white l…"
click at [1441, 556] on button "Send" at bounding box center [1464, 563] width 47 height 25
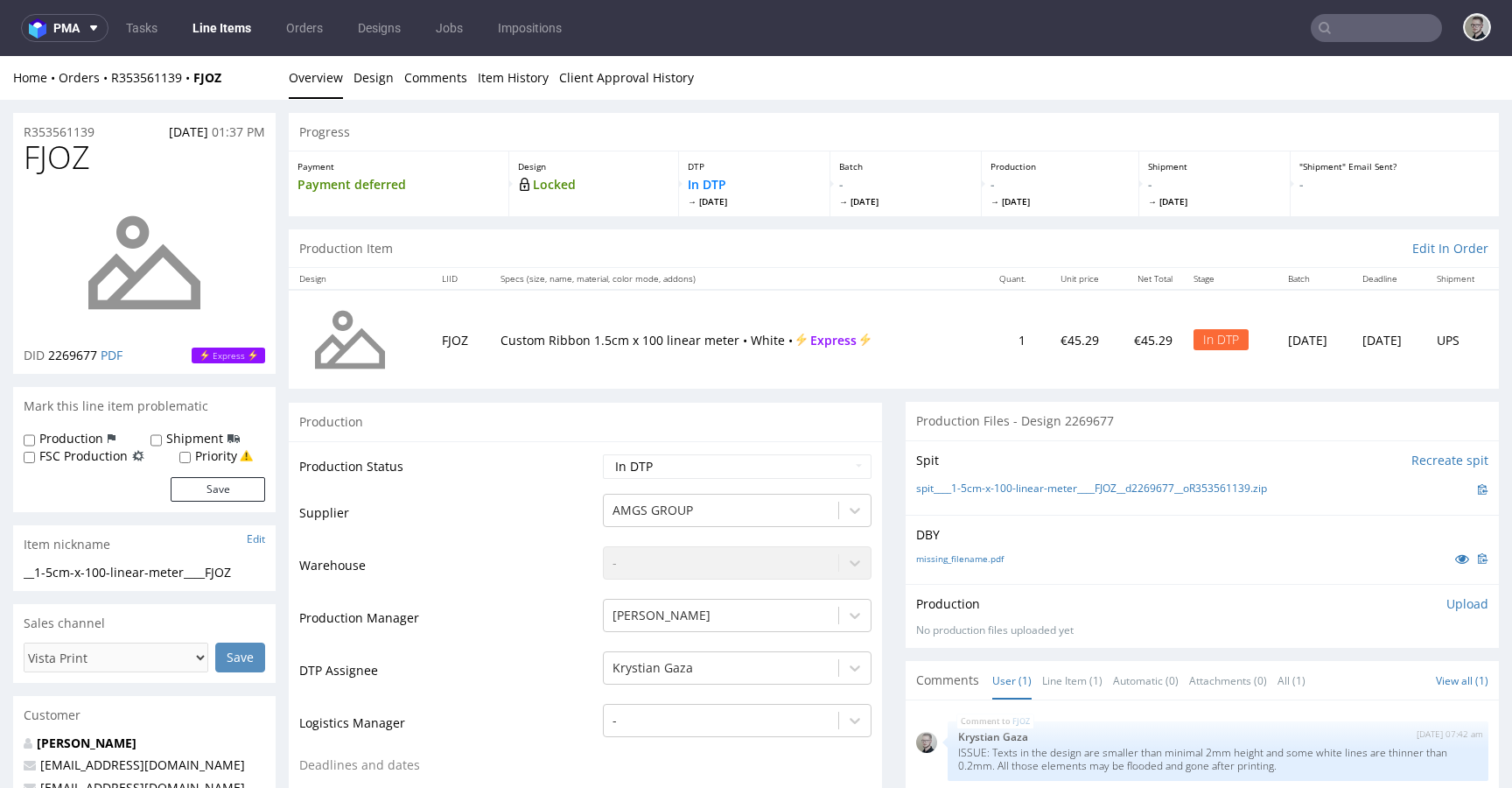
scroll to position [0, 0]
click at [1446, 595] on p "Upload" at bounding box center [1467, 604] width 42 height 18
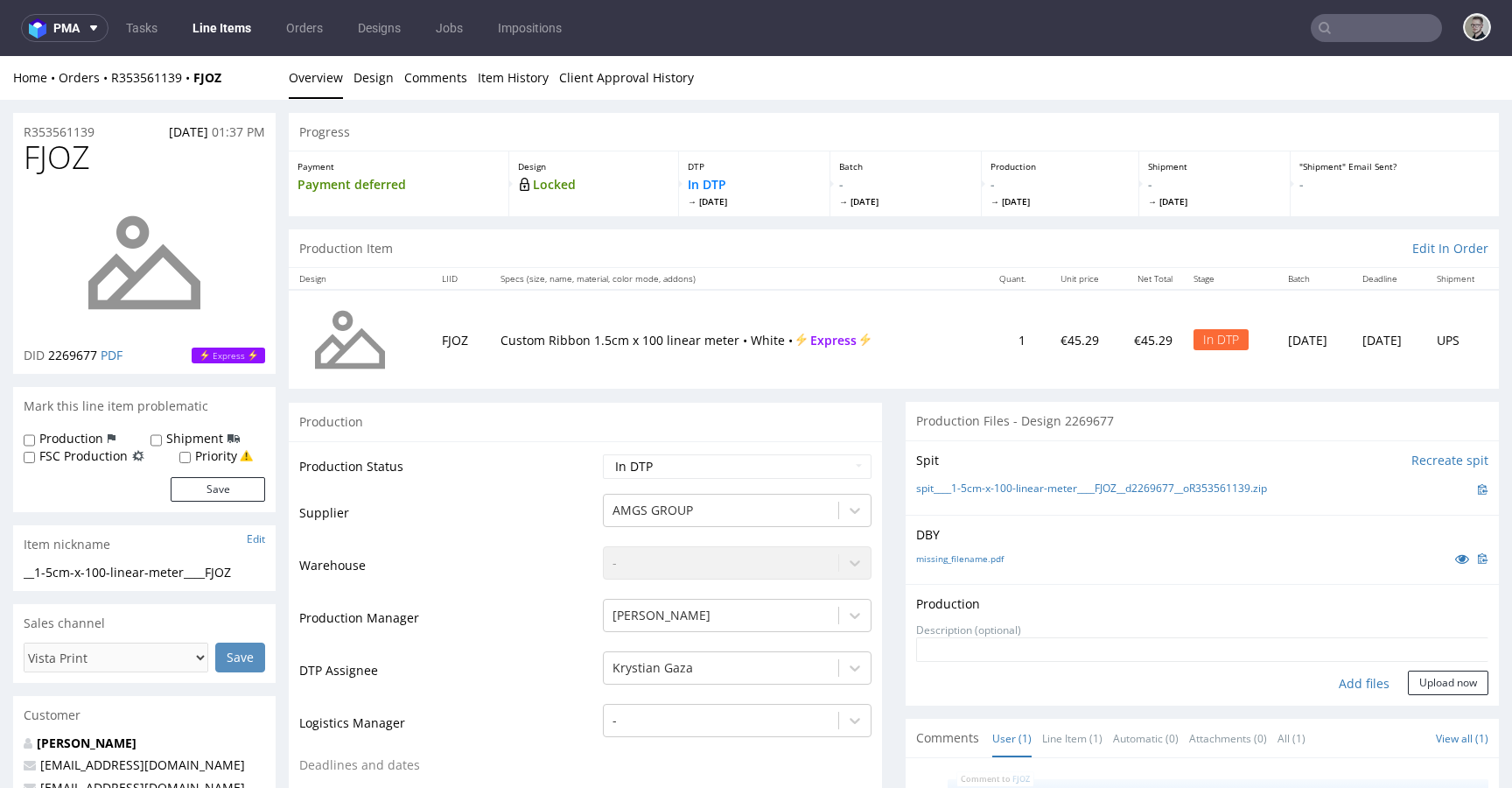
click at [1360, 676] on div "Add files" at bounding box center [1364, 683] width 88 height 27
type input "C:\fakepath\__1-5cm-x-100-linear-meter____FJOZ__d2269677__oR353561139__latest__…"
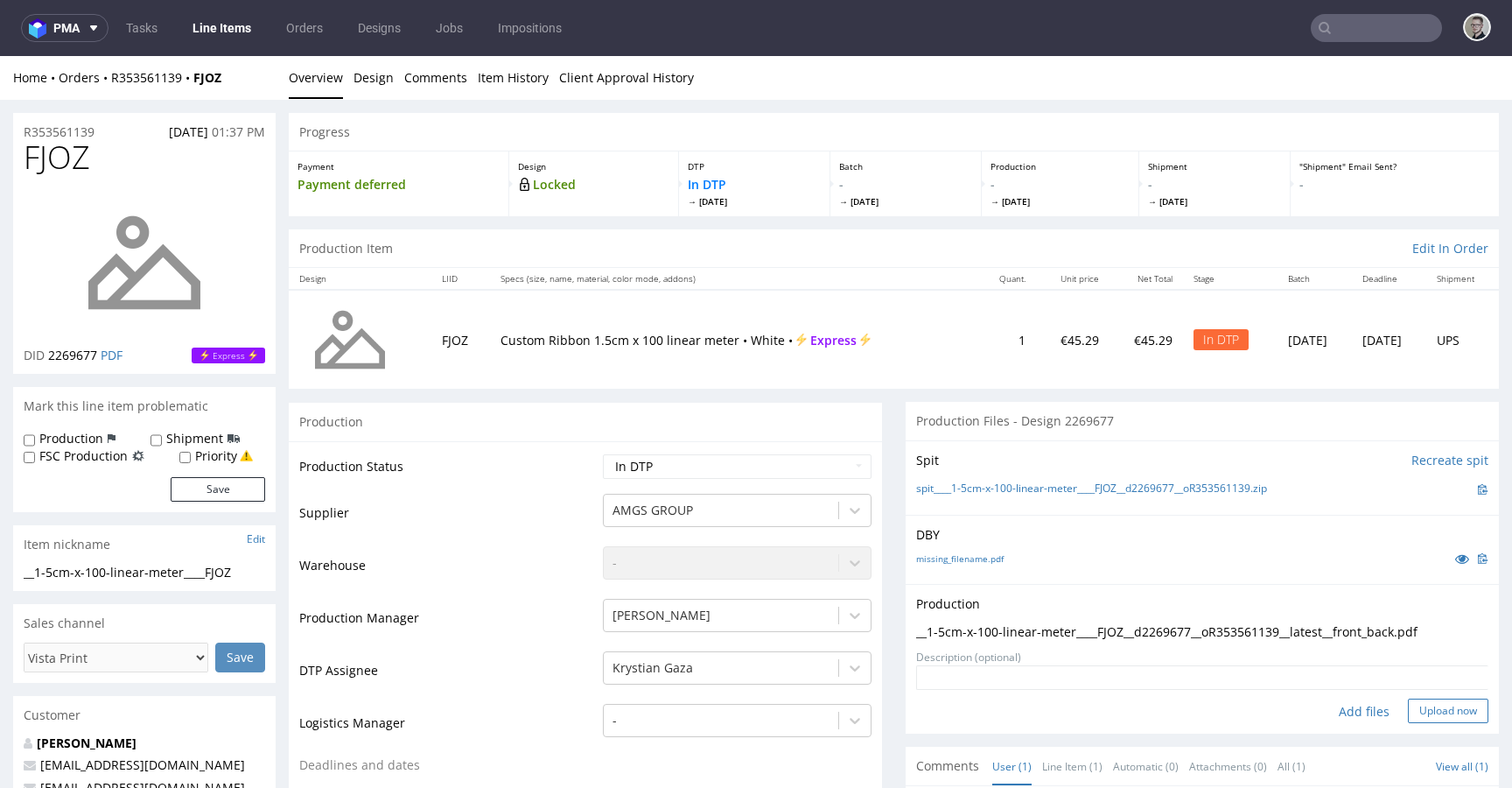
click at [1411, 709] on button "Upload now" at bounding box center [1448, 711] width 81 height 25
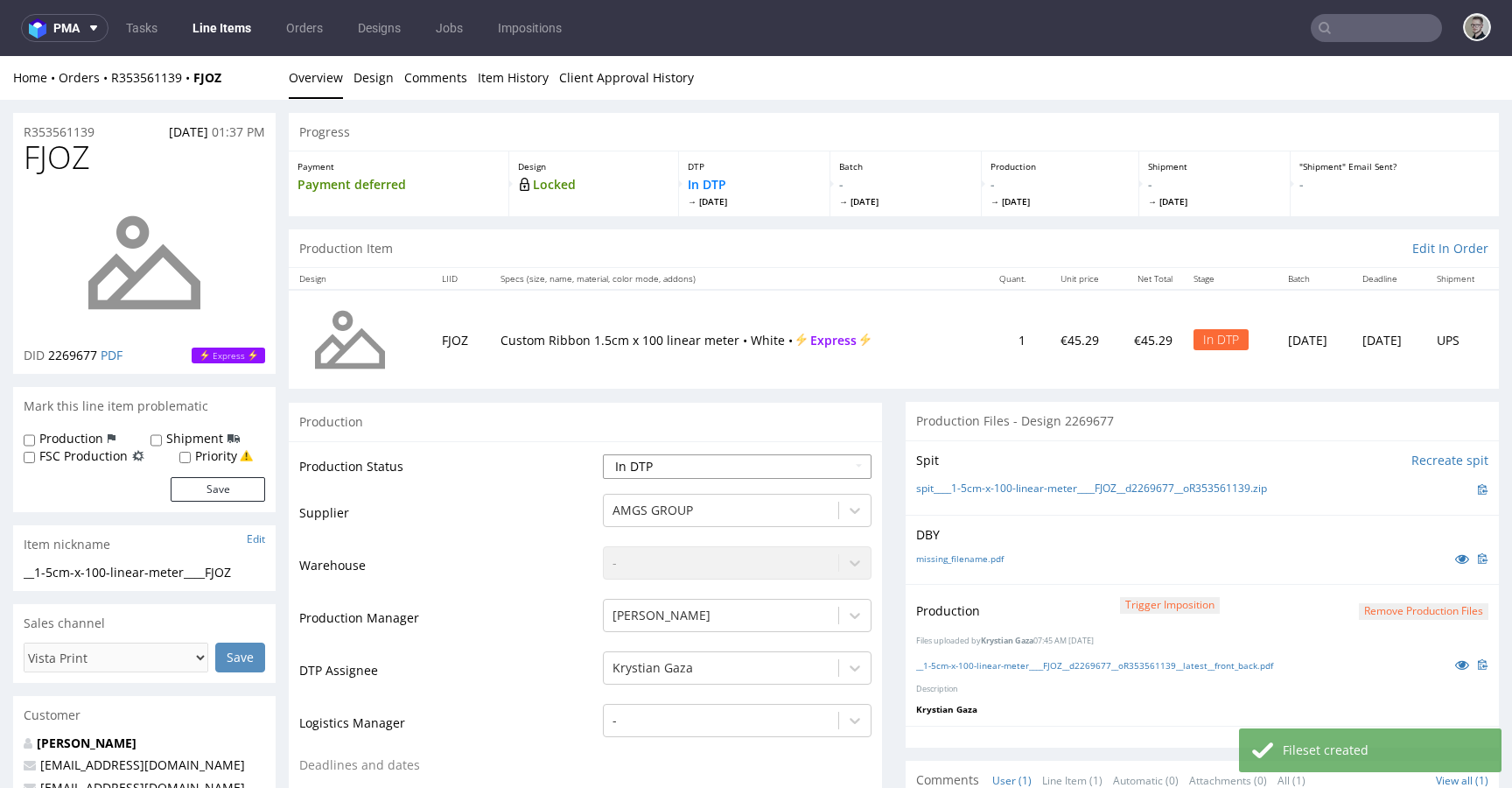
click at [791, 471] on select "Waiting for Artwork Waiting for Diecut Waiting for Mockup Waiting for DTP Waiti…" at bounding box center [737, 466] width 269 height 25
select select "dtp_production_ready"
click at [603, 454] on select "Waiting for Artwork Waiting for Diecut Waiting for Mockup Waiting for DTP Waiti…" at bounding box center [737, 466] width 269 height 25
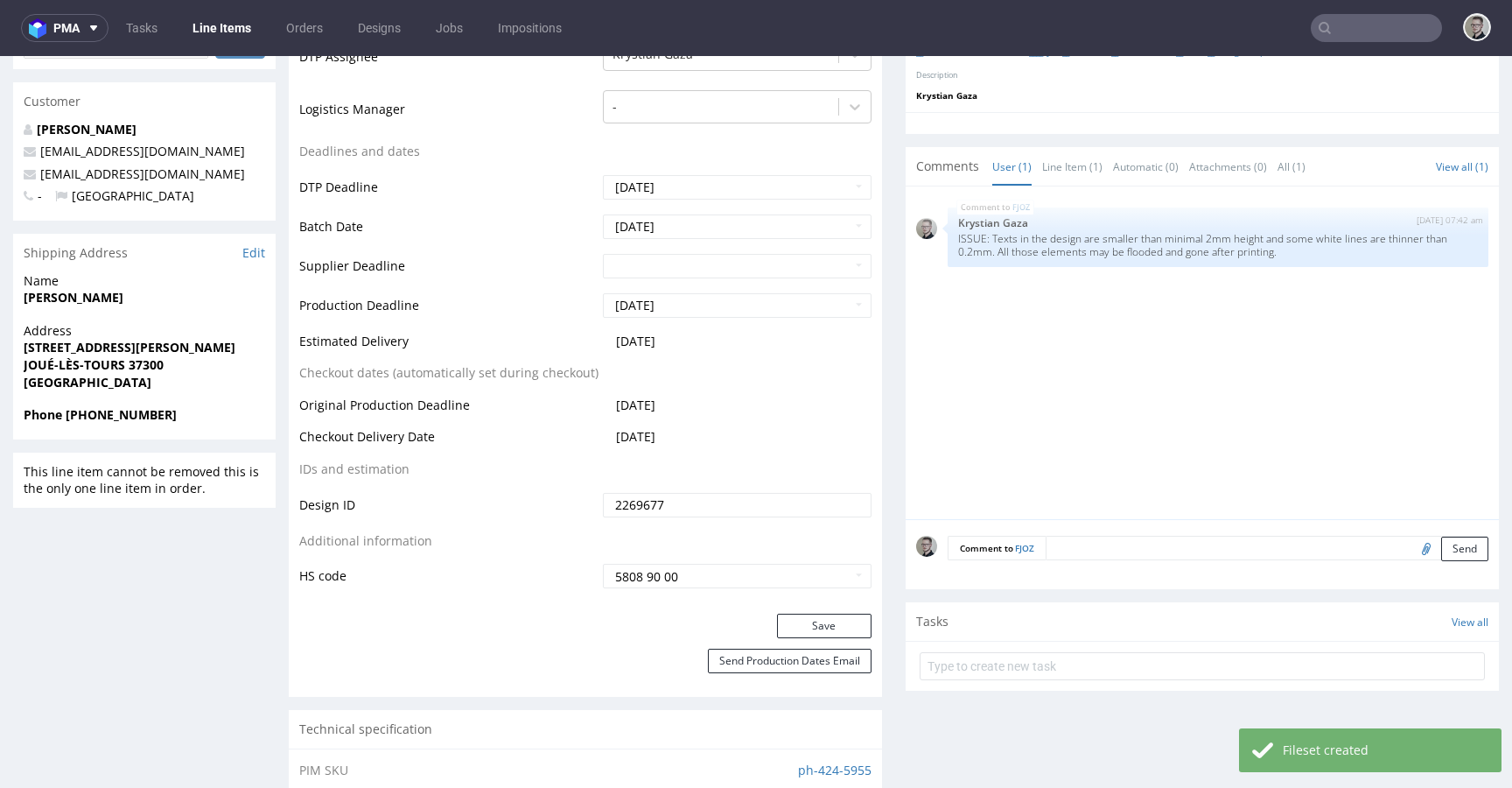
scroll to position [753, 0]
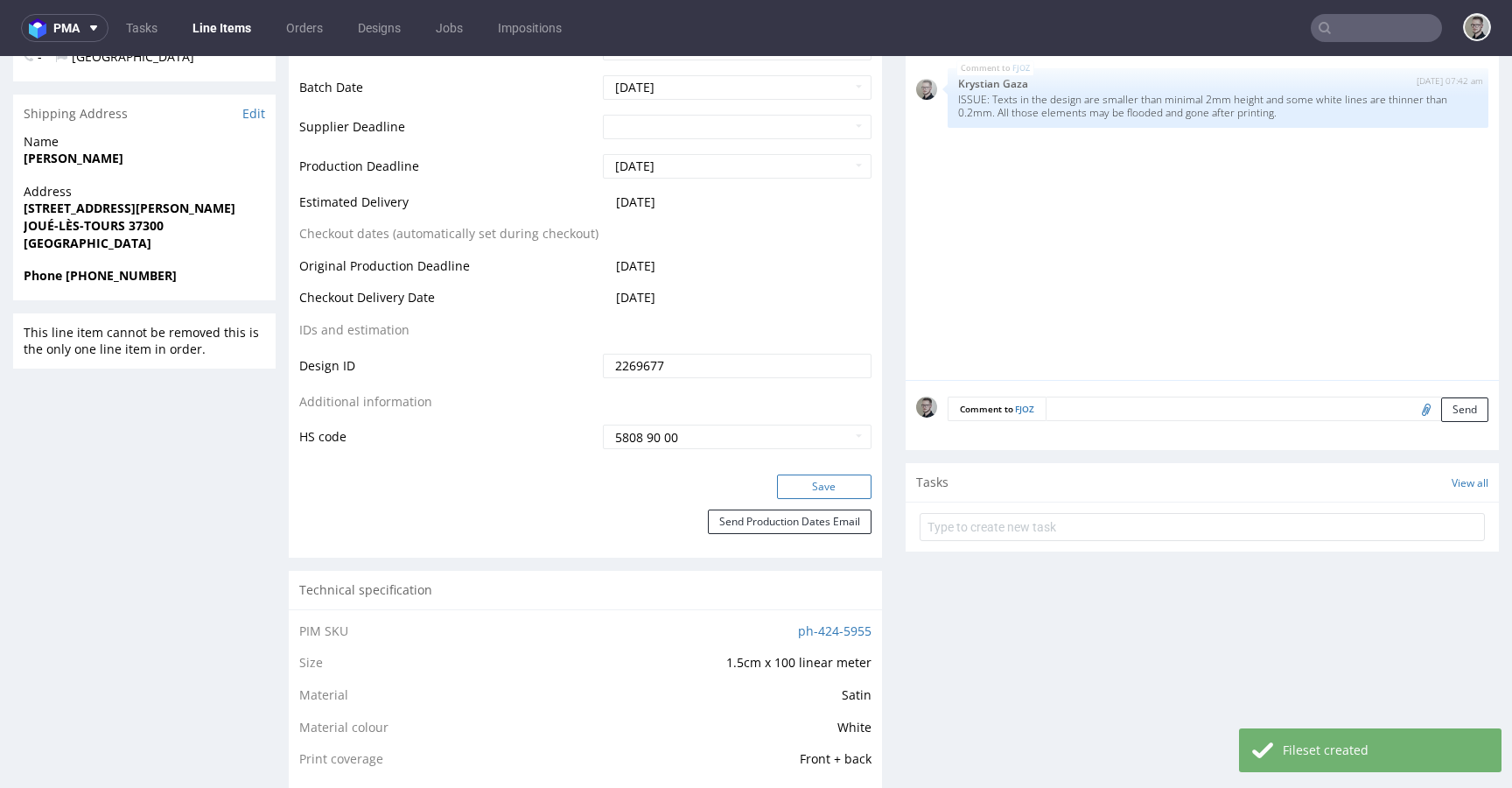
click at [832, 485] on button "Save" at bounding box center [824, 487] width 95 height 25
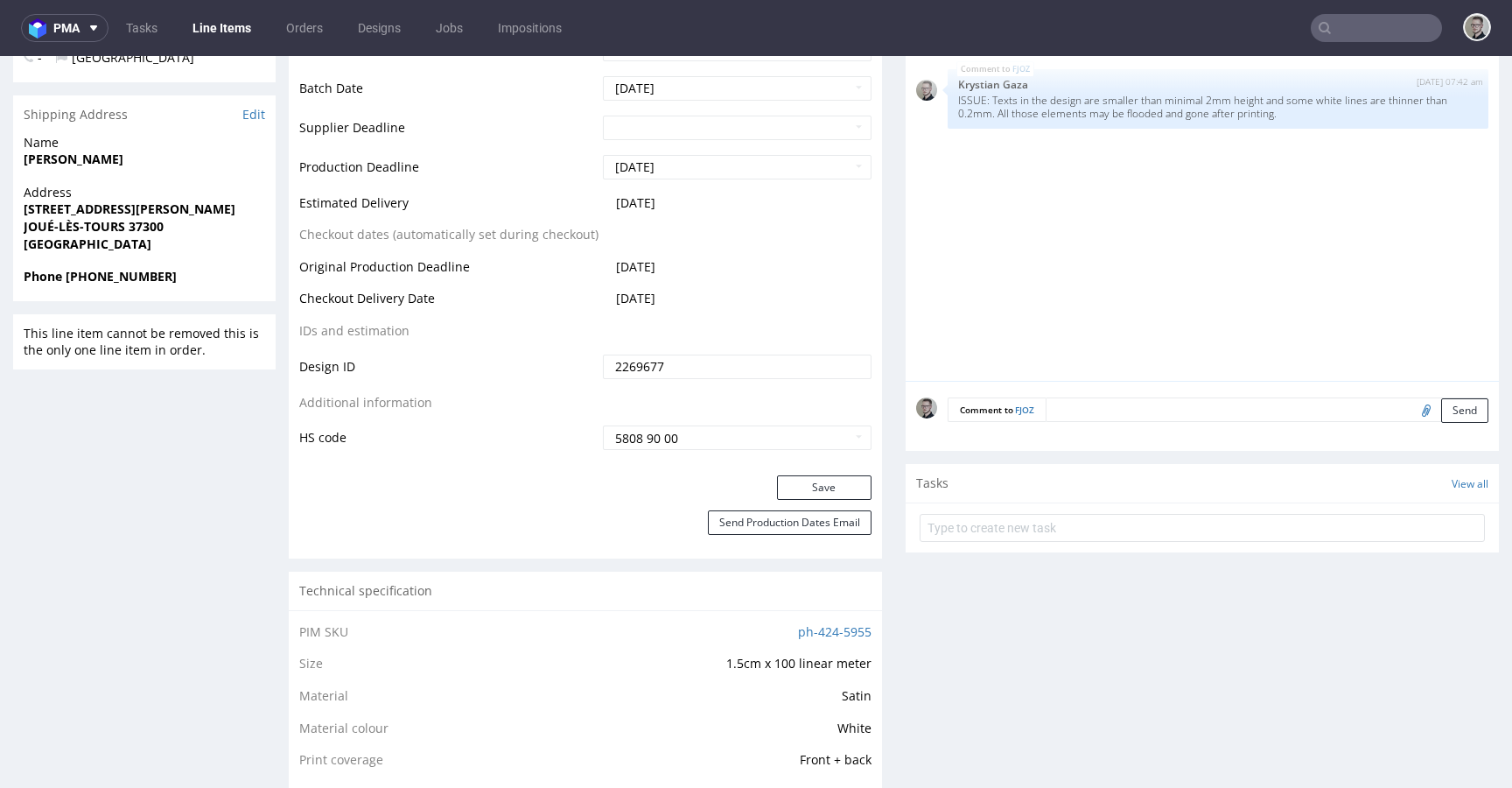
scroll to position [0, 0]
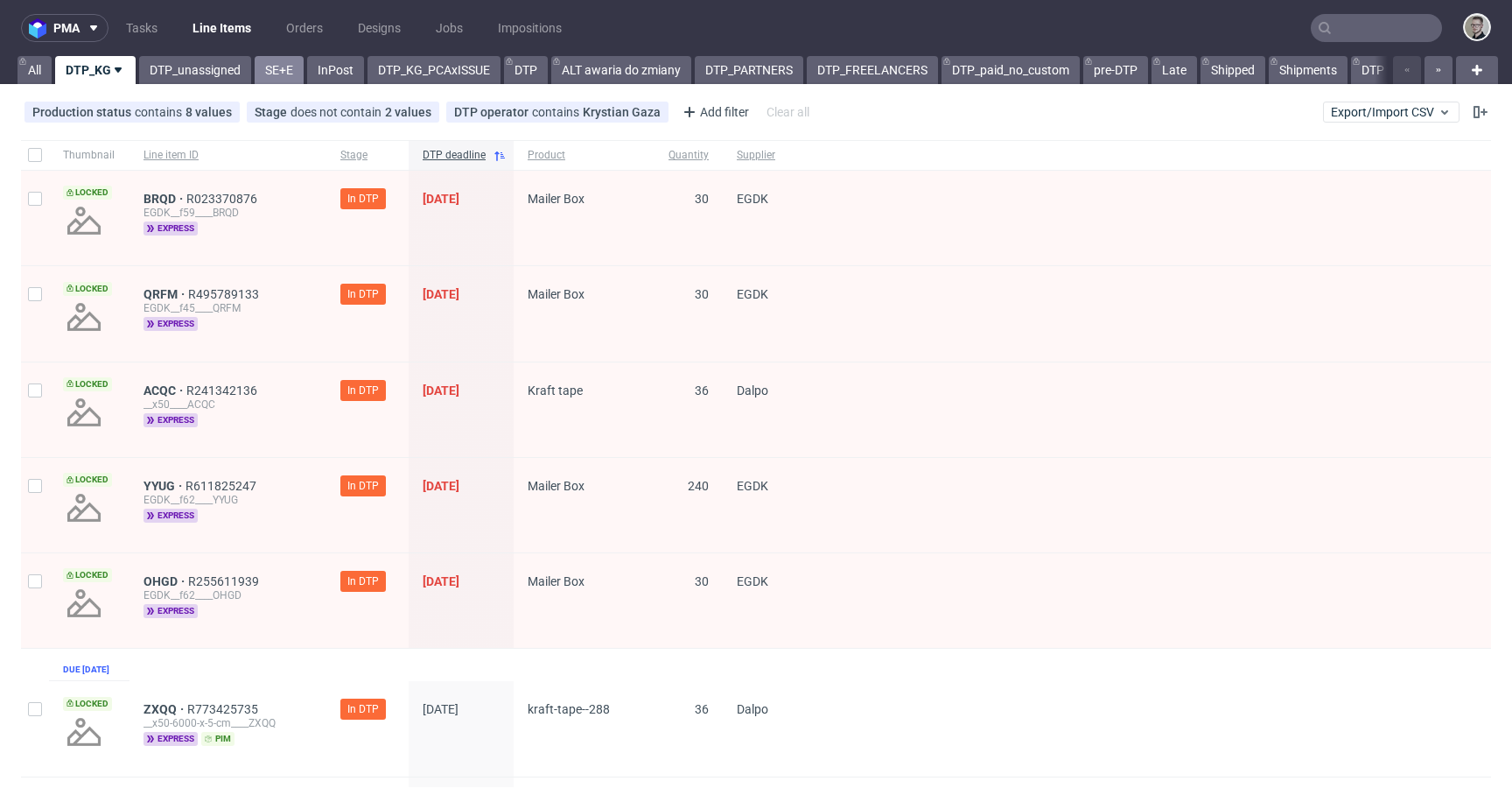
click at [282, 76] on link "SE+E" at bounding box center [278, 70] width 49 height 28
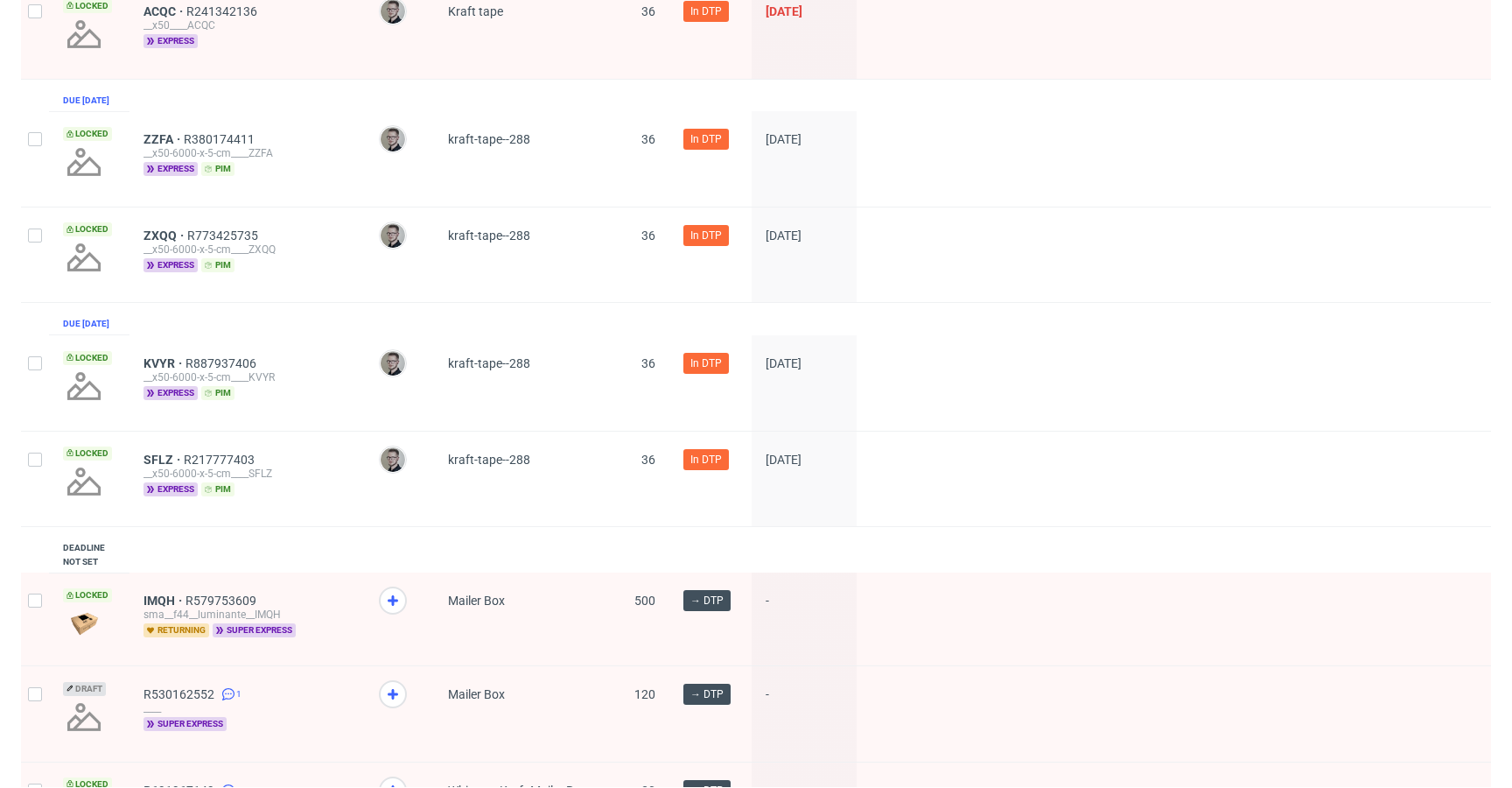
scroll to position [758, 0]
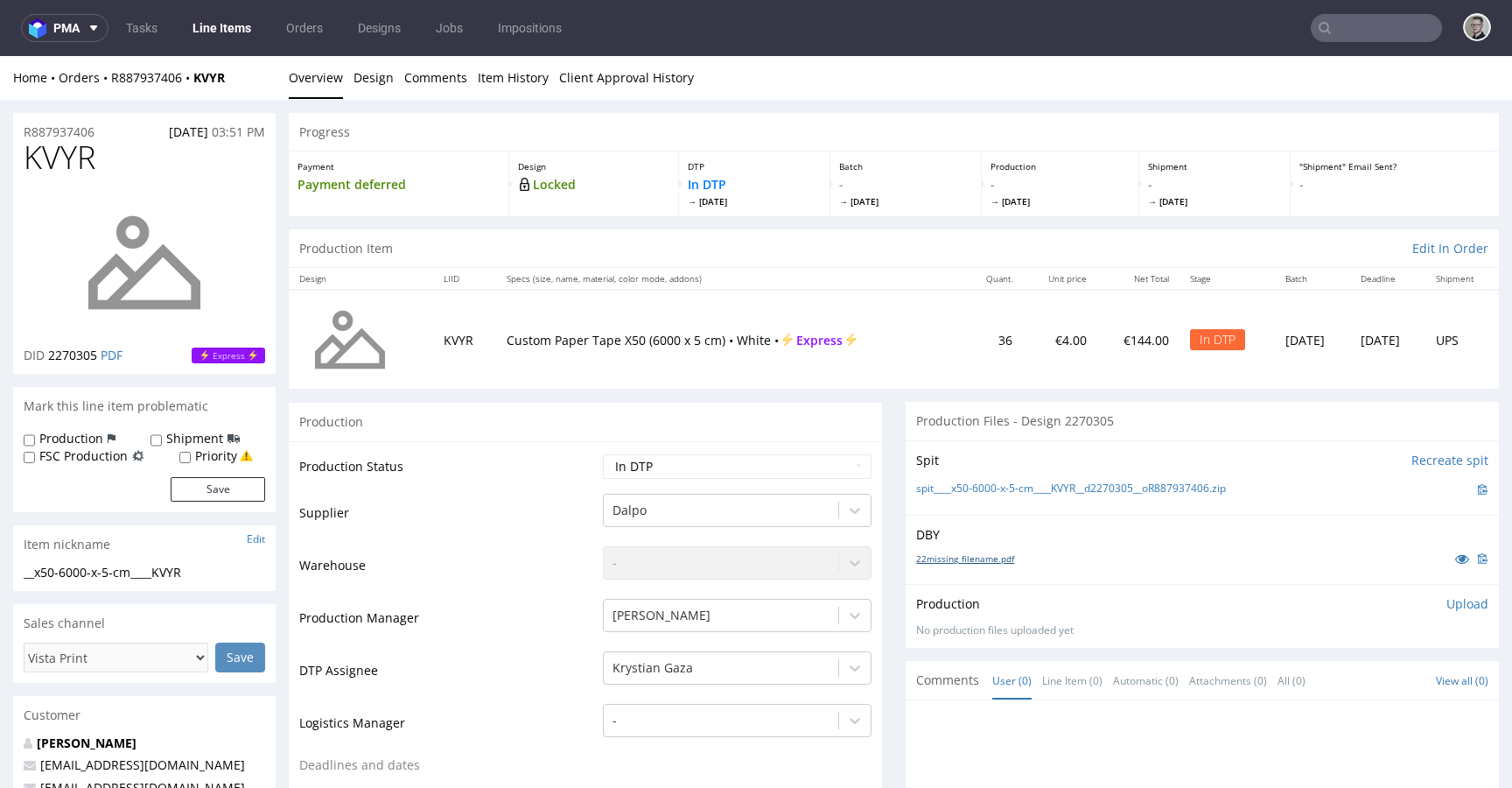
click at [975, 554] on link "22missing_filename.pdf" at bounding box center [965, 558] width 98 height 12
click at [1068, 486] on link "spit____x50-6000-x-5-cm____KVYR__d2270305__oR887937406.zip" at bounding box center [1072, 488] width 310 height 15
click at [1449, 607] on p "Upload" at bounding box center [1467, 604] width 42 height 18
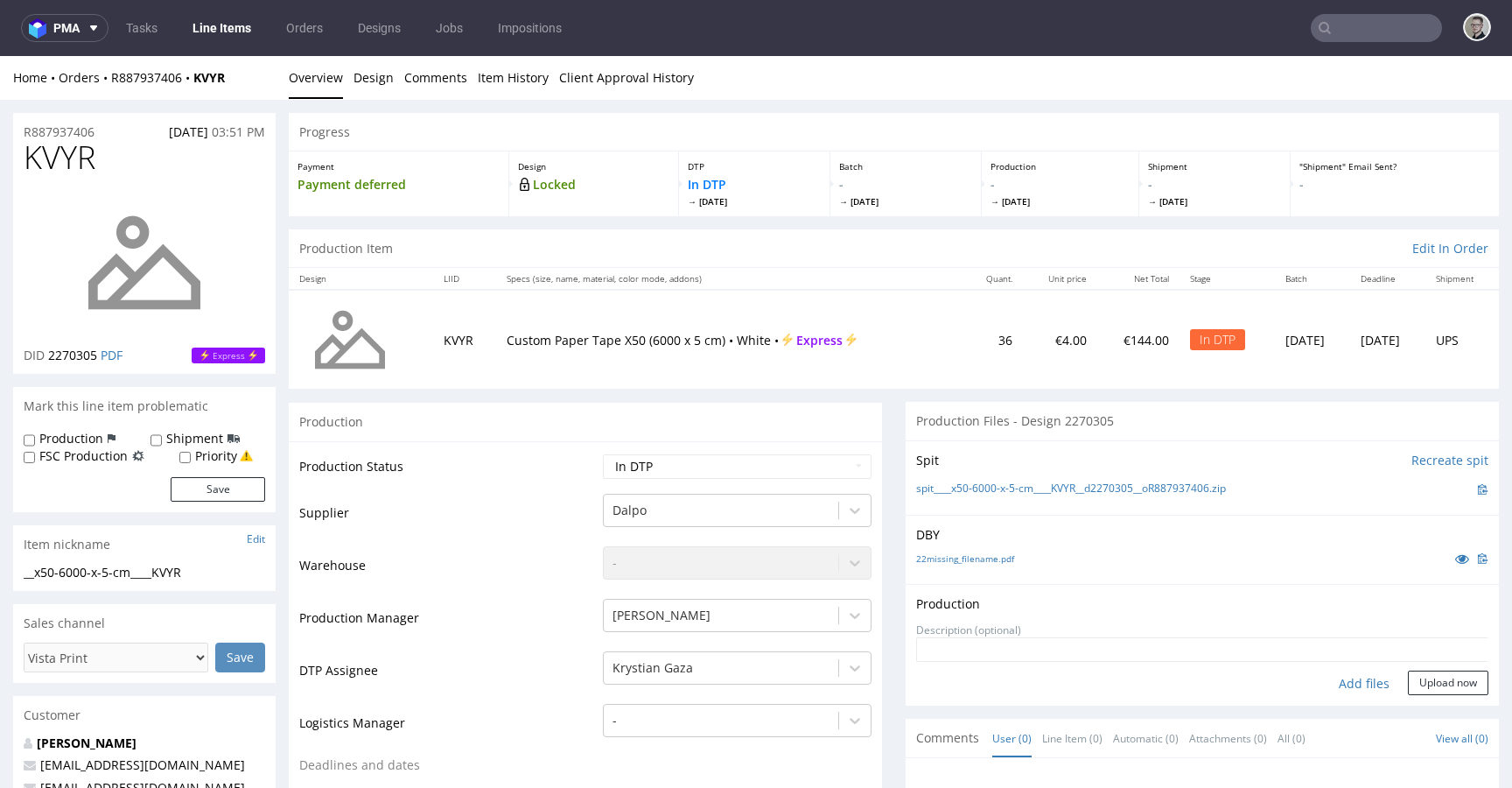
click at [1347, 676] on div "Add files" at bounding box center [1364, 683] width 88 height 27
type input "C:\fakepath\__x50-6000-x-5-cm____KVYR__d2270305__oR887937406__latest__front.pdf"
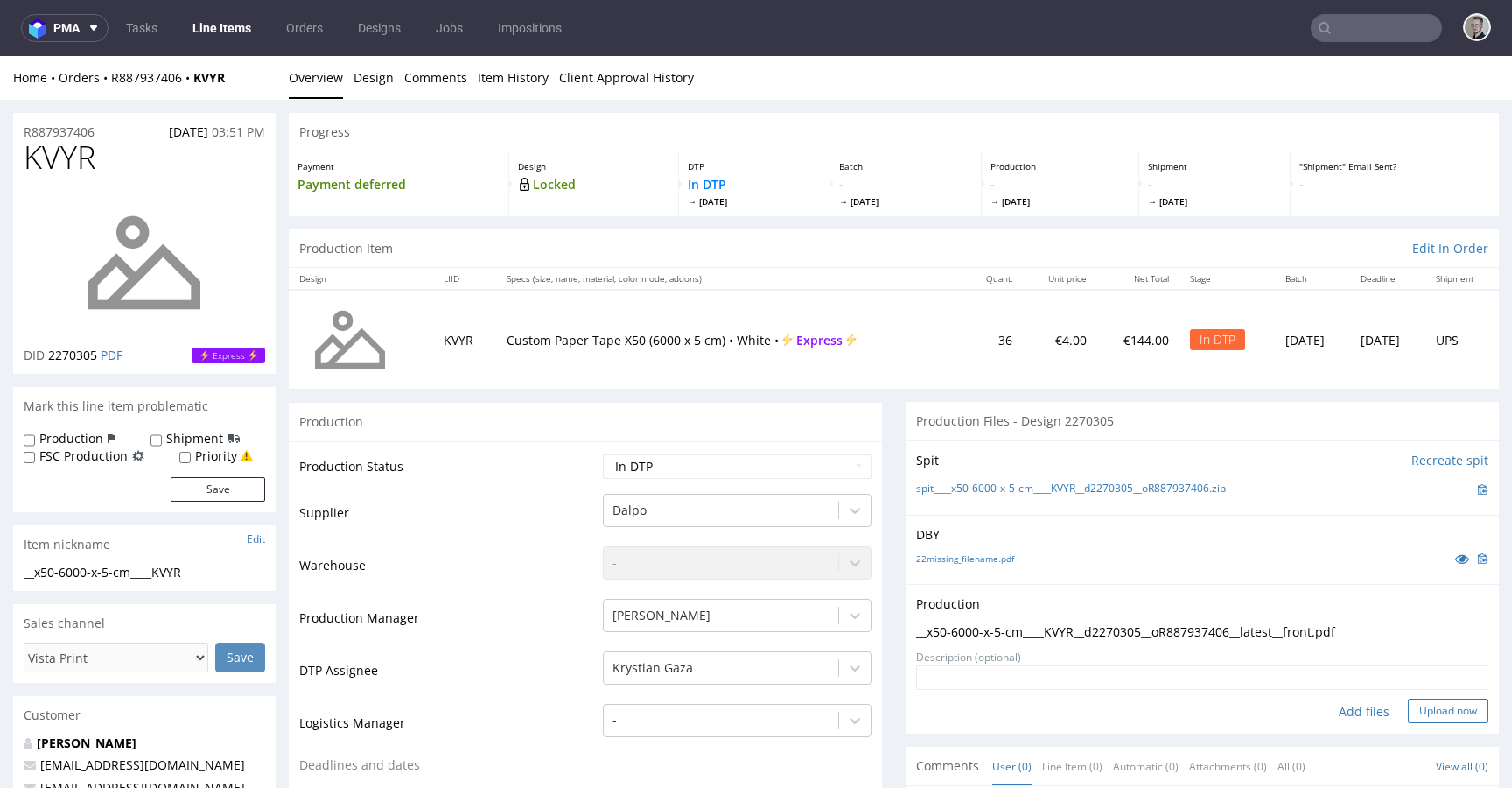
click at [1424, 715] on button "Upload now" at bounding box center [1448, 711] width 81 height 25
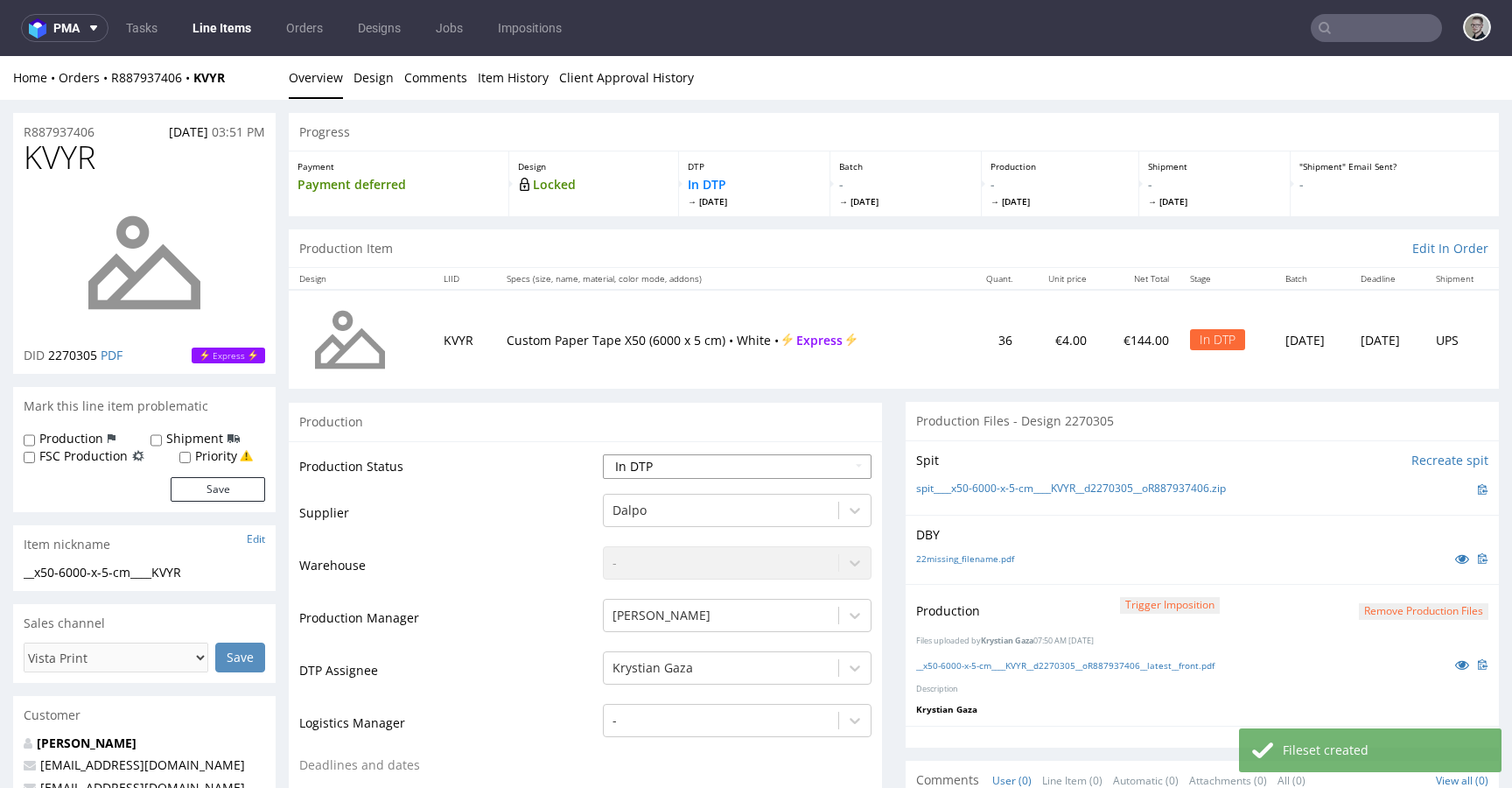
click at [772, 456] on select "Waiting for Artwork Waiting for Diecut Waiting for Mockup Waiting for DTP Waiti…" at bounding box center [737, 466] width 269 height 25
click at [603, 454] on select "Waiting for Artwork Waiting for Diecut Waiting for Mockup Waiting for DTP Waiti…" at bounding box center [737, 466] width 269 height 25
click at [718, 464] on select "Waiting for Artwork Waiting for Diecut Waiting for Mockup Waiting for DTP Waiti…" at bounding box center [737, 466] width 269 height 25
select select "dtp_production_ready"
click at [603, 454] on select "Waiting for Artwork Waiting for Diecut Waiting for Mockup Waiting for DTP Waiti…" at bounding box center [737, 466] width 269 height 25
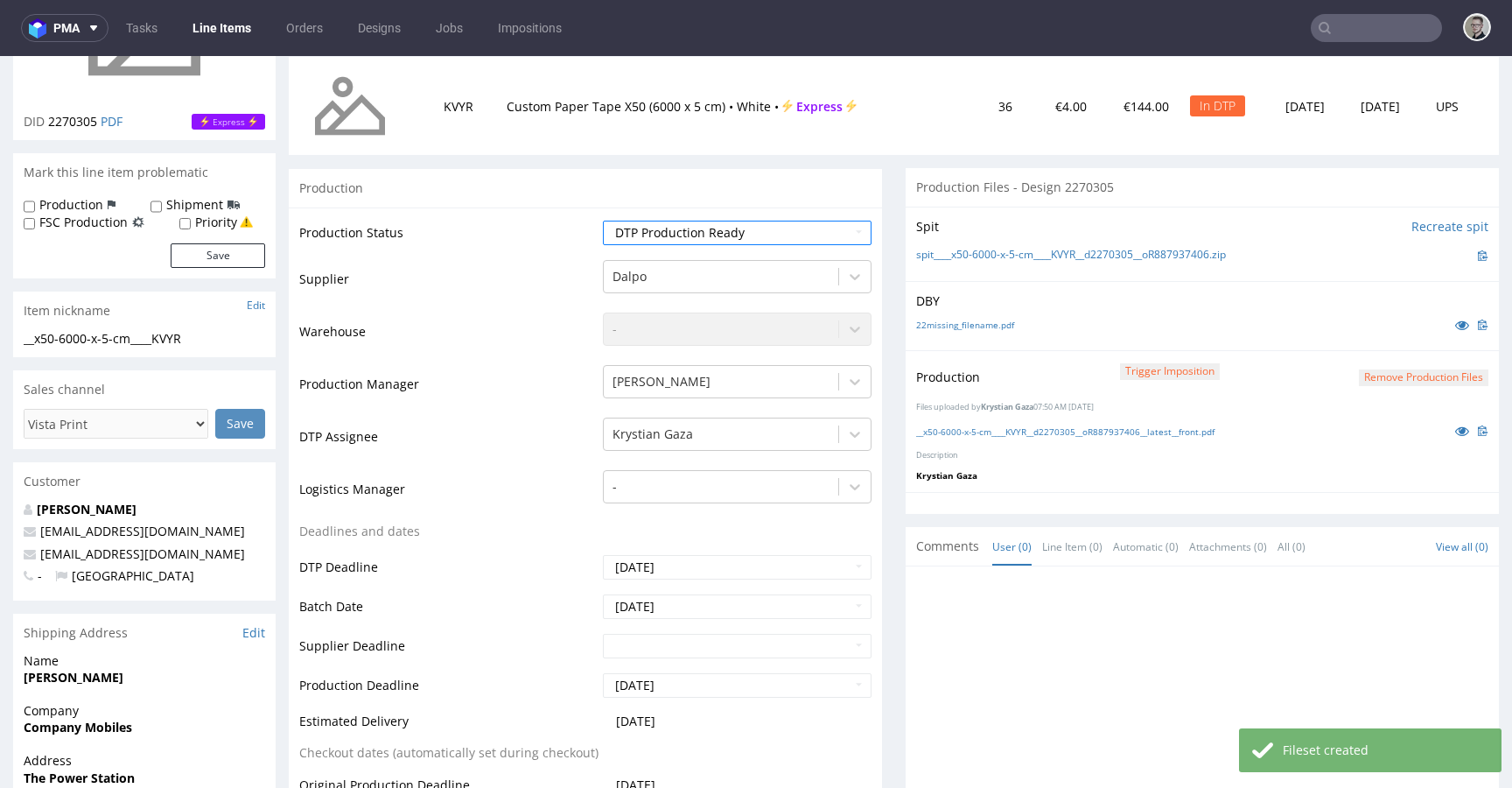
scroll to position [561, 0]
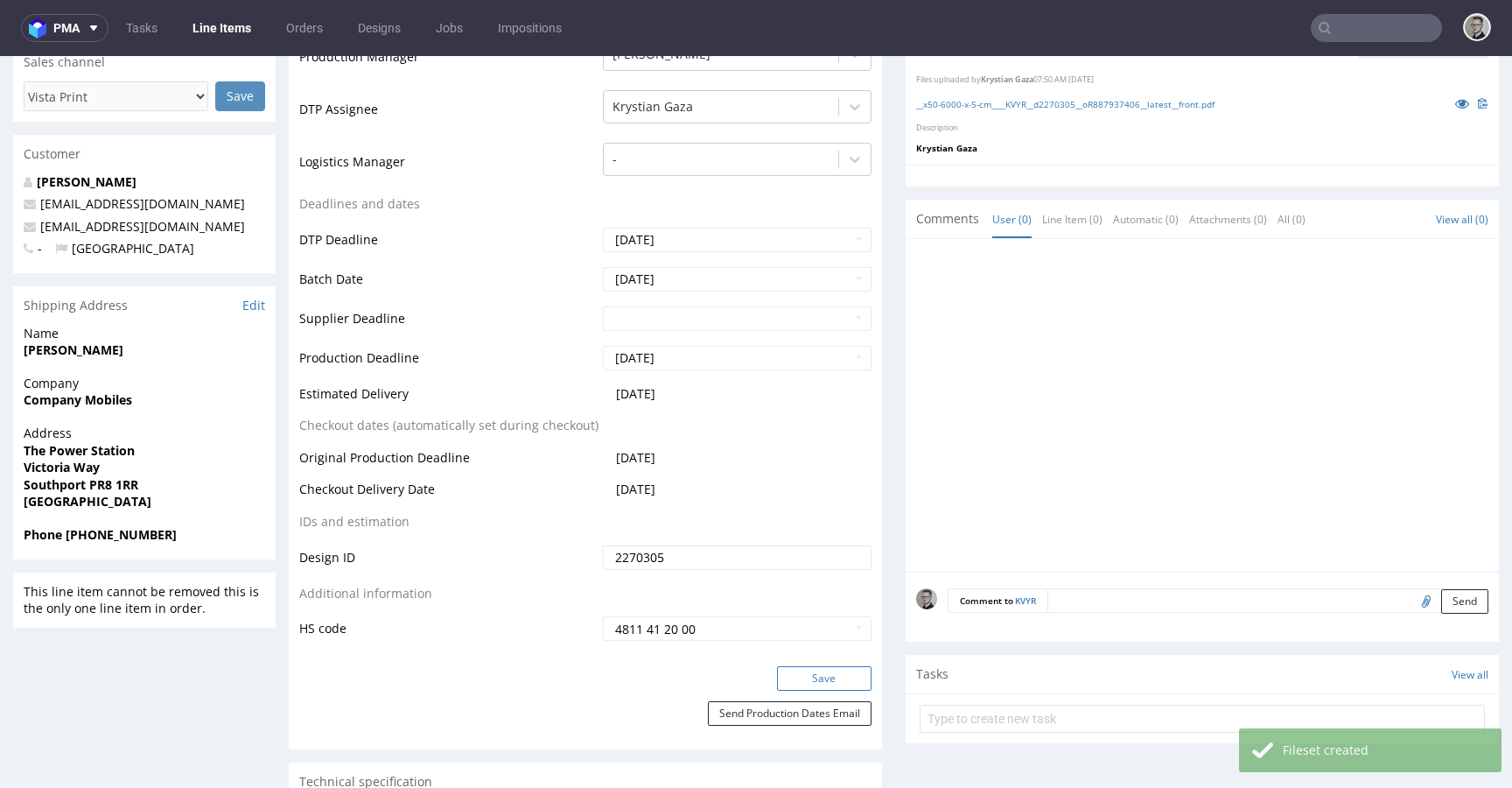
click at [833, 677] on button "Save" at bounding box center [824, 678] width 95 height 25
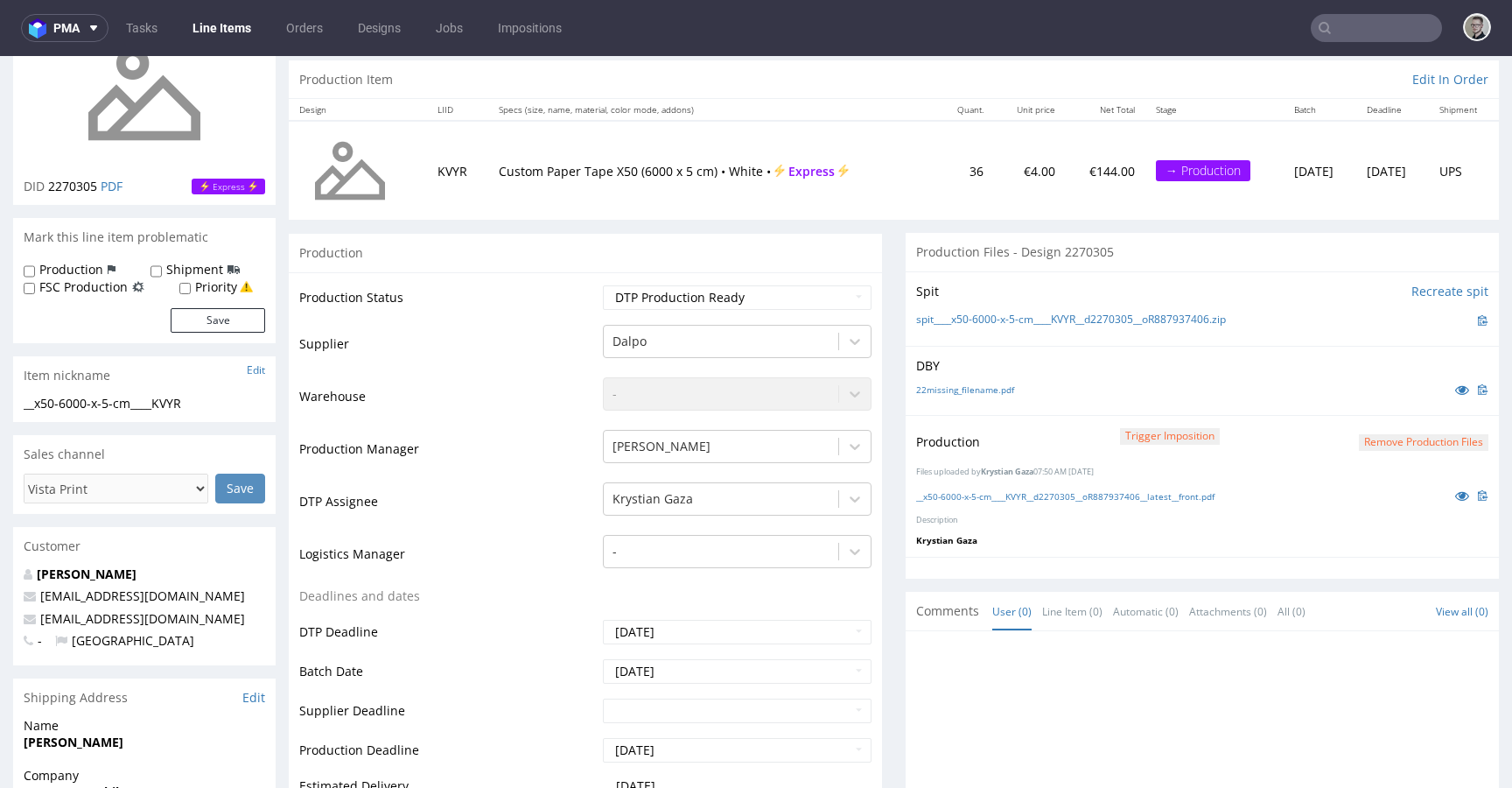
scroll to position [0, 0]
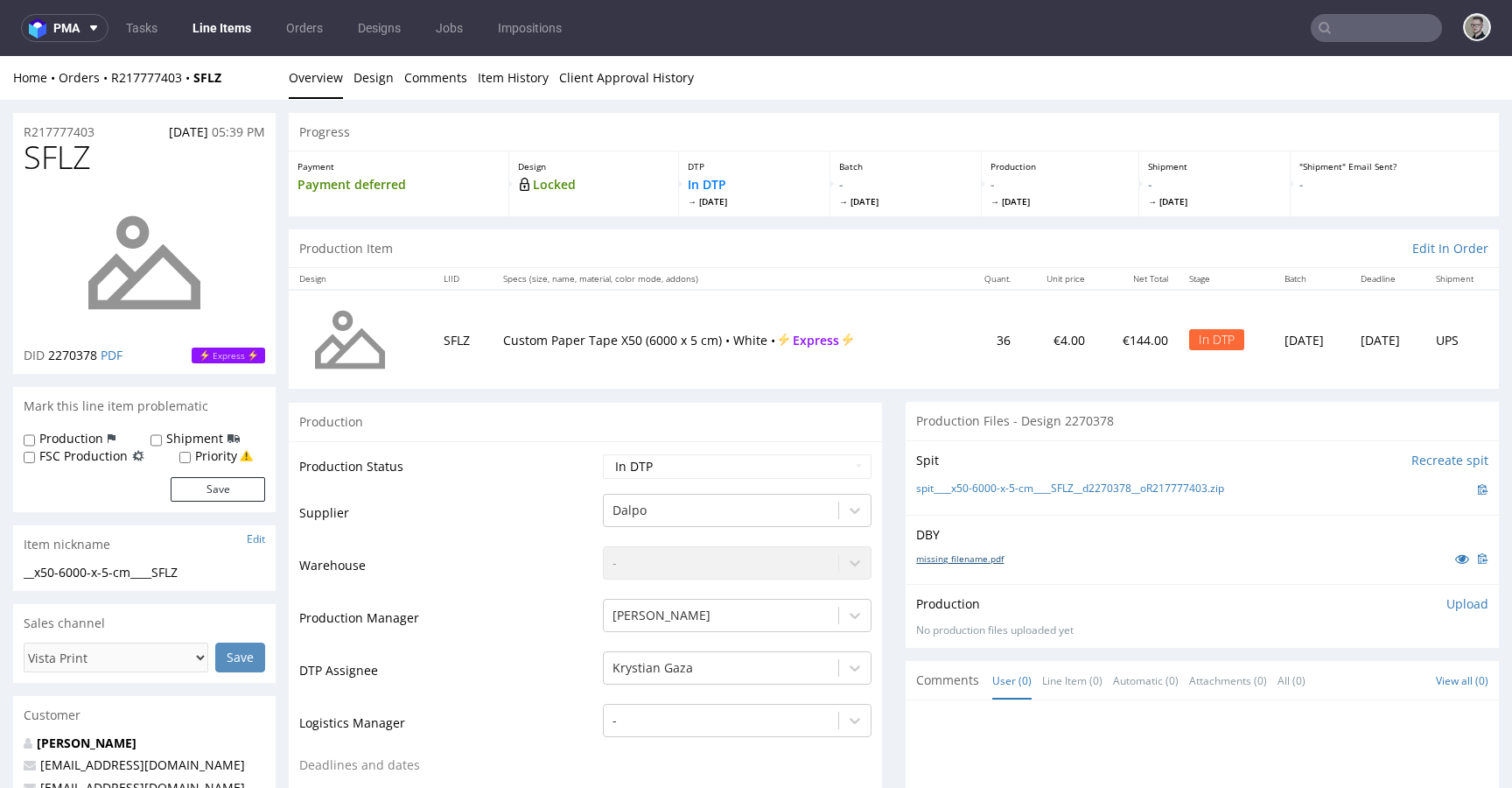
click at [960, 552] on link "missing_filename.pdf" at bounding box center [960, 558] width 88 height 12
click at [1010, 488] on link "spit____x50-6000-x-5-cm____SFLZ__d2270378__oR217777403.zip" at bounding box center [1071, 488] width 308 height 15
click at [1446, 602] on p "Upload" at bounding box center [1467, 604] width 42 height 18
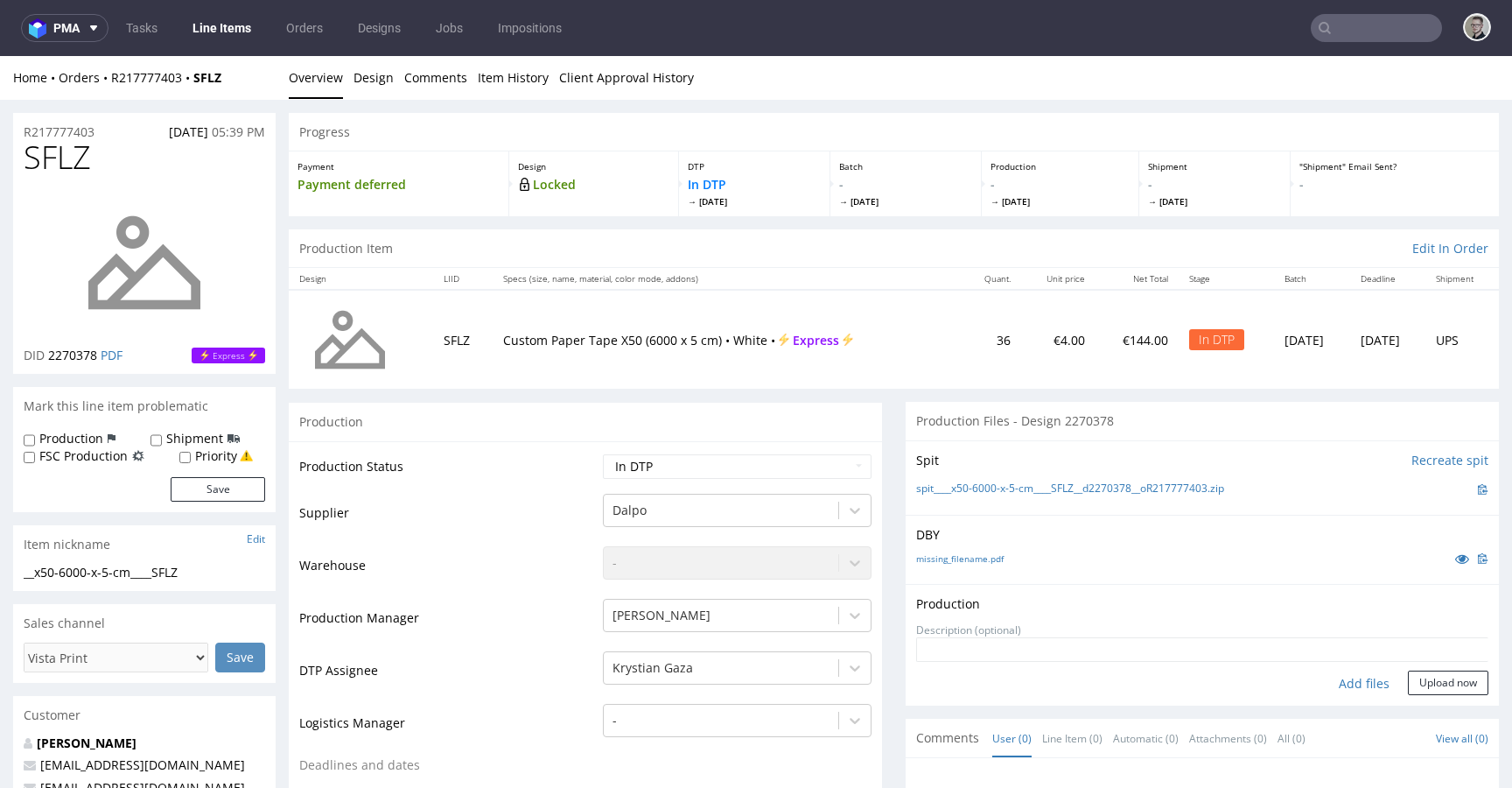
click at [1347, 690] on div "Add files" at bounding box center [1364, 683] width 88 height 27
type input "C:\fakepath\__x50-6000-x-5-cm____SFLZ__d2270378__oR217777403__latest__front.pdf"
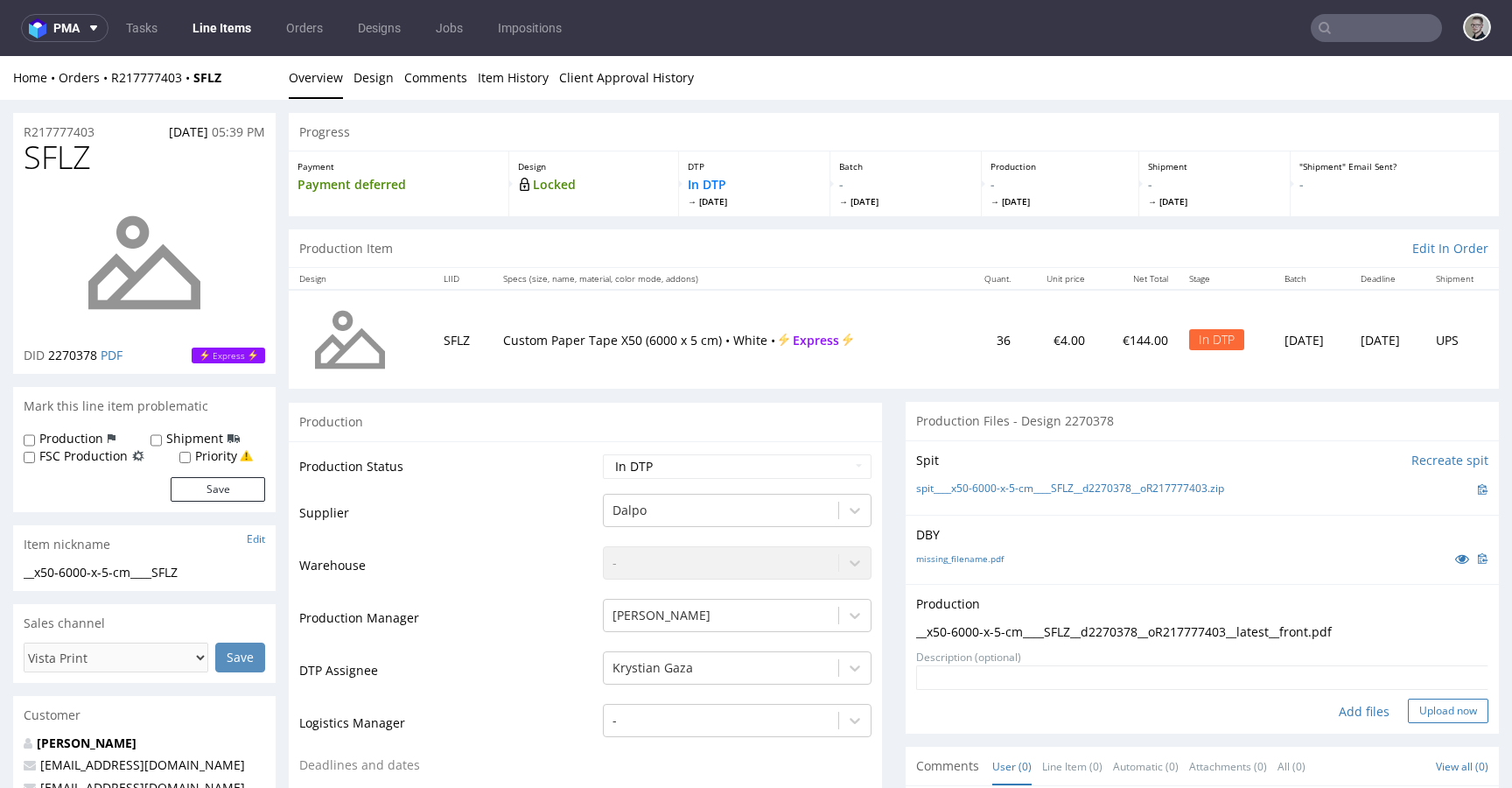
click at [1444, 714] on button "Upload now" at bounding box center [1448, 711] width 81 height 25
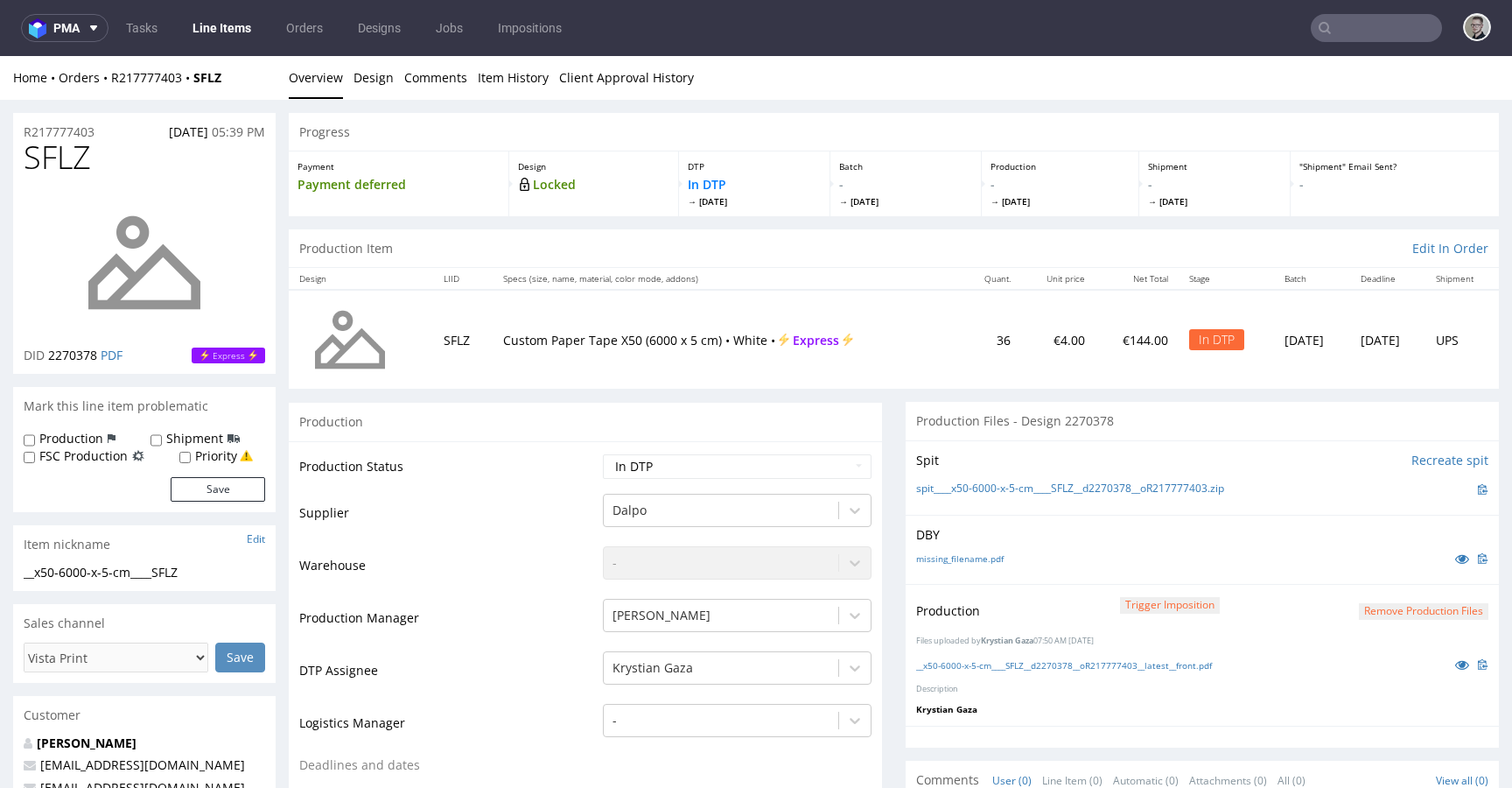
click at [725, 464] on select "Waiting for Artwork Waiting for Diecut Waiting for Mockup Waiting for DTP Waiti…" at bounding box center [737, 466] width 269 height 25
select select "dtp_production_ready"
click at [603, 454] on select "Waiting for Artwork Waiting for Diecut Waiting for Mockup Waiting for DTP Waiti…" at bounding box center [737, 466] width 269 height 25
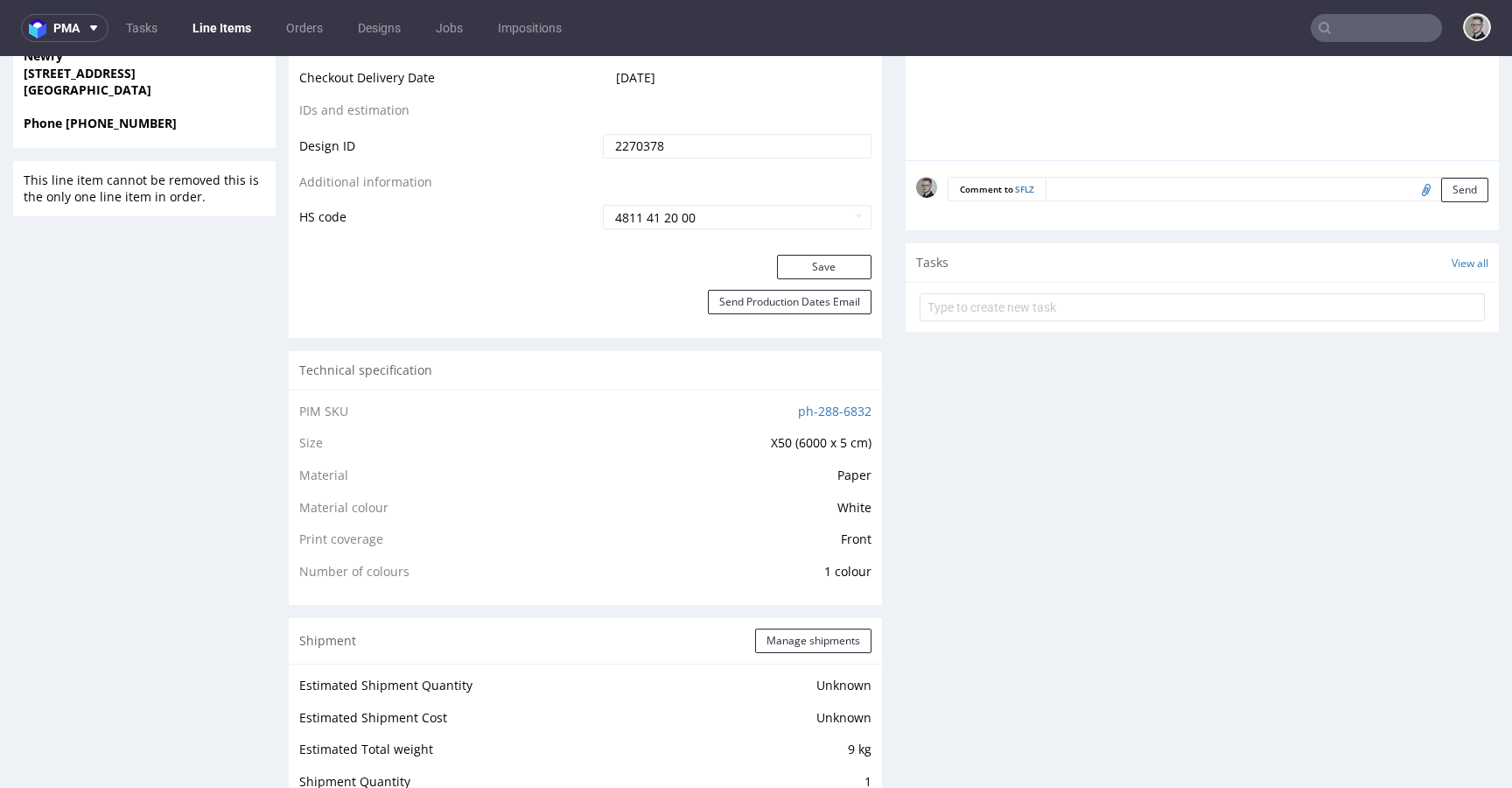
scroll to position [990, 0]
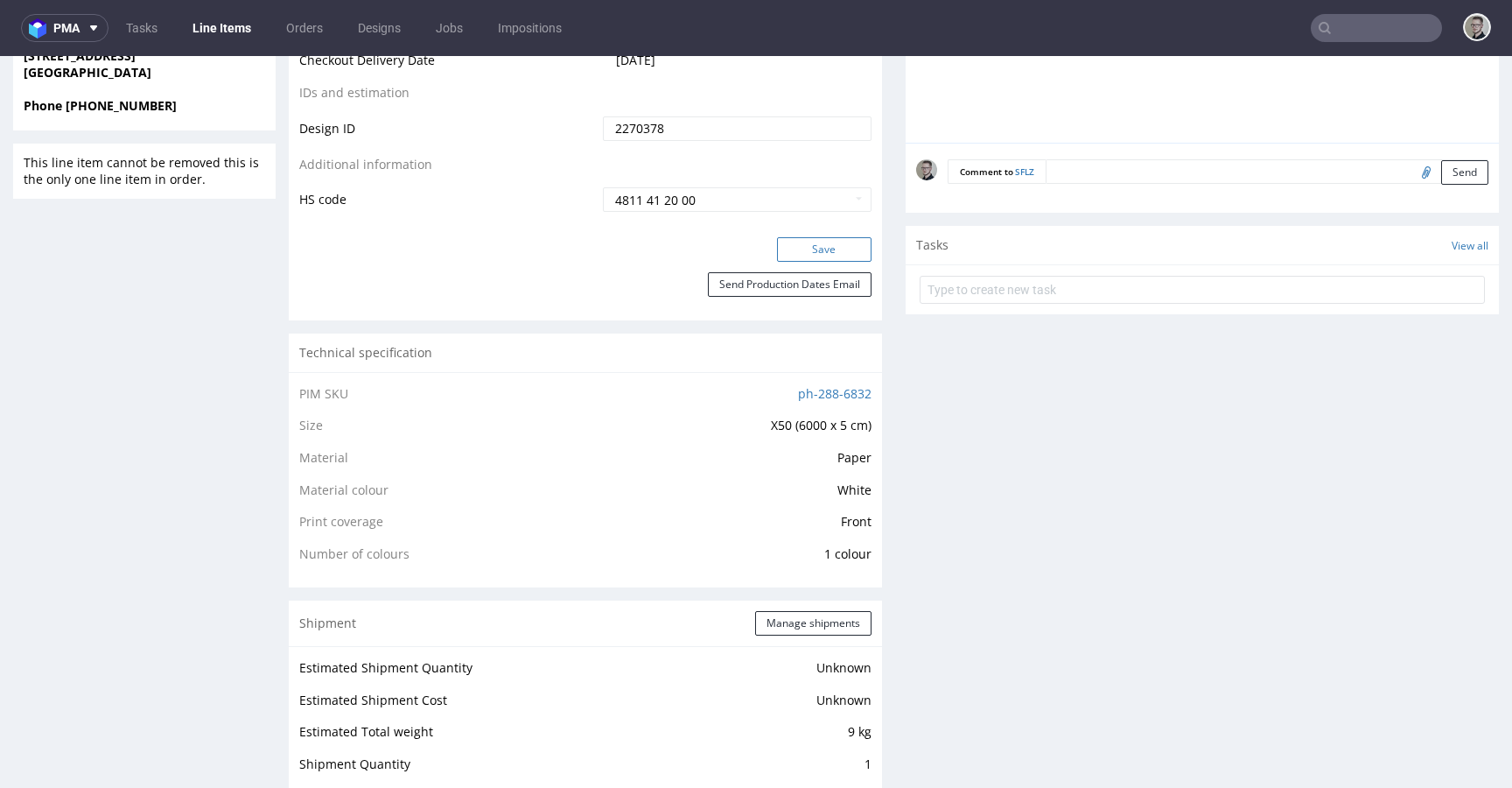
click at [807, 254] on button "Save" at bounding box center [824, 250] width 95 height 25
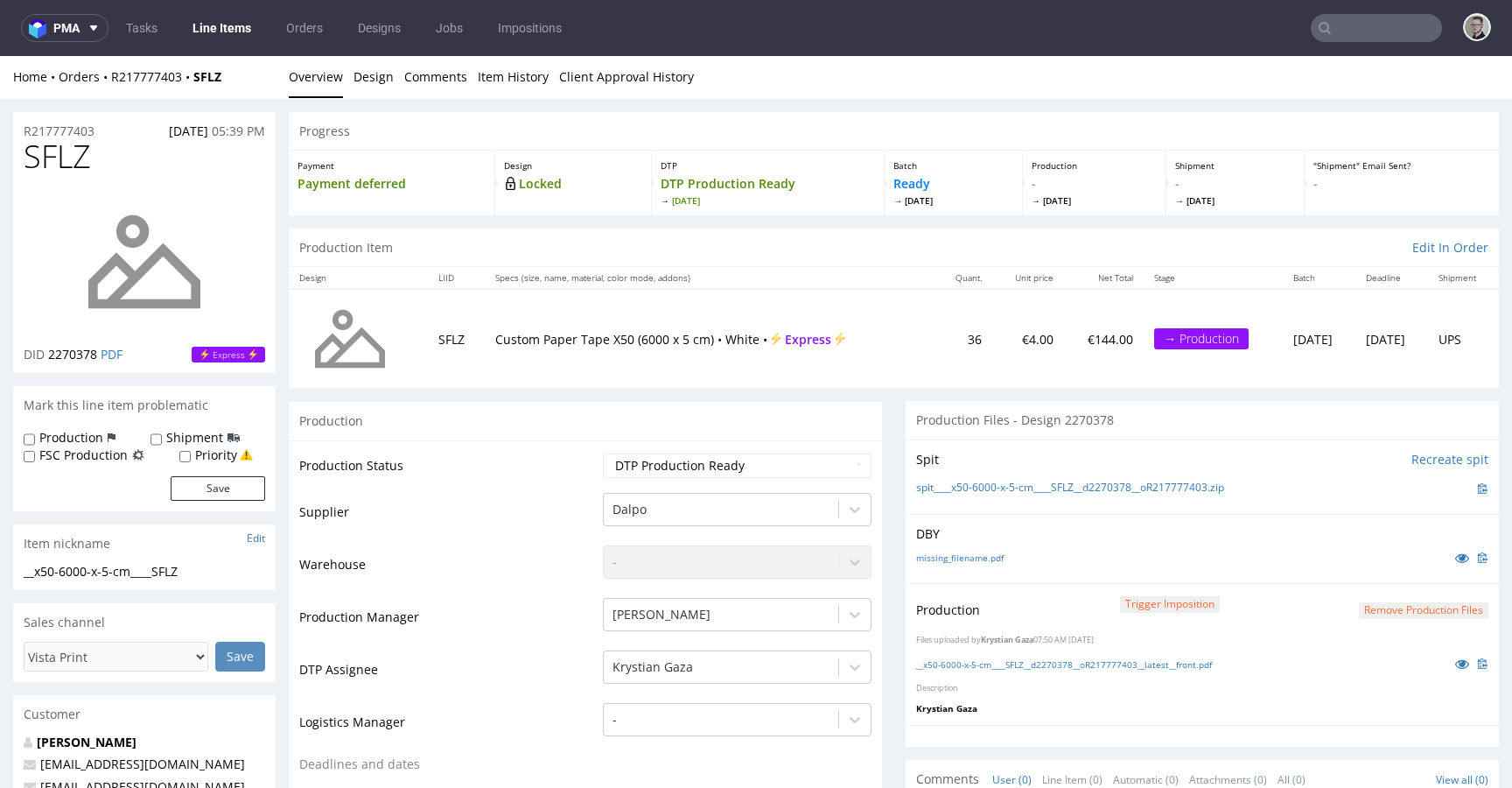
scroll to position [0, 0]
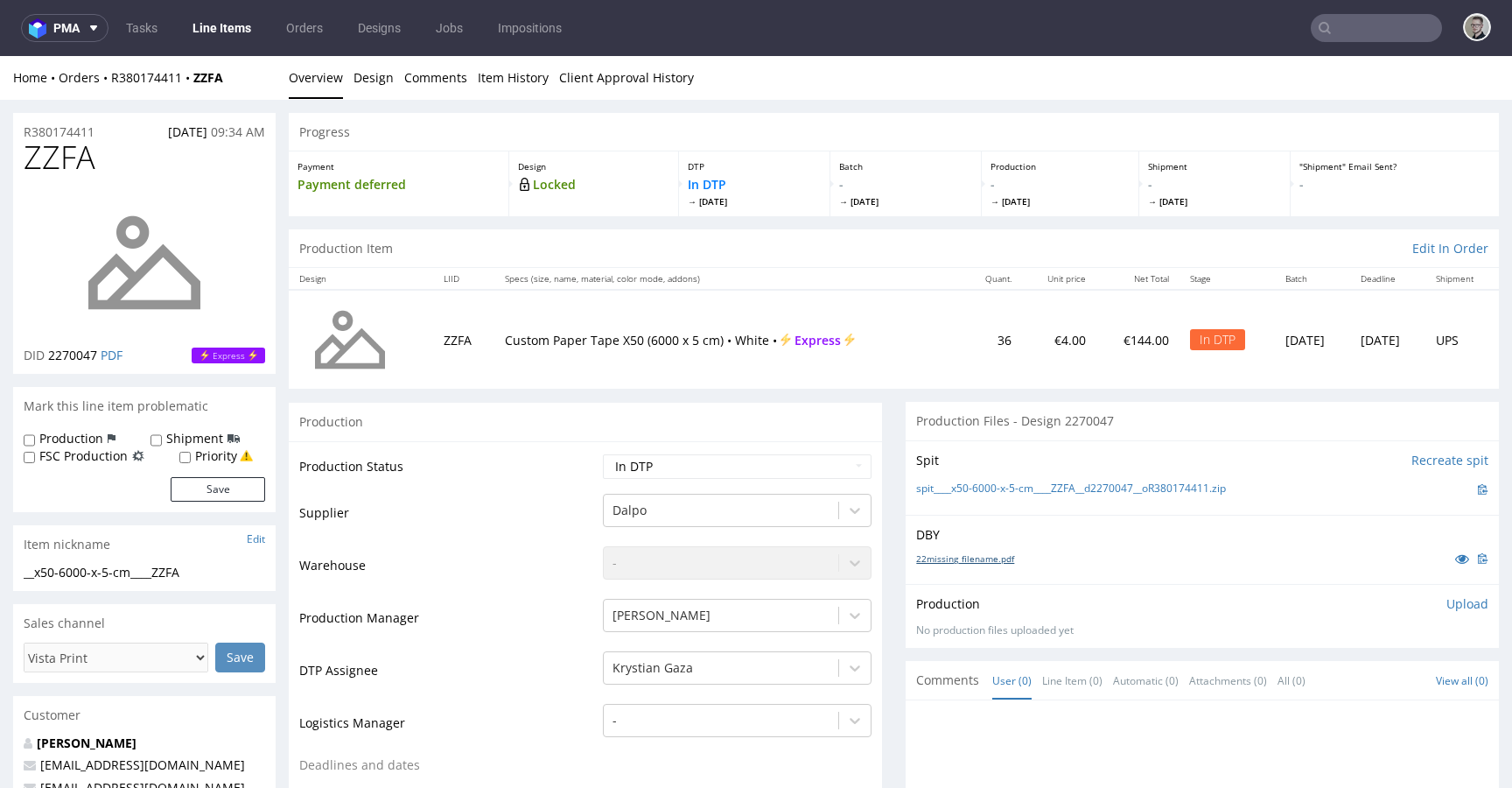
click at [994, 558] on link "22missing_filename.pdf" at bounding box center [965, 558] width 98 height 12
click at [1071, 489] on link "spit____x50-6000-x-5-cm____ZZFA__d2270047__oR380174411.zip" at bounding box center [1072, 488] width 310 height 15
click at [1447, 603] on p "Upload" at bounding box center [1467, 604] width 42 height 18
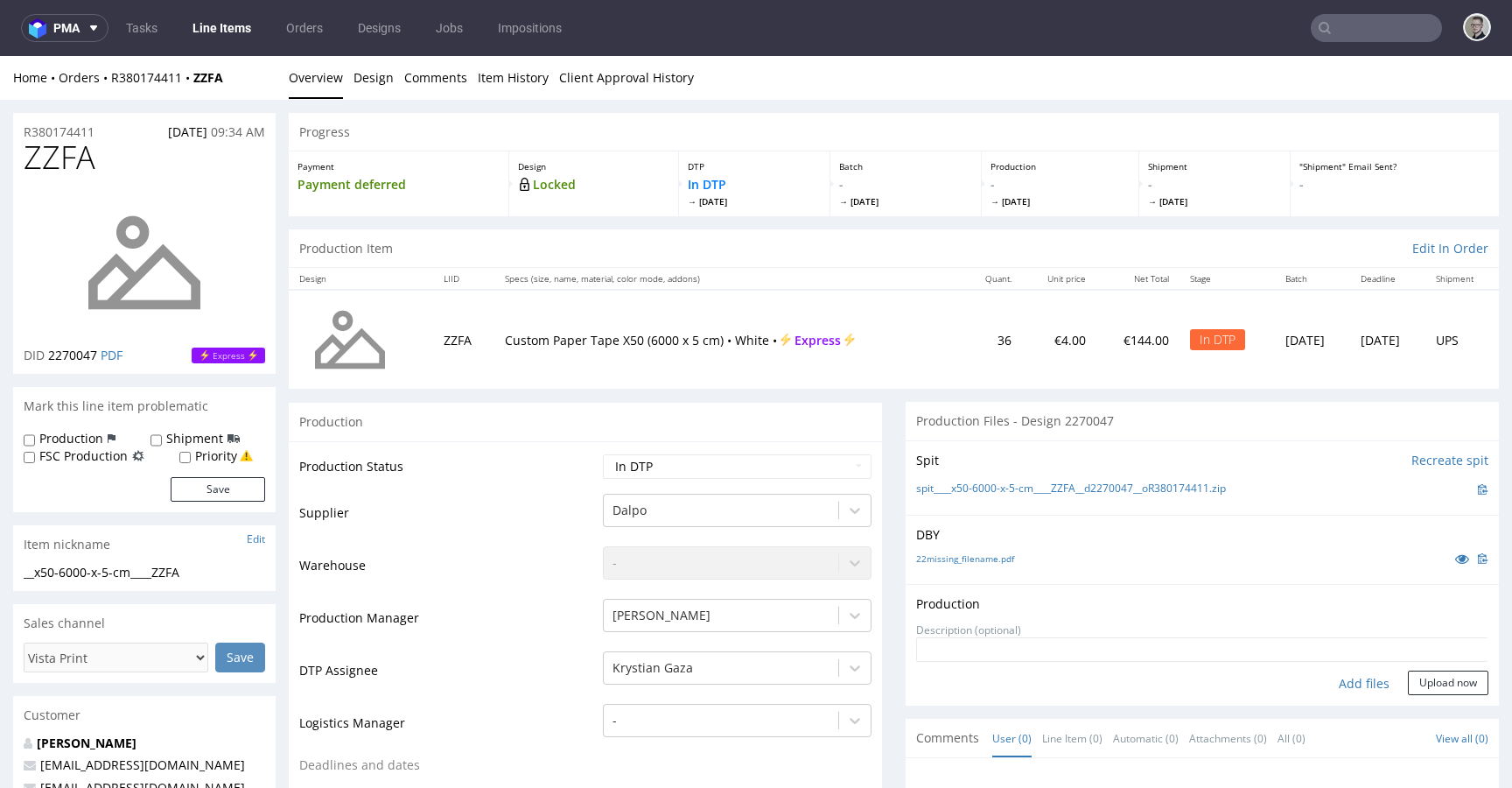
click at [1343, 686] on div "Add files" at bounding box center [1364, 683] width 88 height 27
type input "C:\fakepath\__x50-6000-x-5-cm____ZZFA__d2270047__oR380174411__latest__front.pdf"
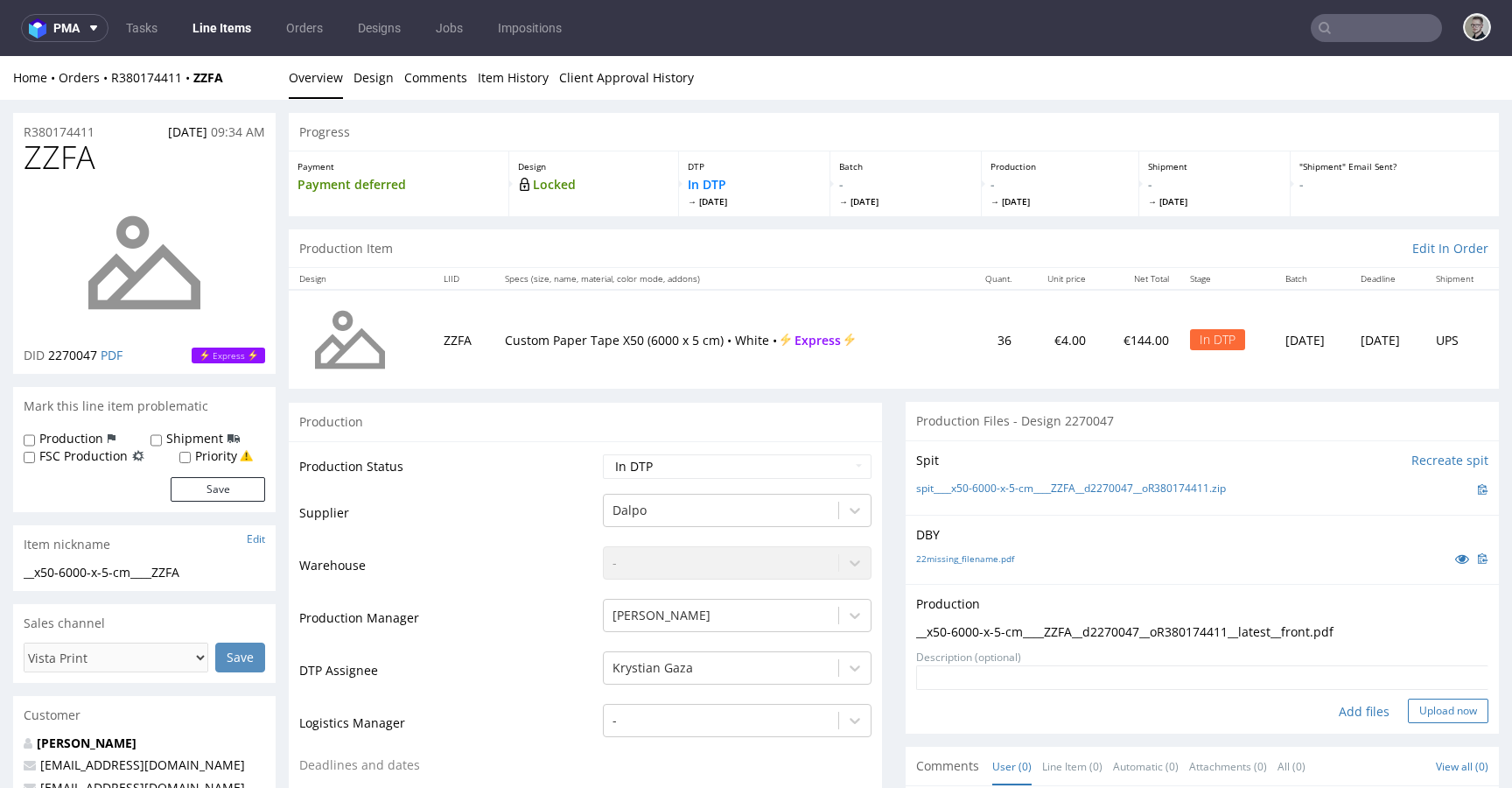
click at [1415, 711] on button "Upload now" at bounding box center [1448, 711] width 81 height 25
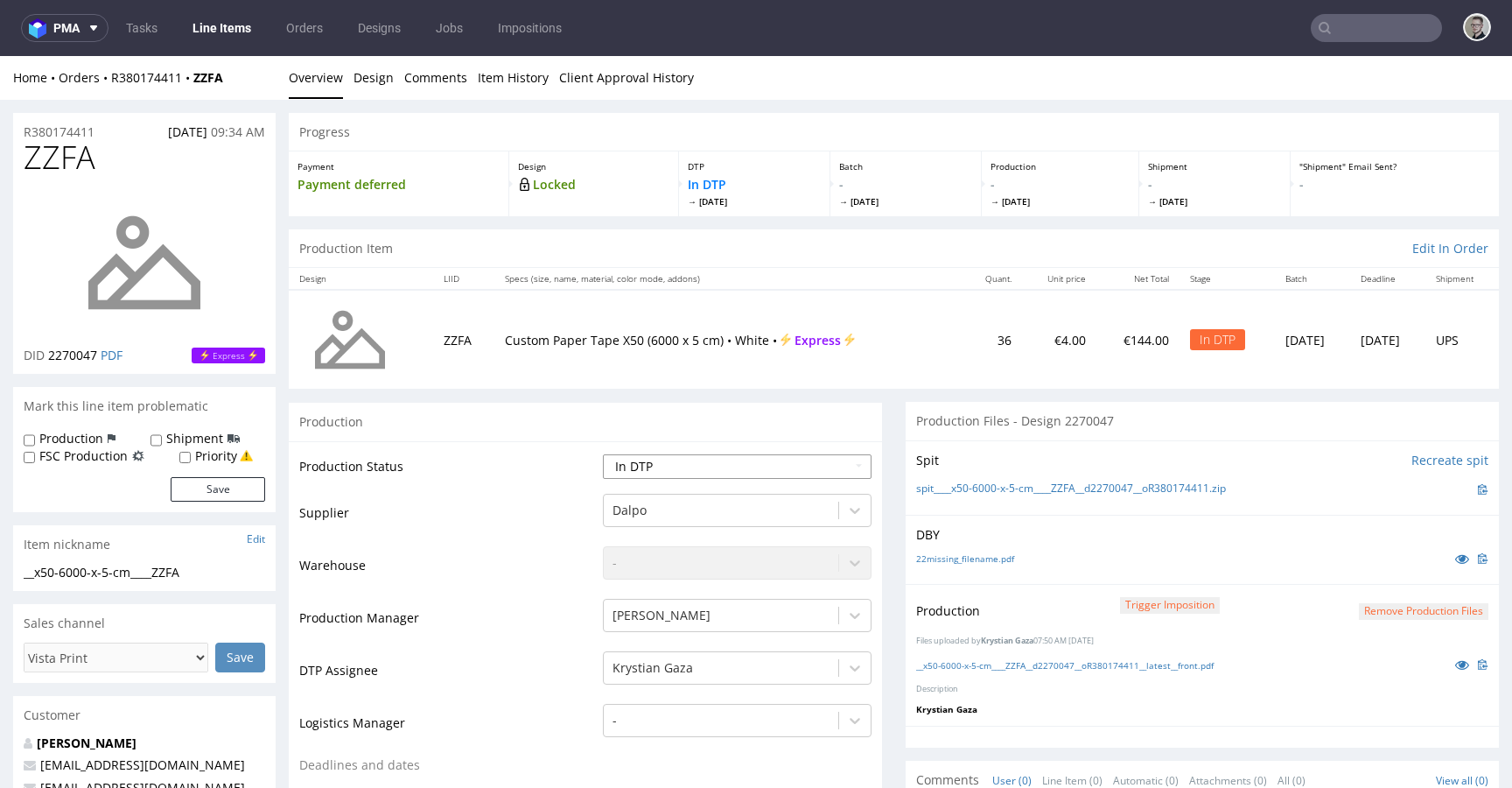
click at [713, 472] on select "Waiting for Artwork Waiting for Diecut Waiting for Mockup Waiting for DTP Waiti…" at bounding box center [737, 466] width 269 height 25
select select "dtp_production_ready"
click at [603, 454] on select "Waiting for Artwork Waiting for Diecut Waiting for Mockup Waiting for DTP Waiti…" at bounding box center [737, 466] width 269 height 25
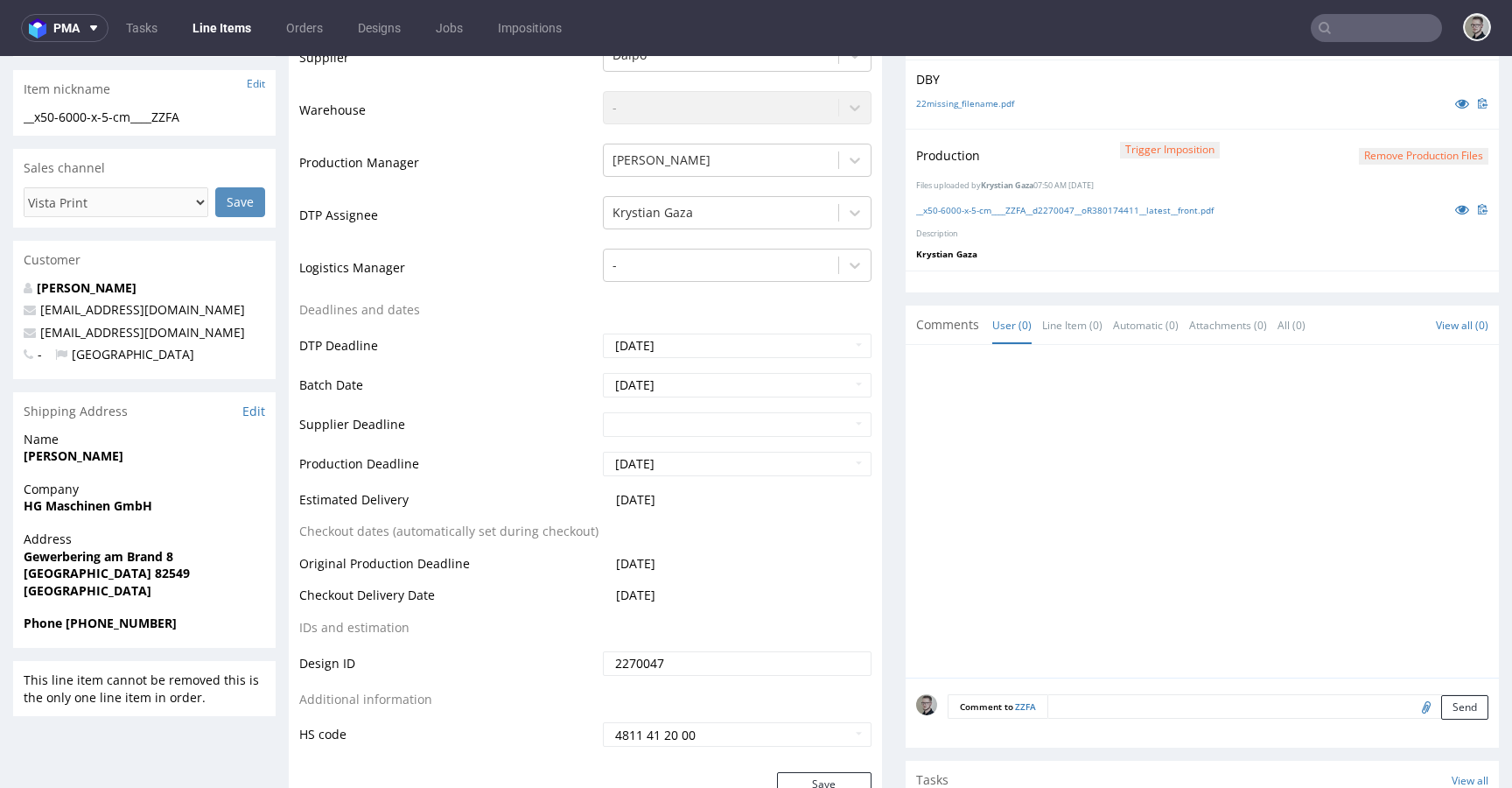
scroll to position [826, 0]
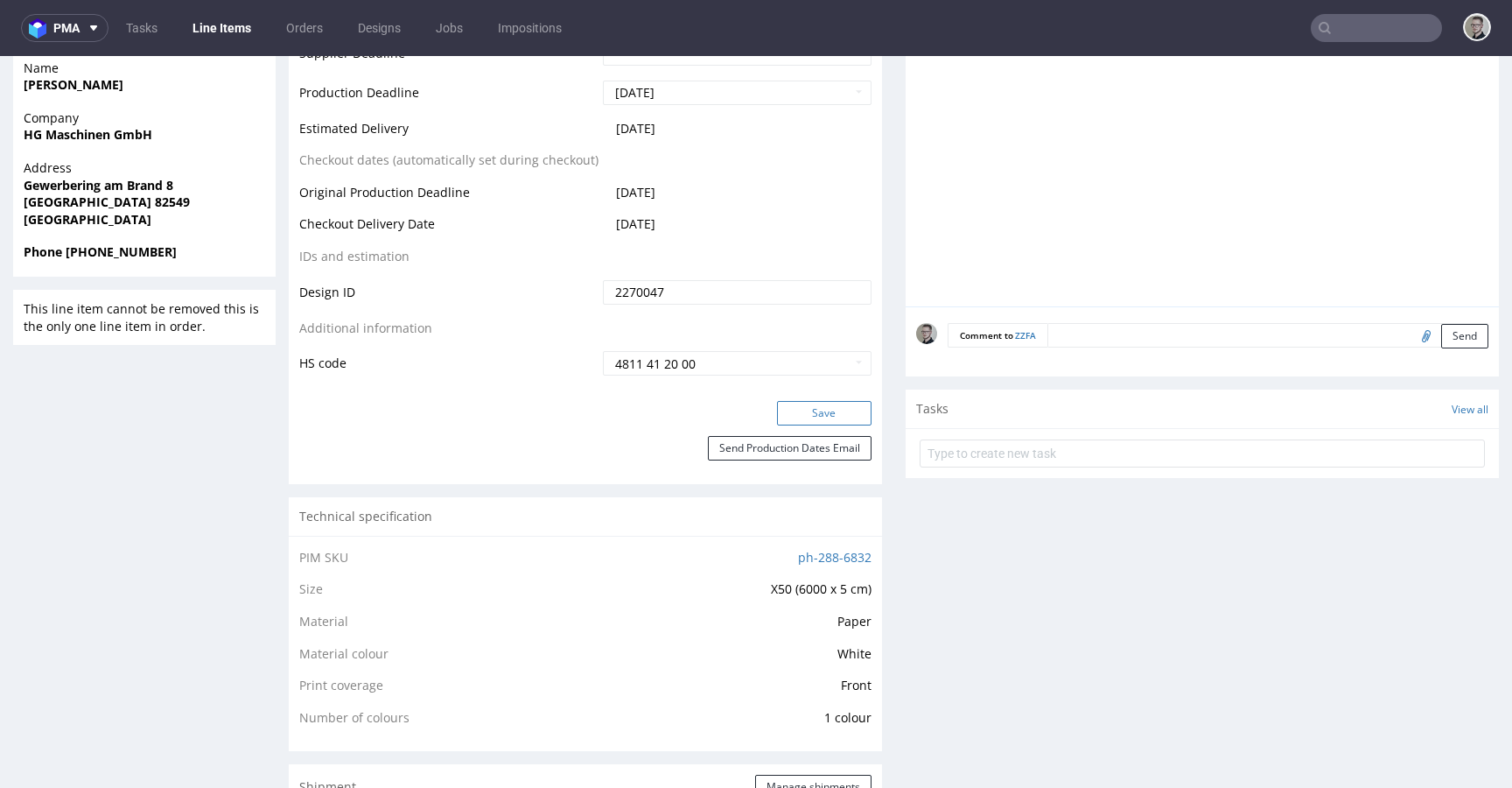
click at [837, 413] on button "Save" at bounding box center [824, 413] width 95 height 25
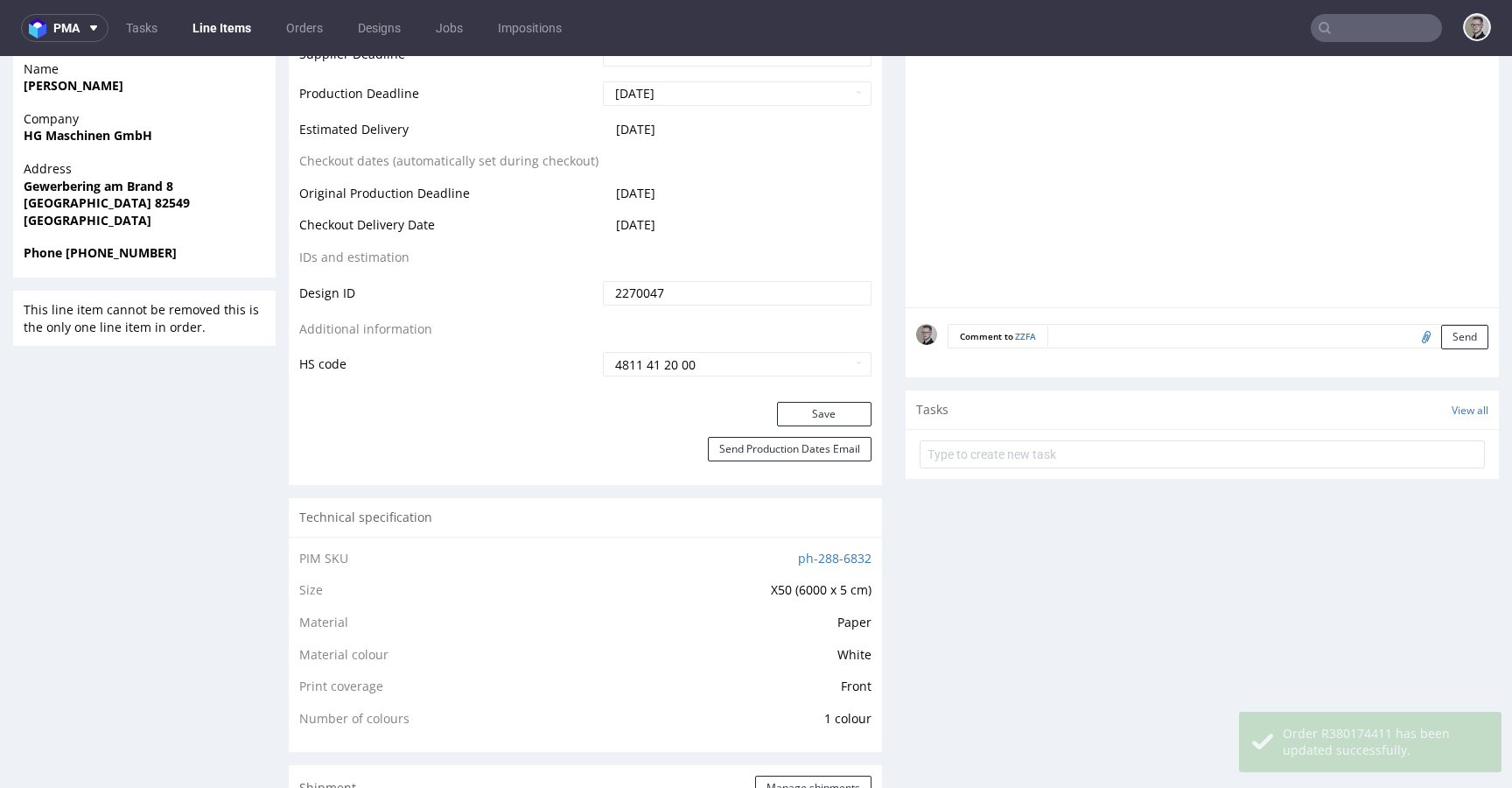
scroll to position [0, 0]
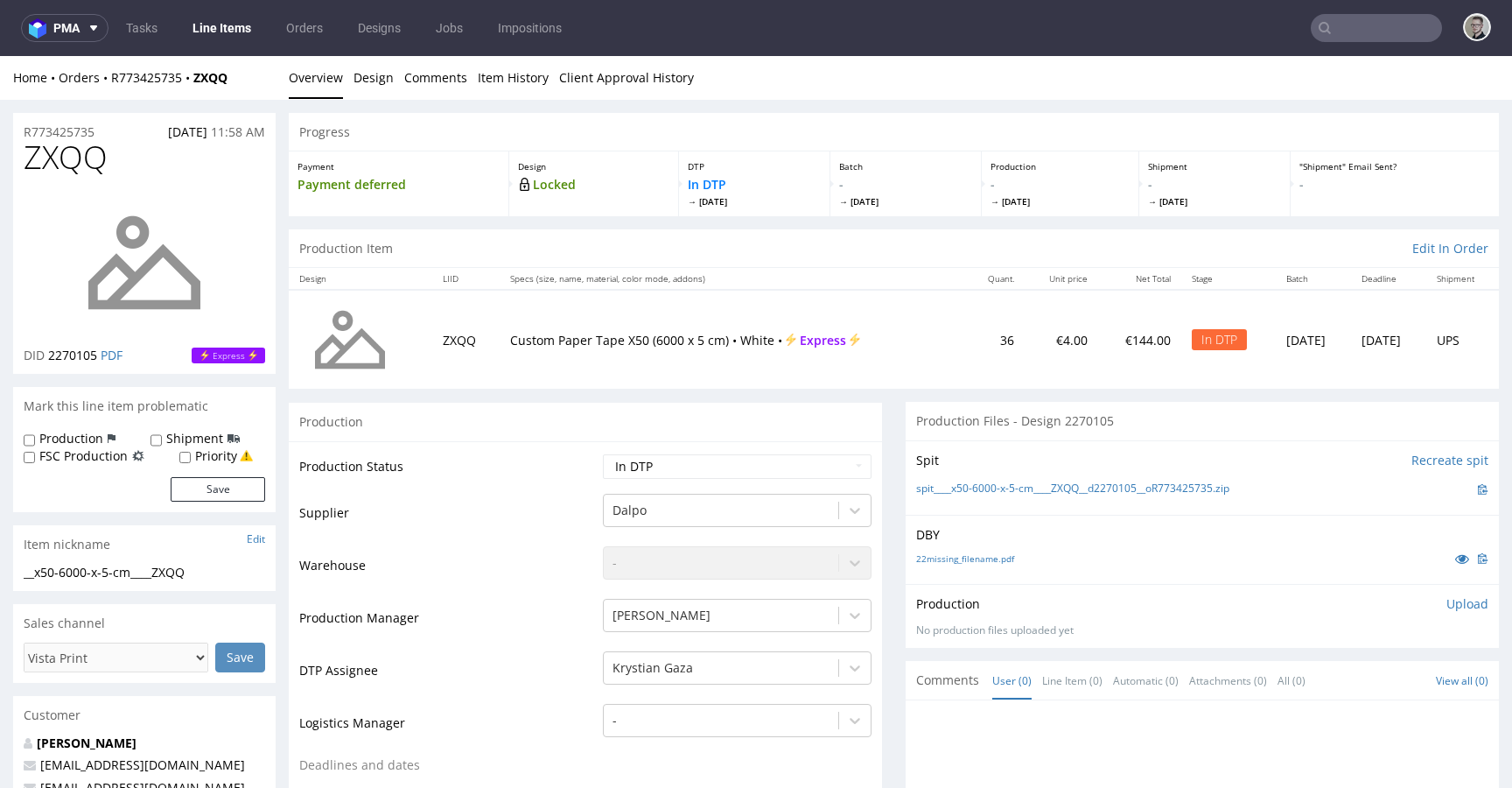
click at [986, 550] on div "22missing_filename.pdf" at bounding box center [1203, 558] width 573 height 20
click at [994, 565] on div "22missing_filename.pdf" at bounding box center [1203, 558] width 573 height 20
click at [947, 565] on div "22missing_filename.pdf" at bounding box center [1203, 558] width 573 height 20
click at [974, 561] on link "22missing_filename.pdf" at bounding box center [965, 558] width 98 height 12
click at [1031, 487] on link "spit____x50-6000-x-5-cm____ZXQQ__d2270105__oR773425735.zip" at bounding box center [1072, 488] width 313 height 15
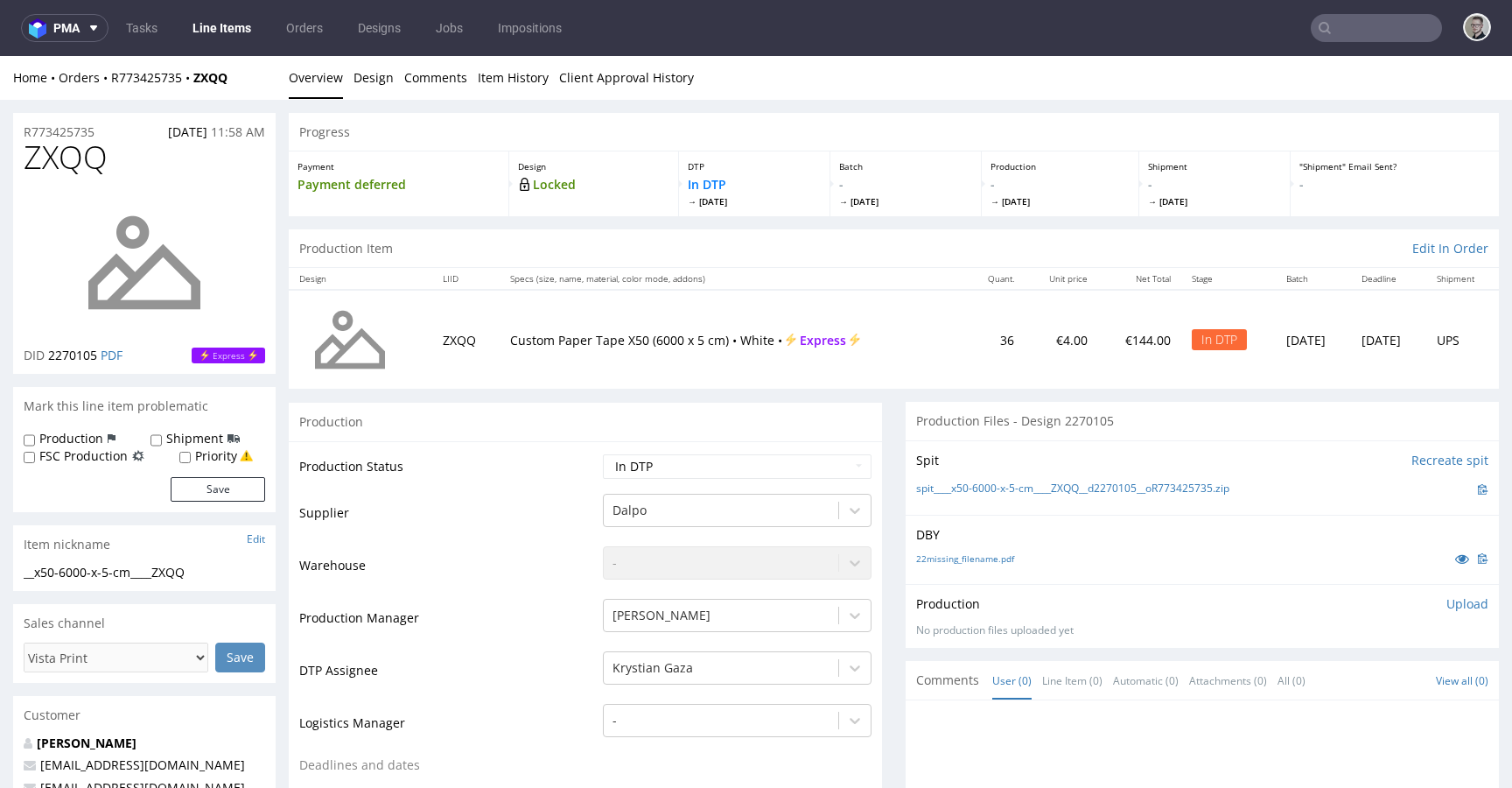
click at [1446, 612] on p "Upload" at bounding box center [1467, 604] width 42 height 18
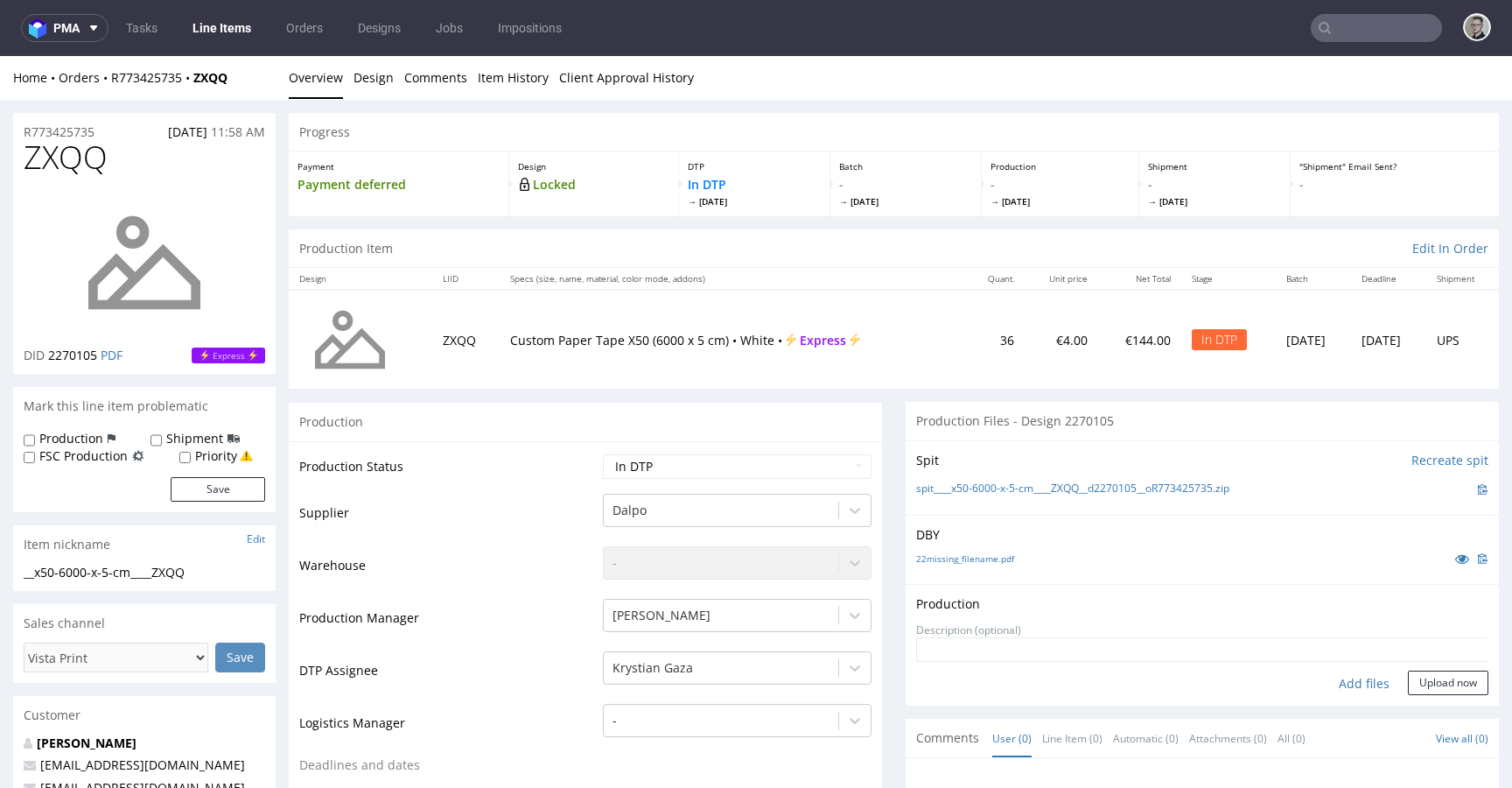
click at [1340, 682] on div "Add files" at bounding box center [1364, 683] width 88 height 27
type input "C:\fakepath\__x50-6000-x-5-cm____ZXQQ__d2270105__oR773425735__latest__front.pdf"
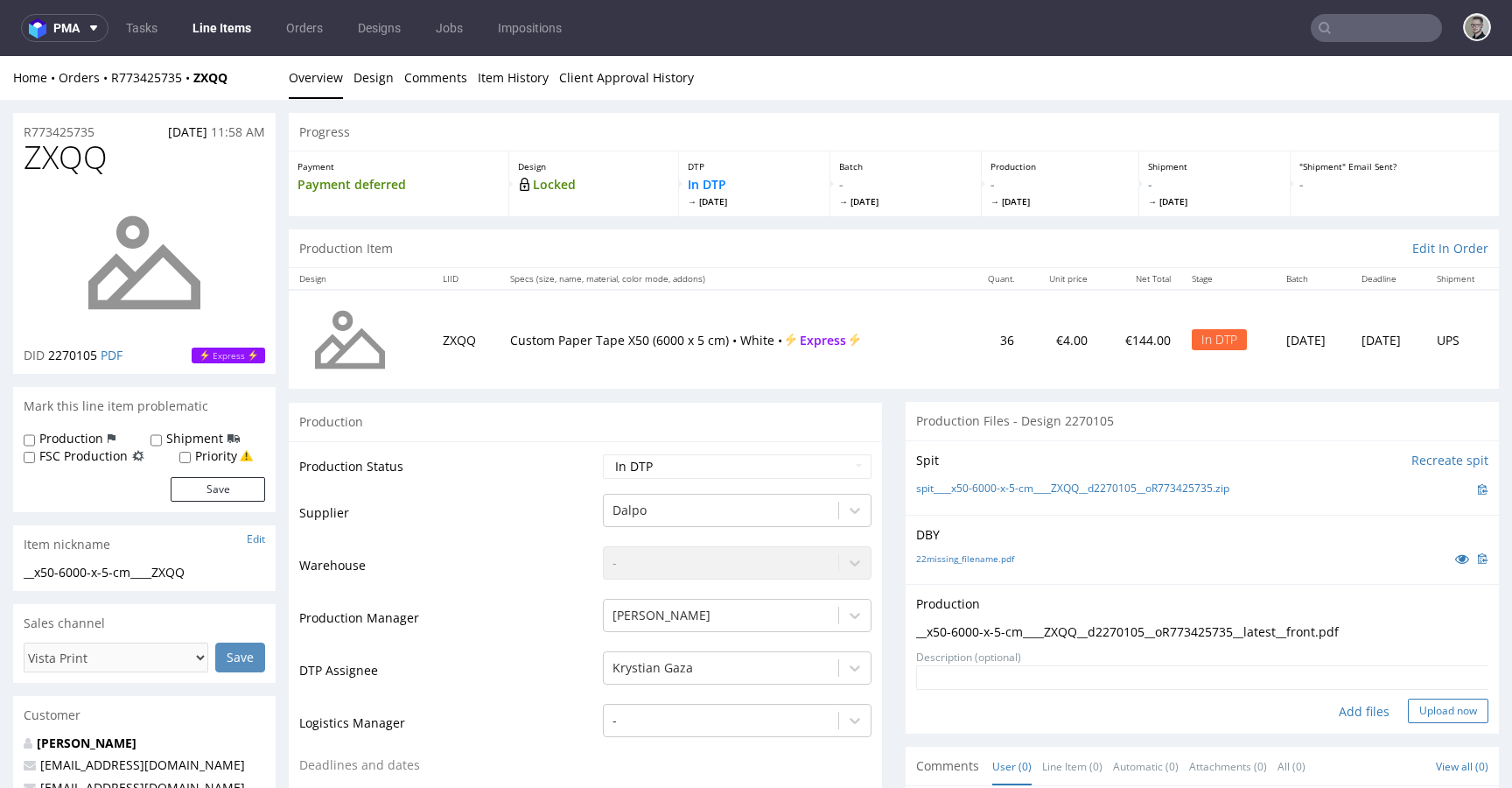
click at [1418, 707] on button "Upload now" at bounding box center [1448, 711] width 81 height 25
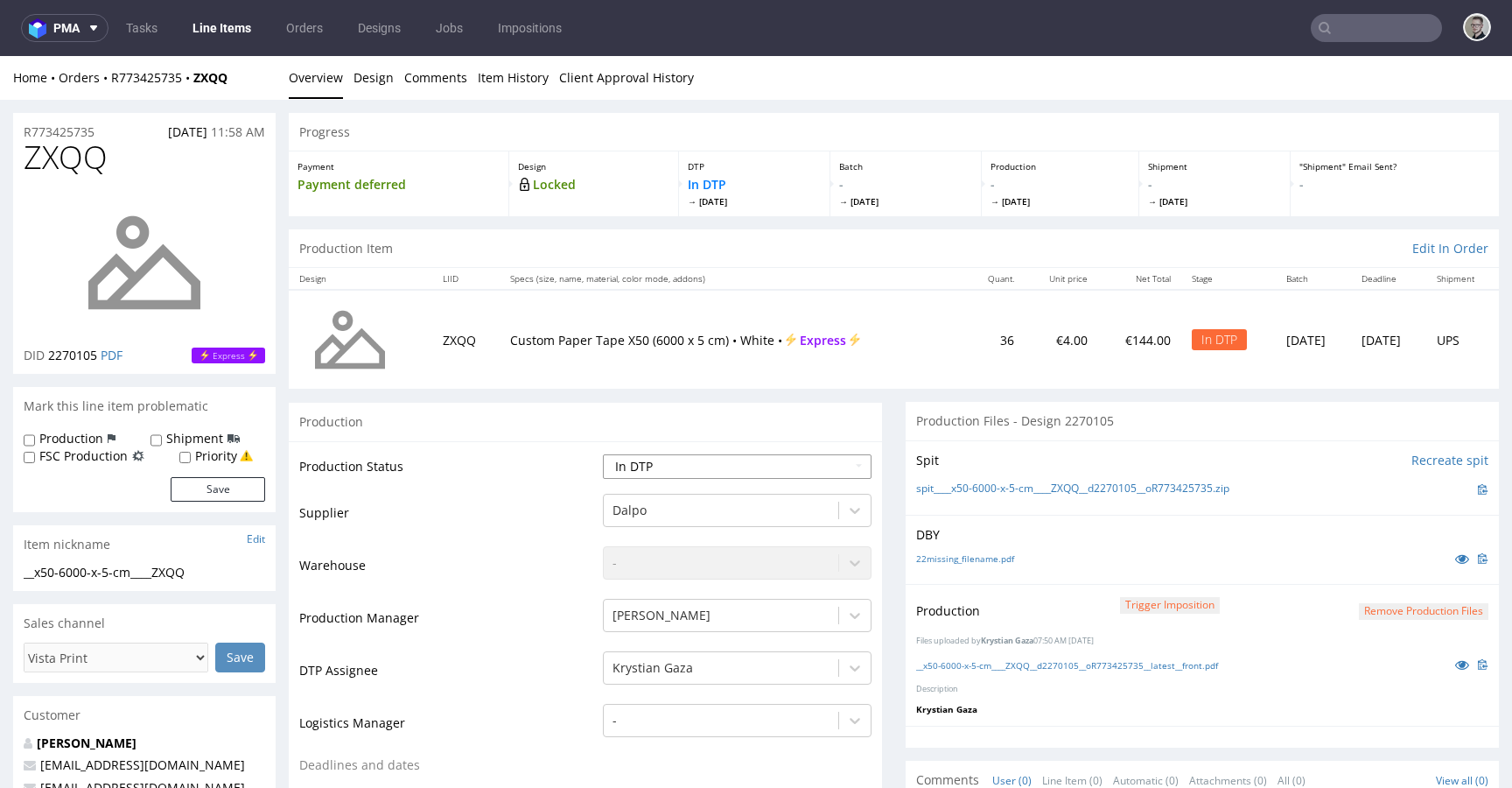
click at [705, 469] on select "Waiting for Artwork Waiting for Diecut Waiting for Mockup Waiting for DTP Waiti…" at bounding box center [737, 466] width 269 height 25
select select "dtp_production_ready"
click at [603, 454] on select "Waiting for Artwork Waiting for Diecut Waiting for Mockup Waiting for DTP Waiti…" at bounding box center [737, 466] width 269 height 25
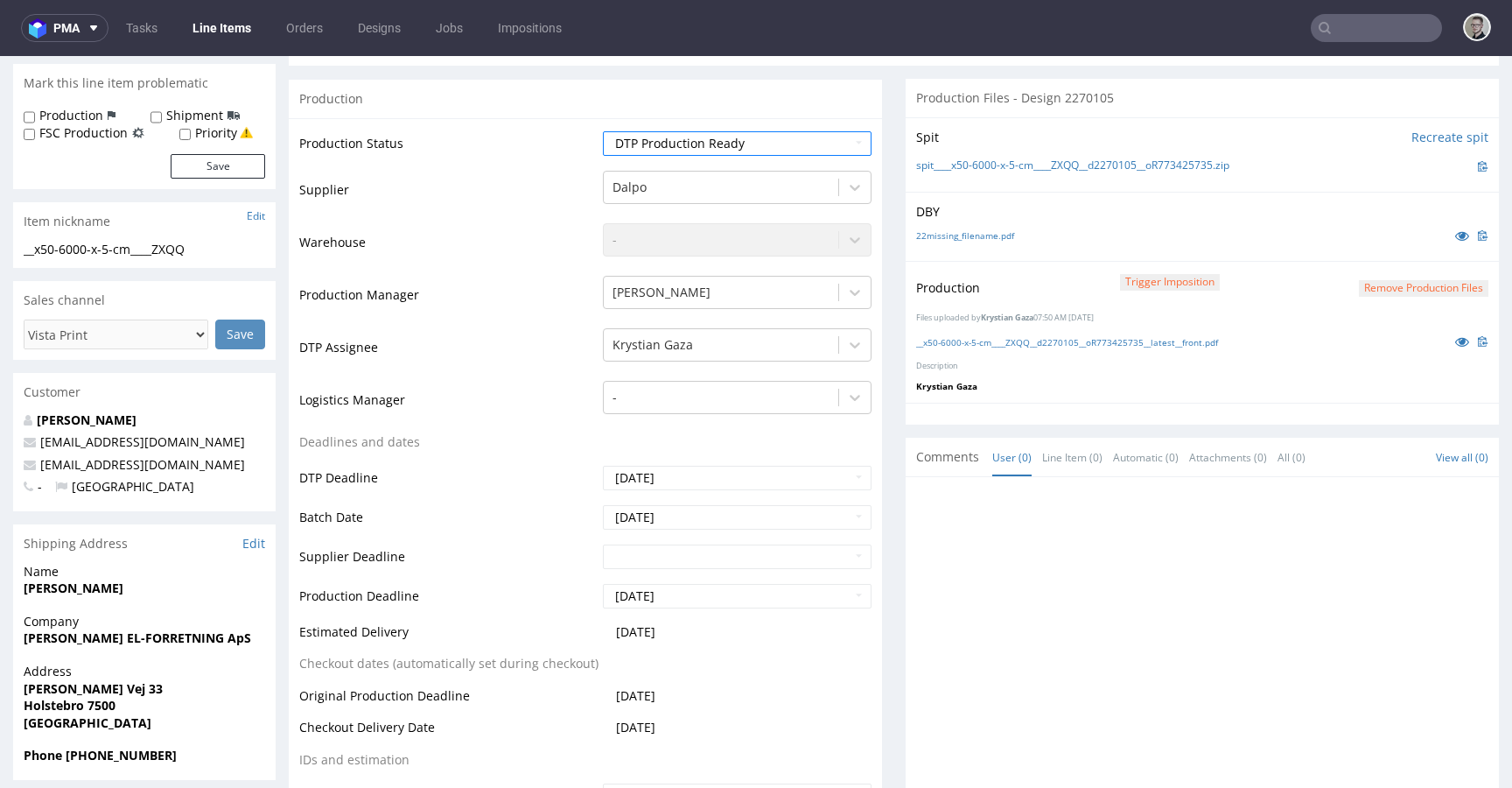
scroll to position [803, 0]
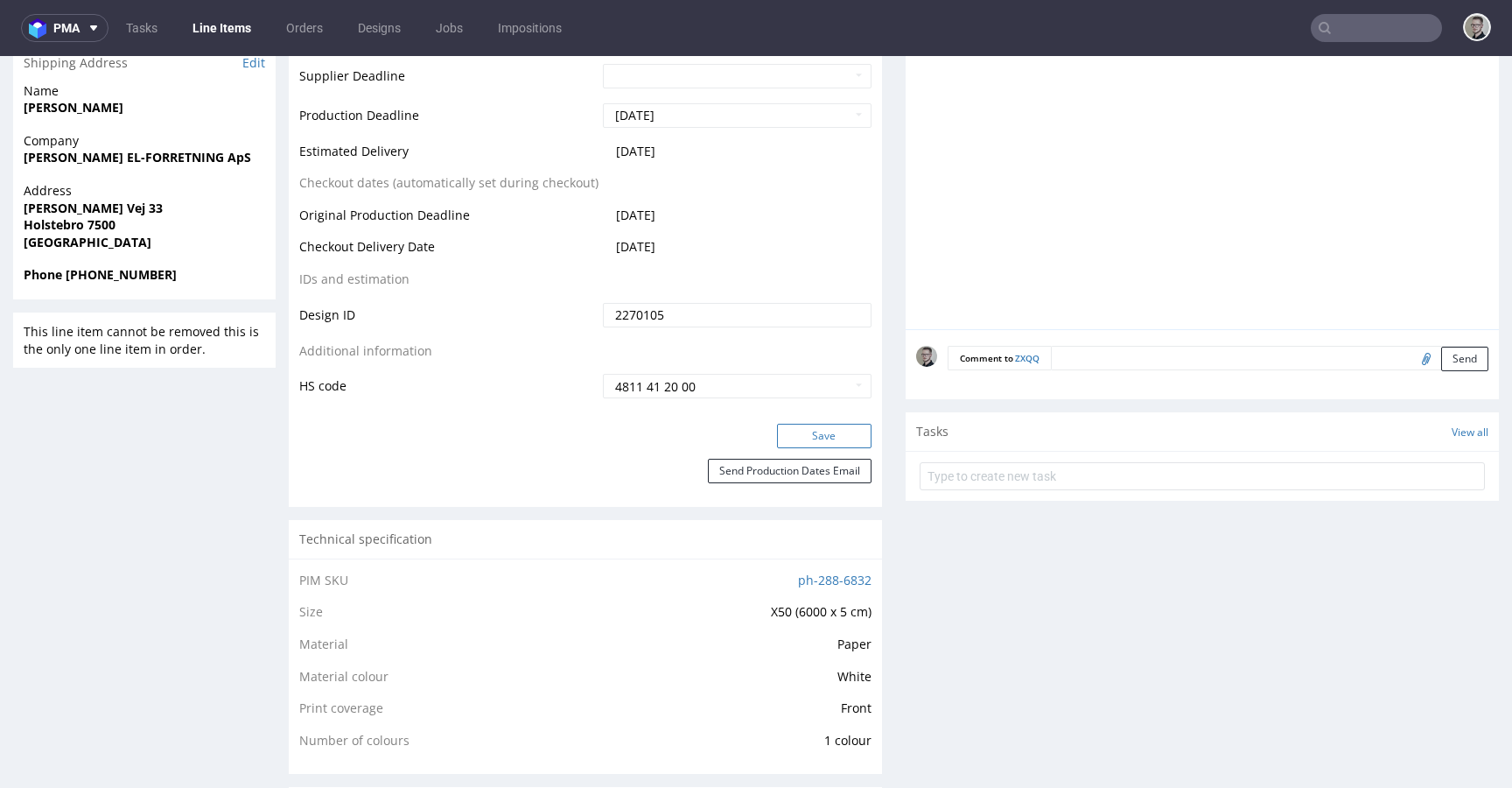
click at [826, 435] on button "Save" at bounding box center [824, 436] width 95 height 25
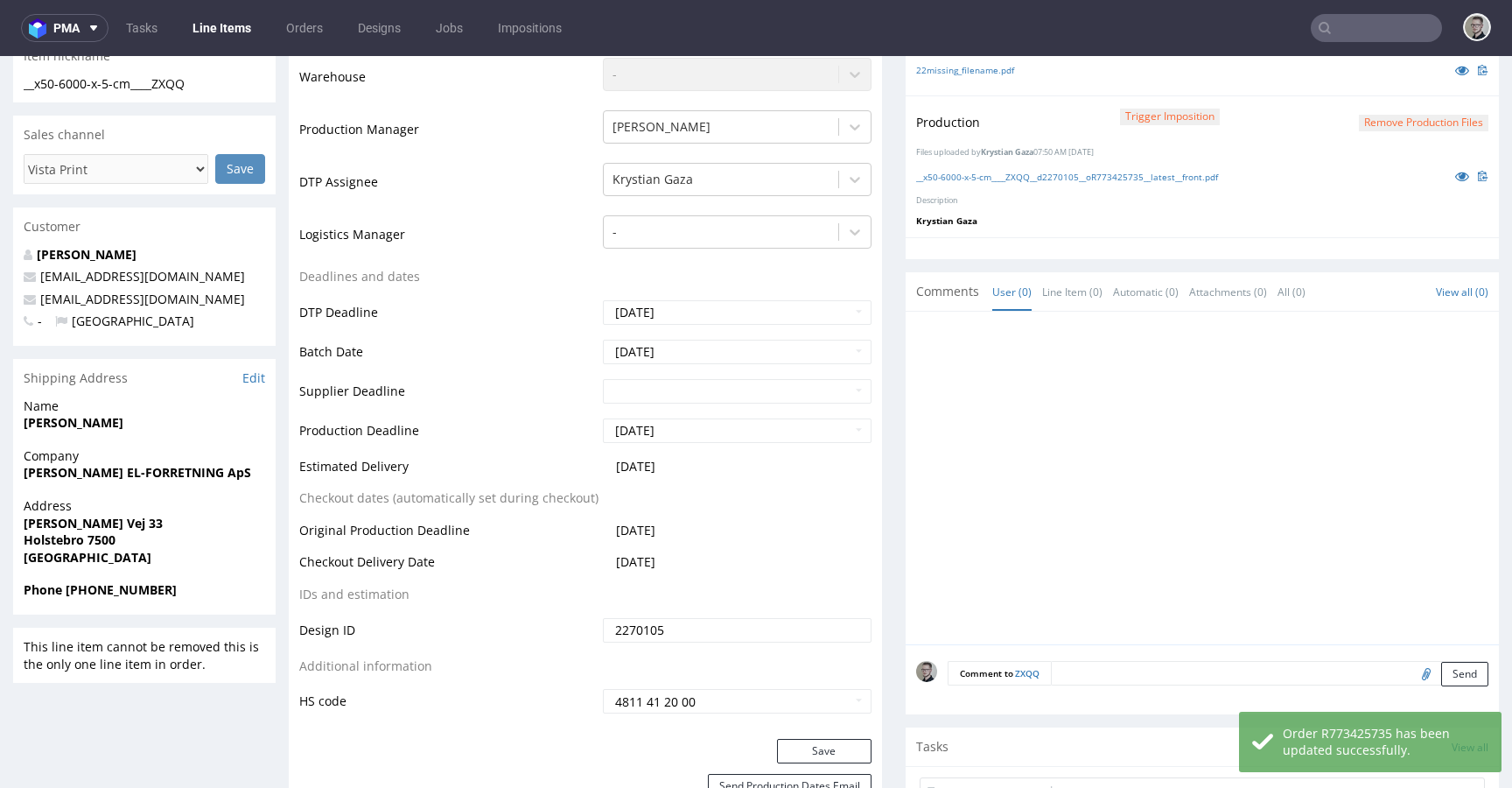
scroll to position [0, 0]
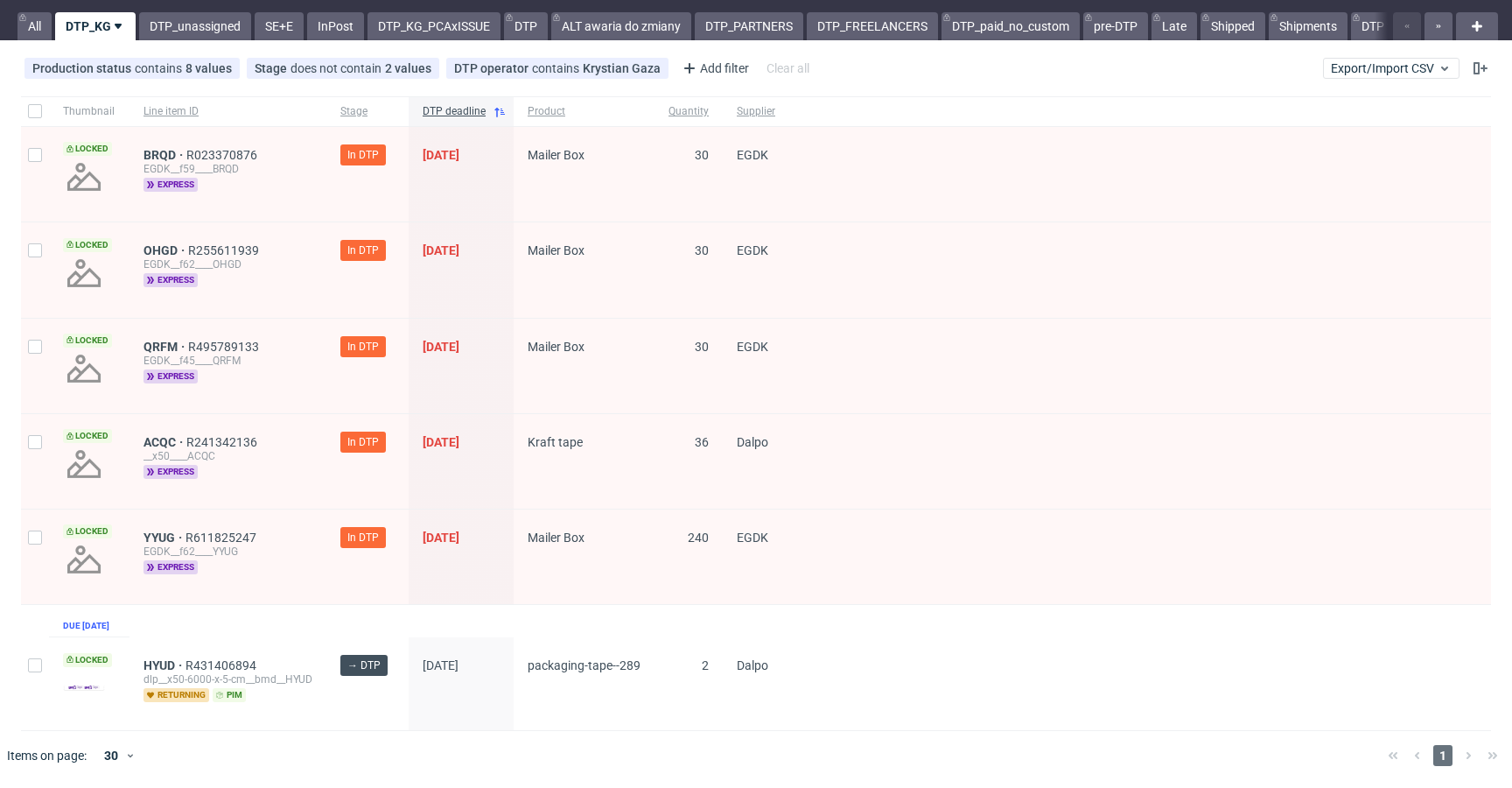
scroll to position [57, 0]
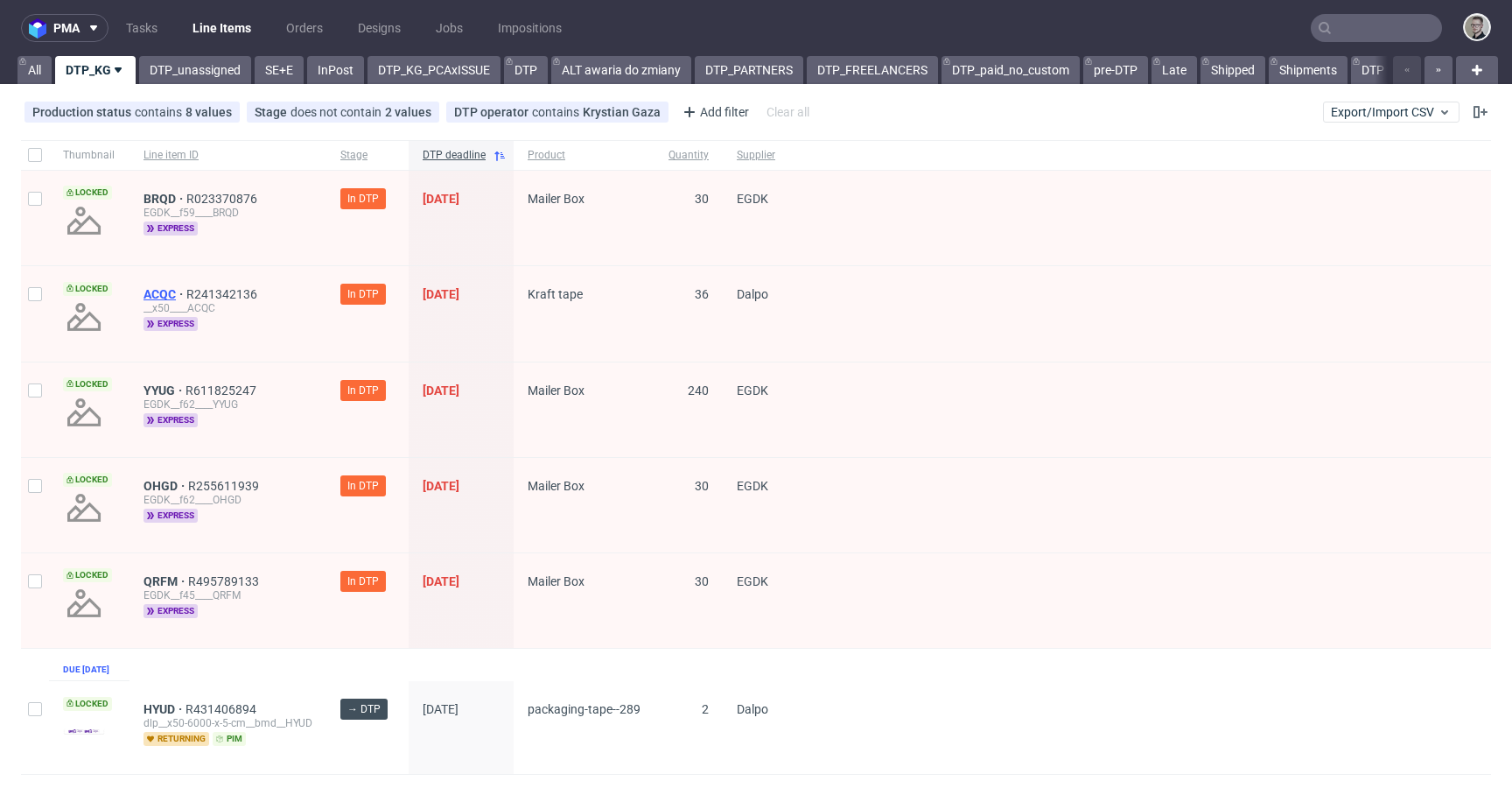
click at [163, 289] on span "ACQC" at bounding box center [165, 294] width 43 height 14
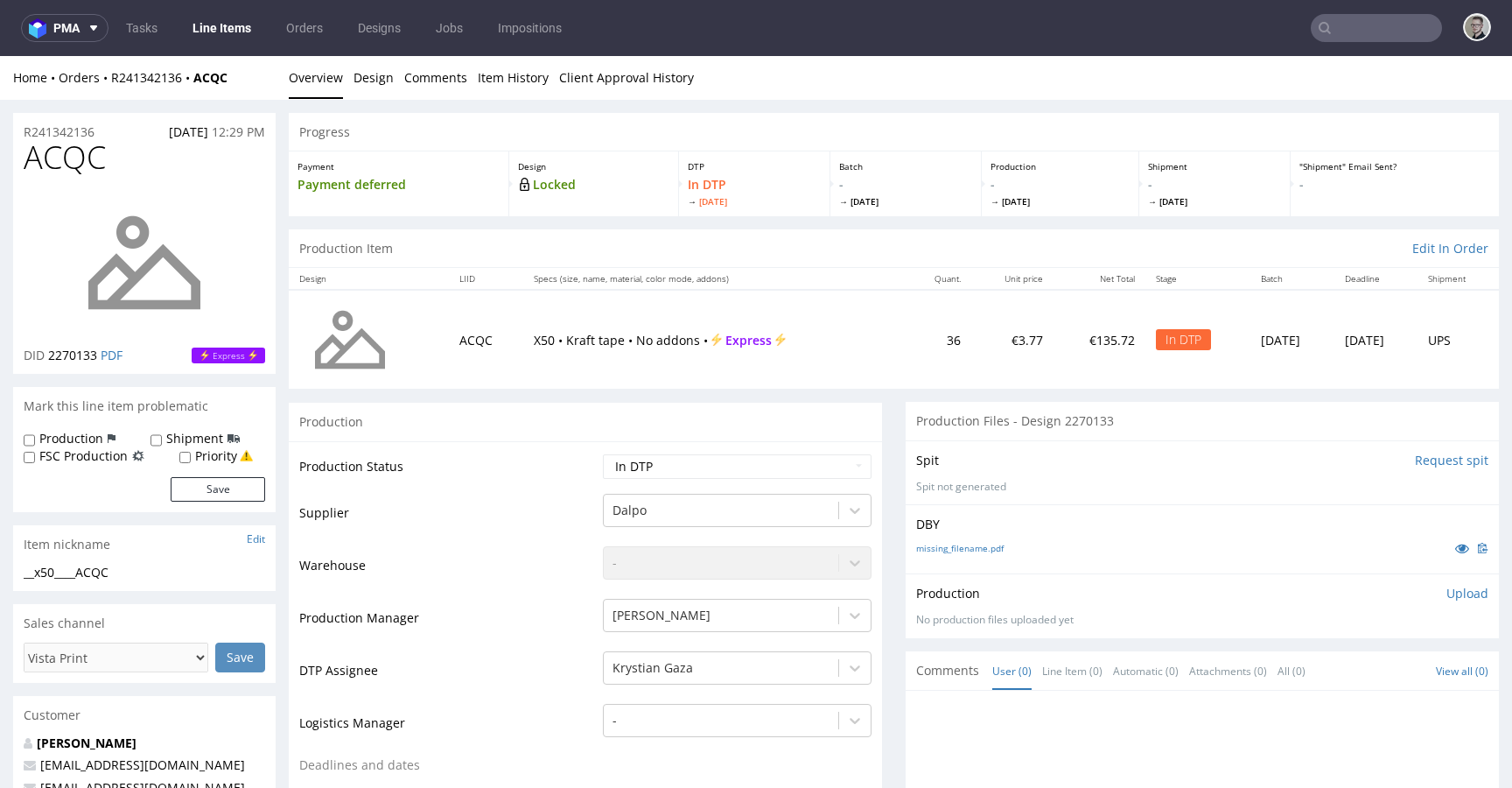
click at [1422, 458] on input "Request spit" at bounding box center [1452, 460] width 74 height 18
click at [973, 547] on link "missing_filename.pdf" at bounding box center [960, 548] width 88 height 12
click at [1375, 458] on p "👉 Spit created, reload 👈" at bounding box center [1413, 460] width 152 height 18
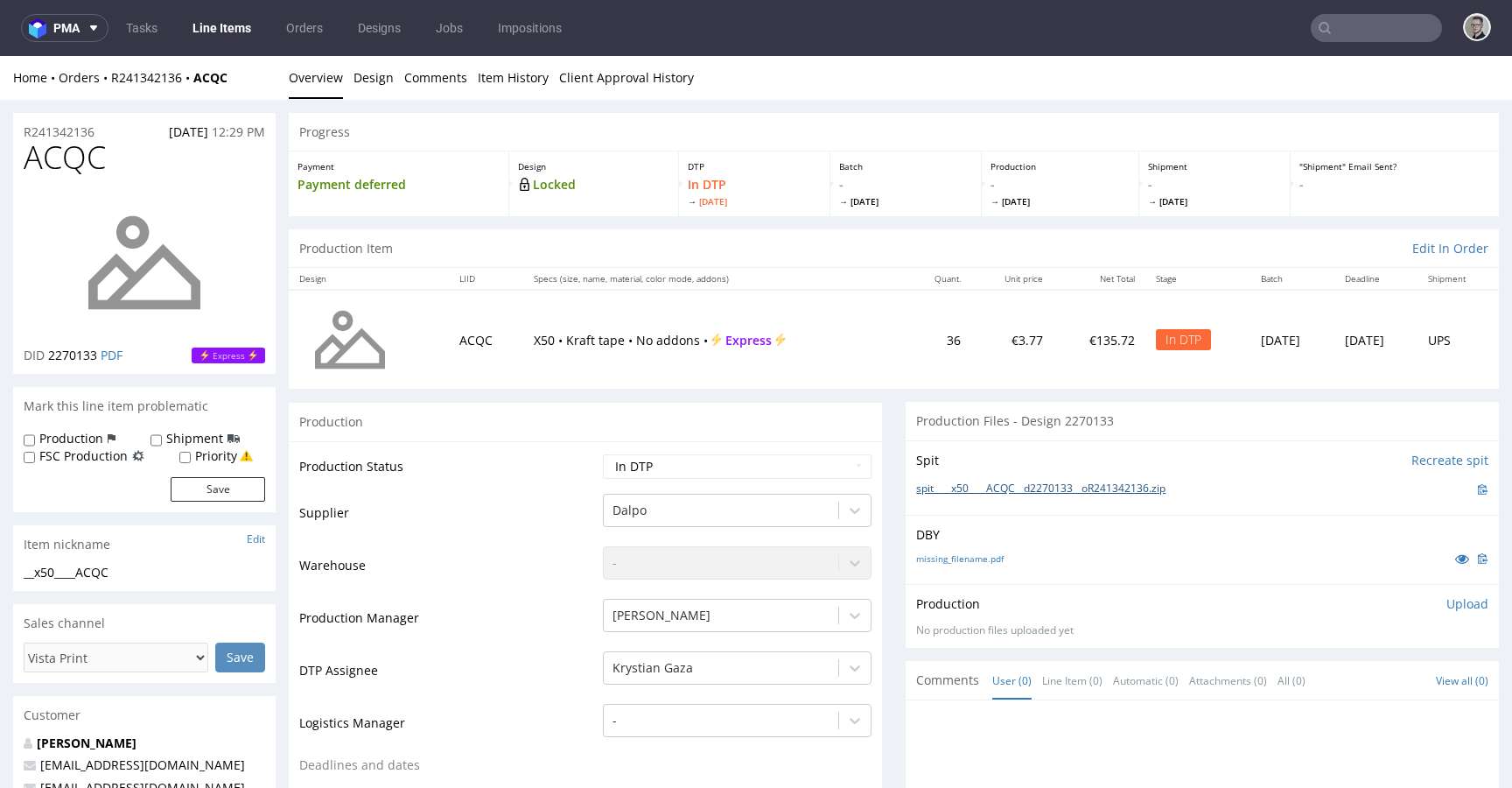
click at [1094, 484] on link "spit____x50____ACQC__d2270133__oR241342136.zip" at bounding box center [1040, 488] width 249 height 15
click at [1446, 605] on p "Upload" at bounding box center [1467, 604] width 42 height 18
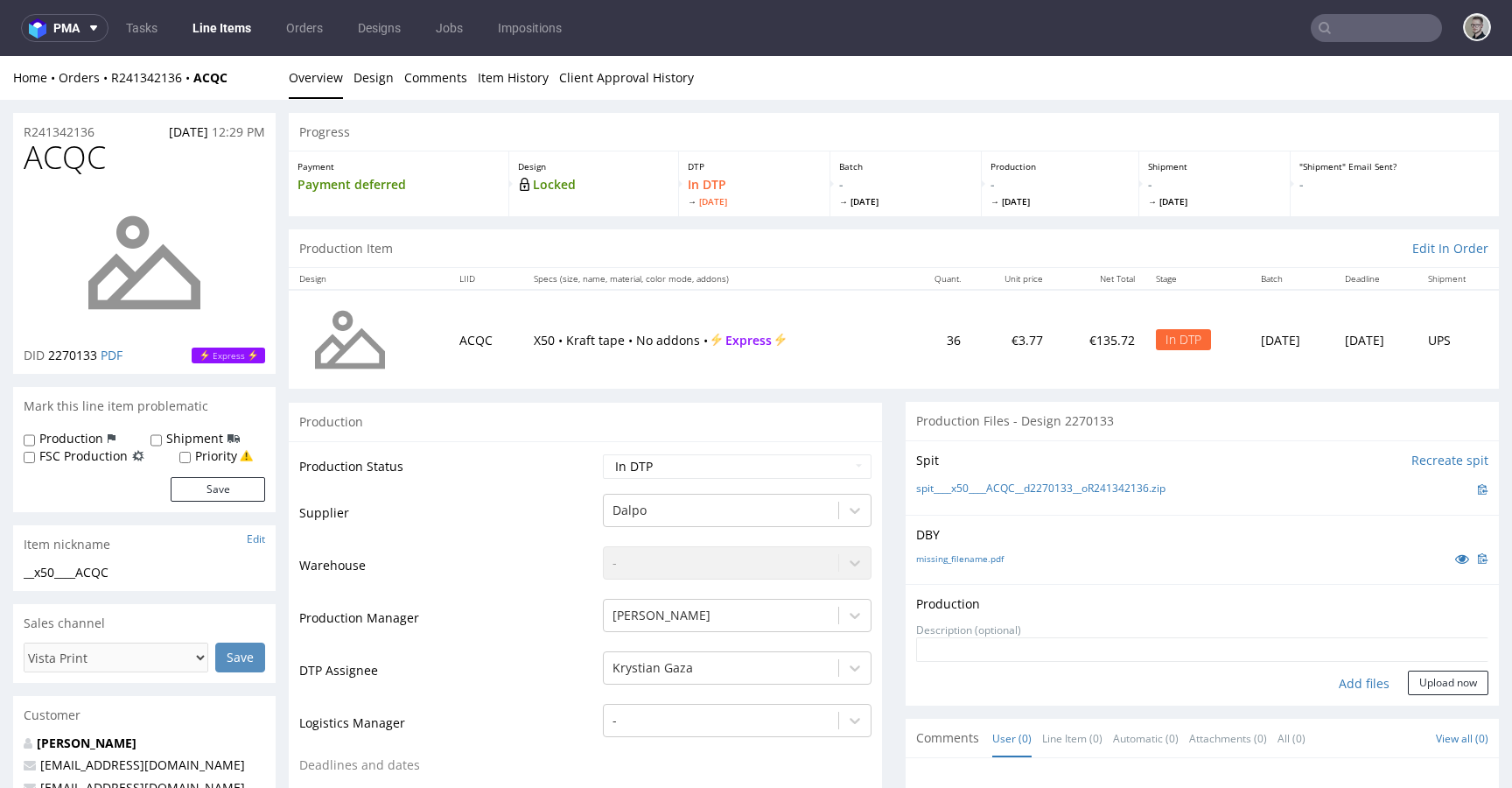
click at [1335, 677] on div "Add files" at bounding box center [1364, 683] width 88 height 27
type input "C:\fakepath\__x50____ACQC__d2270133__oR241342136__latest__front.pdf"
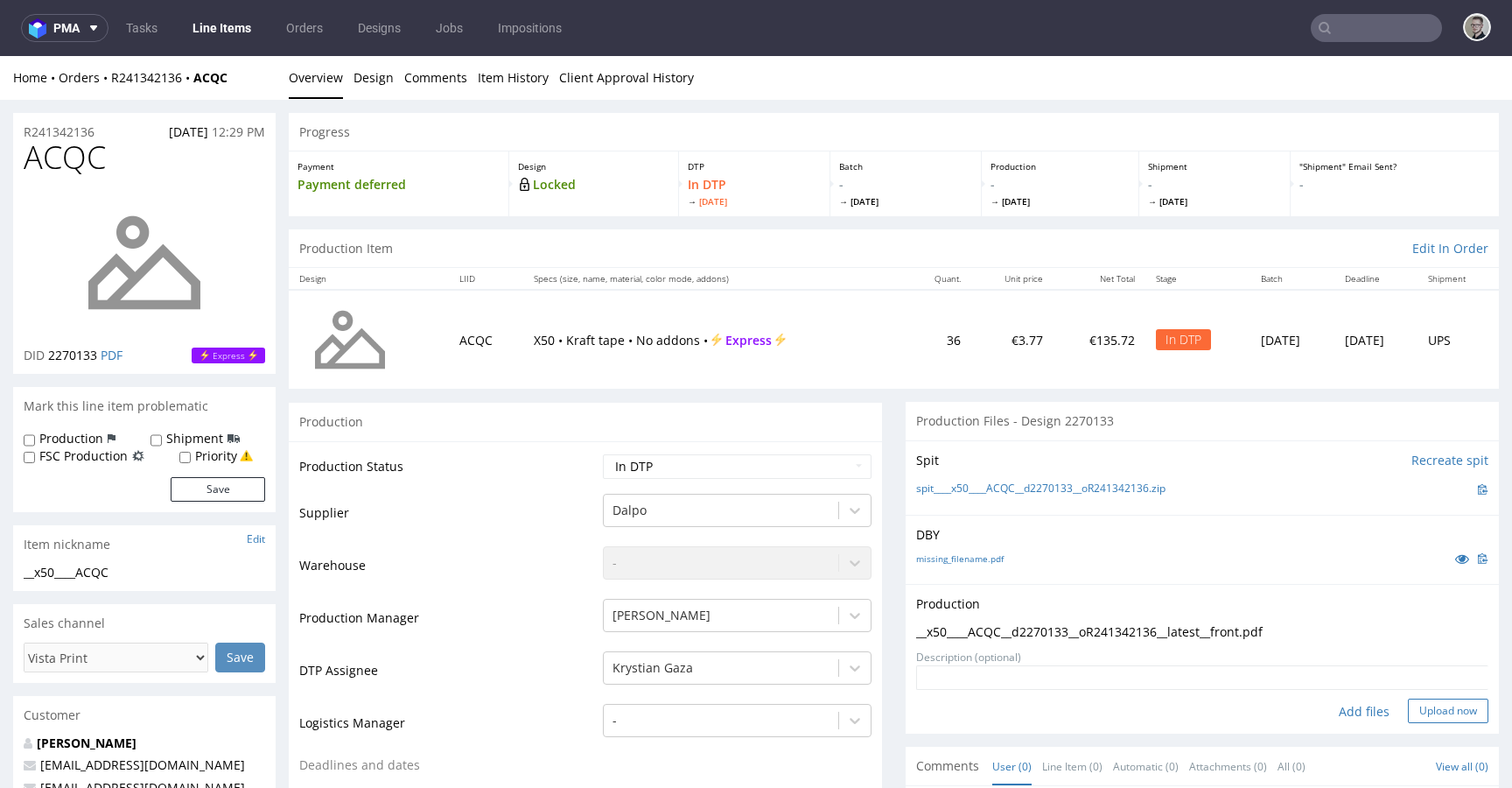
click at [1408, 703] on button "Upload now" at bounding box center [1448, 711] width 81 height 25
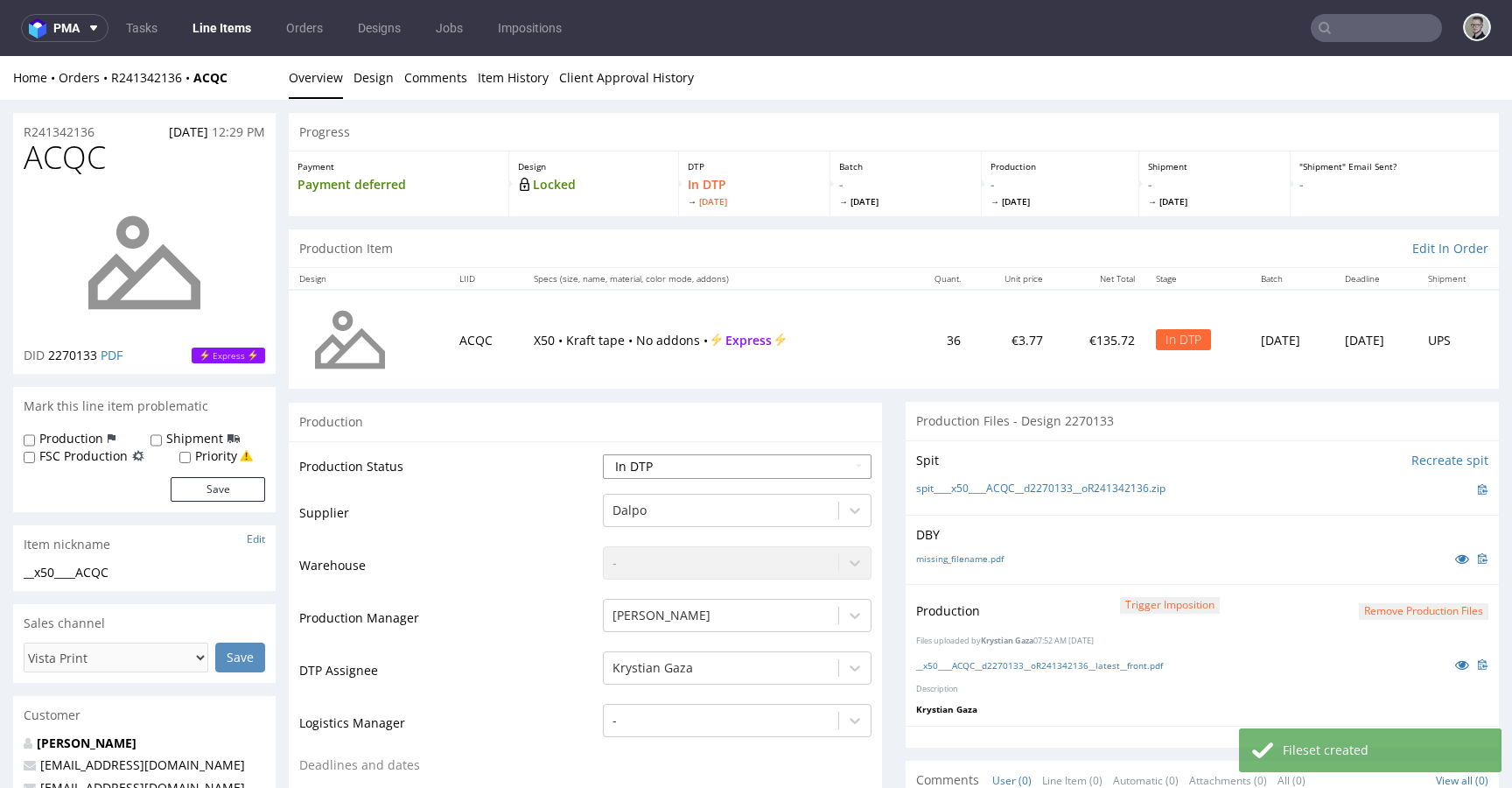
click at [753, 460] on select "Waiting for Artwork Waiting for Diecut Waiting for Mockup Waiting for DTP Waiti…" at bounding box center [737, 466] width 269 height 25
select select "dtp_production_ready"
click at [603, 454] on select "Waiting for Artwork Waiting for Diecut Waiting for Mockup Waiting for DTP Waiti…" at bounding box center [737, 466] width 269 height 25
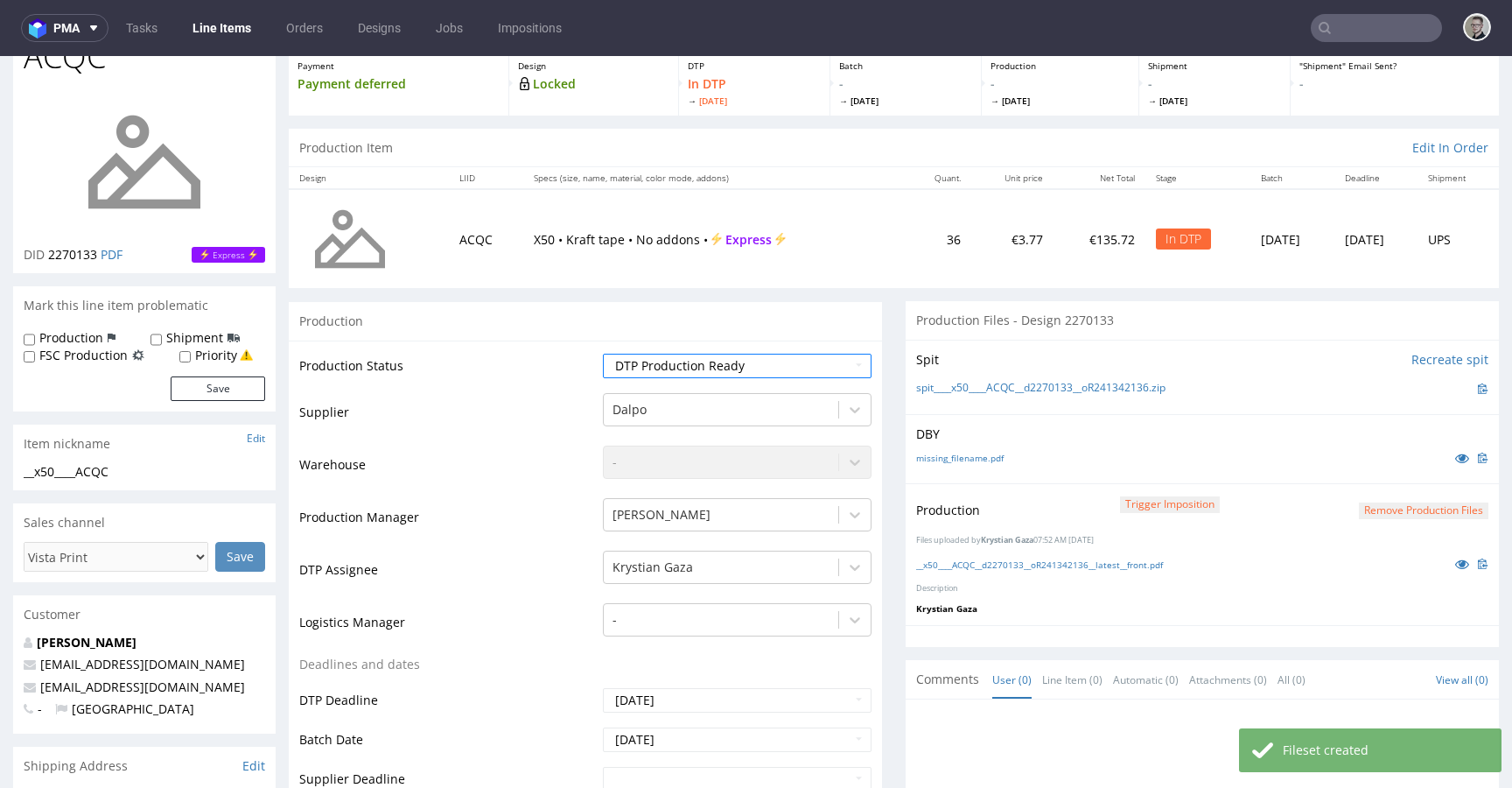
scroll to position [530, 0]
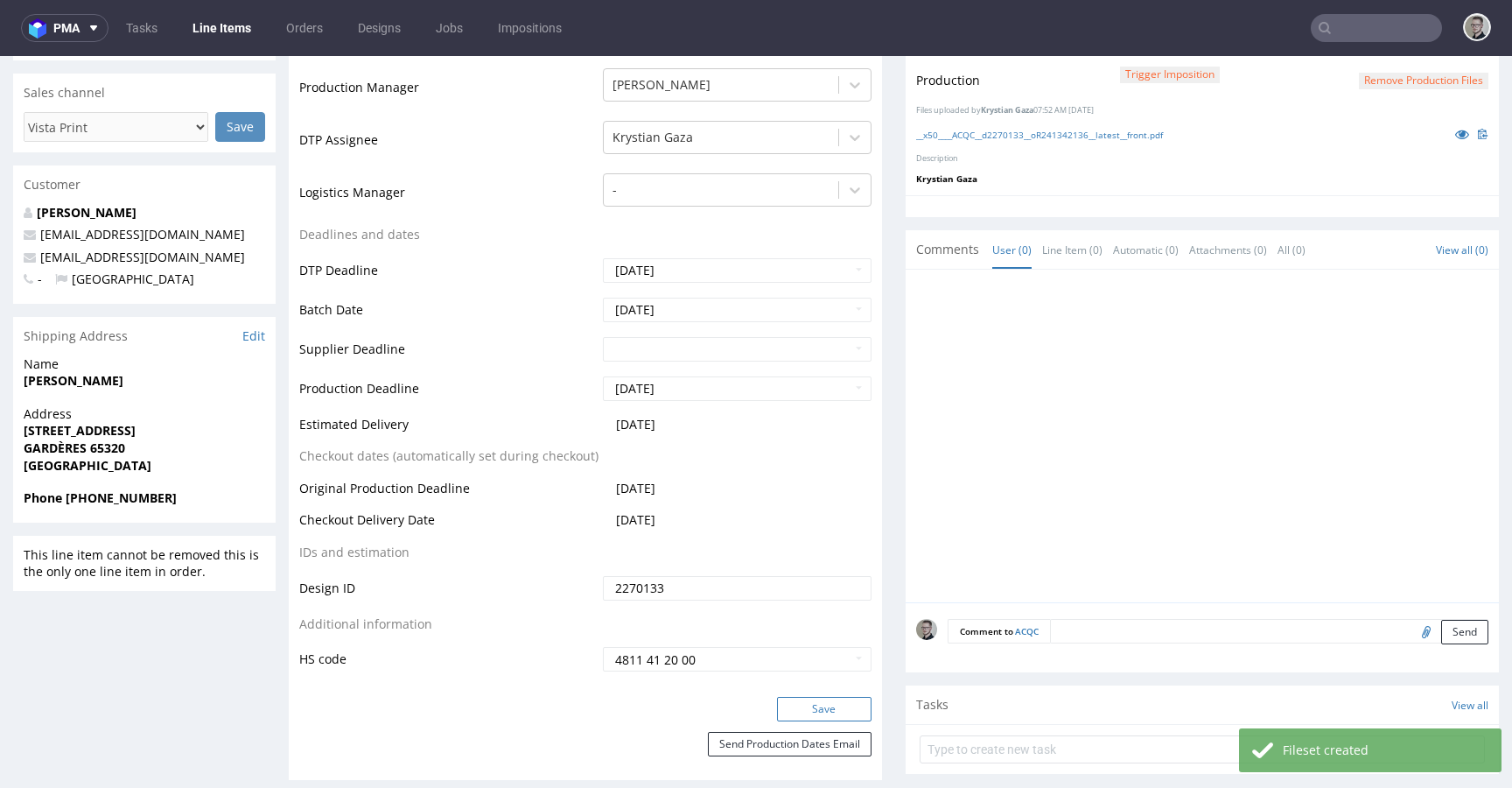
click at [817, 710] on button "Save" at bounding box center [824, 709] width 95 height 25
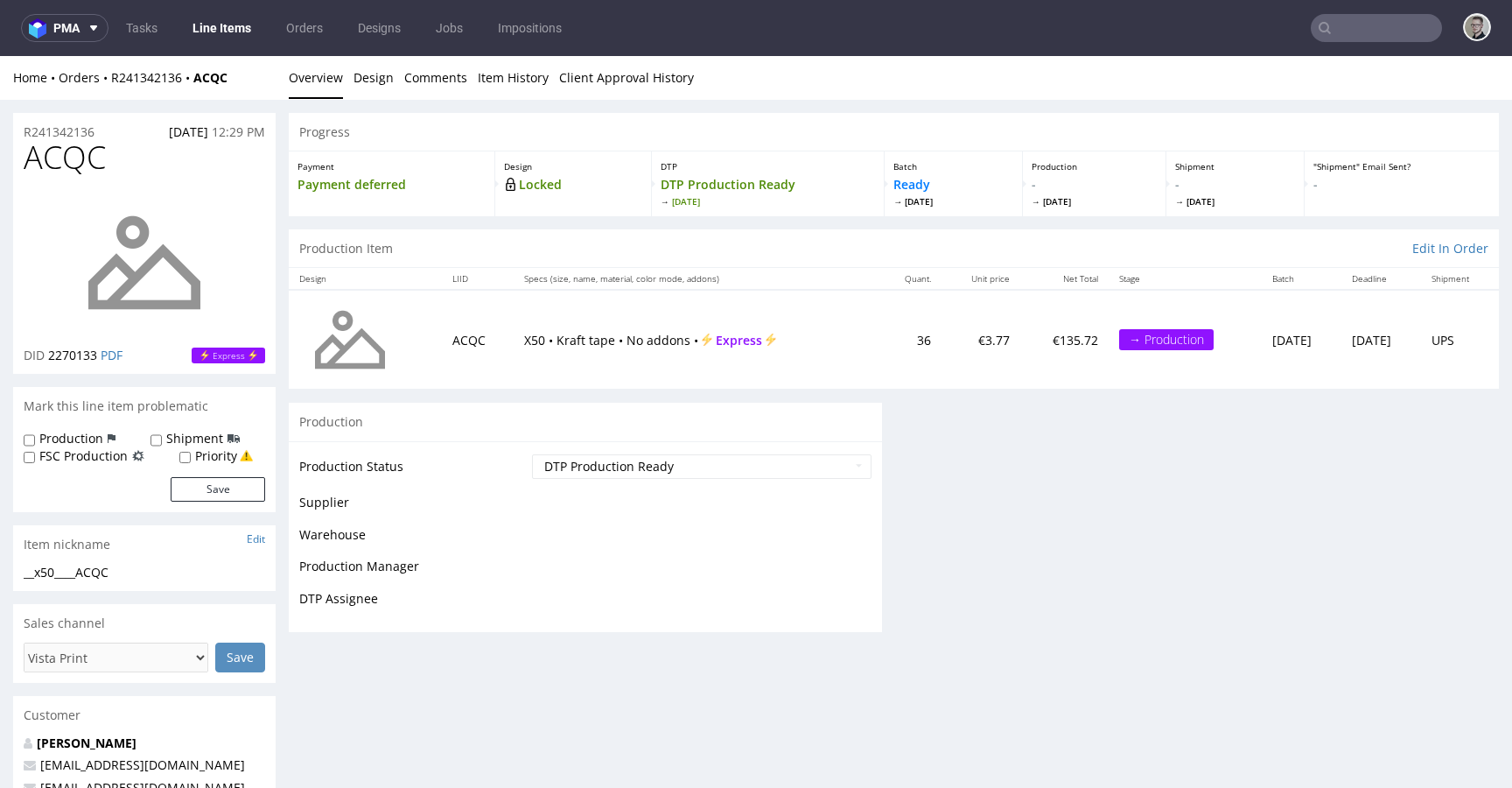
scroll to position [0, 0]
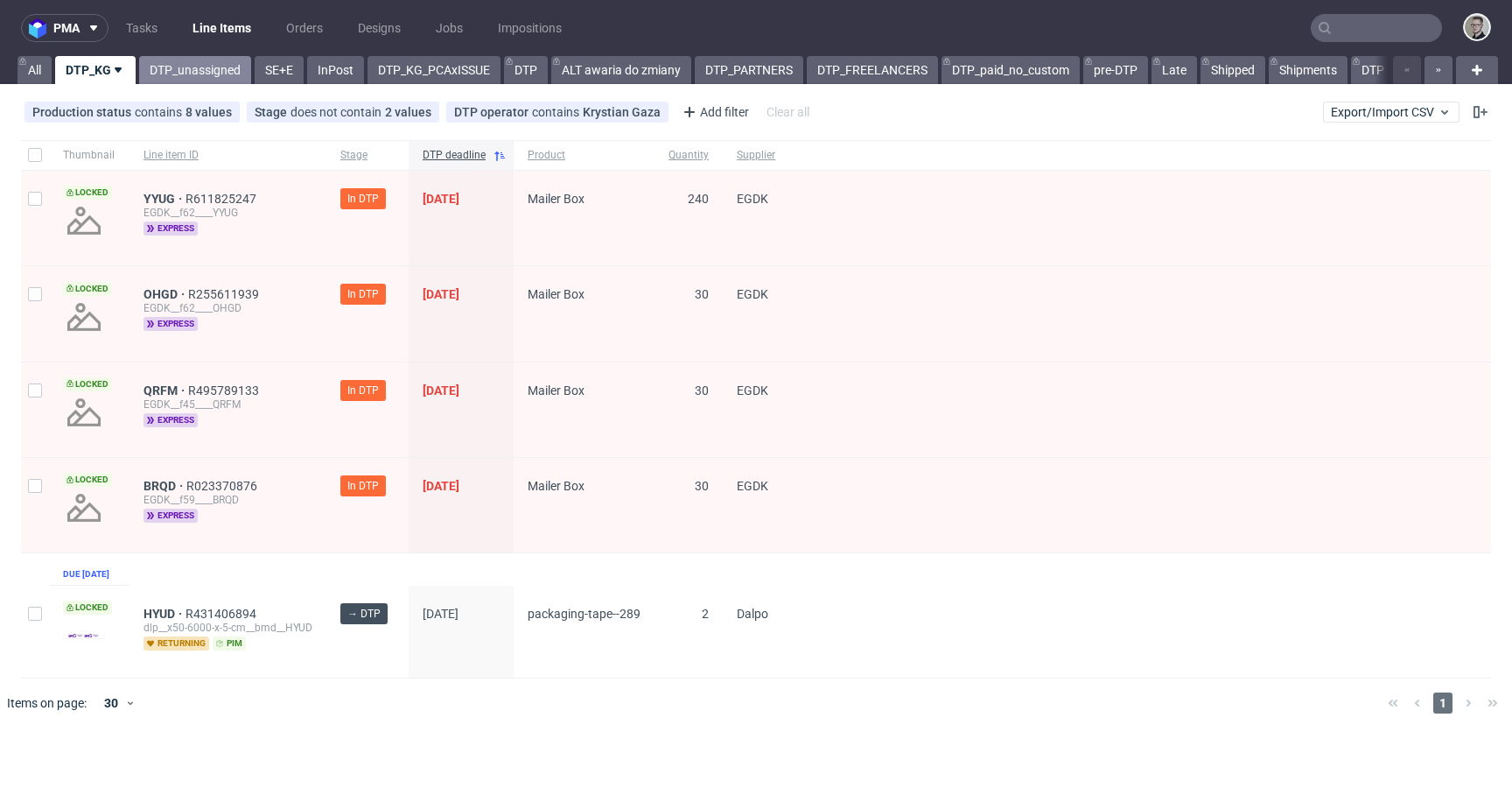
click at [197, 62] on link "DTP_unassigned" at bounding box center [195, 70] width 112 height 28
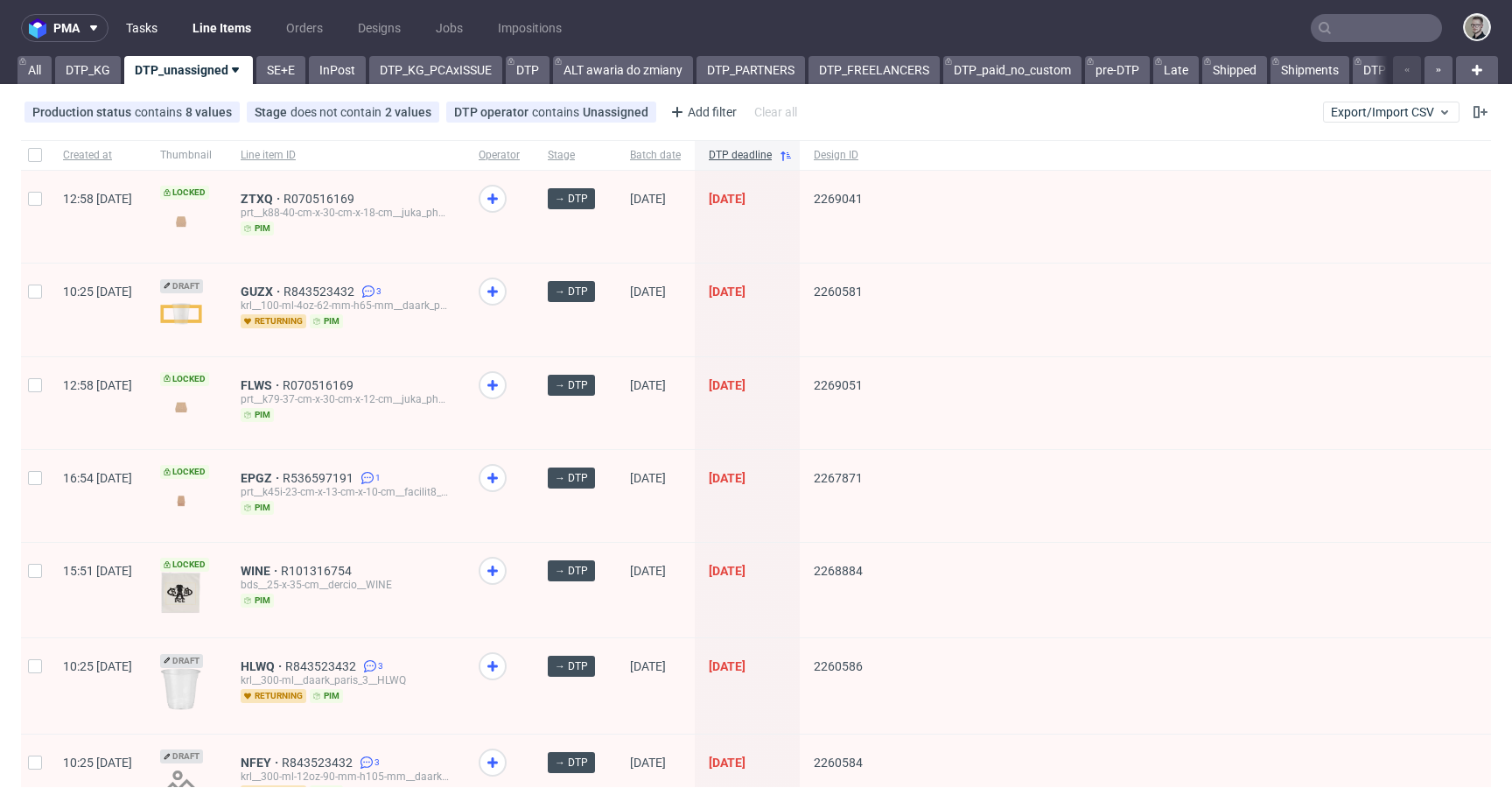
click at [141, 23] on link "Tasks" at bounding box center [141, 28] width 52 height 28
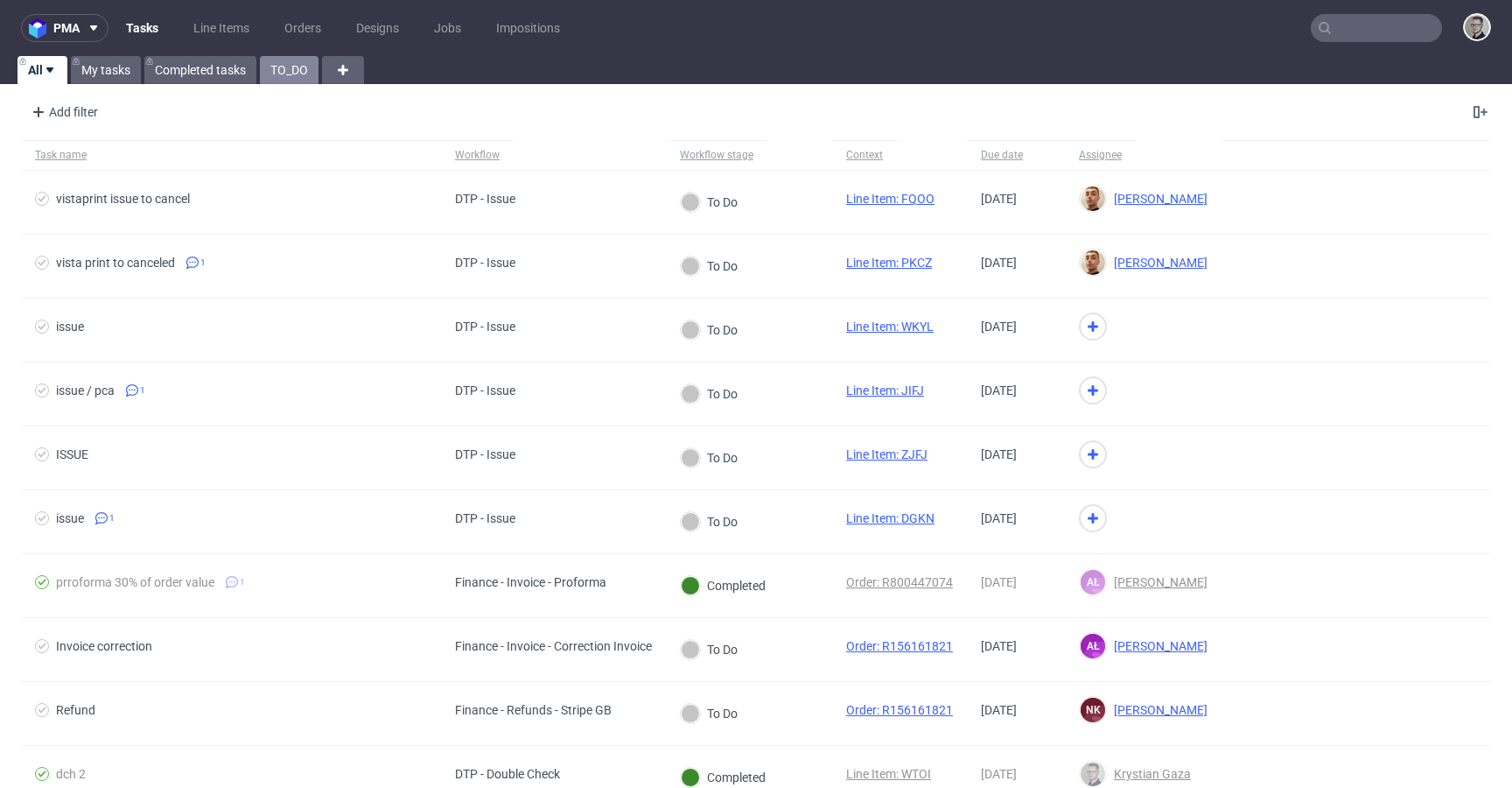
click at [286, 66] on link "TO_DO" at bounding box center [289, 70] width 58 height 28
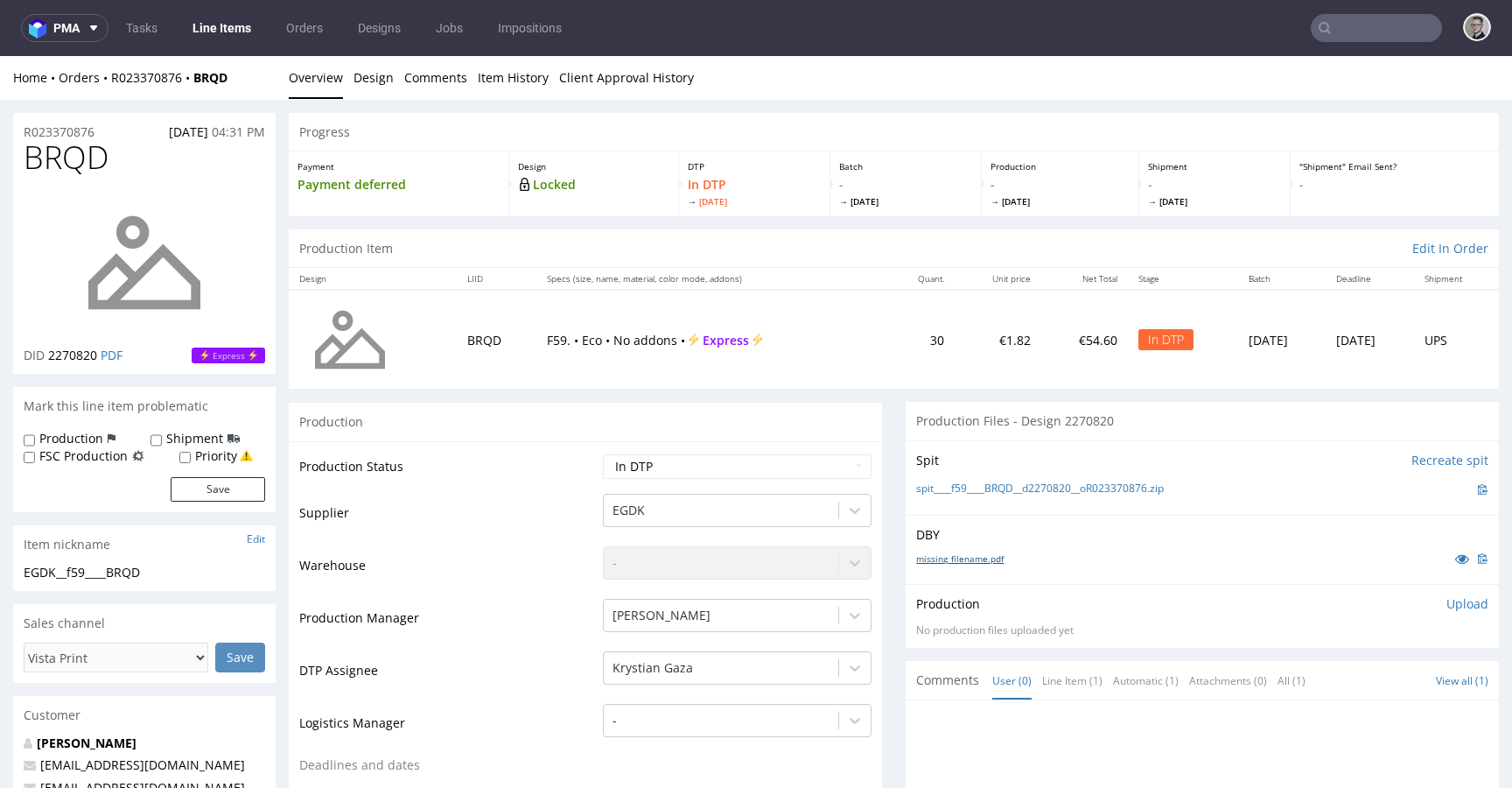
click at [953, 553] on link "missing_filename.pdf" at bounding box center [960, 558] width 88 height 12
click at [1012, 492] on link "spit____f59____BRQD__d2270820__oR023370876.zip" at bounding box center [1040, 488] width 247 height 15
click at [1026, 447] on div "Spit Recreate spit spit____f59____BRQD__d2270820__oR023370876.zip" at bounding box center [1202, 478] width 593 height 74
drag, startPoint x: 1060, startPoint y: 416, endPoint x: 1323, endPoint y: 454, distance: 265.7
click at [1304, 452] on section "Production Files - Design 2270820 Spit Recreate spit spit____f59____BRQD__d2270…" at bounding box center [1202, 524] width 593 height 246
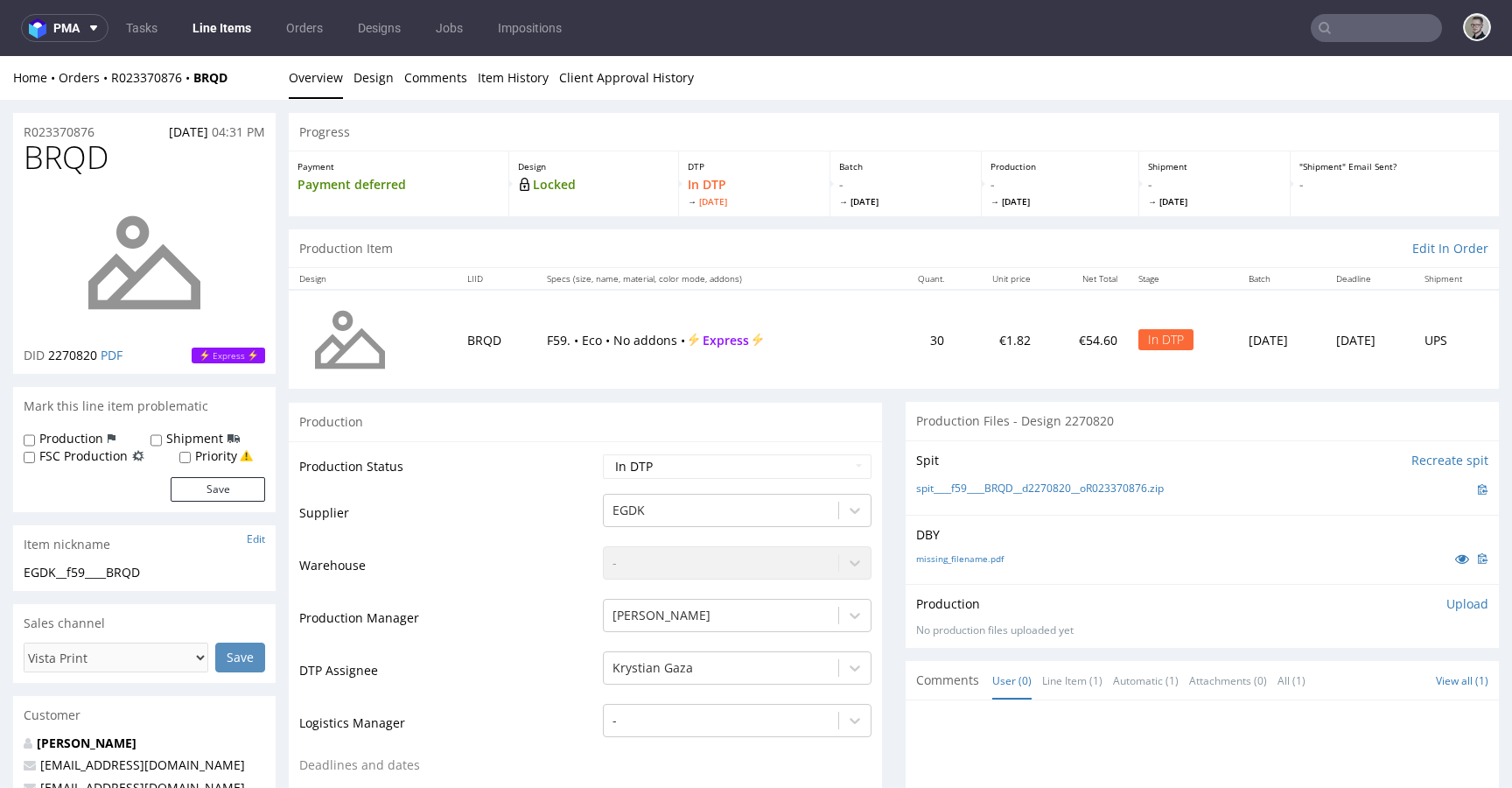
click at [1134, 411] on div "Production Files - Design 2270820" at bounding box center [1202, 420] width 593 height 38
click at [1446, 600] on p "Upload" at bounding box center [1467, 604] width 42 height 18
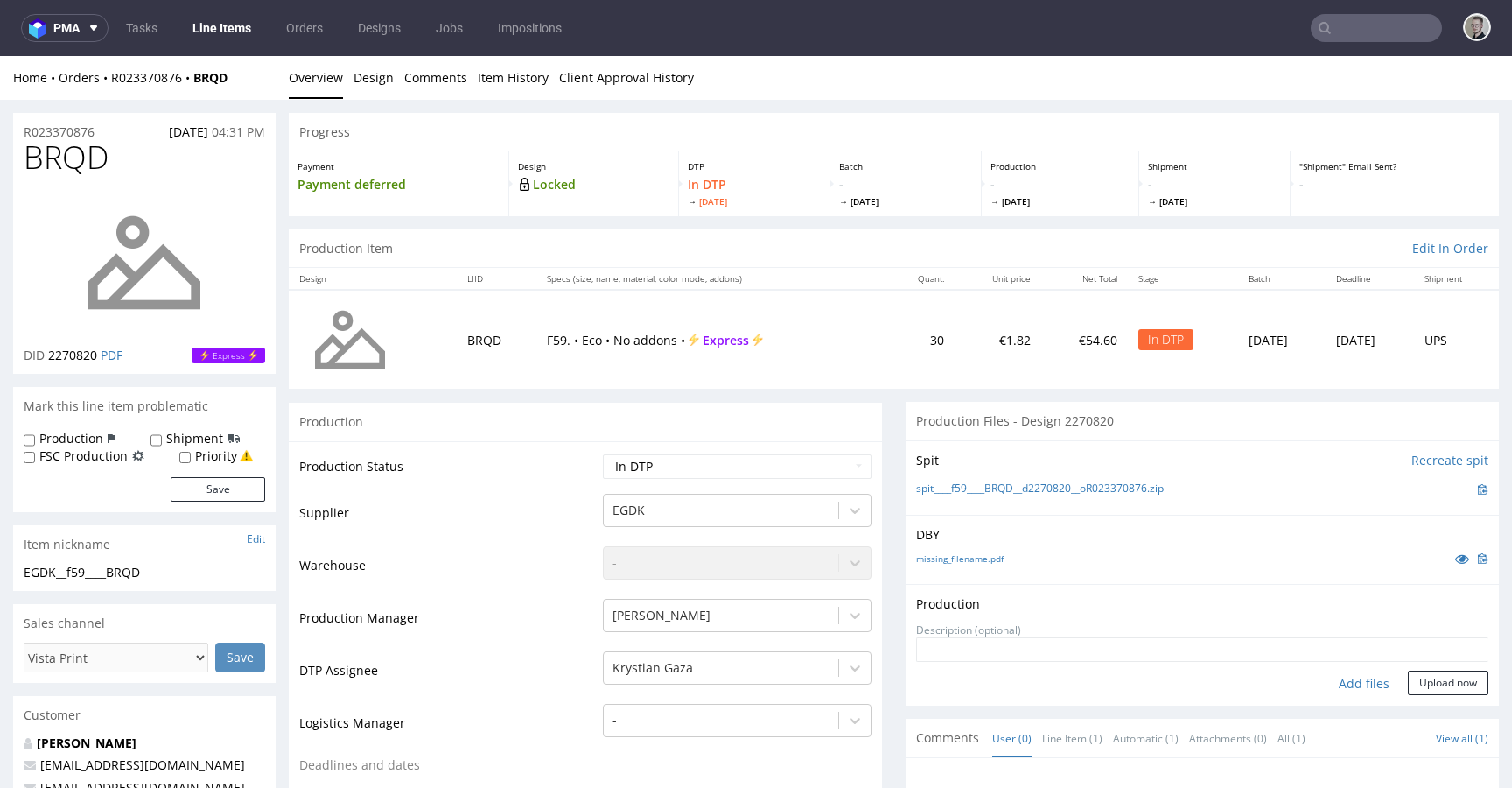
click at [1347, 683] on div "Add files" at bounding box center [1364, 683] width 88 height 27
type input "C:\fakepath\__f59____BRQD__d2270820__oR023370876__latest__inside.pdf"
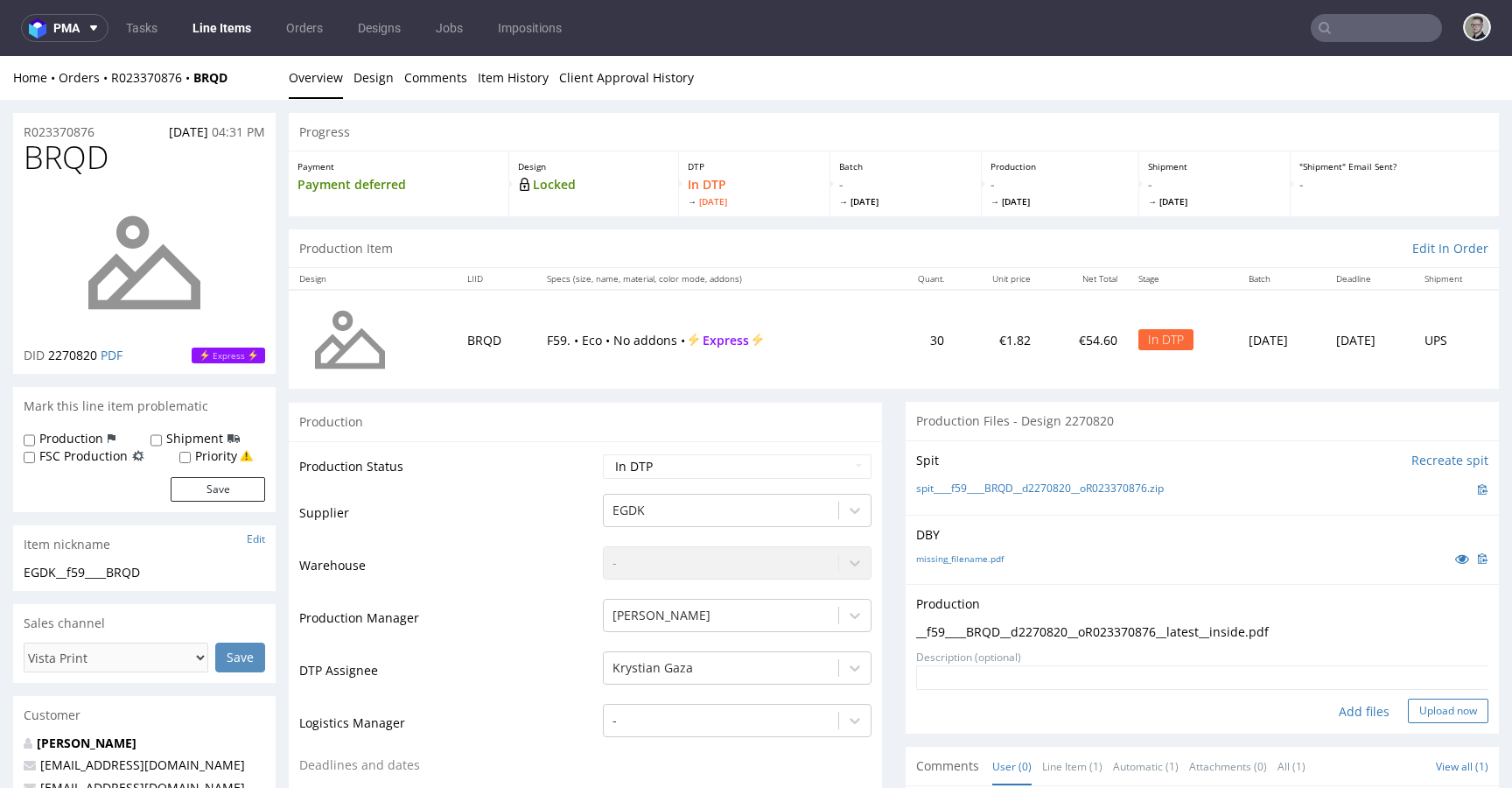
click at [1421, 703] on button "Upload now" at bounding box center [1448, 711] width 81 height 25
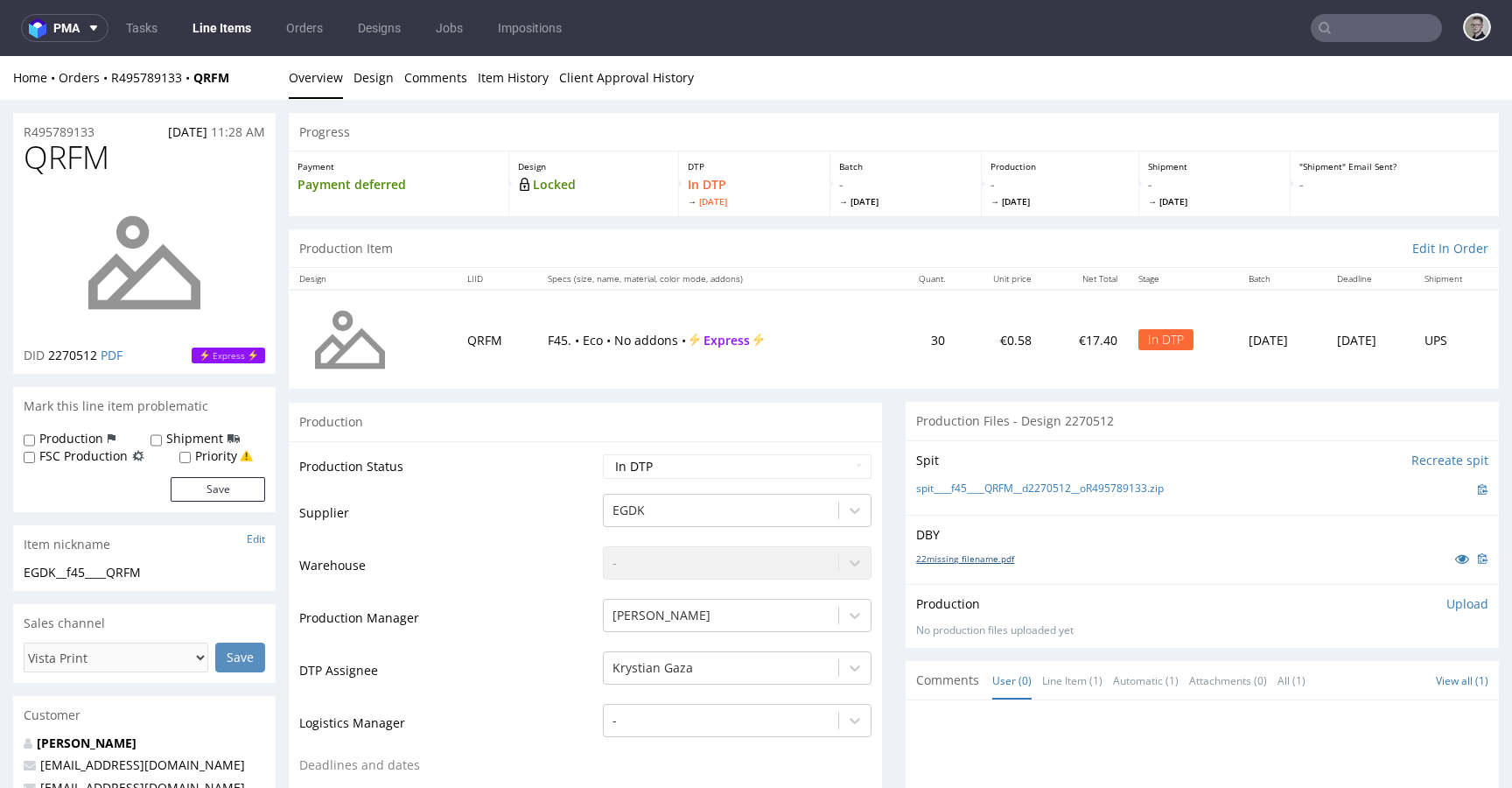
click at [975, 552] on link "22missing_filename.pdf" at bounding box center [965, 558] width 98 height 12
click at [1022, 491] on link "spit____f45____QRFM__d2270512__oR495789133.zip" at bounding box center [1040, 488] width 247 height 15
click at [1447, 605] on p "Upload" at bounding box center [1467, 604] width 42 height 18
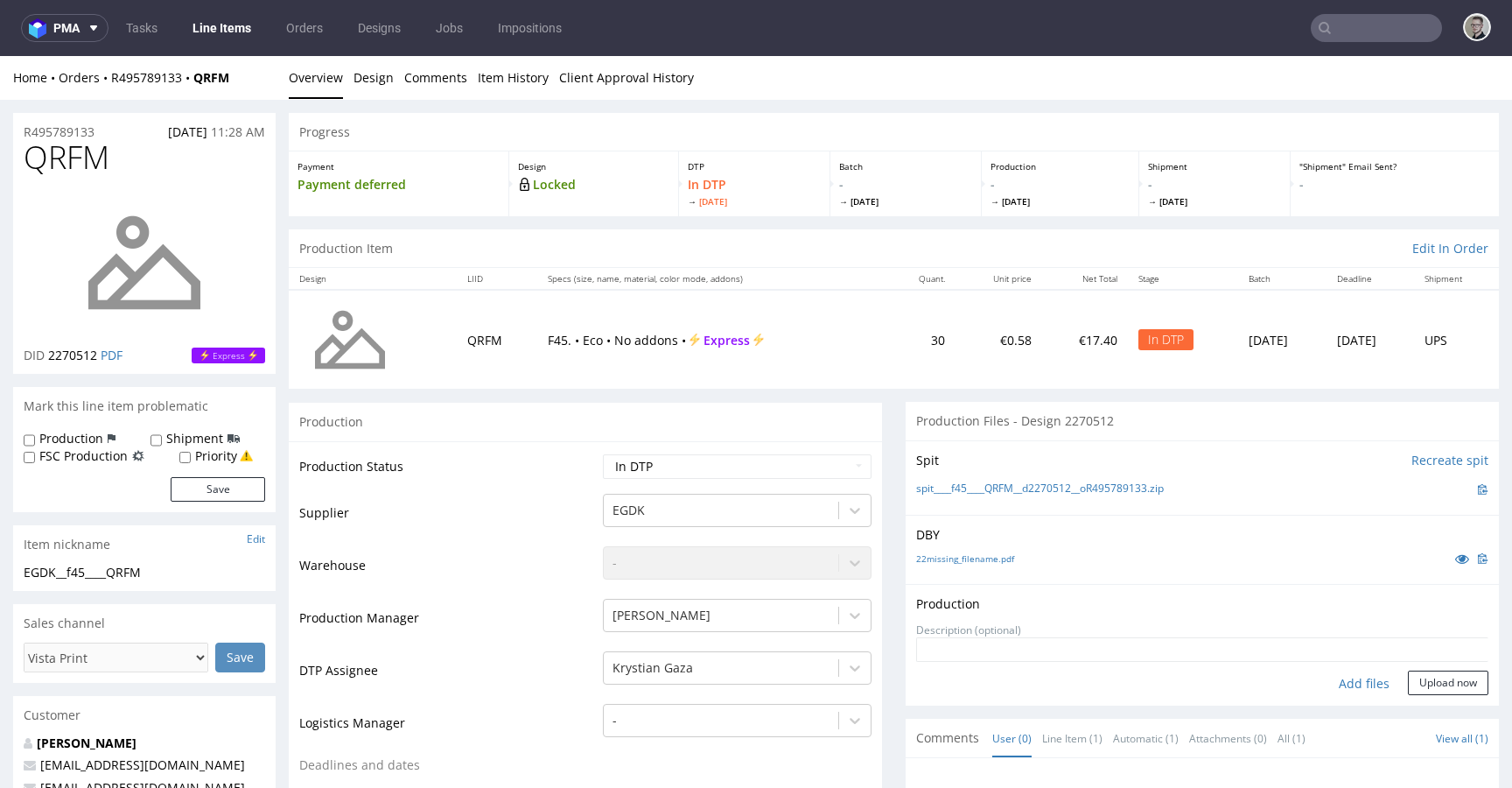
click at [1347, 684] on div "Add files" at bounding box center [1364, 683] width 88 height 27
type input "C:\fakepath\__f45____QRFM__d2270512__oR495789133__latest__outside.pdf"
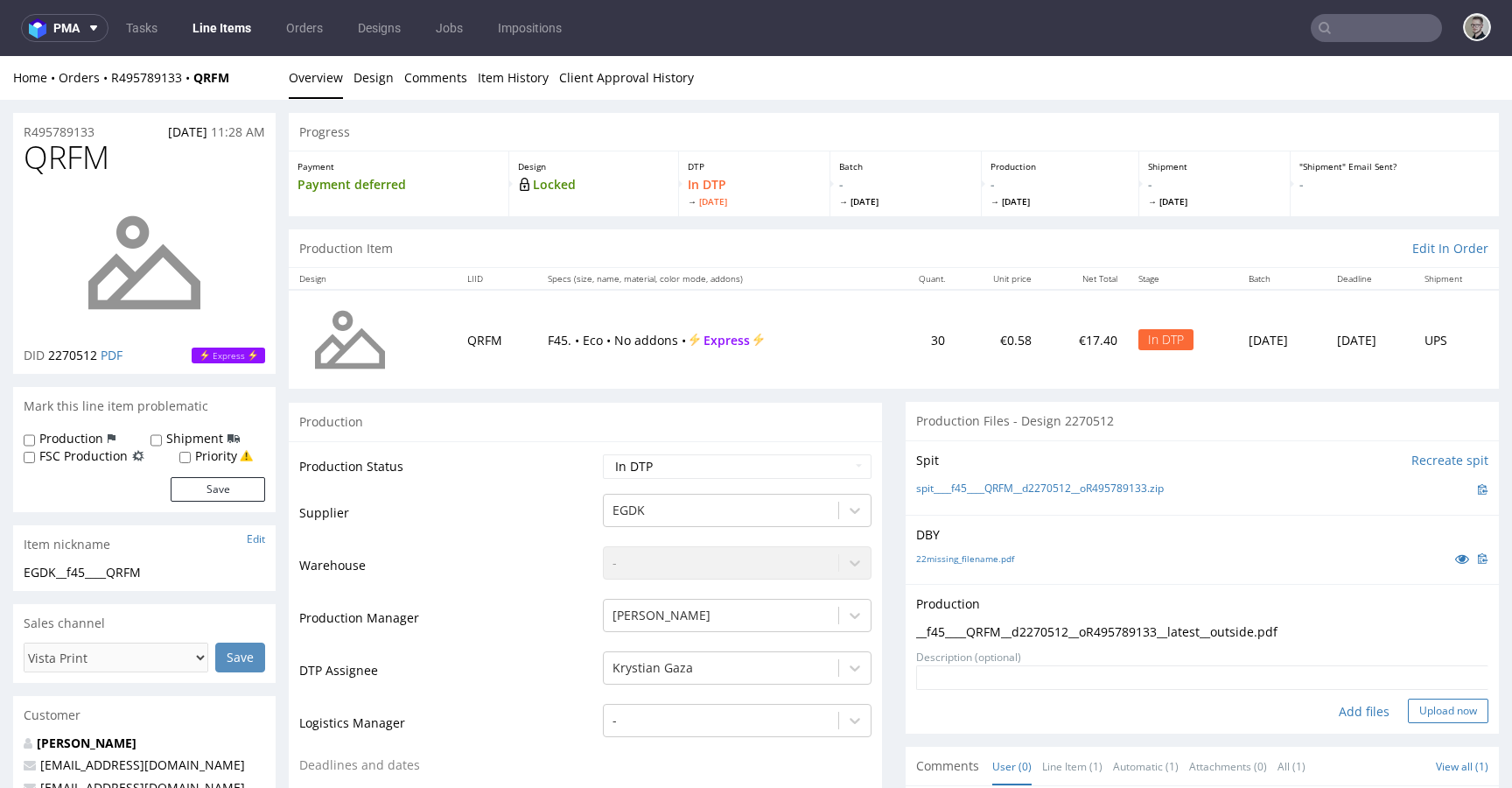
click at [1441, 712] on button "Upload now" at bounding box center [1448, 711] width 81 height 25
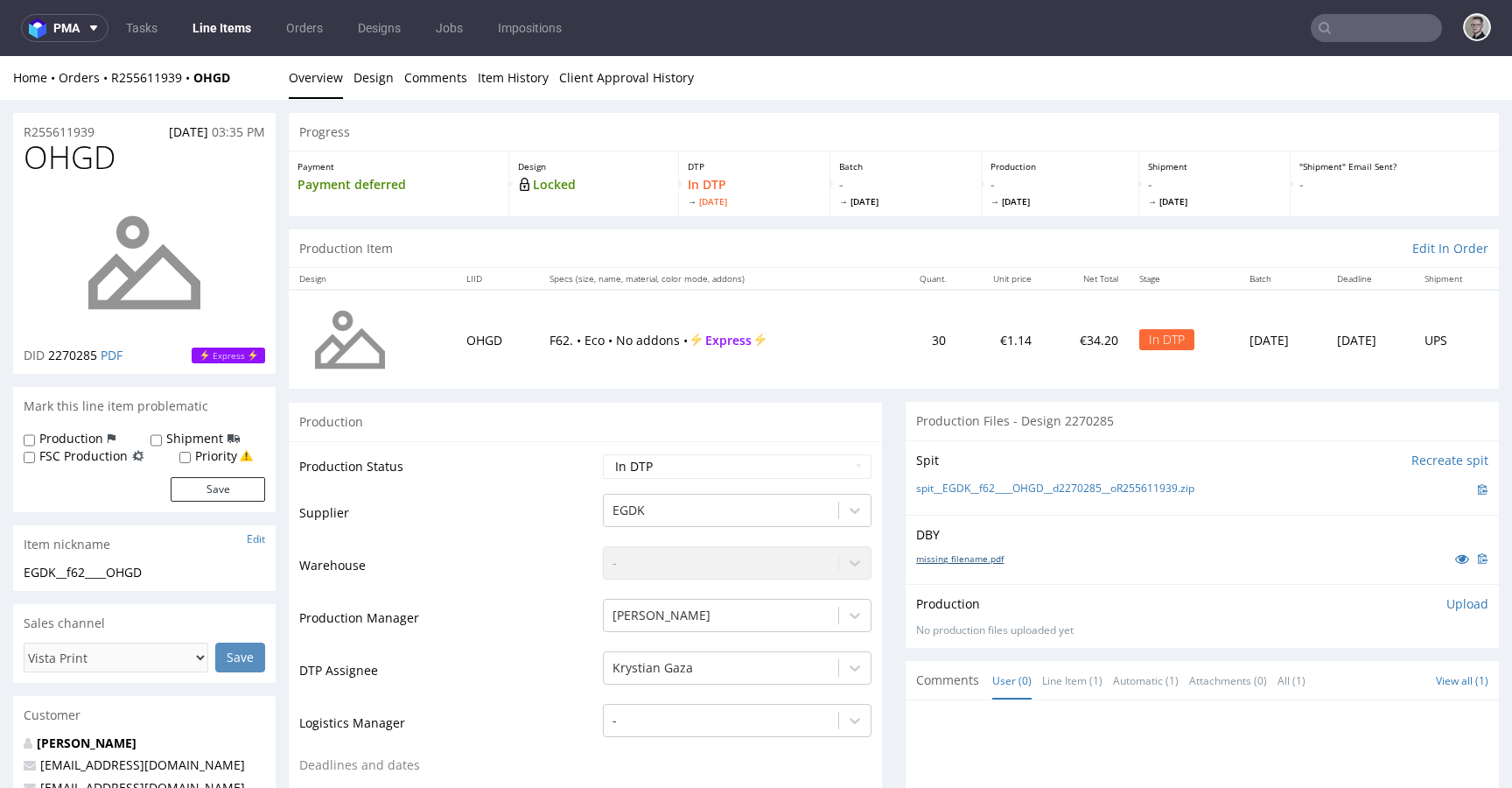
click at [952, 562] on link "missing_filename.pdf" at bounding box center [960, 558] width 88 height 12
click at [1062, 484] on link "spit__EGDK__f62____OHGD__d2270285__oR255611939.zip" at bounding box center [1056, 488] width 278 height 15
click at [1446, 598] on p "Upload" at bounding box center [1467, 604] width 42 height 18
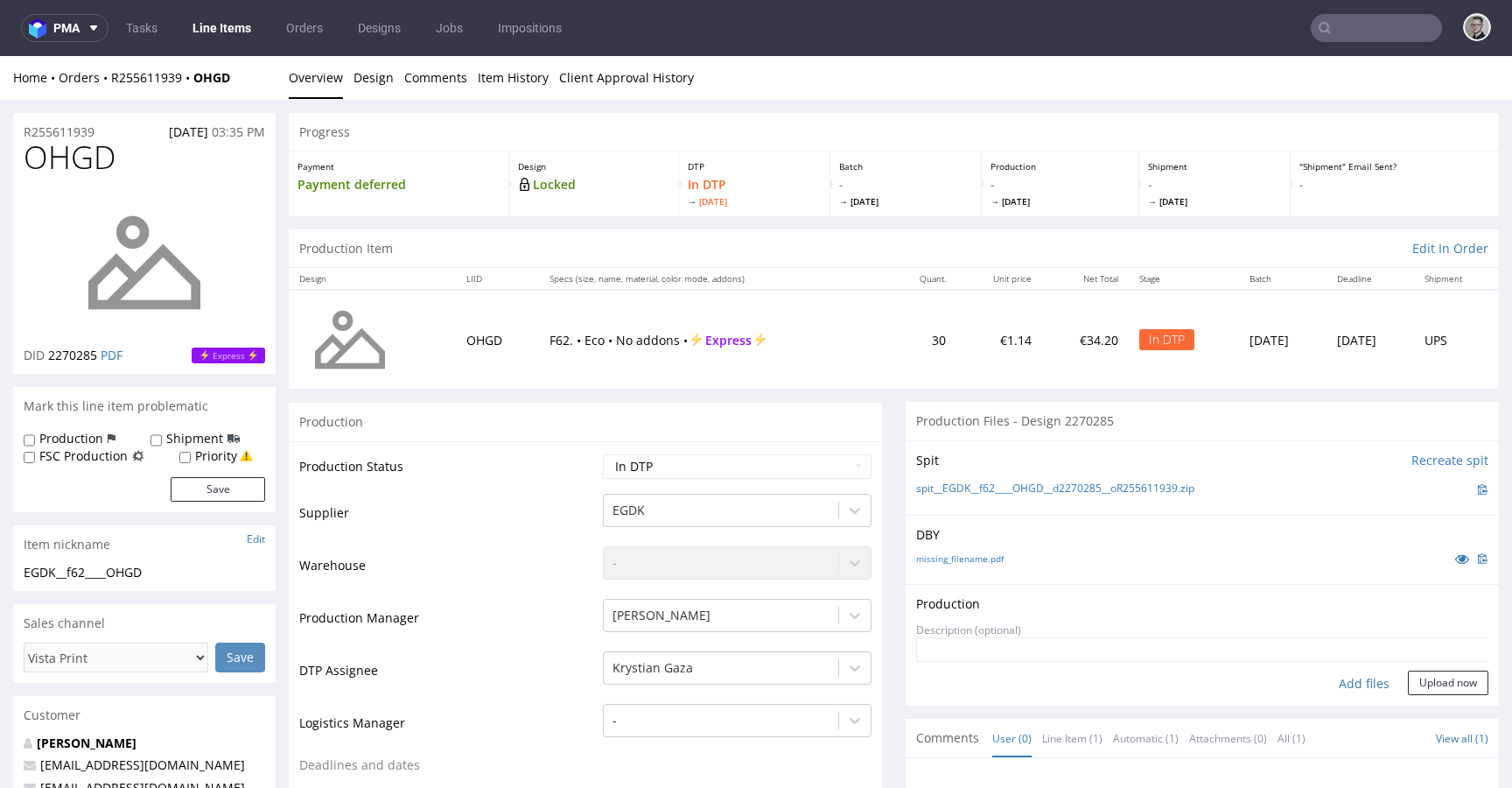
click at [1360, 676] on div "Add files" at bounding box center [1364, 683] width 88 height 27
type input "C:\fakepath\EGDK__f62____OHGD__d2270285__oR255611939__latest__outside.pdf"
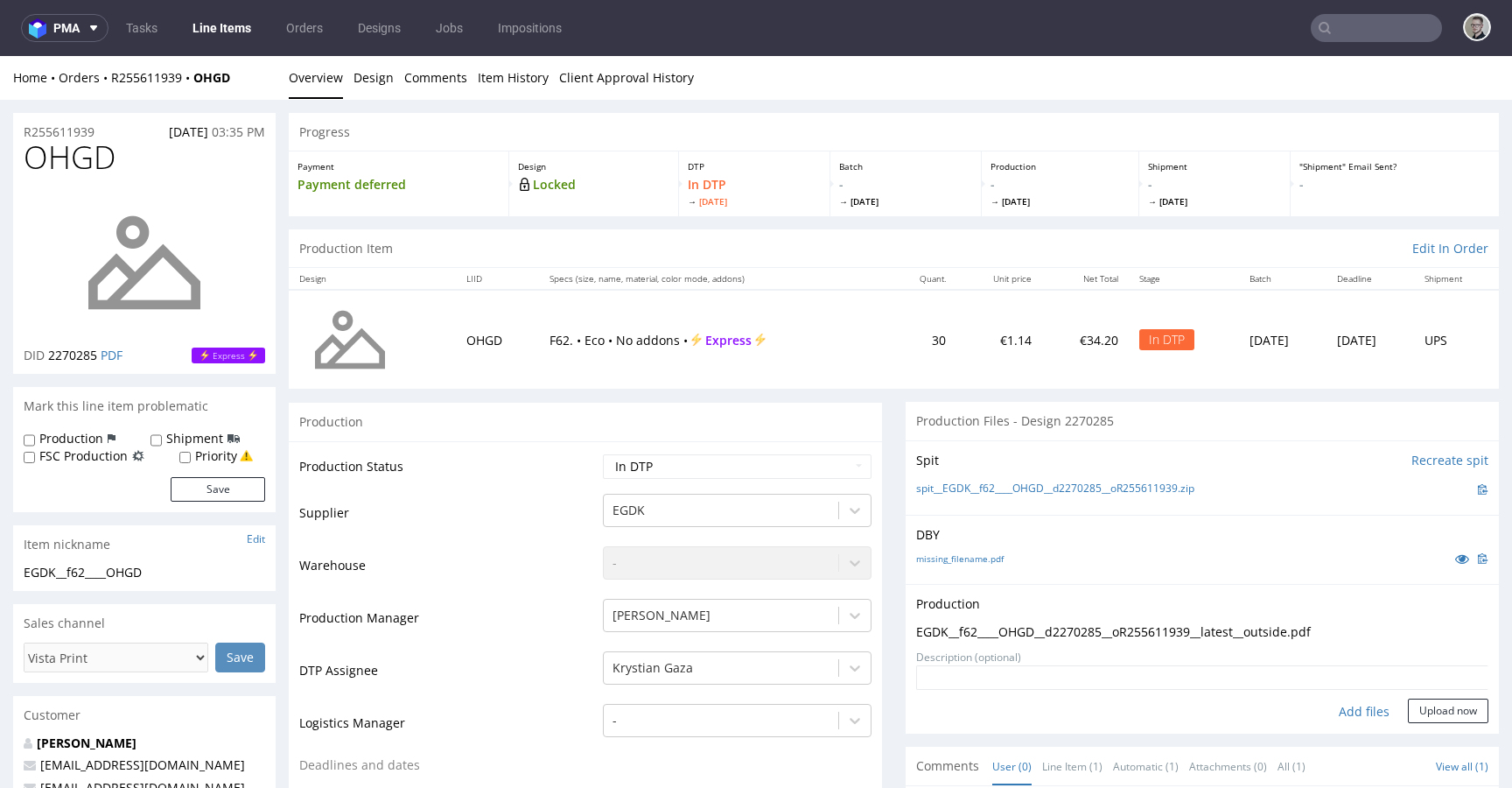
click at [1391, 692] on form "Add files Upload now" at bounding box center [1203, 693] width 573 height 58
click at [1408, 708] on button "Upload now" at bounding box center [1448, 711] width 81 height 25
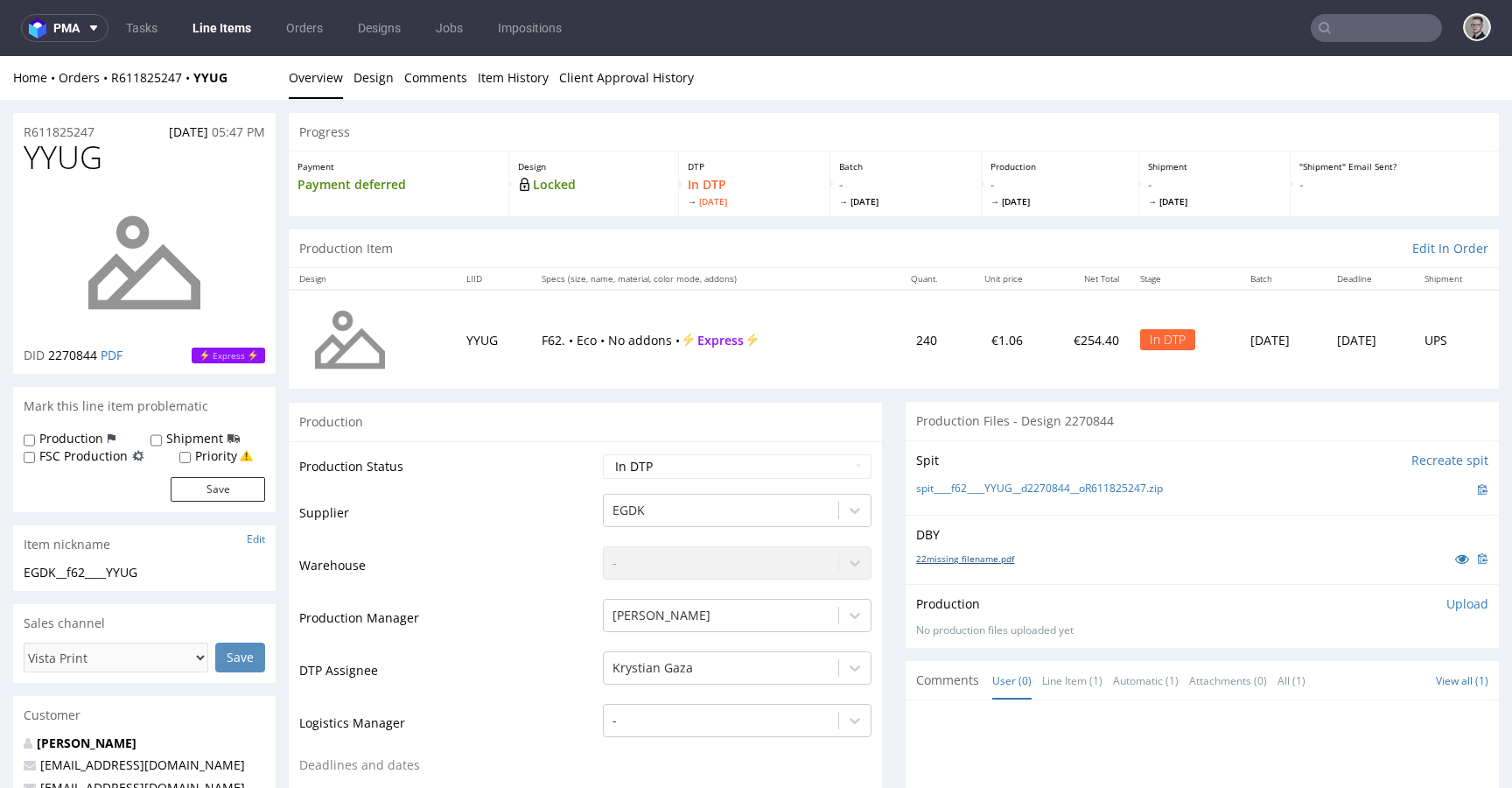
click at [984, 557] on link "22missing_filename.pdf" at bounding box center [965, 558] width 98 height 12
click at [1051, 483] on link "spit____f62____YYUG__d2270844__oR611825247.zip" at bounding box center [1040, 488] width 246 height 15
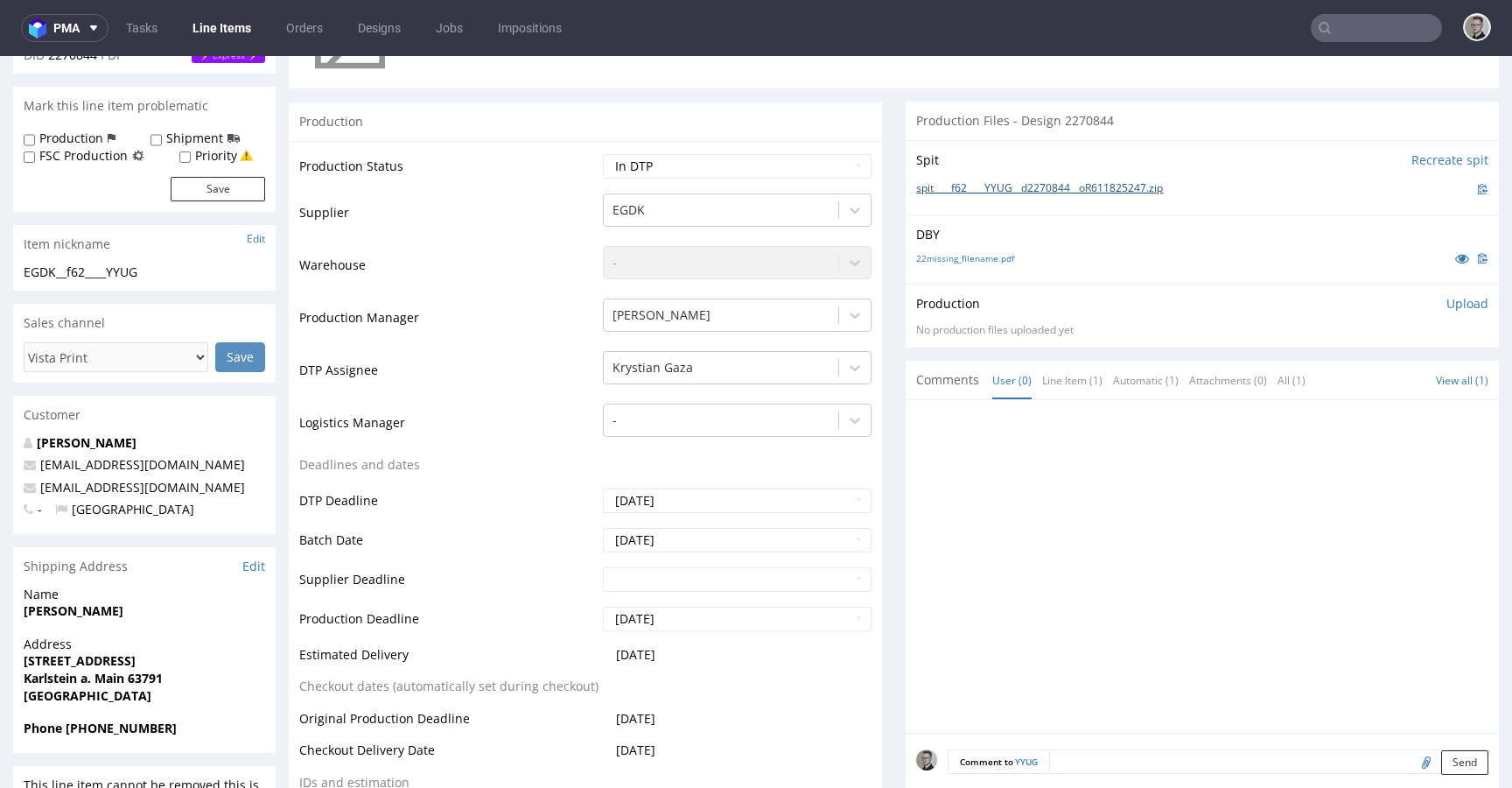
scroll to position [502, 0]
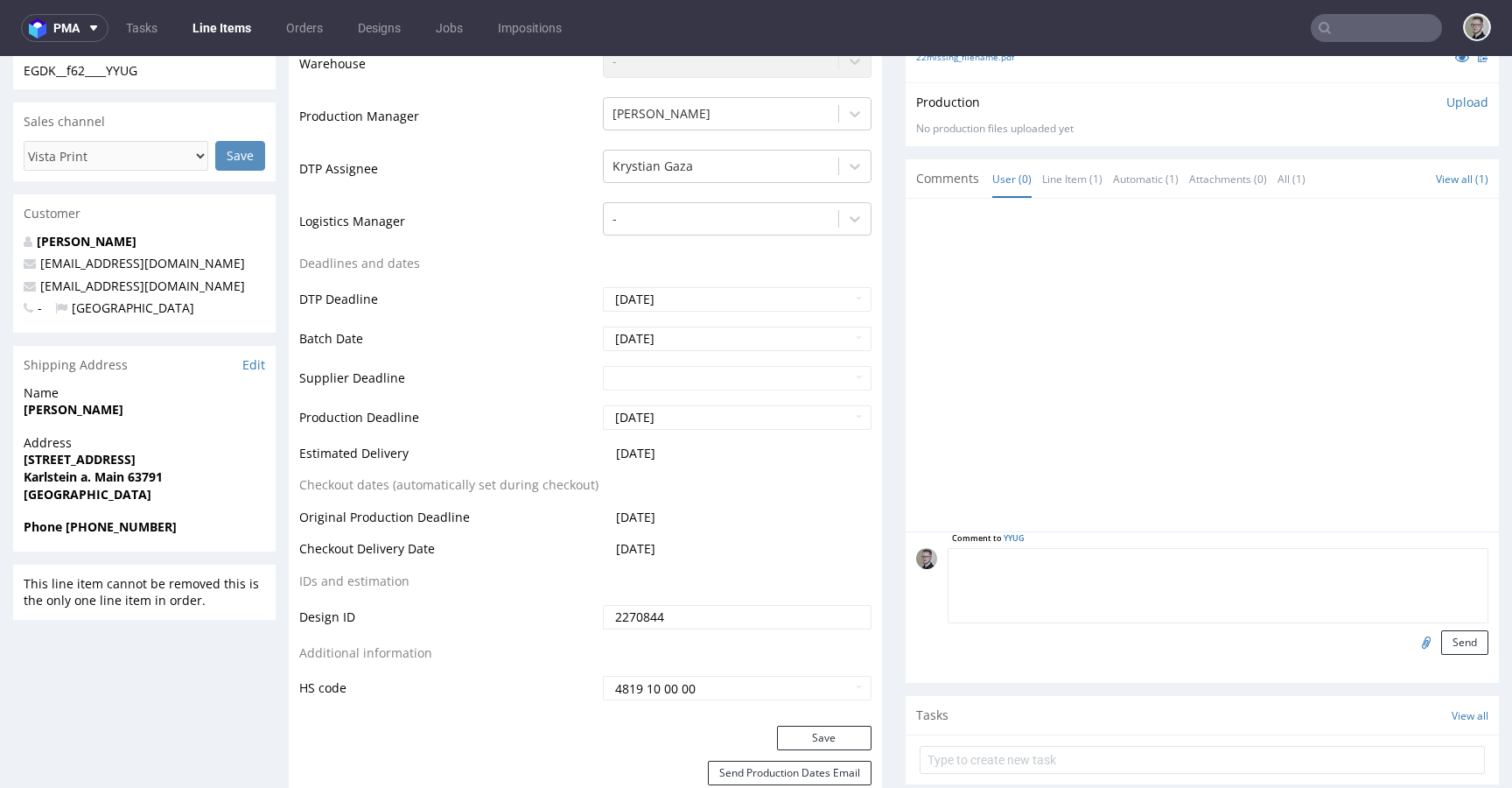
click at [1150, 559] on textarea at bounding box center [1218, 585] width 541 height 75
type textarea "ISSUE: Lack of safe margins."
click at [1441, 635] on button "Send" at bounding box center [1464, 643] width 47 height 25
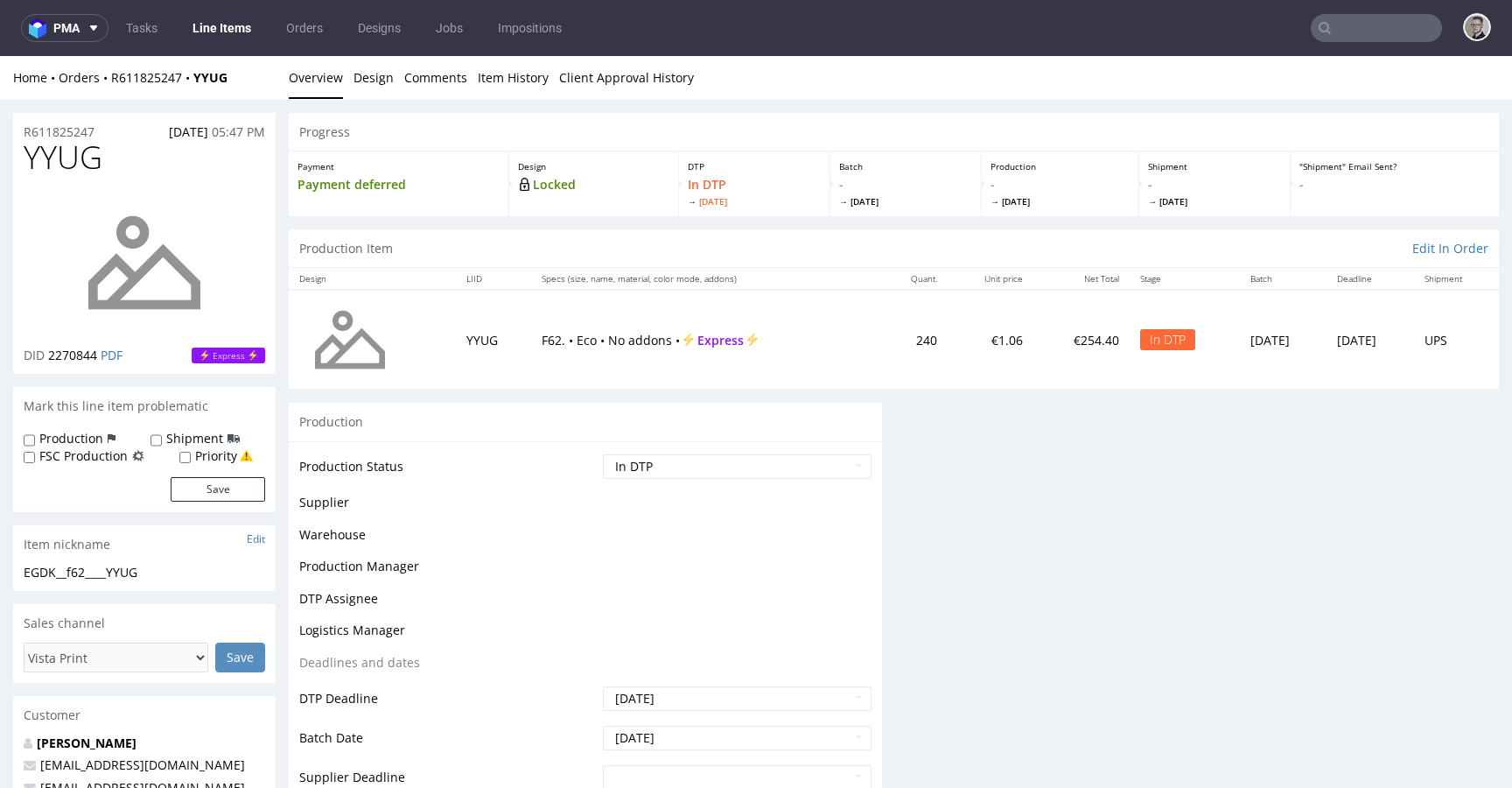
scroll to position [0, 0]
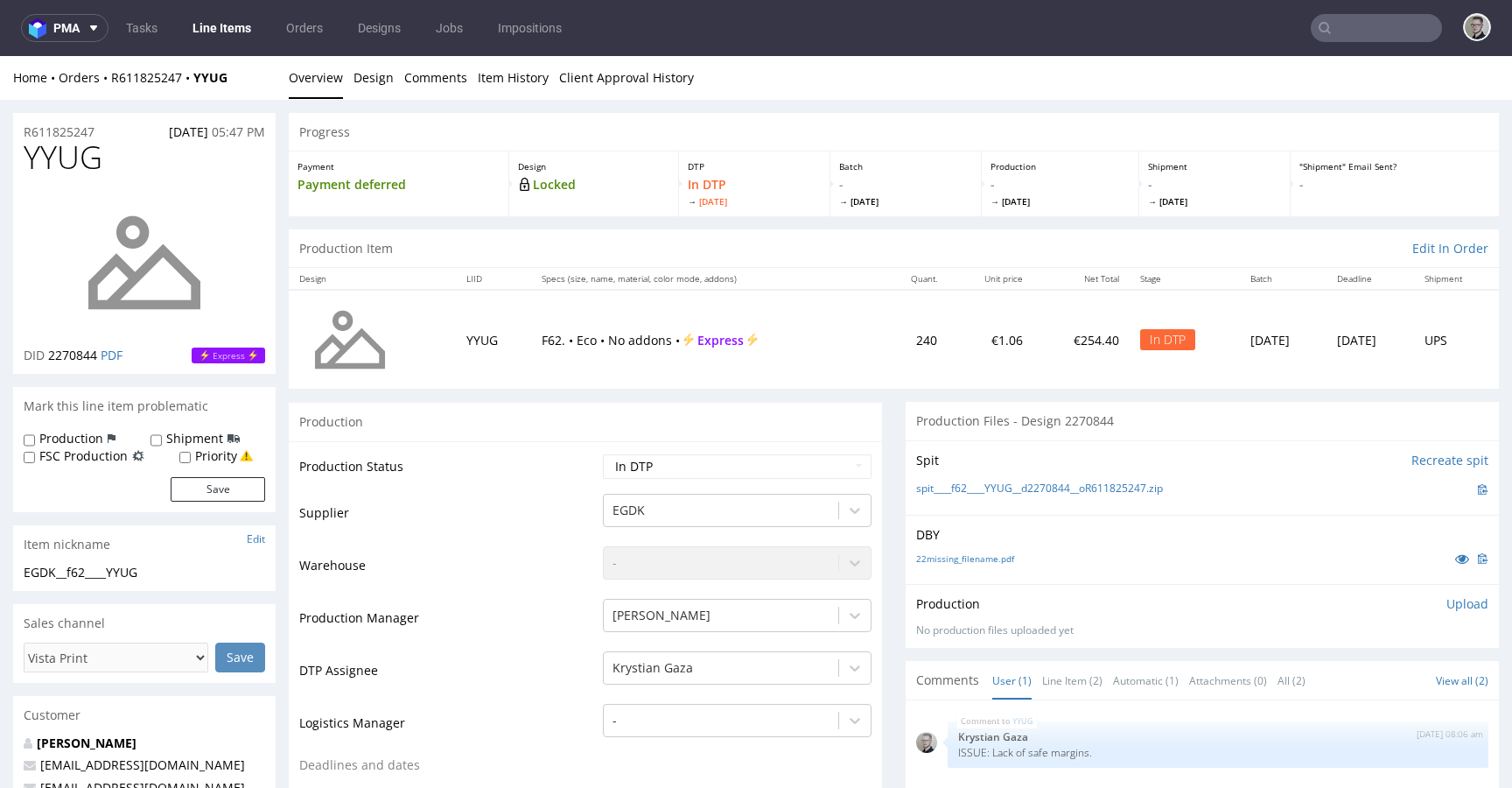
click at [1446, 597] on p "Upload" at bounding box center [1467, 604] width 42 height 18
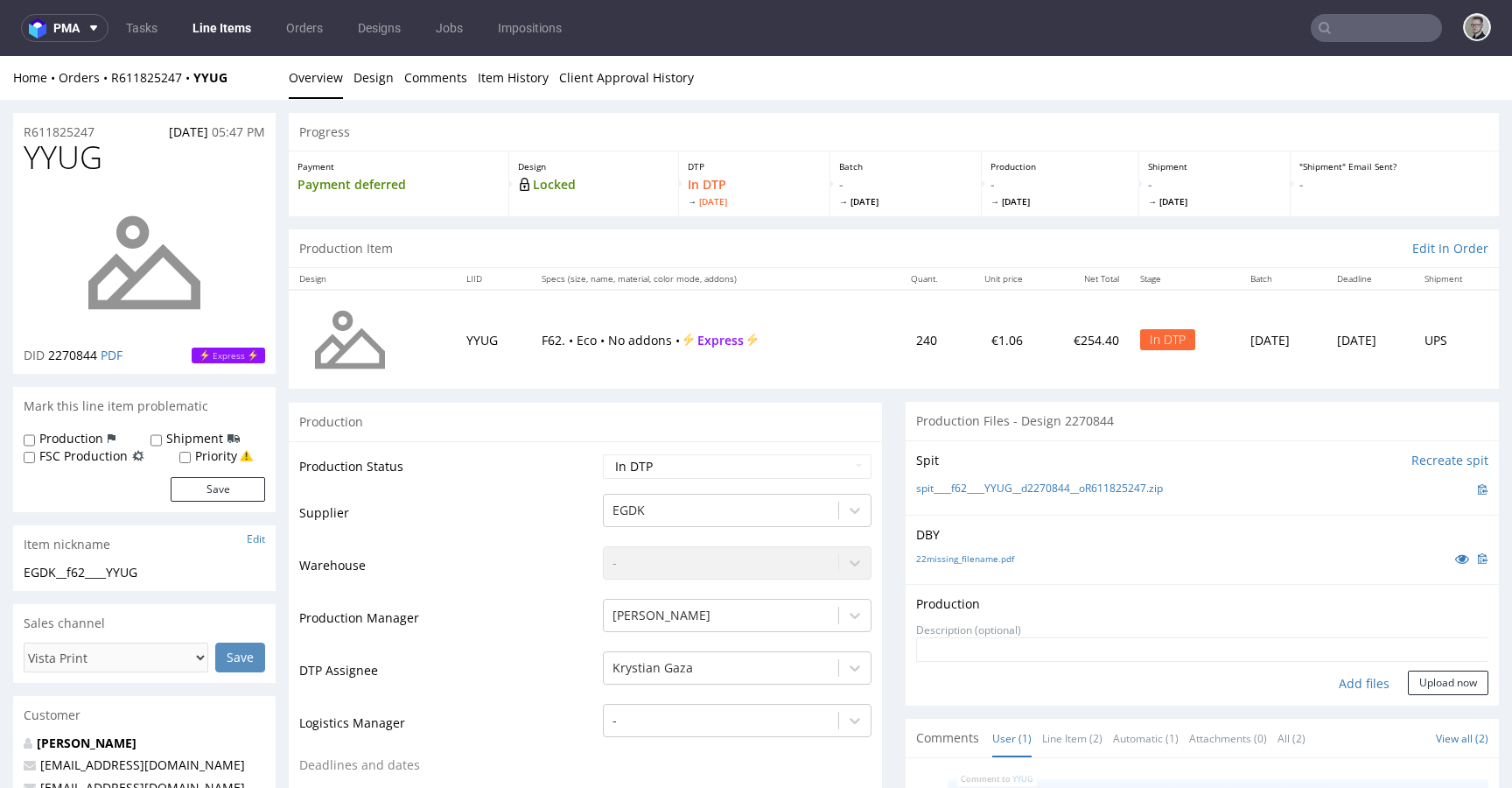
click at [1329, 683] on div "Add files" at bounding box center [1364, 683] width 88 height 27
type input "C:\fakepath\__f62____YYUG__d2270844__oR611825247__latest__outside.pdf"
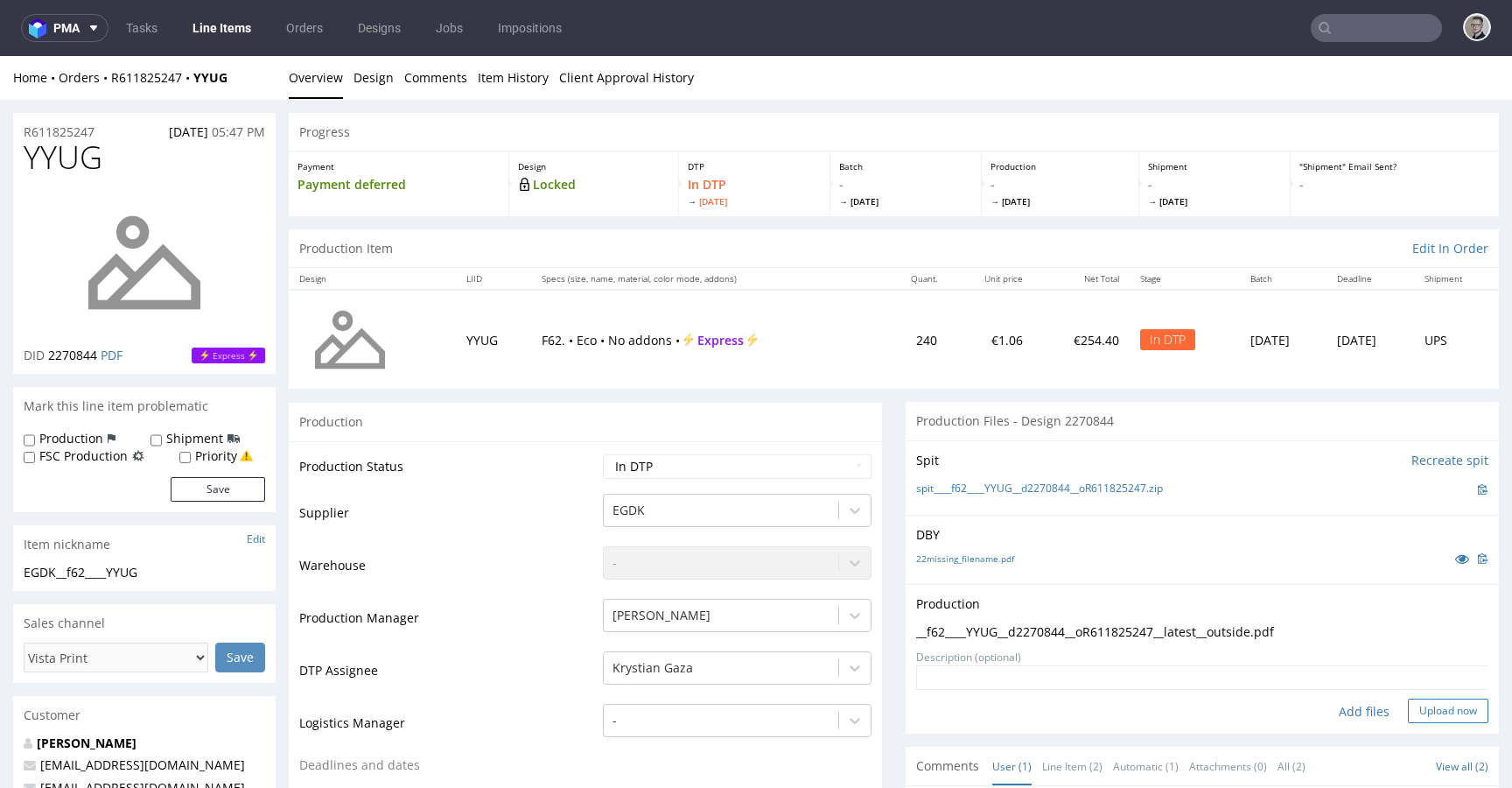
click at [1416, 707] on button "Upload now" at bounding box center [1448, 711] width 81 height 25
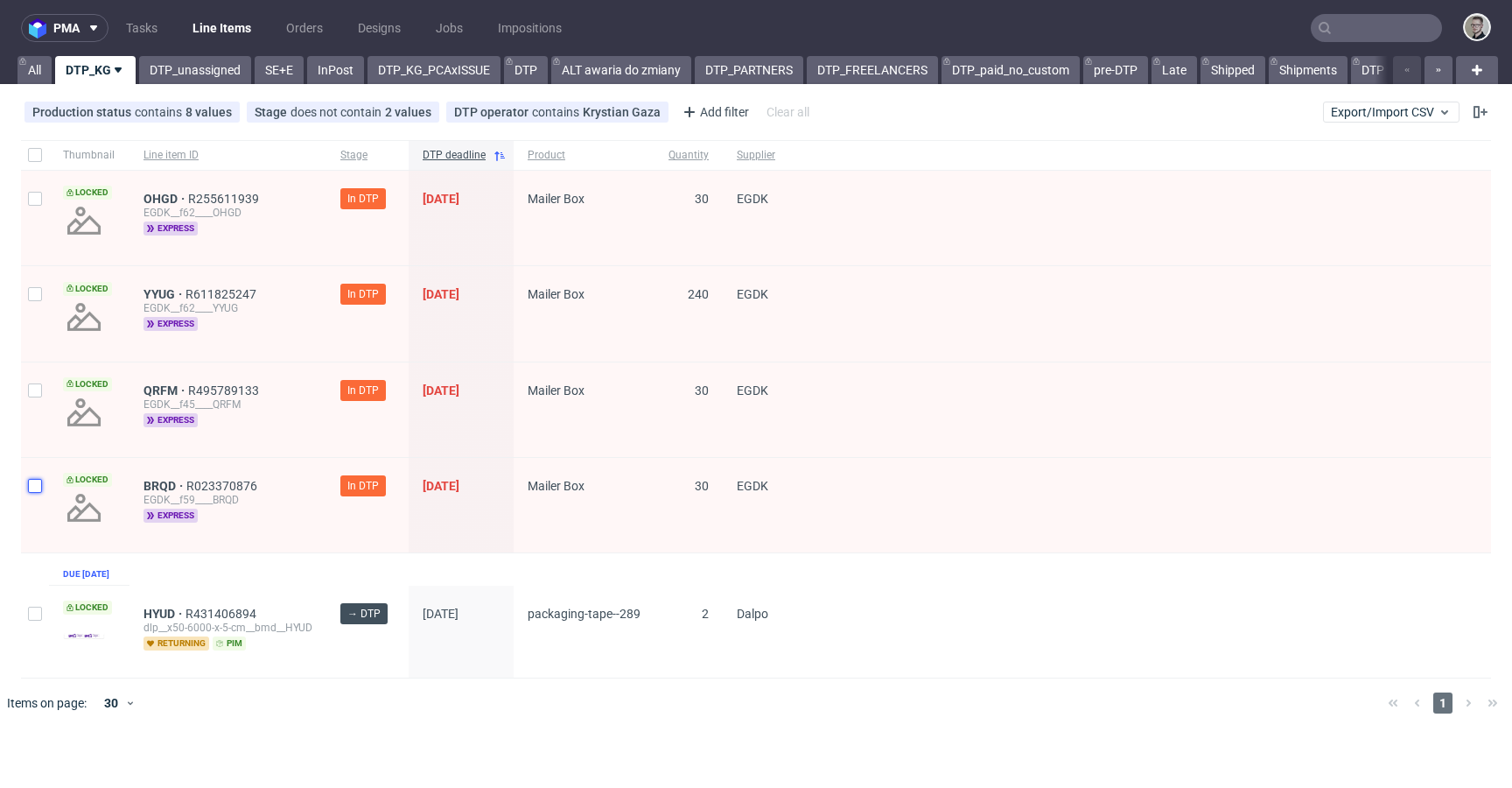
drag, startPoint x: 29, startPoint y: 479, endPoint x: 41, endPoint y: 422, distance: 58.2
click at [30, 479] on input "checkbox" at bounding box center [35, 486] width 14 height 14
checkbox input "true"
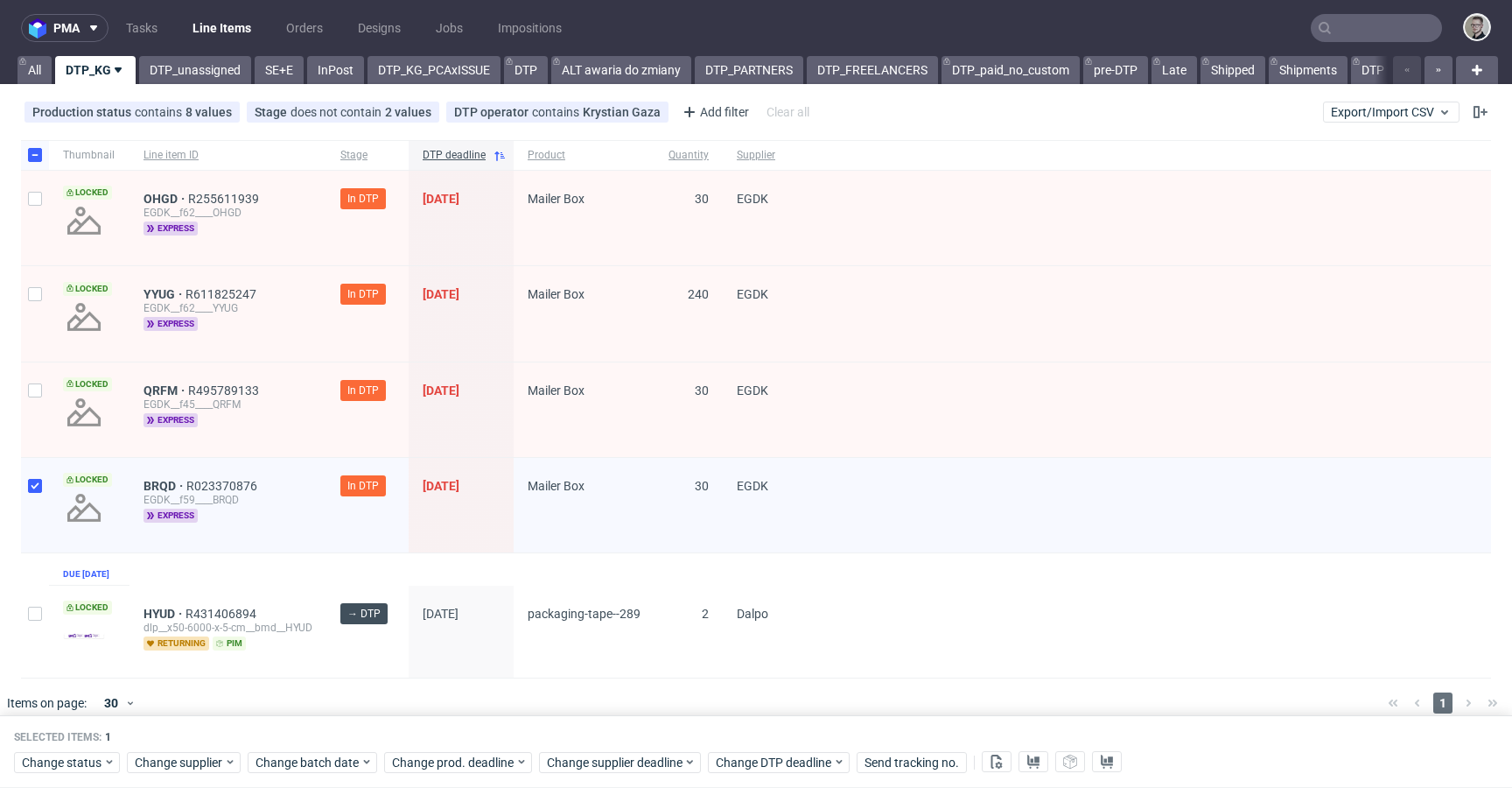
drag, startPoint x: 40, startPoint y: 408, endPoint x: 44, endPoint y: 377, distance: 31.3
click at [40, 404] on div at bounding box center [35, 410] width 28 height 95
checkbox input "true"
drag, startPoint x: 33, startPoint y: 301, endPoint x: 37, endPoint y: 274, distance: 27.3
click at [35, 296] on input "checkbox" at bounding box center [35, 294] width 14 height 14
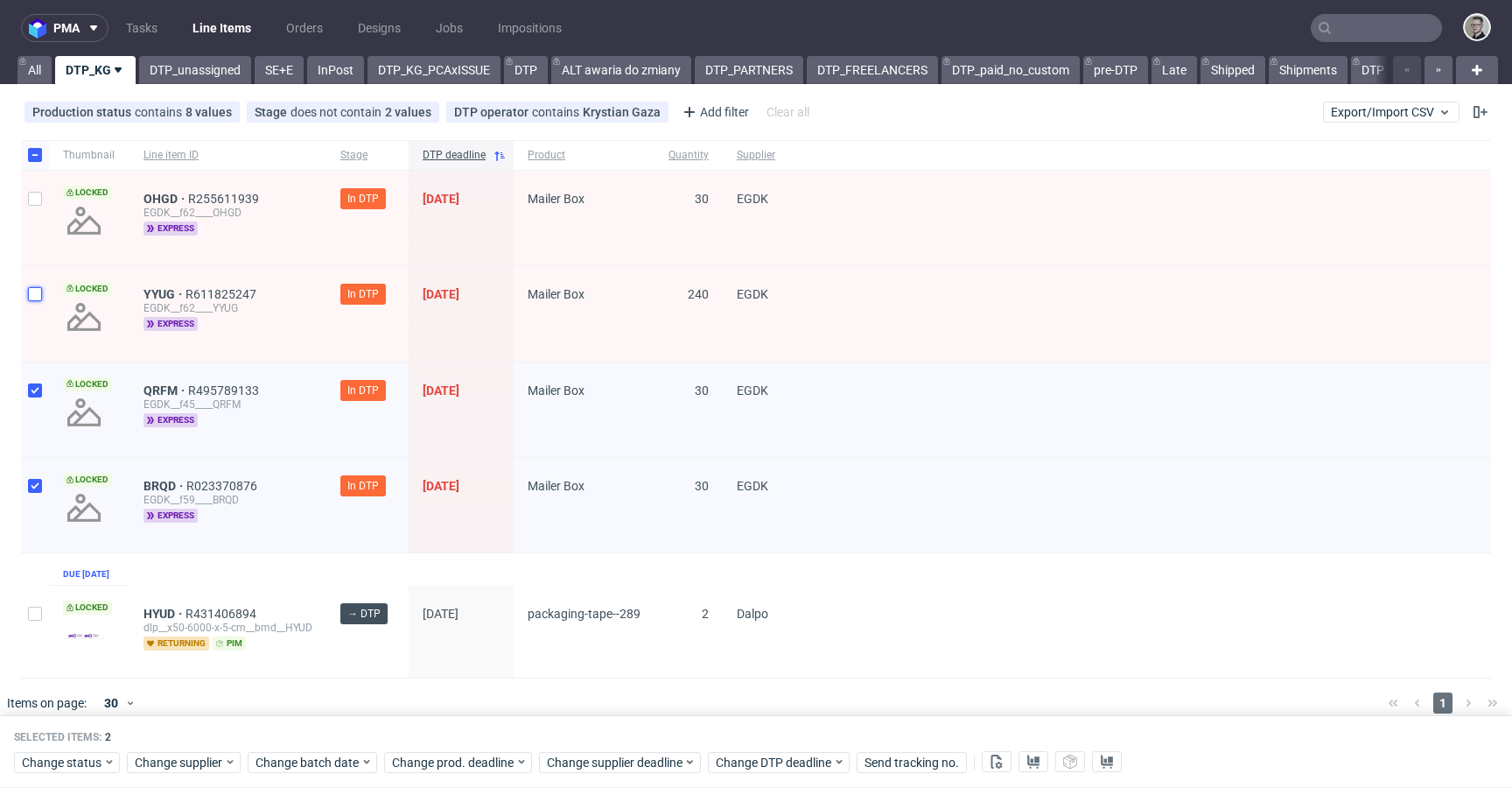
checkbox input "true"
click at [42, 202] on div at bounding box center [35, 218] width 28 height 95
checkbox input "true"
click at [83, 757] on span "Change status" at bounding box center [63, 762] width 82 height 18
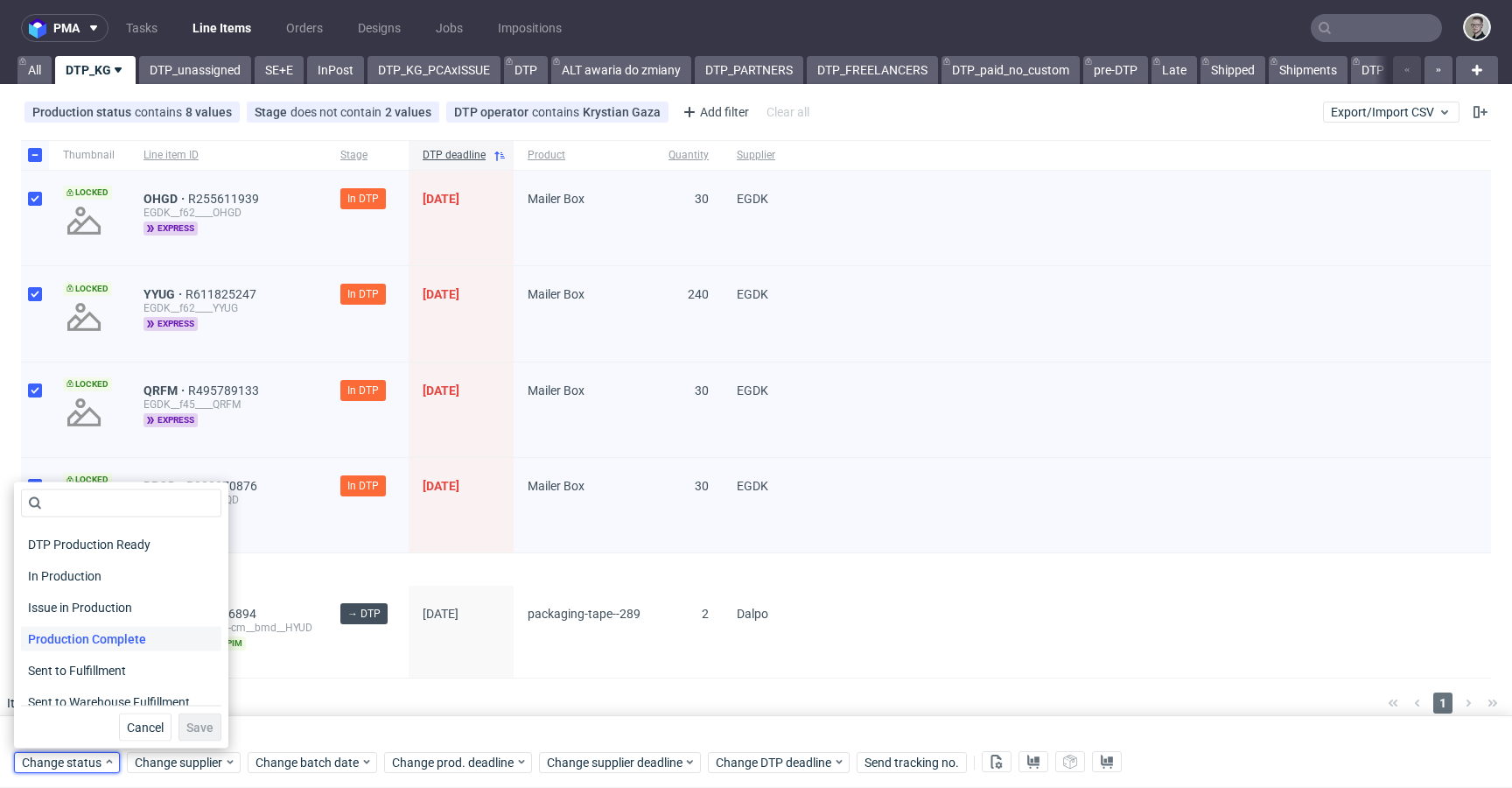
scroll to position [229, 0]
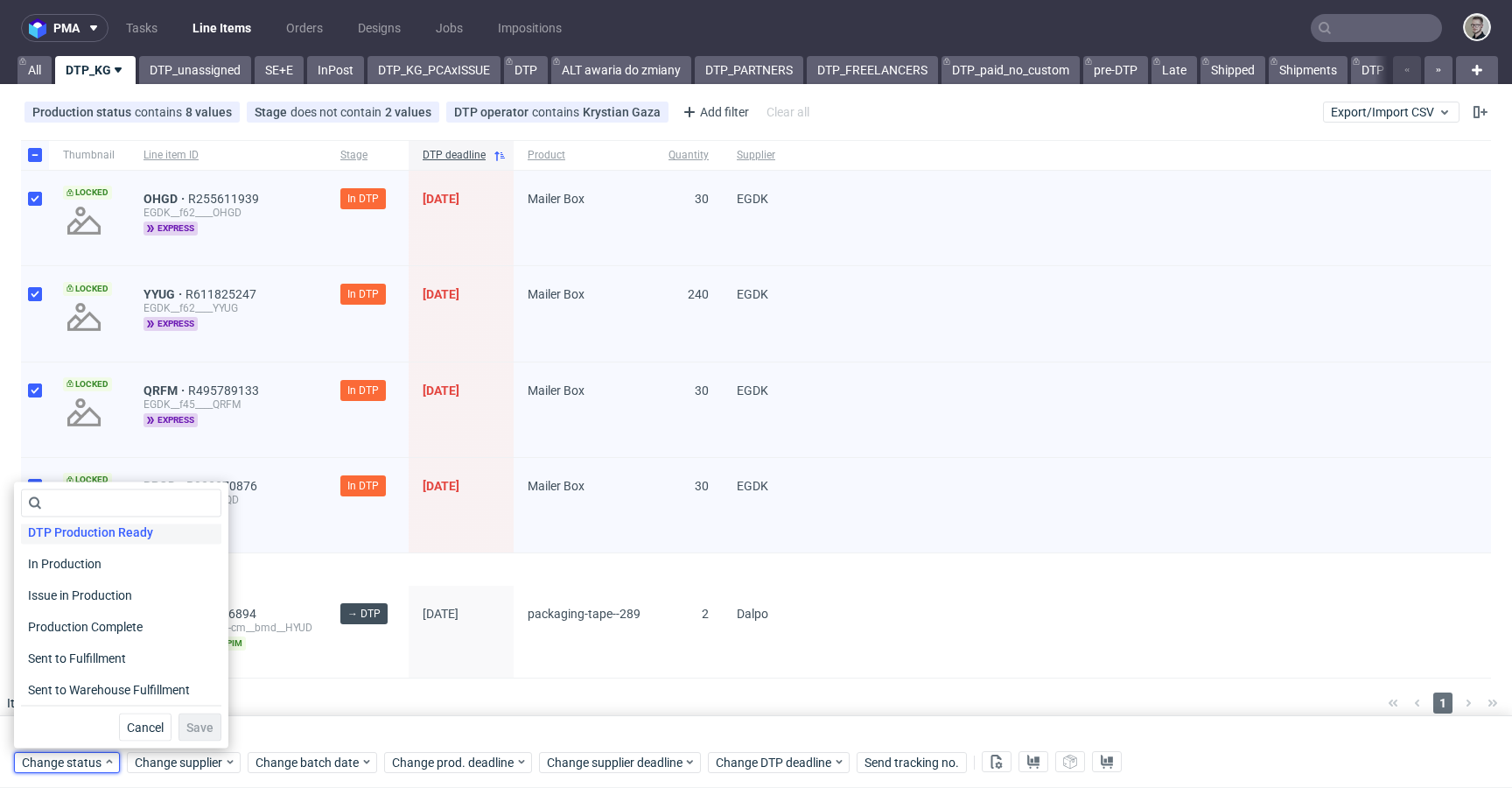
click at [140, 528] on span "DTP Production Ready" at bounding box center [90, 532] width 139 height 25
click at [191, 722] on span "Save" at bounding box center [199, 728] width 27 height 12
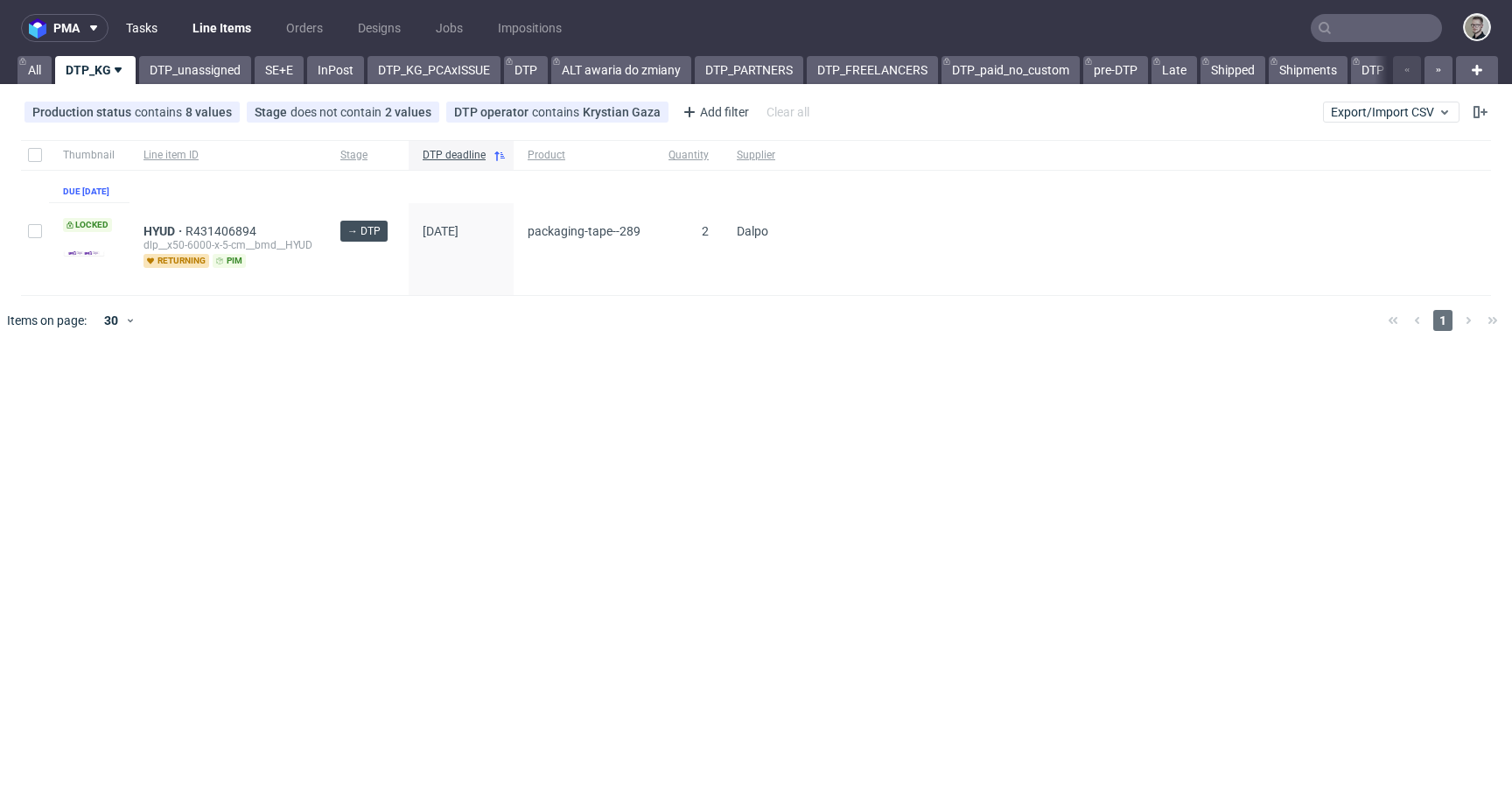
click at [136, 24] on link "Tasks" at bounding box center [141, 28] width 52 height 28
